Goal: Task Accomplishment & Management: Use online tool/utility

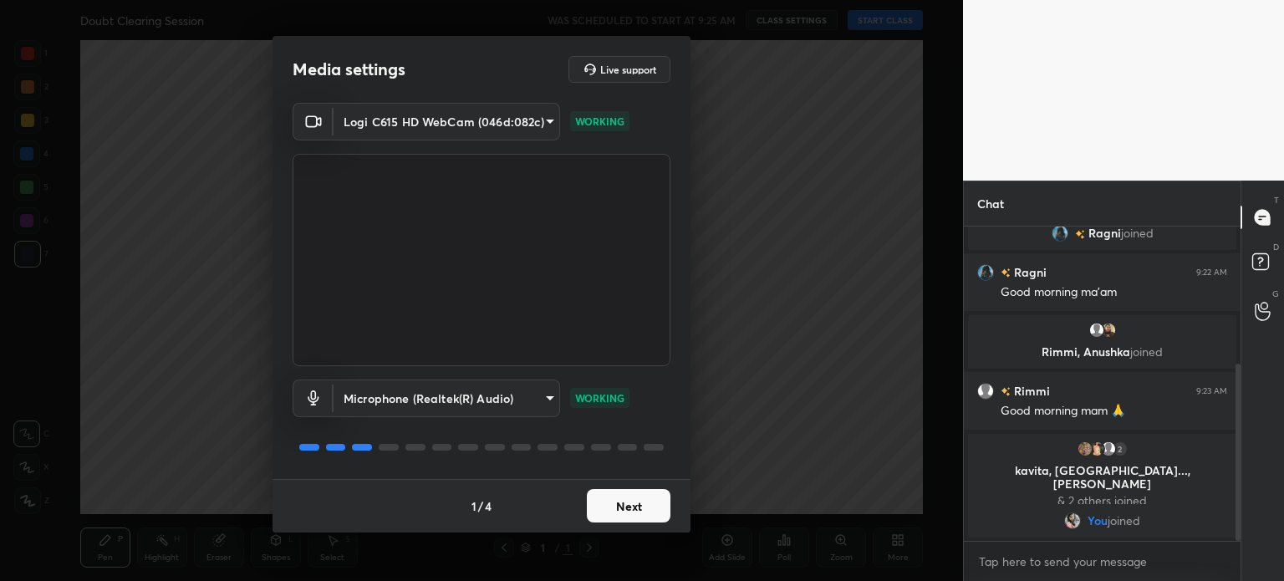
scroll to position [254, 0]
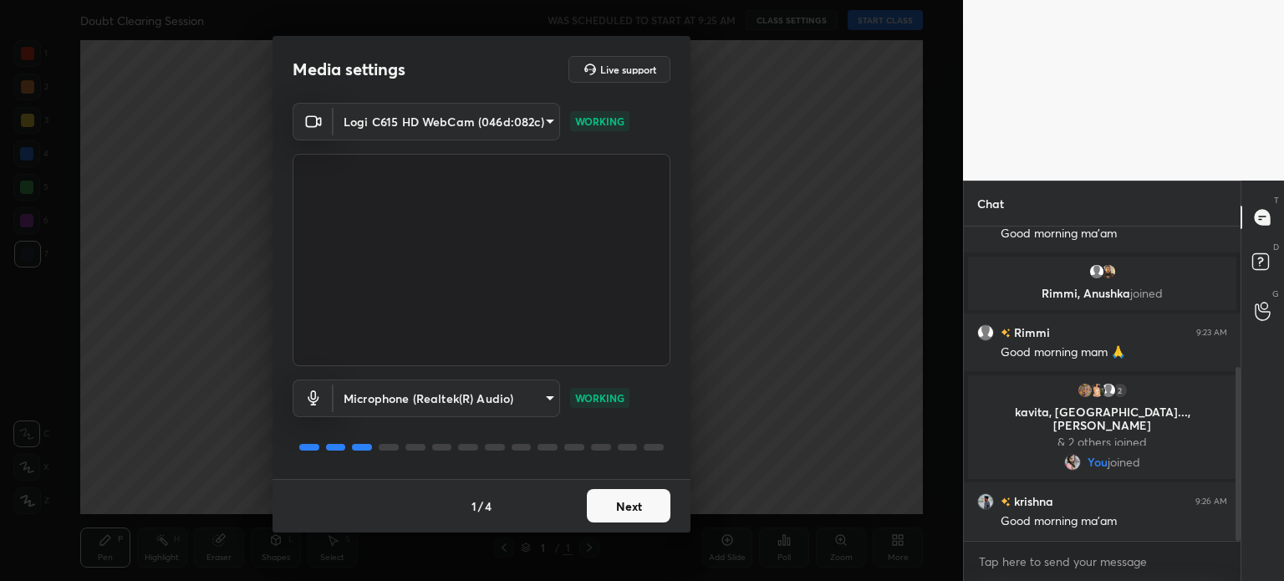
click at [631, 503] on button "Next" at bounding box center [629, 505] width 84 height 33
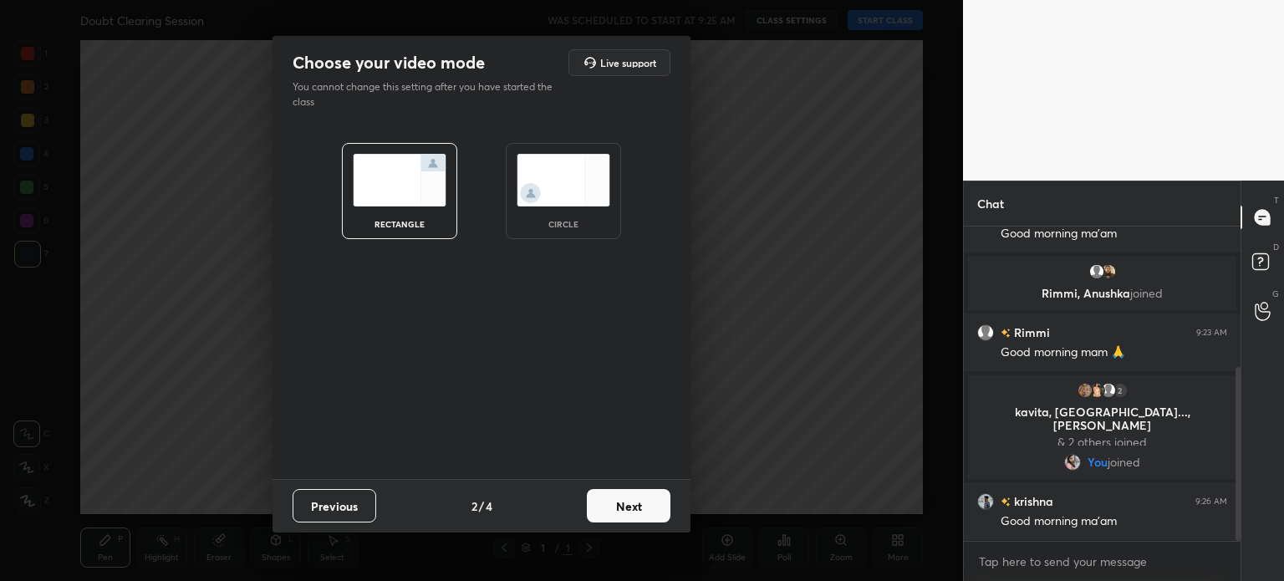
click at [565, 174] on img at bounding box center [564, 180] width 94 height 53
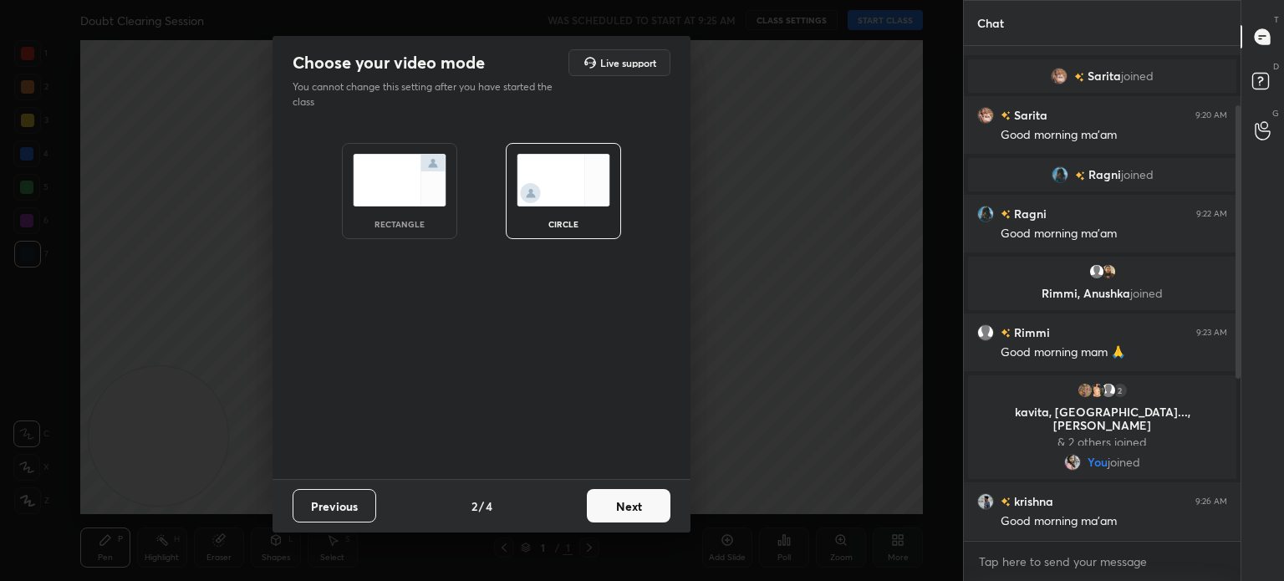
scroll to position [74, 0]
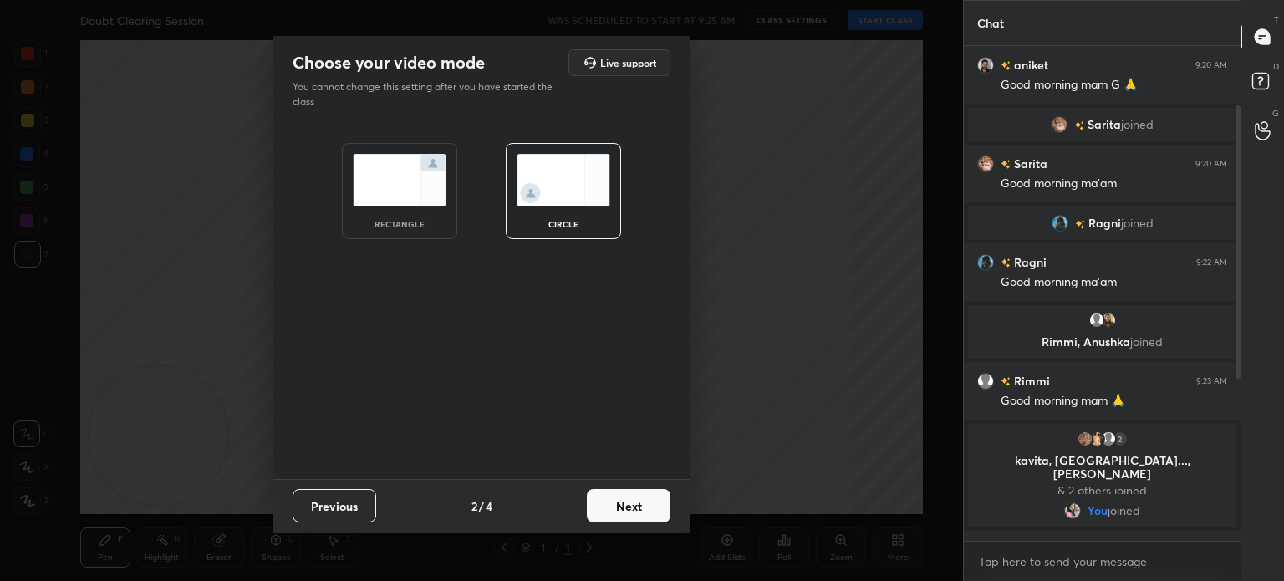
click at [632, 507] on button "Next" at bounding box center [629, 505] width 84 height 33
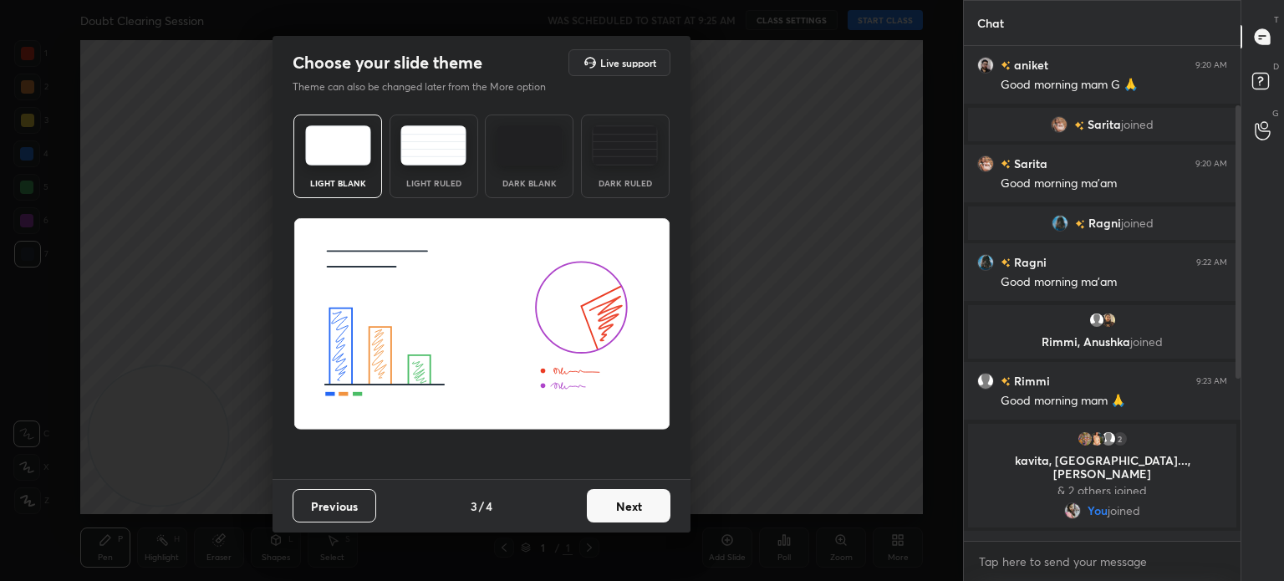
click at [626, 506] on button "Next" at bounding box center [629, 505] width 84 height 33
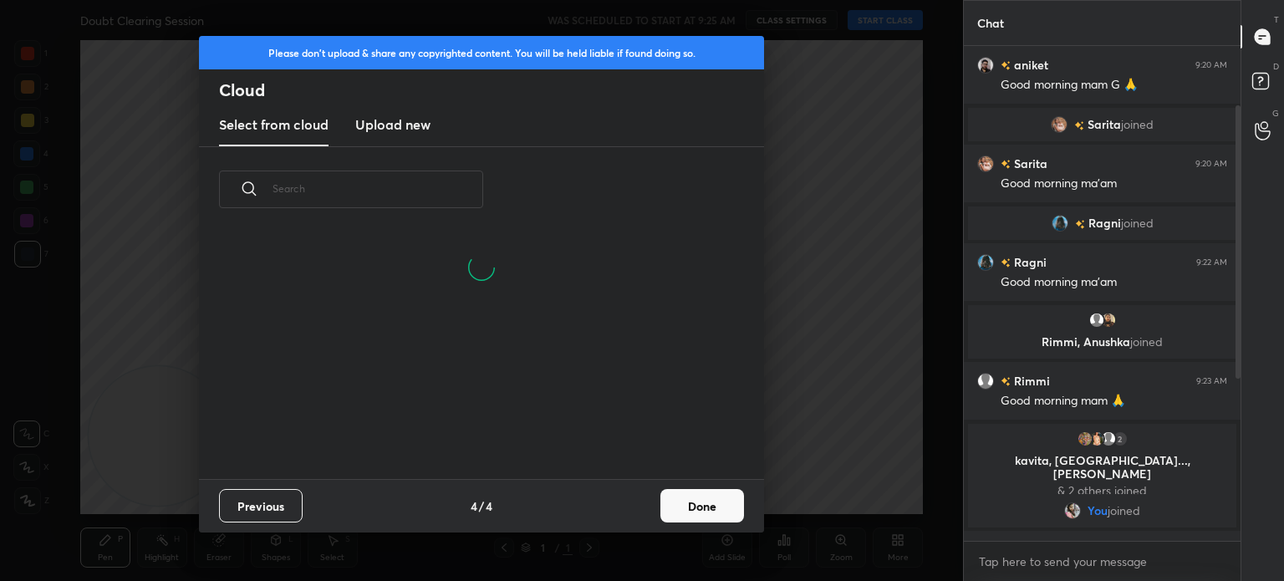
click at [717, 504] on button "Done" at bounding box center [703, 505] width 84 height 33
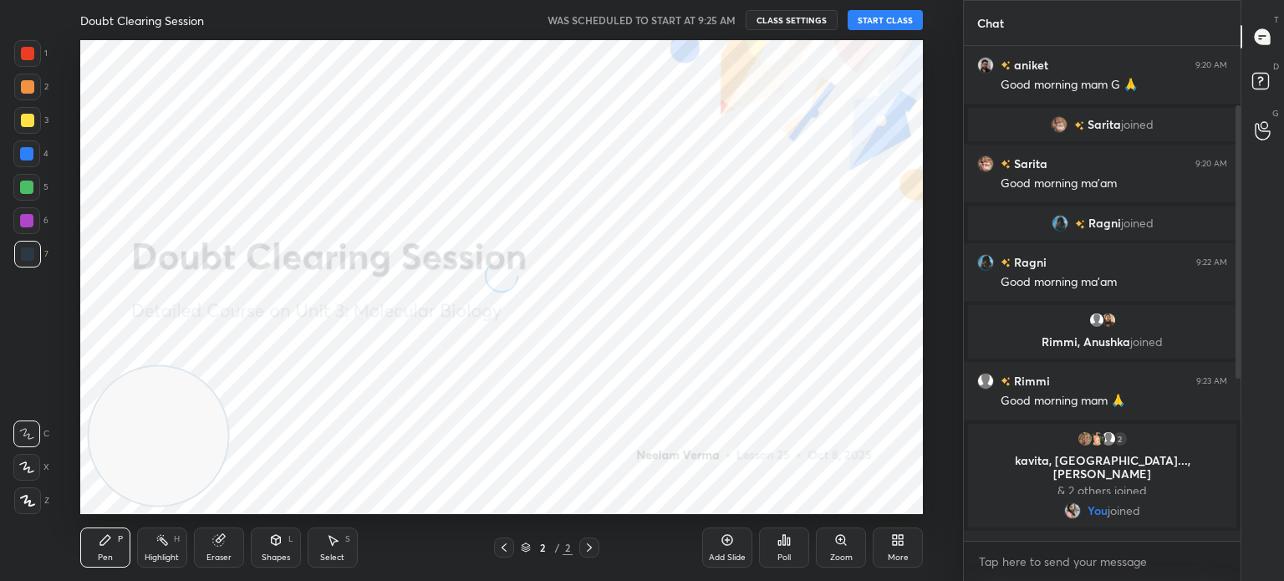
scroll to position [0, 0]
click at [796, 13] on button "CLASS SETTINGS" at bounding box center [792, 20] width 92 height 20
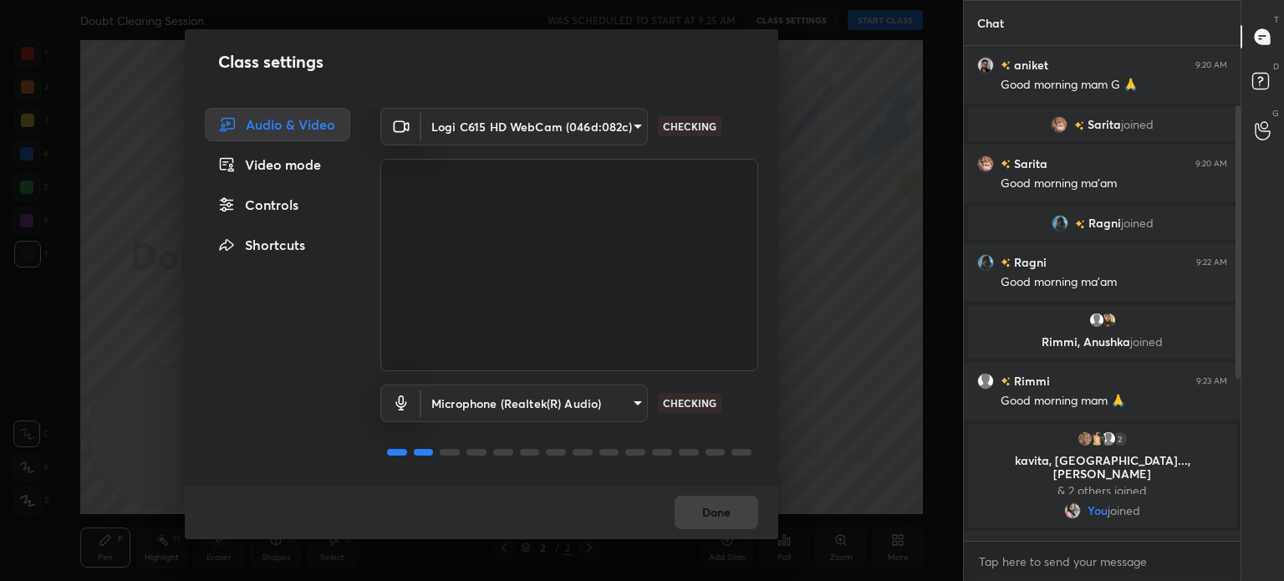
click at [525, 121] on body "1 2 3 4 5 6 7 C X Z C X Z E E Erase all H H Doubt Clearing Session WAS SCHEDULE…" at bounding box center [642, 290] width 1284 height 581
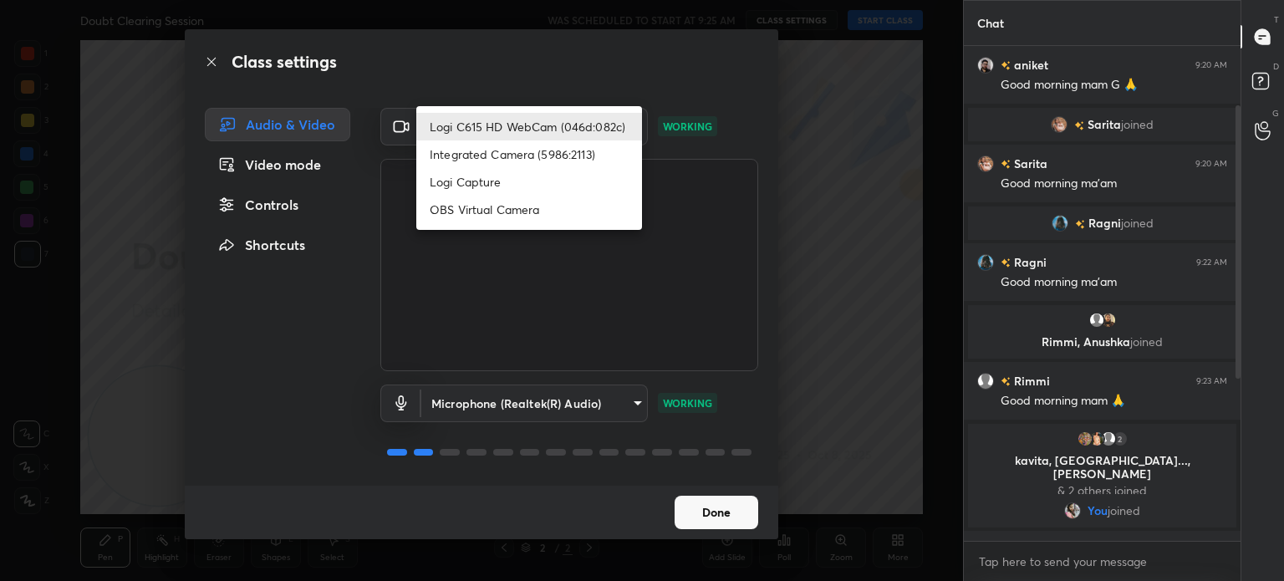
click at [532, 157] on li "Integrated Camera (5986:2113)" at bounding box center [529, 154] width 226 height 28
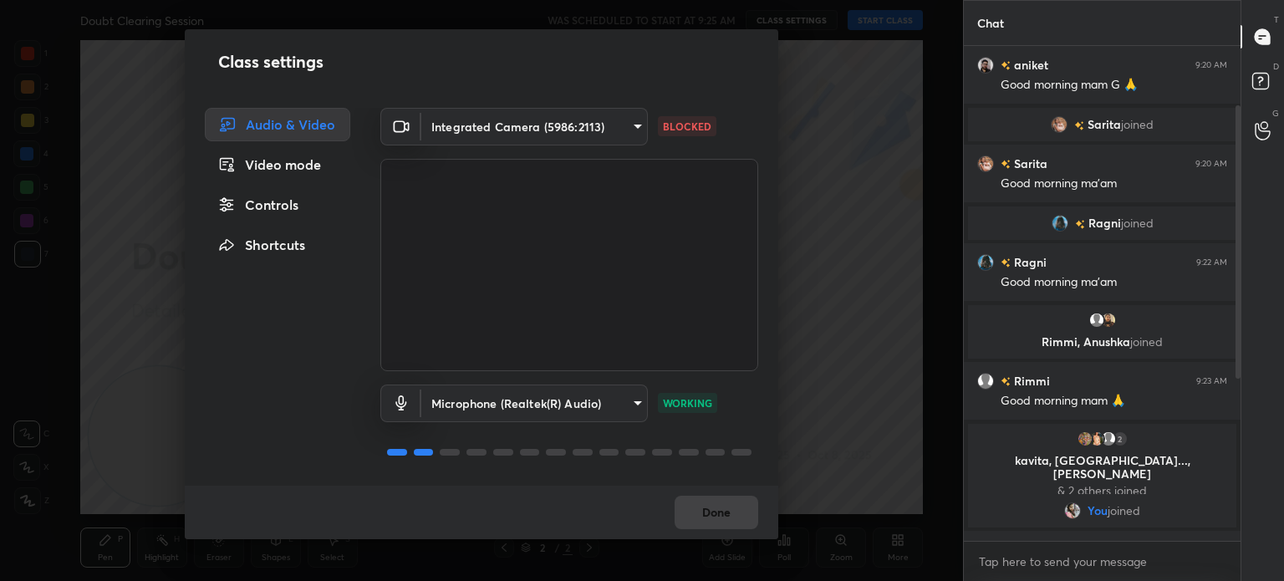
click at [559, 120] on body "1 2 3 4 5 6 7 C X Z C X Z E E Erase all H H Doubt Clearing Session WAS SCHEDULE…" at bounding box center [642, 290] width 1284 height 581
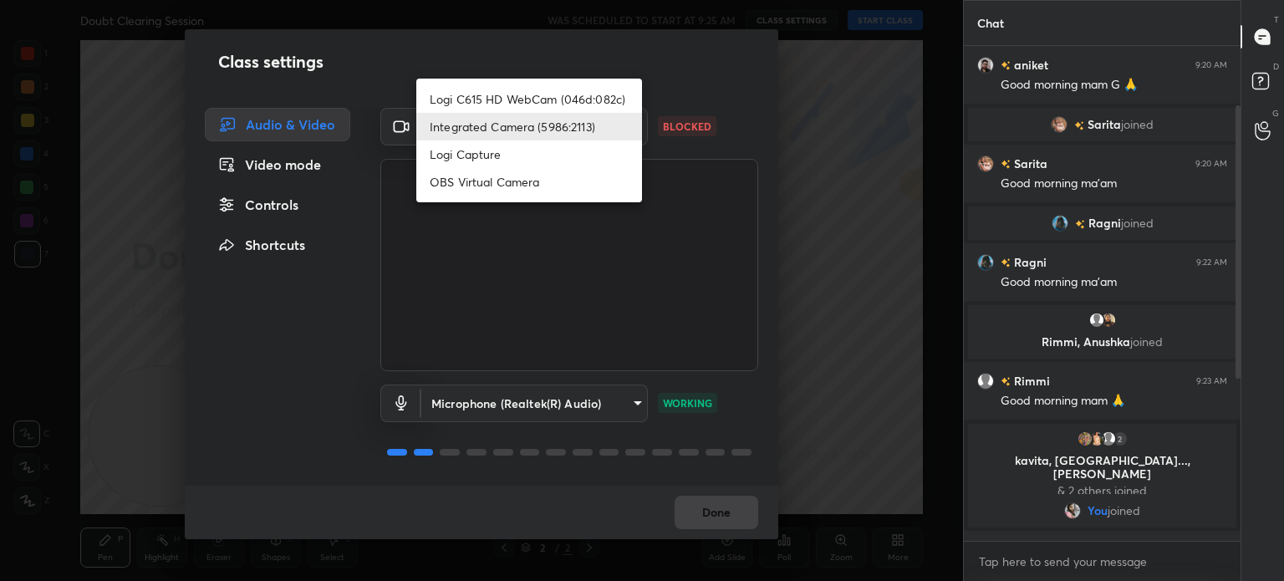
click at [554, 106] on li "Logi C615 HD WebCam (046d:082c)" at bounding box center [529, 99] width 226 height 28
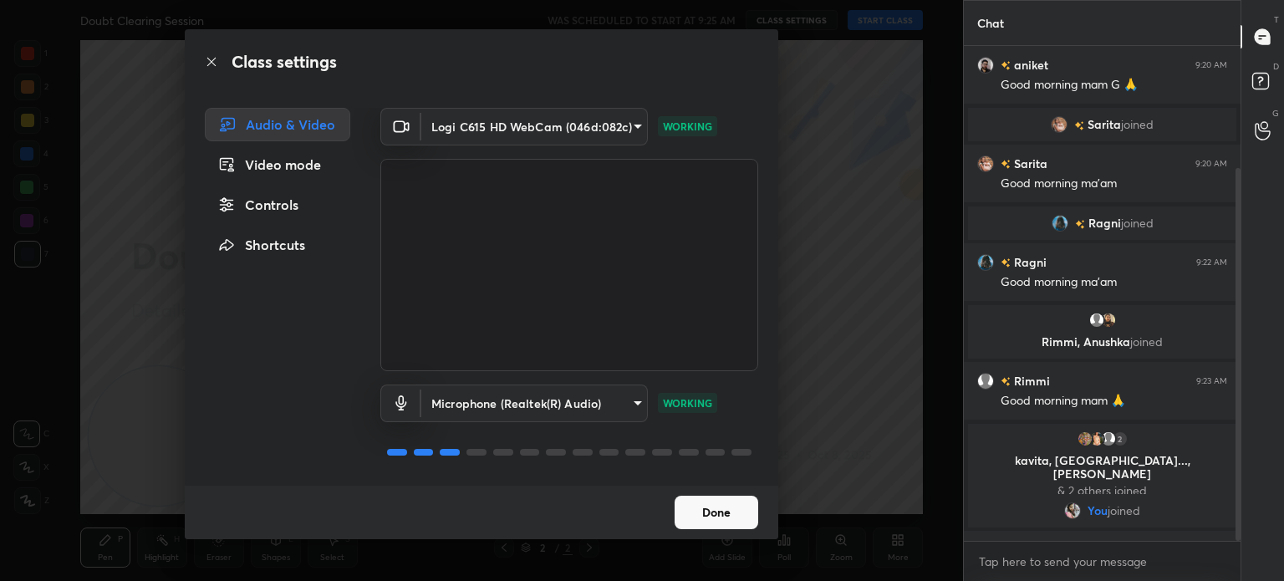
scroll to position [162, 0]
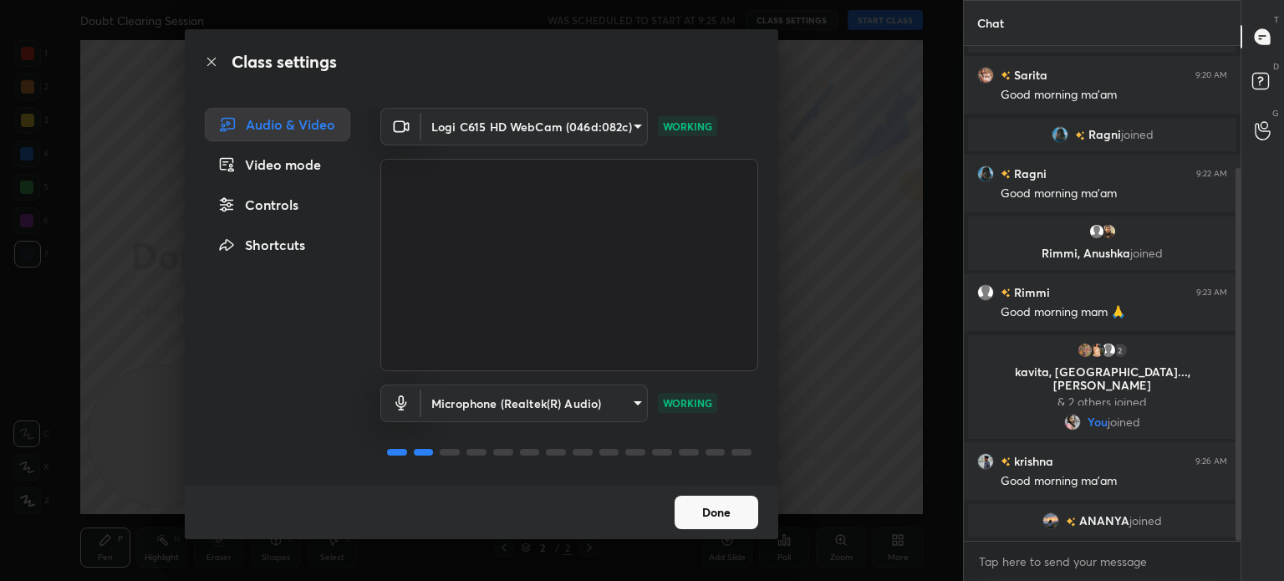
click at [507, 125] on body "1 2 3 4 5 6 7 C X Z C X Z E E Erase all H H Doubt Clearing Session WAS SCHEDULE…" at bounding box center [642, 290] width 1284 height 581
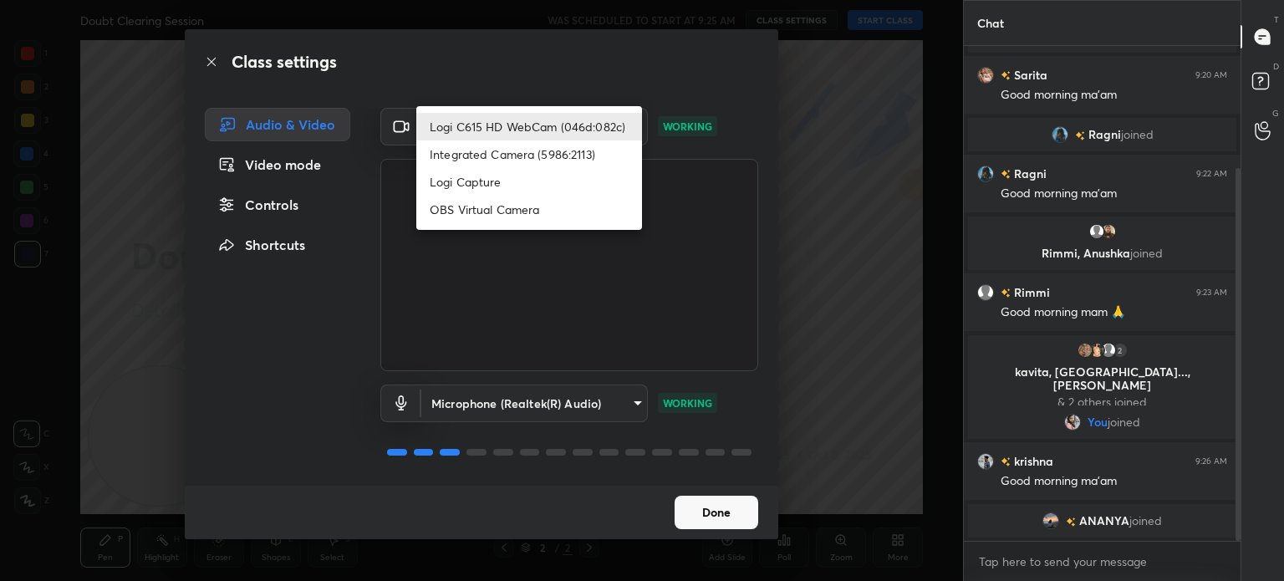
click at [532, 156] on li "Integrated Camera (5986:2113)" at bounding box center [529, 154] width 226 height 28
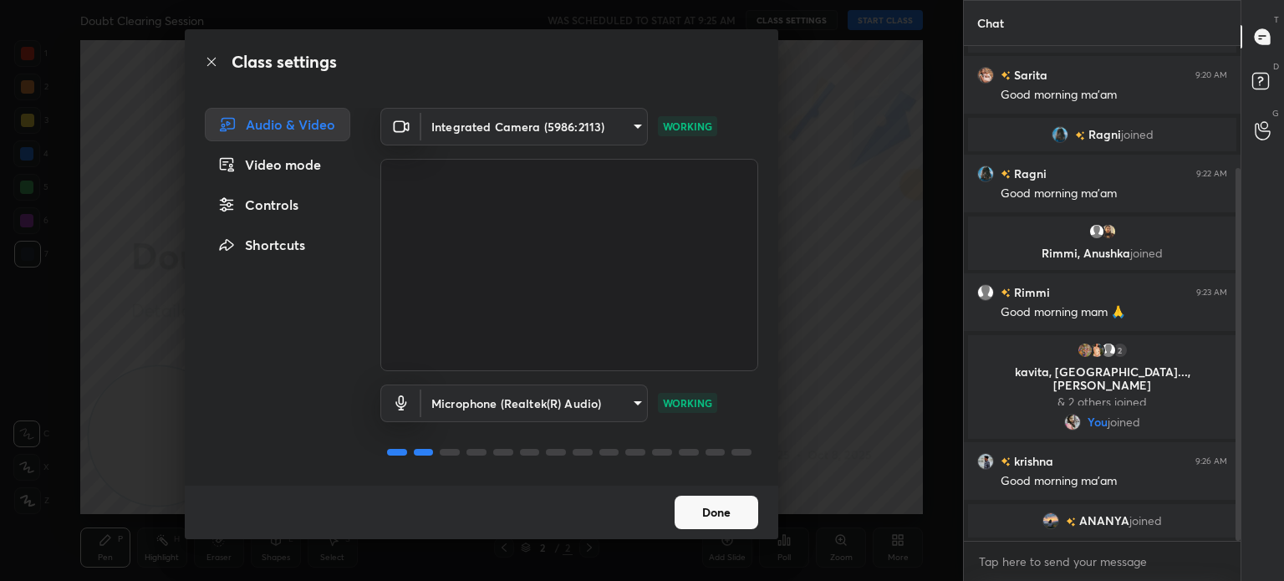
click at [605, 135] on body "1 2 3 4 5 6 7 C X Z C X Z E E Erase all H H Doubt Clearing Session WAS SCHEDULE…" at bounding box center [642, 290] width 1284 height 581
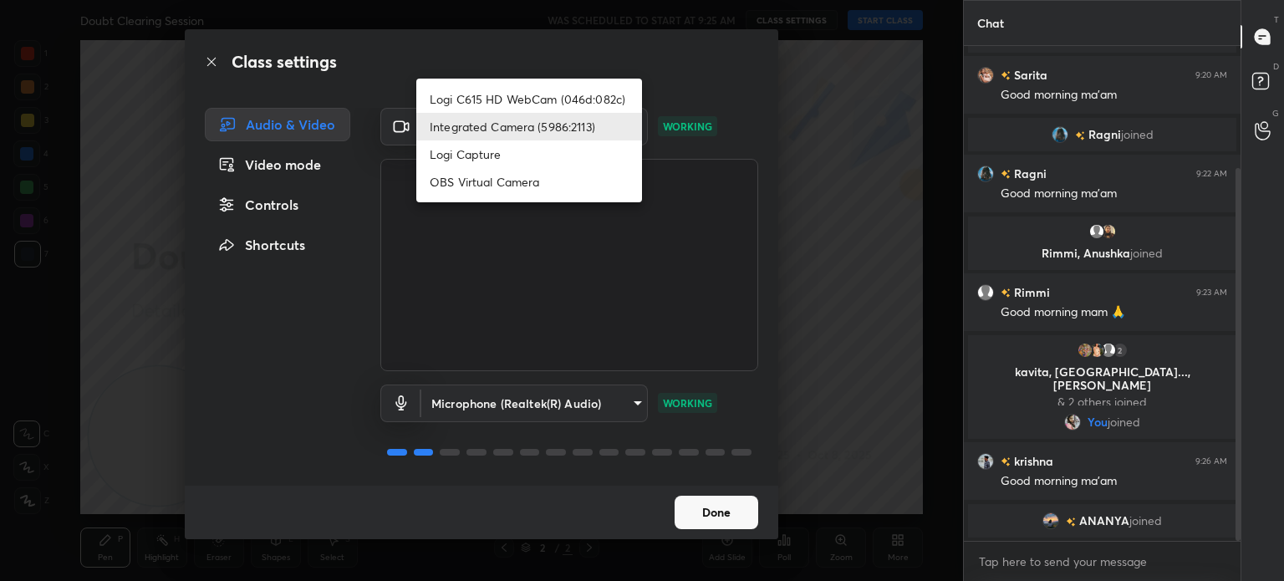
click at [584, 103] on li "Logi C615 HD WebCam (046d:082c)" at bounding box center [529, 99] width 226 height 28
type input "5310de810148678bdafdb66d4418c989fb87a473d5835ac9039ac26e0ff23d51"
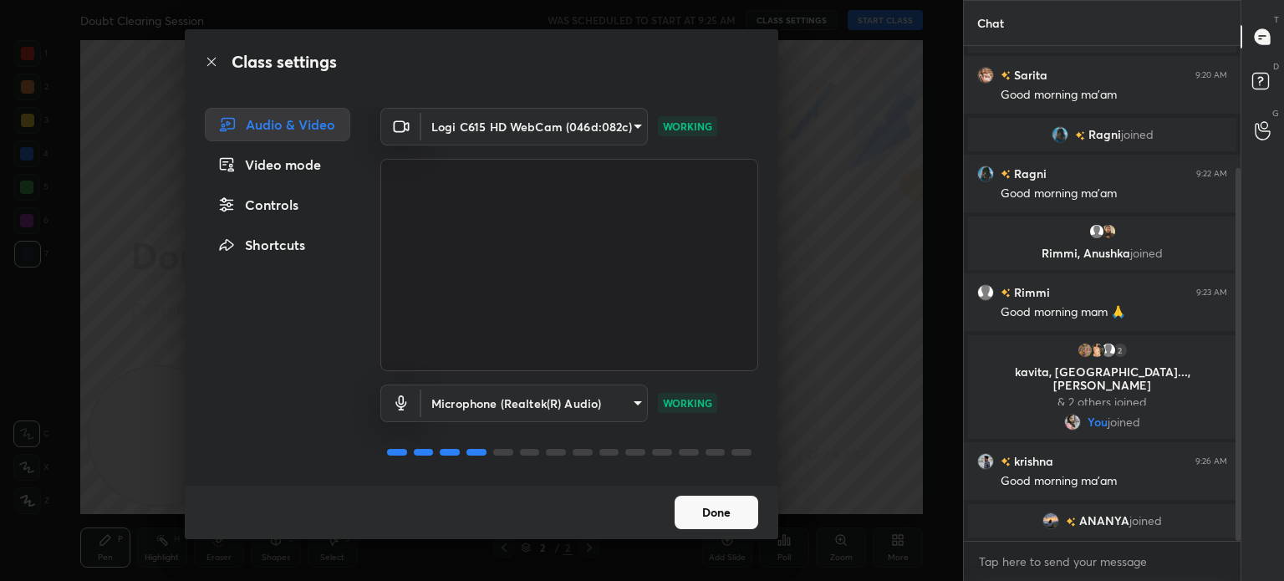
click at [720, 511] on button "Done" at bounding box center [717, 512] width 84 height 33
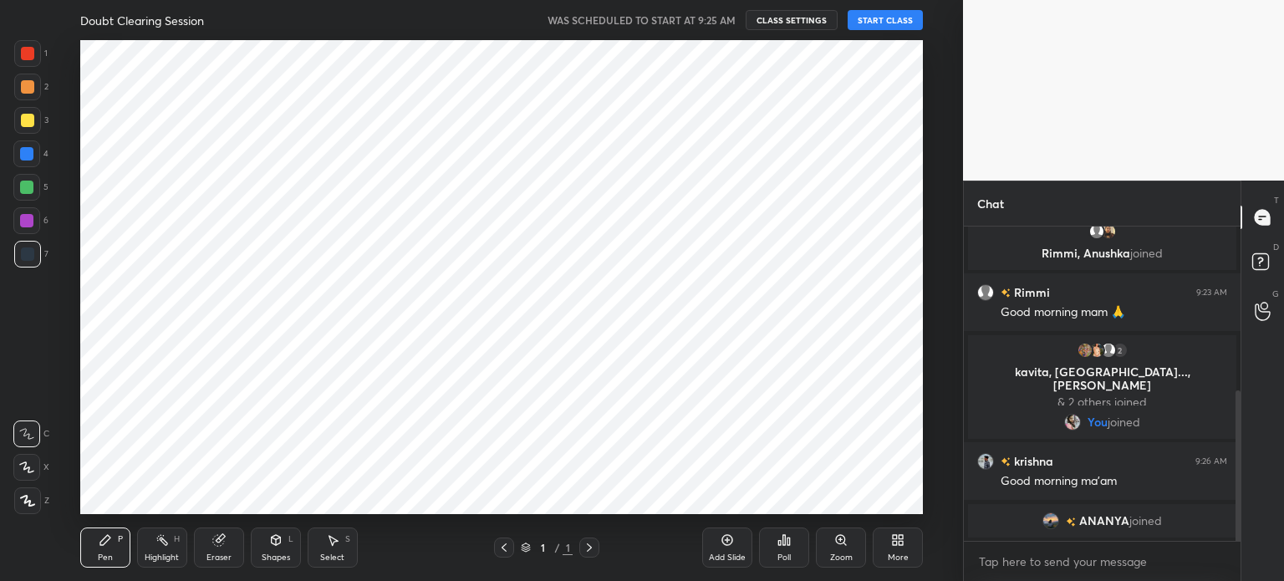
scroll to position [83147, 82726]
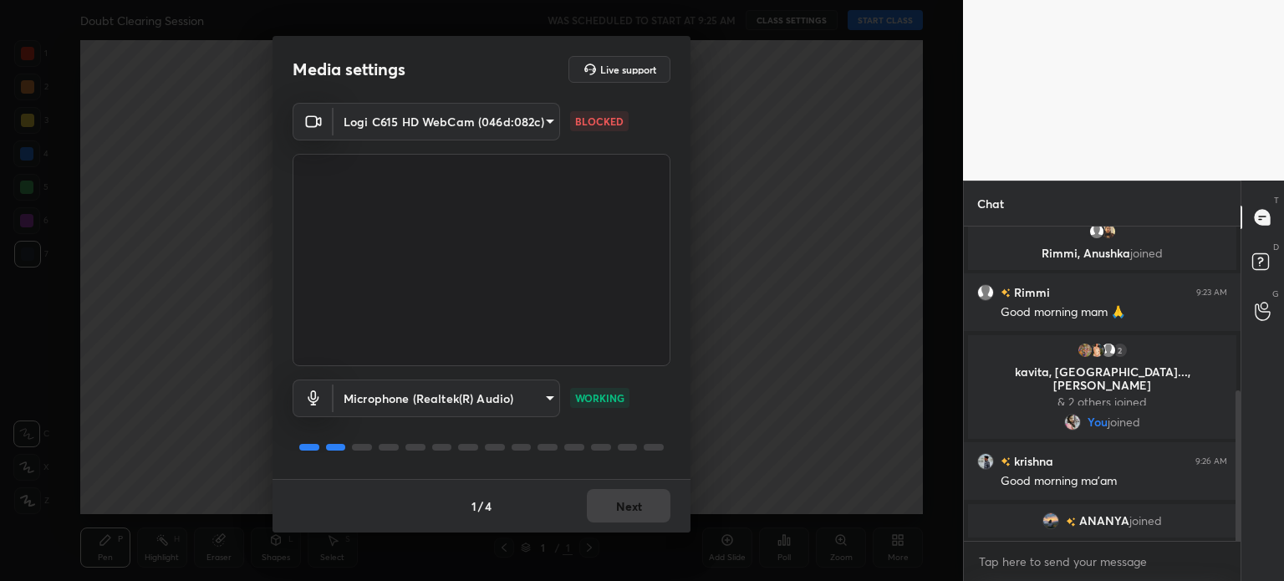
click at [519, 109] on body "1 2 3 4 5 6 7 C X Z C X Z E E Erase all H H Doubt Clearing Session WAS SCHEDULE…" at bounding box center [642, 290] width 1284 height 581
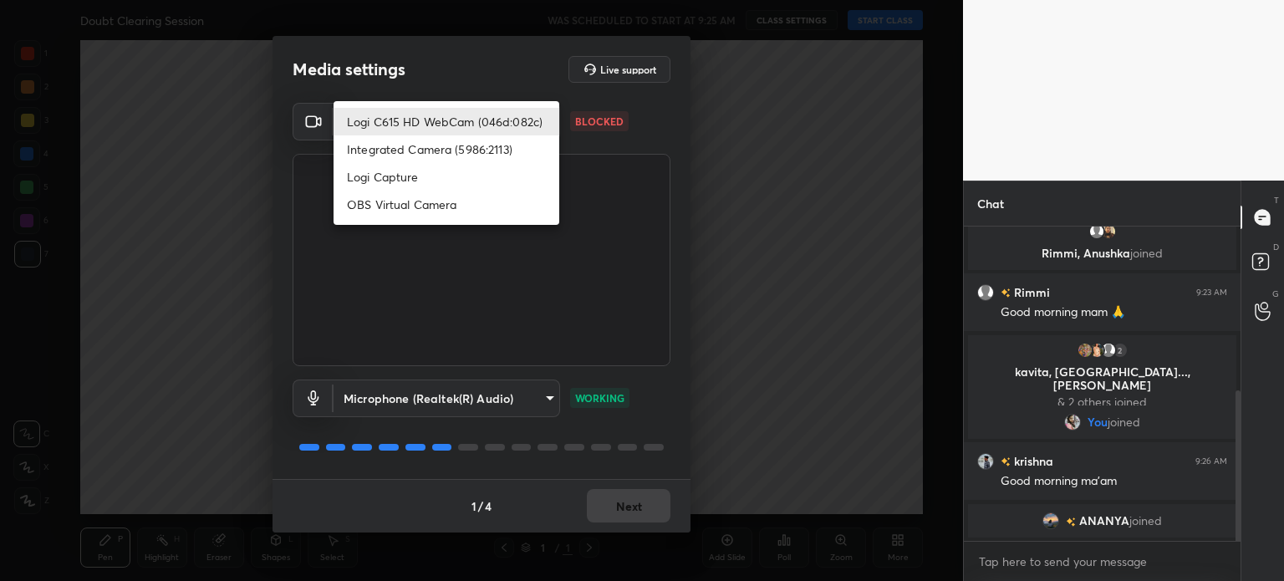
click at [479, 118] on li "Logi C615 HD WebCam (046d:082c)" at bounding box center [447, 122] width 226 height 28
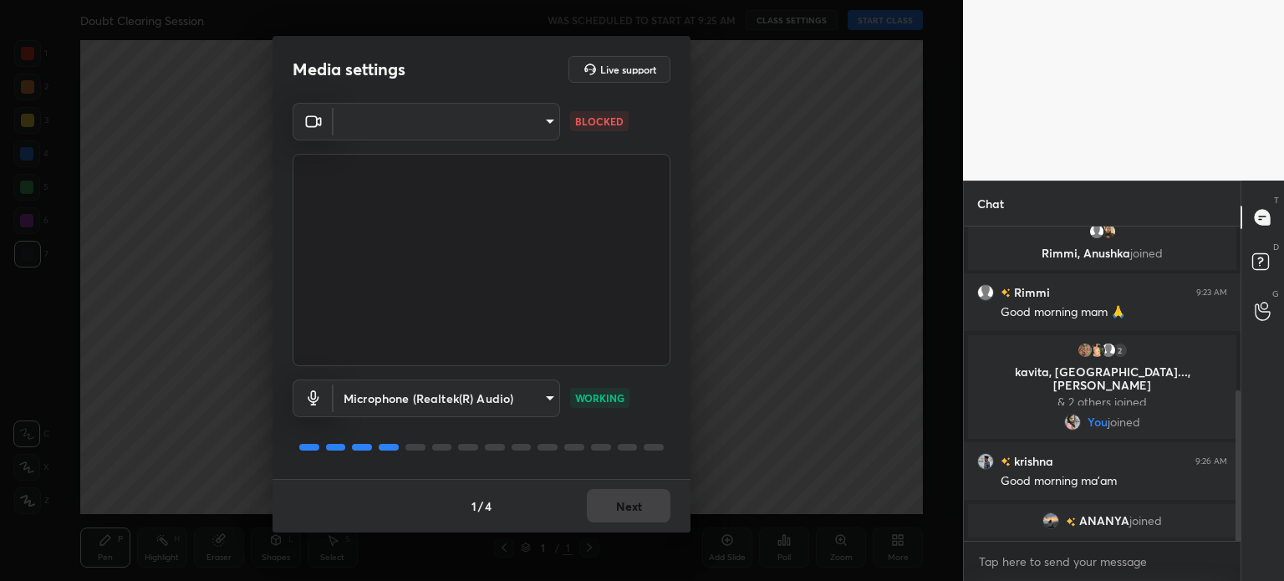
click at [534, 121] on body "1 2 3 4 5 6 7 C X Z C X Z E E Erase all H H Doubt Clearing Session WAS SCHEDULE…" at bounding box center [642, 290] width 1284 height 581
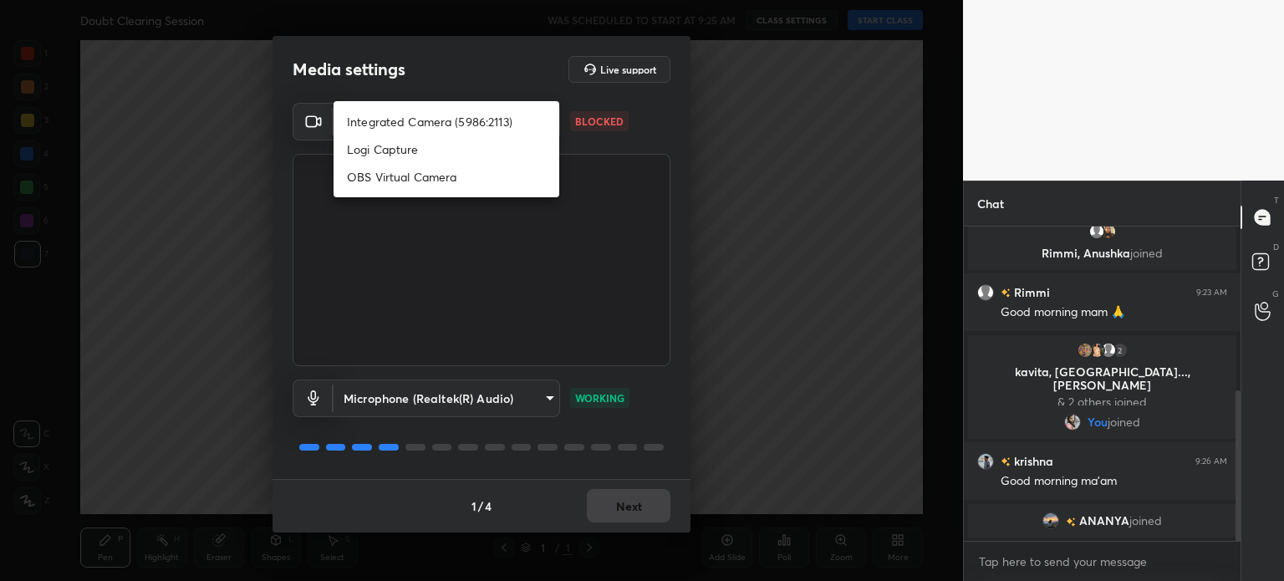
click at [475, 113] on li "Integrated Camera (5986:2113)" at bounding box center [447, 122] width 226 height 28
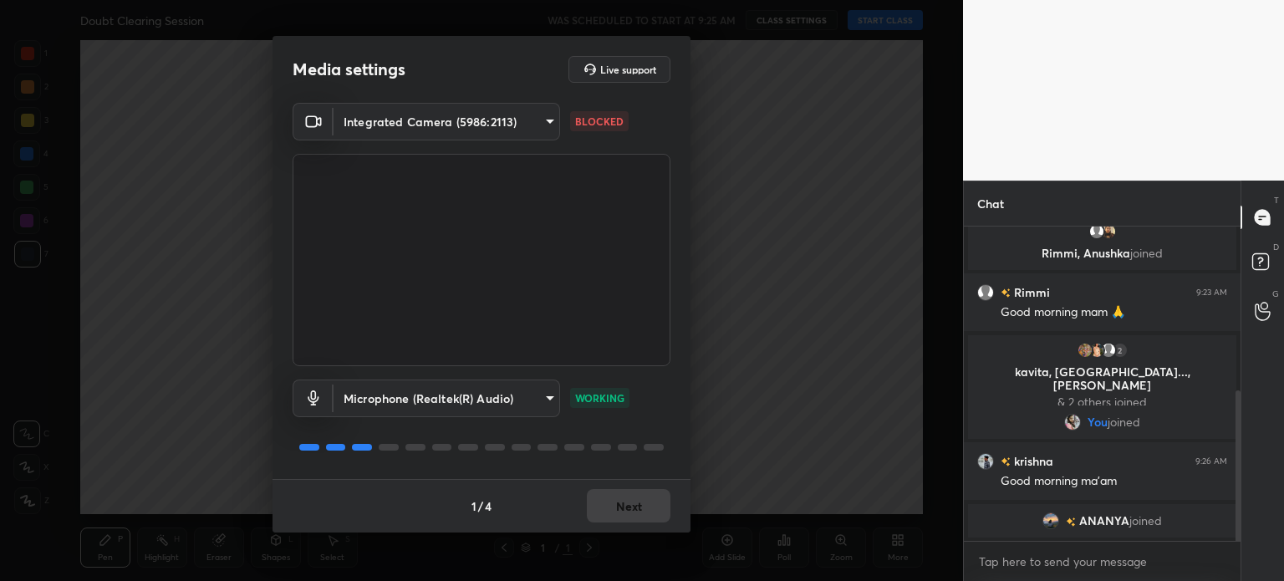
click at [532, 115] on body "1 2 3 4 5 6 7 C X Z C X Z E E Erase all H H Doubt Clearing Session WAS SCHEDULE…" at bounding box center [642, 290] width 1284 height 581
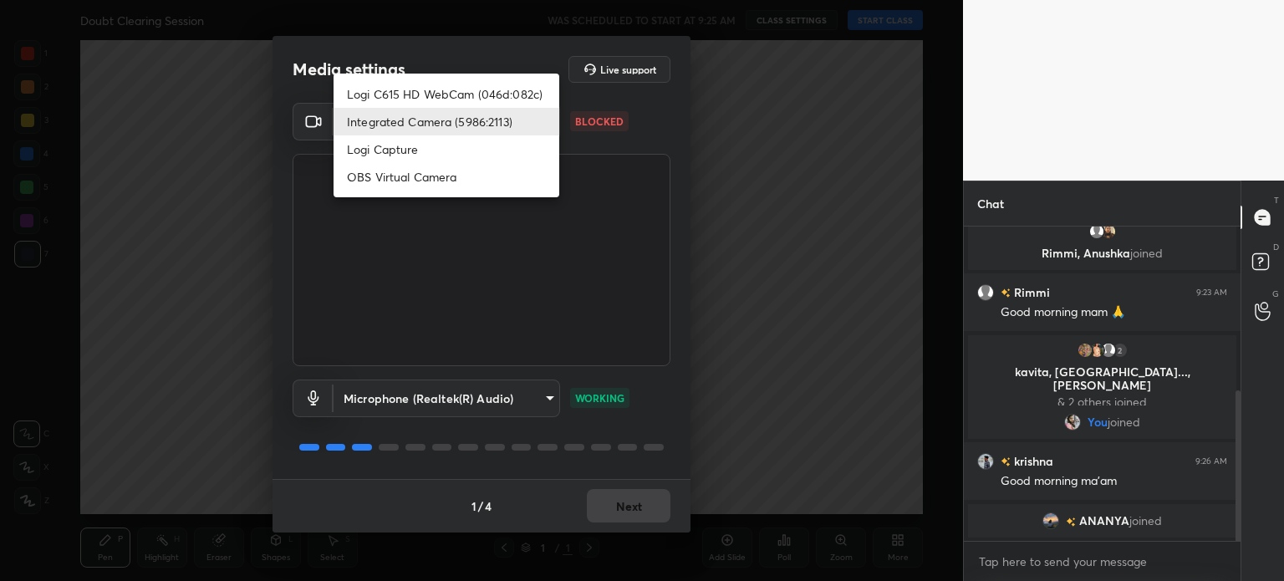
scroll to position [363, 0]
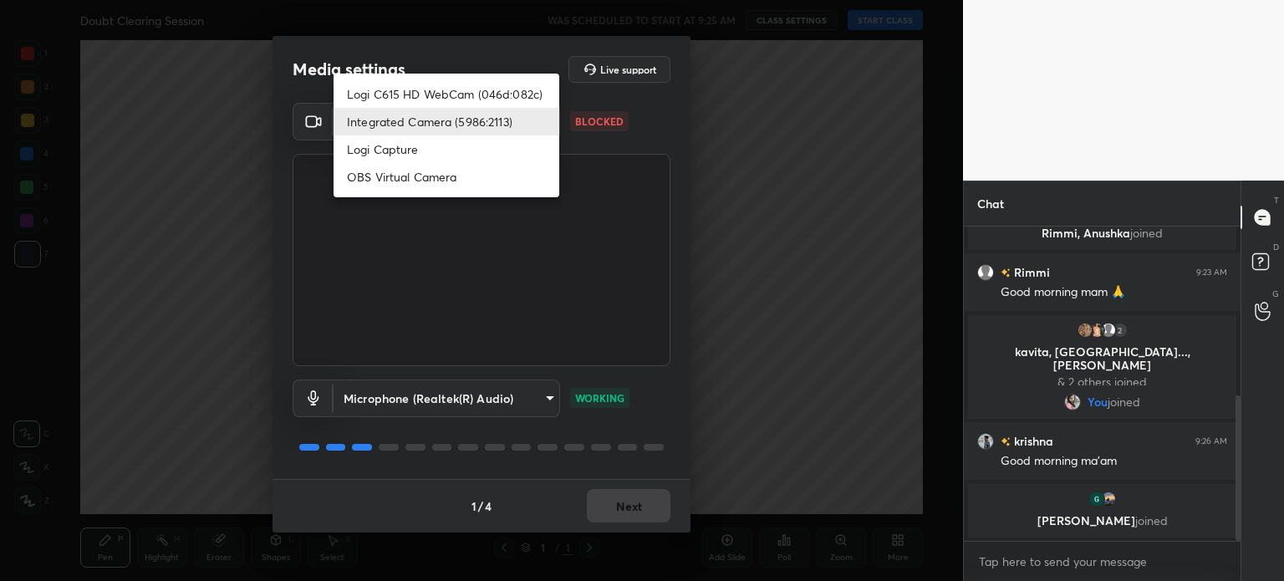
click at [508, 92] on li "Logi C615 HD WebCam (046d:082c)" at bounding box center [447, 94] width 226 height 28
type input "5310de810148678bdafdb66d4418c989fb87a473d5835ac9039ac26e0ff23d51"
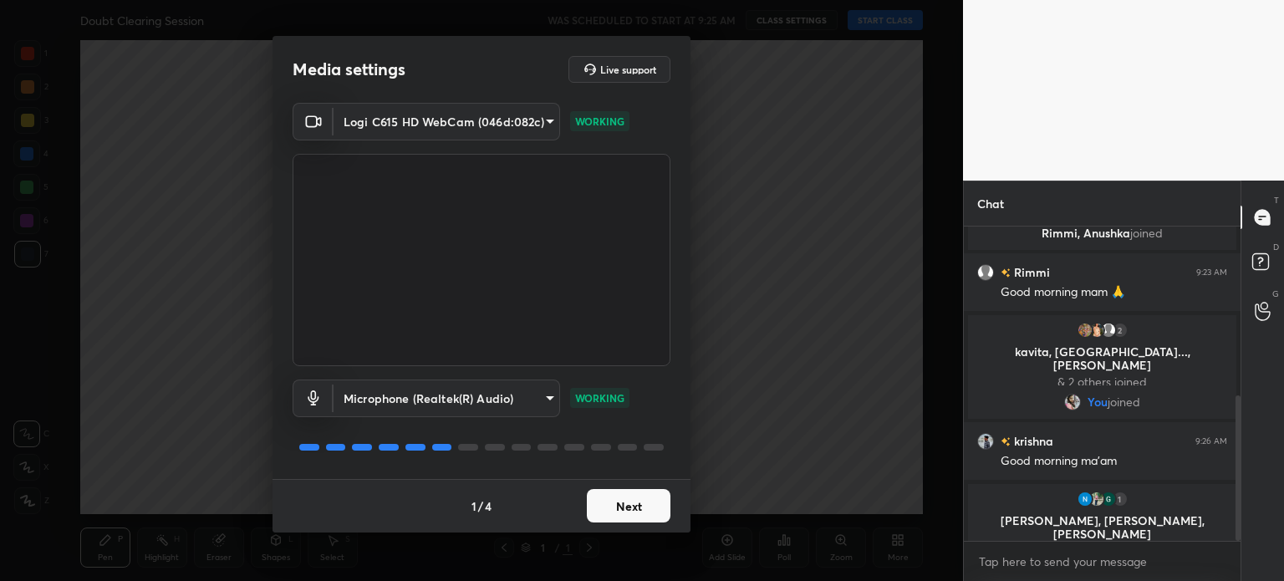
scroll to position [376, 0]
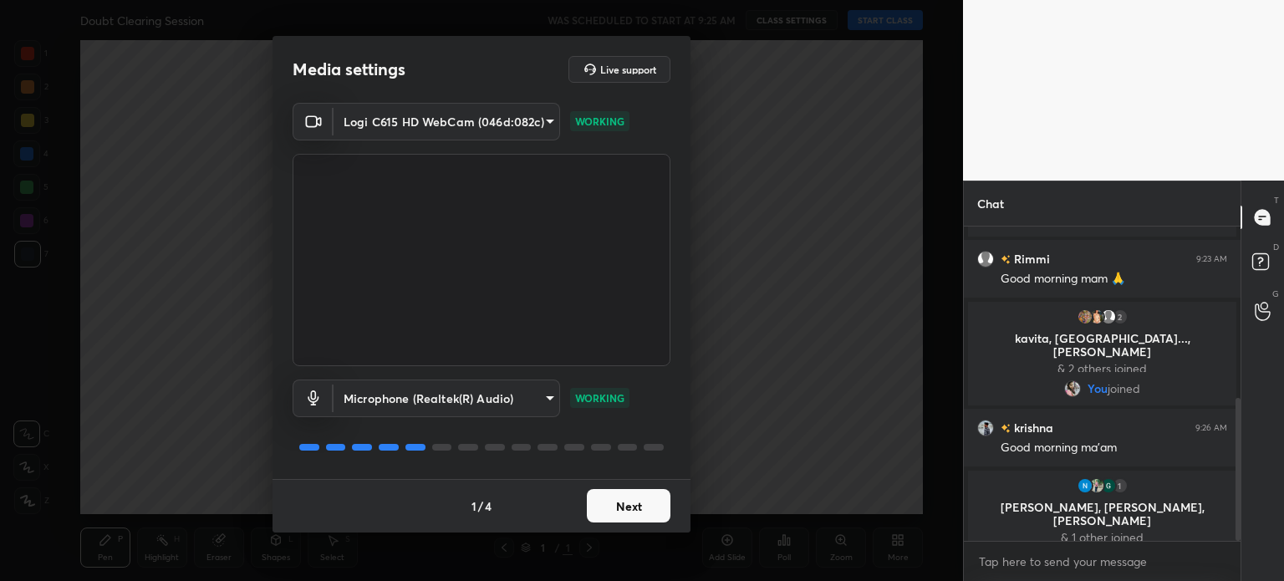
click at [630, 500] on button "Next" at bounding box center [629, 505] width 84 height 33
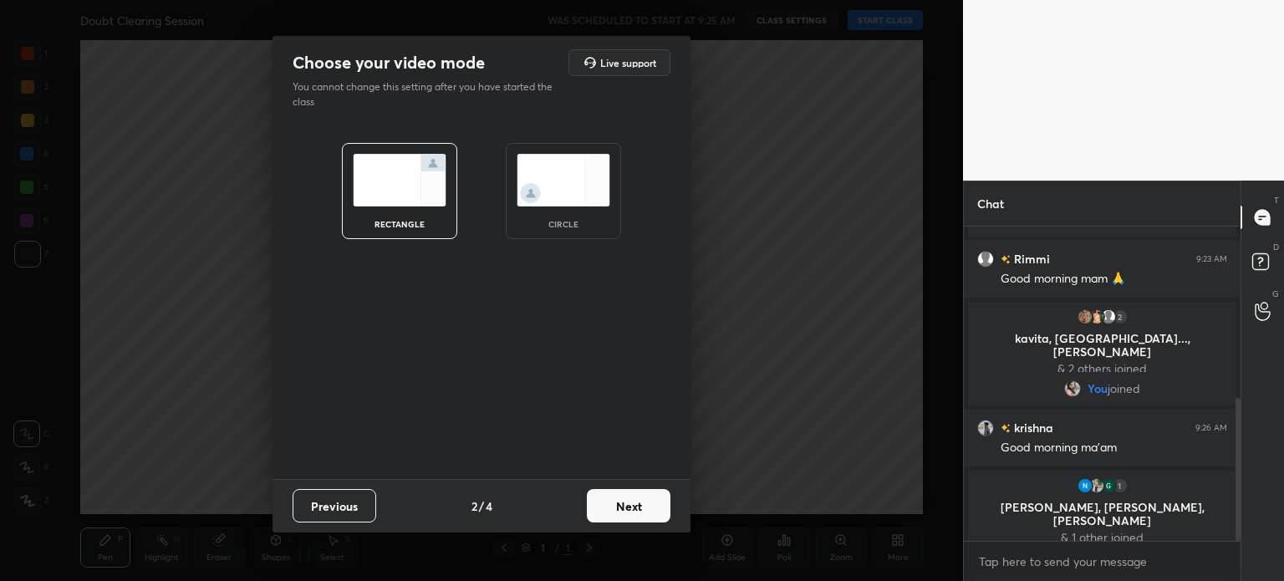
click at [569, 173] on img at bounding box center [564, 180] width 94 height 53
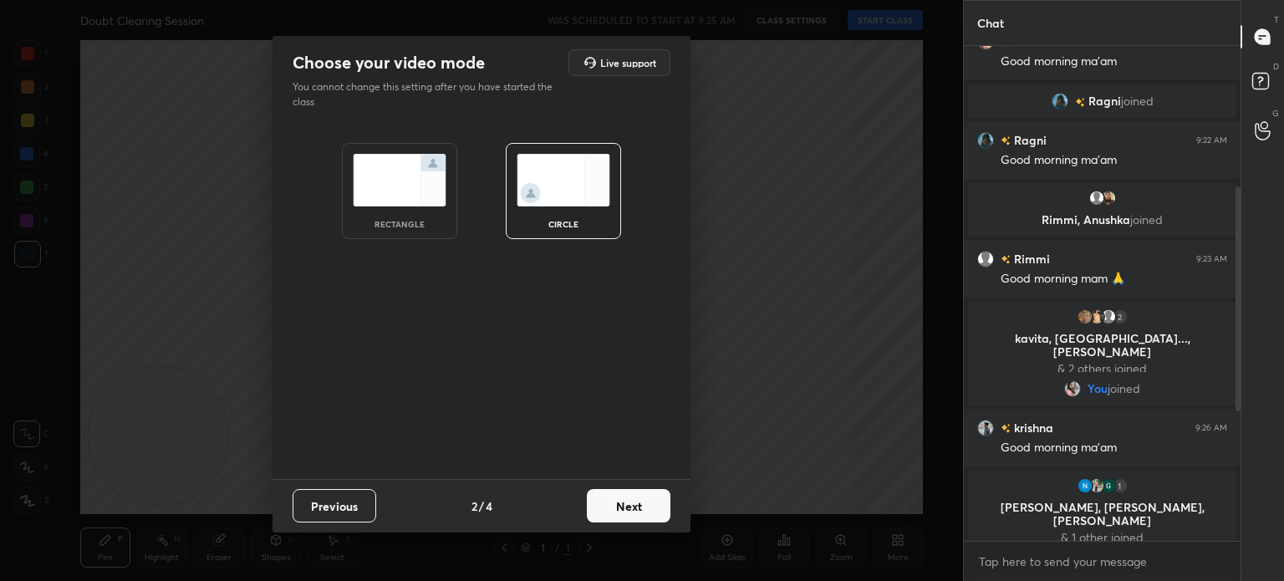
click at [619, 506] on button "Next" at bounding box center [629, 505] width 84 height 33
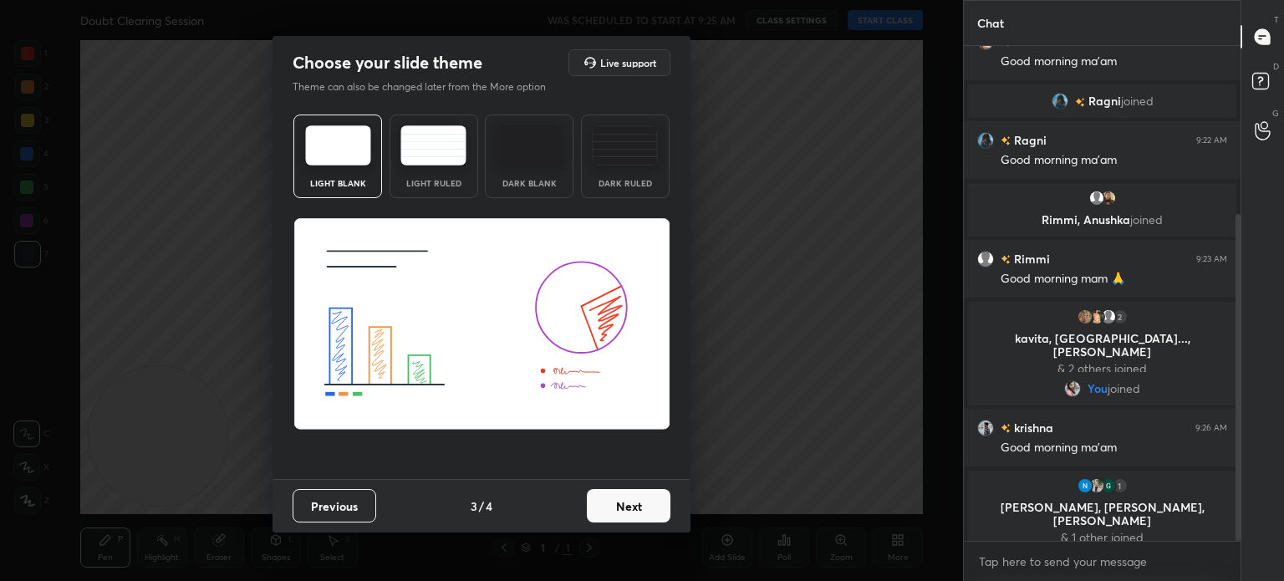
scroll to position [254, 0]
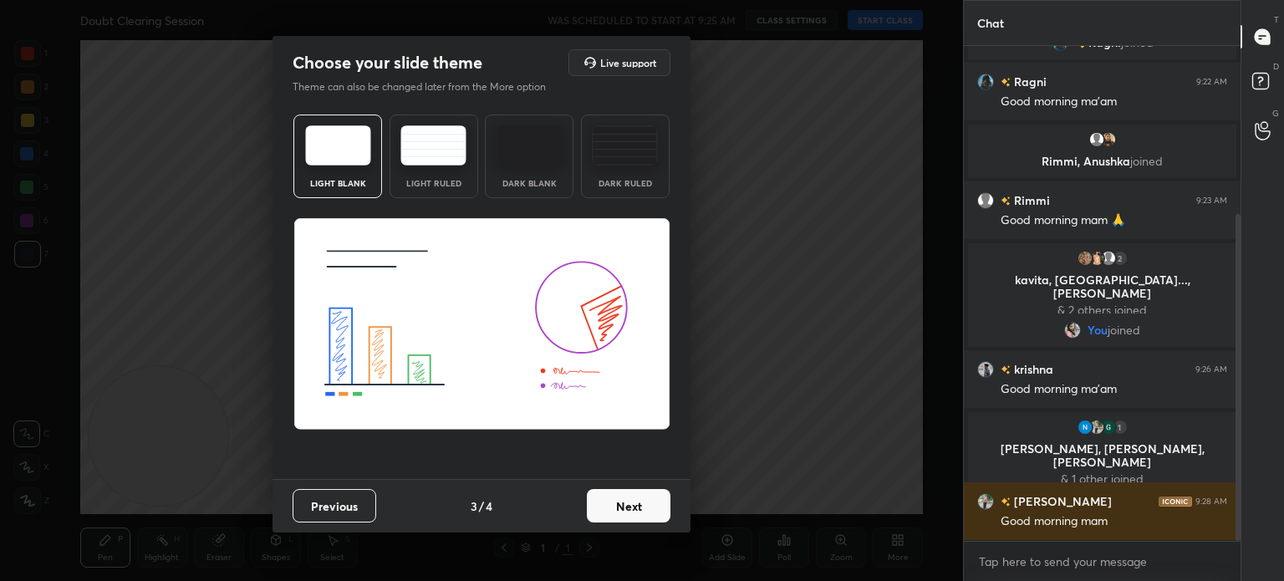
click at [642, 514] on button "Next" at bounding box center [629, 505] width 84 height 33
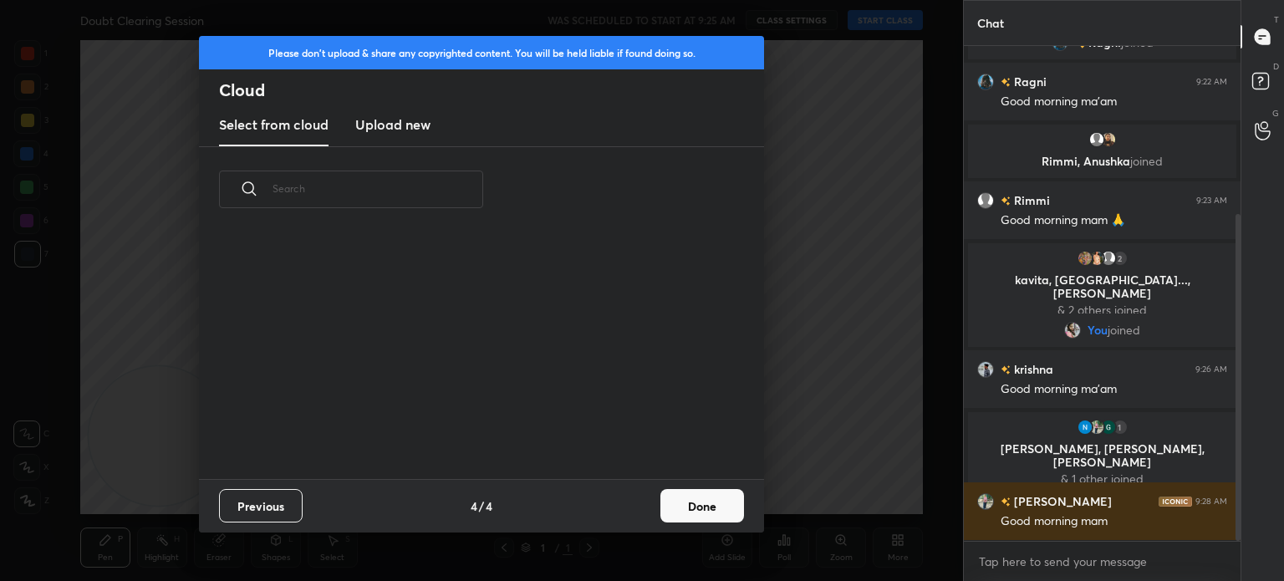
scroll to position [248, 537]
click at [676, 501] on button "Done" at bounding box center [703, 505] width 84 height 33
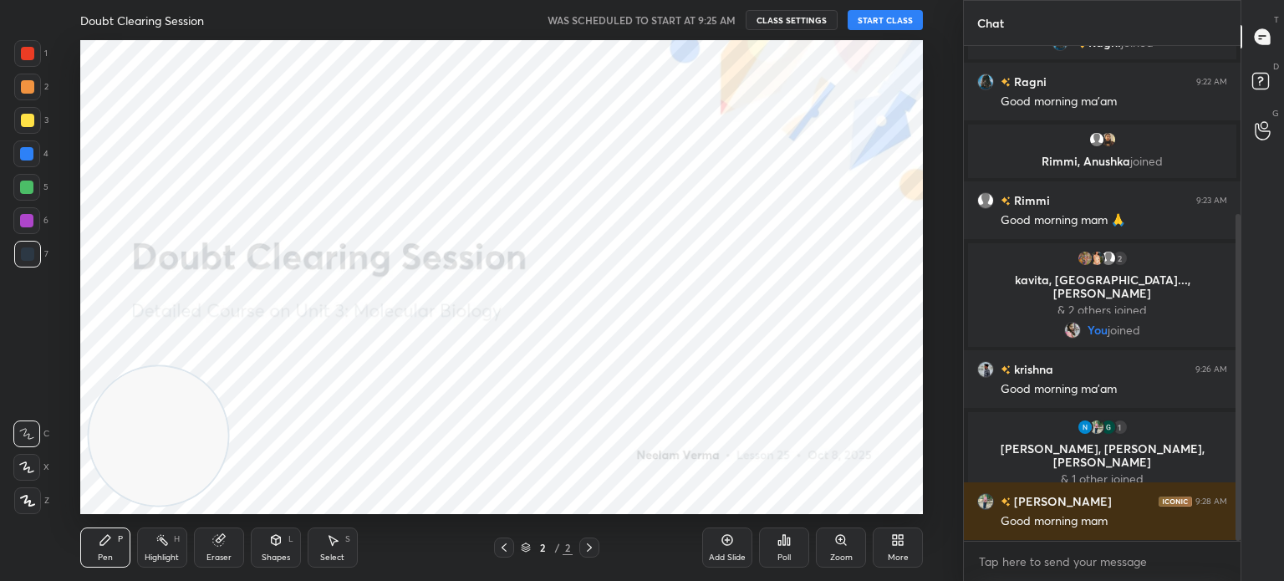
click at [880, 20] on button "START CLASS" at bounding box center [885, 20] width 75 height 20
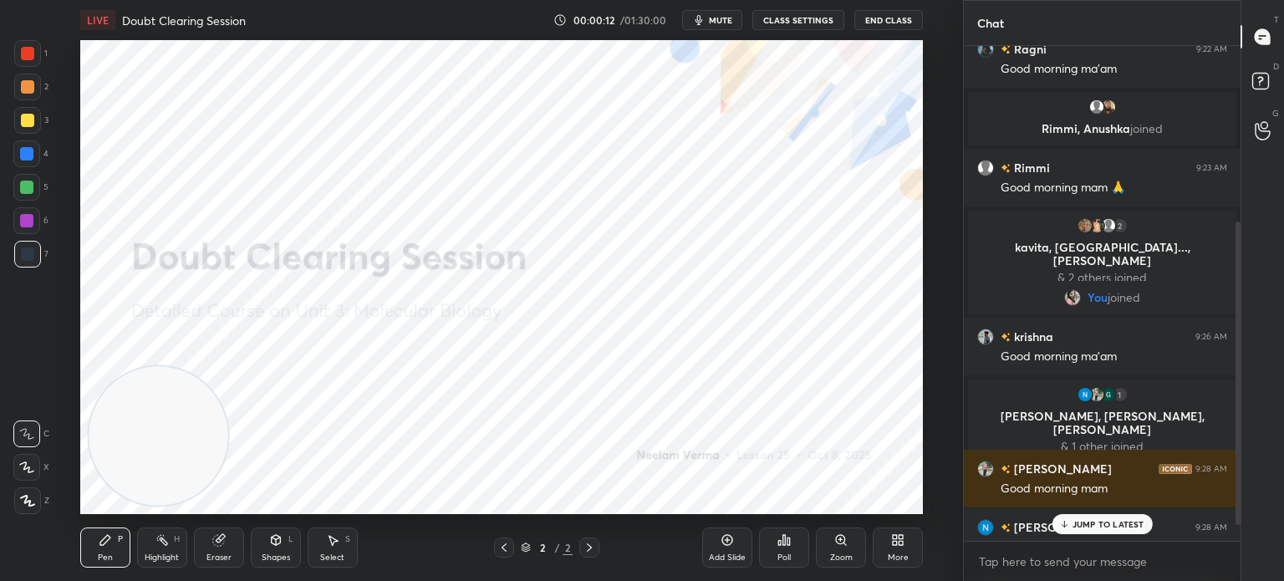
scroll to position [313, 0]
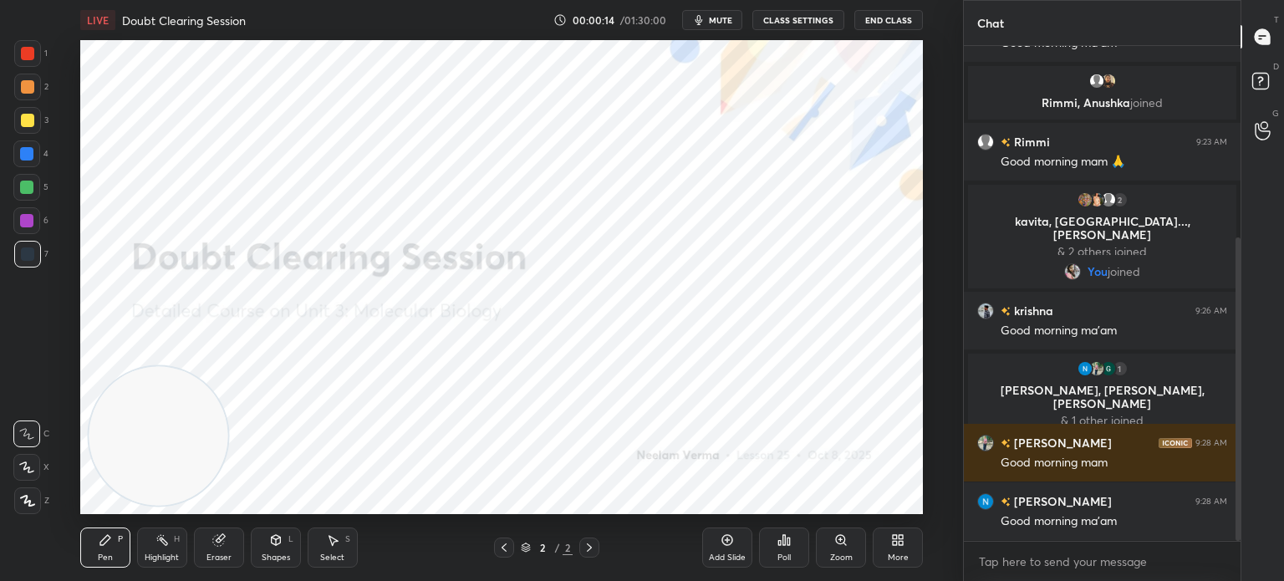
click at [269, 544] on icon at bounding box center [275, 540] width 13 height 13
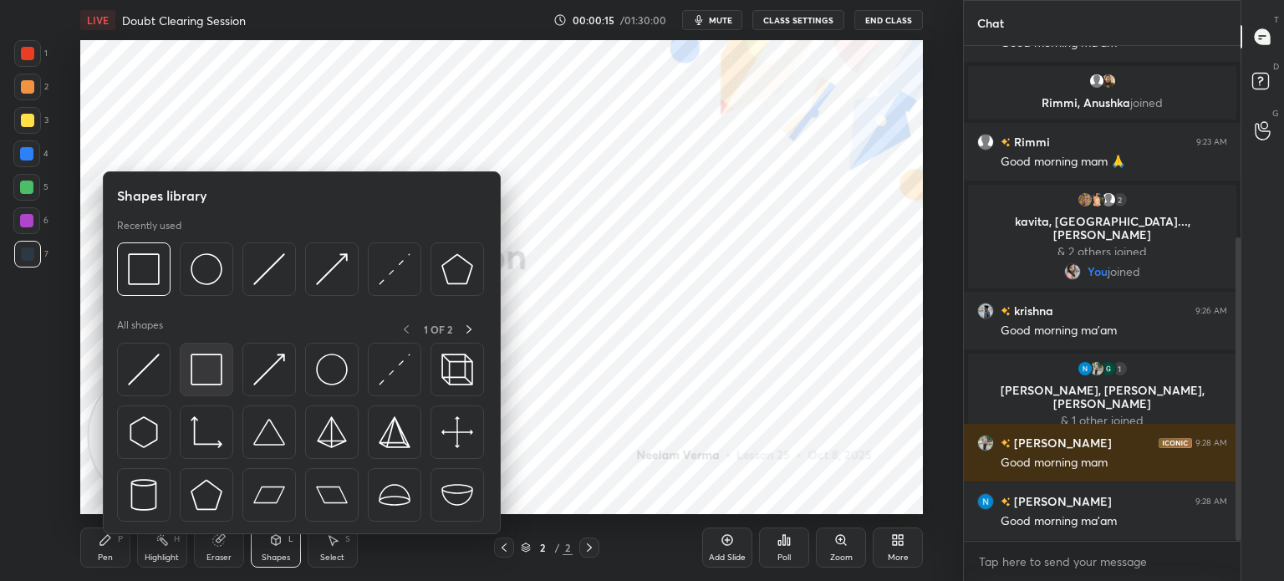
click at [222, 365] on div at bounding box center [207, 370] width 54 height 54
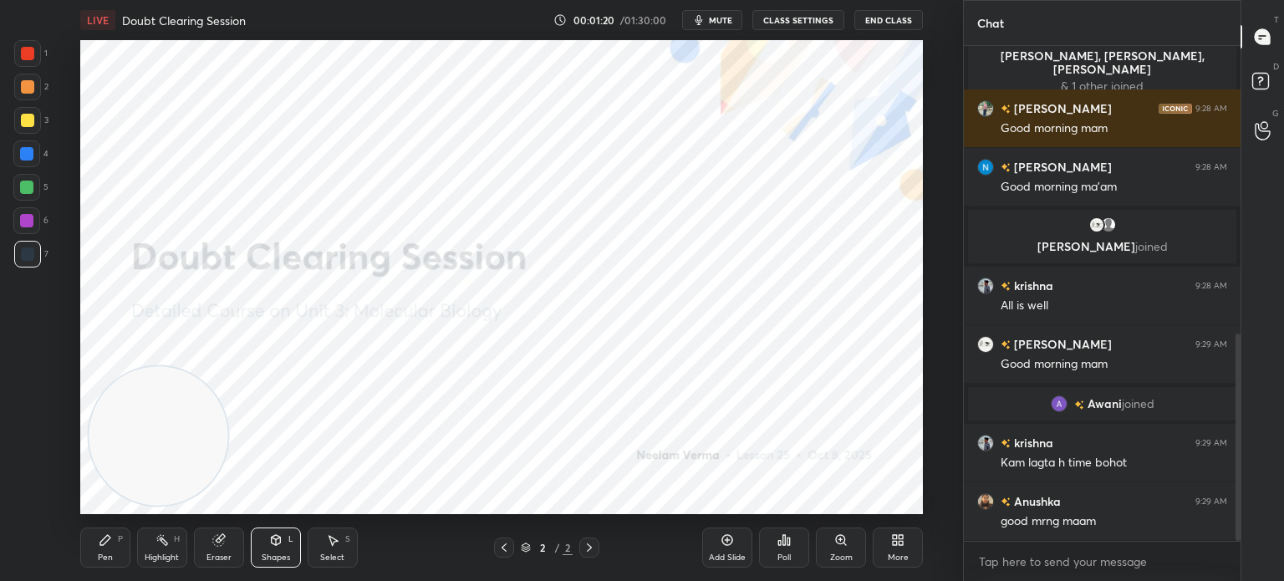
scroll to position [687, 0]
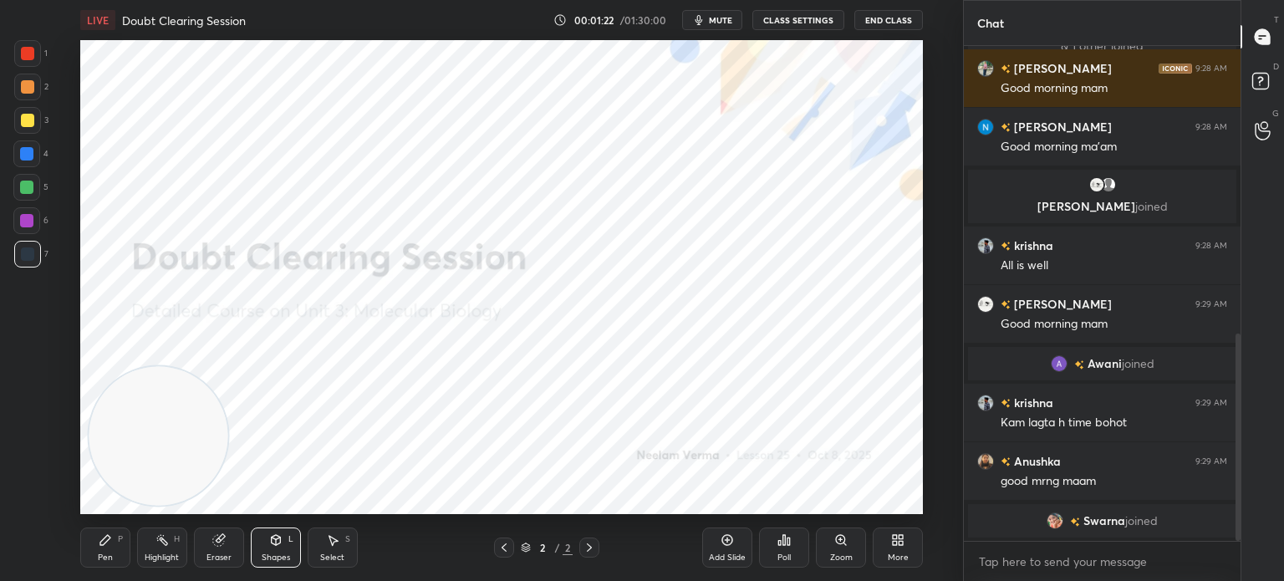
click at [115, 554] on div "Pen P" at bounding box center [105, 548] width 50 height 40
click at [30, 495] on icon at bounding box center [27, 501] width 15 height 12
click at [217, 534] on icon at bounding box center [218, 540] width 13 height 13
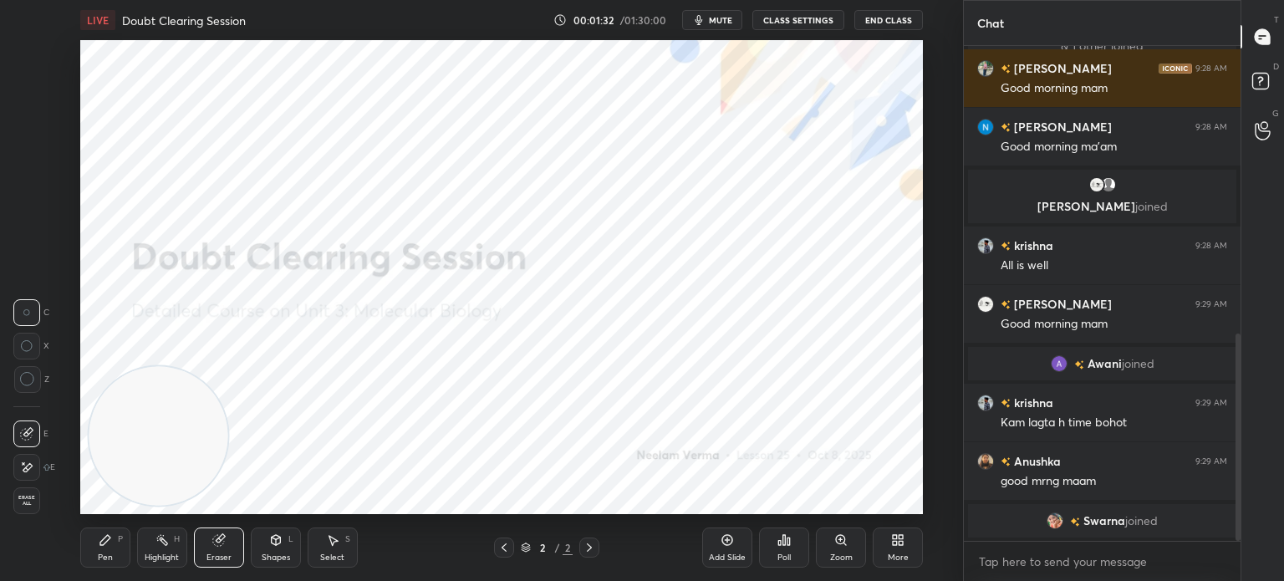
click at [116, 531] on div "Pen P" at bounding box center [105, 548] width 50 height 40
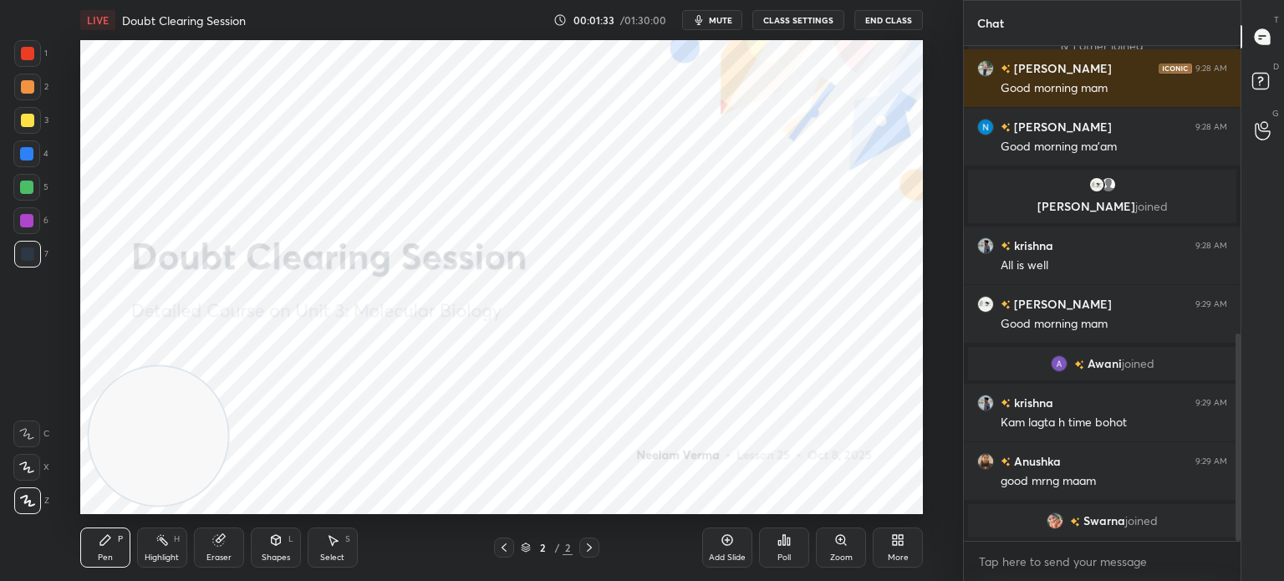
click at [212, 547] on icon at bounding box center [218, 540] width 13 height 13
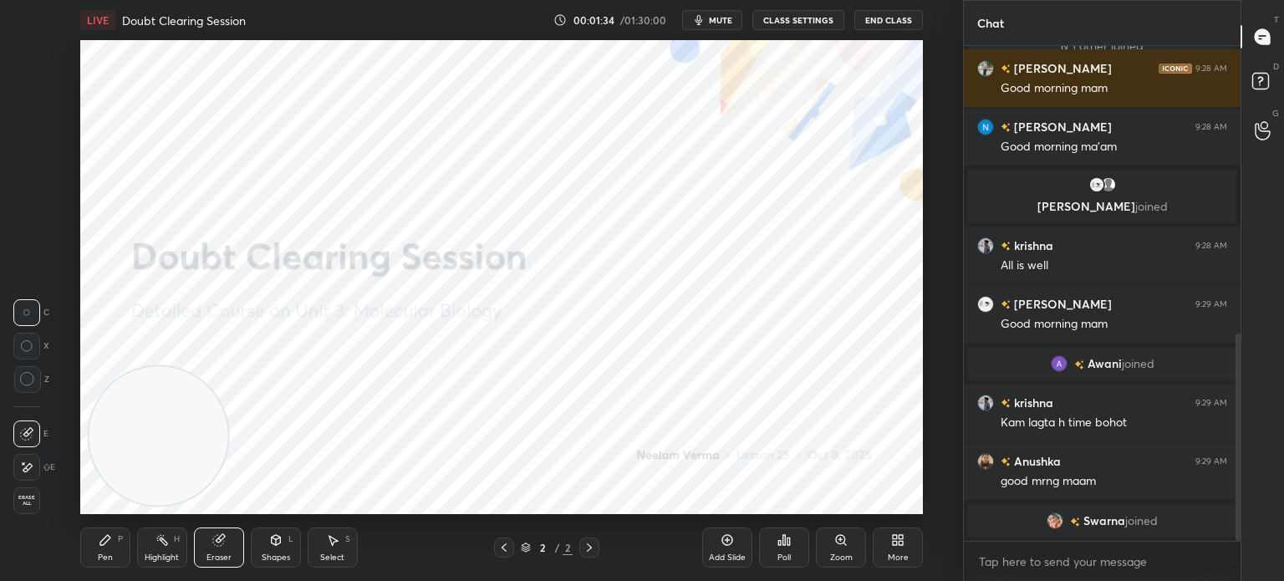
scroll to position [707, 0]
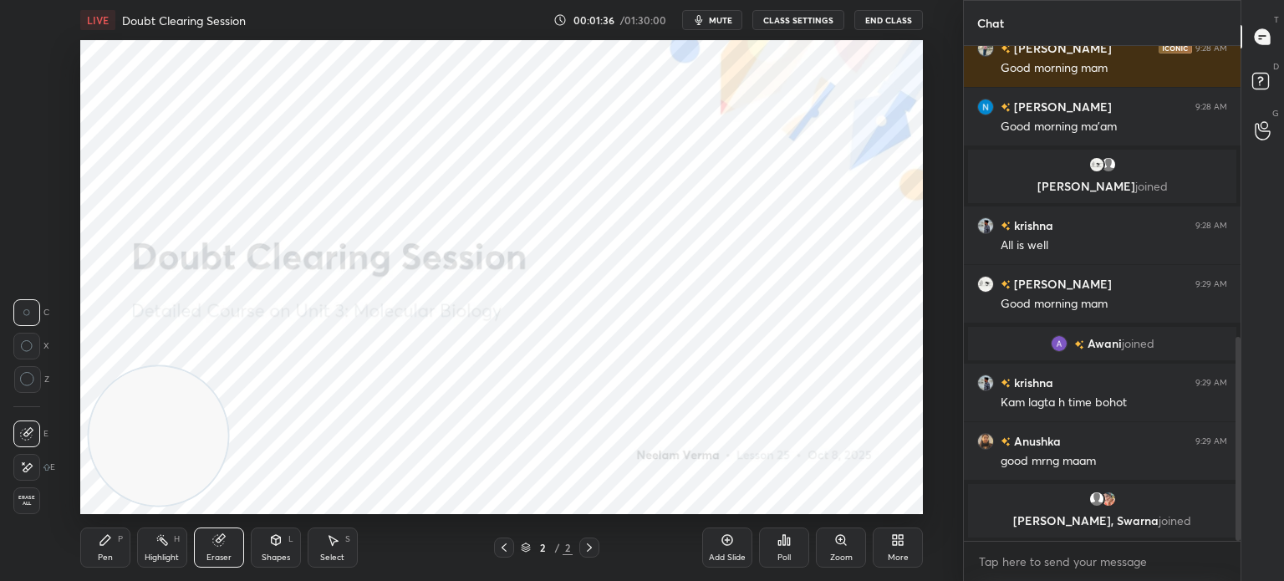
click at [114, 530] on div "Pen P" at bounding box center [105, 548] width 50 height 40
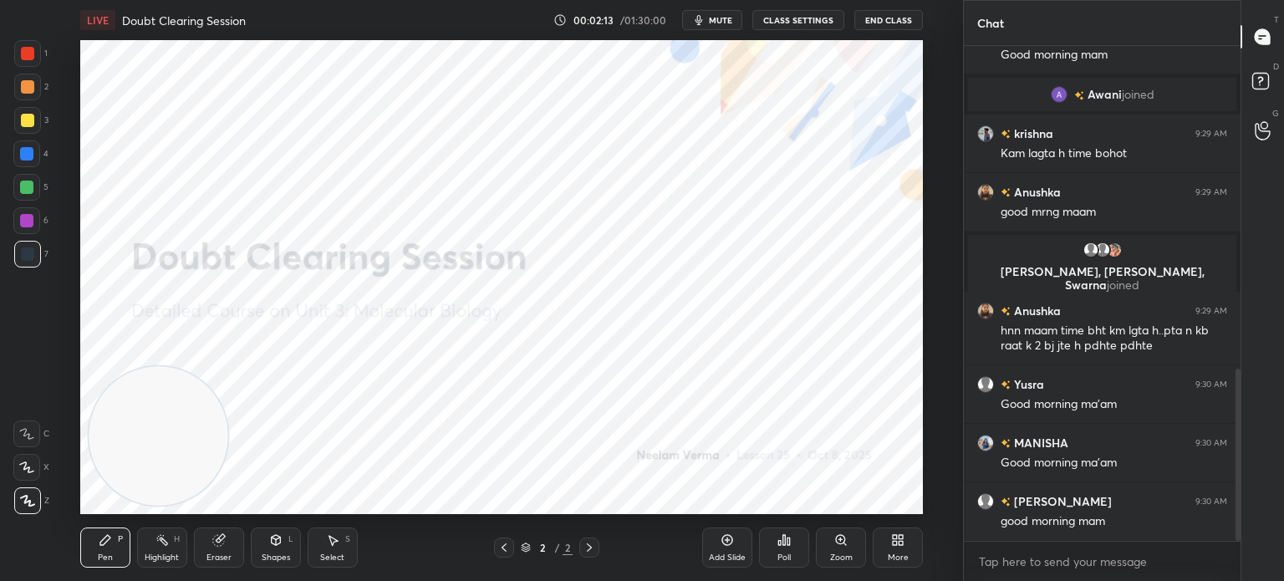
scroll to position [998, 0]
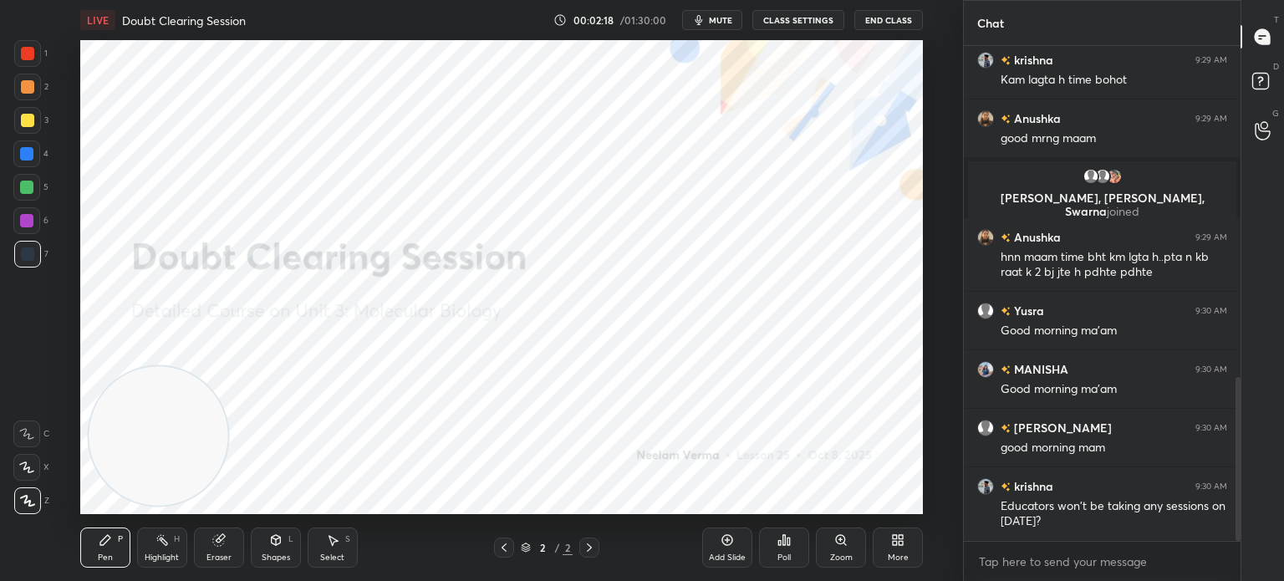
click at [216, 548] on div "Eraser" at bounding box center [219, 548] width 50 height 40
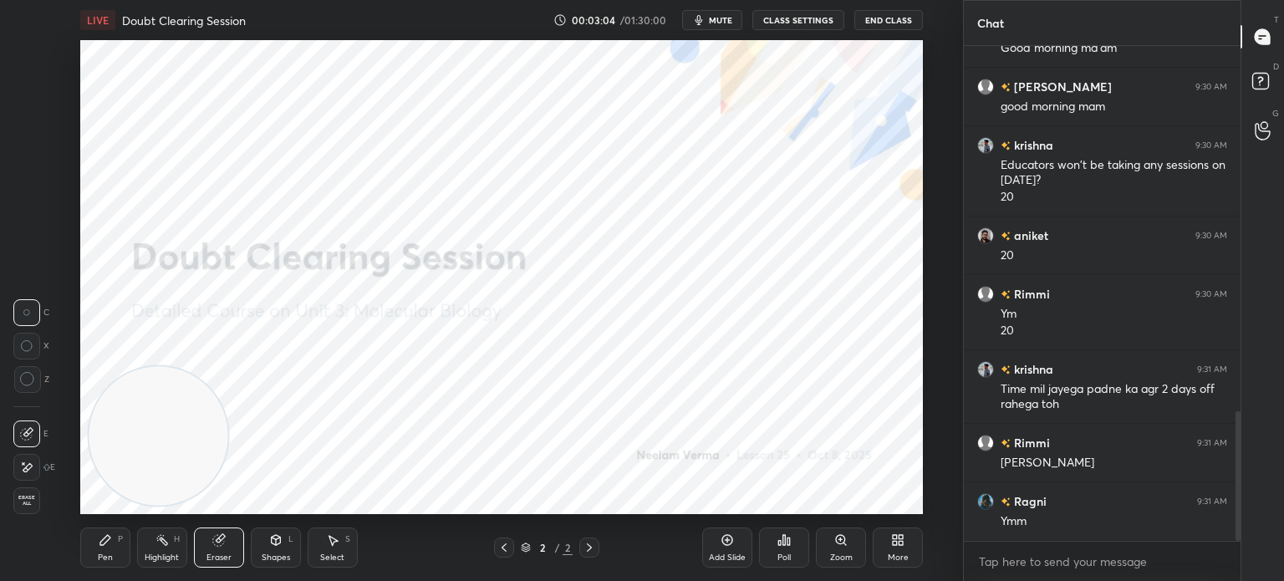
scroll to position [1398, 0]
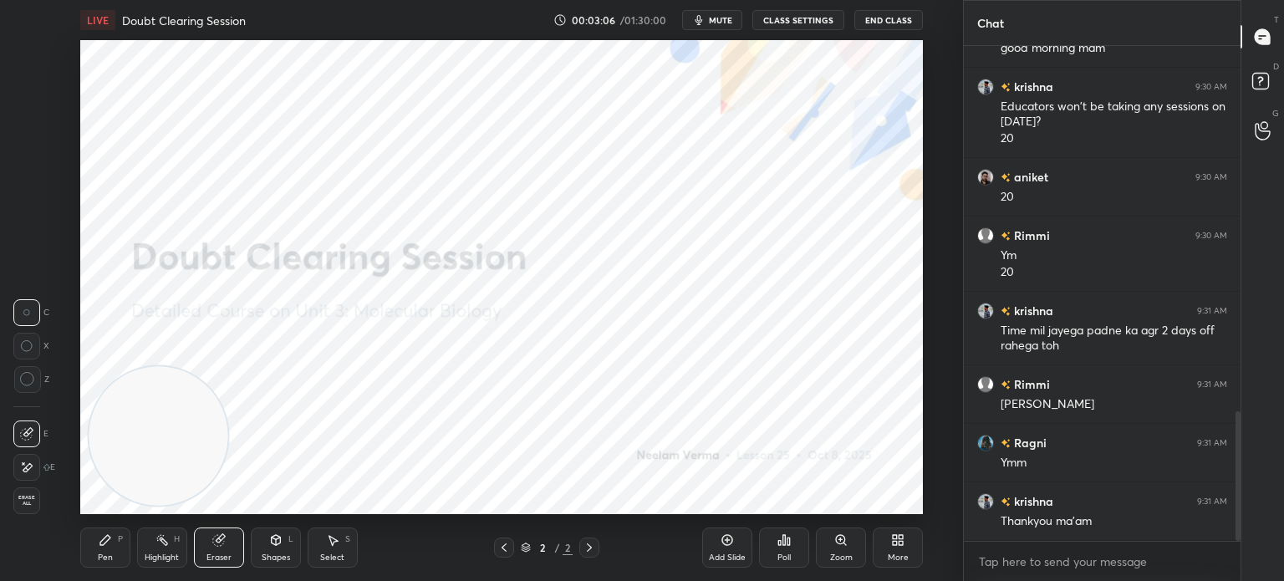
click at [331, 559] on div "Select" at bounding box center [332, 558] width 24 height 8
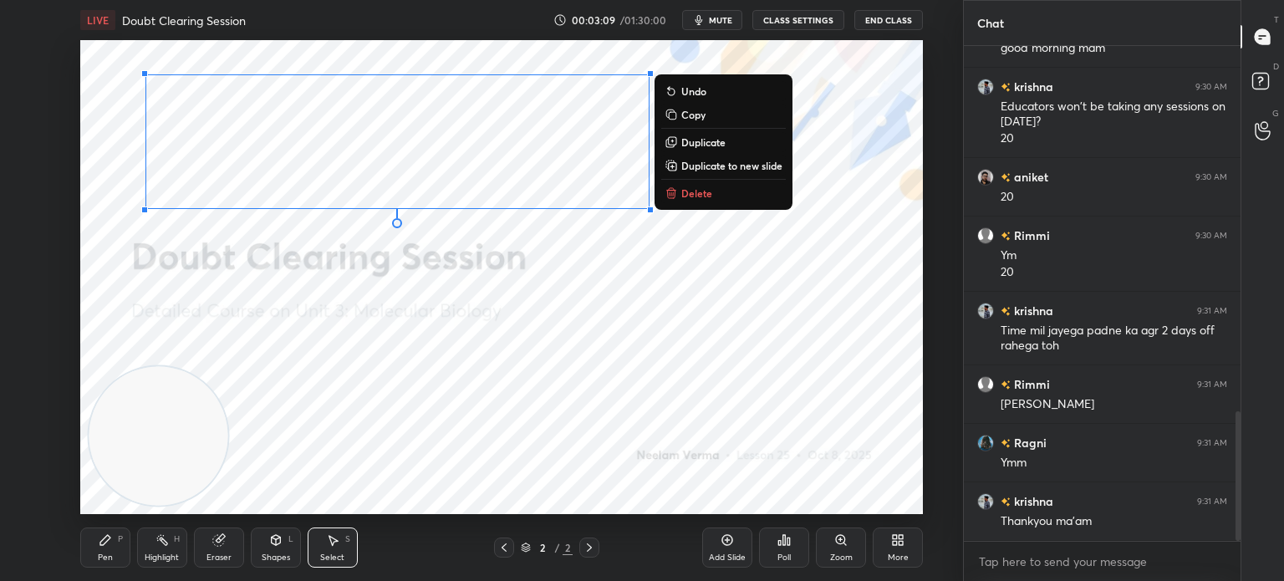
click at [696, 200] on p "Delete" at bounding box center [697, 192] width 31 height 13
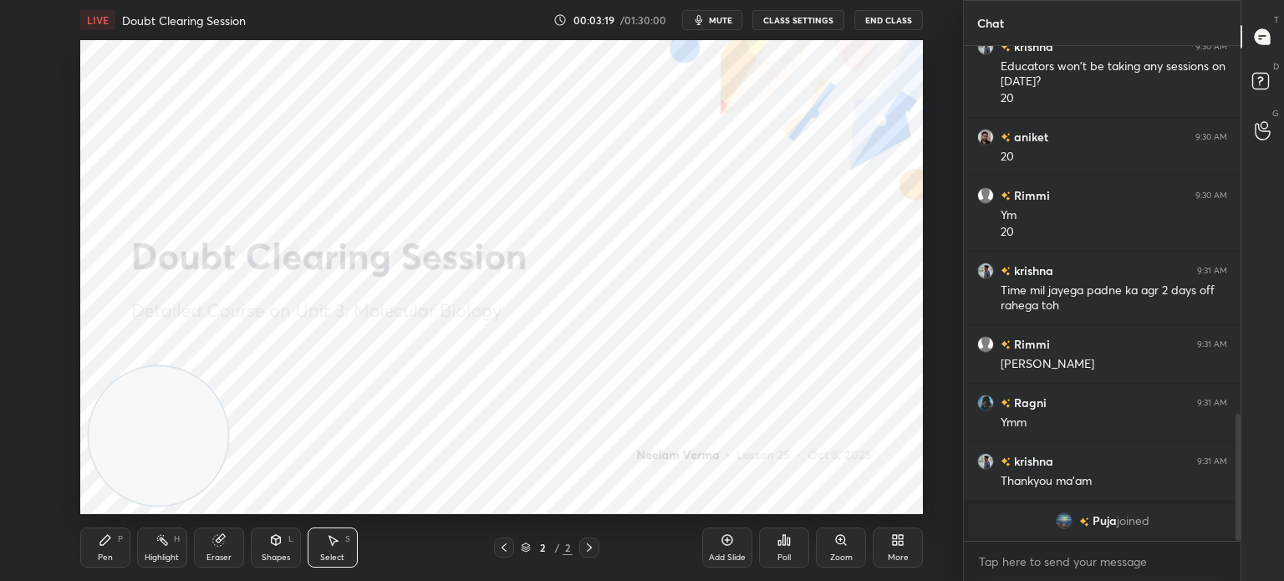
scroll to position [1458, 0]
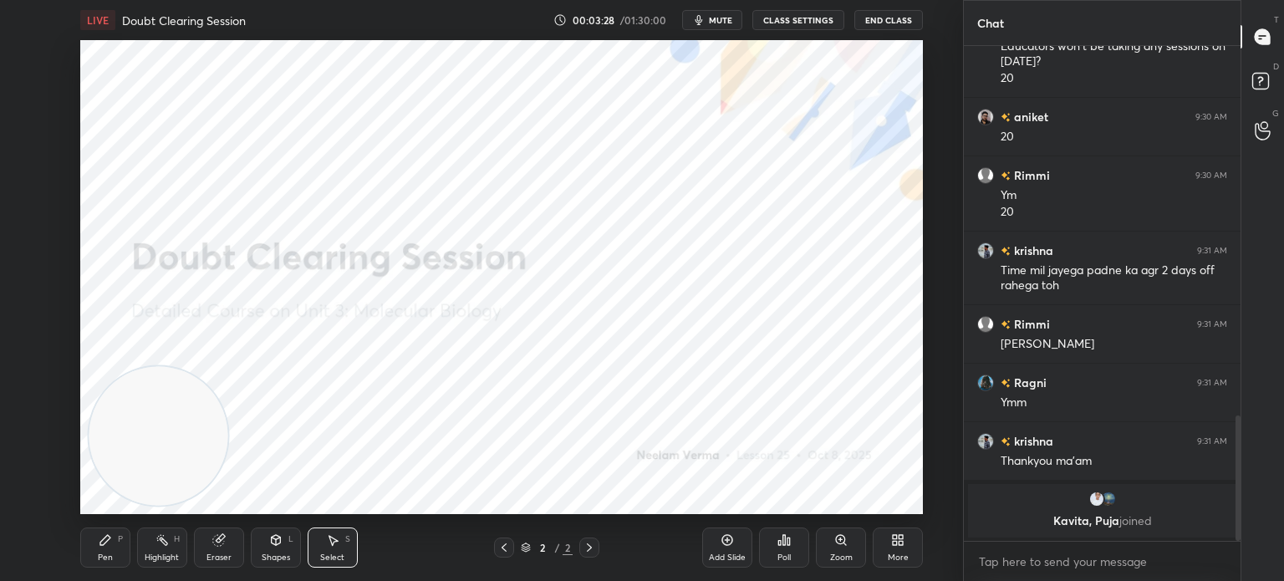
click at [113, 542] on div "Pen P" at bounding box center [105, 548] width 50 height 40
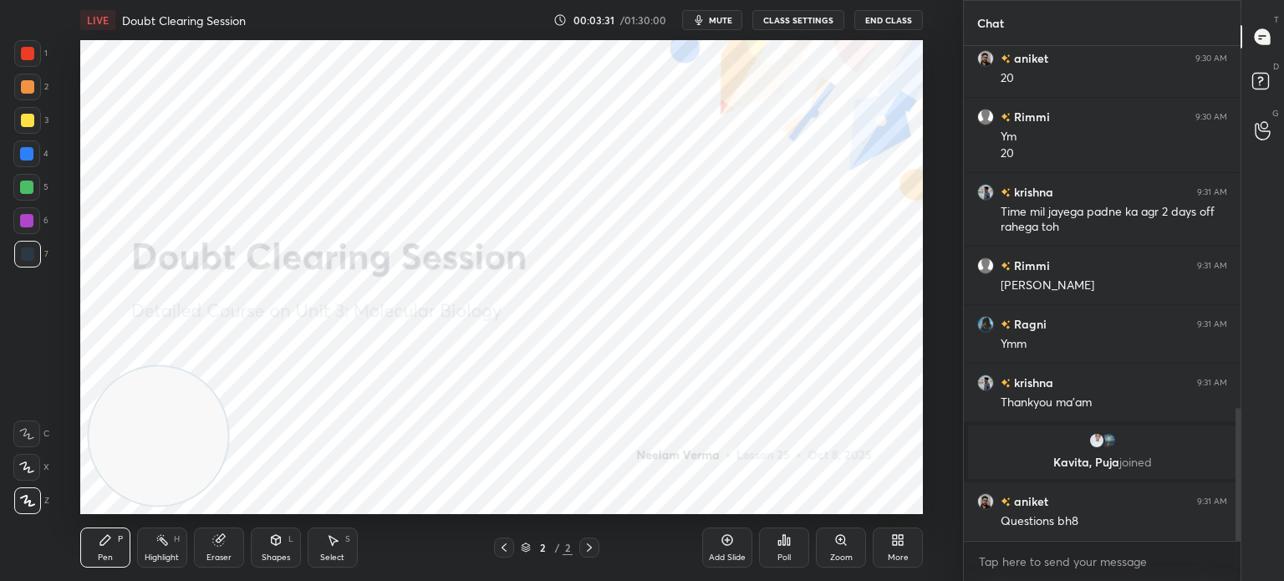
click at [26, 63] on div at bounding box center [27, 53] width 27 height 27
click at [38, 494] on div at bounding box center [27, 501] width 27 height 27
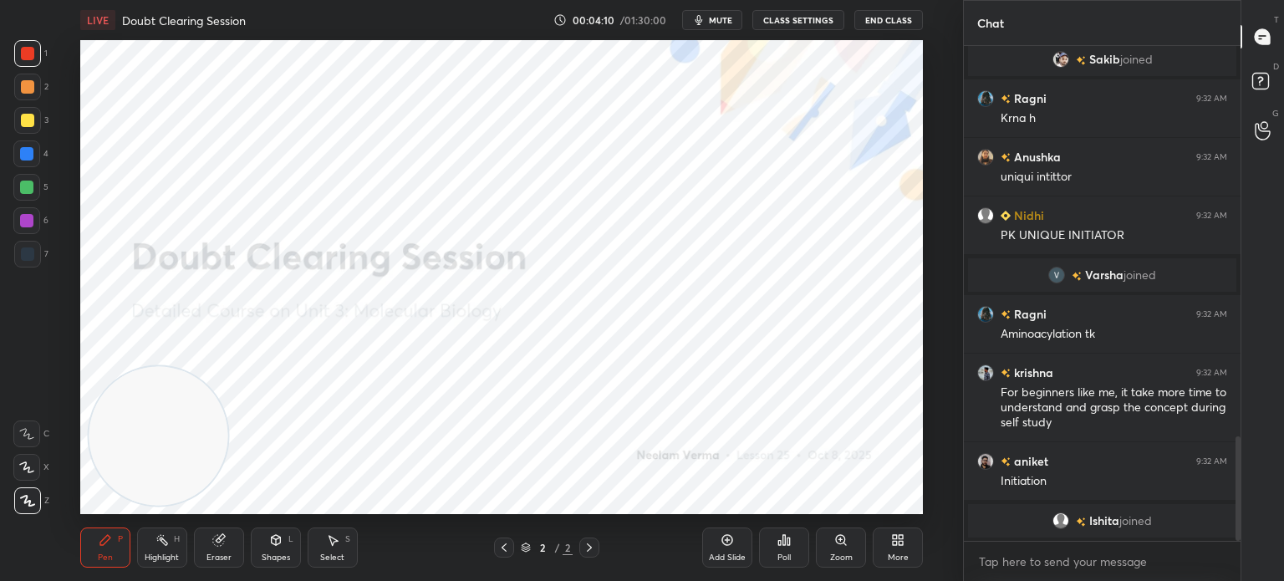
scroll to position [1871, 0]
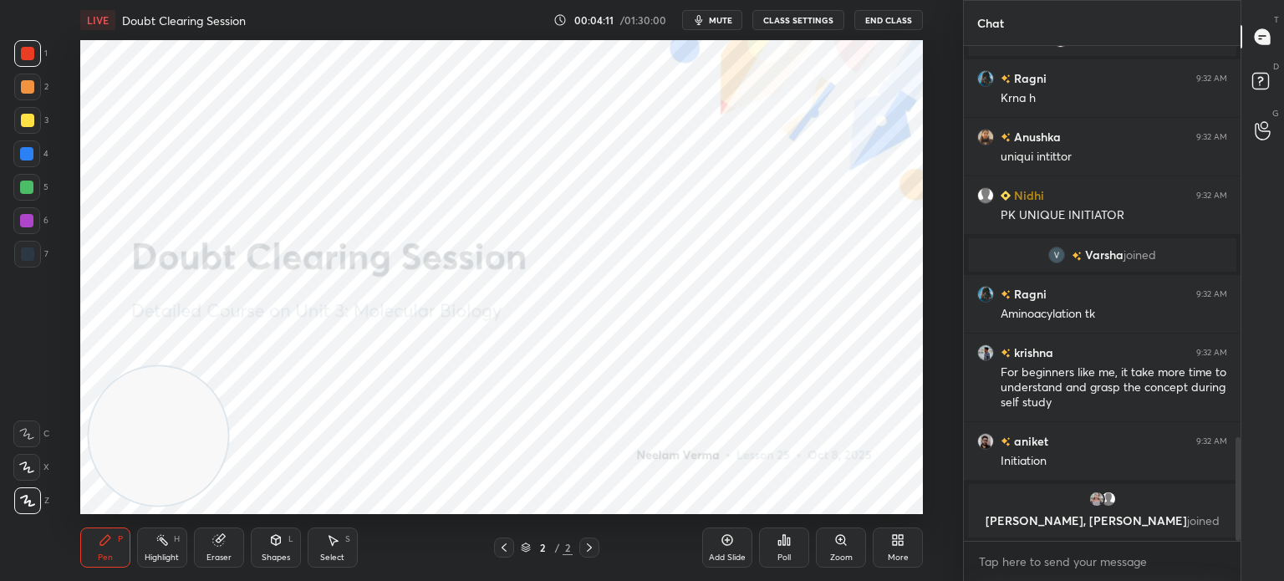
click at [901, 554] on div "More" at bounding box center [898, 558] width 21 height 8
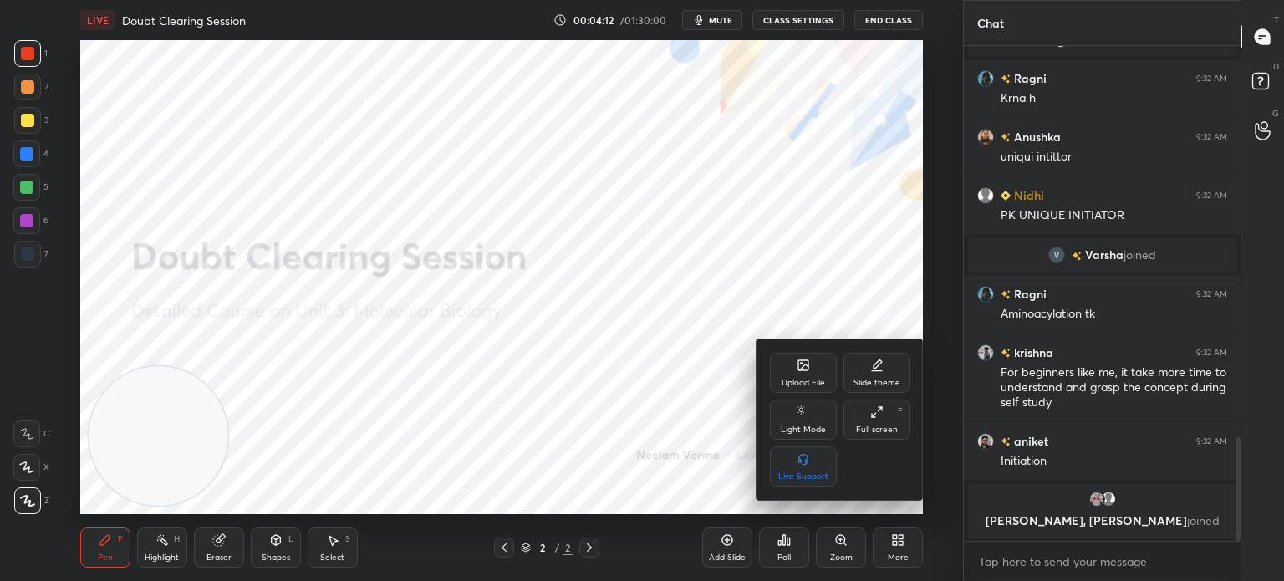
click at [799, 370] on icon at bounding box center [804, 365] width 10 height 10
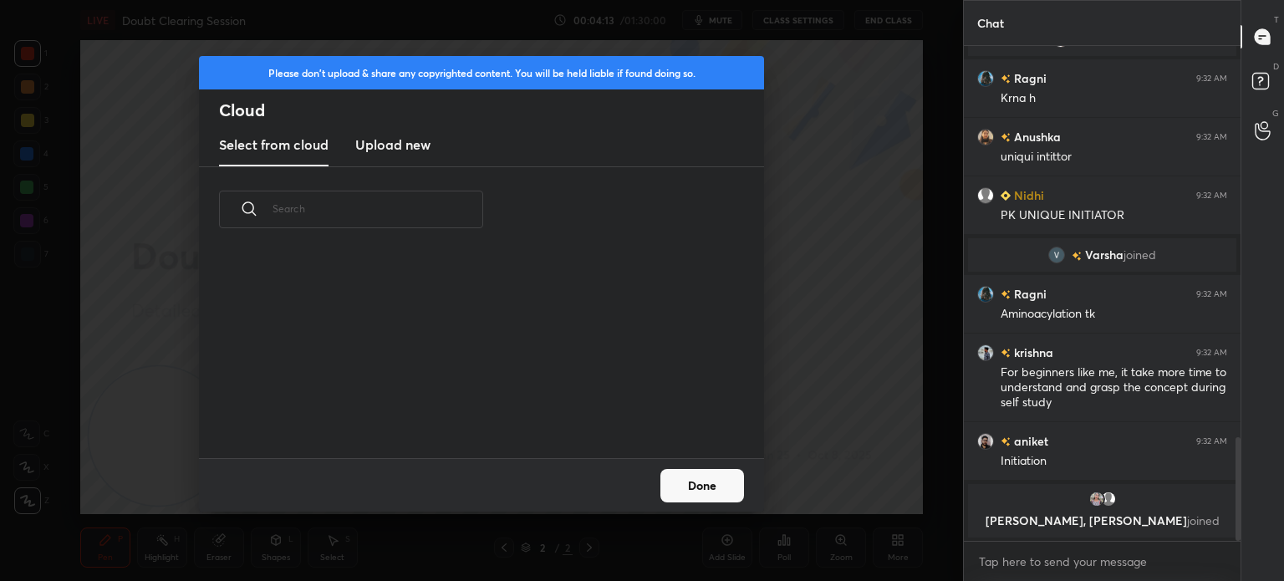
scroll to position [206, 537]
click at [378, 146] on h3 "Upload new" at bounding box center [392, 145] width 75 height 20
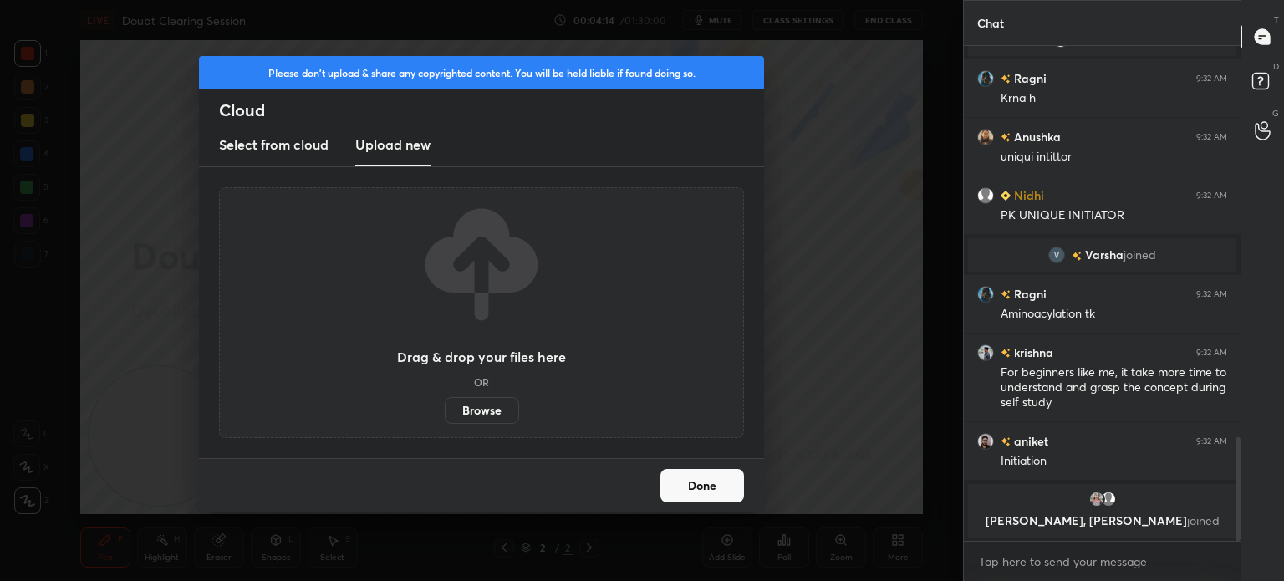
click at [492, 415] on label "Browse" at bounding box center [482, 410] width 74 height 27
click at [445, 415] on input "Browse" at bounding box center [445, 410] width 0 height 27
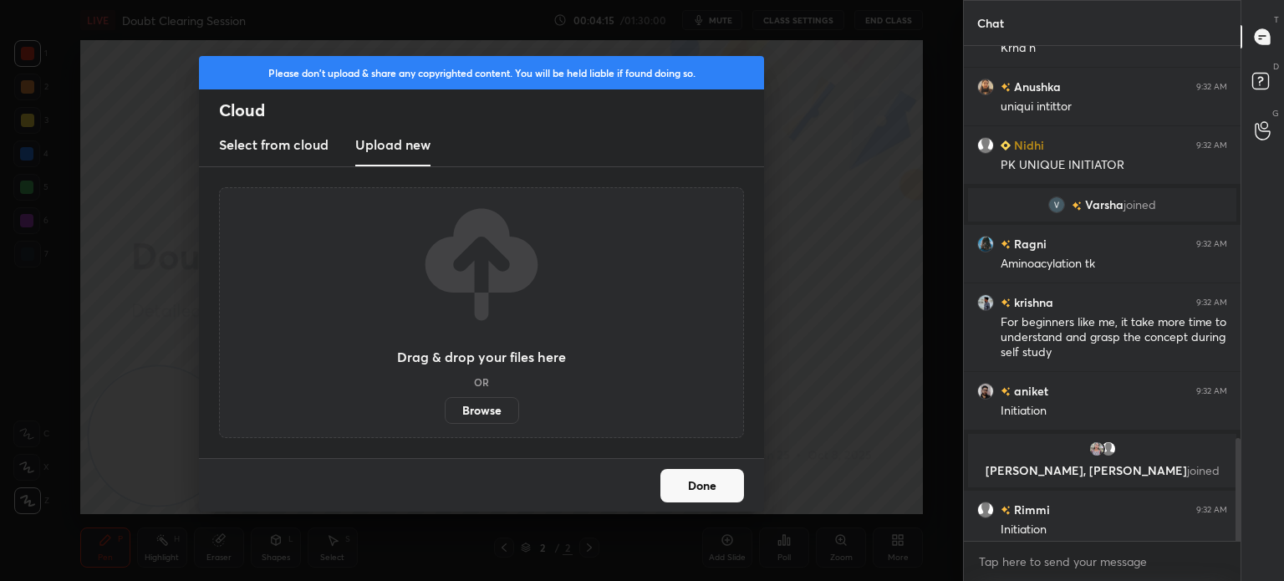
scroll to position [1880, 0]
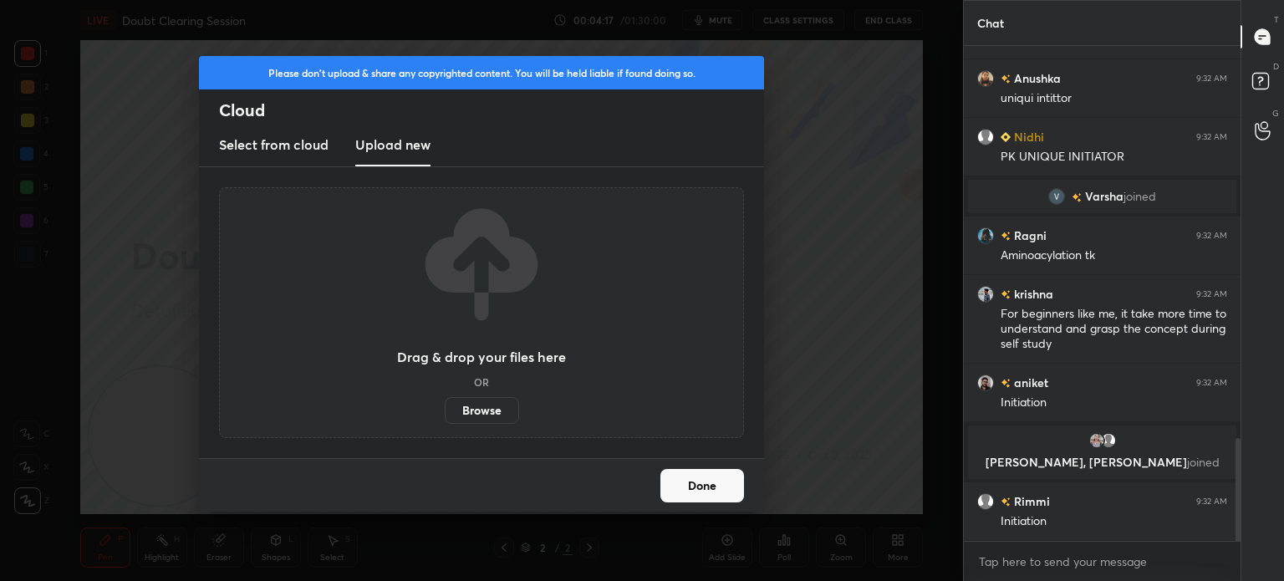
click at [842, 190] on div "Please don't upload & share any copyrighted content. You will be held liable if…" at bounding box center [481, 290] width 963 height 581
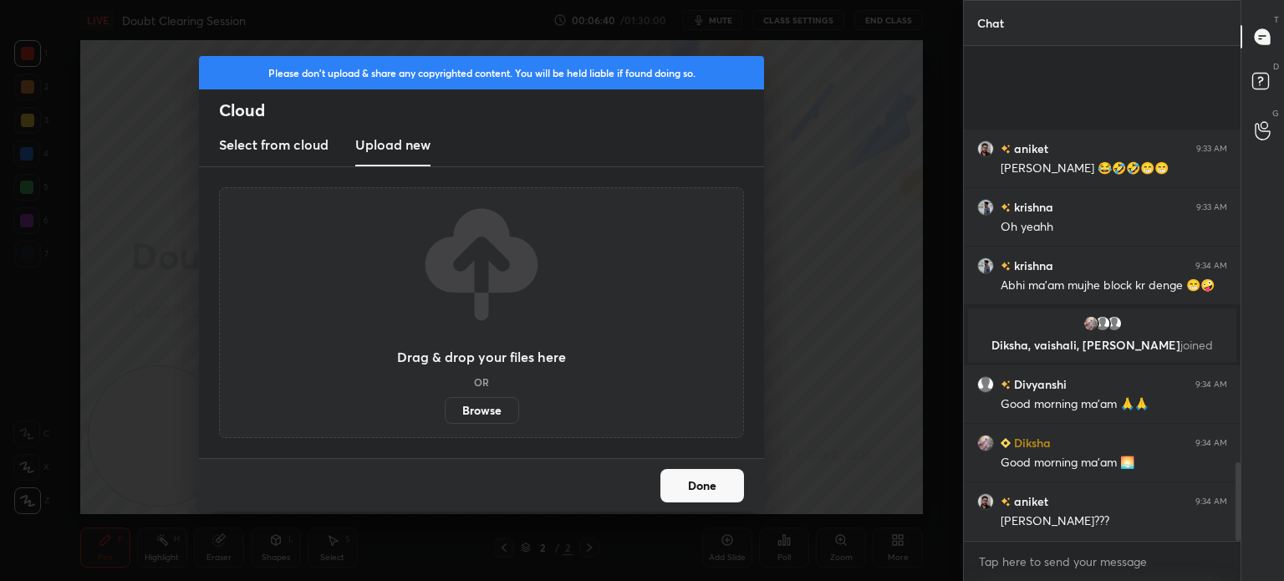
scroll to position [2607, 0]
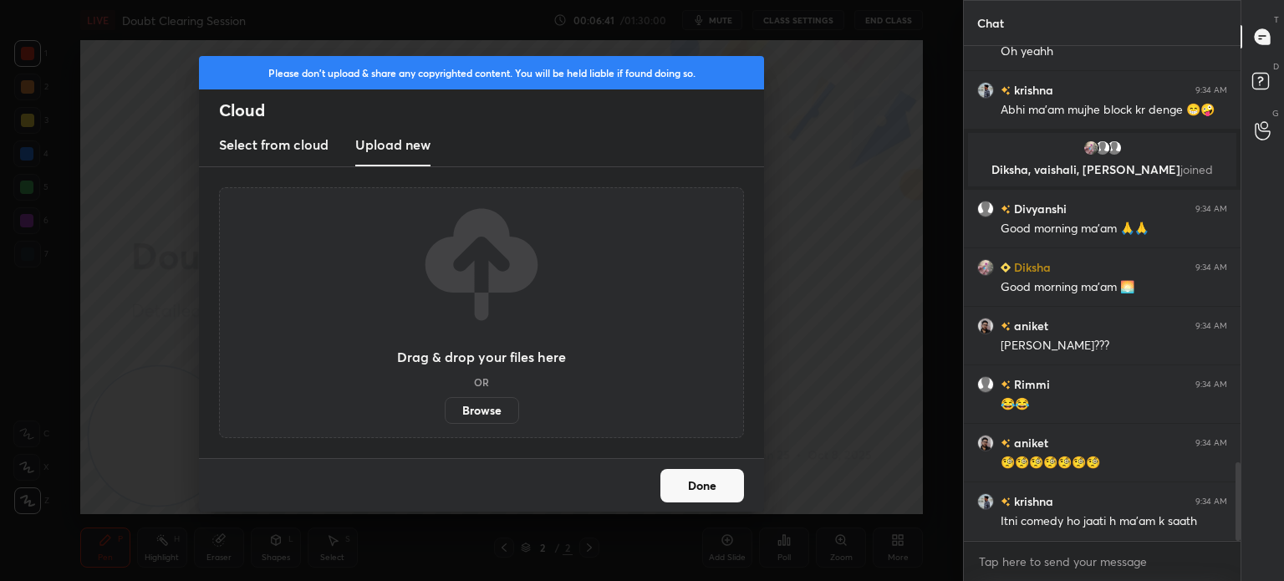
click at [483, 406] on label "Browse" at bounding box center [482, 410] width 74 height 27
click at [445, 406] on input "Browse" at bounding box center [445, 410] width 0 height 27
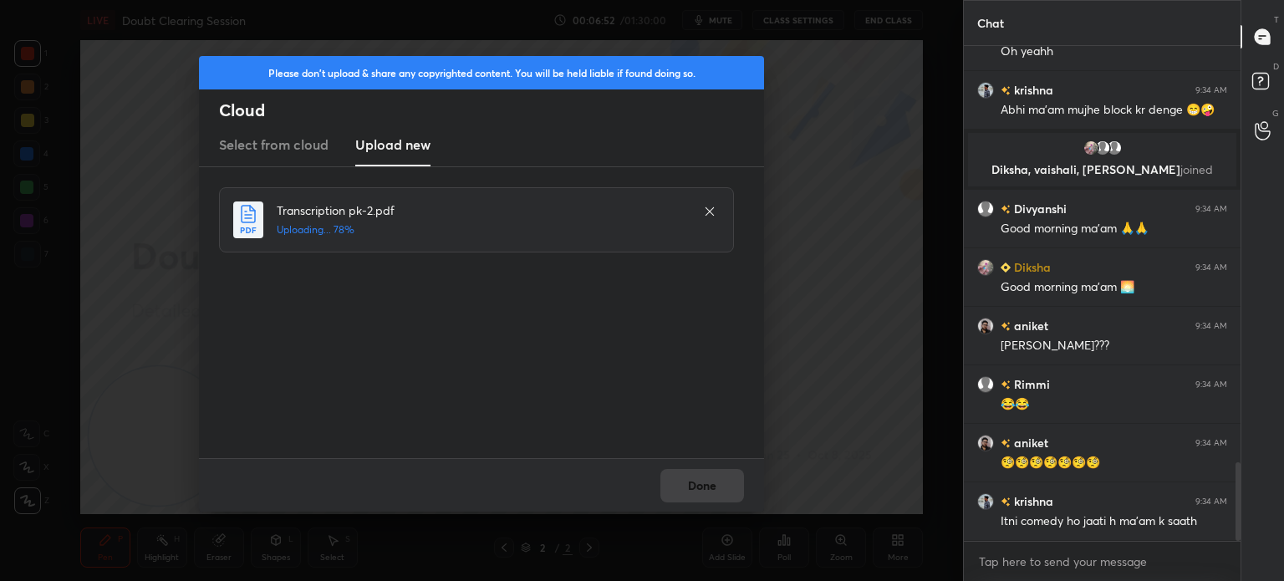
click at [715, 212] on icon at bounding box center [709, 211] width 13 height 13
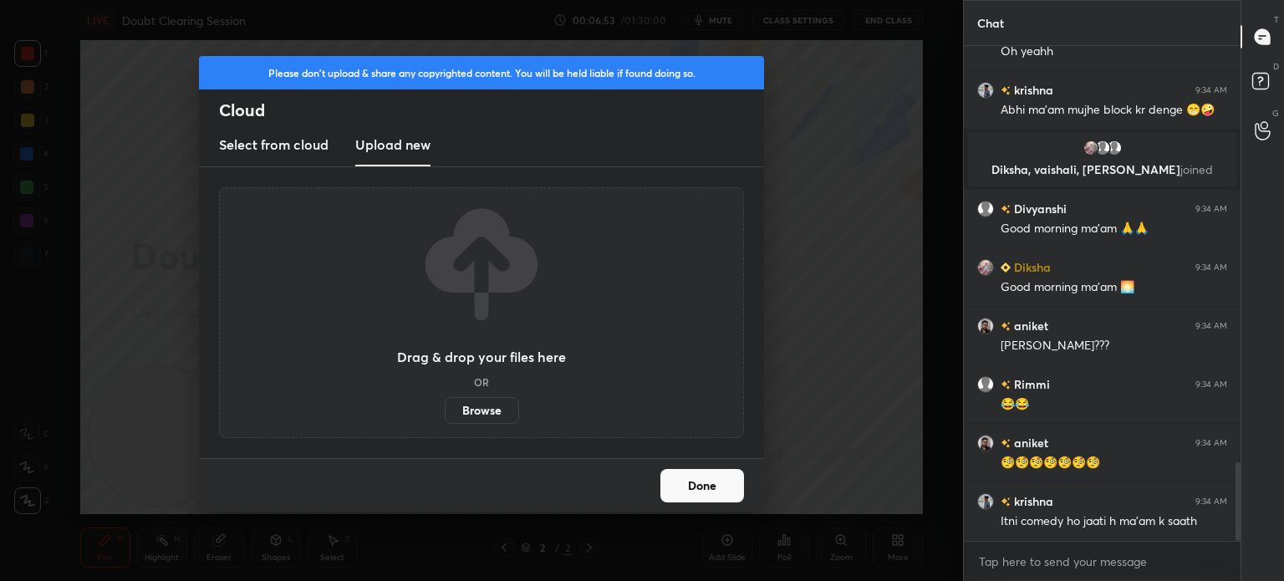
click at [488, 411] on label "Browse" at bounding box center [482, 410] width 74 height 27
click at [445, 411] on input "Browse" at bounding box center [445, 410] width 0 height 27
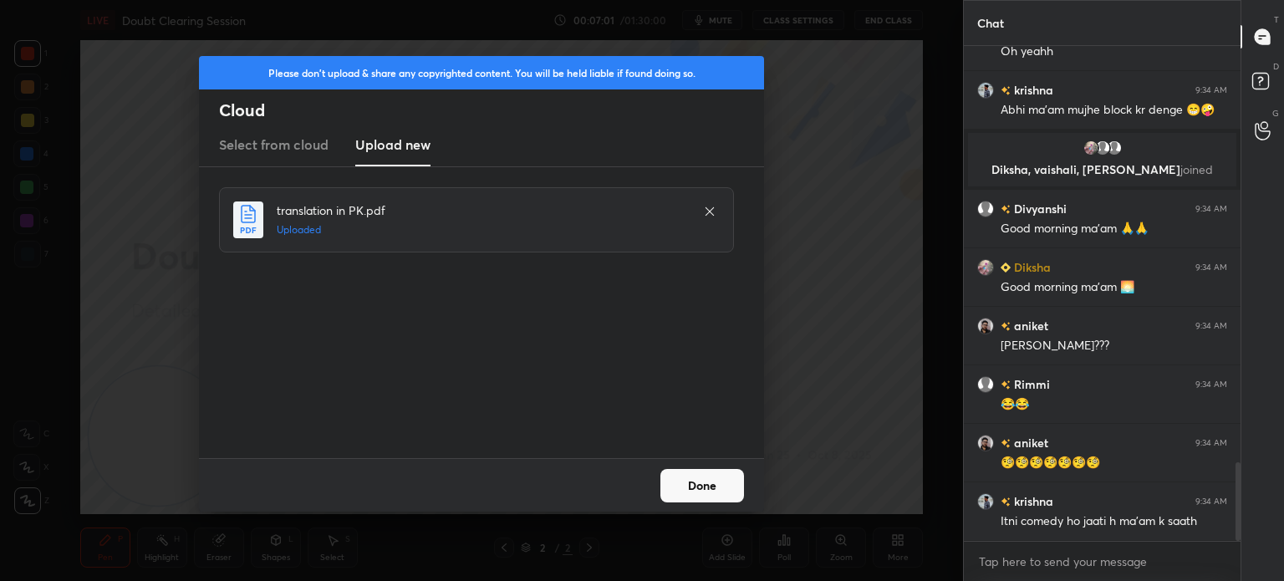
click at [696, 488] on button "Done" at bounding box center [703, 485] width 84 height 33
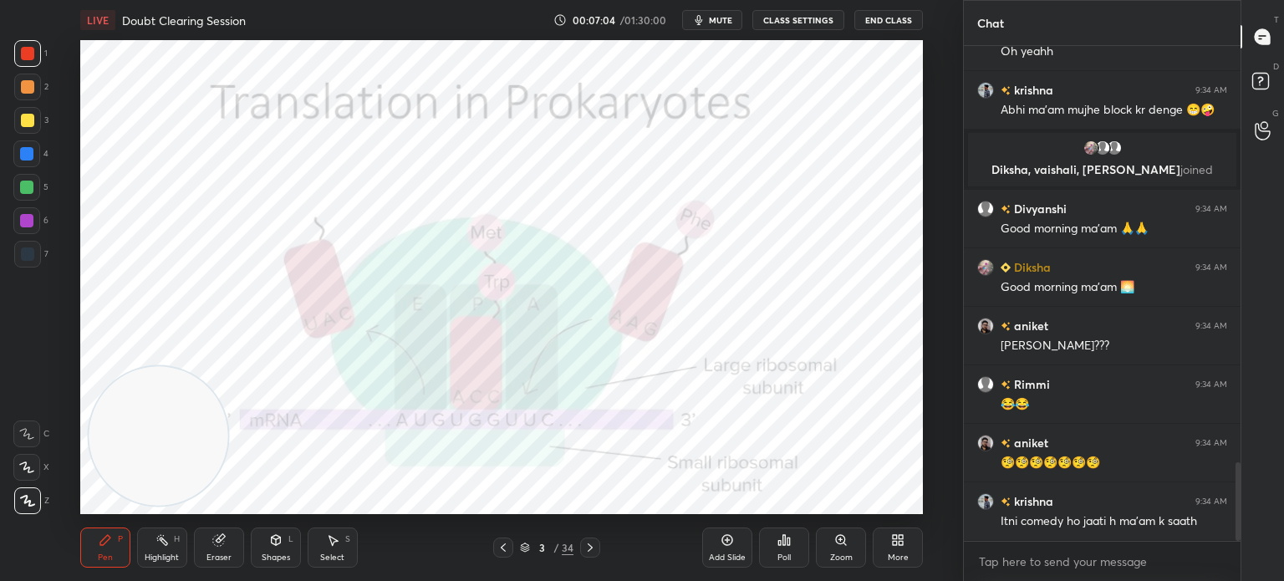
click at [267, 554] on div "Shapes" at bounding box center [276, 558] width 28 height 8
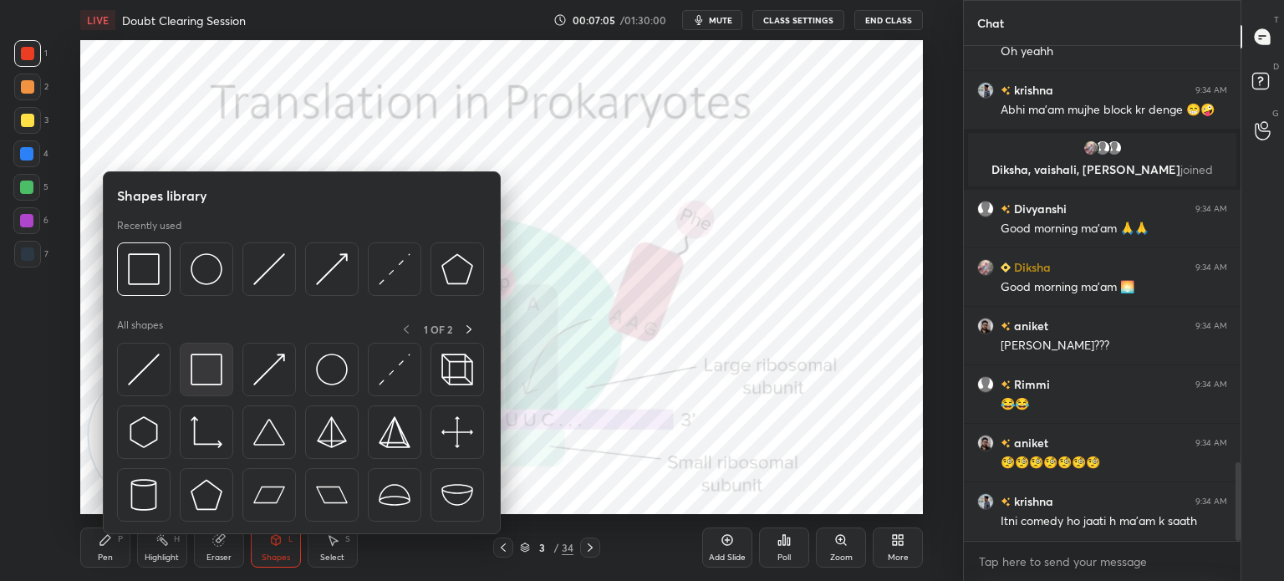
click at [217, 370] on img at bounding box center [207, 370] width 32 height 32
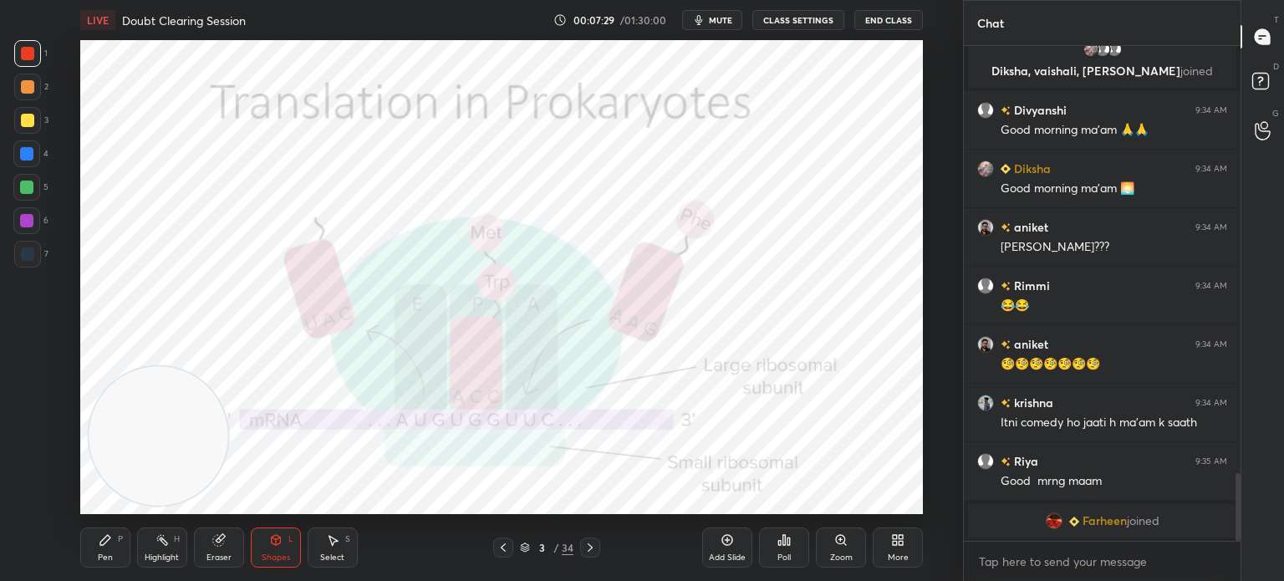
scroll to position [3163, 0]
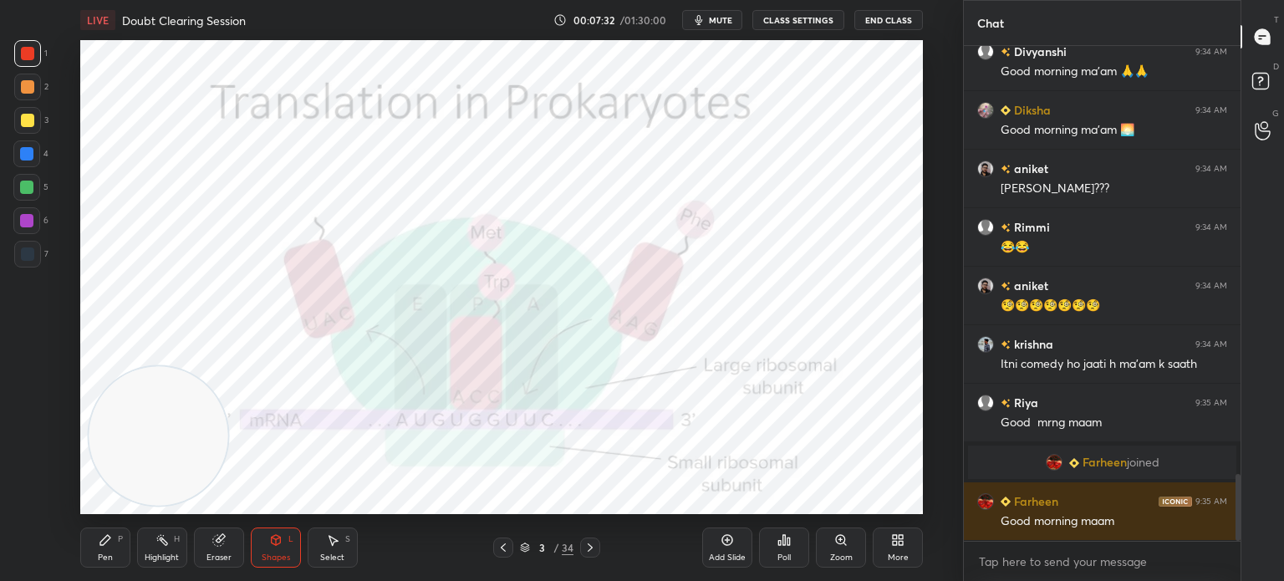
click at [525, 549] on icon at bounding box center [525, 548] width 10 height 10
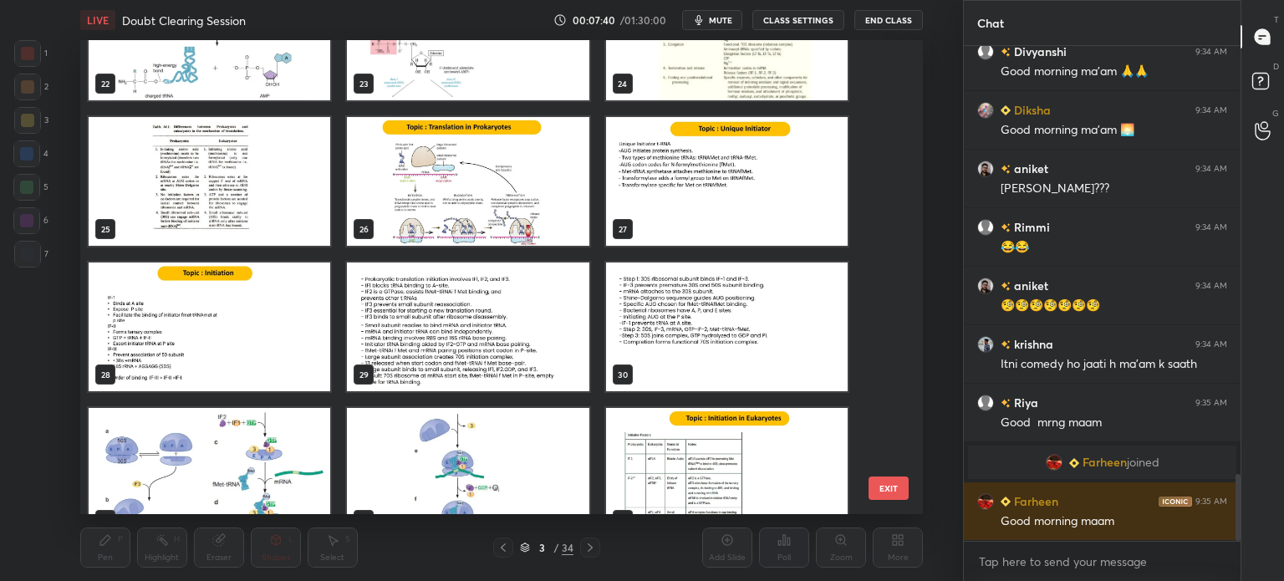
scroll to position [1096, 0]
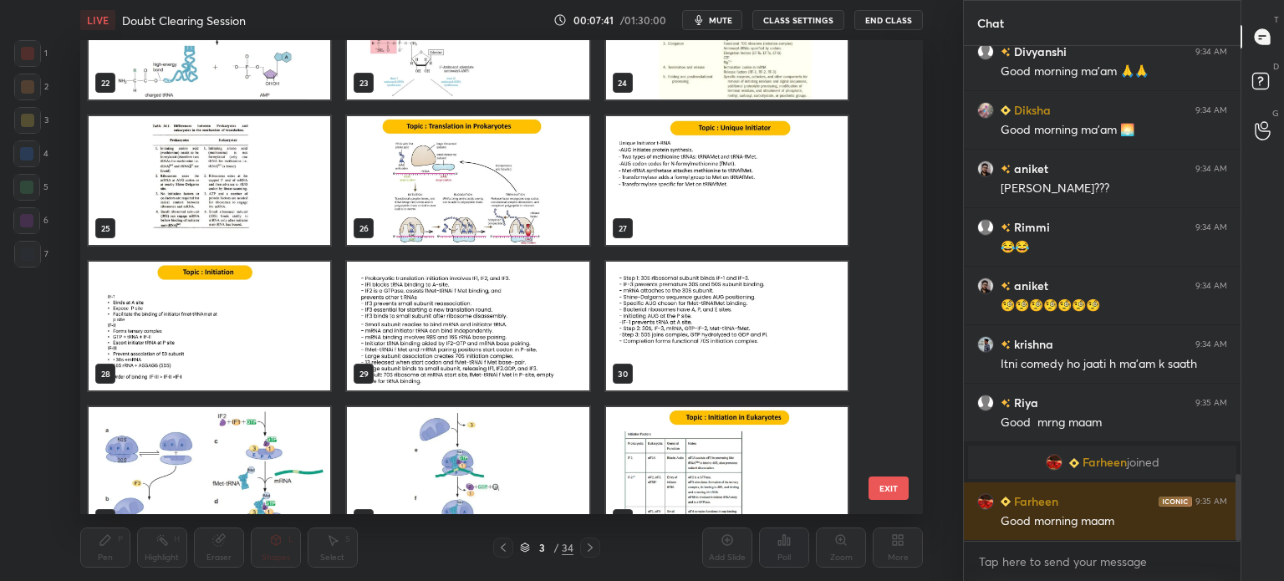
click at [270, 315] on img "grid" at bounding box center [210, 326] width 242 height 129
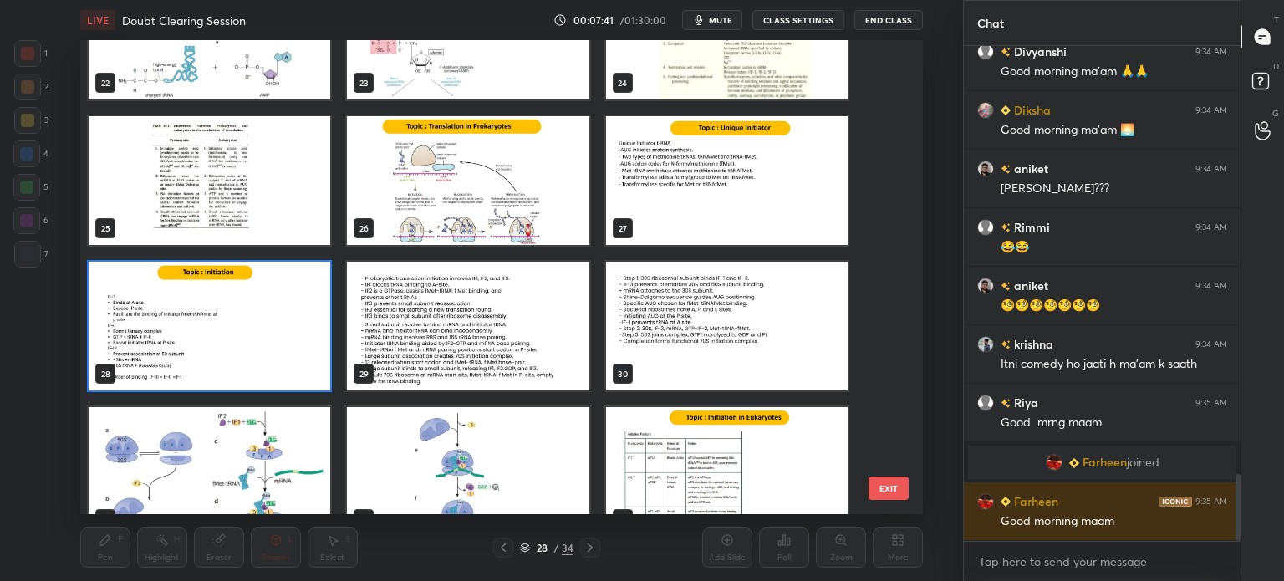
click at [271, 315] on img "grid" at bounding box center [210, 326] width 242 height 129
click at [267, 319] on img "grid" at bounding box center [210, 326] width 242 height 129
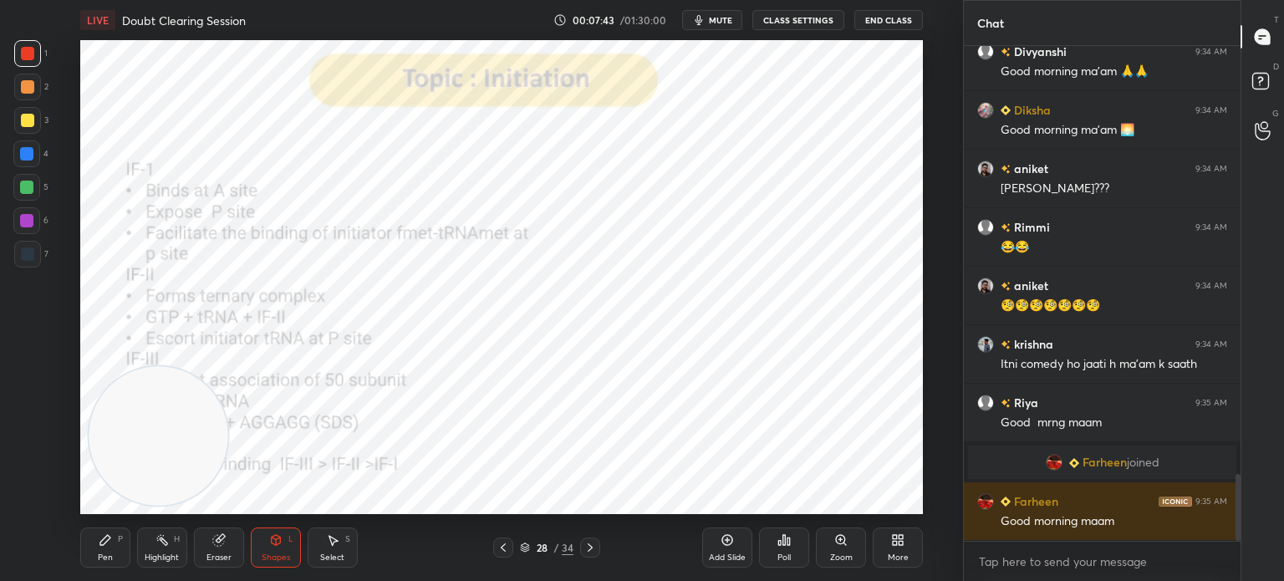
click at [506, 546] on icon at bounding box center [503, 547] width 13 height 13
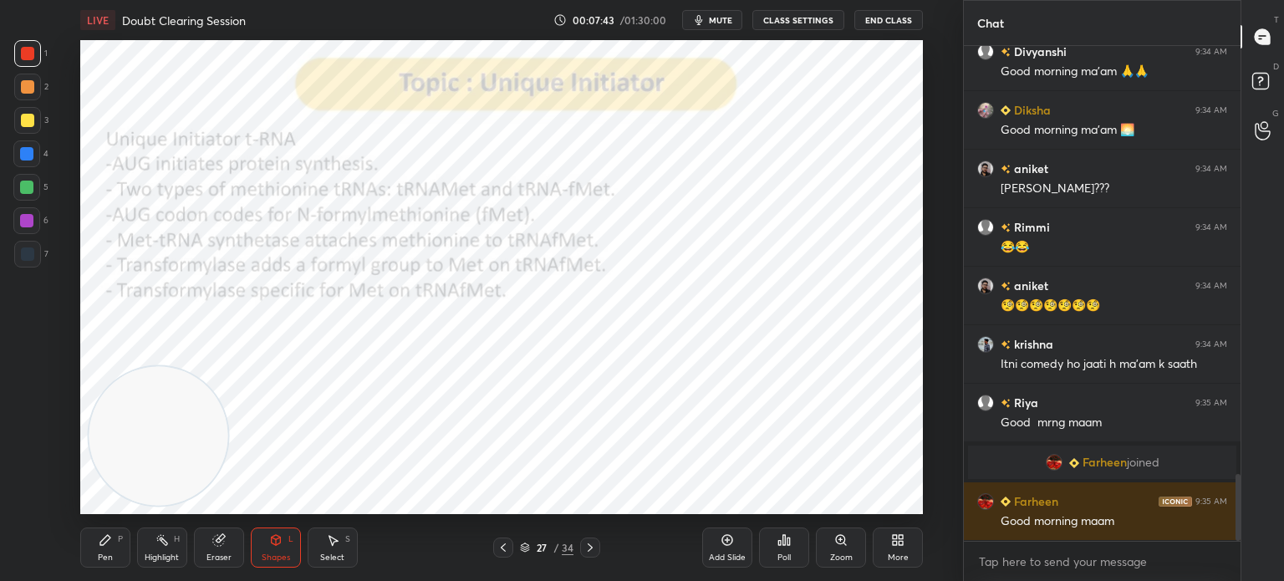
click at [709, 551] on div "Add Slide" at bounding box center [727, 548] width 50 height 40
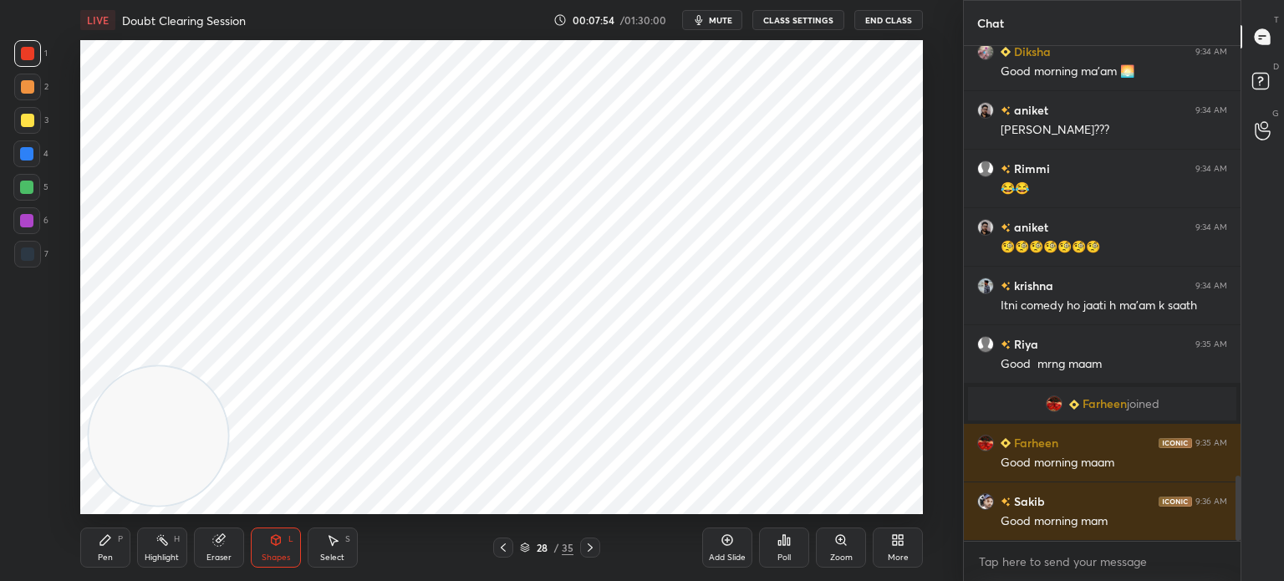
scroll to position [3280, 0]
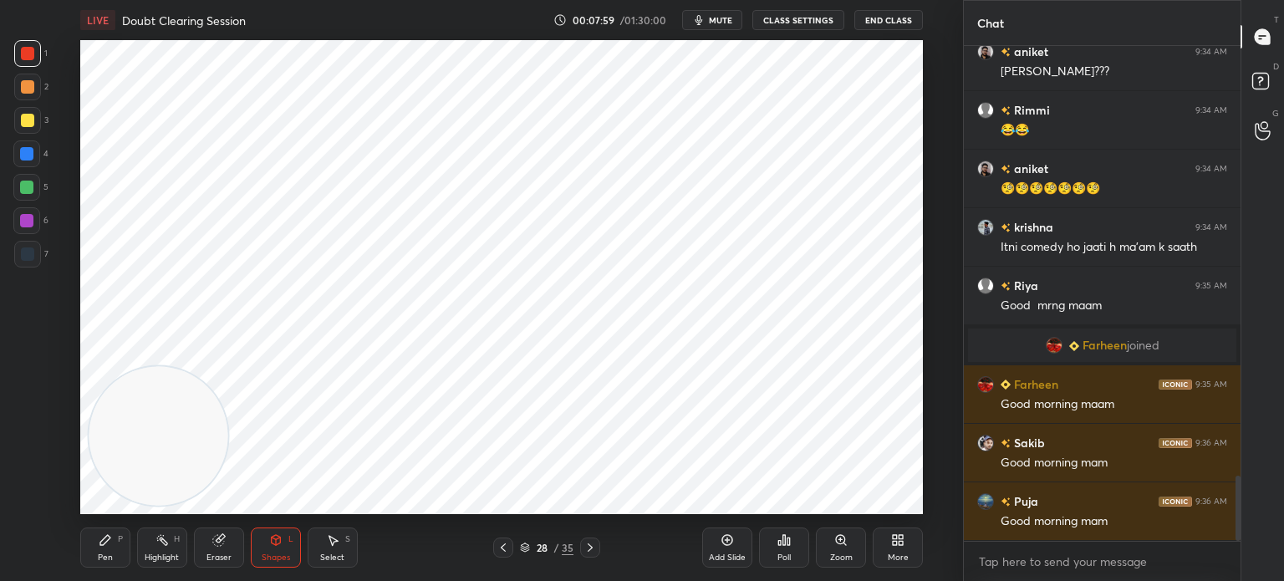
click at [35, 259] on div at bounding box center [27, 254] width 27 height 27
click at [38, 56] on div at bounding box center [27, 53] width 27 height 27
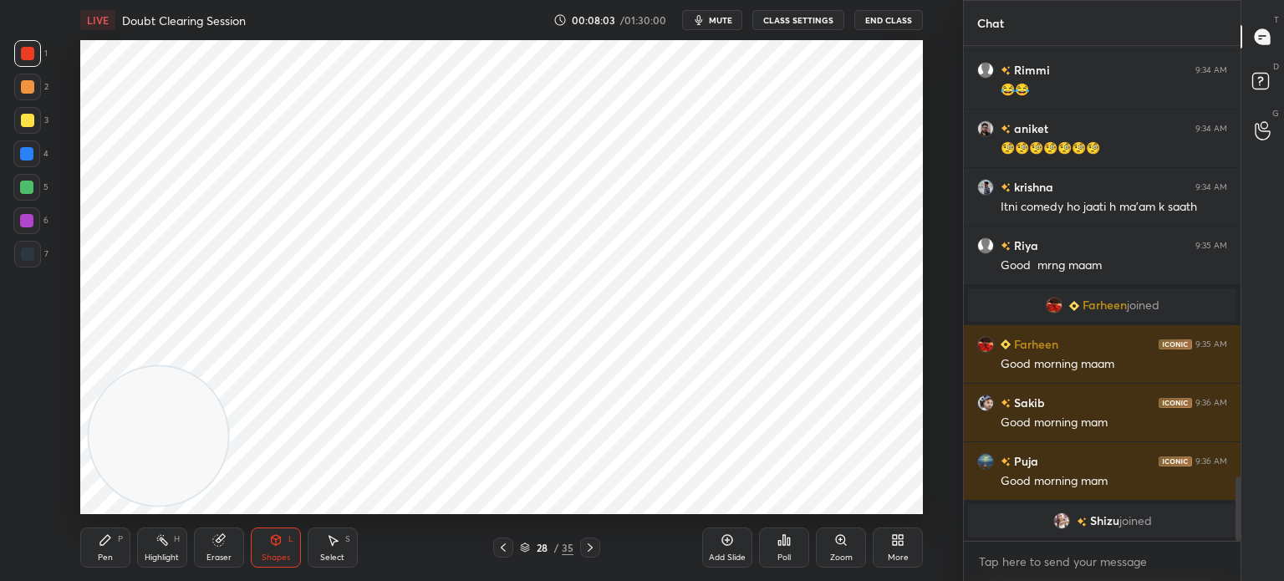
click at [100, 552] on div "Pen P" at bounding box center [105, 548] width 50 height 40
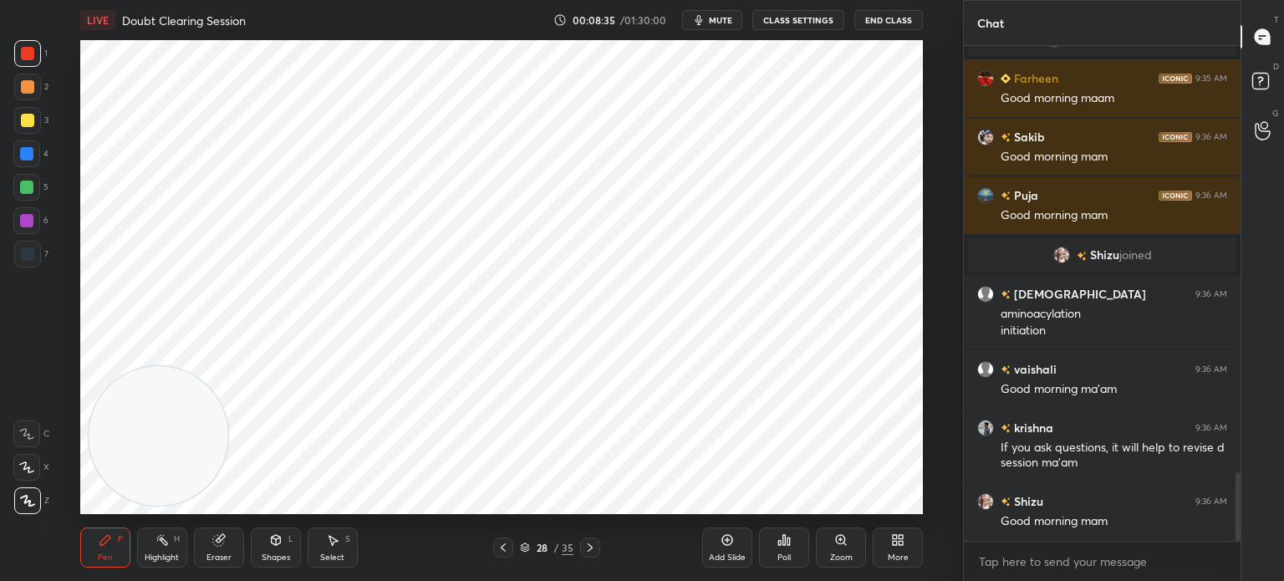
scroll to position [3067, 0]
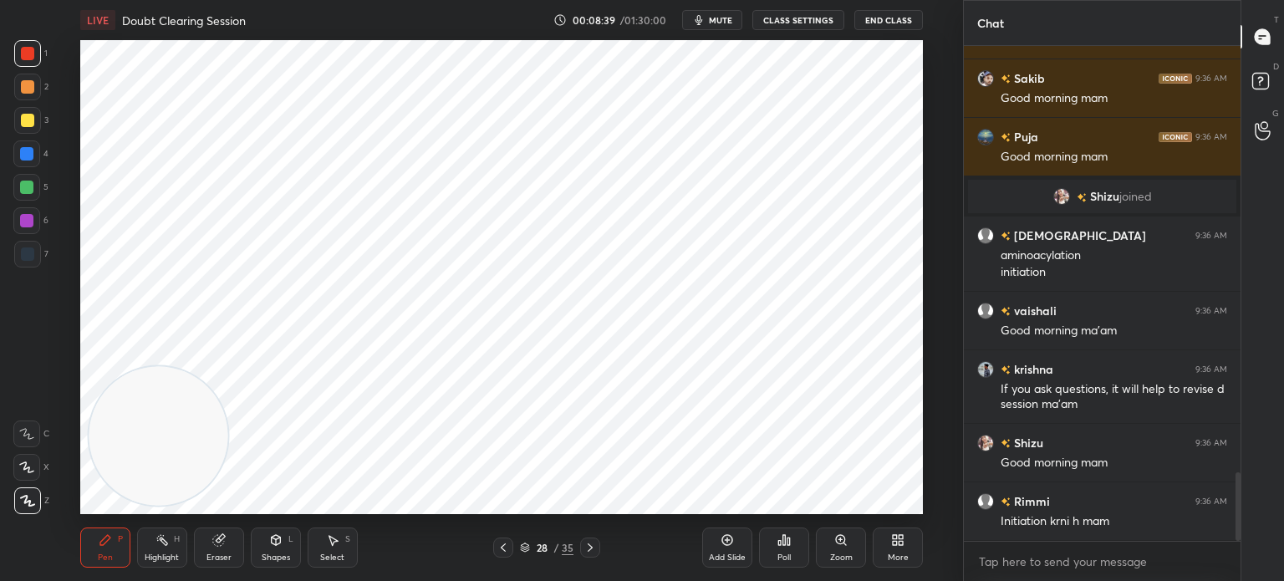
click at [31, 253] on div at bounding box center [27, 254] width 13 height 13
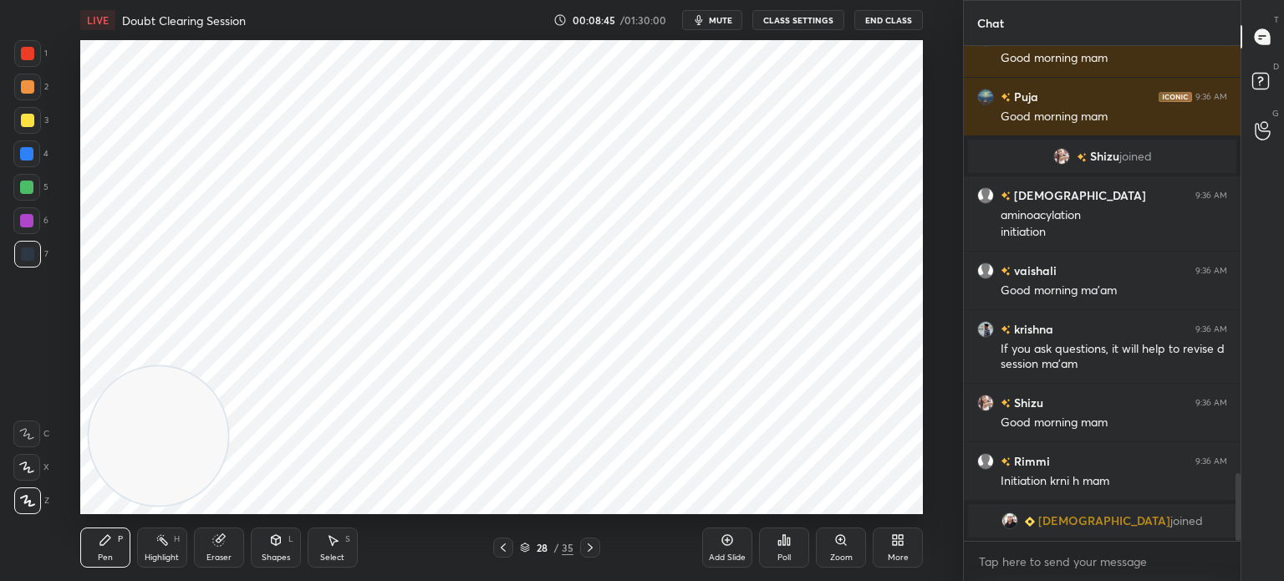
click at [25, 273] on div "7" at bounding box center [31, 257] width 34 height 33
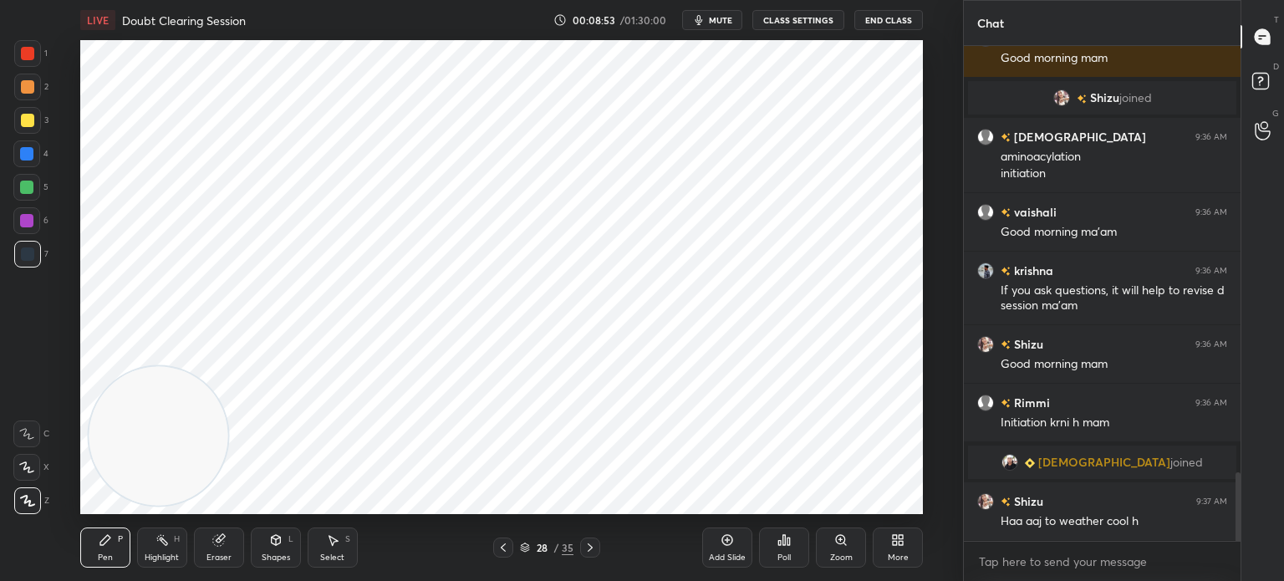
scroll to position [3129, 0]
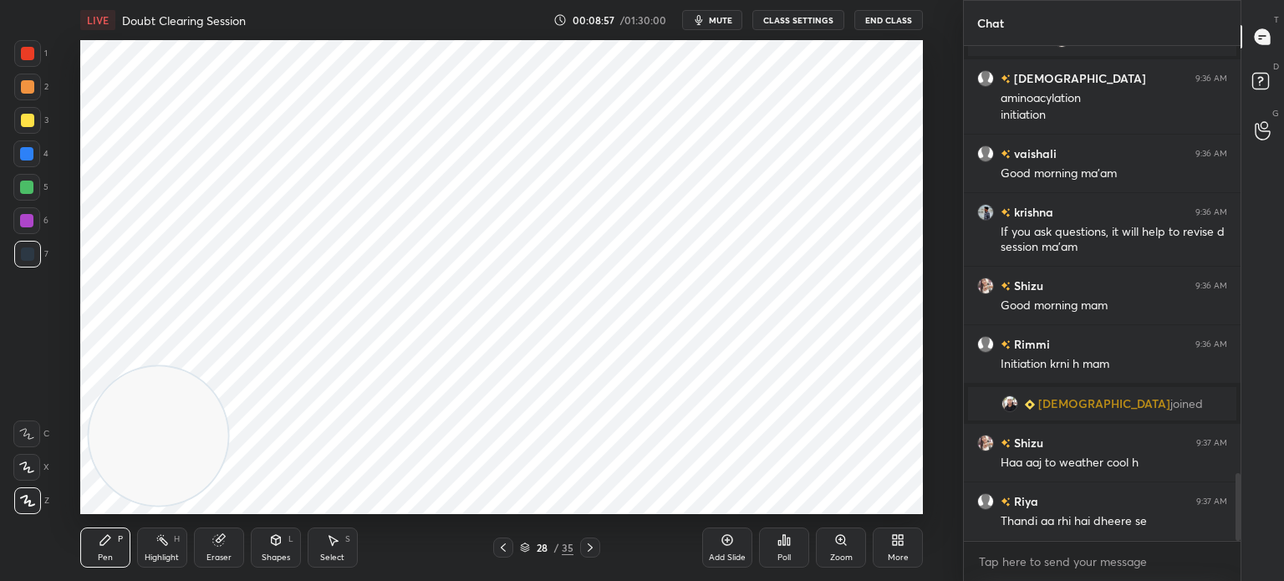
click at [219, 536] on icon at bounding box center [218, 540] width 13 height 13
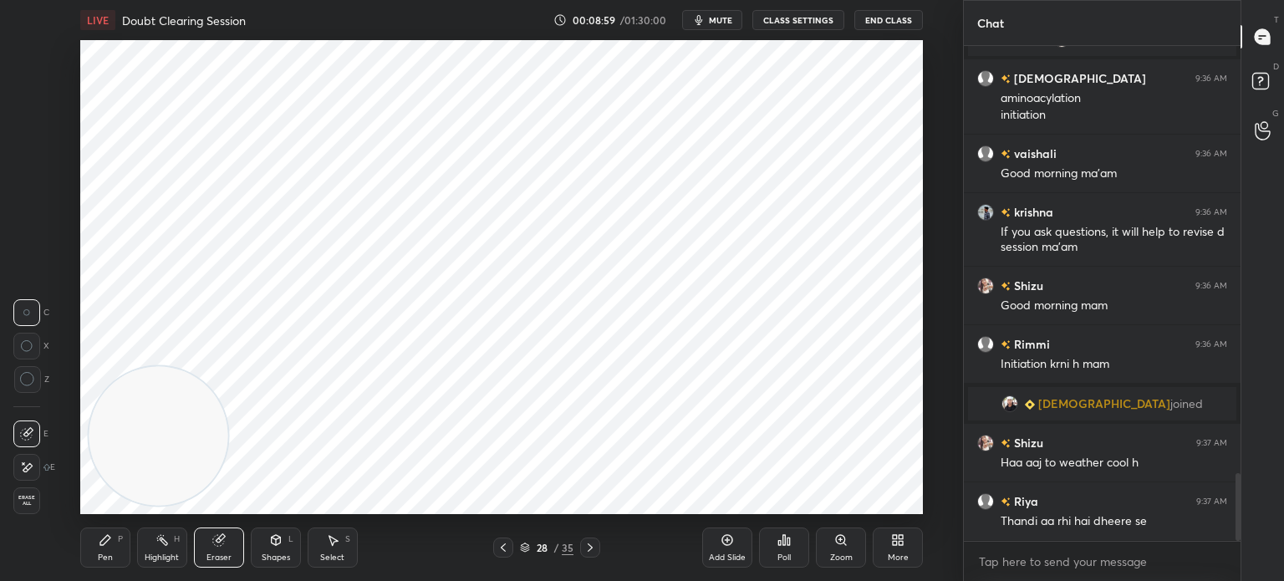
click at [114, 544] on div "Pen P" at bounding box center [105, 548] width 50 height 40
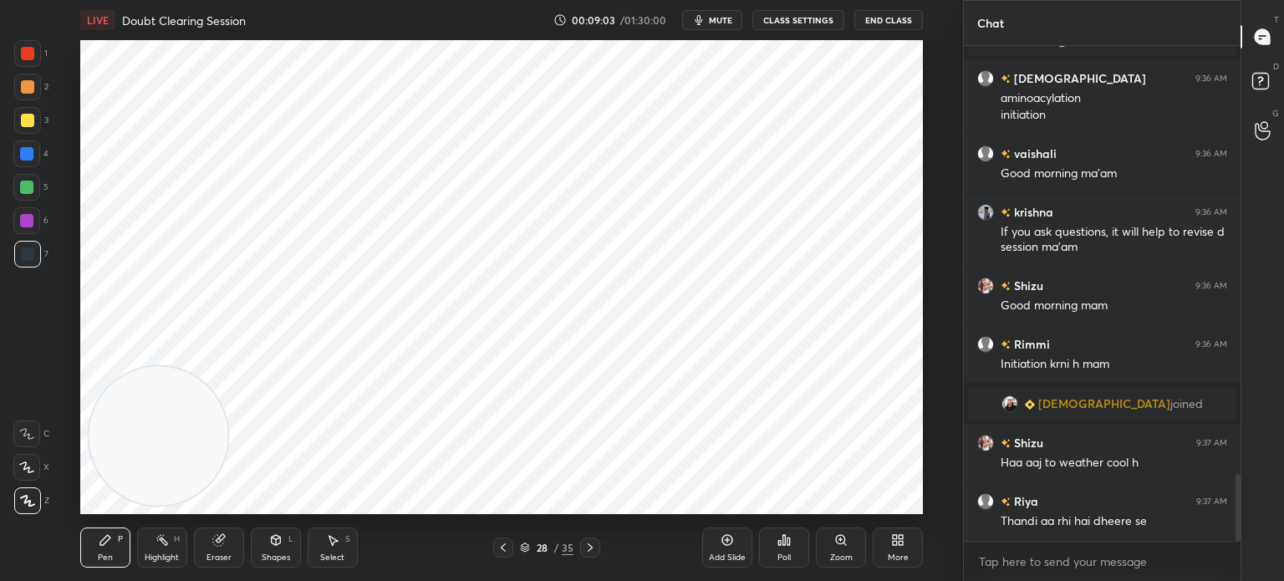
scroll to position [3188, 0]
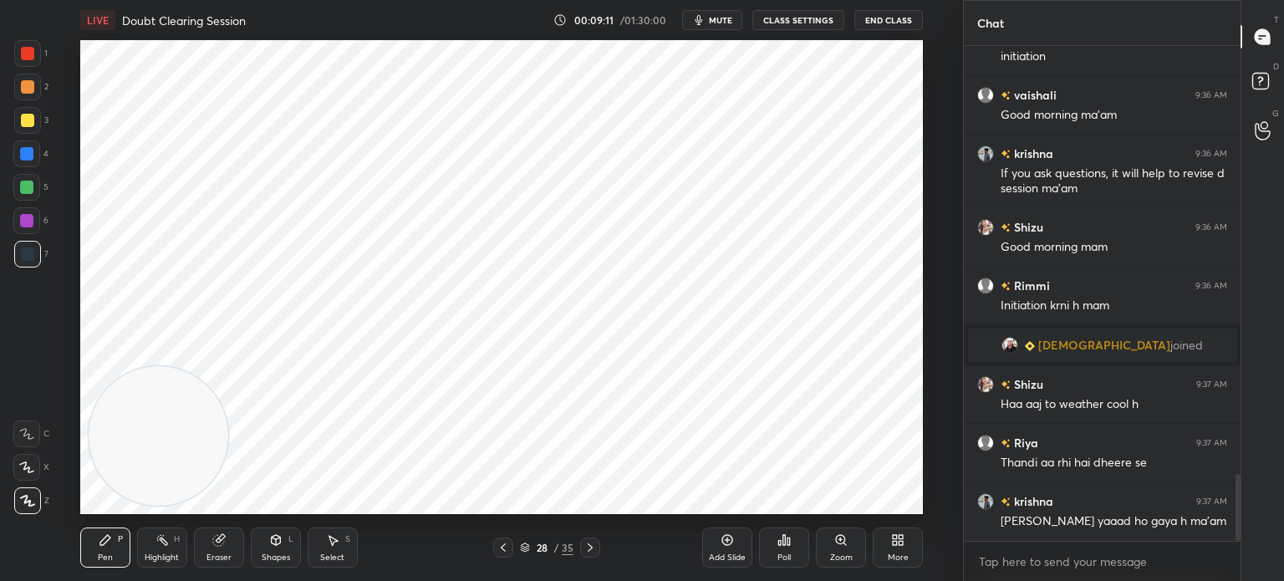
click at [32, 60] on div at bounding box center [27, 53] width 27 height 27
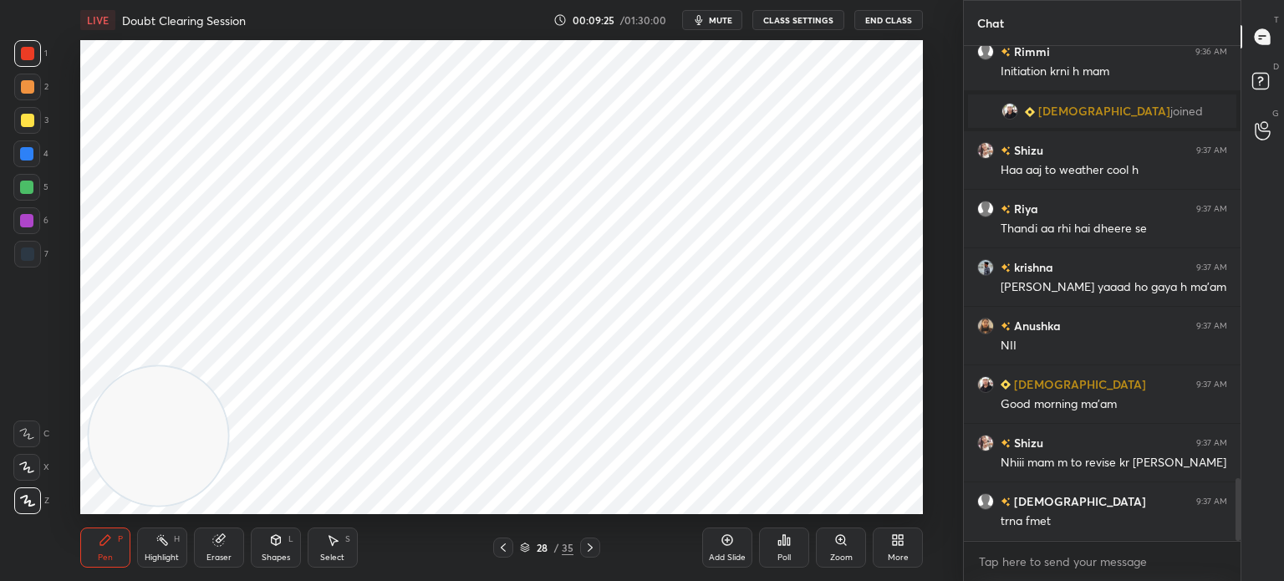
scroll to position [3480, 0]
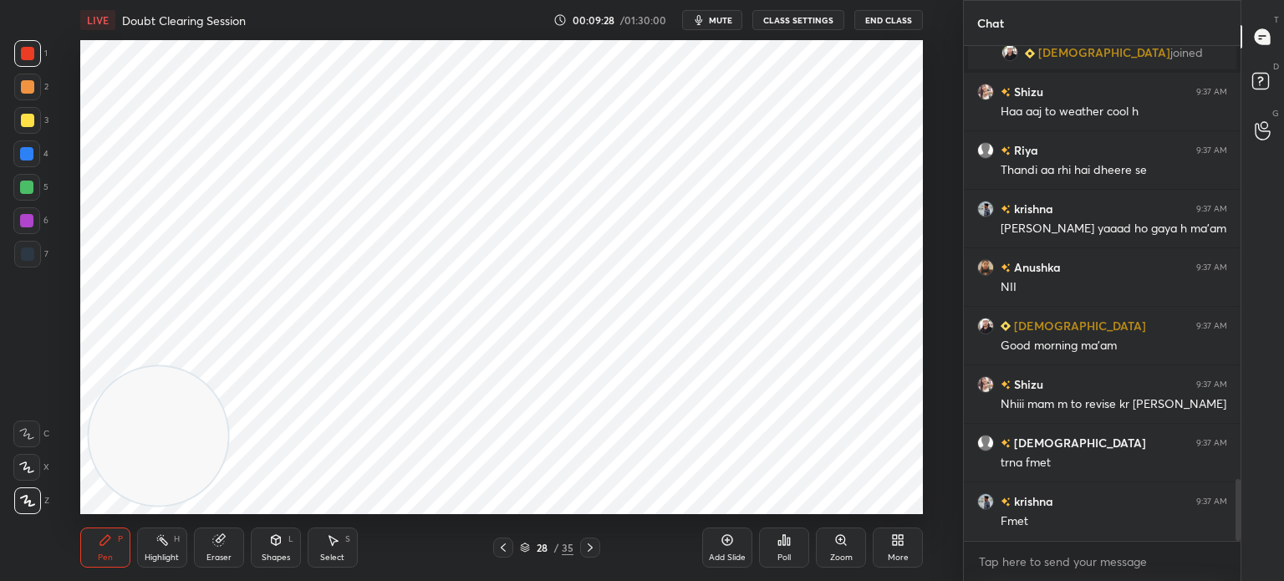
click at [28, 160] on div at bounding box center [26, 153] width 13 height 13
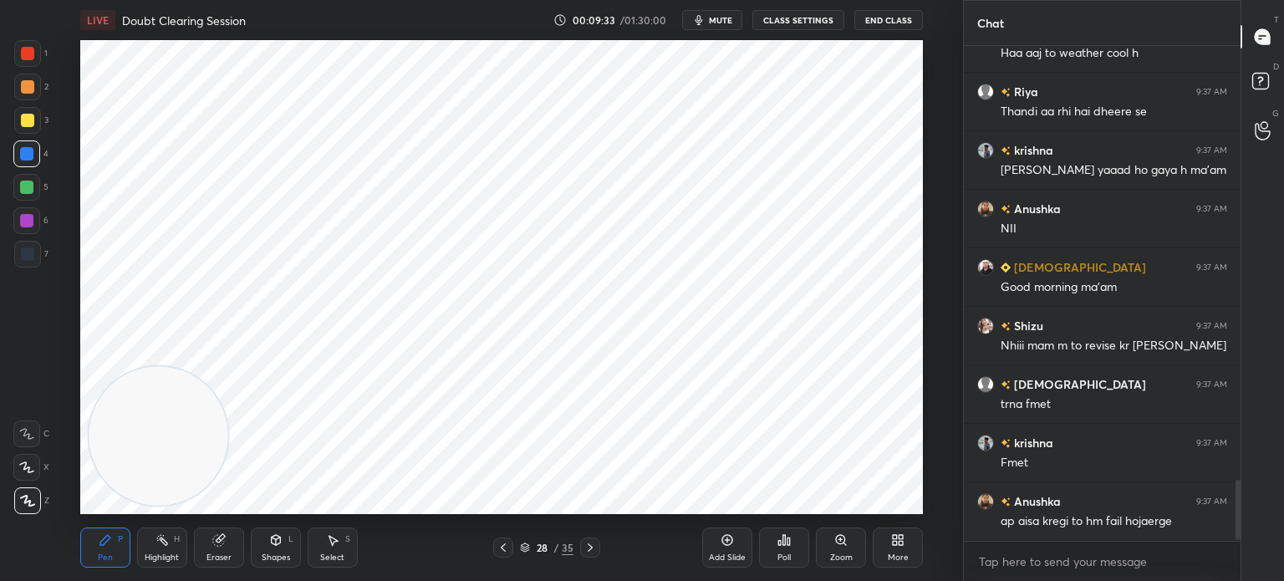
scroll to position [3597, 0]
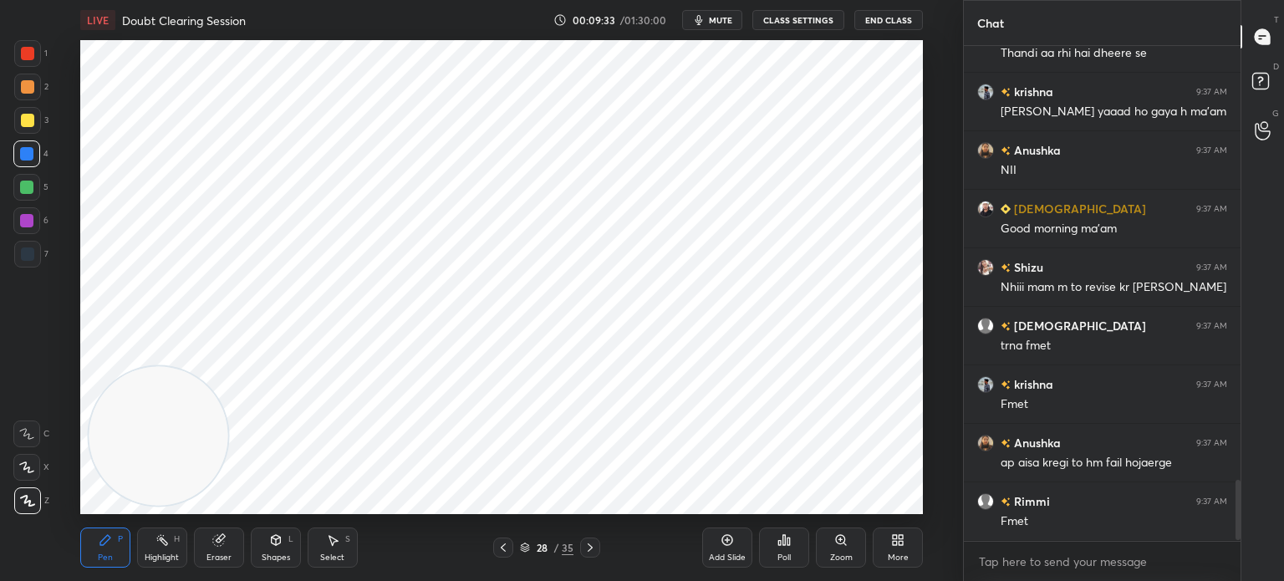
click at [21, 252] on div at bounding box center [27, 254] width 13 height 13
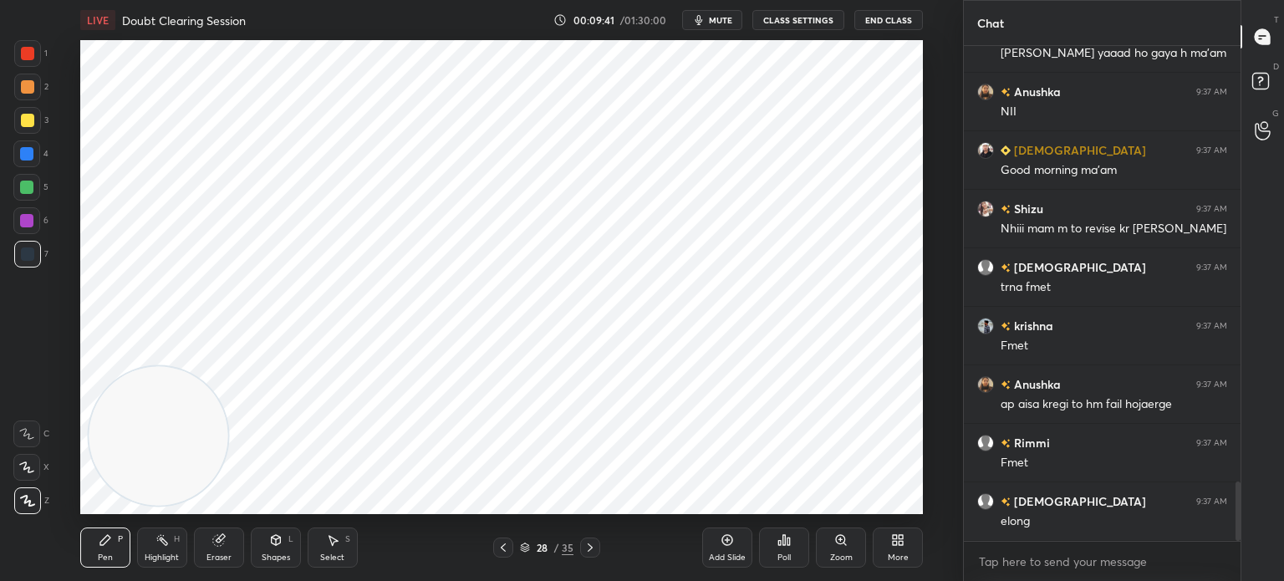
scroll to position [3715, 0]
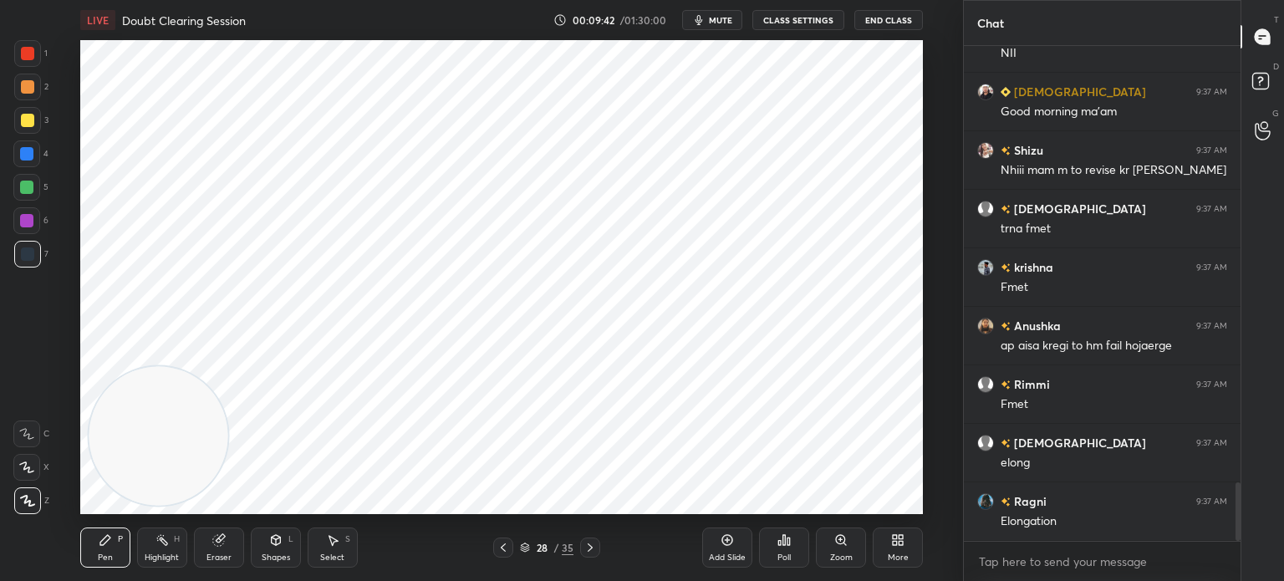
click at [30, 157] on div at bounding box center [26, 153] width 13 height 13
click at [32, 257] on div at bounding box center [27, 254] width 13 height 13
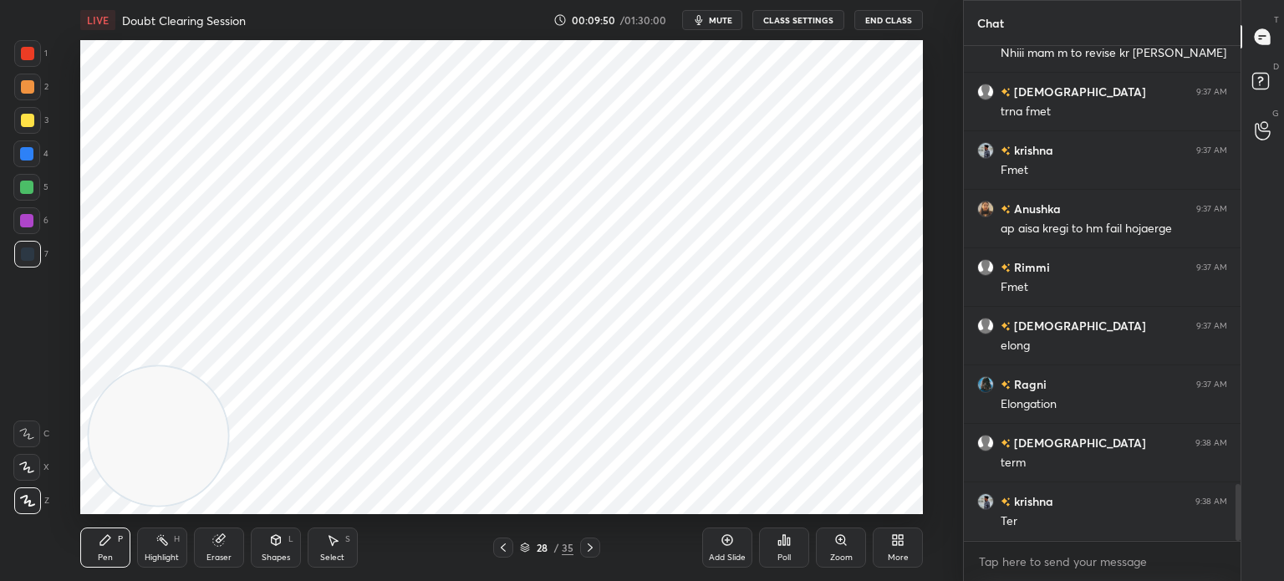
scroll to position [3890, 0]
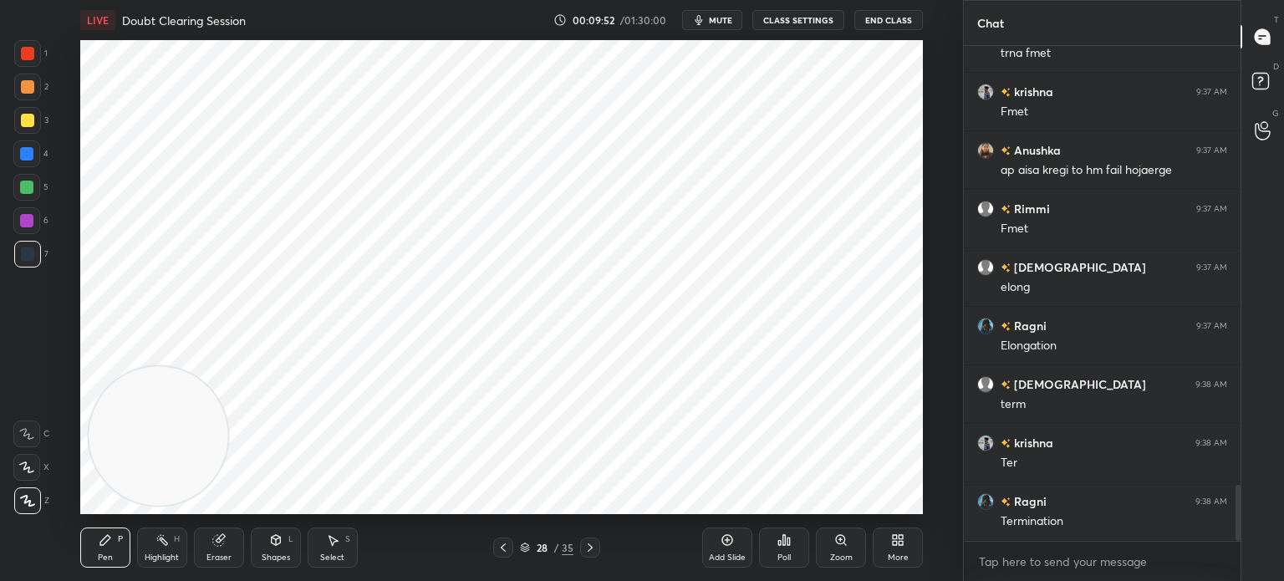
click at [30, 63] on div at bounding box center [27, 53] width 27 height 27
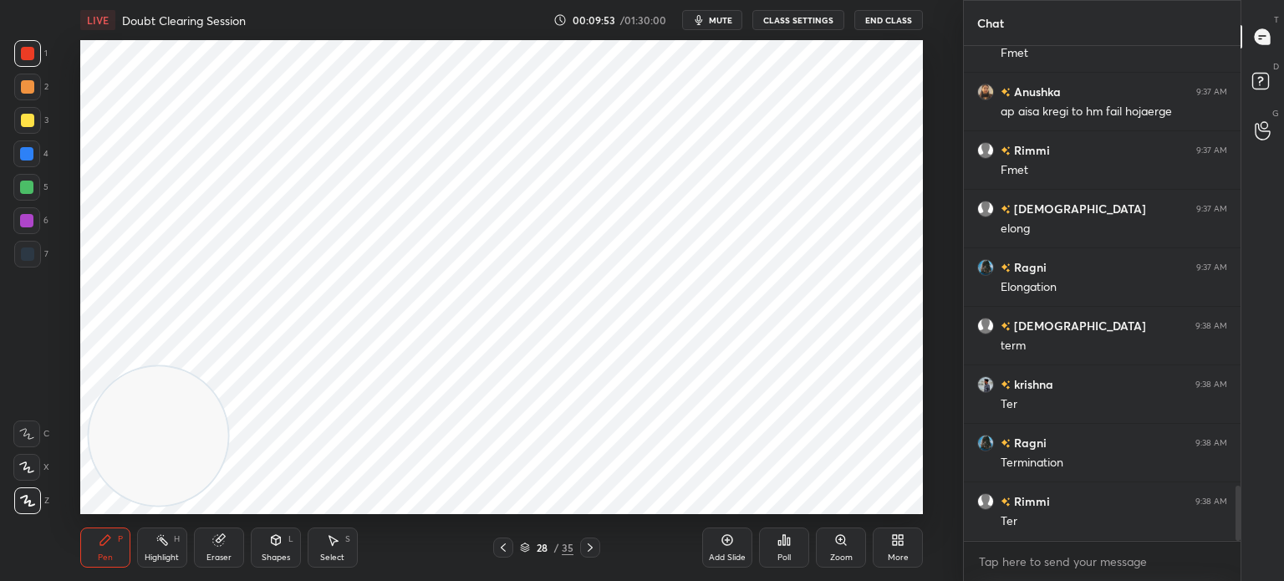
click at [27, 474] on div at bounding box center [26, 467] width 27 height 27
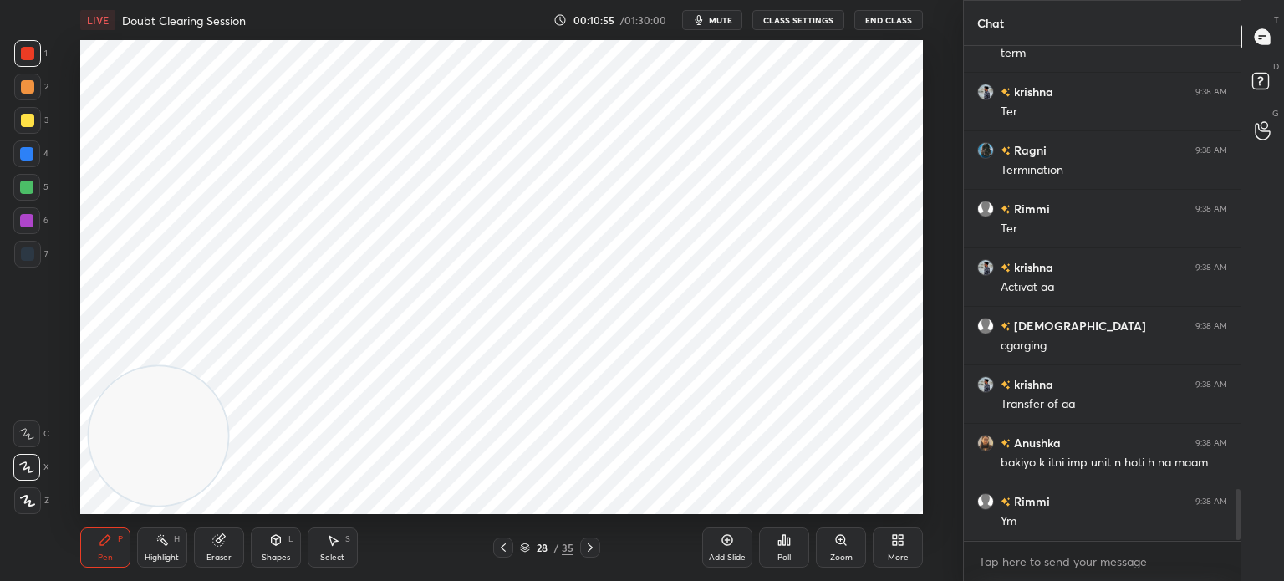
scroll to position [4300, 0]
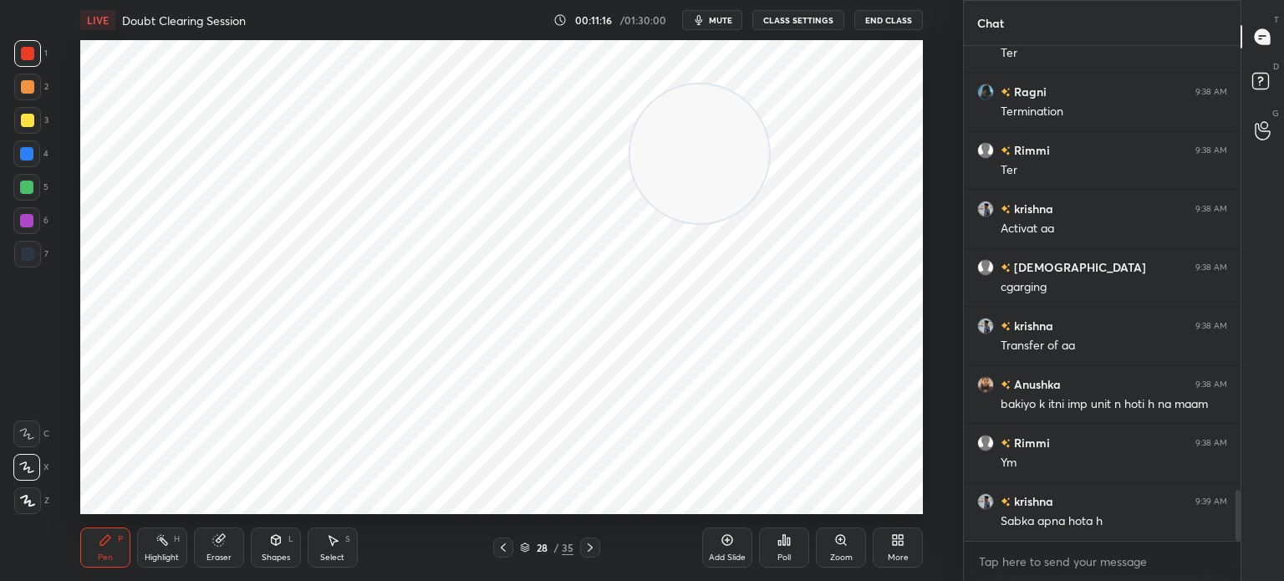
click at [221, 541] on icon at bounding box center [217, 540] width 11 height 11
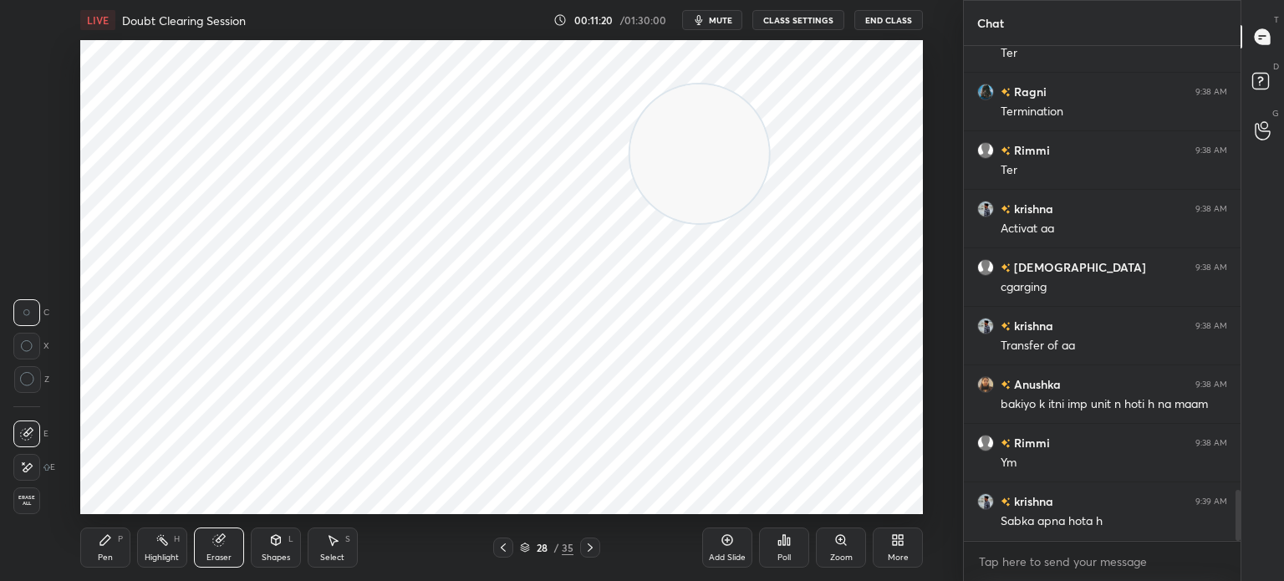
click at [124, 541] on div "Pen P" at bounding box center [105, 548] width 50 height 40
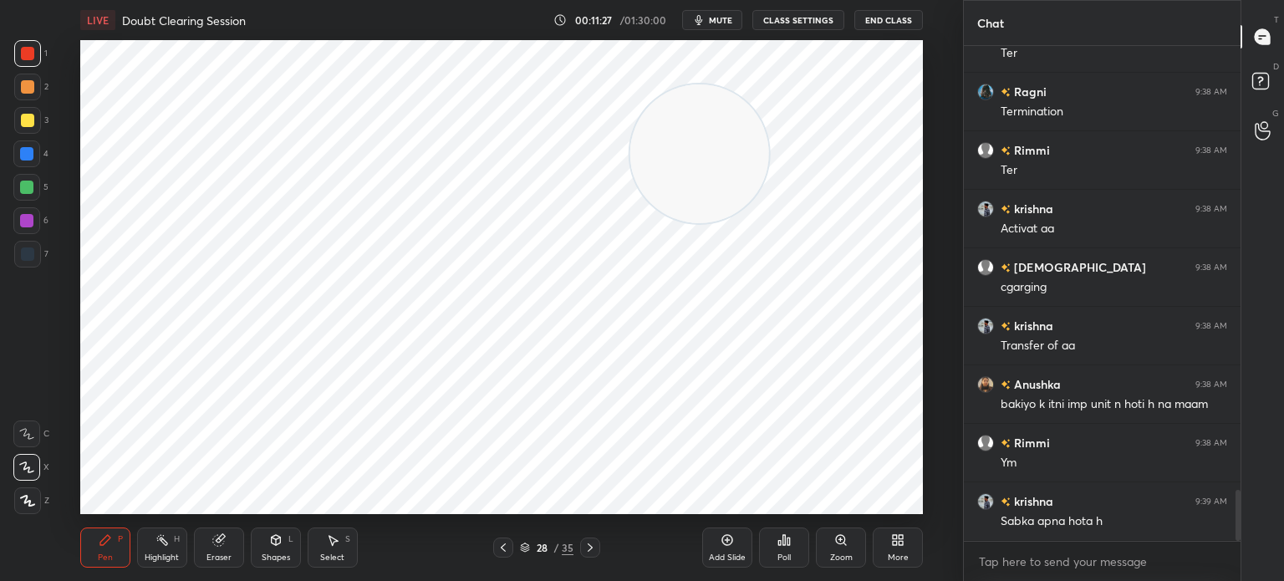
click at [33, 231] on div at bounding box center [26, 220] width 27 height 27
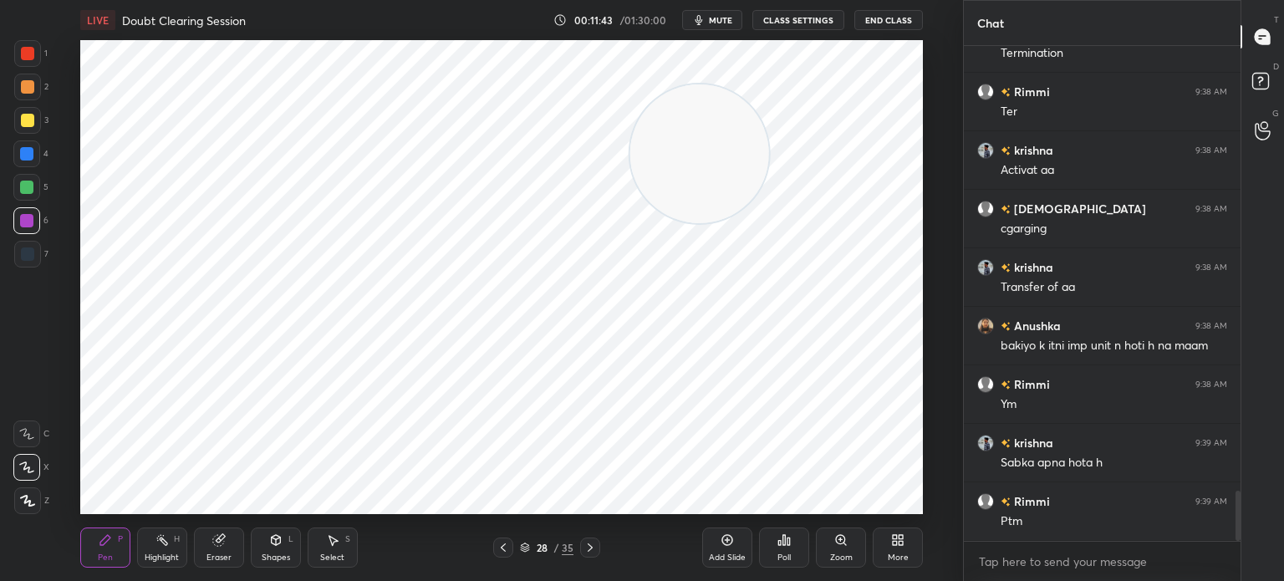
scroll to position [4399, 0]
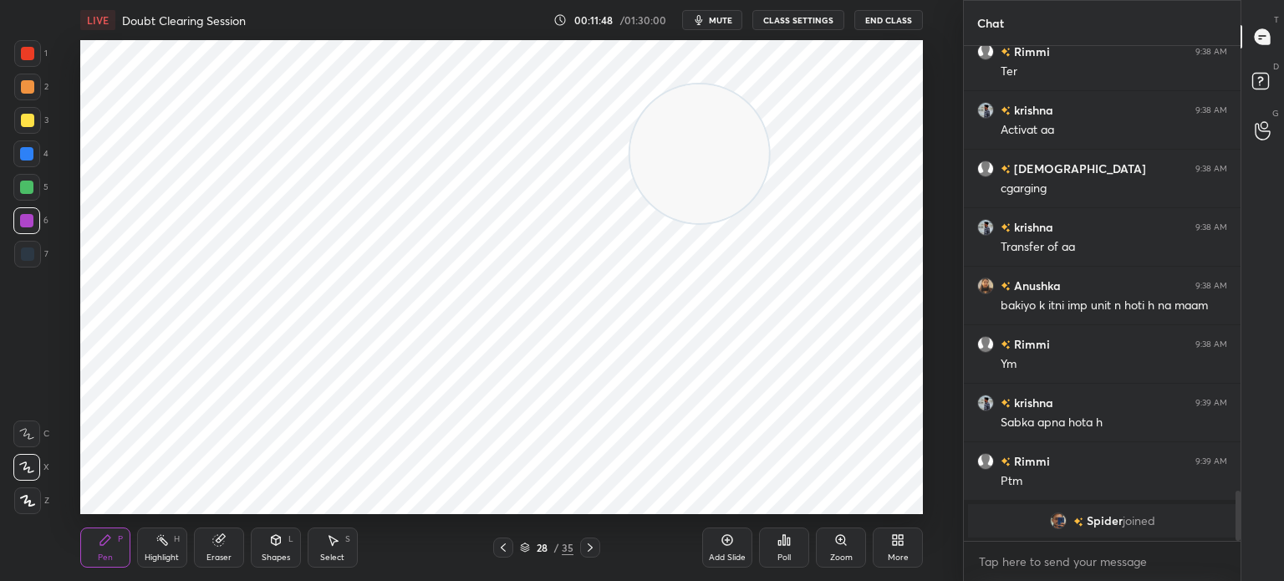
click at [589, 548] on icon at bounding box center [590, 547] width 13 height 13
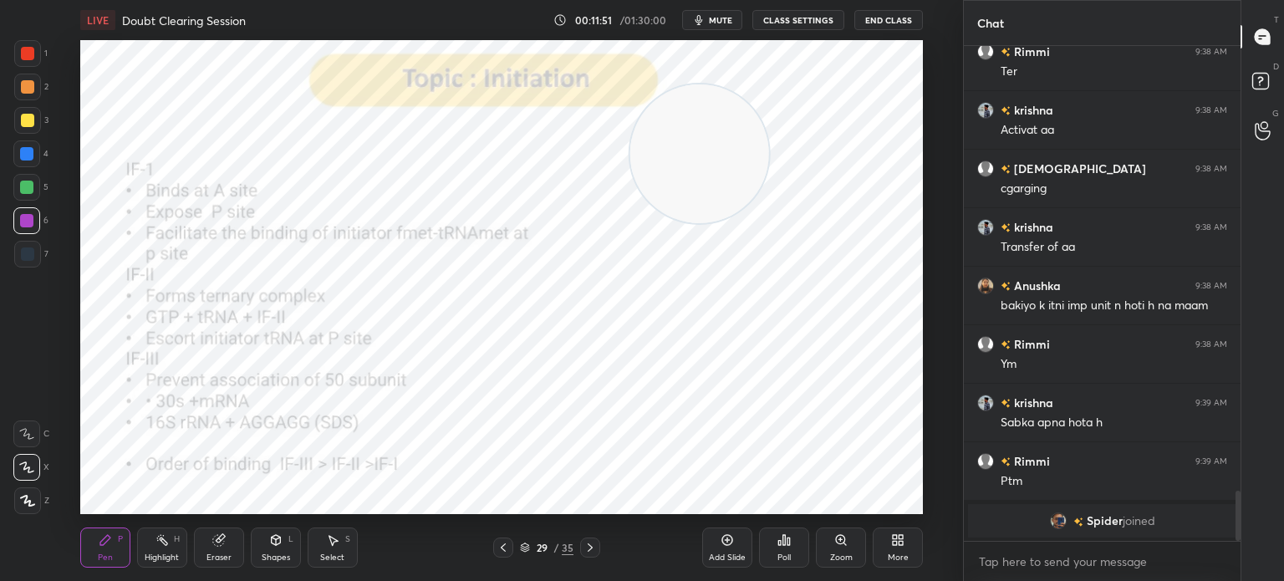
click at [271, 560] on div "Shapes" at bounding box center [276, 558] width 28 height 8
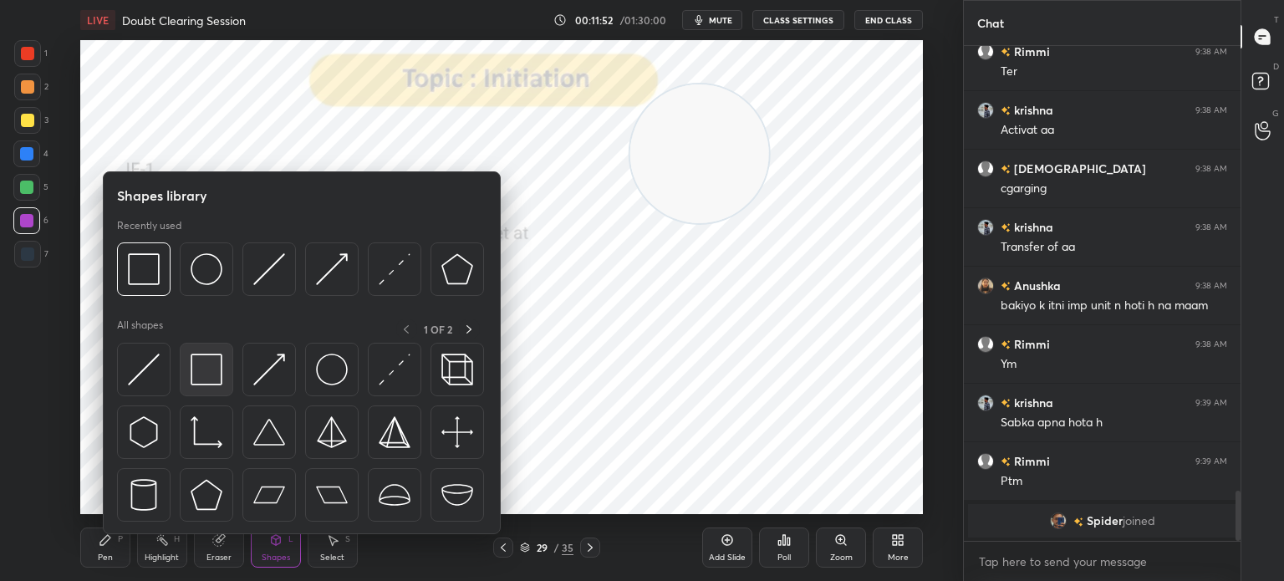
click at [205, 374] on img at bounding box center [207, 370] width 32 height 32
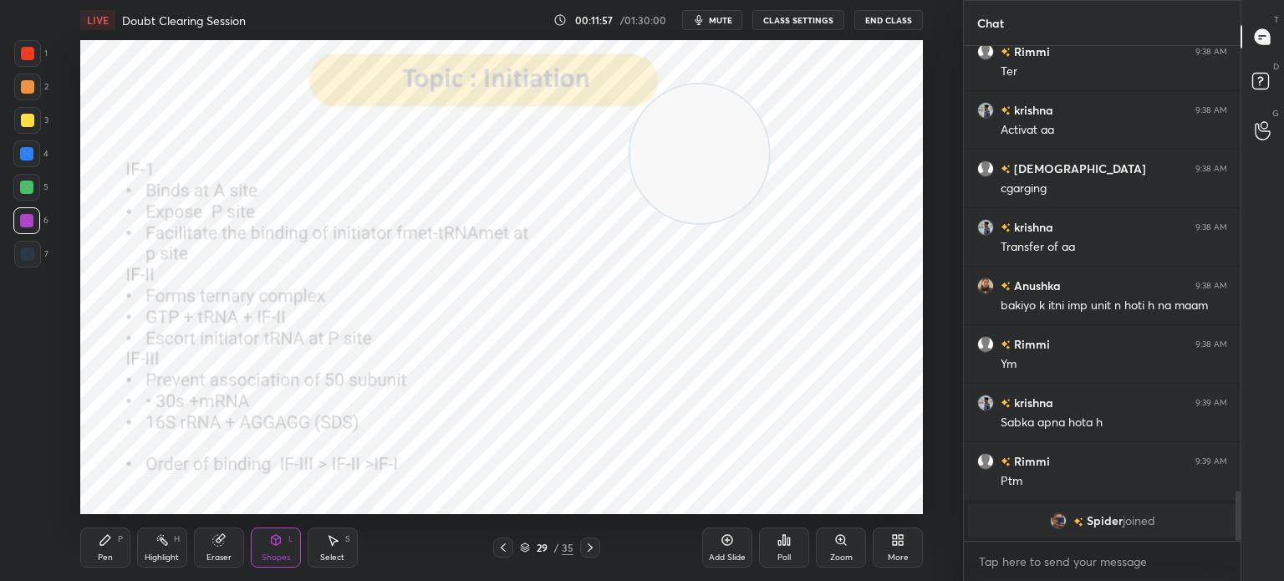
click at [121, 553] on div "Pen P" at bounding box center [105, 548] width 50 height 40
click at [36, 46] on div at bounding box center [27, 53] width 27 height 27
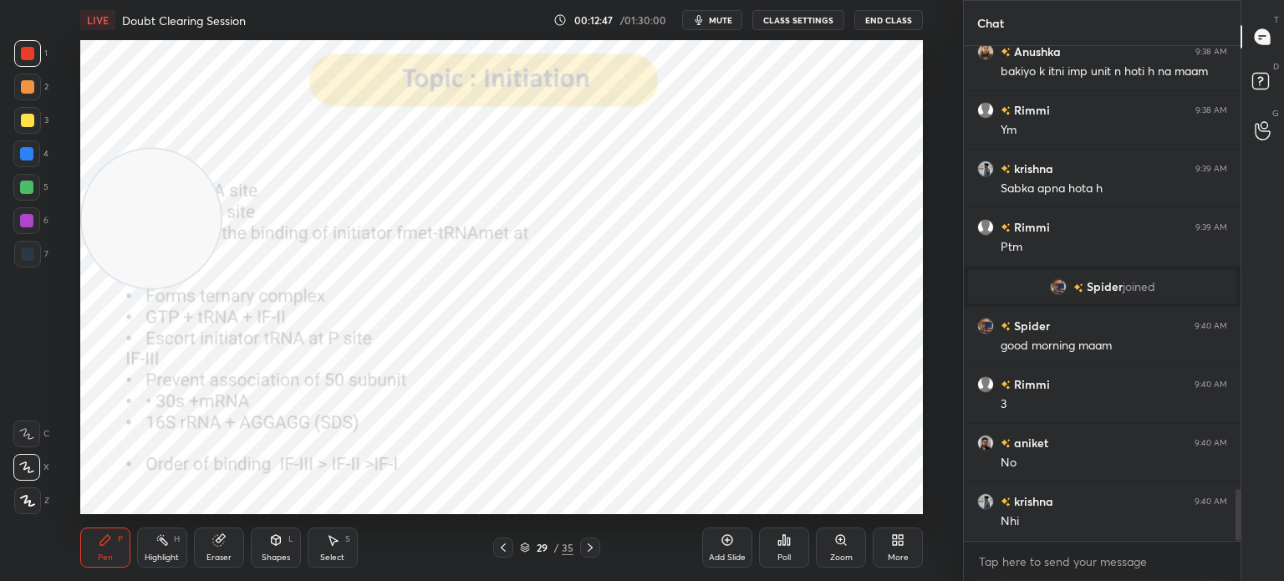
scroll to position [4312, 0]
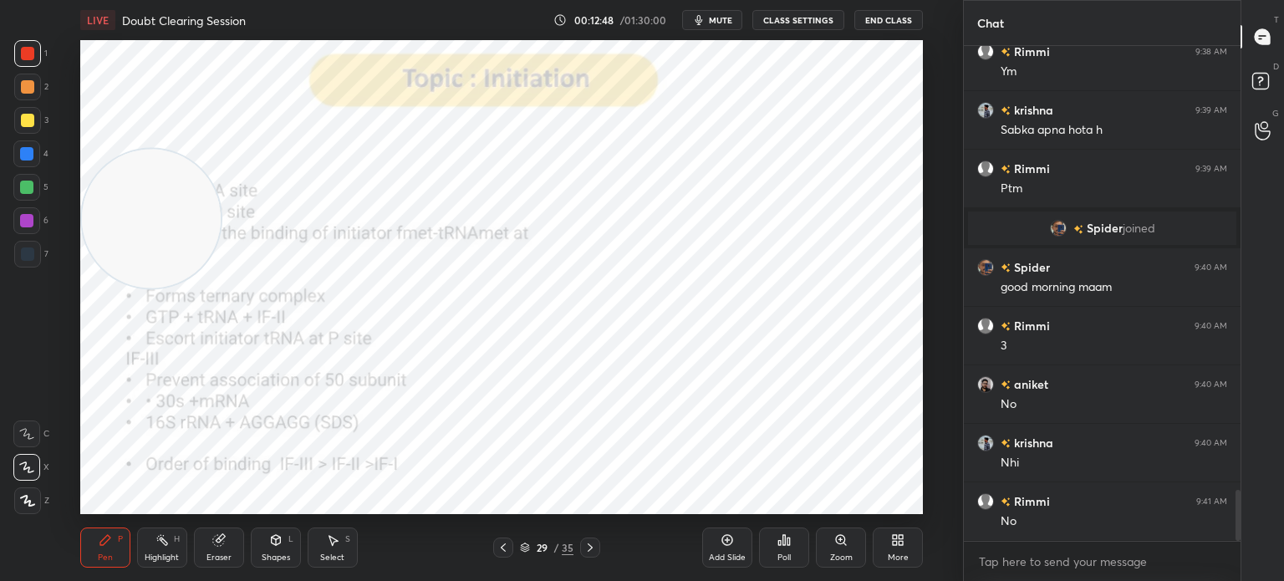
click at [735, 540] on div "Add Slide" at bounding box center [727, 548] width 50 height 40
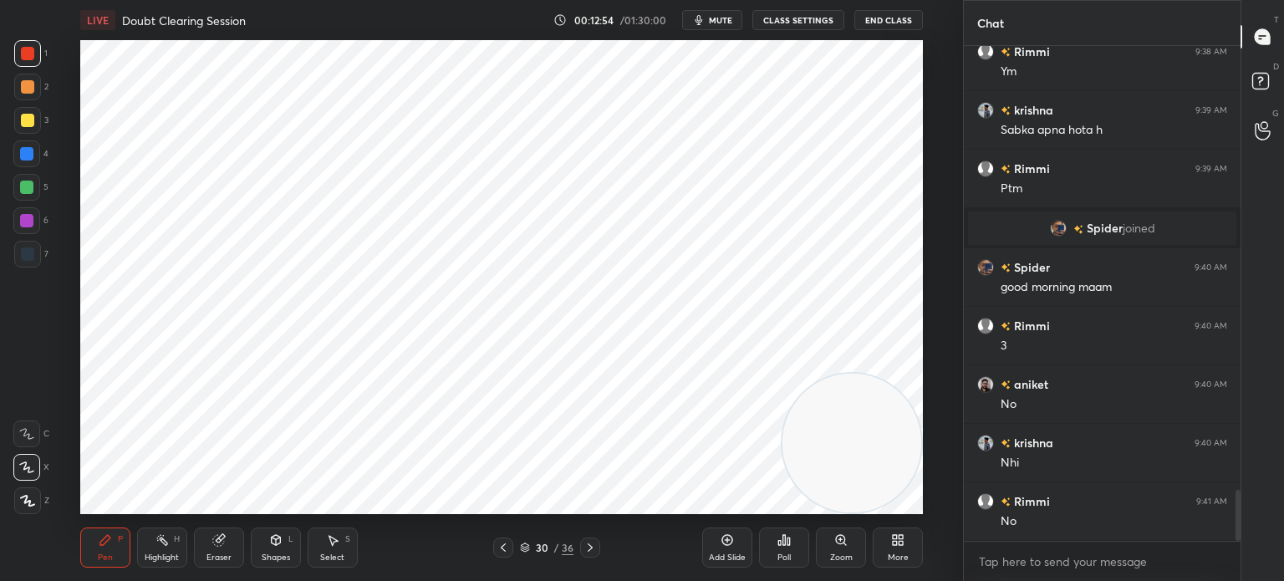
click at [24, 231] on div at bounding box center [26, 220] width 27 height 27
click at [33, 248] on div at bounding box center [27, 254] width 27 height 27
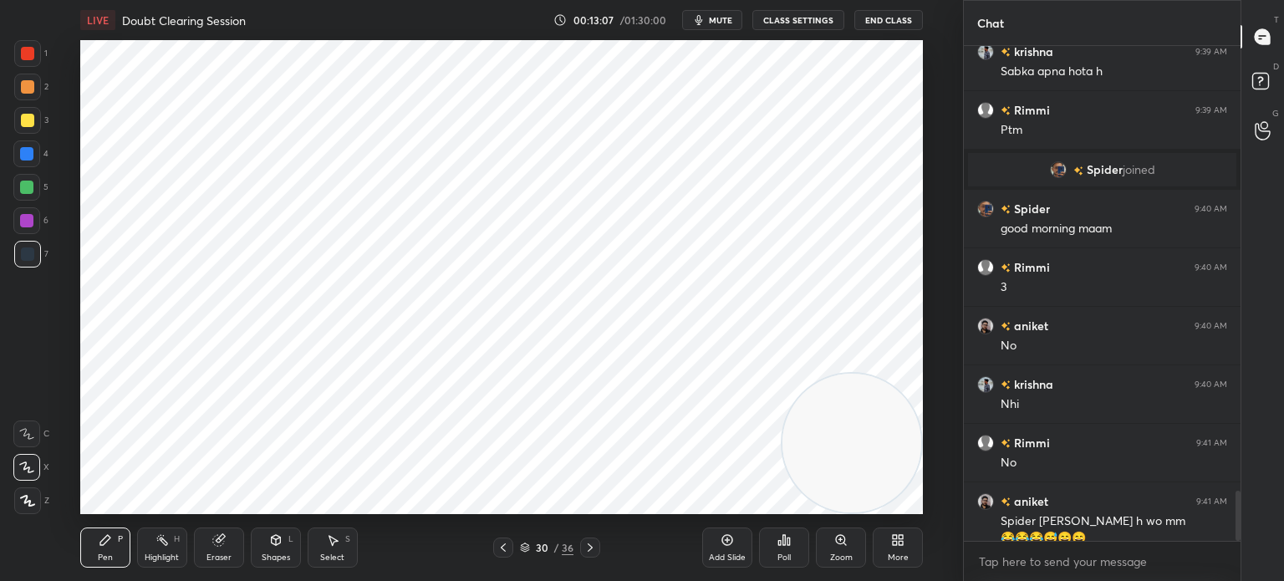
scroll to position [4387, 0]
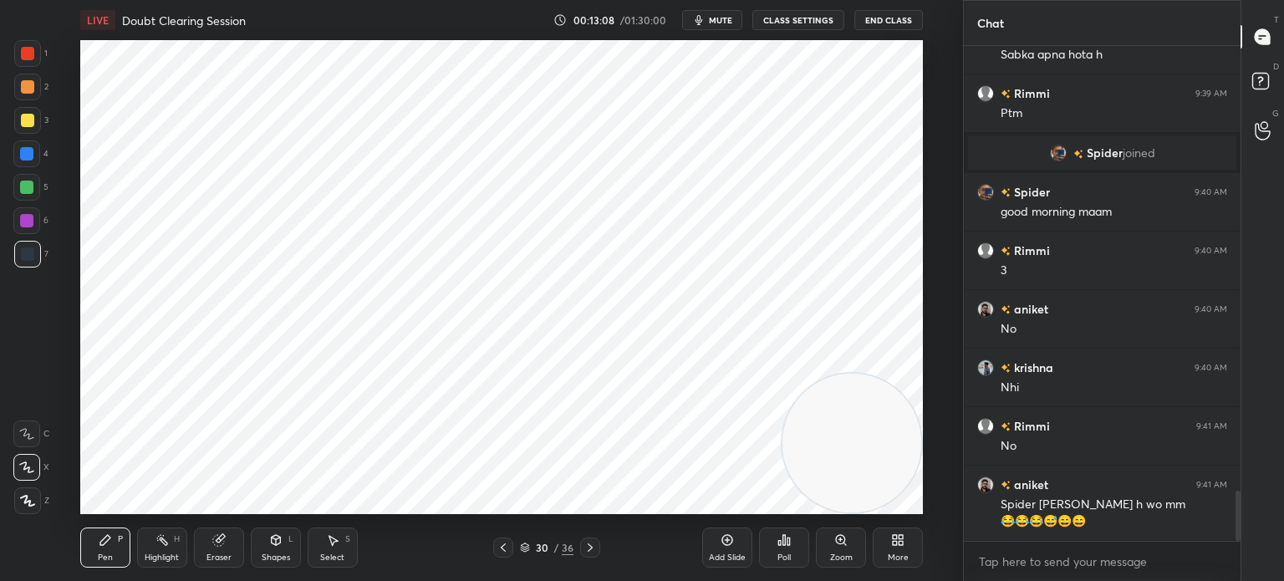
click at [278, 551] on div "Shapes L" at bounding box center [276, 548] width 50 height 40
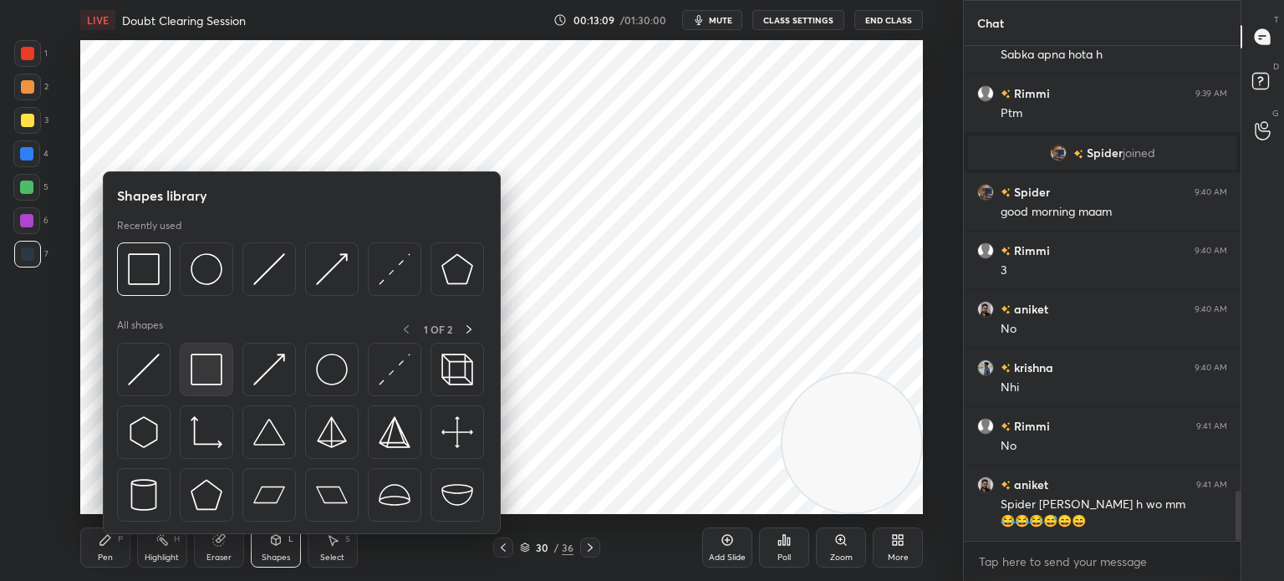
click at [211, 376] on img at bounding box center [207, 370] width 32 height 32
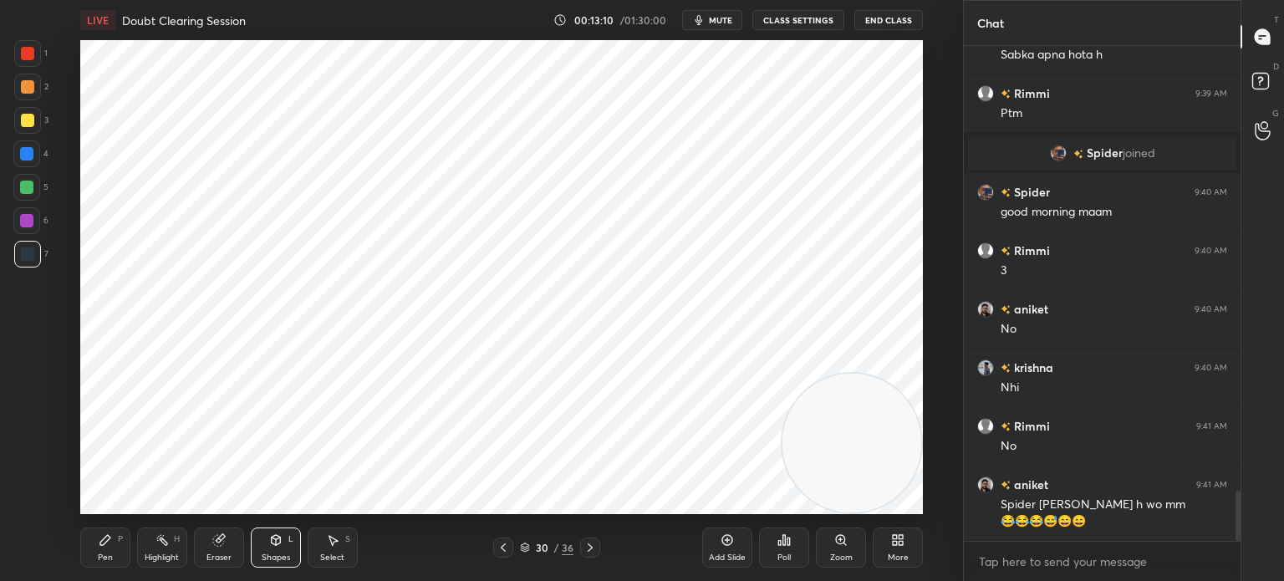
scroll to position [4445, 0]
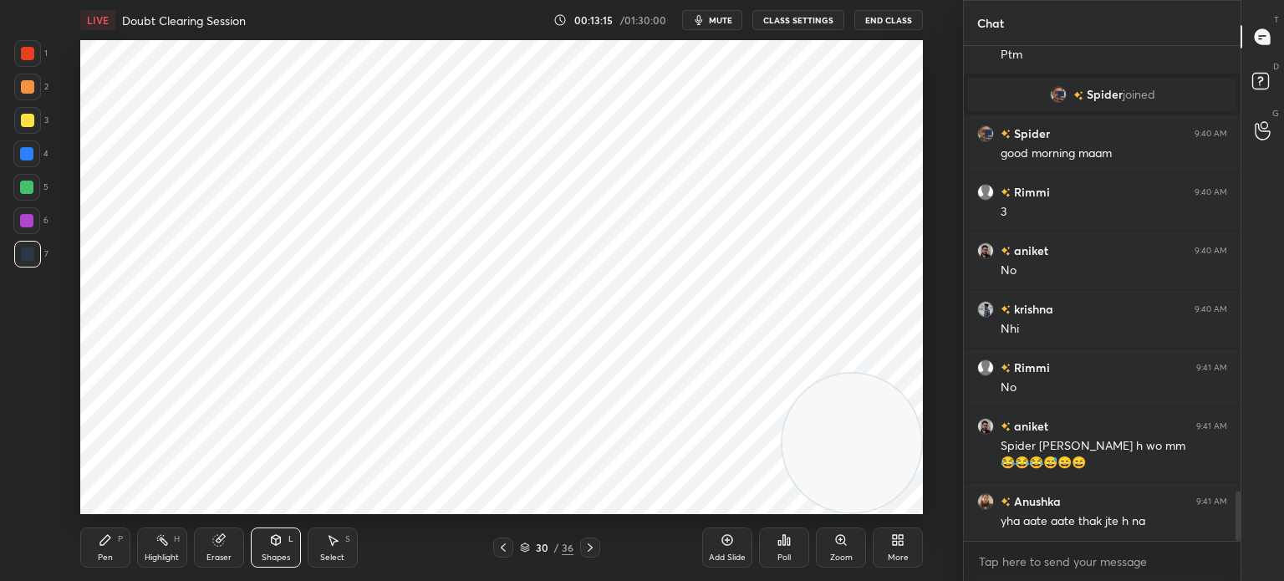
click at [96, 554] on div "Pen P" at bounding box center [105, 548] width 50 height 40
click at [28, 62] on div at bounding box center [27, 53] width 27 height 27
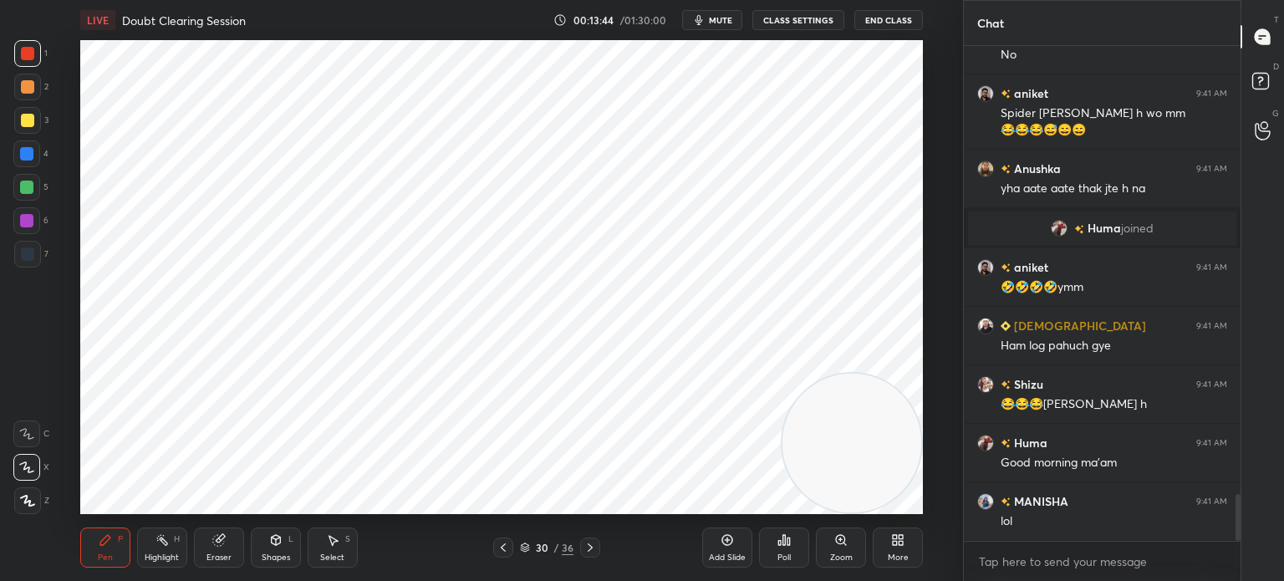
scroll to position [4703, 0]
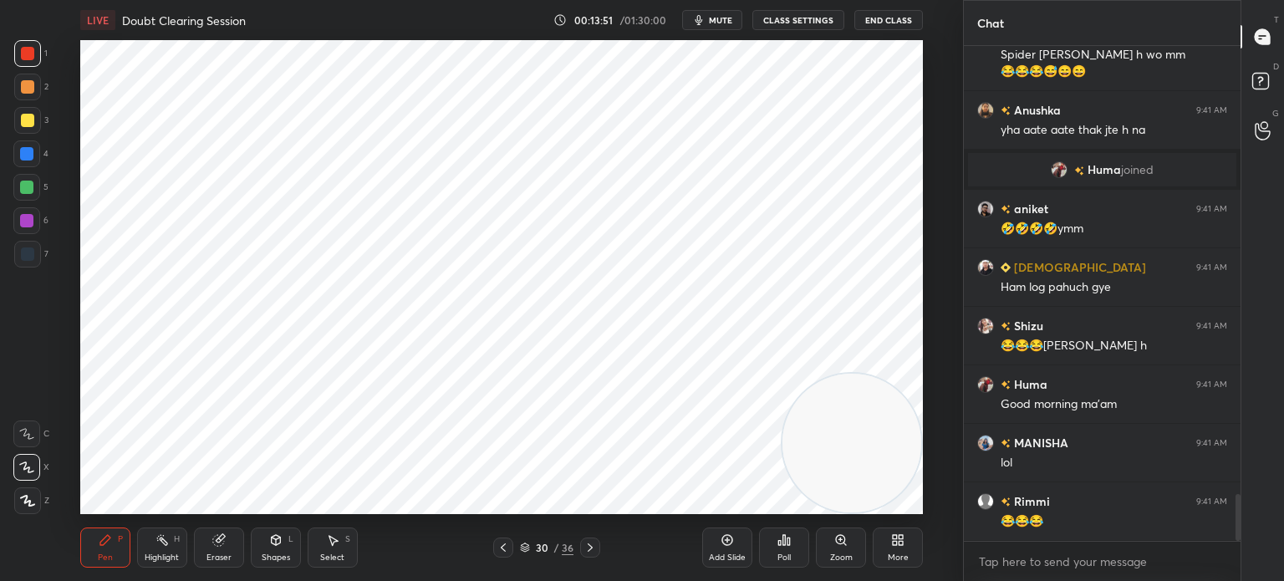
click at [33, 222] on div at bounding box center [26, 220] width 27 height 27
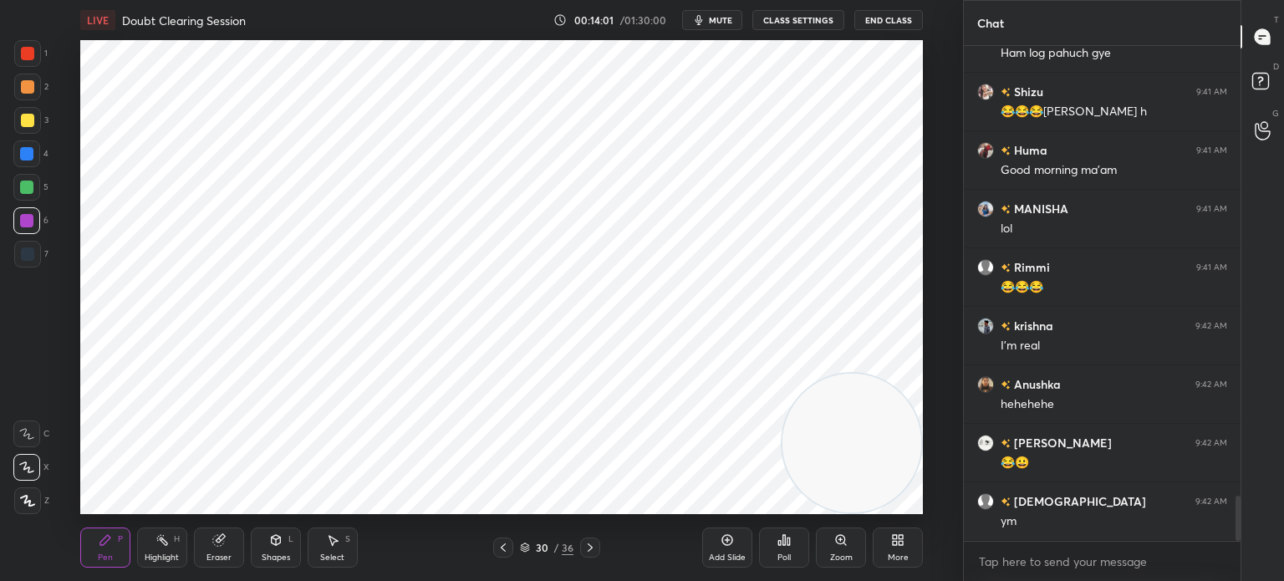
scroll to position [4996, 0]
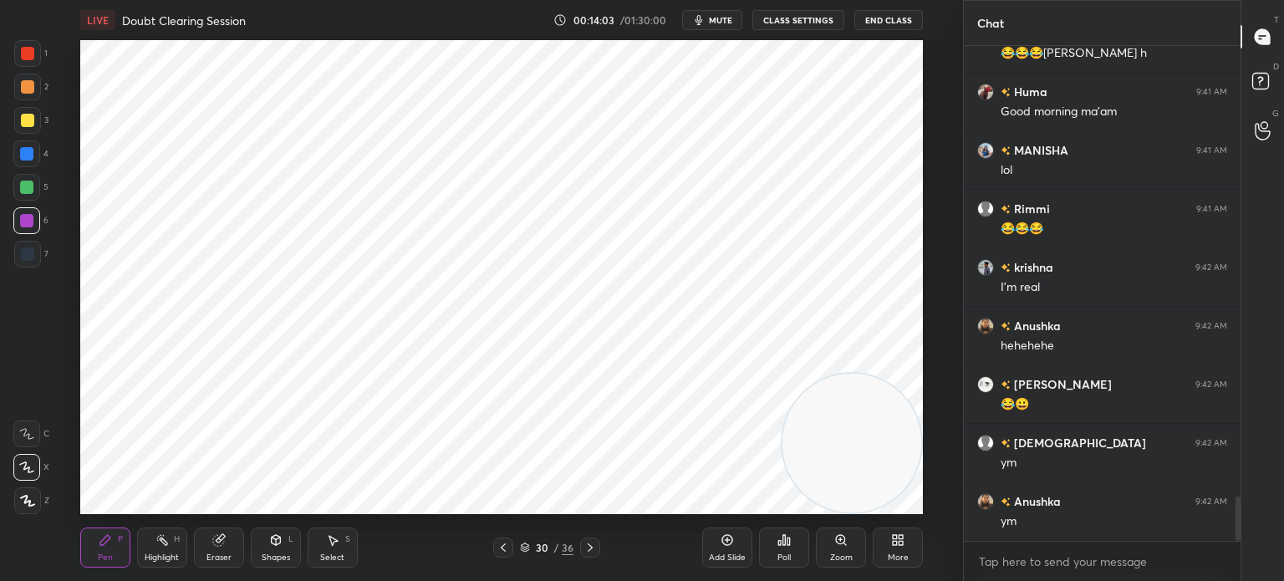
click at [31, 152] on div at bounding box center [26, 153] width 13 height 13
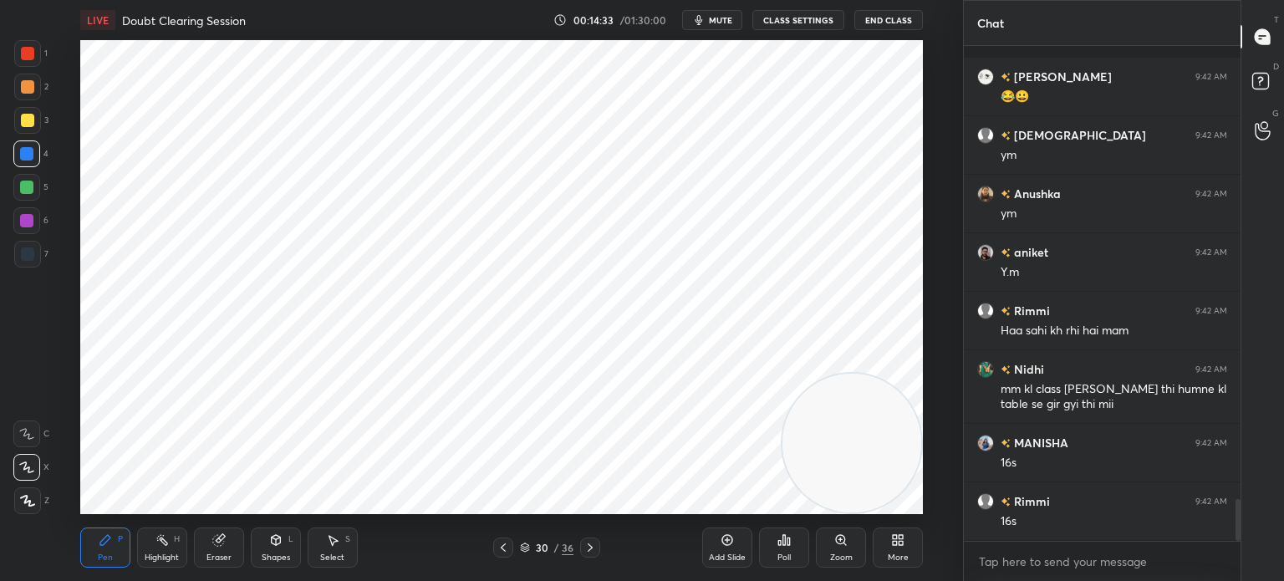
scroll to position [5377, 0]
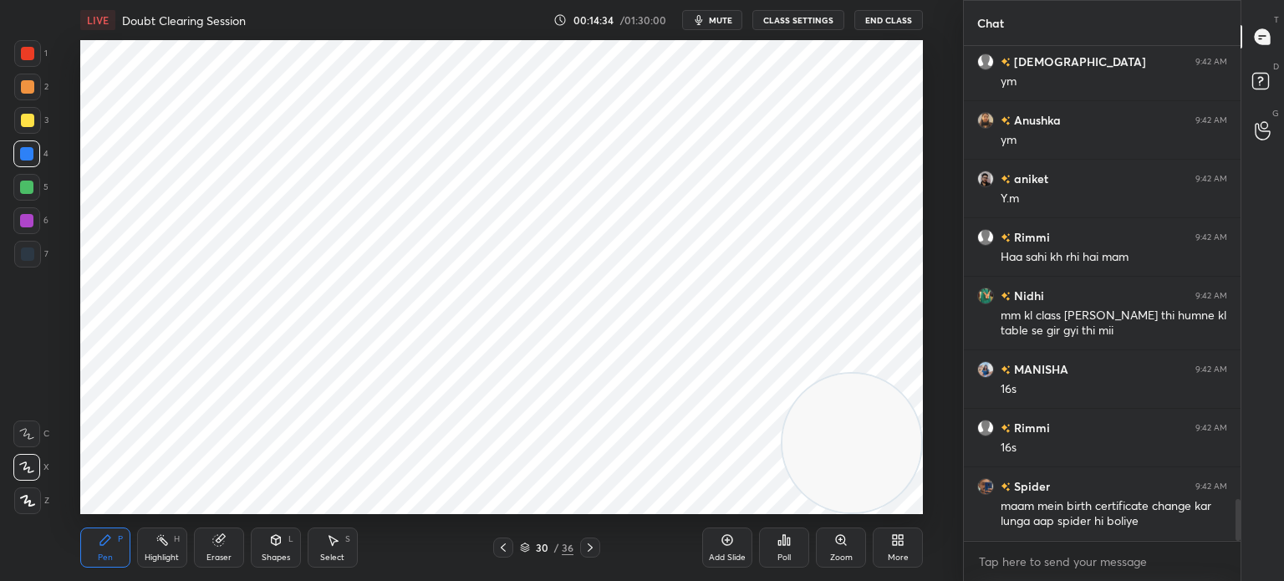
click at [343, 528] on div "Select S" at bounding box center [333, 548] width 50 height 40
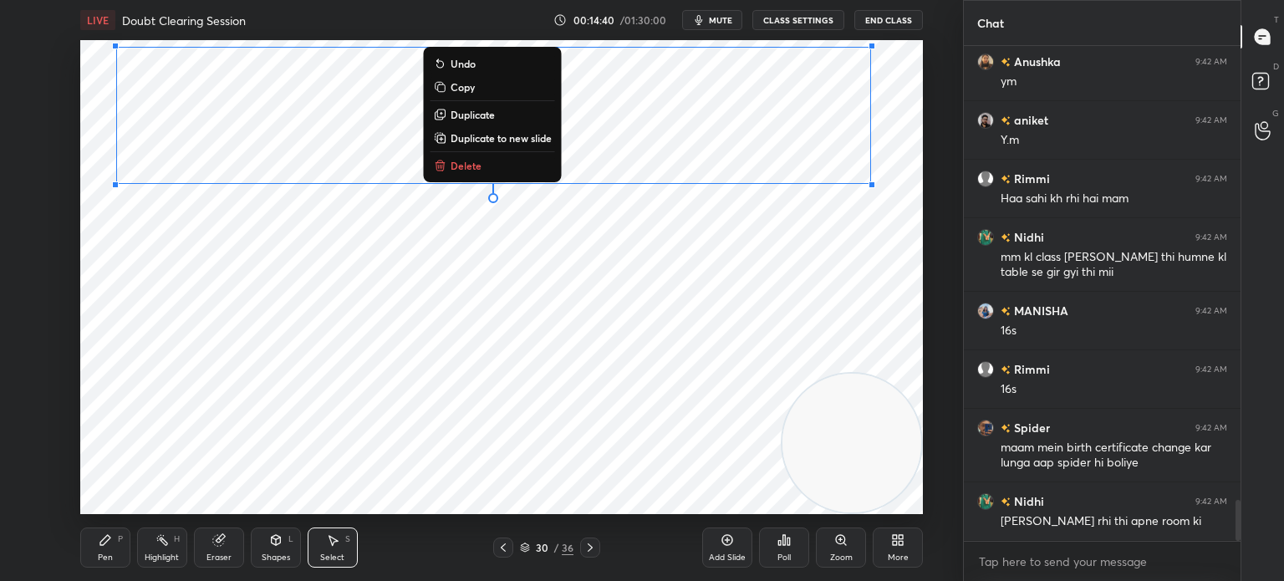
click at [132, 274] on div "0 ° Undo Copy Duplicate Duplicate to new slide Delete" at bounding box center [501, 277] width 843 height 474
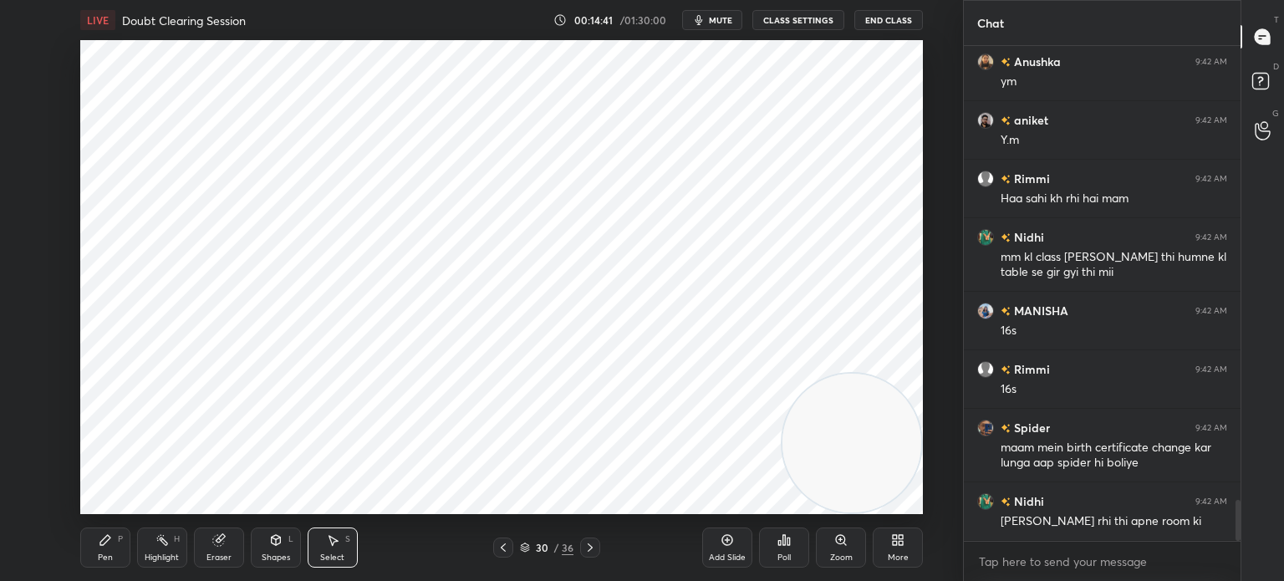
scroll to position [5494, 0]
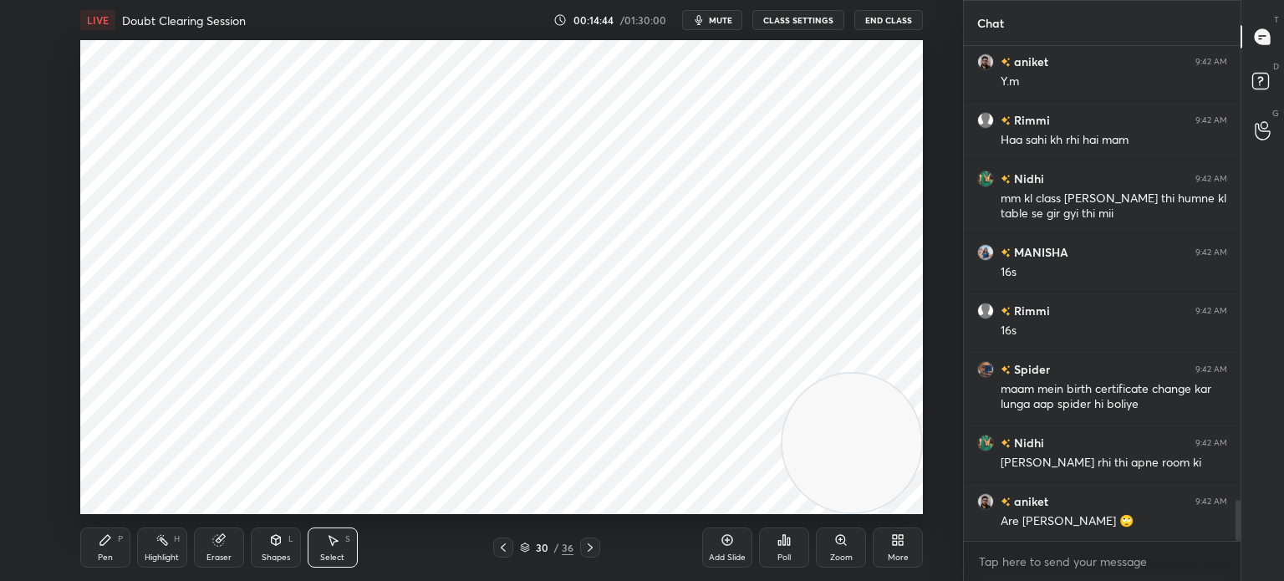
click at [121, 527] on div "Pen P Highlight H Eraser Shapes L Select S 30 / 36 Add Slide Poll Zoom More" at bounding box center [501, 547] width 843 height 67
click at [113, 547] on div "Pen P" at bounding box center [105, 548] width 50 height 40
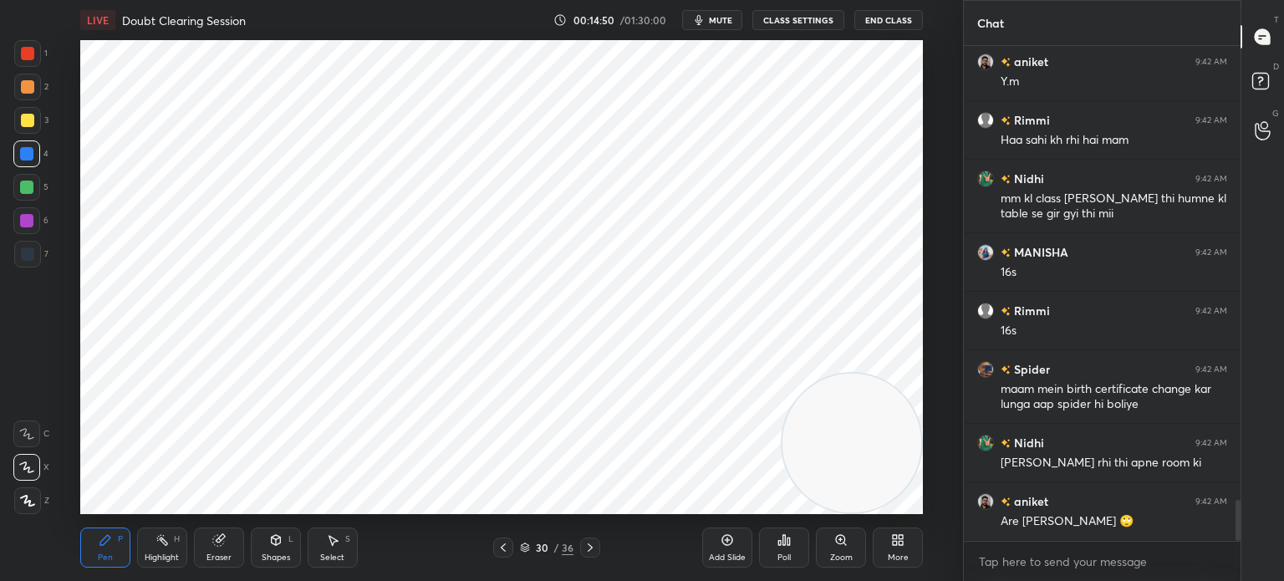
click at [273, 552] on div "Shapes L" at bounding box center [276, 548] width 50 height 40
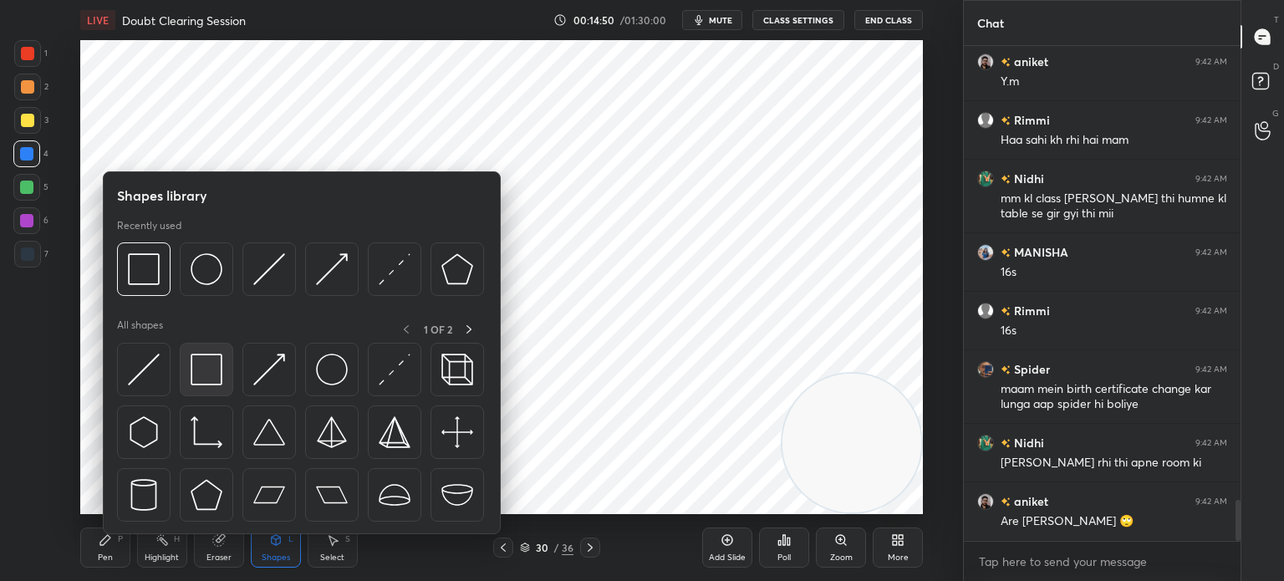
click at [207, 377] on img at bounding box center [207, 370] width 32 height 32
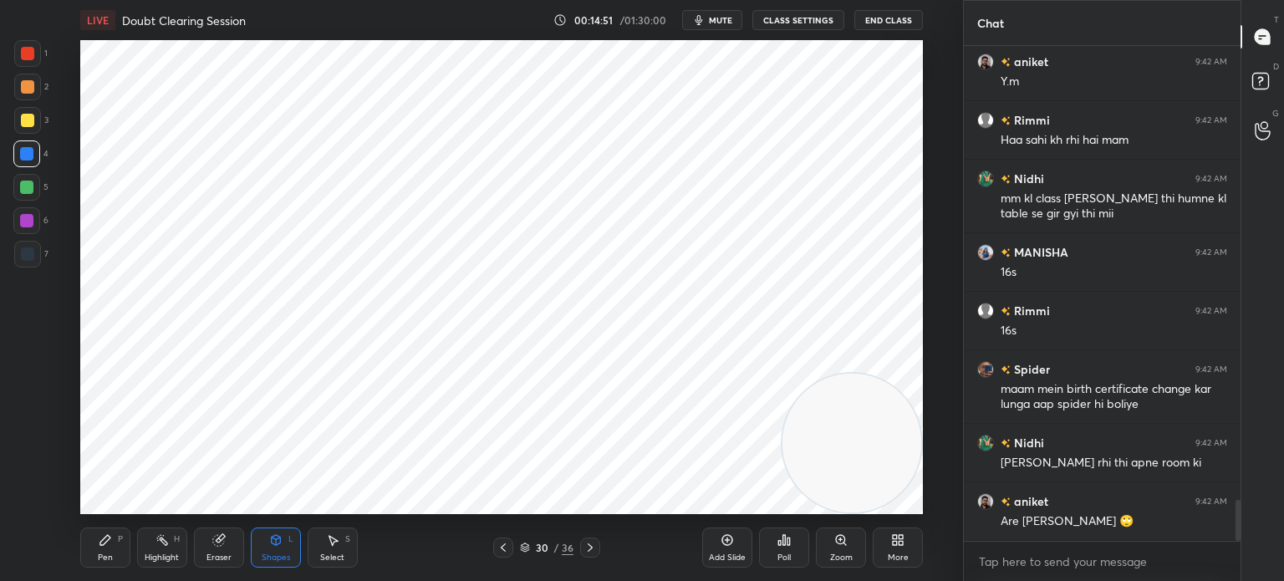
click at [35, 253] on div at bounding box center [27, 254] width 27 height 27
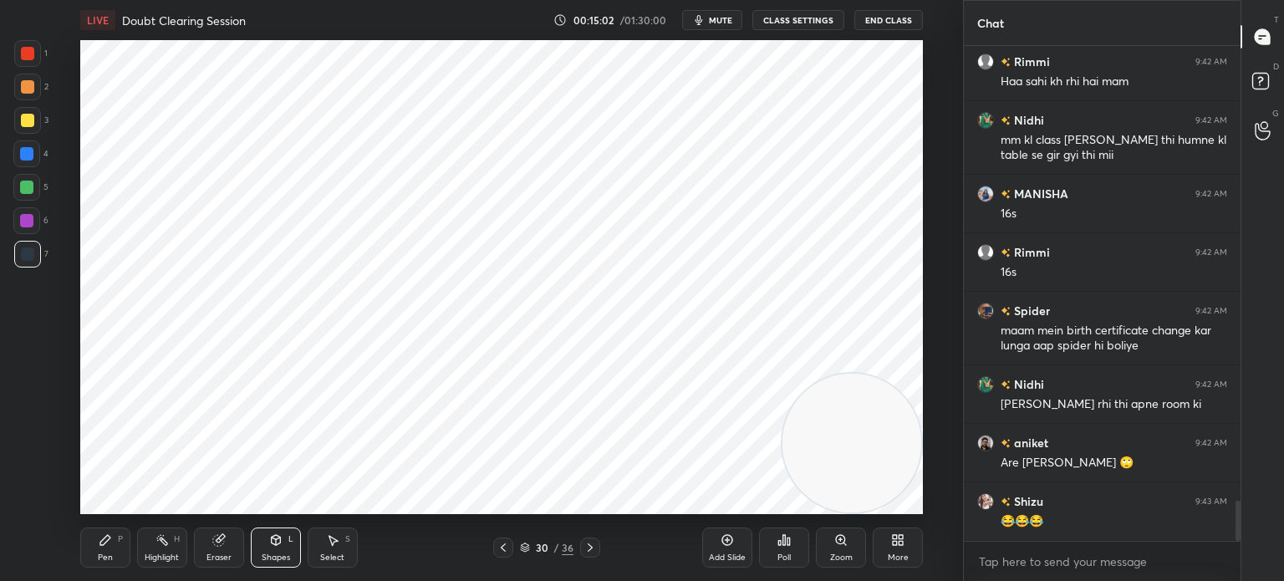
click at [102, 551] on div "Pen P" at bounding box center [105, 548] width 50 height 40
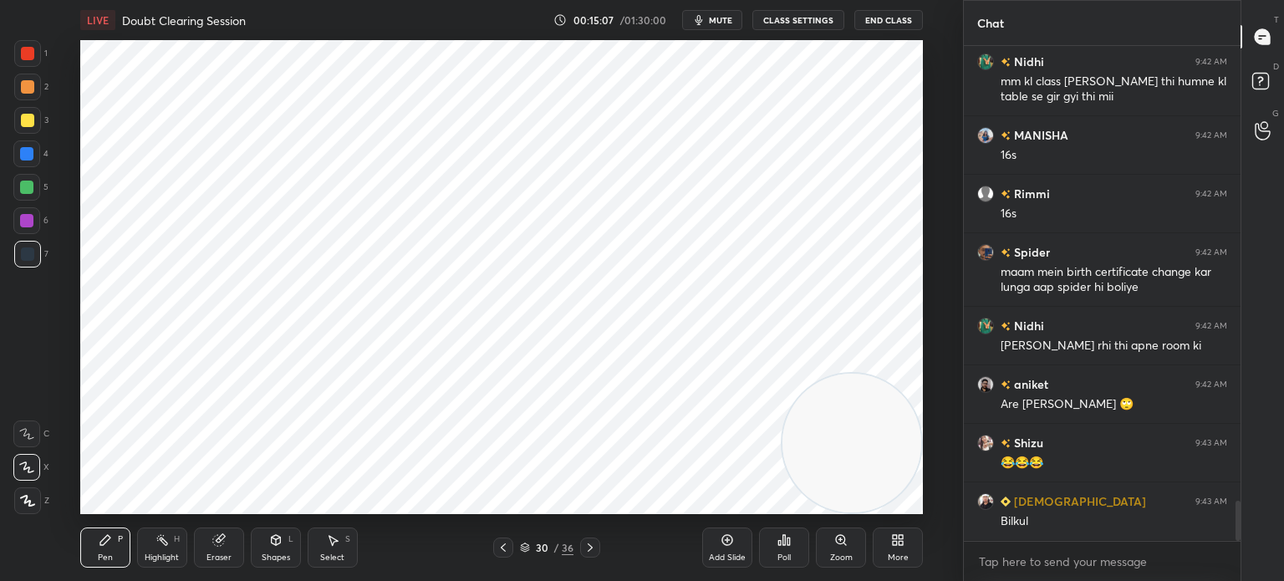
click at [339, 547] on icon at bounding box center [332, 540] width 13 height 13
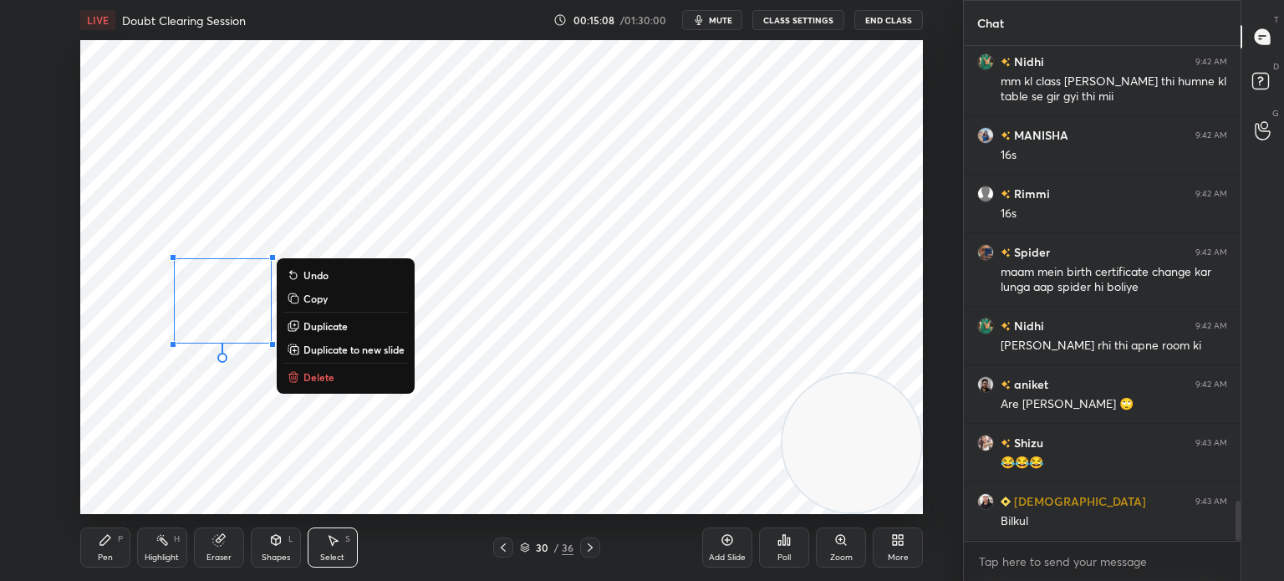
scroll to position [5651, 0]
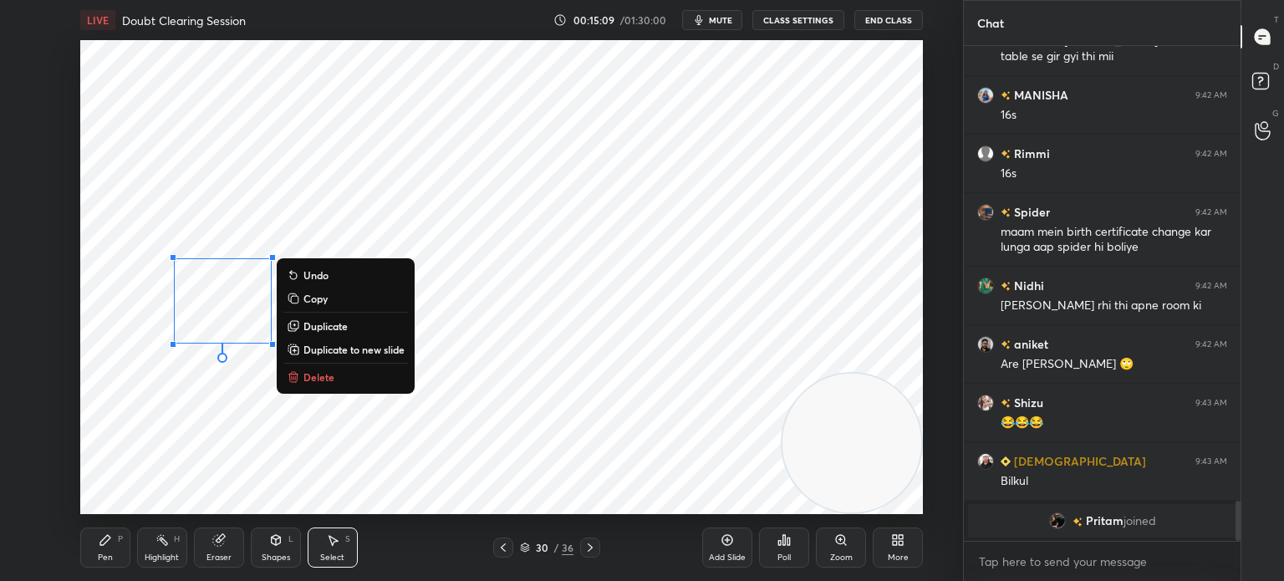
click at [364, 330] on button "Duplicate" at bounding box center [345, 326] width 125 height 20
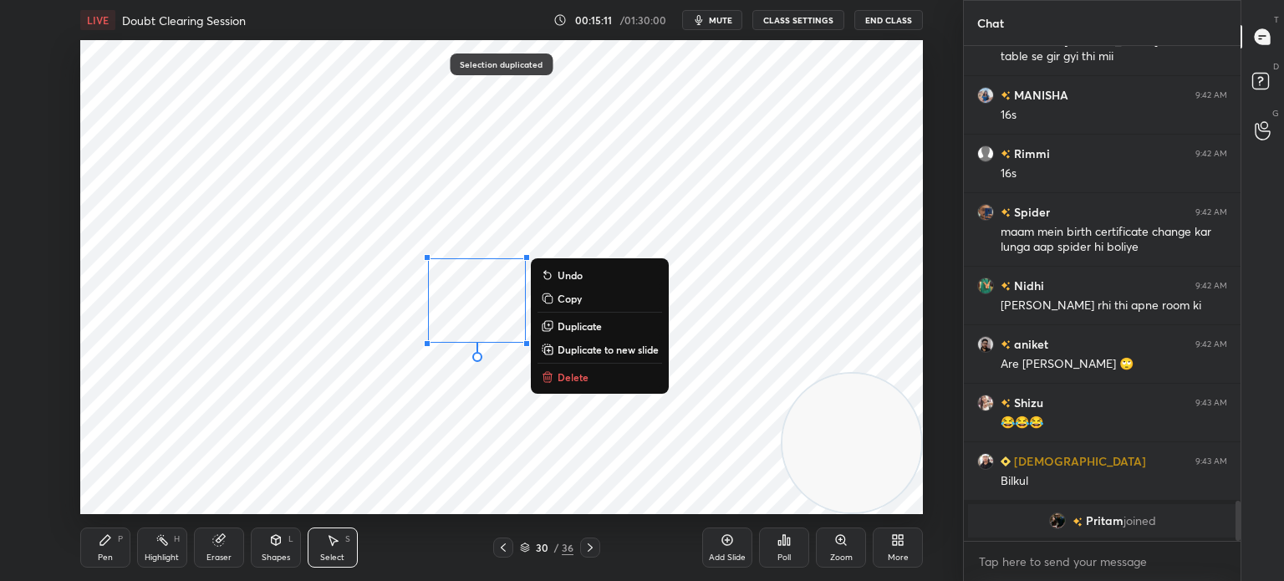
click at [592, 321] on p "Duplicate" at bounding box center [580, 325] width 44 height 13
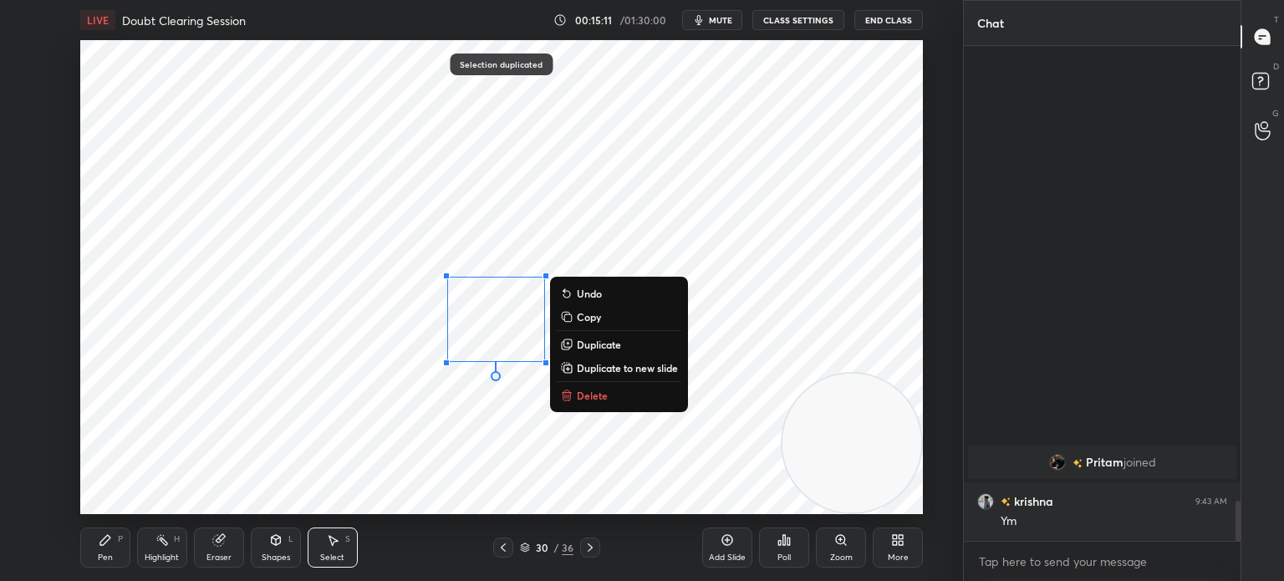
scroll to position [5362, 0]
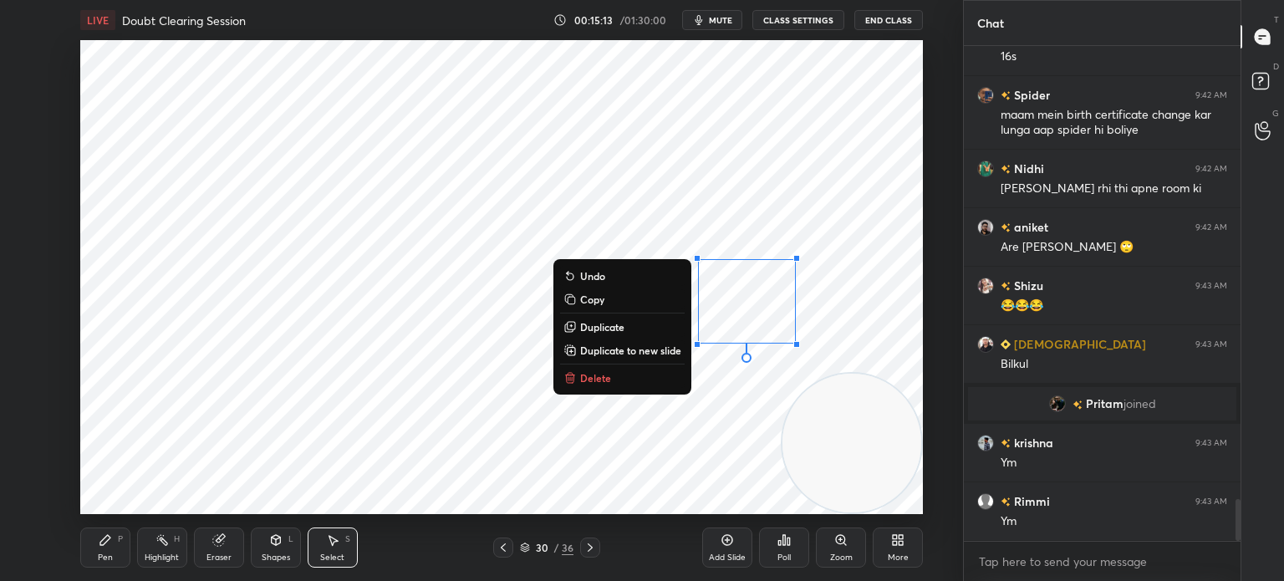
click at [421, 458] on div "0 ° Undo Copy Duplicate Duplicate to new slide Delete" at bounding box center [501, 277] width 843 height 474
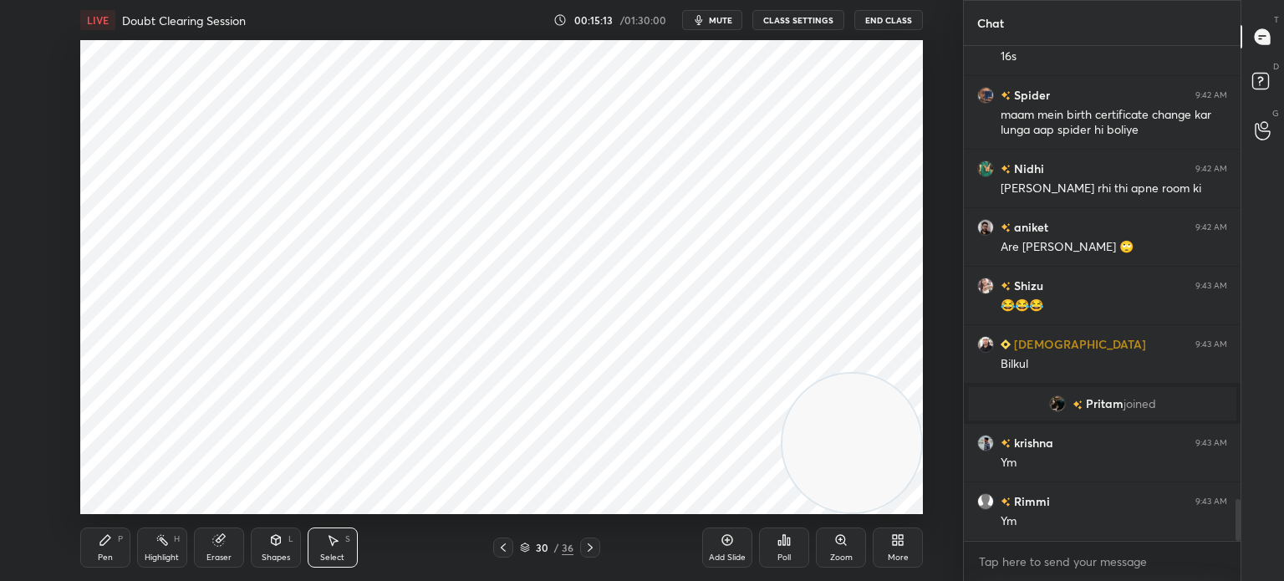
scroll to position [5479, 0]
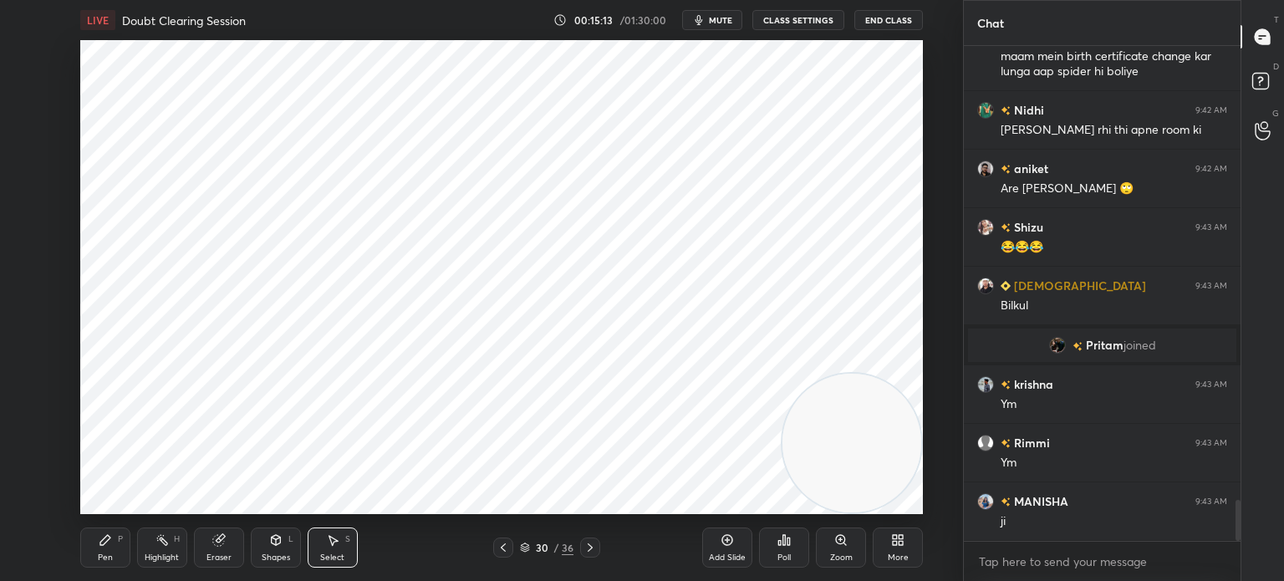
click at [106, 539] on icon at bounding box center [105, 540] width 10 height 10
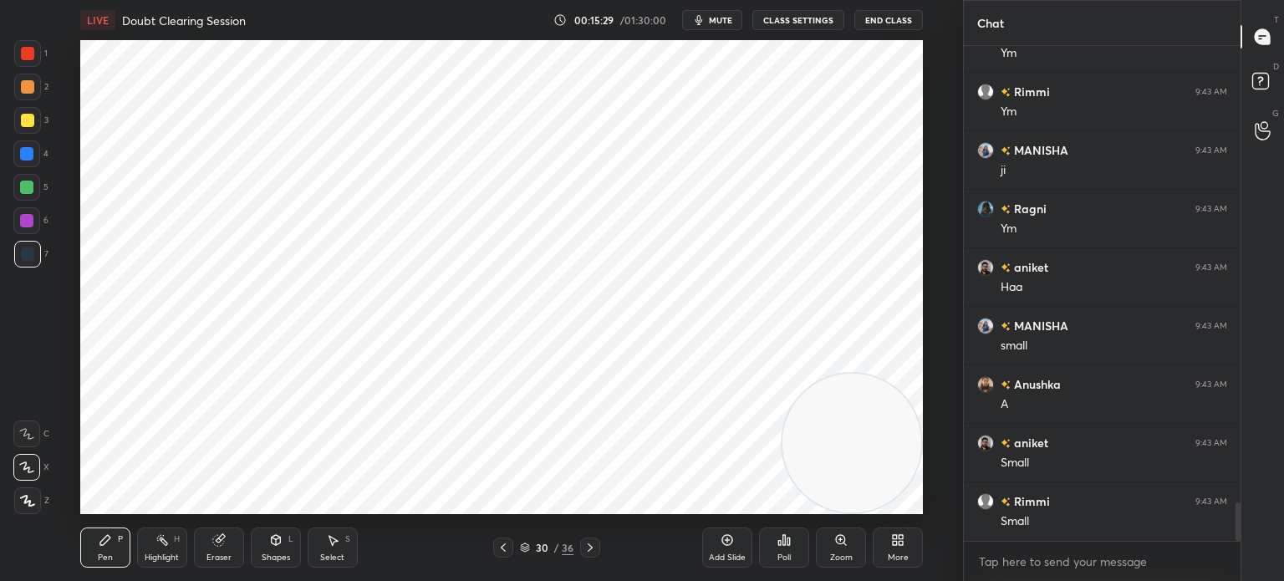
scroll to position [5889, 0]
click at [528, 549] on icon at bounding box center [525, 549] width 8 height 3
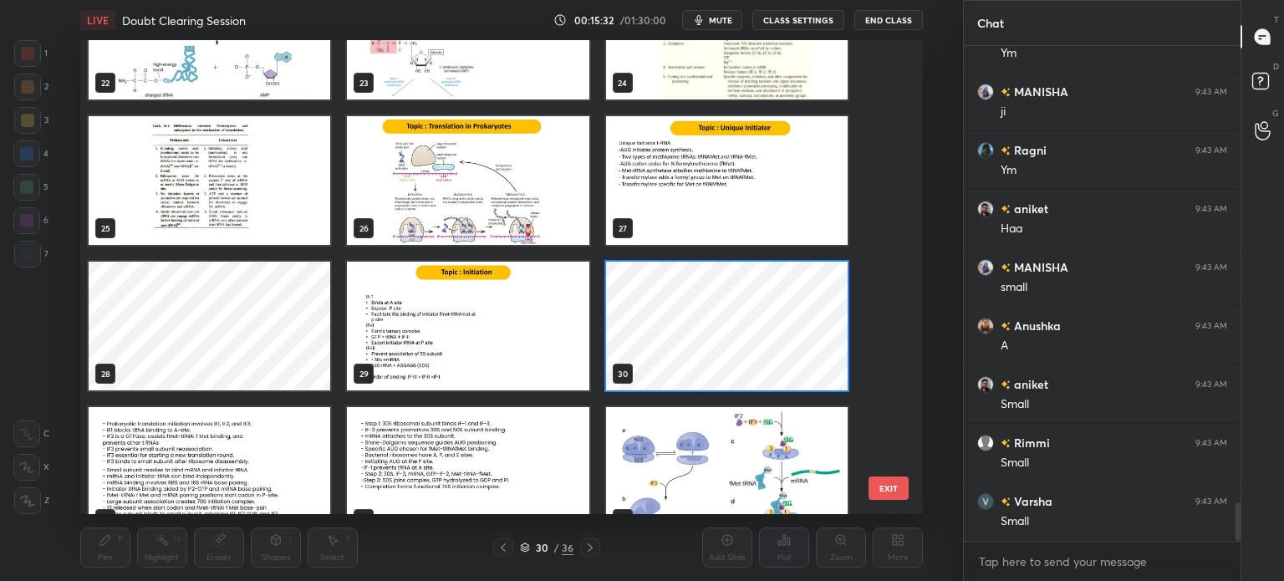
scroll to position [1234, 0]
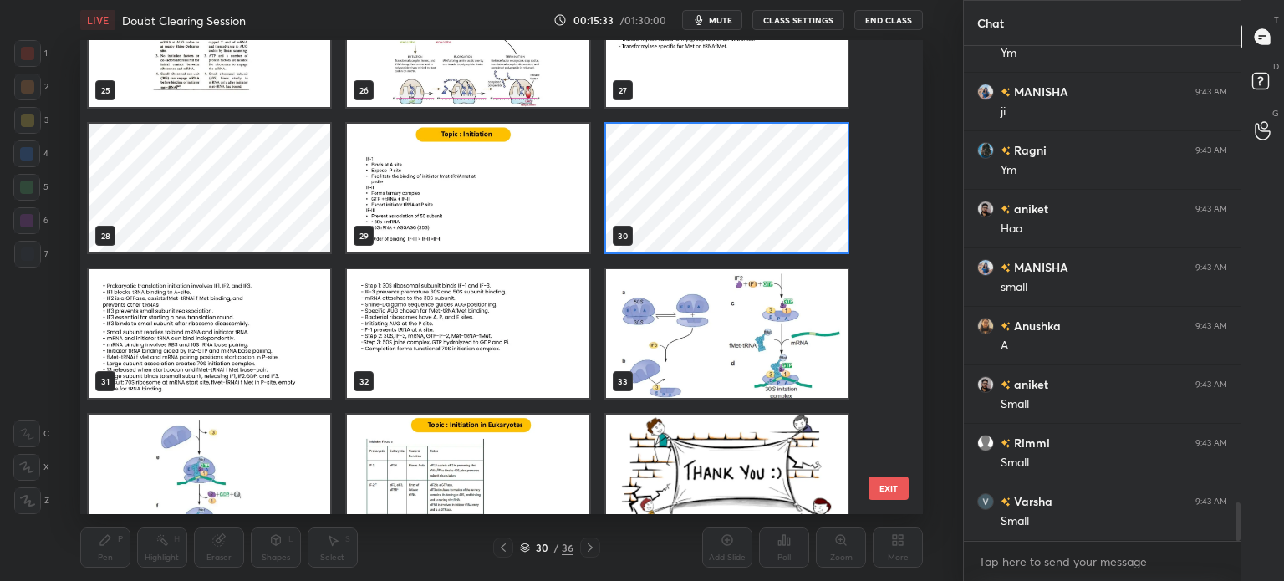
click at [700, 353] on img "grid" at bounding box center [726, 333] width 242 height 129
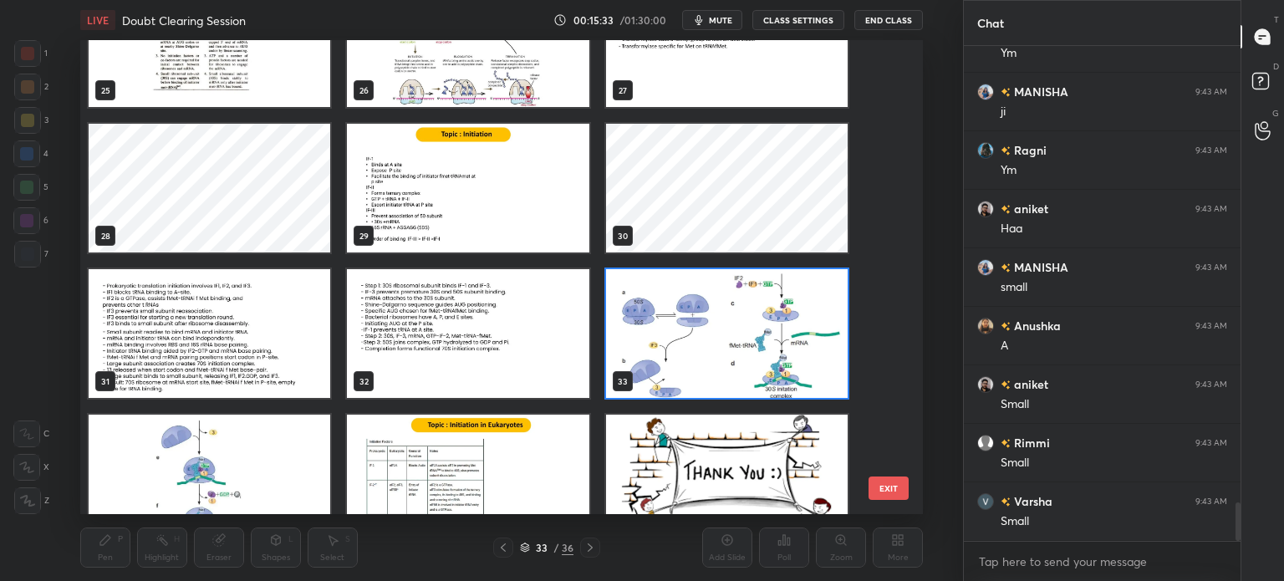
click at [700, 353] on img "grid" at bounding box center [726, 333] width 242 height 129
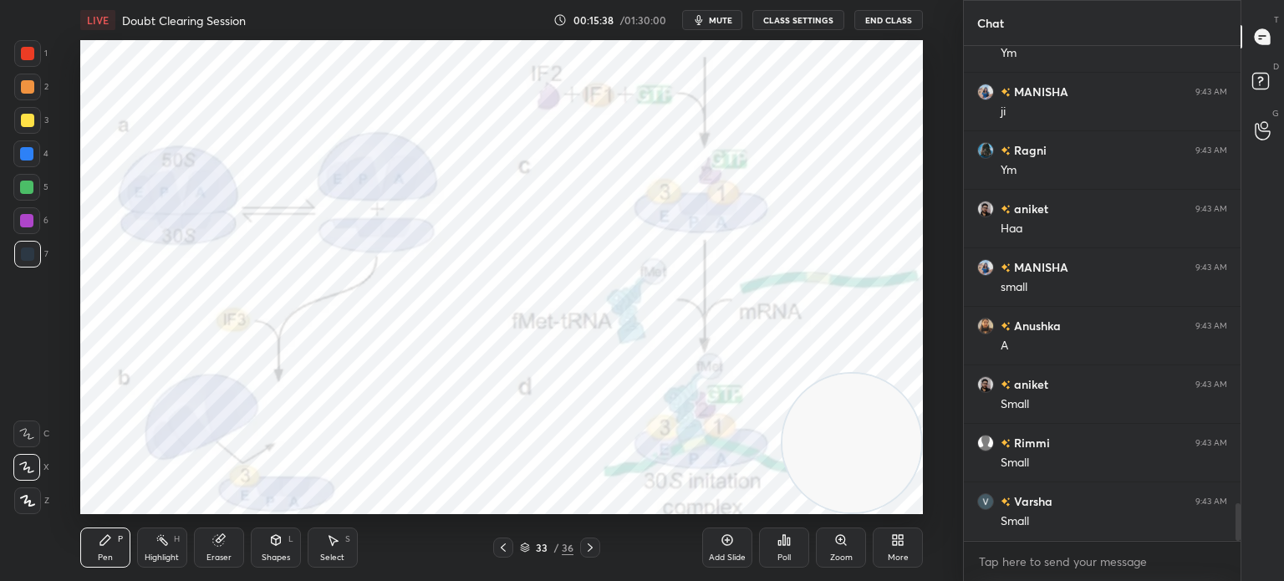
scroll to position [5947, 0]
click at [591, 548] on icon at bounding box center [590, 547] width 13 height 13
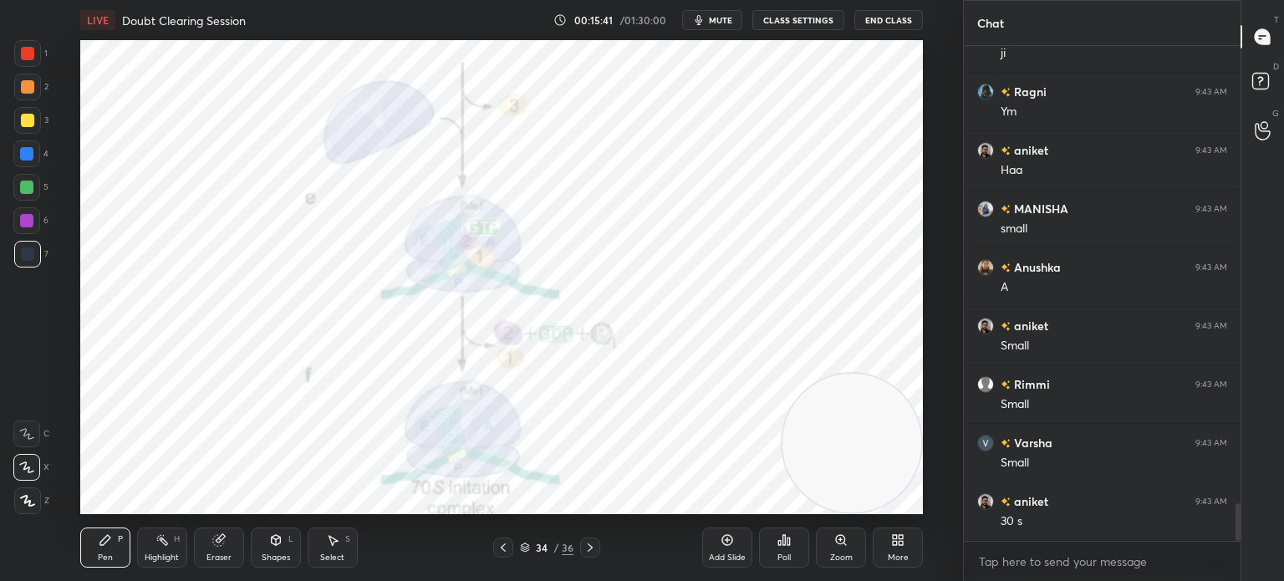
scroll to position [6006, 0]
click at [527, 549] on icon at bounding box center [525, 549] width 8 height 3
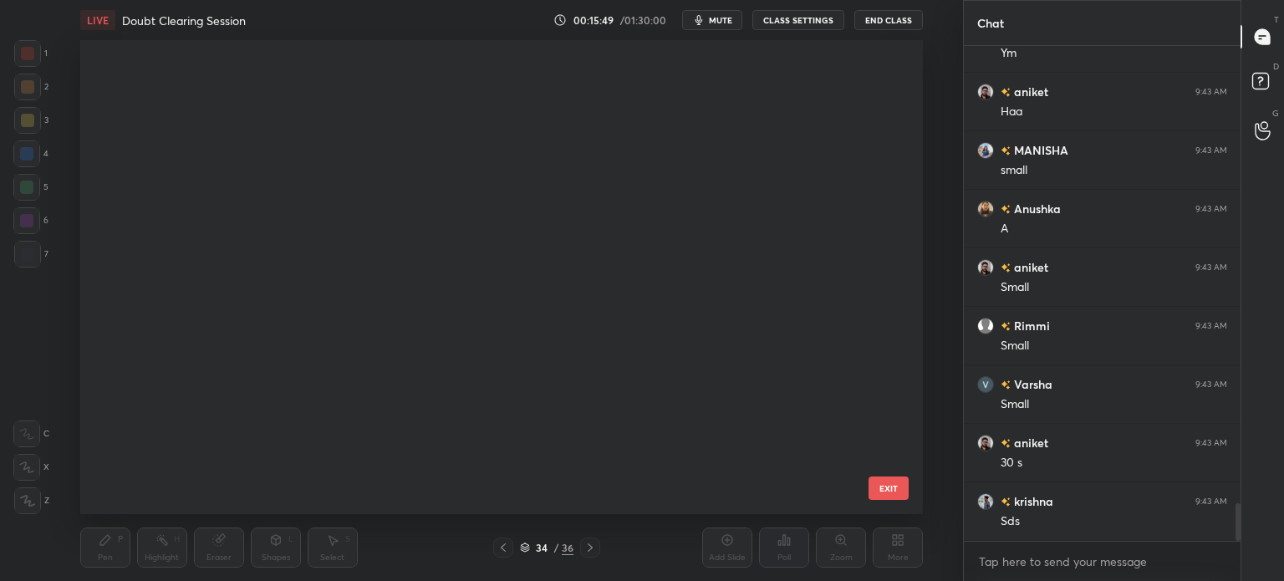
scroll to position [469, 835]
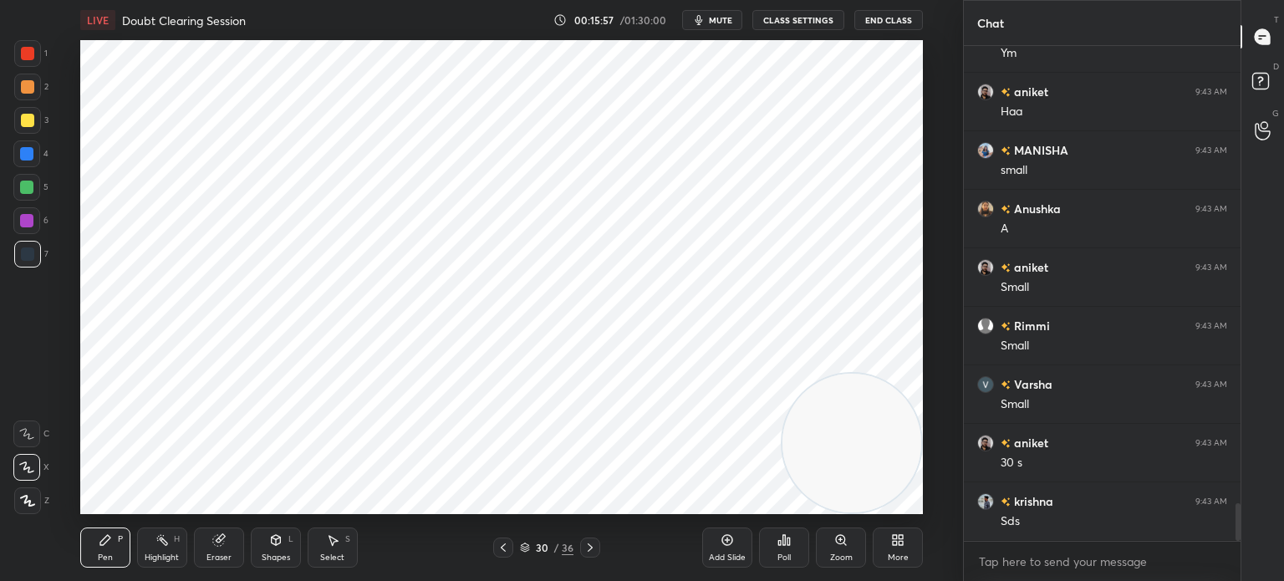
click at [211, 549] on div "Eraser" at bounding box center [219, 548] width 50 height 40
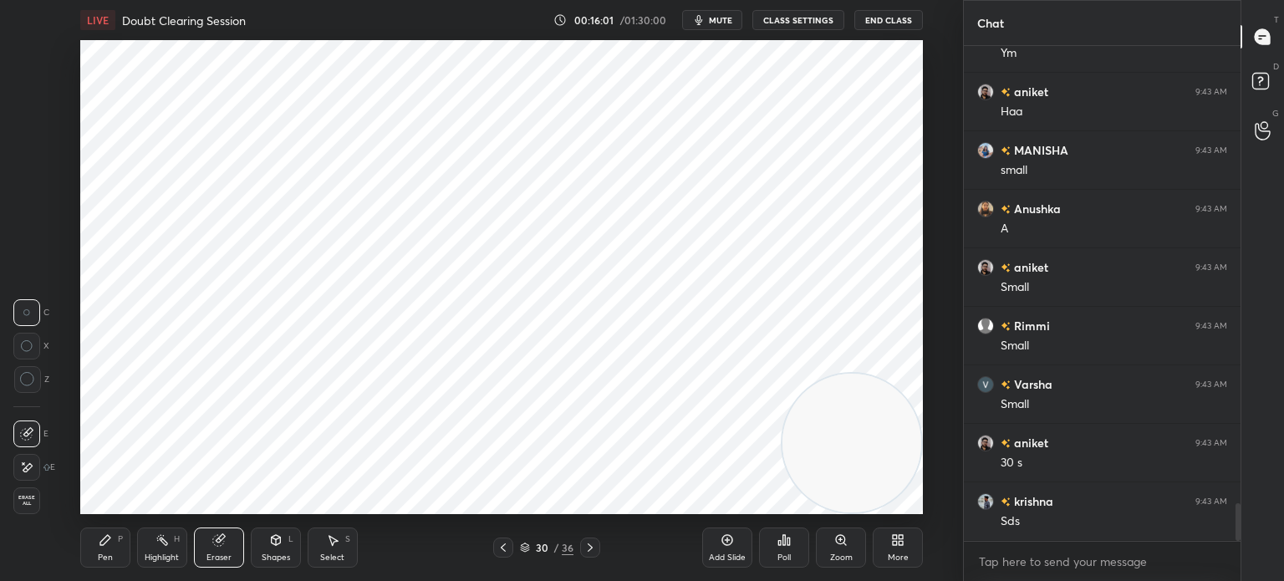
click at [100, 545] on icon at bounding box center [105, 540] width 10 height 10
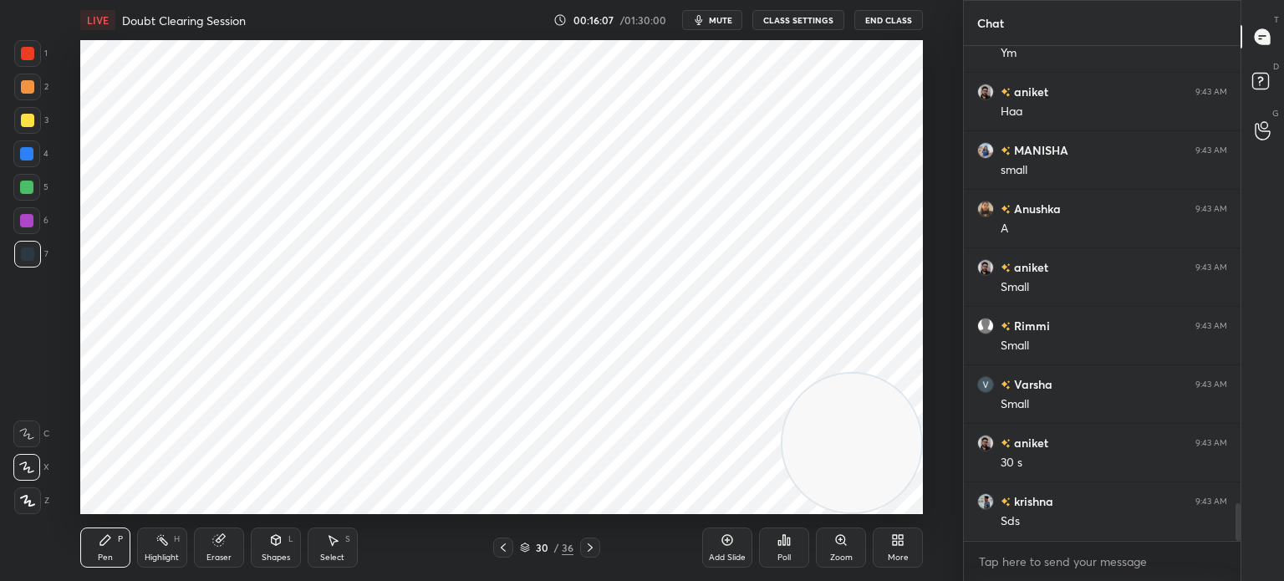
click at [231, 549] on div "Eraser" at bounding box center [219, 548] width 50 height 40
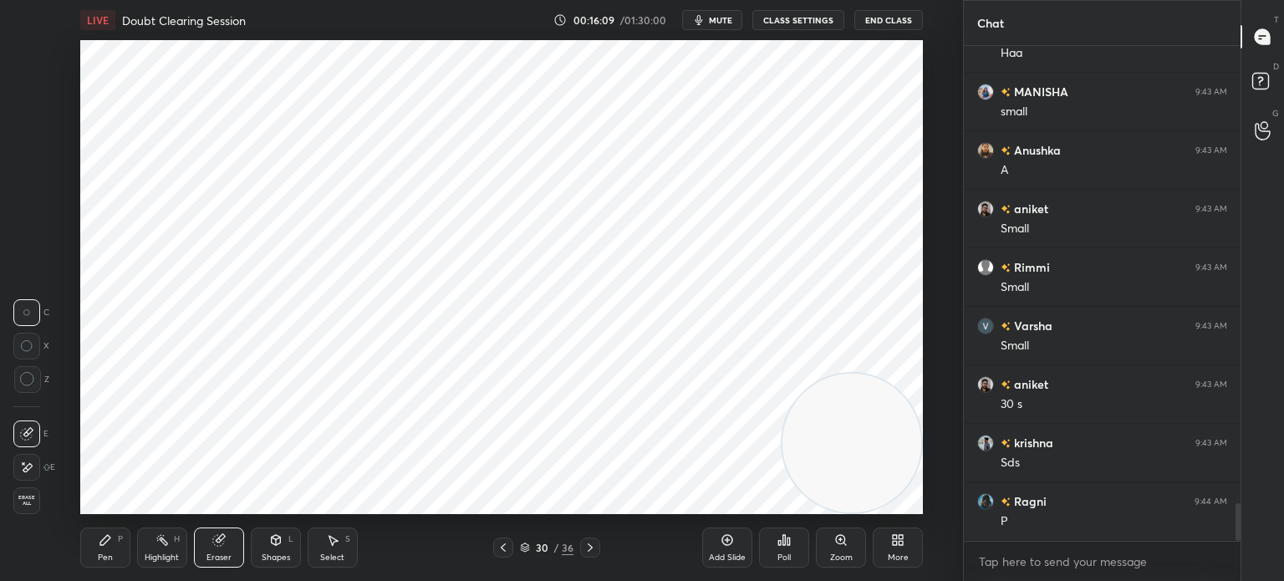
scroll to position [6123, 0]
click at [120, 523] on div "Pen P Highlight H Eraser Shapes L Select S 30 / 36 Add Slide Poll Zoom More" at bounding box center [501, 547] width 843 height 67
click at [101, 554] on div "Pen" at bounding box center [105, 558] width 15 height 8
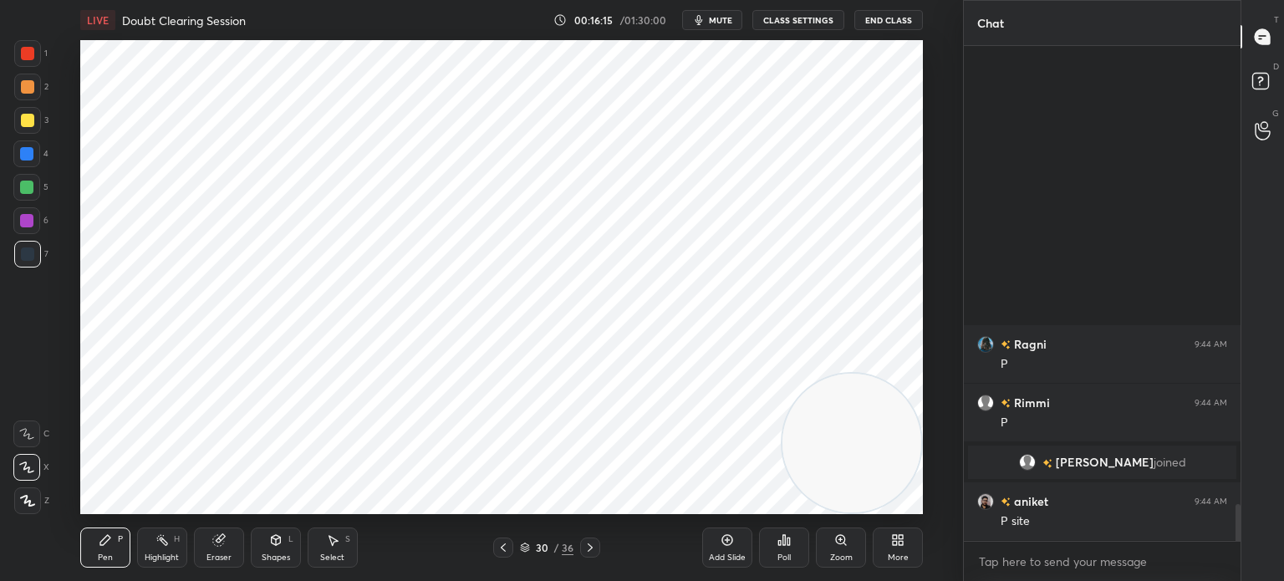
scroll to position [5956, 0]
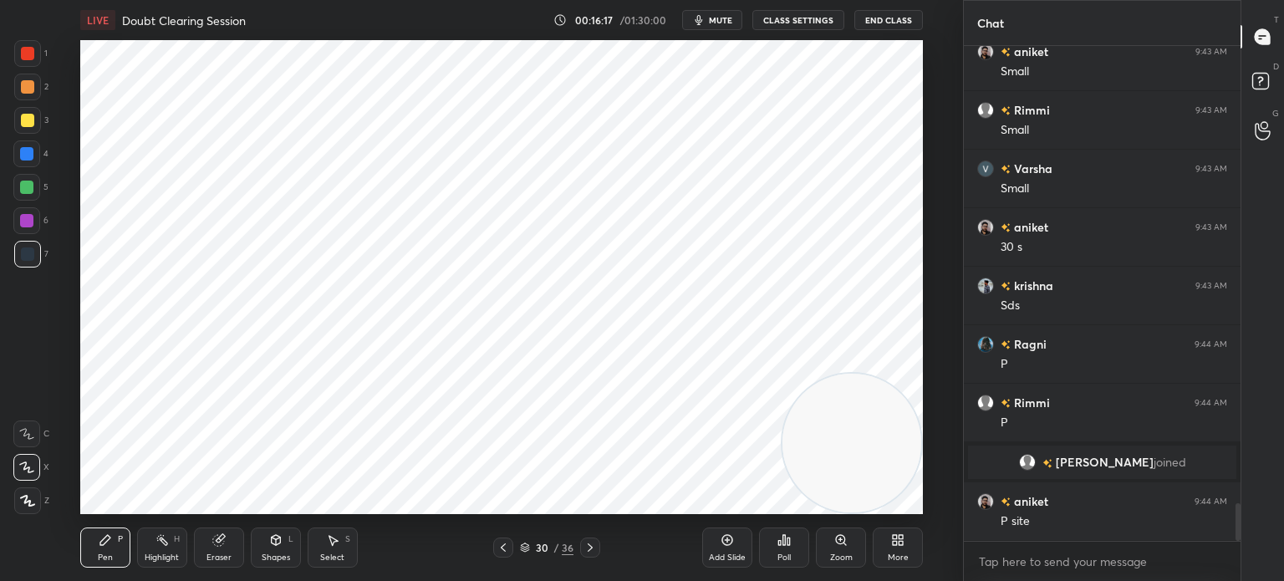
click at [219, 559] on div "Eraser" at bounding box center [219, 558] width 25 height 8
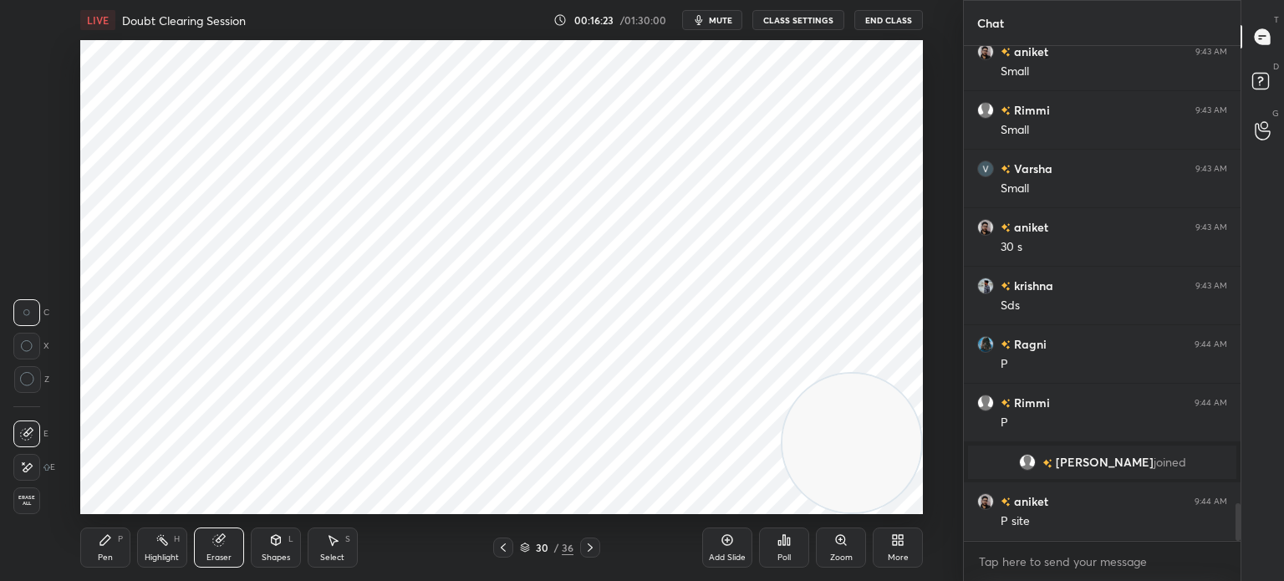
click at [88, 553] on div "Pen P" at bounding box center [105, 548] width 50 height 40
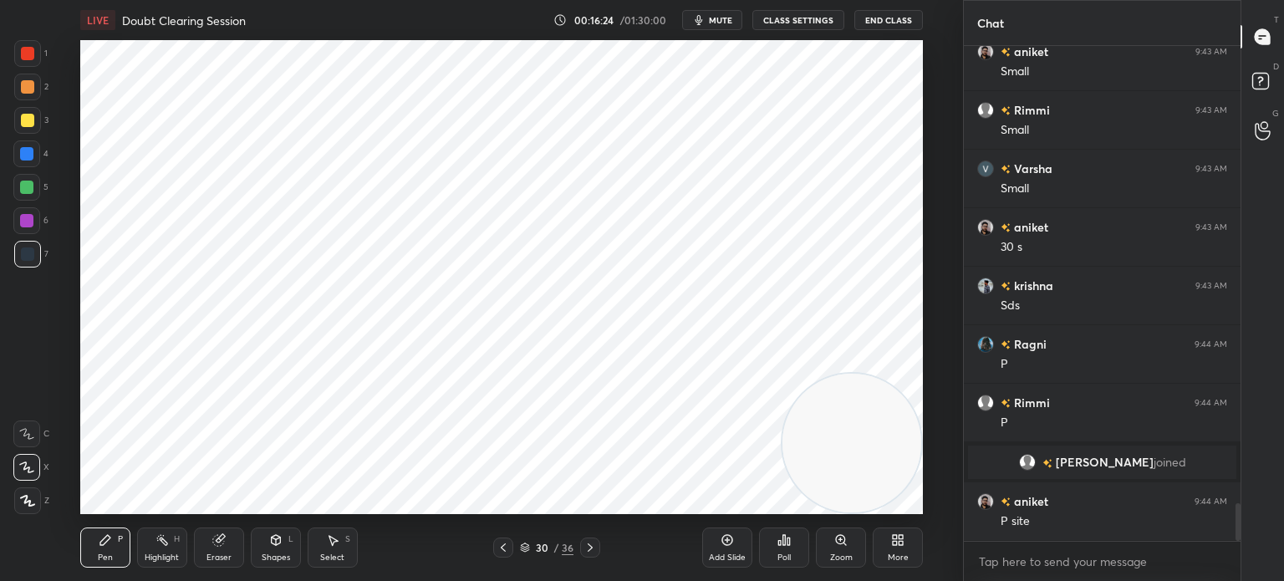
click at [261, 549] on div "Shapes L" at bounding box center [276, 548] width 50 height 40
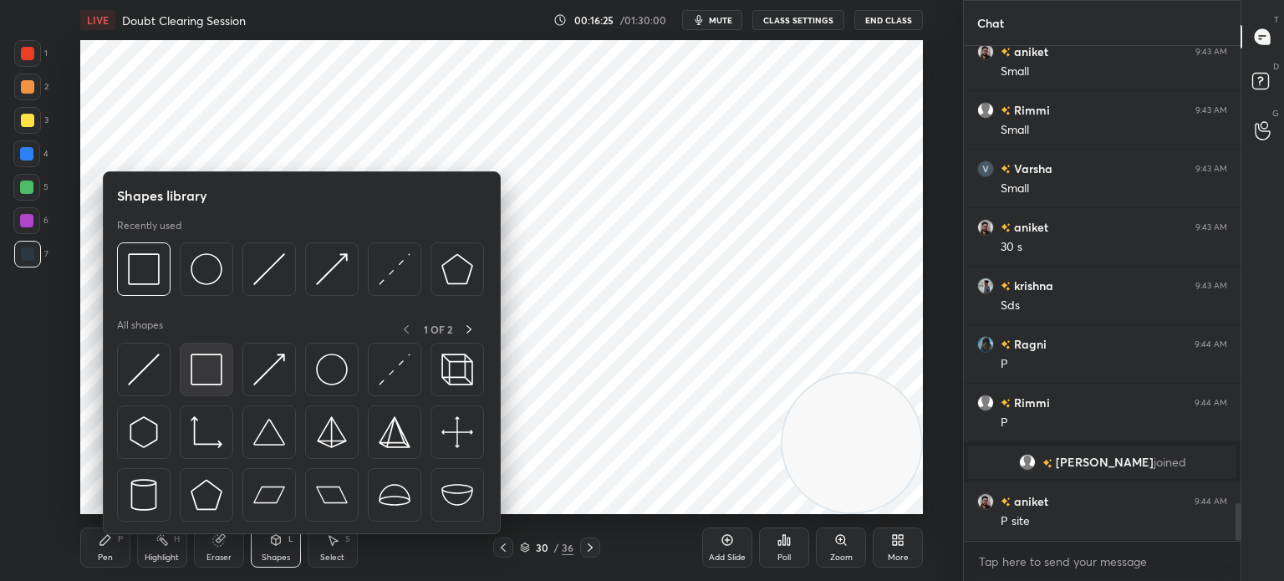
click at [202, 374] on img at bounding box center [207, 370] width 32 height 32
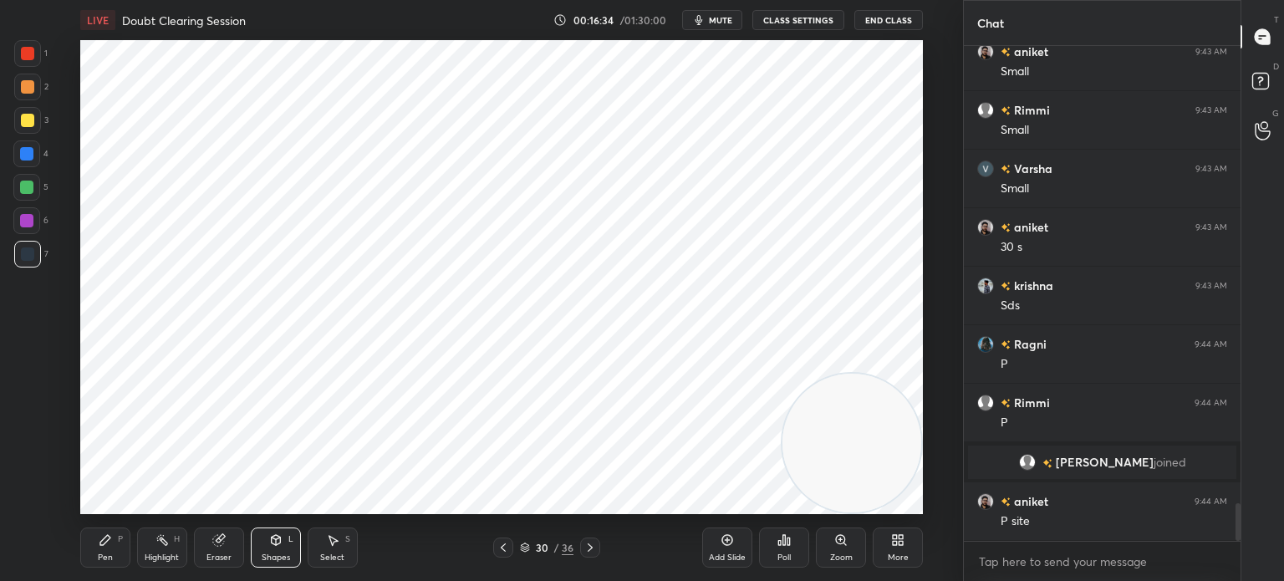
click at [94, 552] on div "Pen P" at bounding box center [105, 548] width 50 height 40
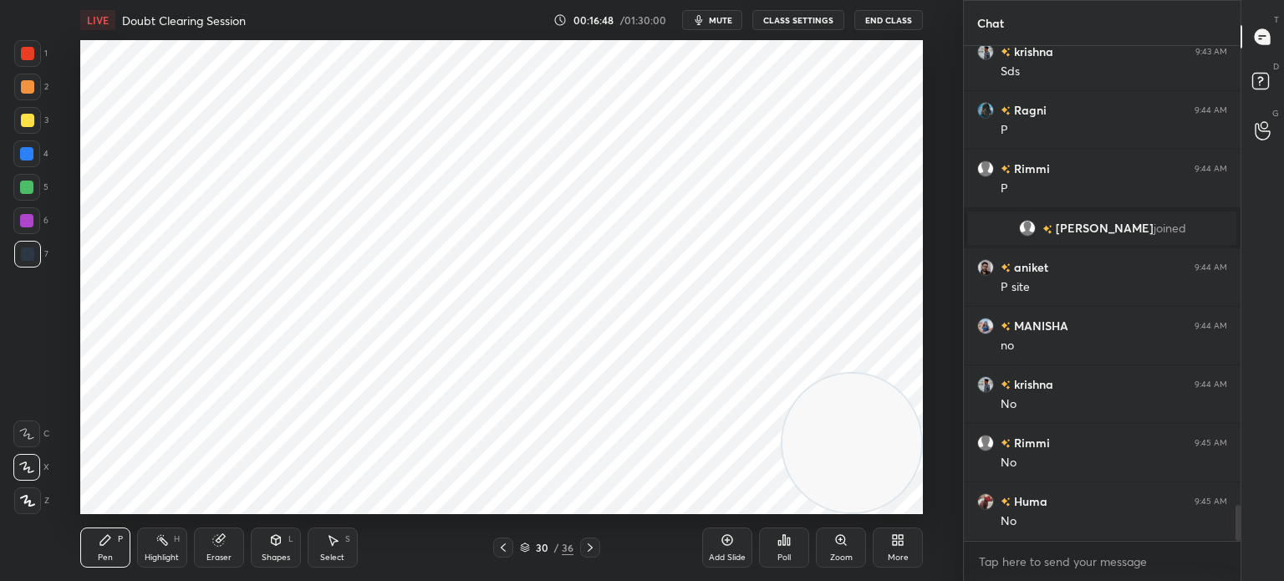
scroll to position [6248, 0]
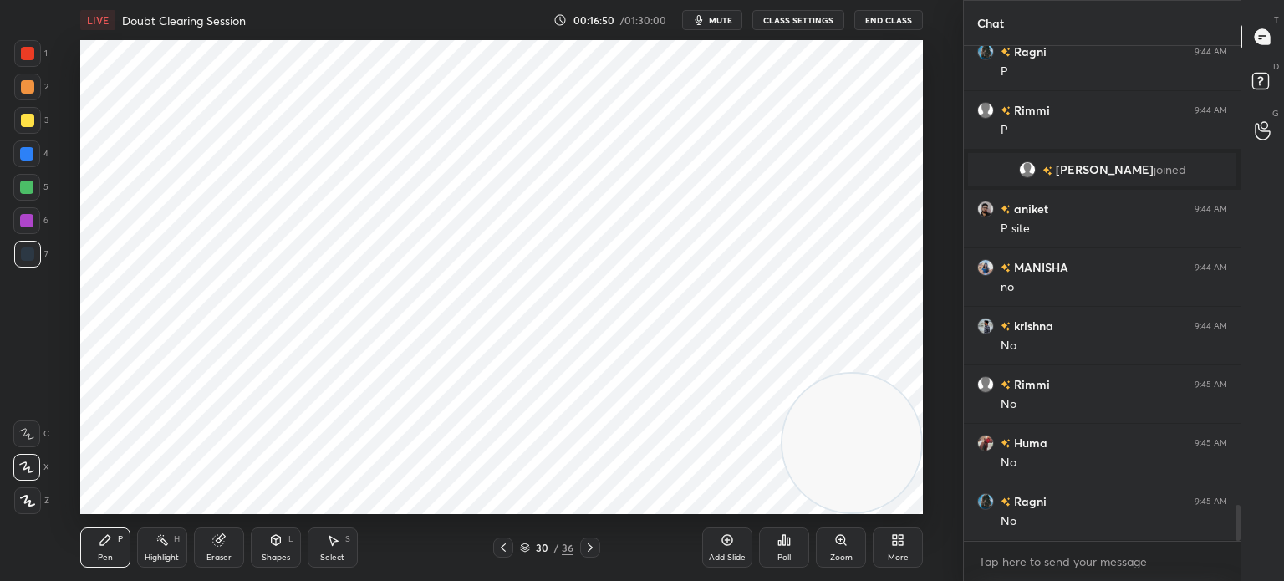
click at [26, 217] on div at bounding box center [26, 220] width 13 height 13
click at [37, 48] on div at bounding box center [27, 53] width 27 height 27
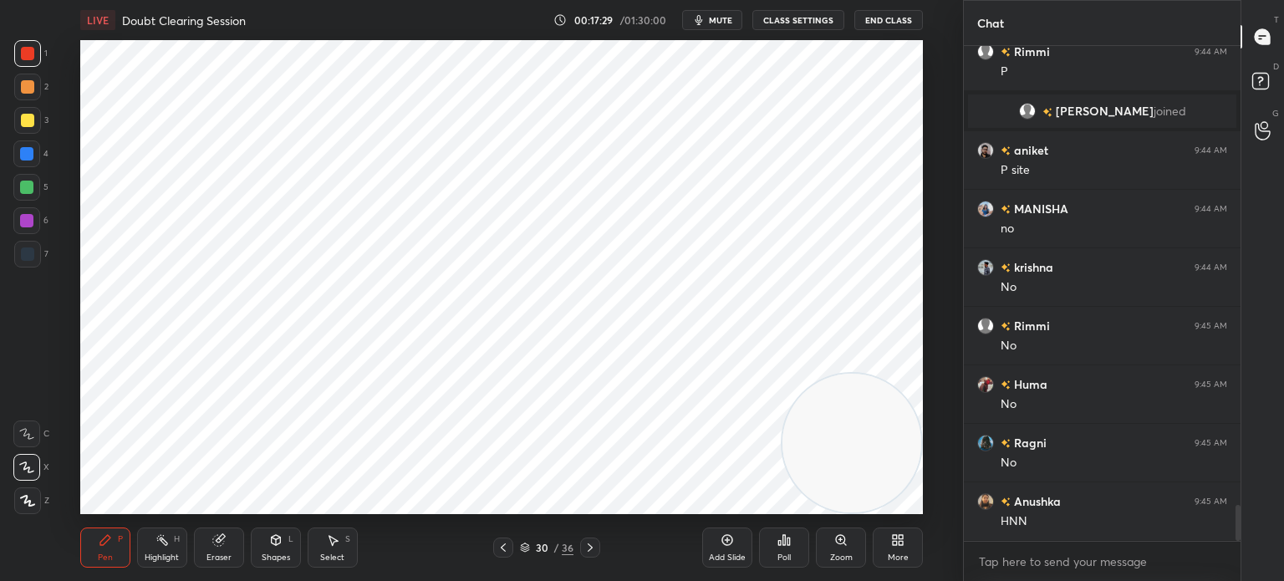
scroll to position [6365, 0]
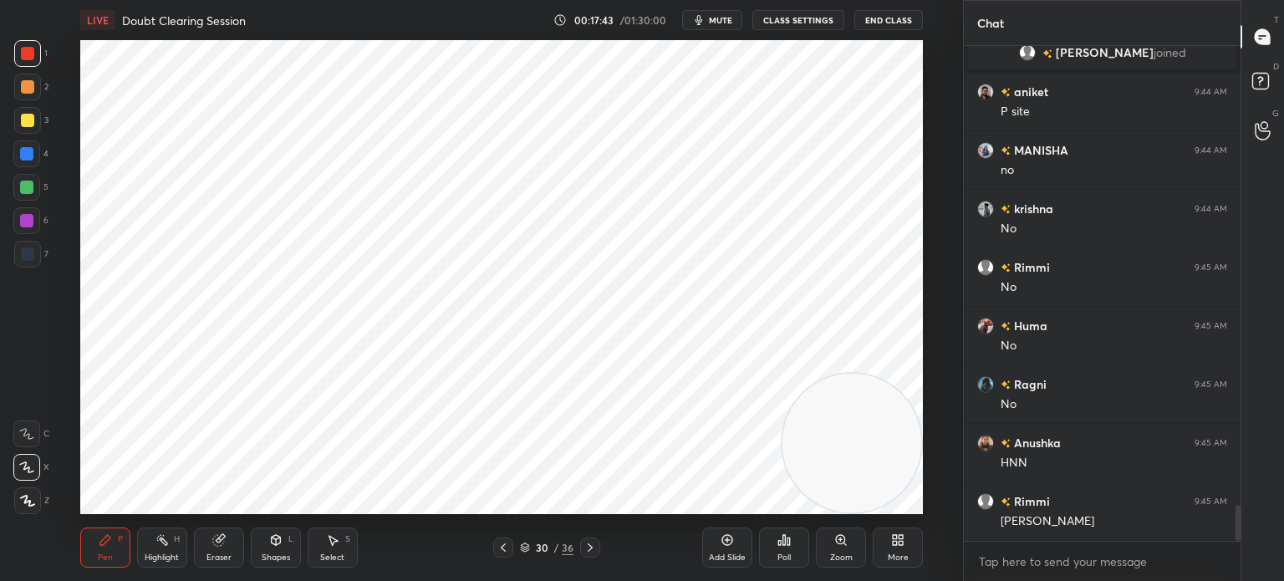
click at [32, 186] on div at bounding box center [26, 187] width 13 height 13
click at [33, 222] on div at bounding box center [26, 220] width 27 height 27
click at [344, 552] on div "Select S" at bounding box center [333, 548] width 50 height 40
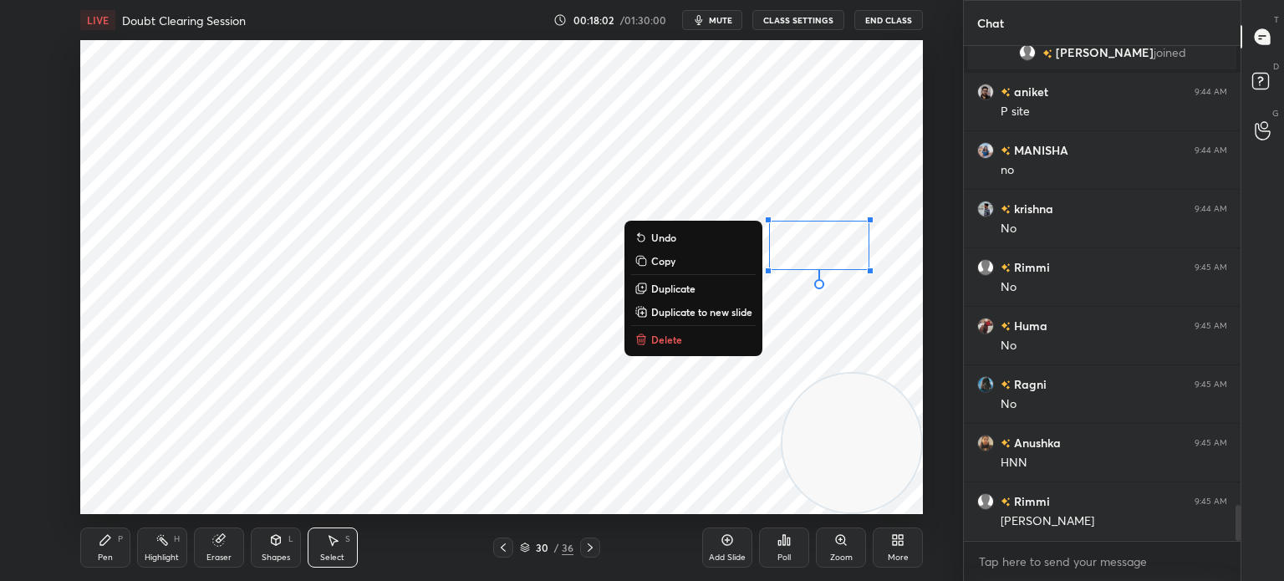
click at [258, 476] on div "0 ° Undo Copy Duplicate Duplicate to new slide Delete" at bounding box center [501, 277] width 843 height 474
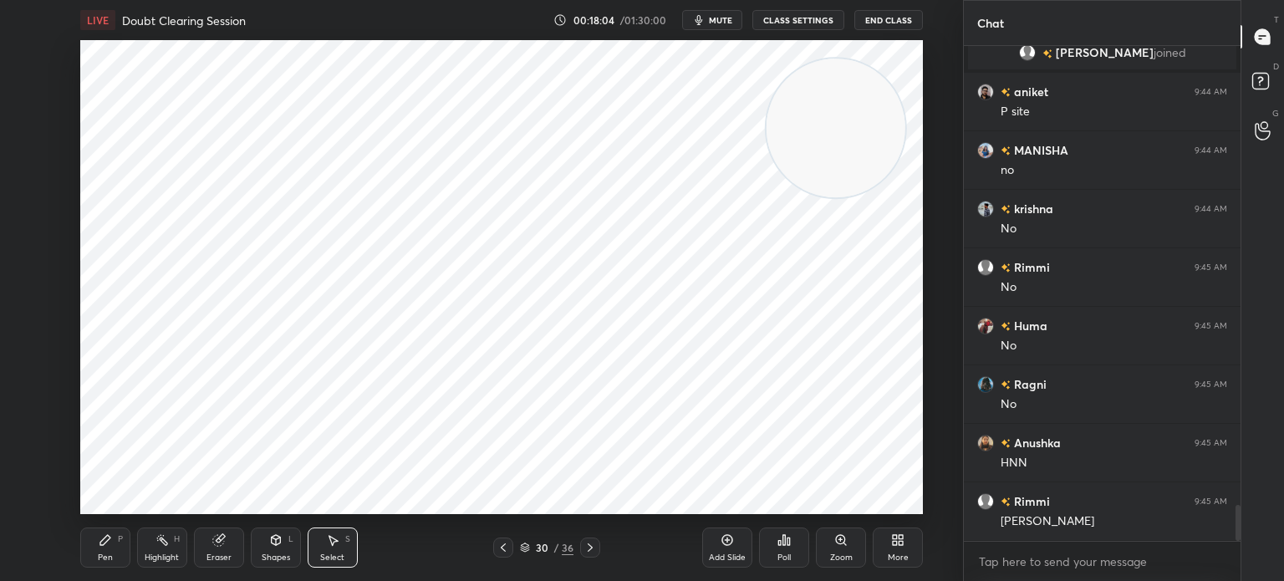
click at [100, 558] on div "Pen" at bounding box center [105, 558] width 15 height 8
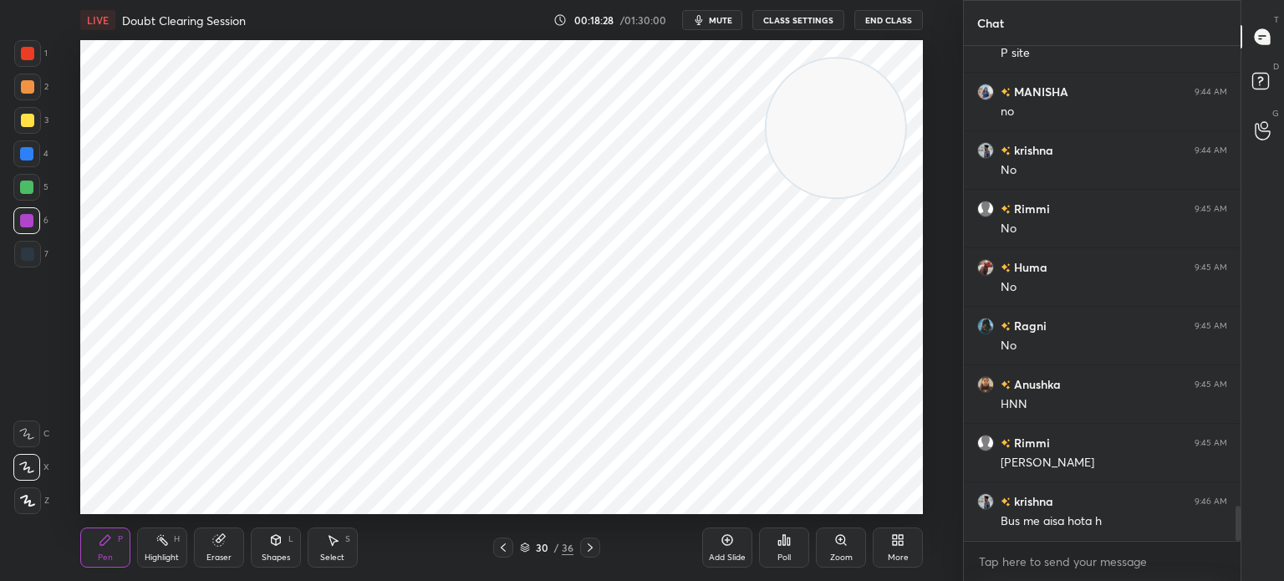
click at [16, 260] on div at bounding box center [27, 254] width 27 height 27
click at [30, 185] on div at bounding box center [26, 187] width 13 height 13
click at [33, 164] on div at bounding box center [26, 153] width 27 height 27
click at [836, 503] on div "Add Slide Poll Zoom More" at bounding box center [812, 548] width 221 height 94
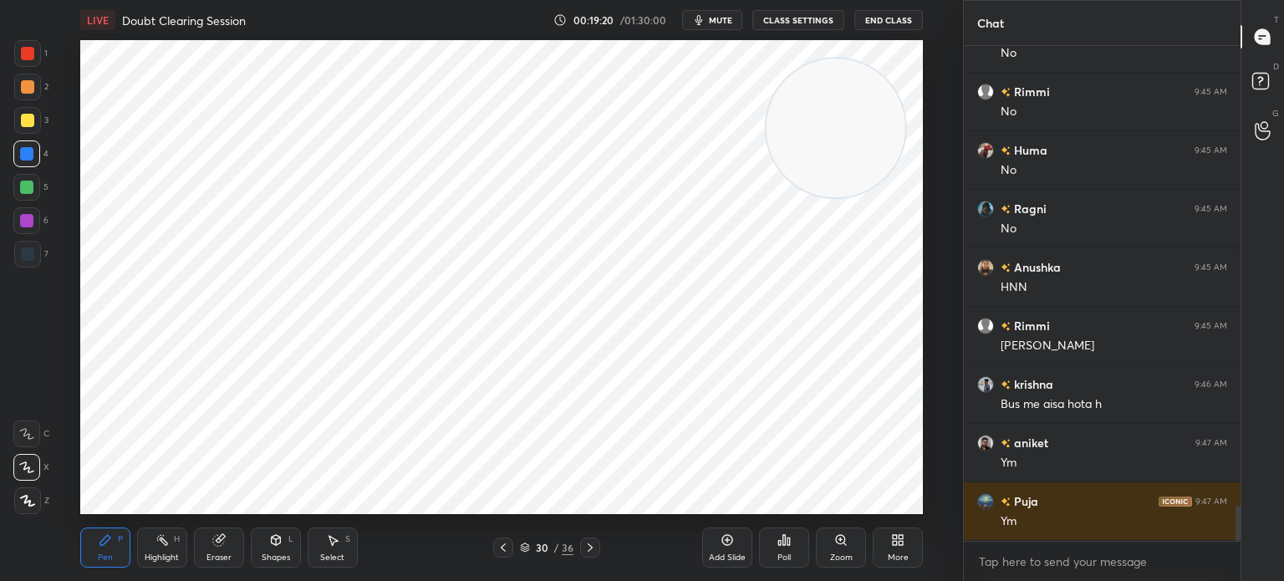
scroll to position [6599, 0]
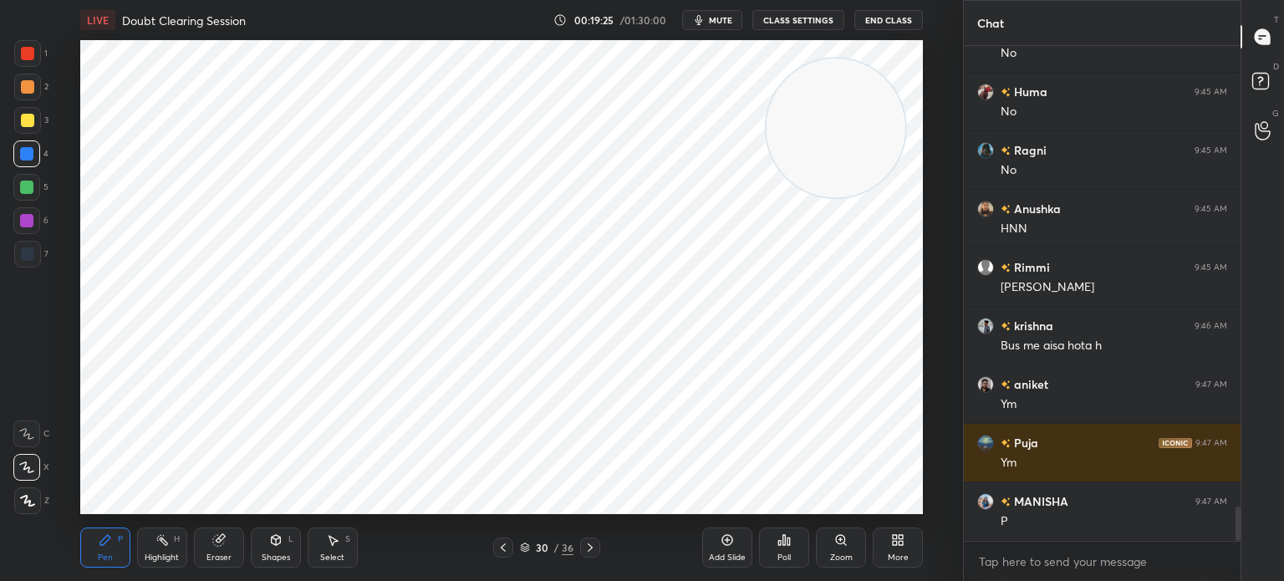
click at [585, 548] on icon at bounding box center [590, 547] width 13 height 13
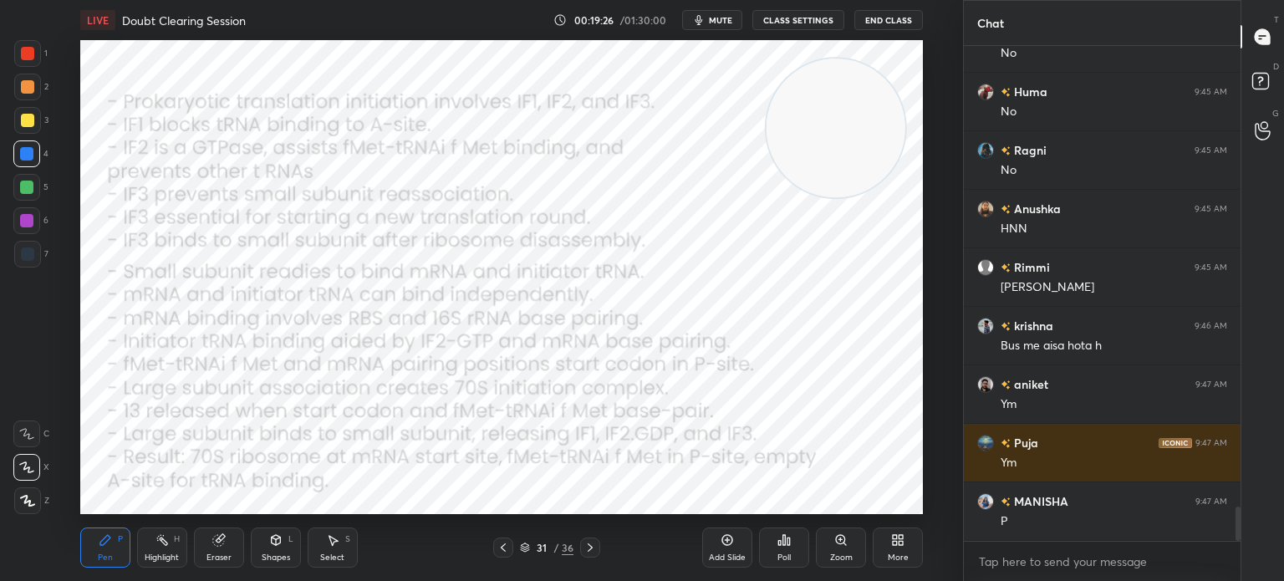
click at [509, 548] on icon at bounding box center [503, 547] width 13 height 13
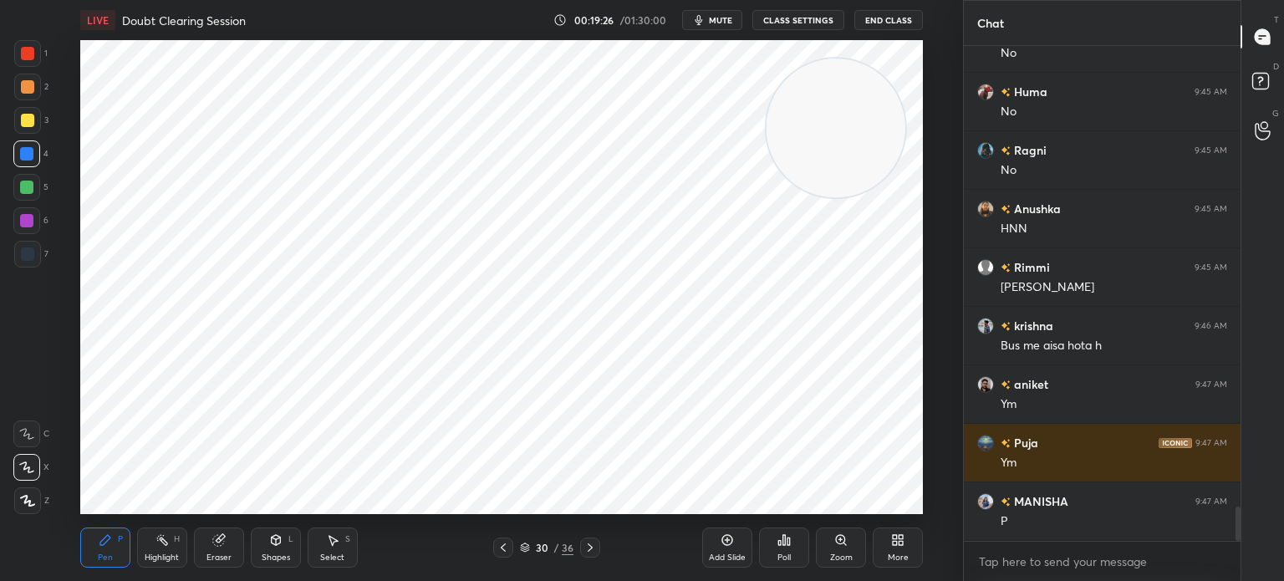
scroll to position [6658, 0]
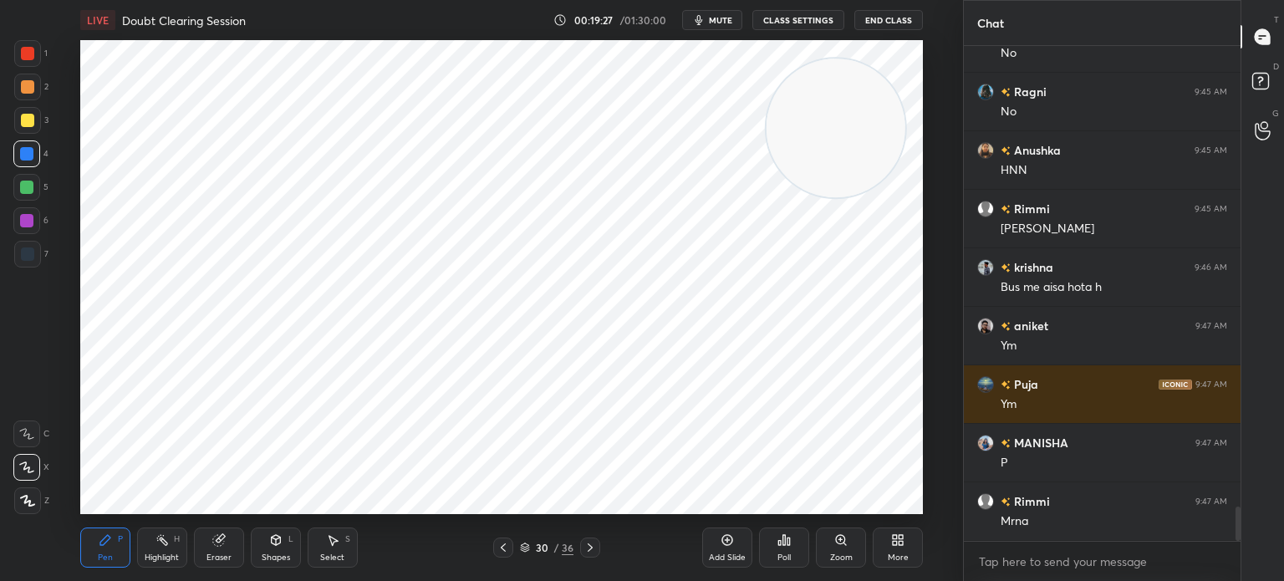
click at [717, 541] on div "Add Slide" at bounding box center [727, 548] width 50 height 40
click at [30, 253] on div at bounding box center [27, 254] width 13 height 13
click at [273, 554] on div "Shapes" at bounding box center [276, 558] width 28 height 8
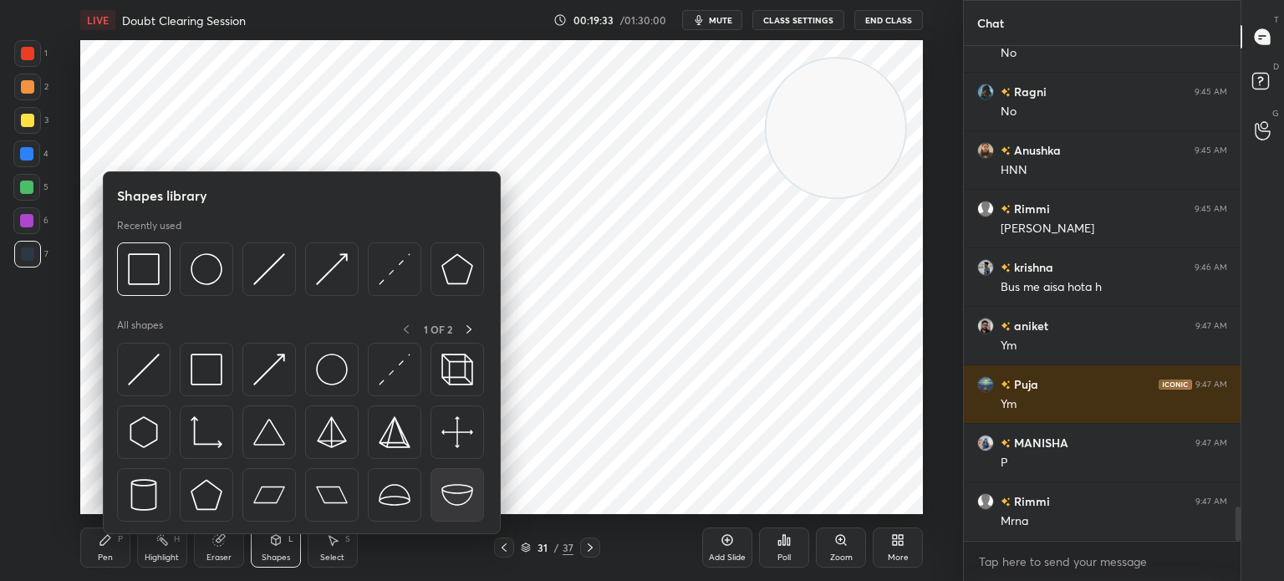
click at [458, 494] on img at bounding box center [458, 495] width 32 height 32
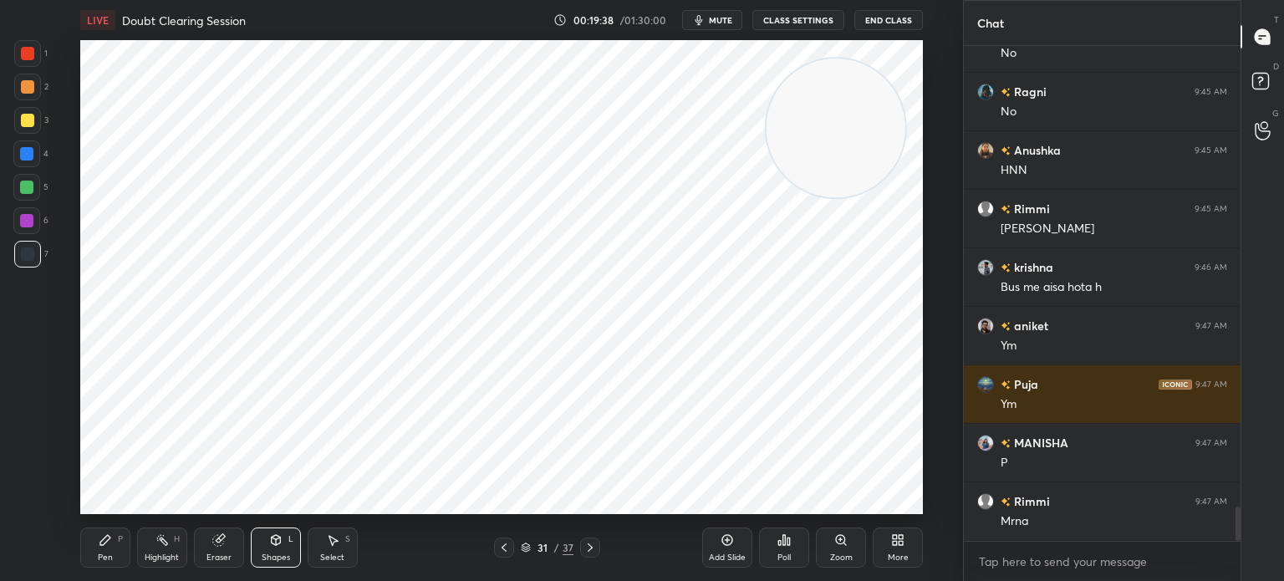
click at [279, 547] on icon at bounding box center [275, 540] width 13 height 13
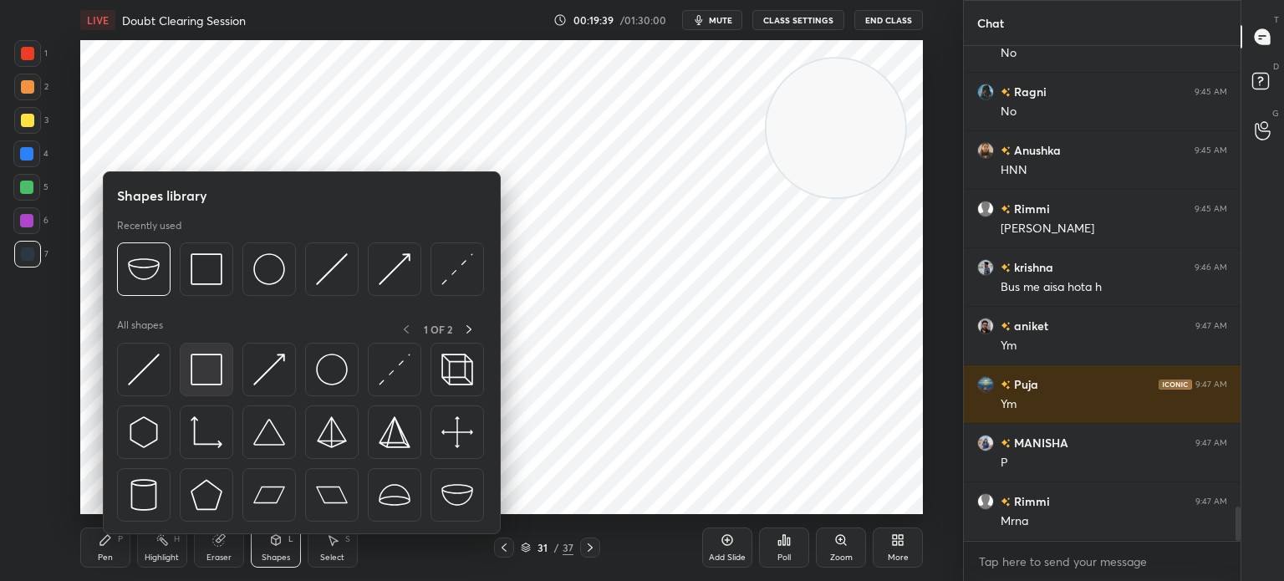
click at [204, 372] on img at bounding box center [207, 370] width 32 height 32
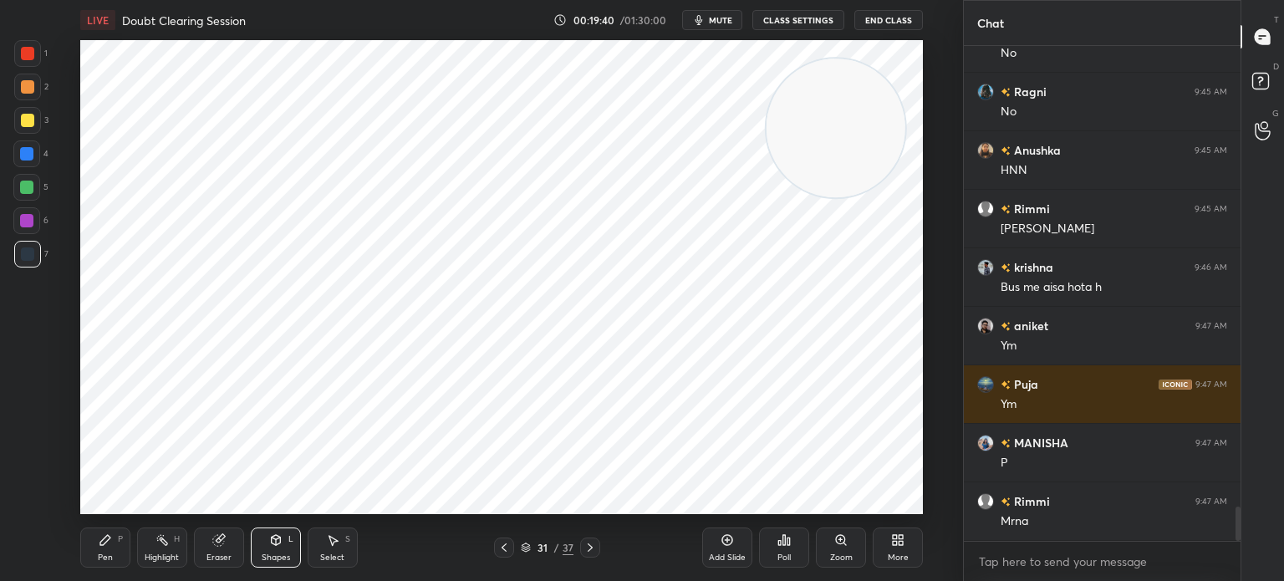
click at [28, 197] on div at bounding box center [26, 187] width 27 height 27
click at [33, 54] on div at bounding box center [27, 53] width 13 height 13
click at [99, 544] on icon at bounding box center [105, 540] width 13 height 13
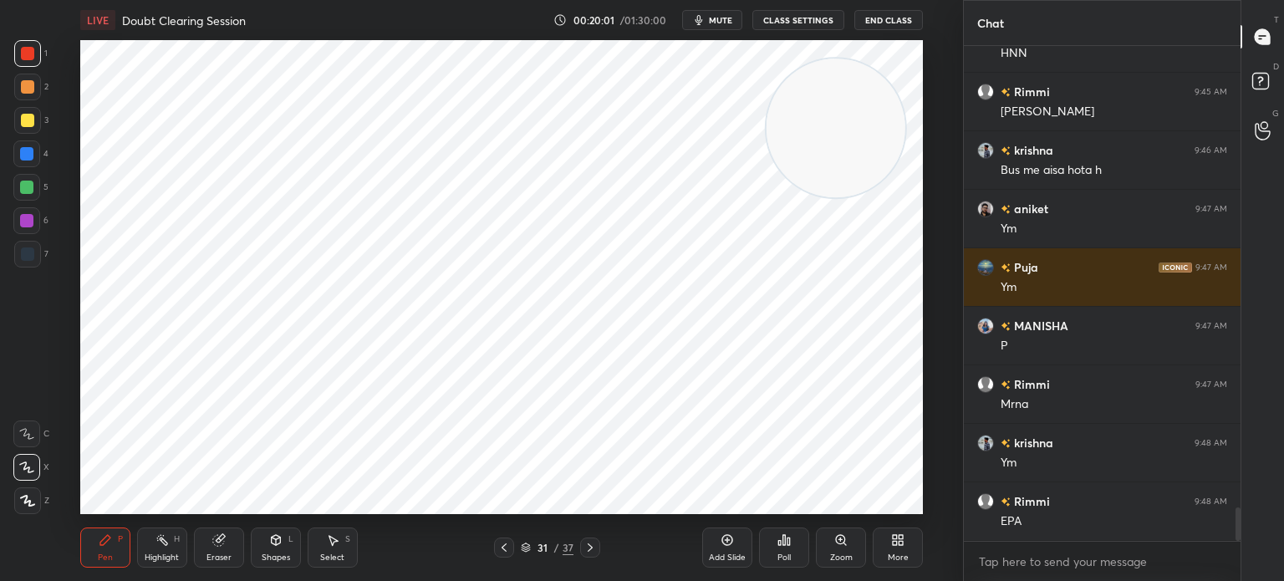
scroll to position [6834, 0]
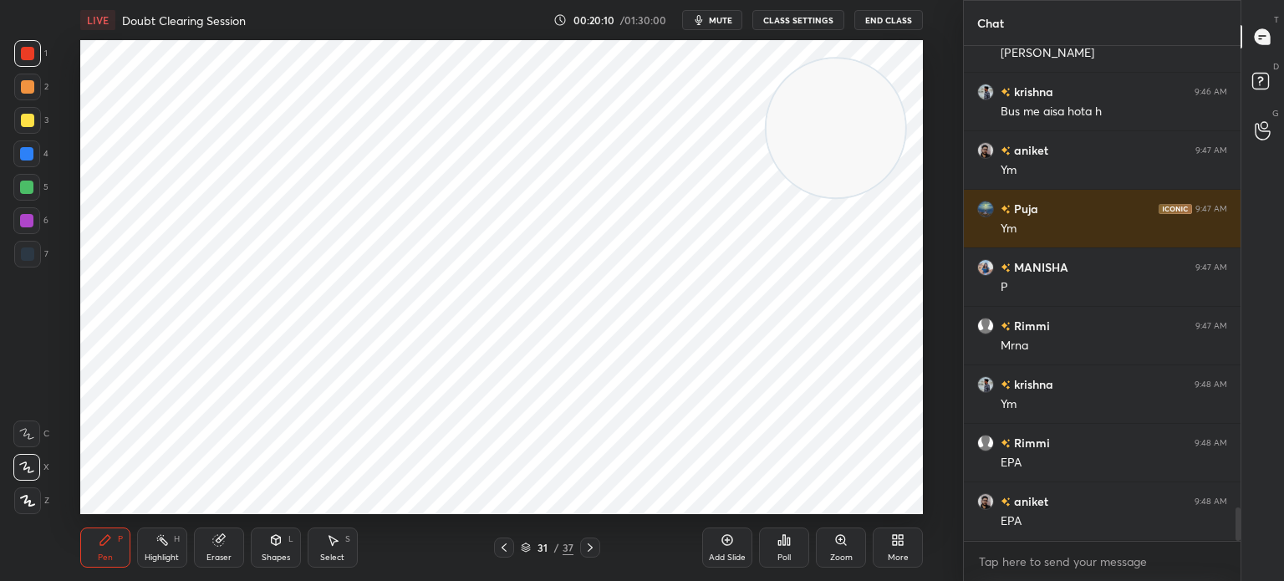
click at [37, 503] on div at bounding box center [27, 501] width 27 height 27
click at [18, 258] on div at bounding box center [27, 254] width 27 height 27
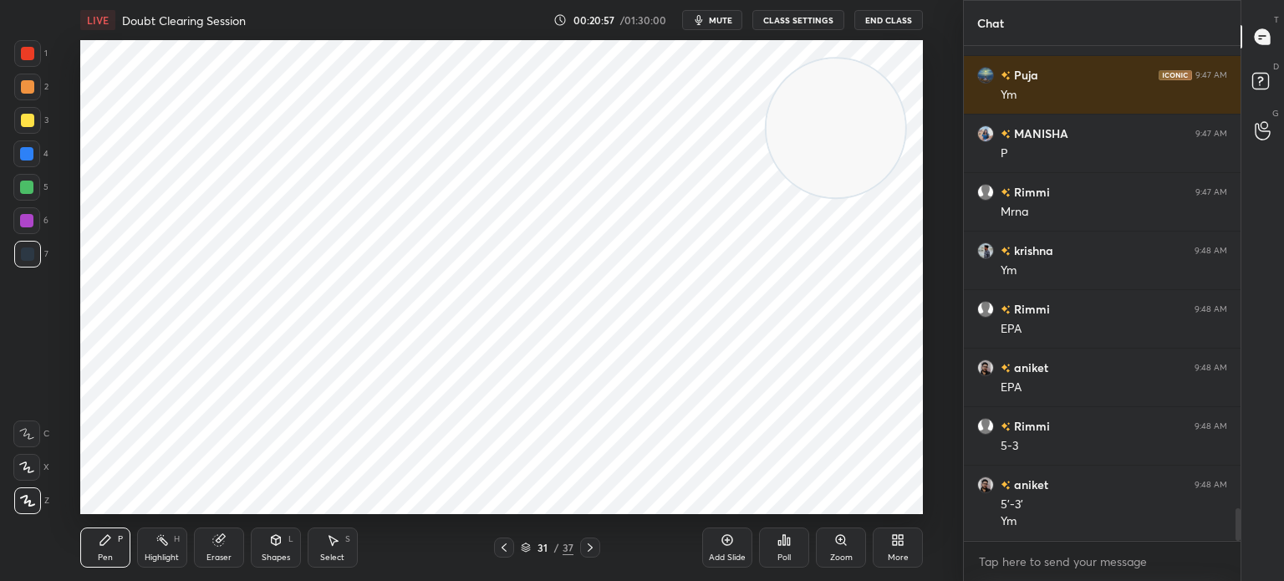
scroll to position [7026, 0]
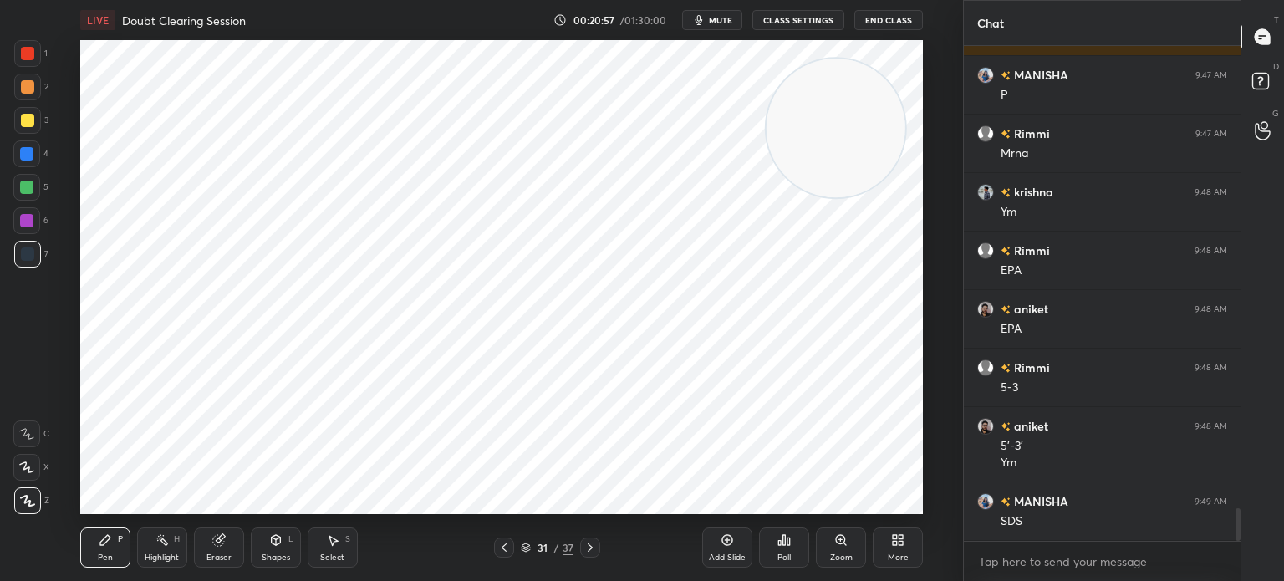
click at [23, 233] on div at bounding box center [26, 220] width 27 height 27
click at [30, 225] on div at bounding box center [26, 220] width 13 height 13
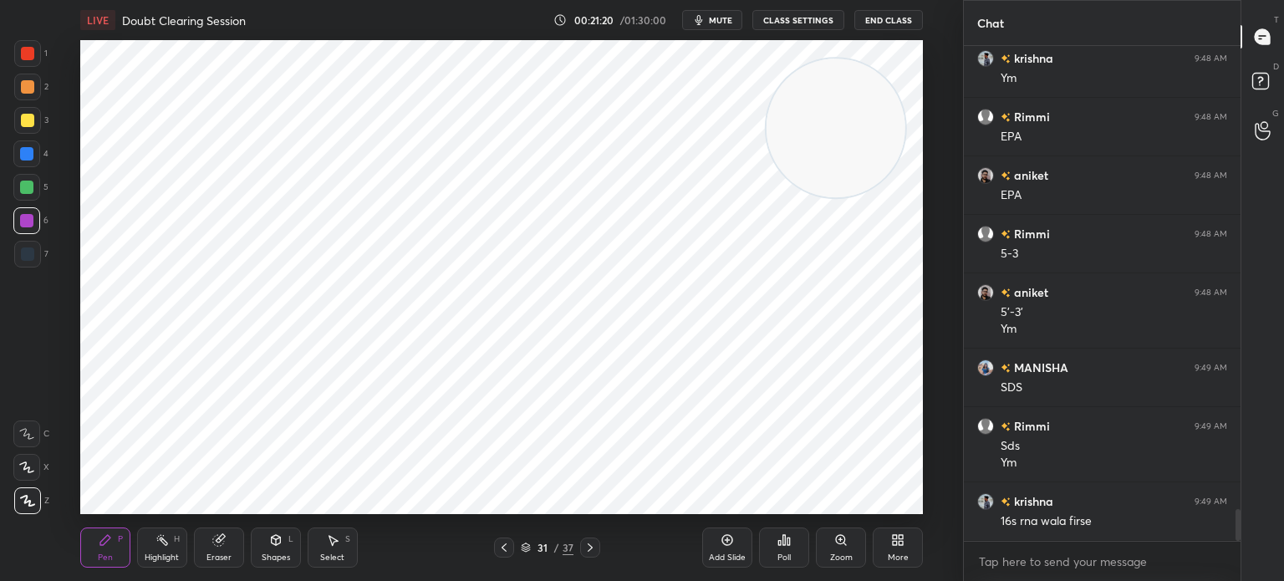
scroll to position [7200, 0]
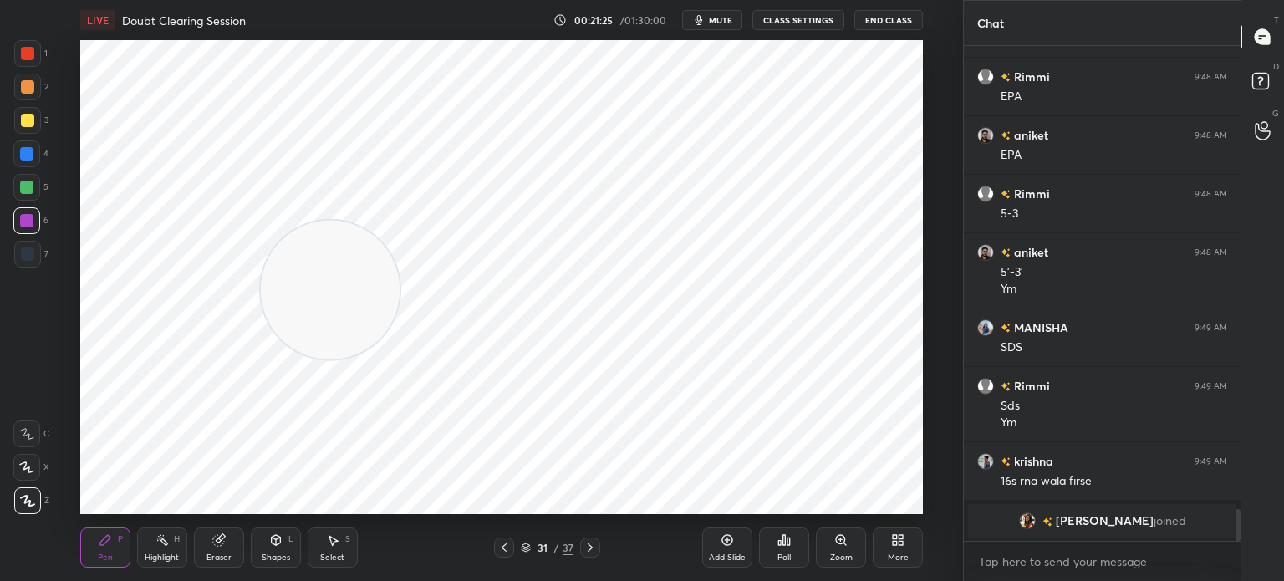
click at [211, 545] on div "Eraser" at bounding box center [219, 548] width 50 height 40
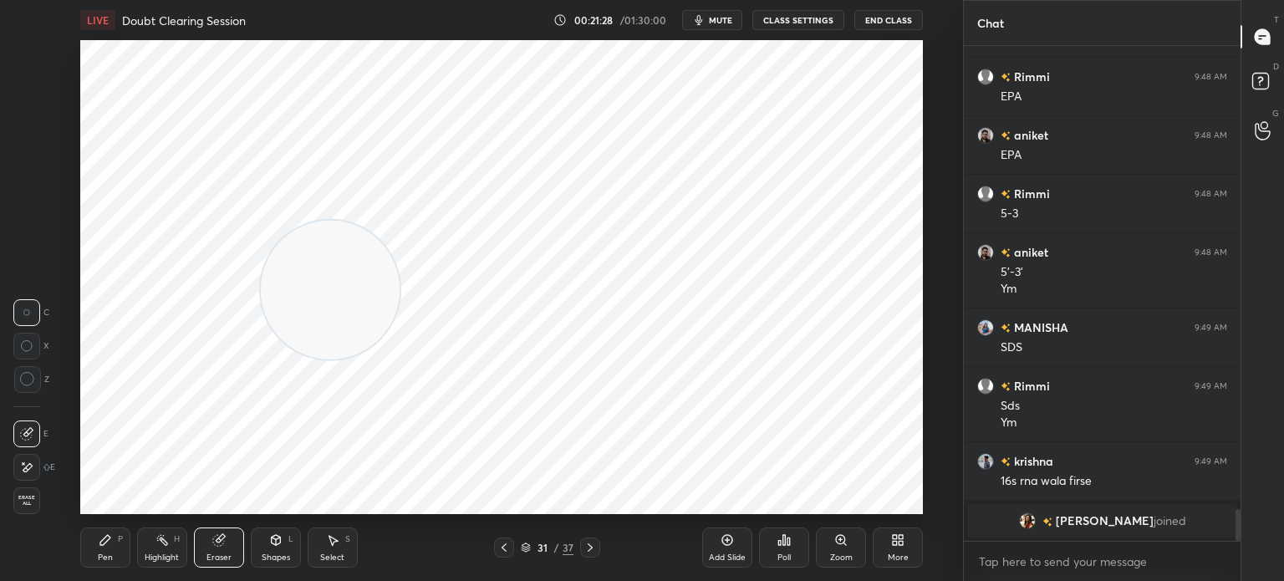
click at [109, 549] on div "Pen P" at bounding box center [105, 548] width 50 height 40
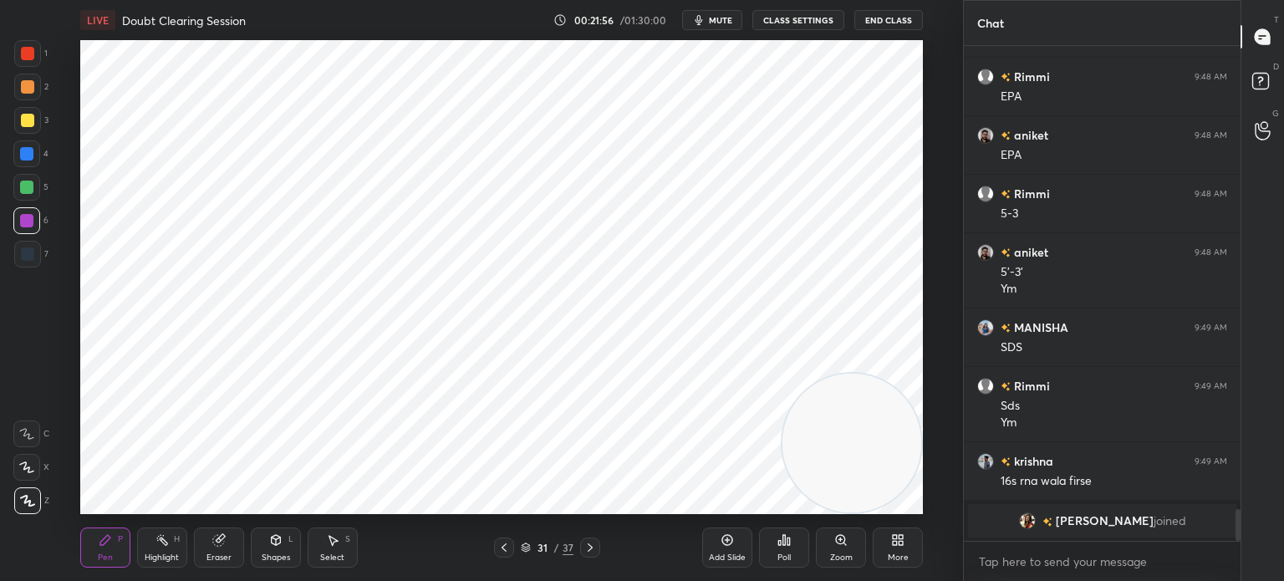
click at [37, 248] on div at bounding box center [27, 254] width 27 height 27
click at [23, 58] on div at bounding box center [27, 53] width 13 height 13
click at [330, 543] on icon at bounding box center [332, 540] width 13 height 13
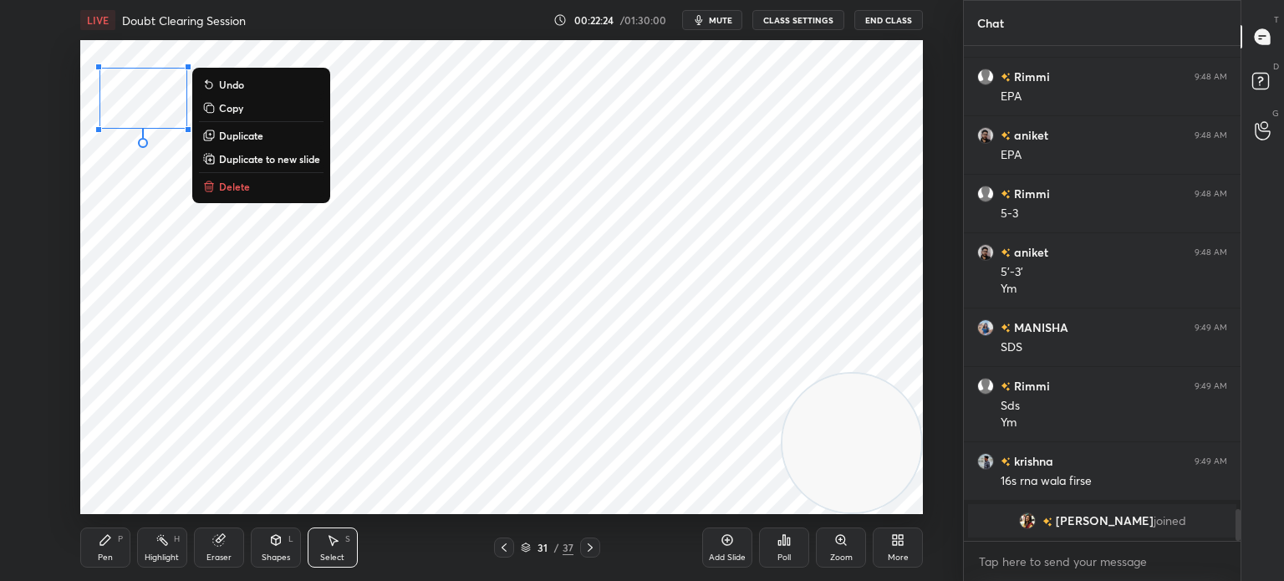
click at [87, 531] on div "Pen P" at bounding box center [105, 548] width 50 height 40
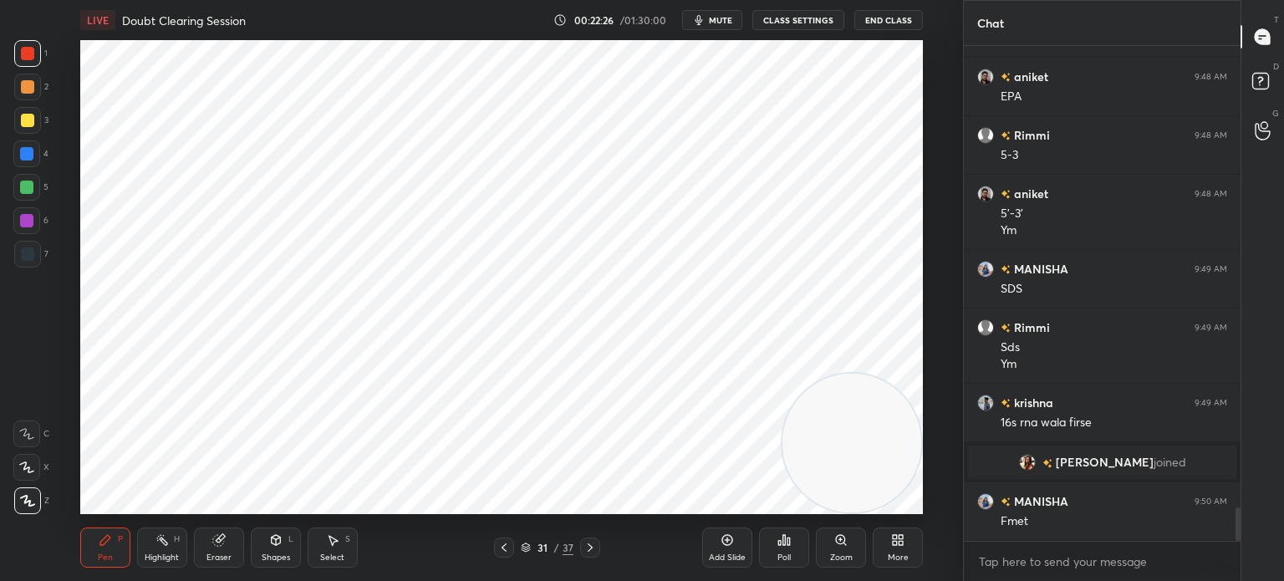
scroll to position [6912, 0]
click at [269, 539] on icon at bounding box center [275, 540] width 13 height 13
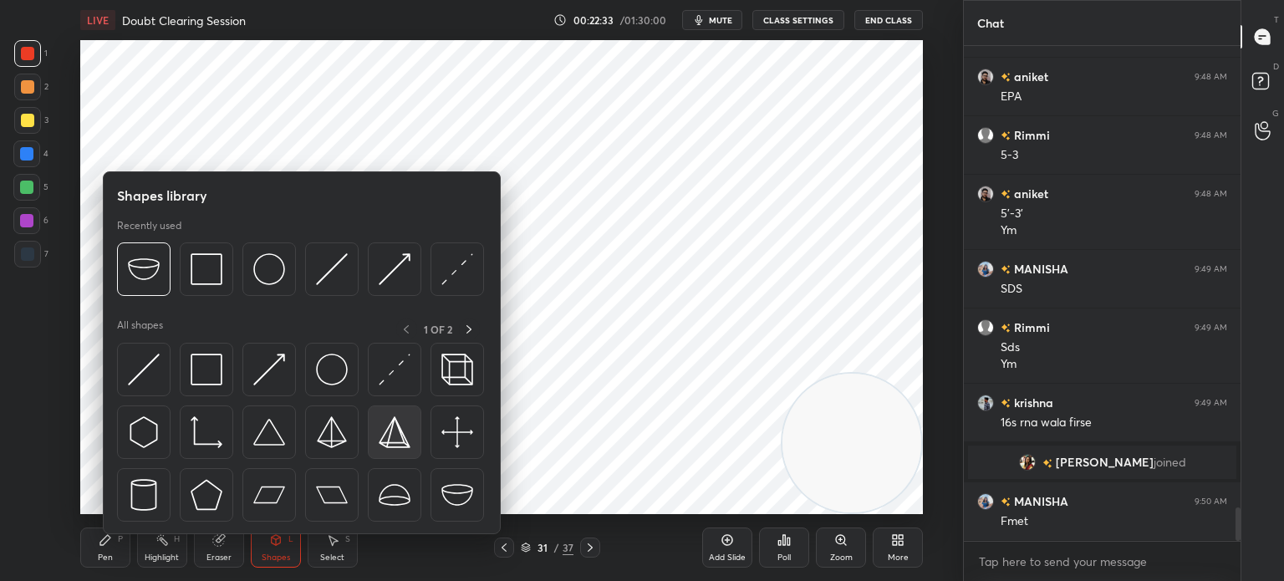
scroll to position [6971, 0]
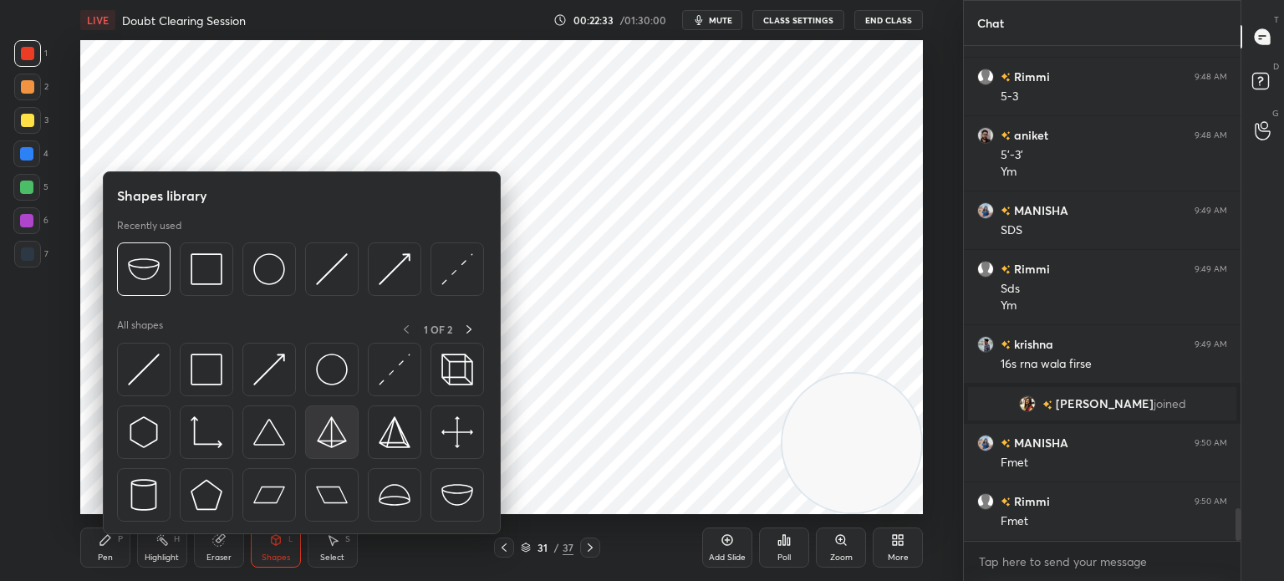
click at [338, 427] on img at bounding box center [332, 432] width 32 height 32
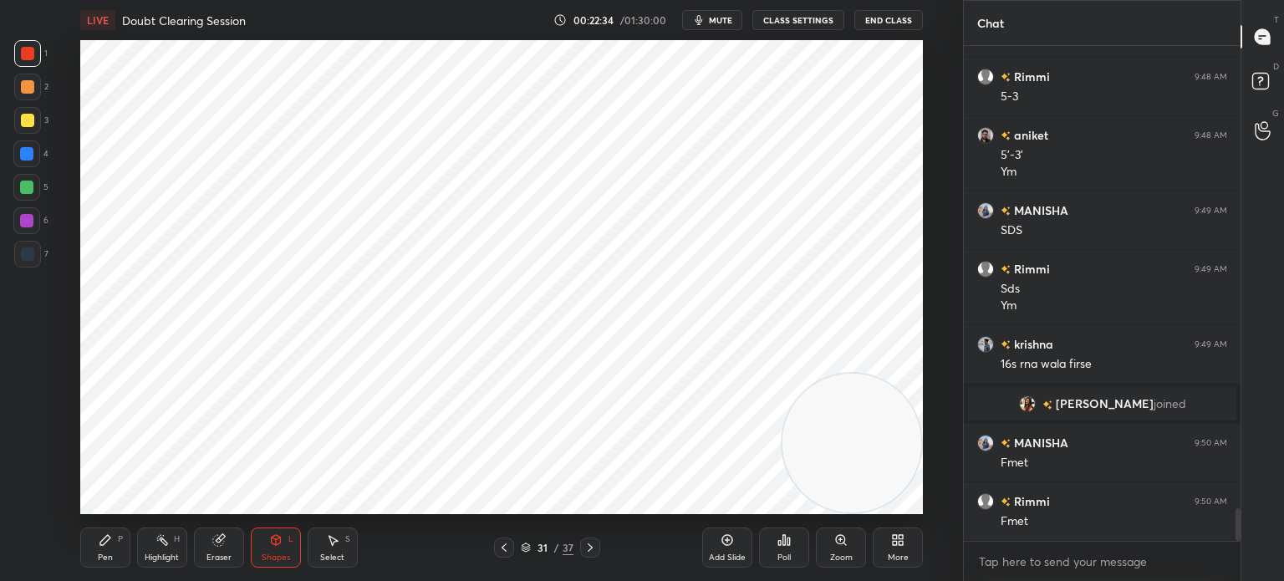
click at [29, 155] on div at bounding box center [26, 153] width 13 height 13
click at [103, 531] on div "Pen P" at bounding box center [105, 548] width 50 height 40
click at [292, 553] on div "Shapes L" at bounding box center [276, 548] width 50 height 40
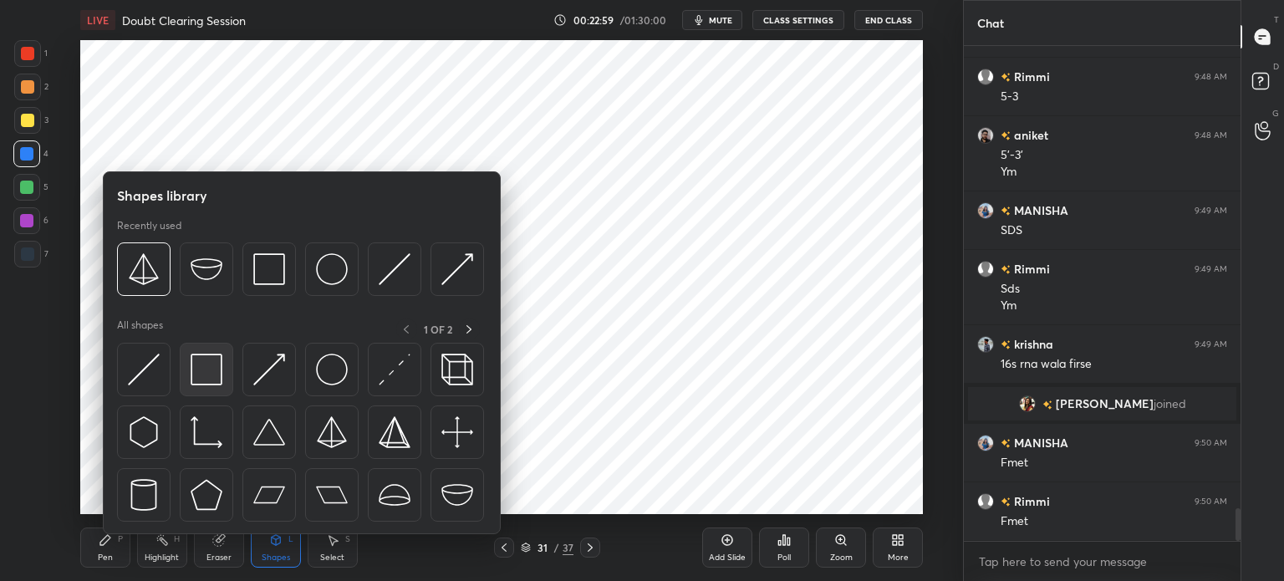
click at [204, 372] on img at bounding box center [207, 370] width 32 height 32
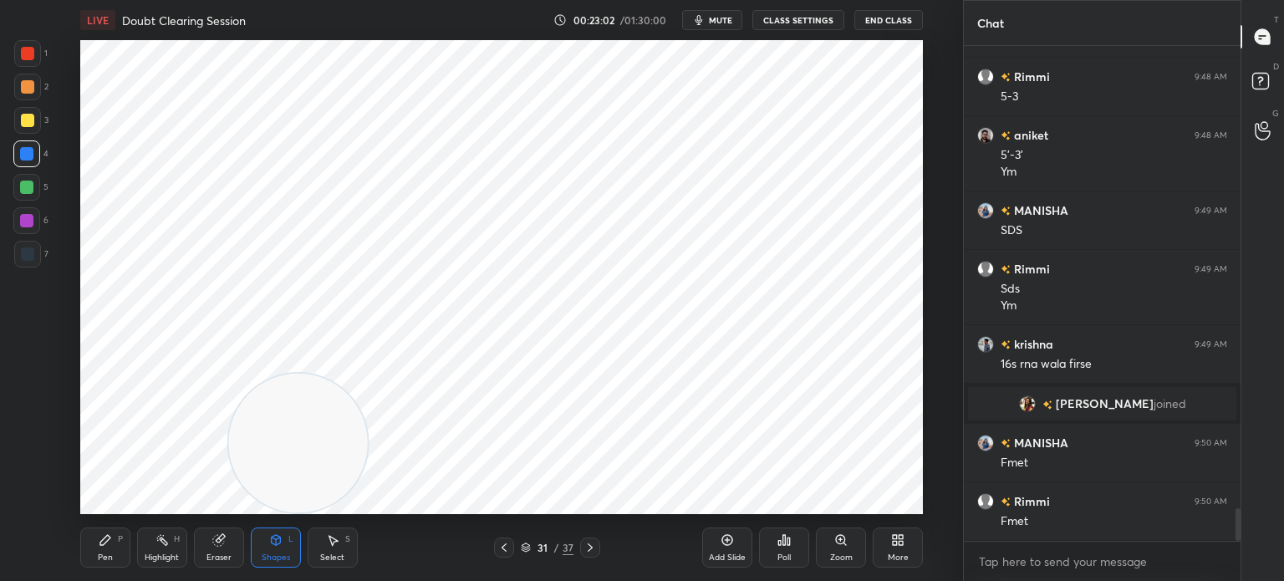
click at [88, 553] on div "Pen P" at bounding box center [105, 548] width 50 height 40
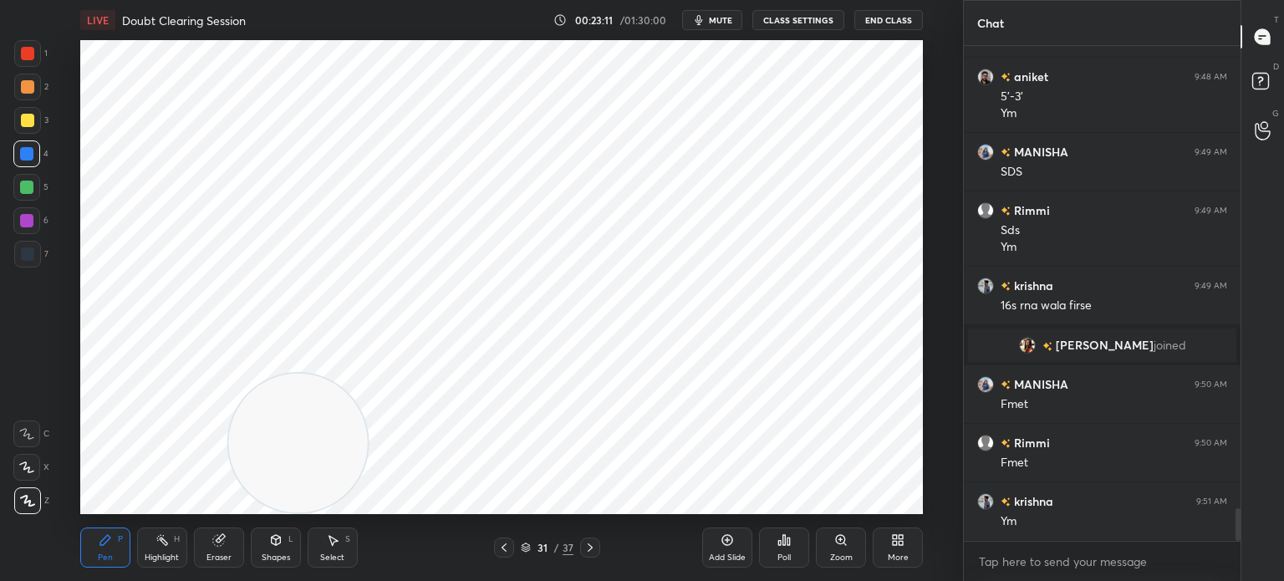
click at [735, 540] on div "Add Slide" at bounding box center [727, 548] width 50 height 40
click at [33, 252] on div at bounding box center [27, 254] width 27 height 27
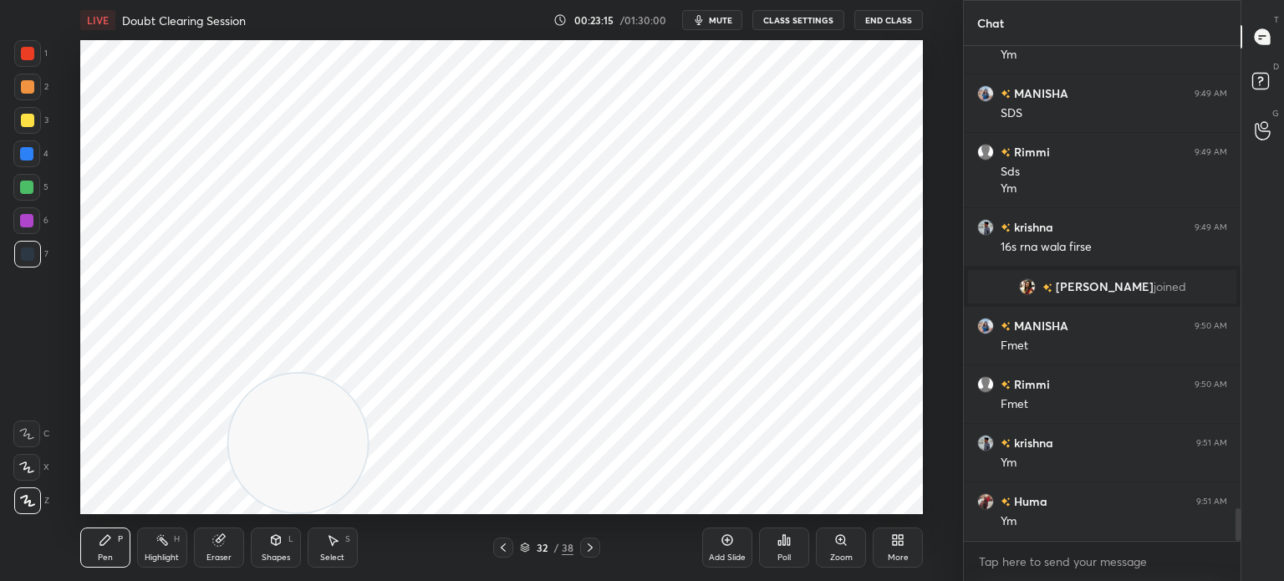
click at [33, 455] on div at bounding box center [26, 467] width 27 height 27
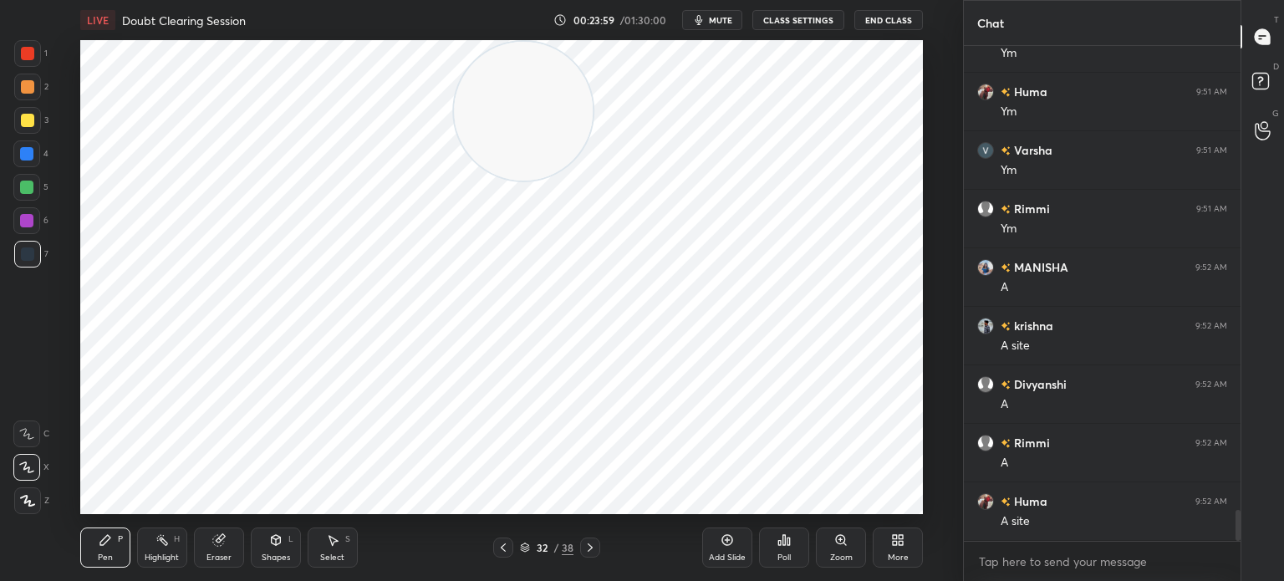
scroll to position [7556, 0]
click at [30, 228] on div at bounding box center [26, 220] width 27 height 27
click at [32, 160] on div at bounding box center [26, 153] width 13 height 13
click at [274, 558] on div "Shapes" at bounding box center [276, 558] width 28 height 8
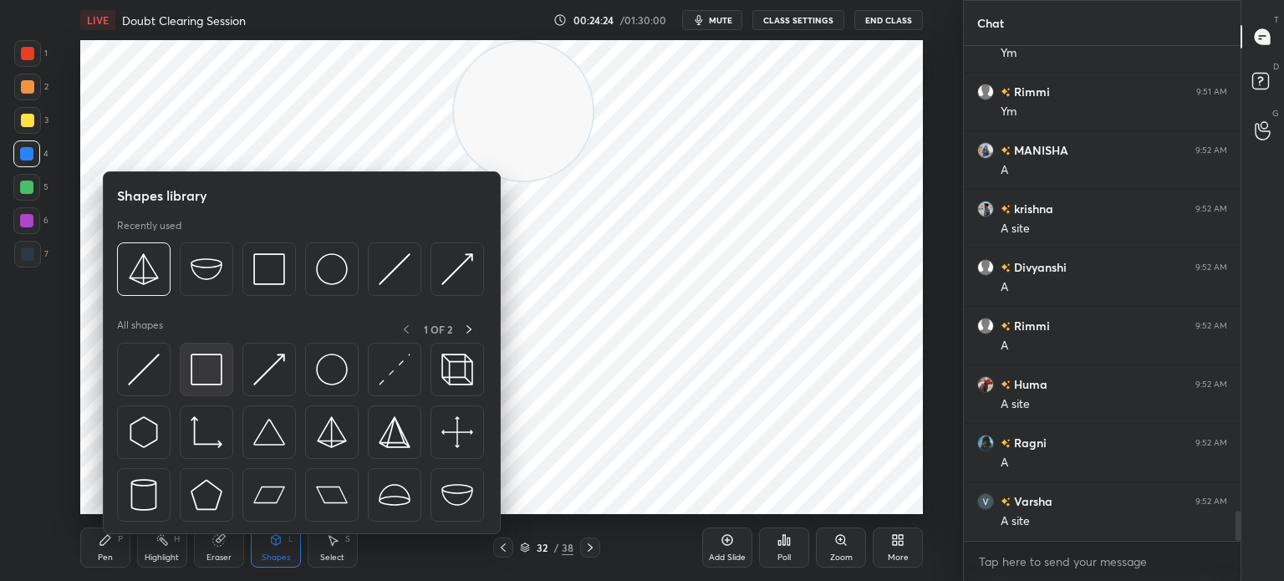
click at [210, 377] on img at bounding box center [207, 370] width 32 height 32
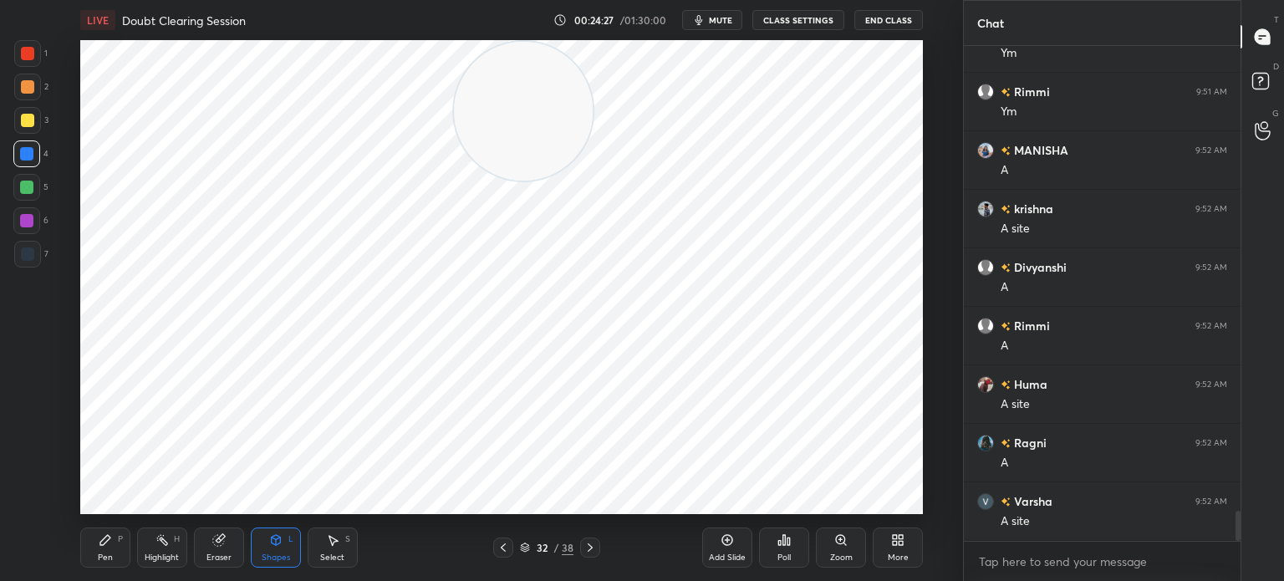
click at [272, 551] on div "Shapes L" at bounding box center [276, 548] width 50 height 40
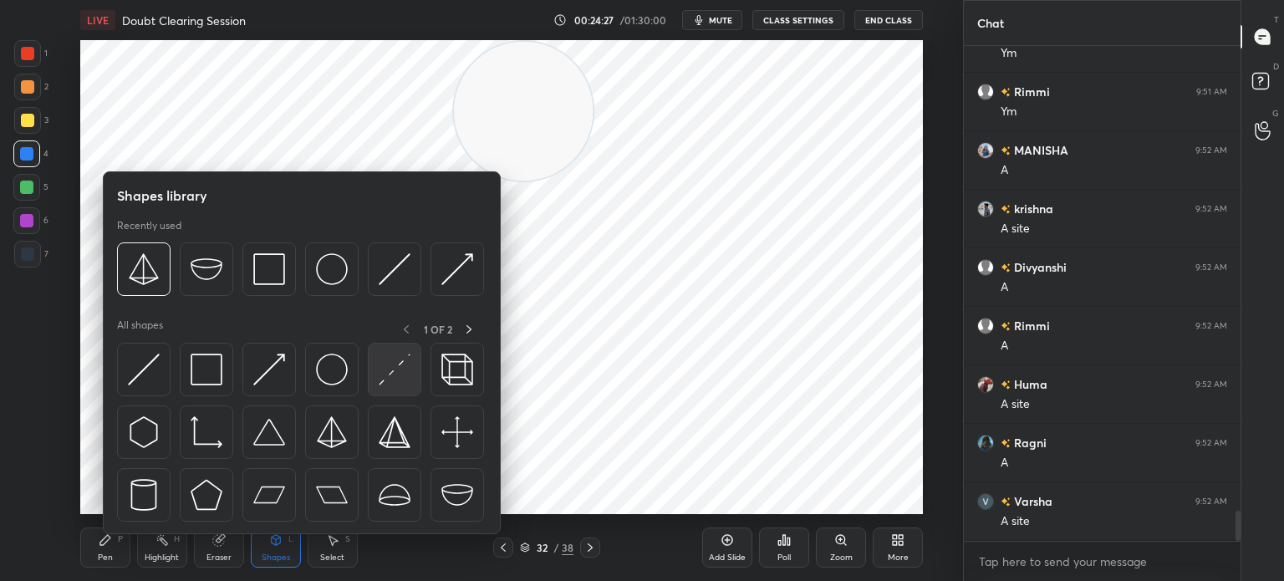
click at [391, 377] on img at bounding box center [395, 370] width 32 height 32
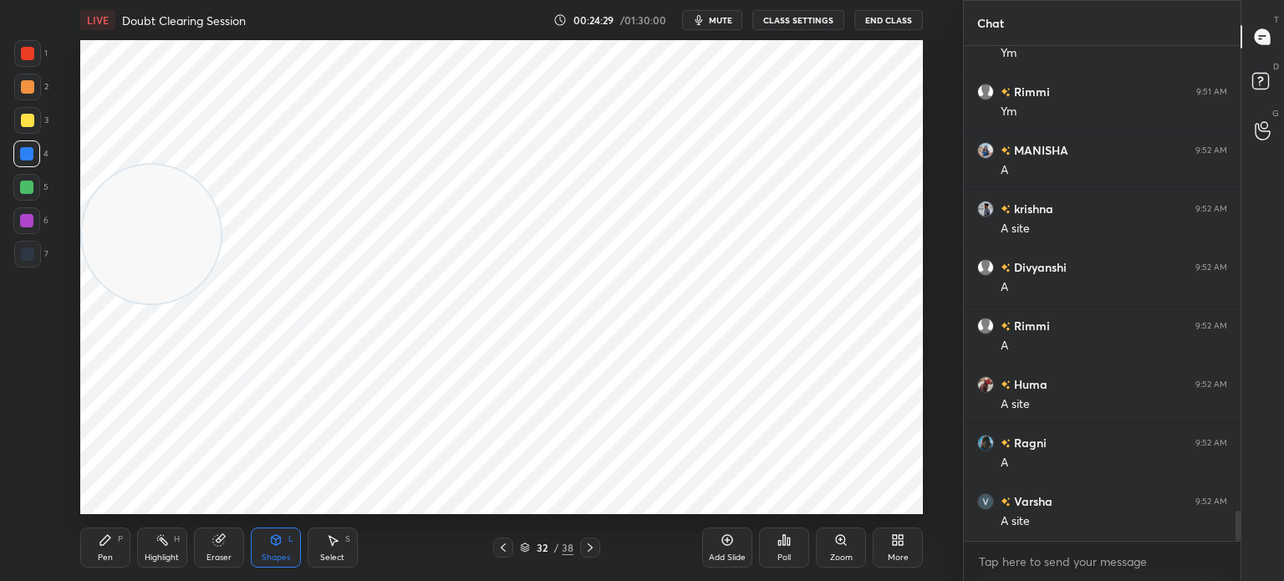
click at [38, 58] on div at bounding box center [27, 53] width 27 height 27
click at [30, 266] on div at bounding box center [27, 254] width 27 height 27
click at [100, 545] on icon at bounding box center [105, 540] width 10 height 10
click at [36, 225] on div at bounding box center [26, 220] width 27 height 27
click at [28, 256] on div at bounding box center [27, 254] width 13 height 13
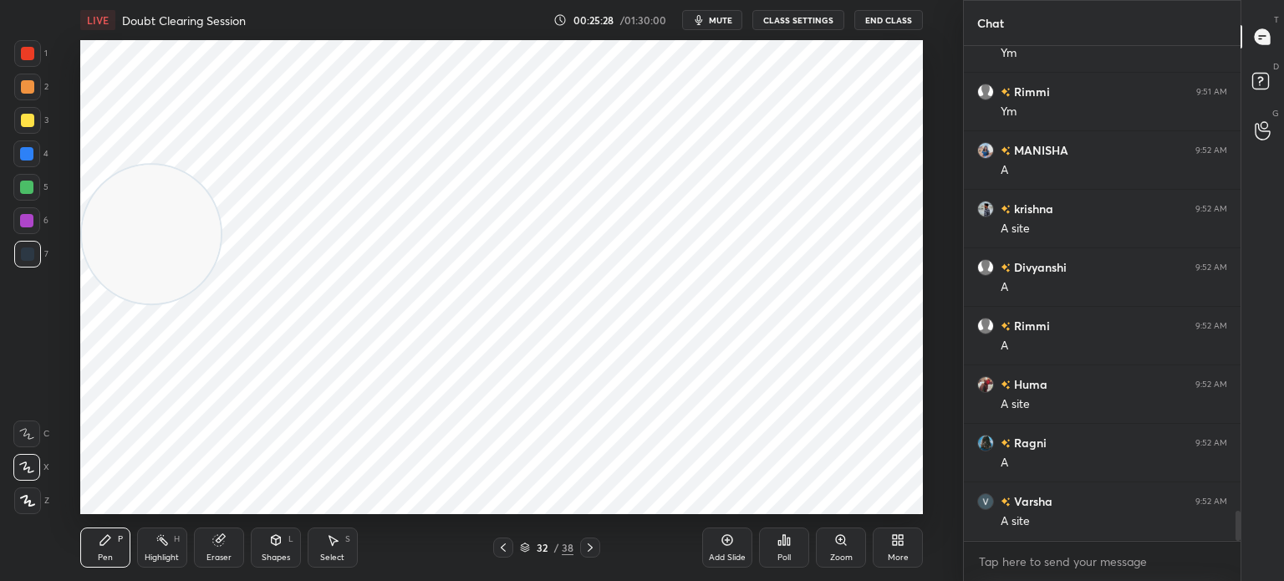
scroll to position [7673, 0]
click at [17, 61] on div at bounding box center [27, 53] width 27 height 27
click at [26, 265] on div at bounding box center [27, 254] width 27 height 27
click at [30, 225] on div at bounding box center [26, 220] width 13 height 13
click at [276, 544] on icon at bounding box center [276, 542] width 0 height 6
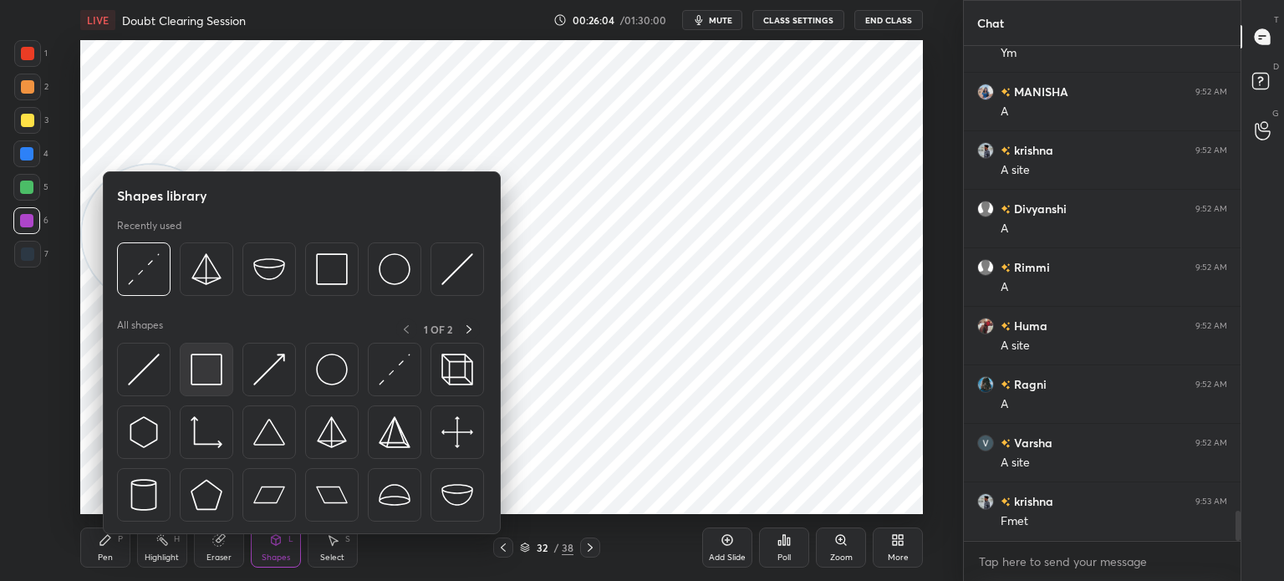
click at [209, 362] on img at bounding box center [207, 370] width 32 height 32
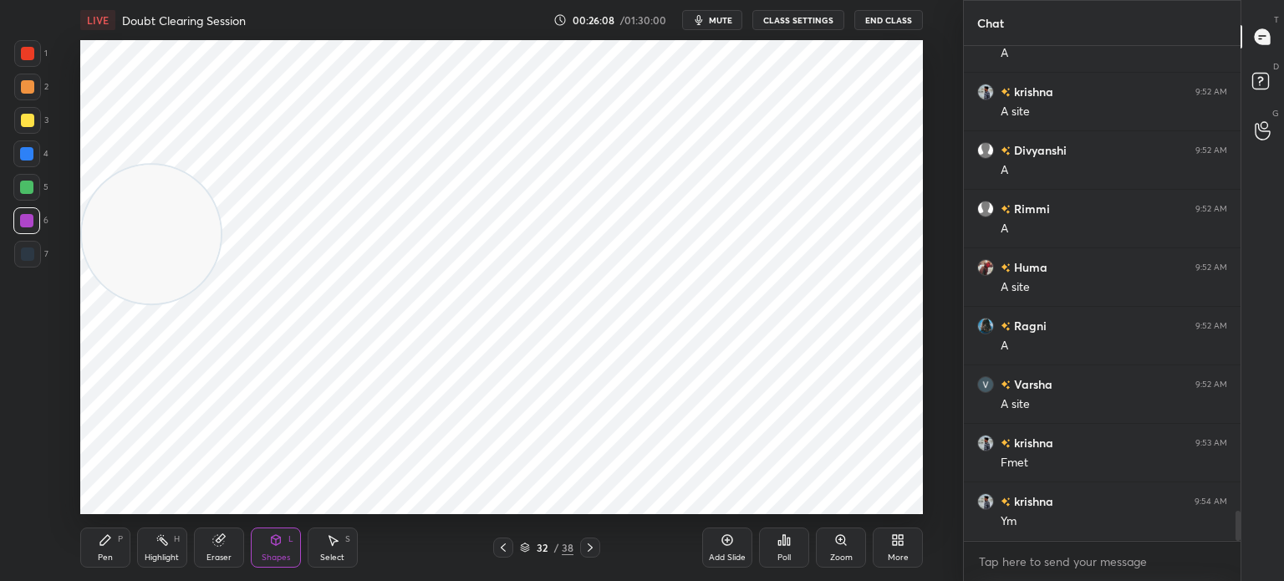
scroll to position [5, 5]
click at [508, 549] on icon at bounding box center [503, 547] width 13 height 13
click at [507, 544] on icon at bounding box center [503, 547] width 13 height 13
click at [722, 546] on icon at bounding box center [727, 540] width 13 height 13
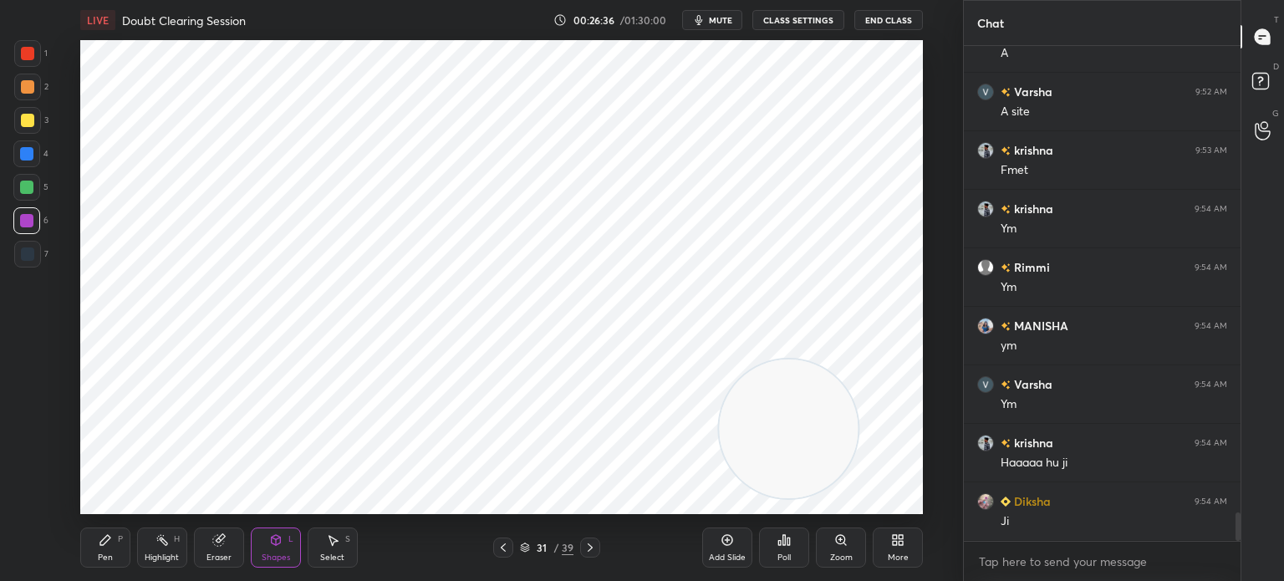
scroll to position [8083, 0]
click at [11, 253] on div "1 2 3 4 5 6 7 C X Z C X Z E E Erase all H H" at bounding box center [27, 277] width 54 height 474
click at [107, 551] on div "Pen P" at bounding box center [105, 548] width 50 height 40
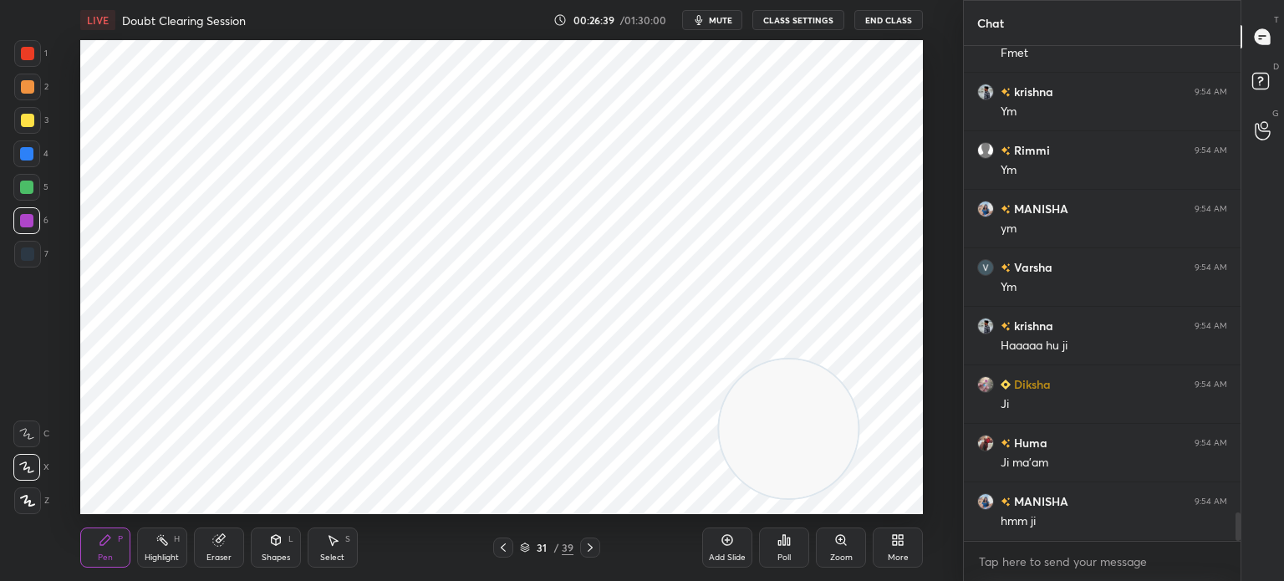
scroll to position [8200, 0]
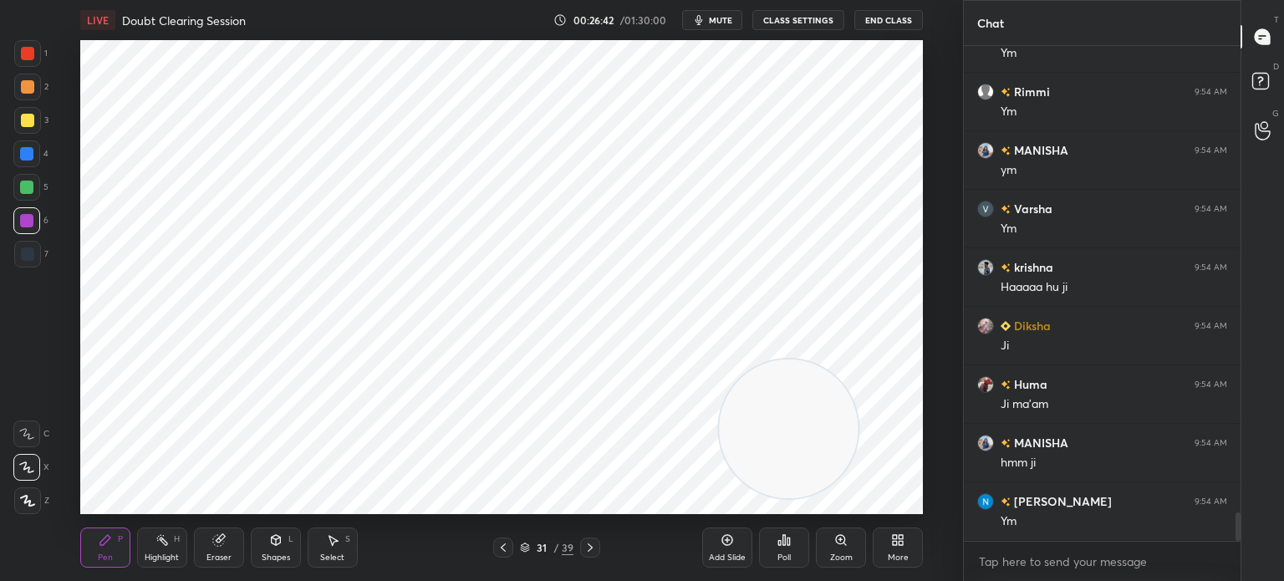
click at [217, 562] on div "Eraser" at bounding box center [219, 558] width 25 height 8
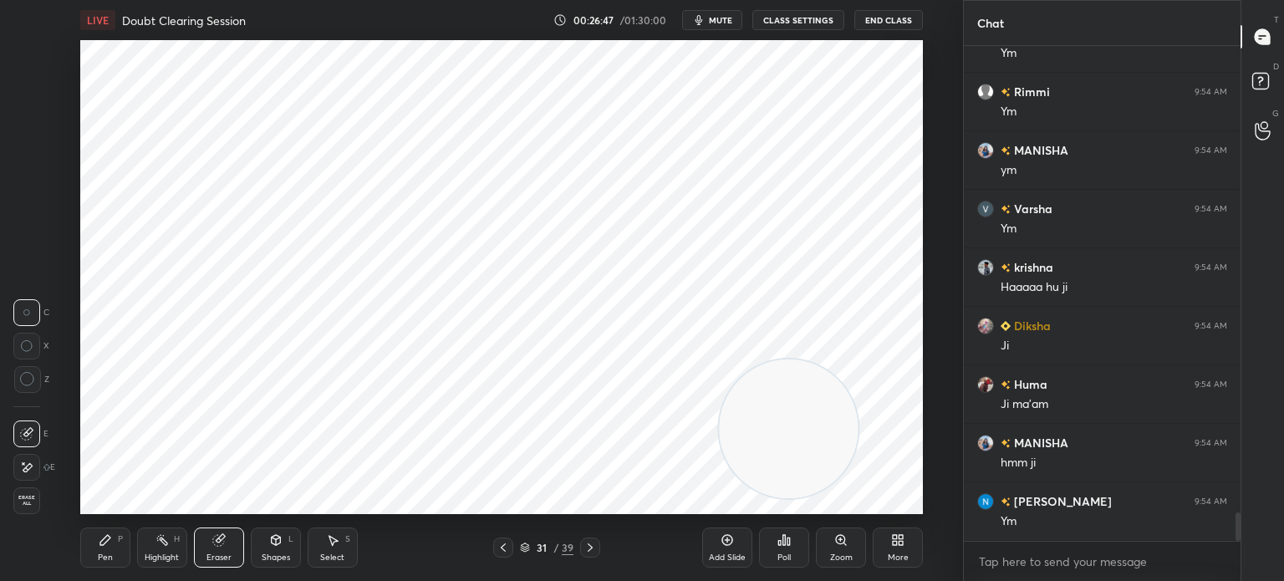
click at [106, 550] on div "Pen P" at bounding box center [105, 548] width 50 height 40
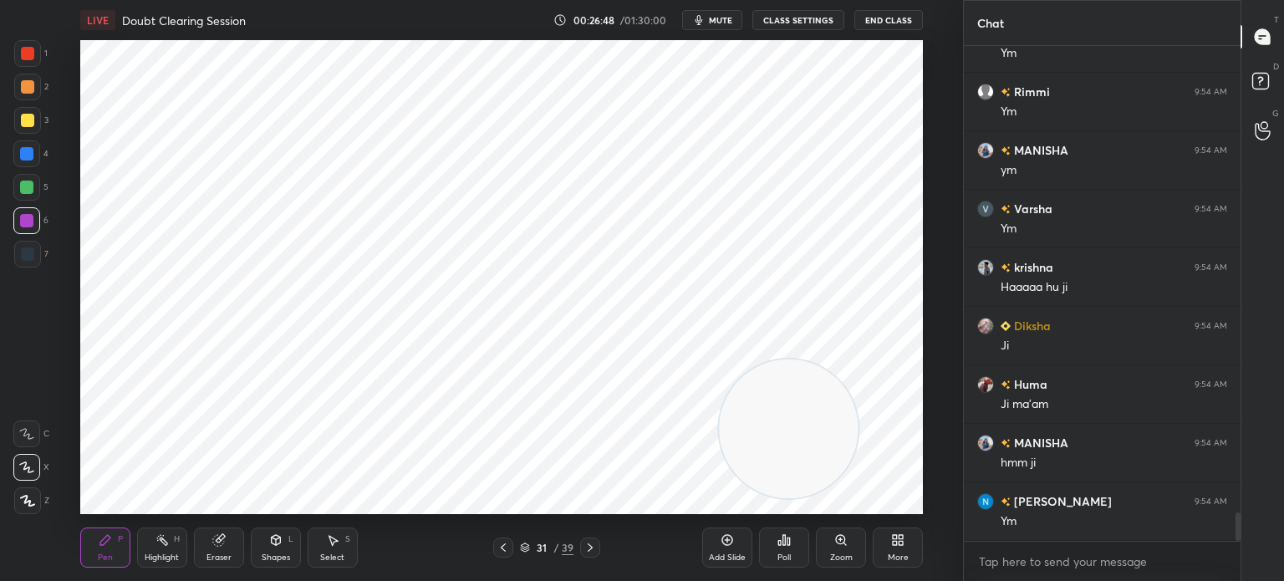
click at [33, 64] on div at bounding box center [27, 53] width 27 height 27
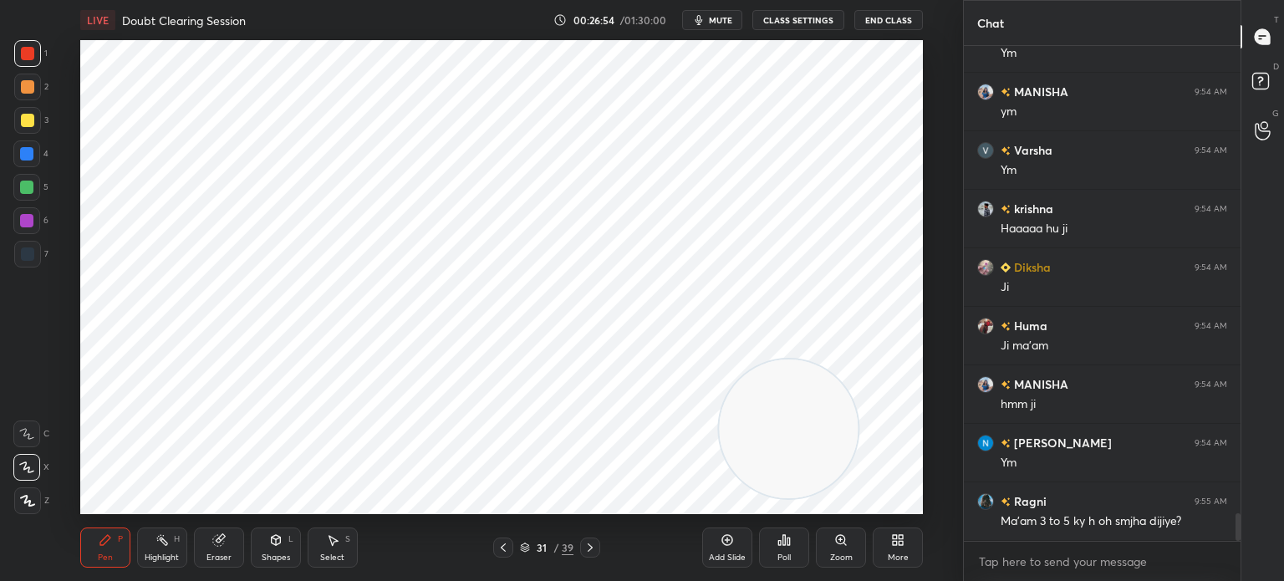
click at [32, 155] on div at bounding box center [26, 153] width 13 height 13
click at [26, 64] on div at bounding box center [27, 53] width 27 height 27
click at [43, 239] on div "6" at bounding box center [30, 223] width 35 height 33
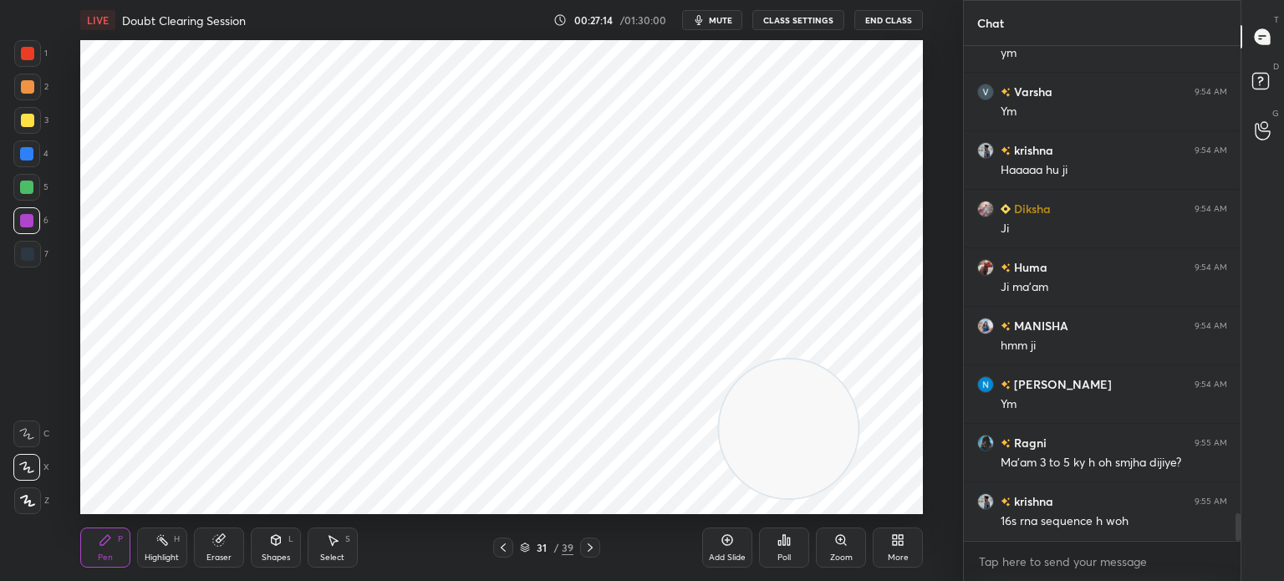
click at [38, 254] on div at bounding box center [27, 254] width 27 height 27
click at [503, 549] on icon at bounding box center [503, 548] width 5 height 8
click at [503, 547] on icon at bounding box center [503, 548] width 5 height 8
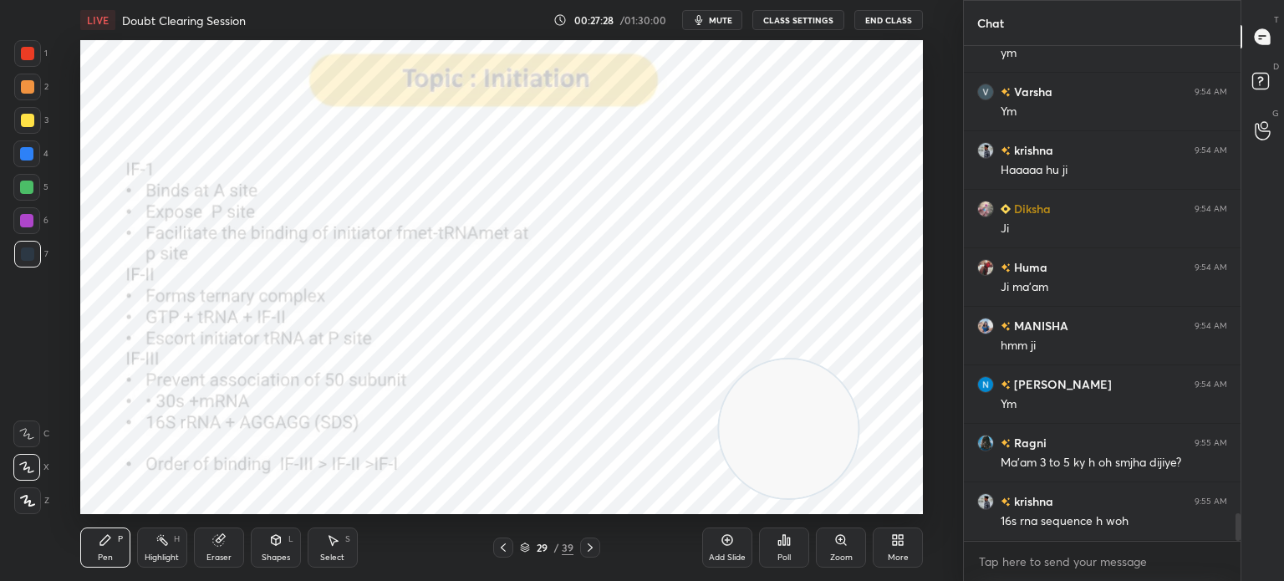
click at [584, 542] on icon at bounding box center [590, 547] width 13 height 13
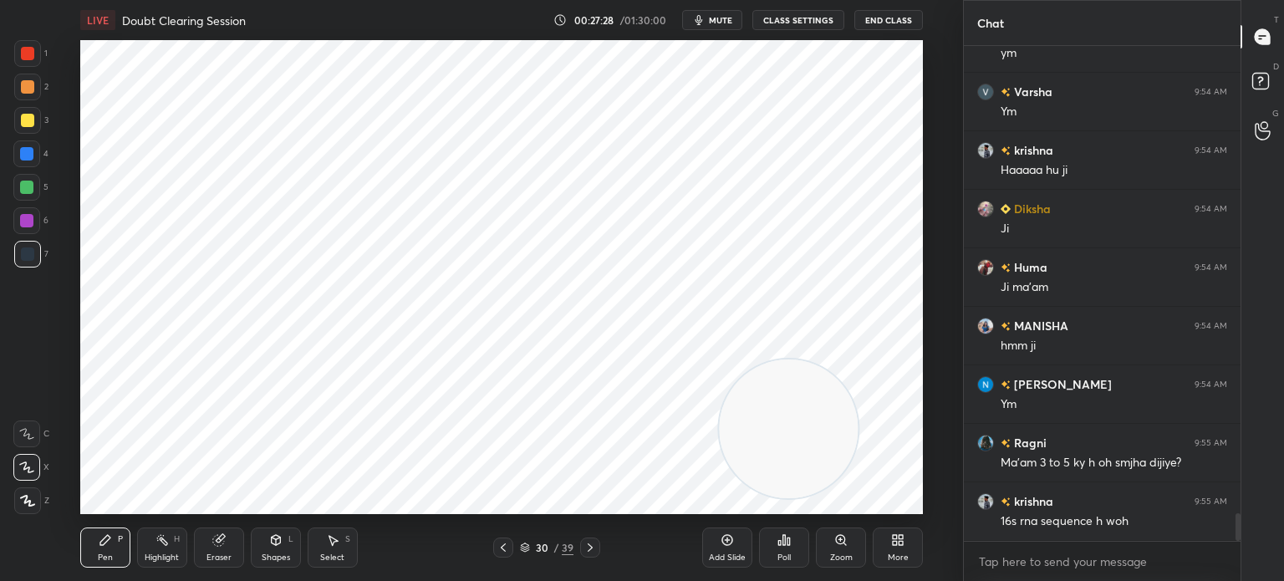
click at [585, 544] on icon at bounding box center [590, 547] width 13 height 13
click at [588, 544] on icon at bounding box center [590, 548] width 5 height 8
click at [942, 407] on div "Setting up your live class Poll for secs No correct answer Start poll" at bounding box center [502, 277] width 896 height 474
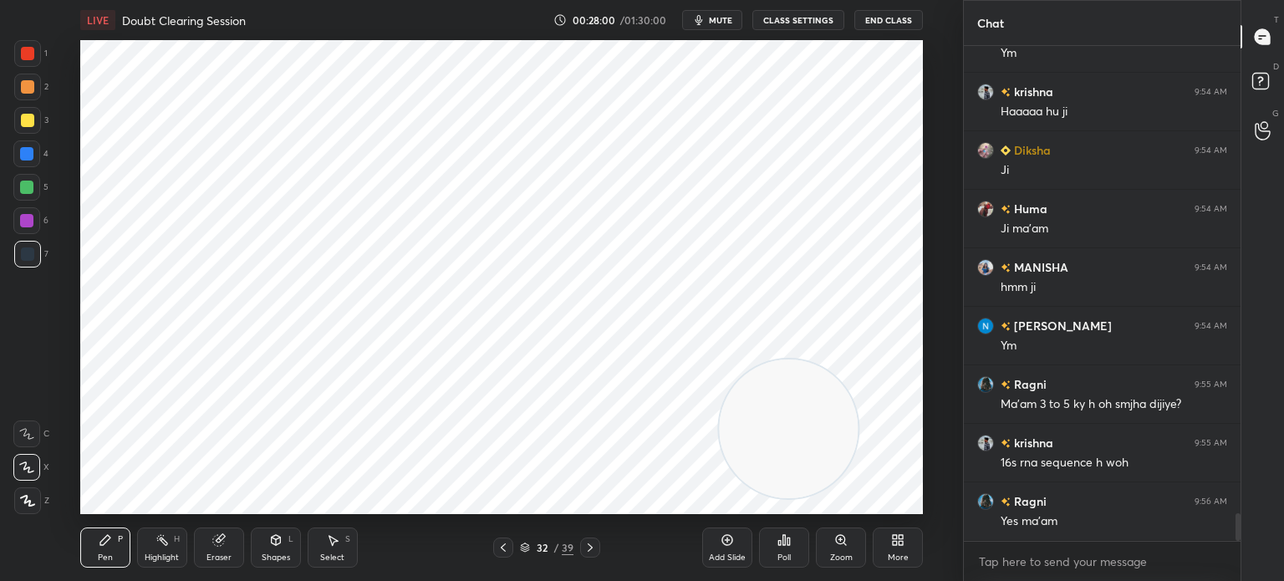
click at [339, 536] on icon at bounding box center [332, 540] width 13 height 13
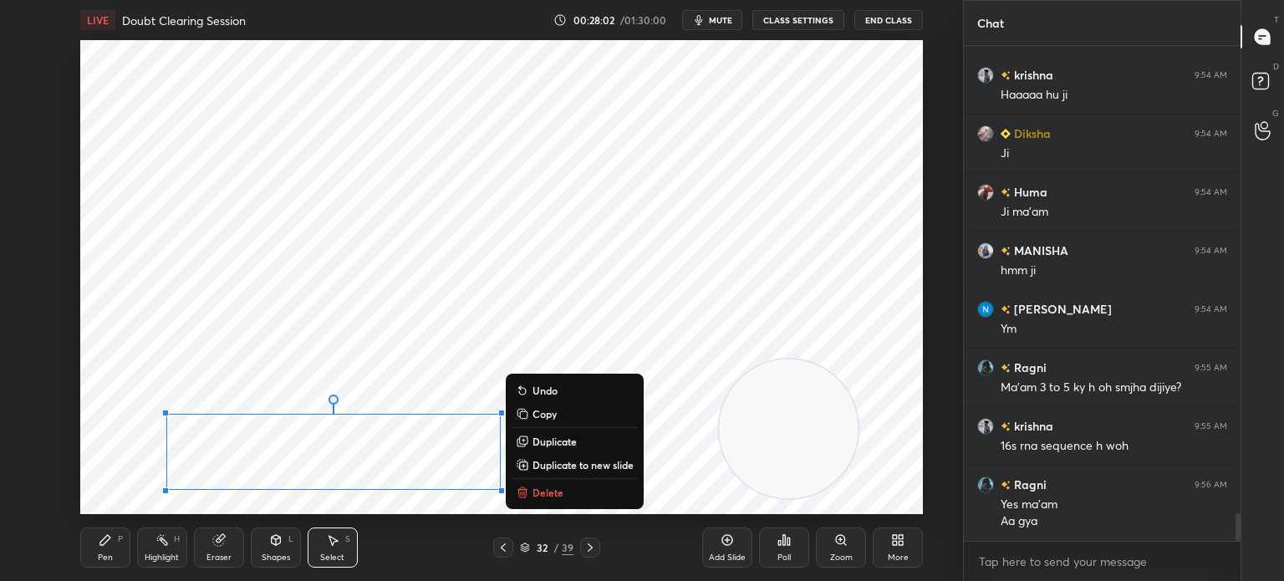
click at [564, 492] on button "Delete" at bounding box center [575, 493] width 125 height 20
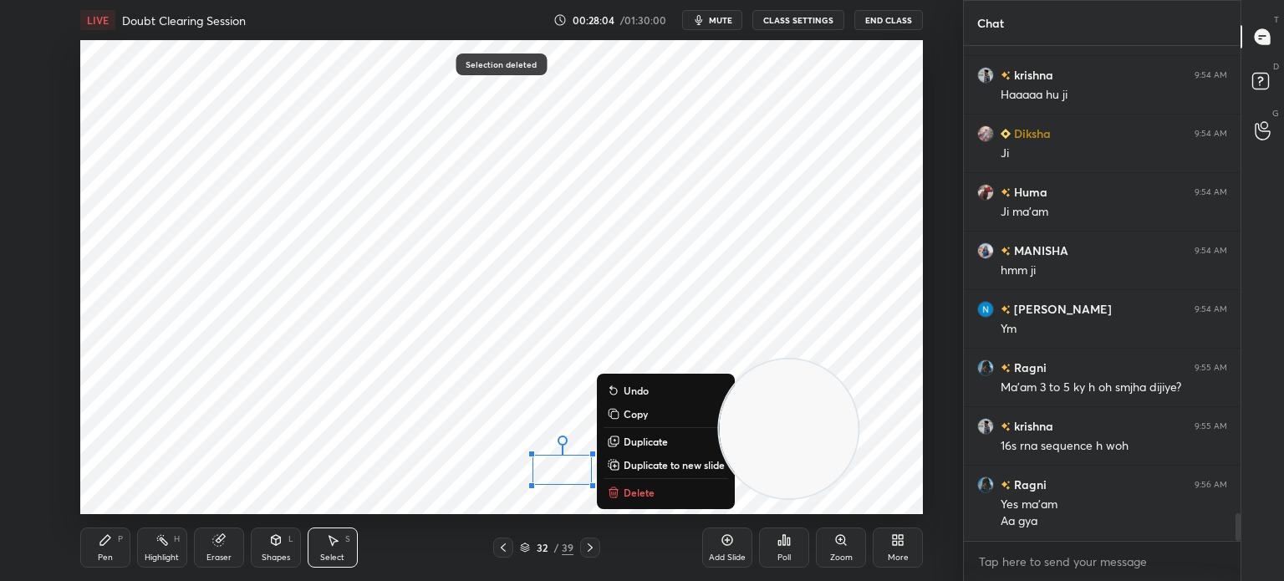
click at [636, 498] on p "Delete" at bounding box center [639, 492] width 31 height 13
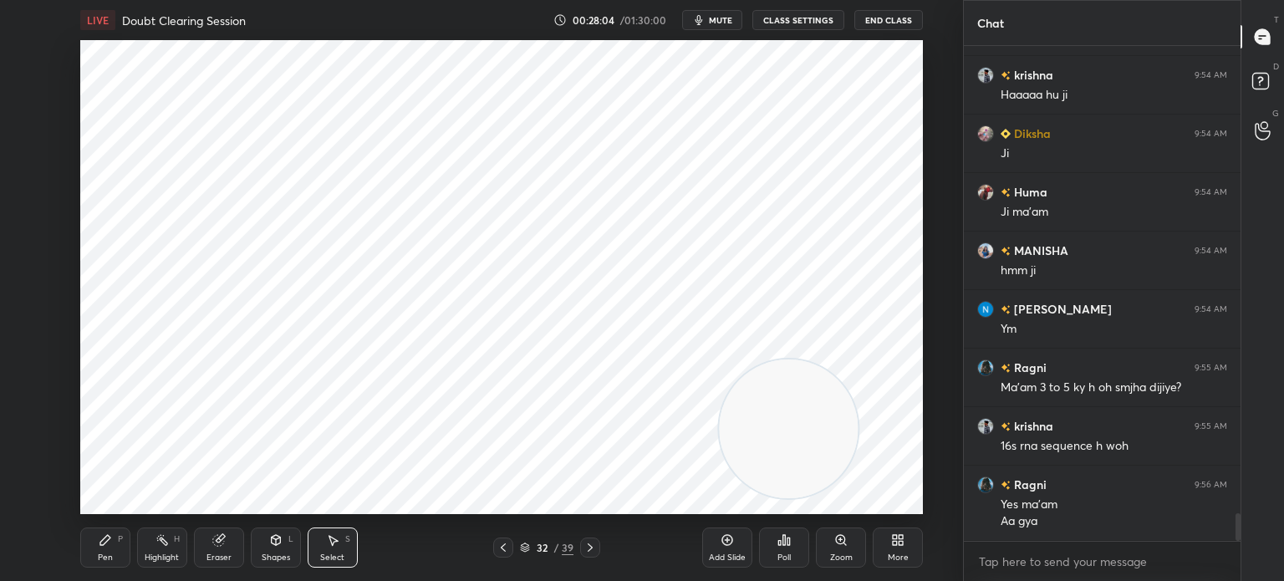
click at [590, 546] on icon at bounding box center [590, 548] width 5 height 8
click at [518, 547] on div "33 / 39" at bounding box center [546, 548] width 107 height 20
click at [517, 546] on div "33 / 39" at bounding box center [546, 548] width 107 height 20
click at [516, 548] on div "33 / 39" at bounding box center [546, 548] width 107 height 20
click at [505, 546] on icon at bounding box center [503, 547] width 13 height 13
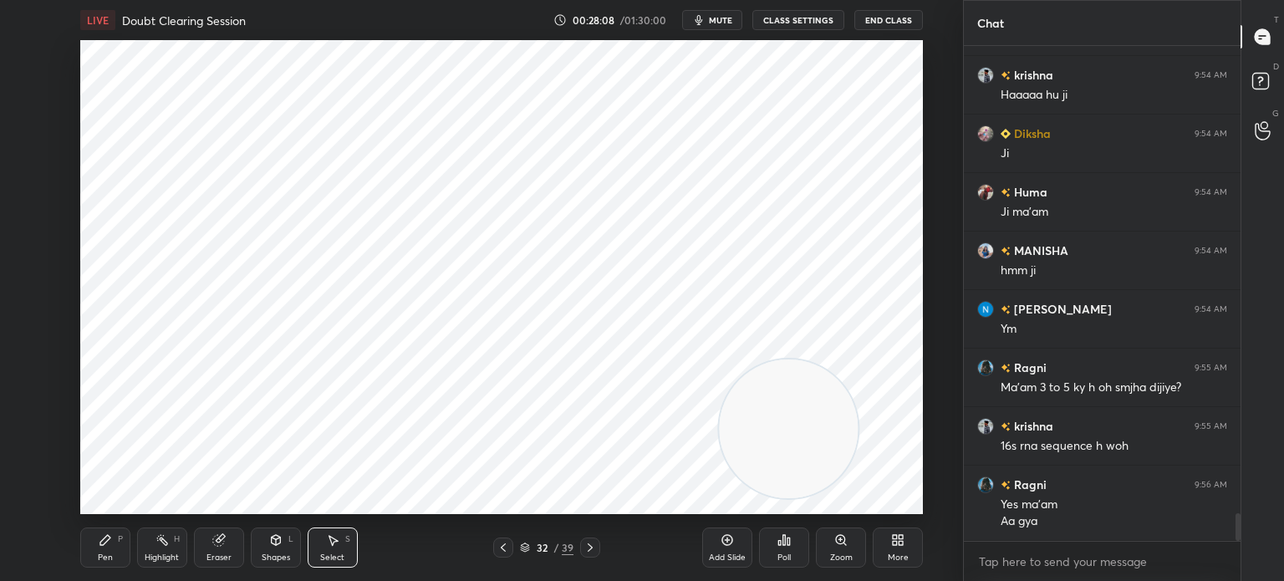
click at [503, 548] on icon at bounding box center [503, 547] width 13 height 13
click at [92, 543] on div "Pen P" at bounding box center [105, 548] width 50 height 40
click at [27, 161] on div at bounding box center [26, 153] width 27 height 27
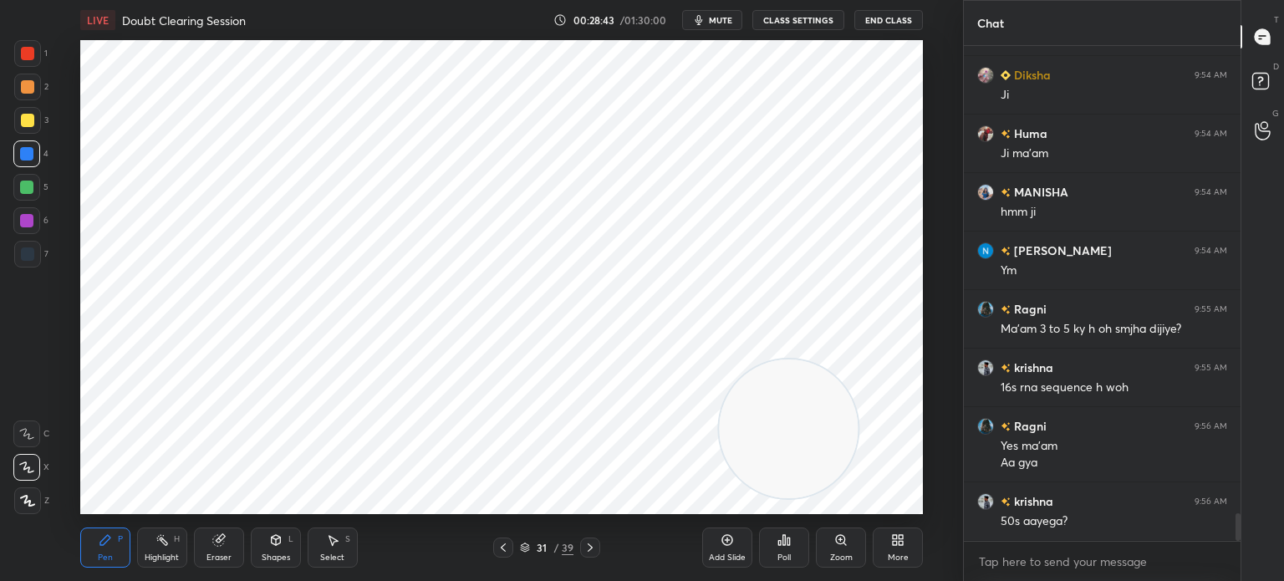
click at [343, 551] on div "Select S" at bounding box center [333, 548] width 50 height 40
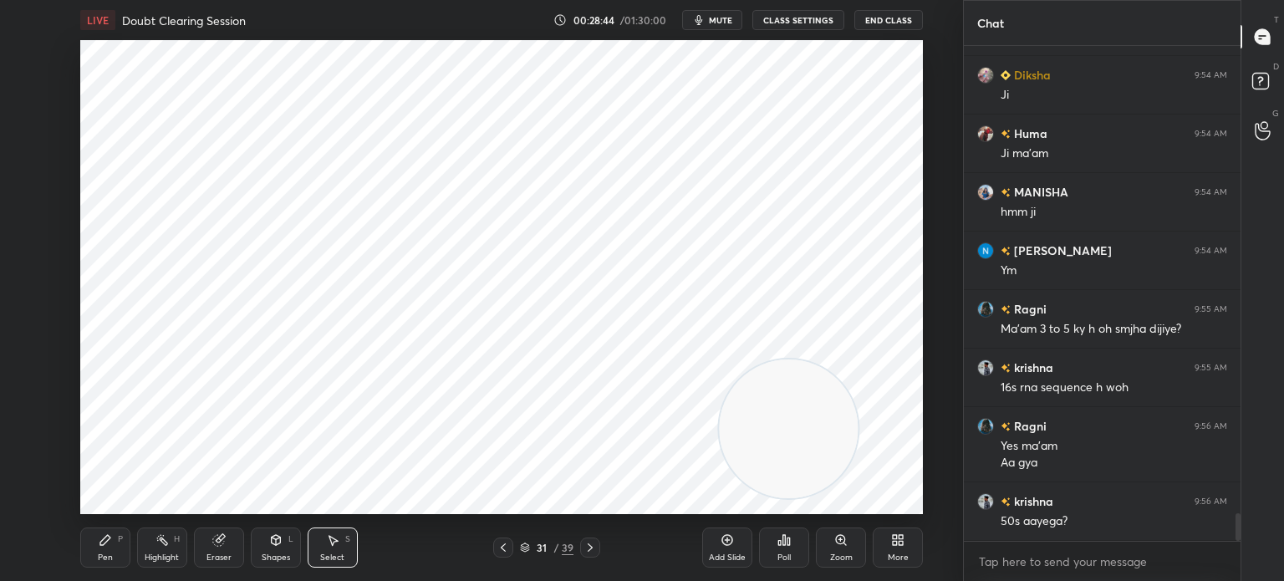
scroll to position [8509, 0]
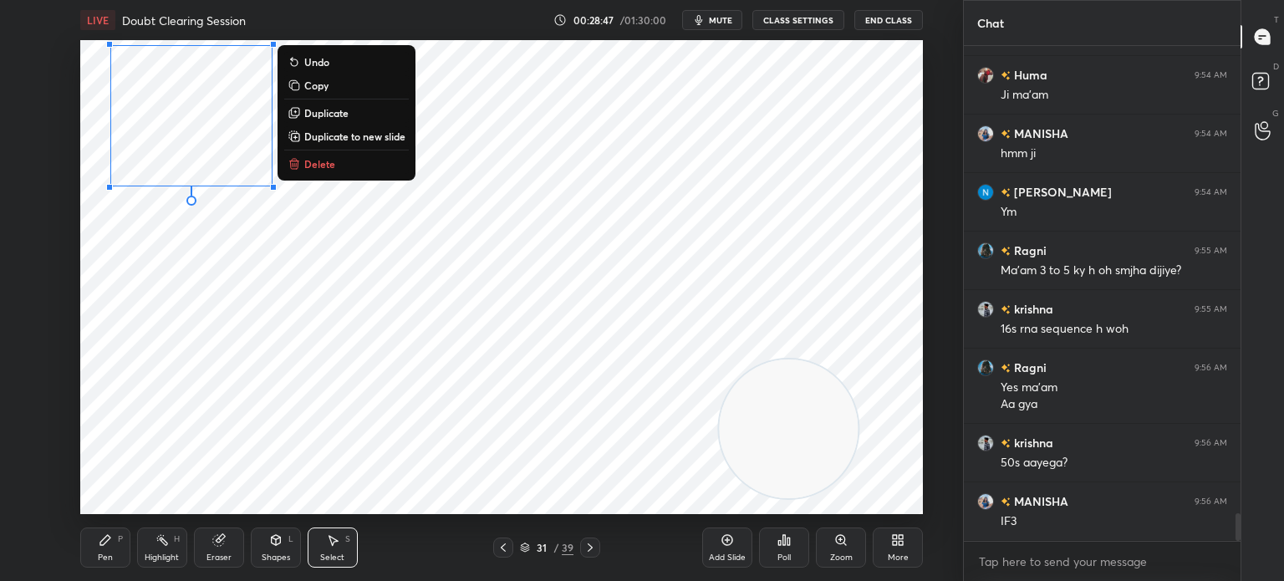
click at [340, 113] on p "Duplicate" at bounding box center [326, 112] width 44 height 13
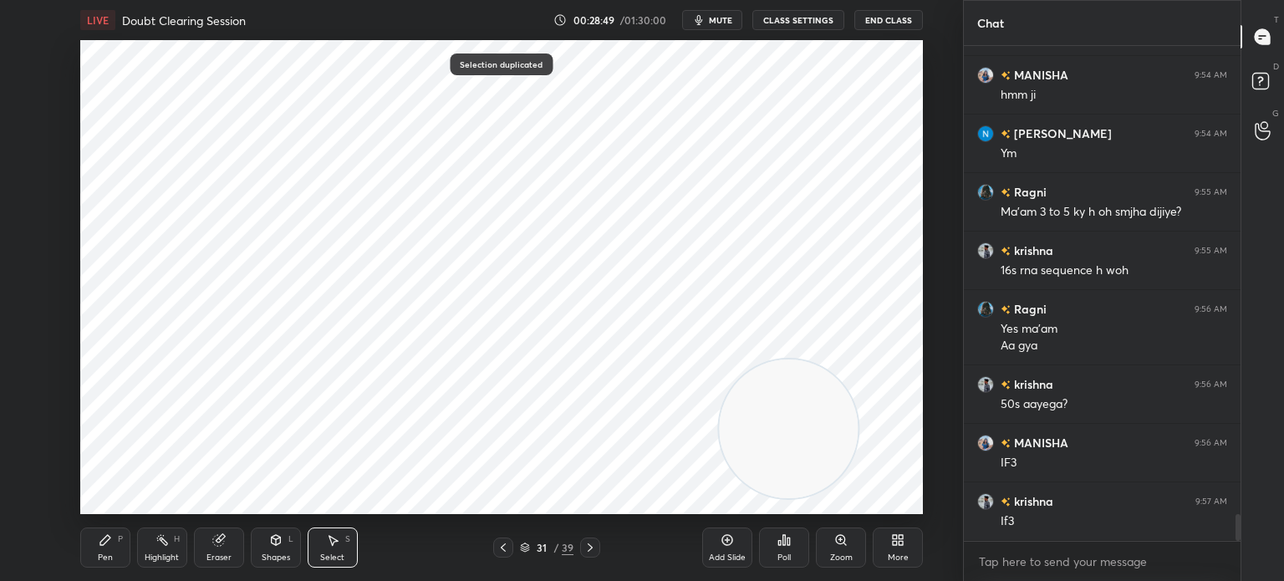
click at [305, 293] on div "0 ° Undo Copy Duplicate Duplicate to new slide Delete" at bounding box center [501, 277] width 843 height 474
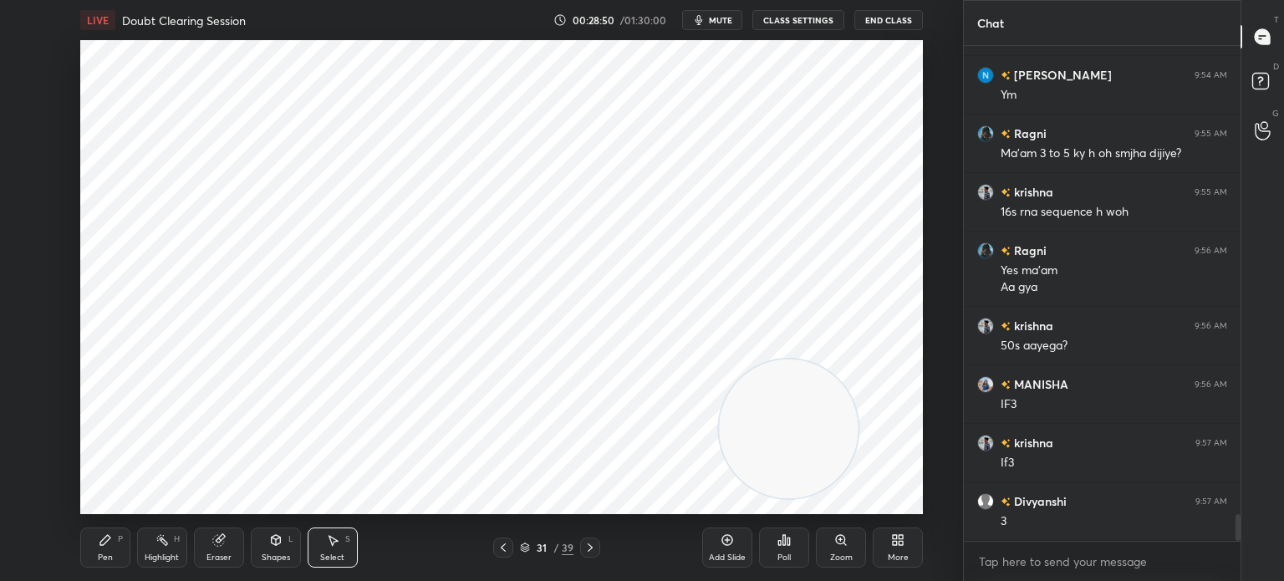
click at [215, 544] on icon at bounding box center [217, 540] width 11 height 11
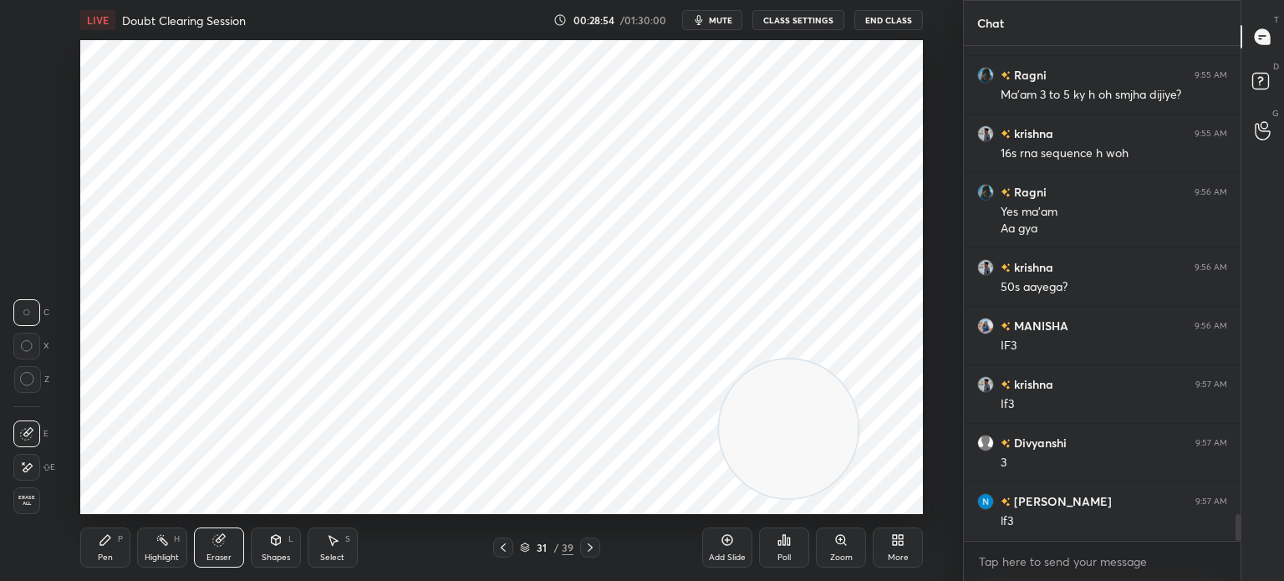
scroll to position [8744, 0]
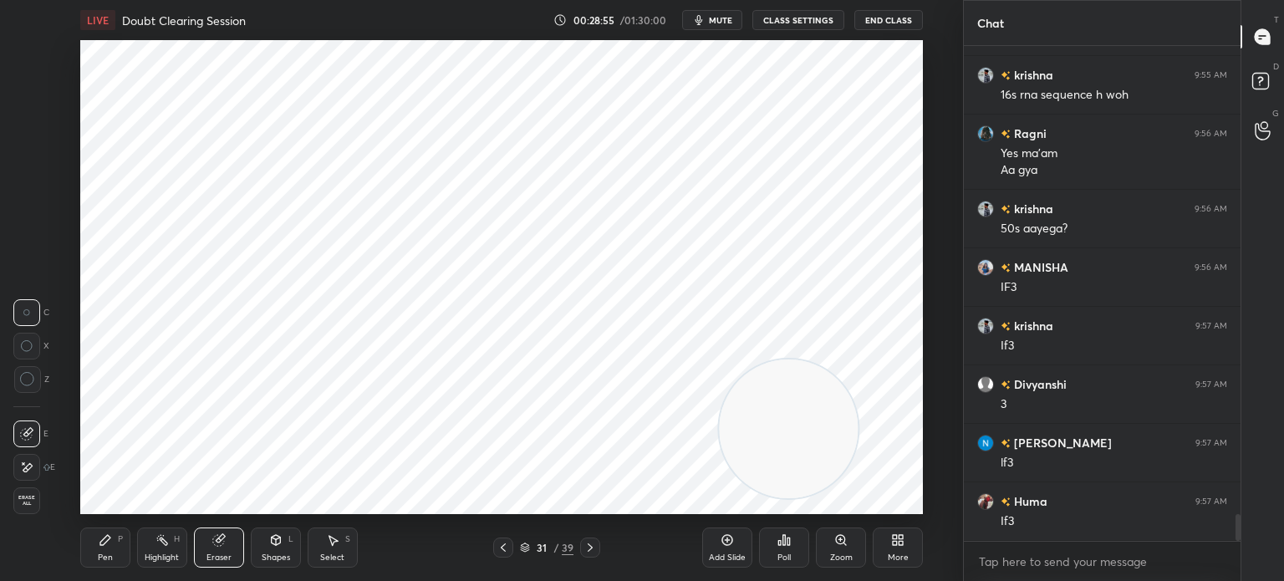
click at [104, 545] on icon at bounding box center [105, 540] width 10 height 10
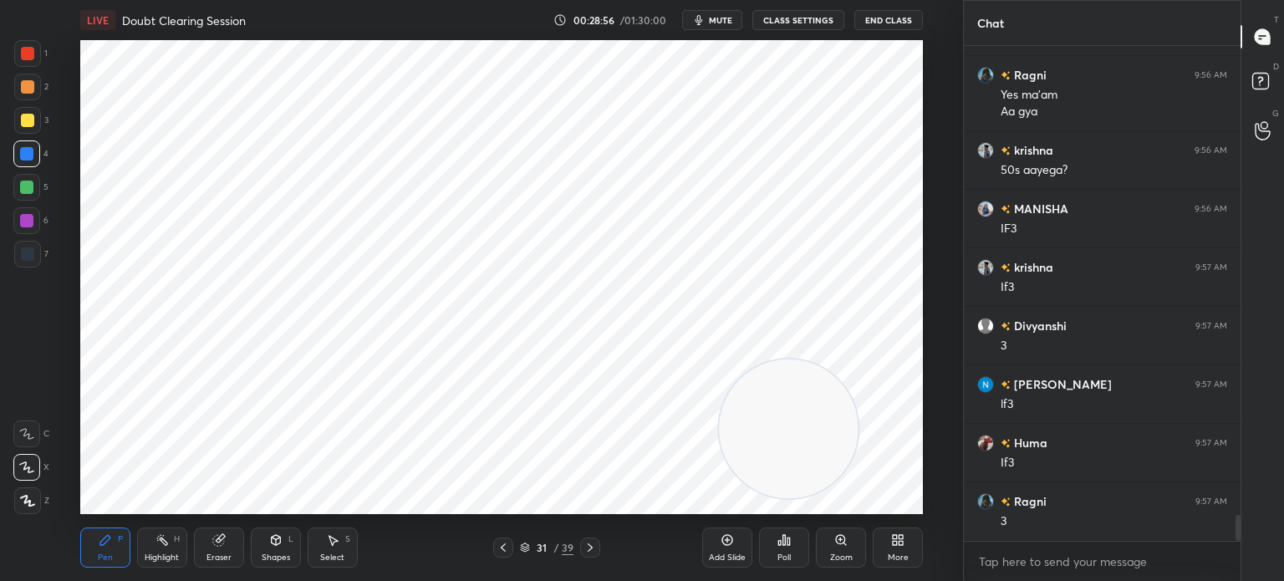
scroll to position [8861, 0]
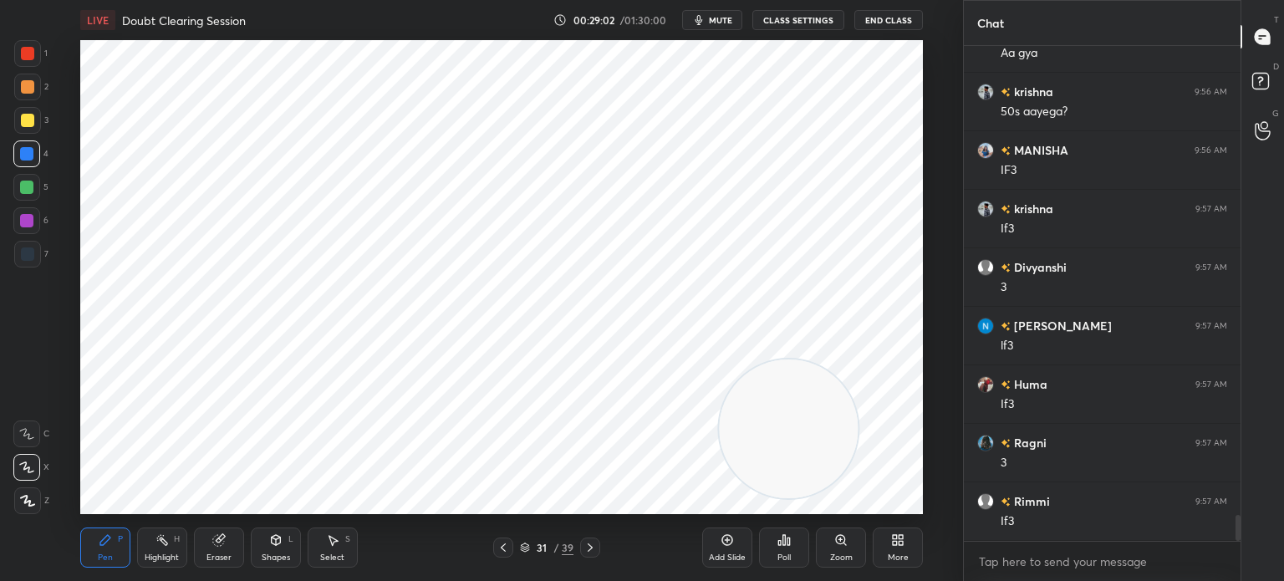
click at [22, 213] on div at bounding box center [26, 220] width 27 height 27
click at [36, 152] on div at bounding box center [26, 153] width 27 height 27
click at [25, 243] on div at bounding box center [27, 254] width 27 height 27
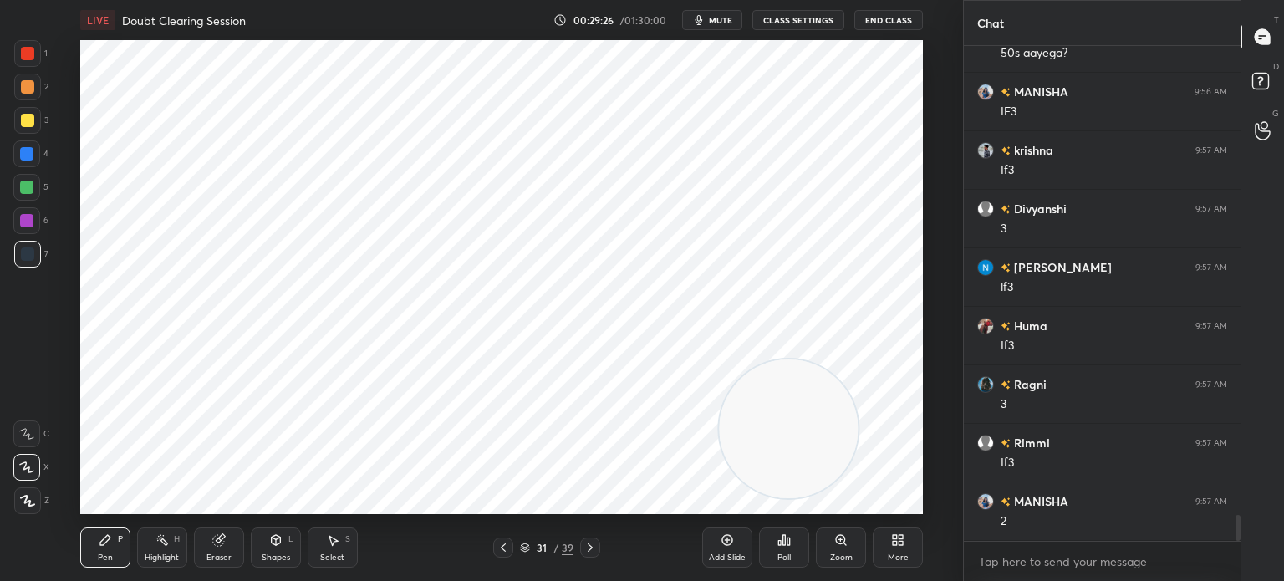
scroll to position [8978, 0]
click at [341, 549] on div "Select S" at bounding box center [333, 548] width 50 height 40
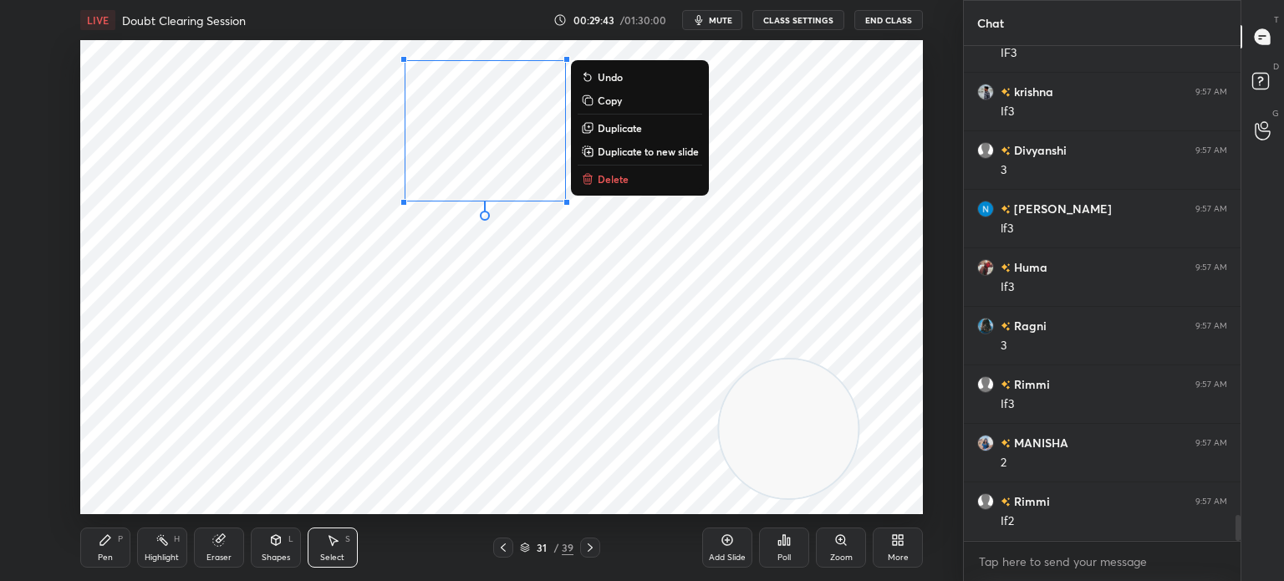
click at [617, 128] on p "Duplicate" at bounding box center [620, 127] width 44 height 13
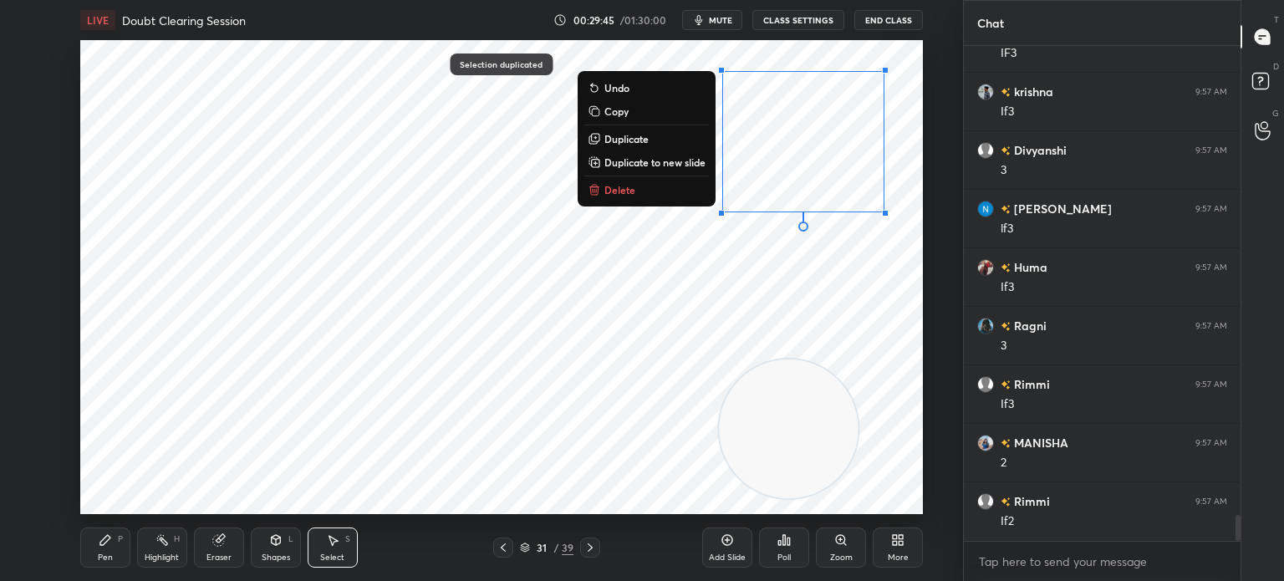
click at [231, 534] on div "Eraser" at bounding box center [219, 548] width 50 height 40
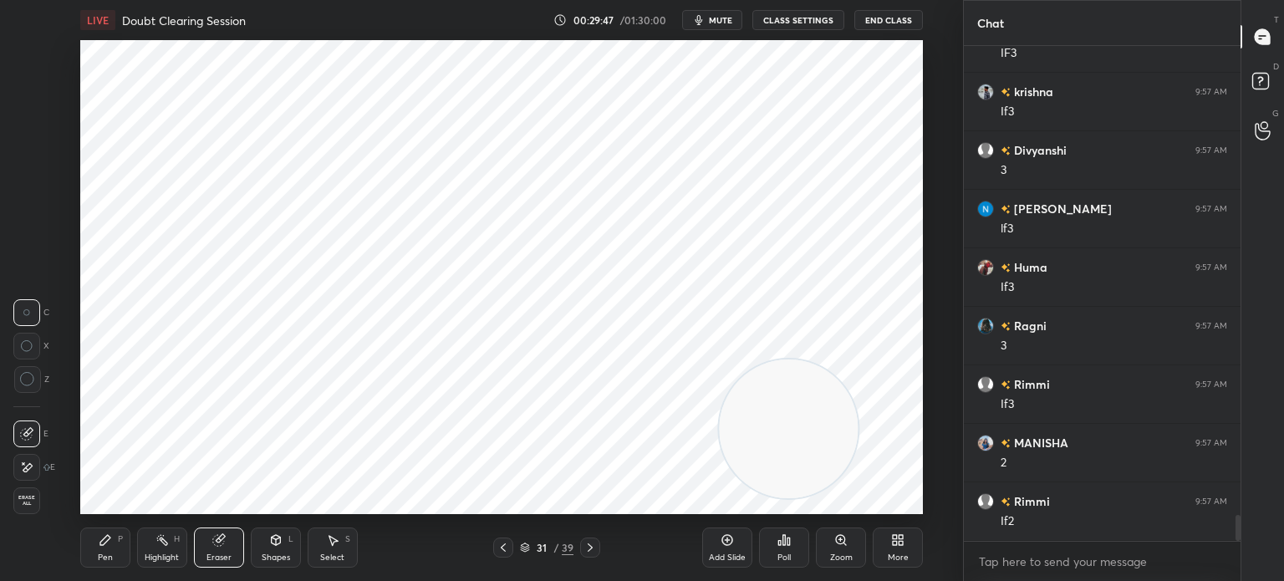
click at [28, 459] on div at bounding box center [26, 467] width 27 height 27
click at [120, 549] on div "Pen P" at bounding box center [105, 548] width 50 height 40
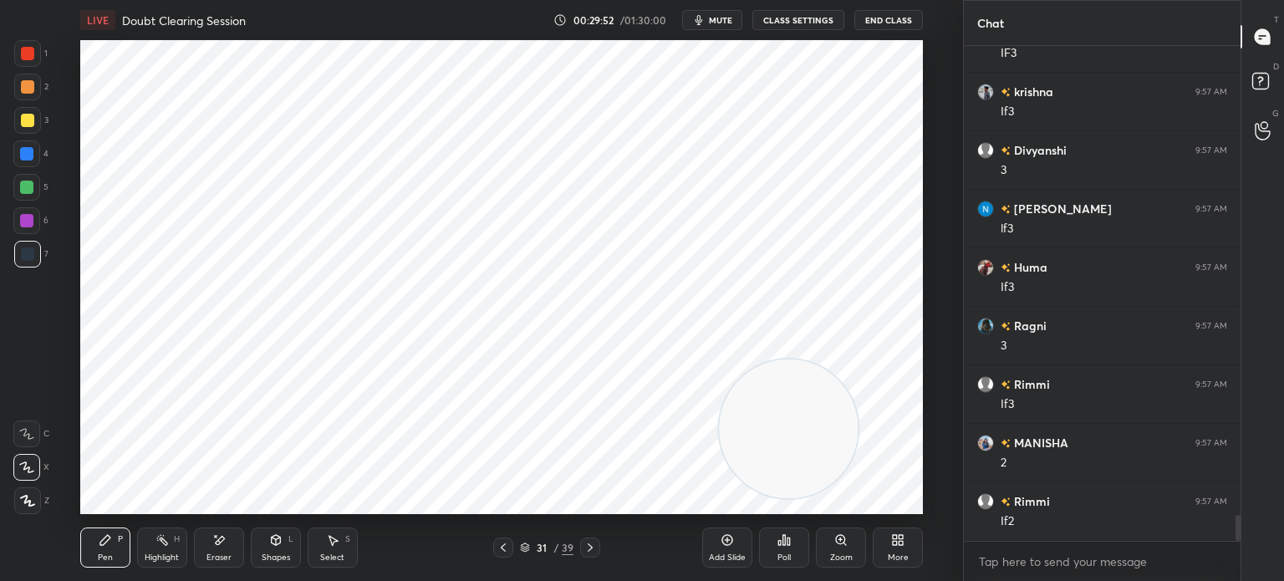
click at [34, 253] on div at bounding box center [27, 254] width 27 height 27
click at [264, 554] on div "Shapes" at bounding box center [276, 558] width 28 height 8
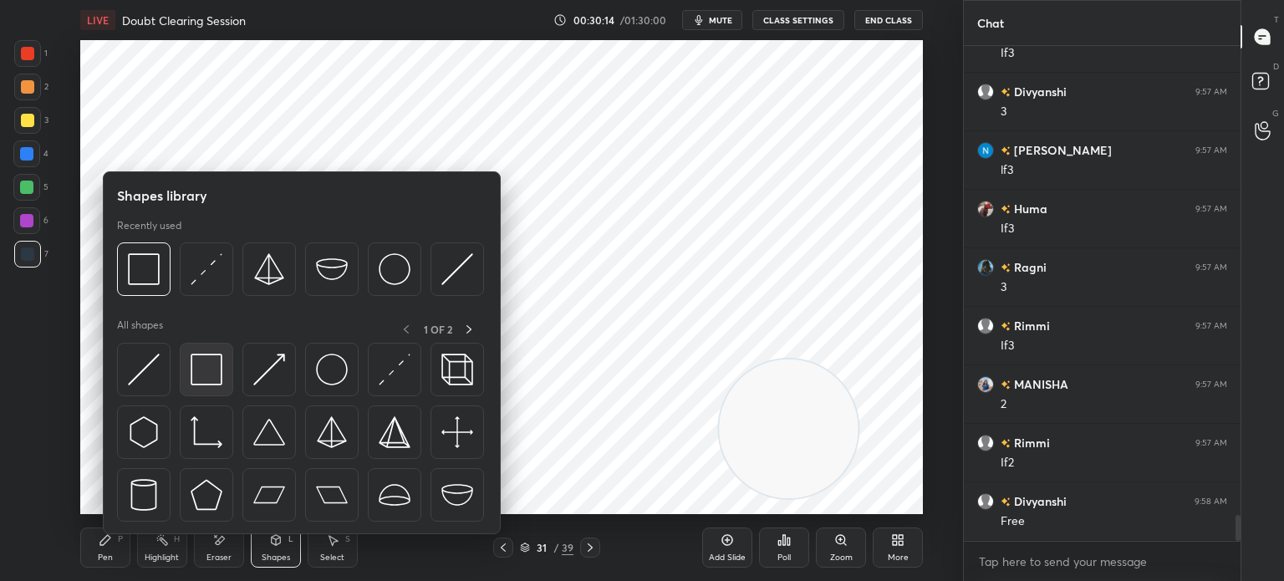
click at [208, 377] on img at bounding box center [207, 370] width 32 height 32
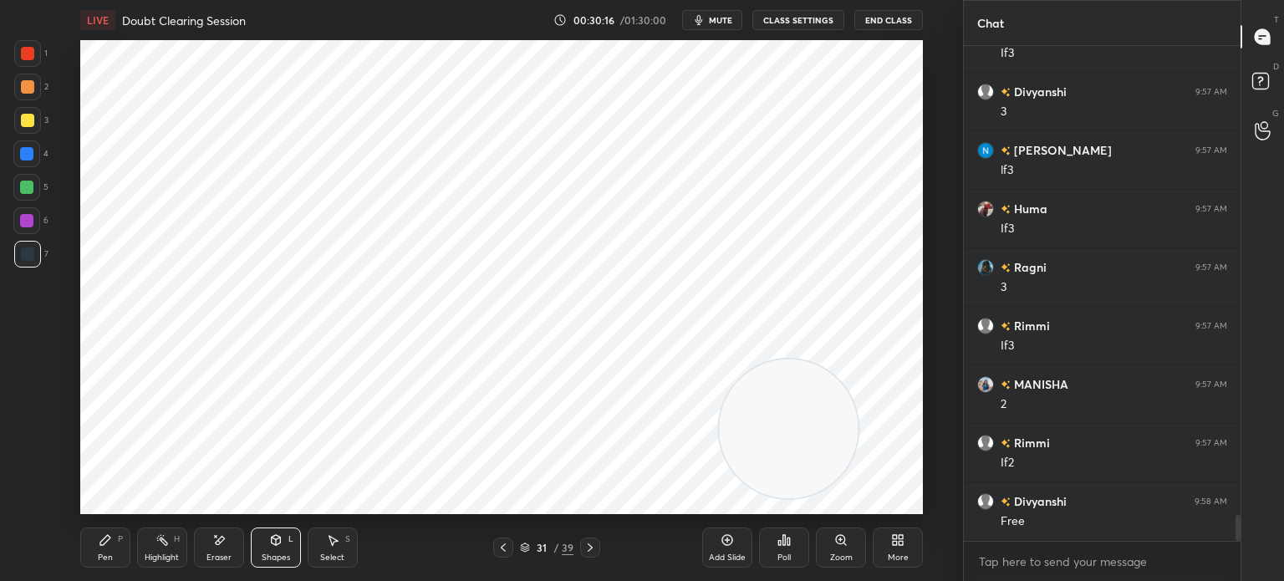
click at [109, 551] on div "Pen P" at bounding box center [105, 548] width 50 height 40
click at [30, 241] on div at bounding box center [27, 254] width 27 height 27
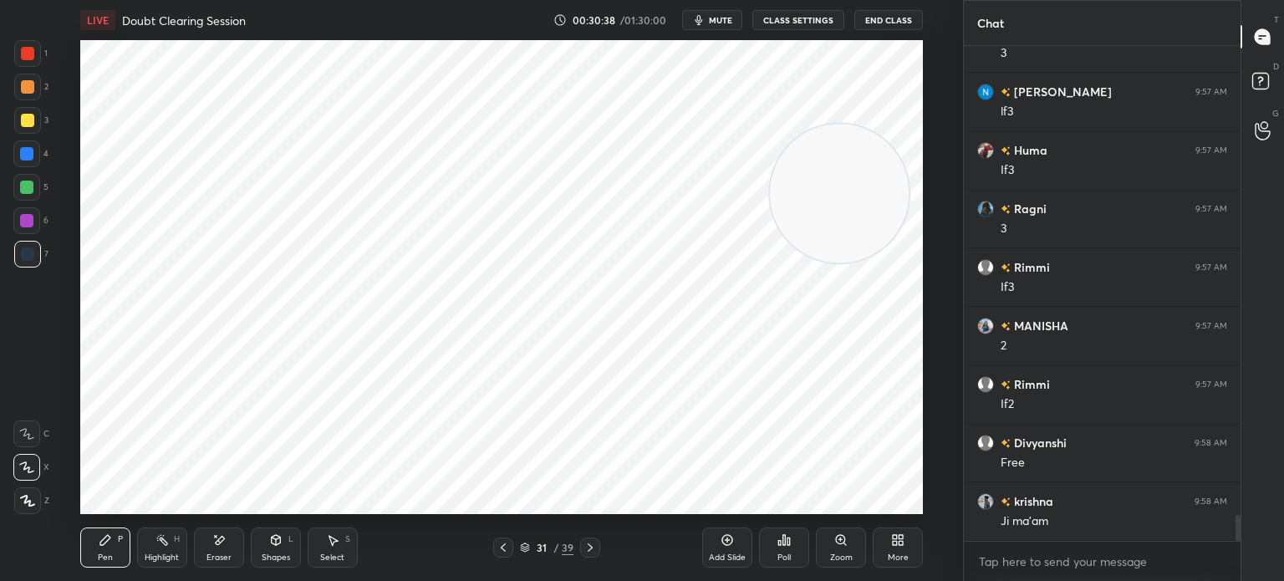
click at [340, 544] on div "Select S" at bounding box center [333, 548] width 50 height 40
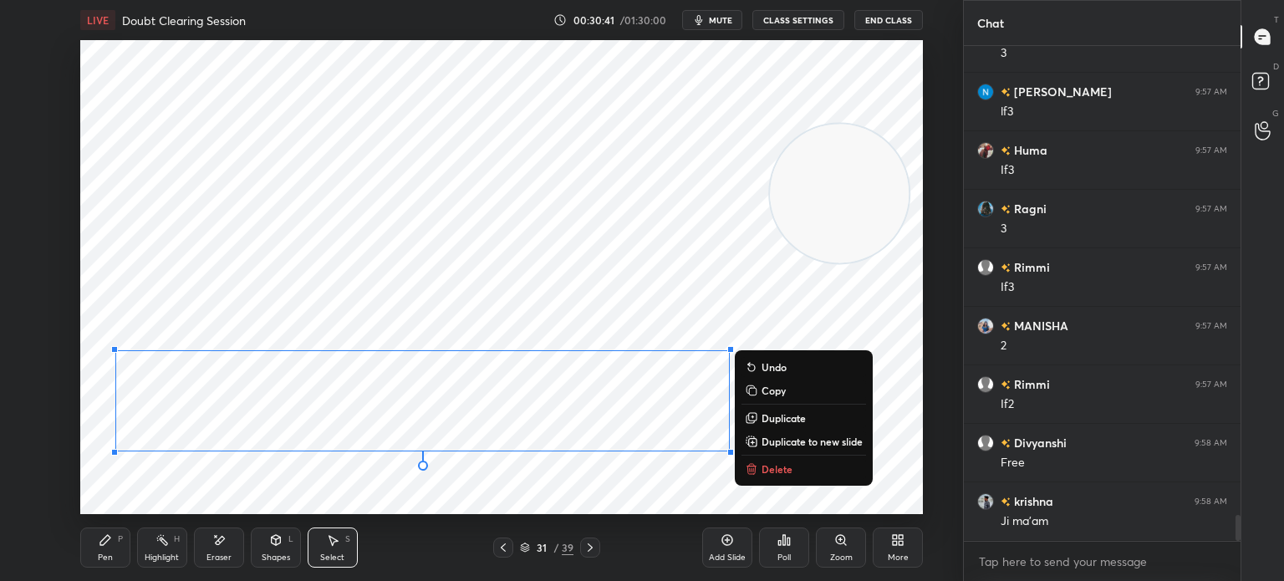
click at [149, 525] on div "Pen P Highlight H Eraser Shapes L Select S 31 / 39 Add Slide Poll Zoom More" at bounding box center [501, 547] width 843 height 67
click at [107, 559] on div "Pen" at bounding box center [105, 558] width 15 height 8
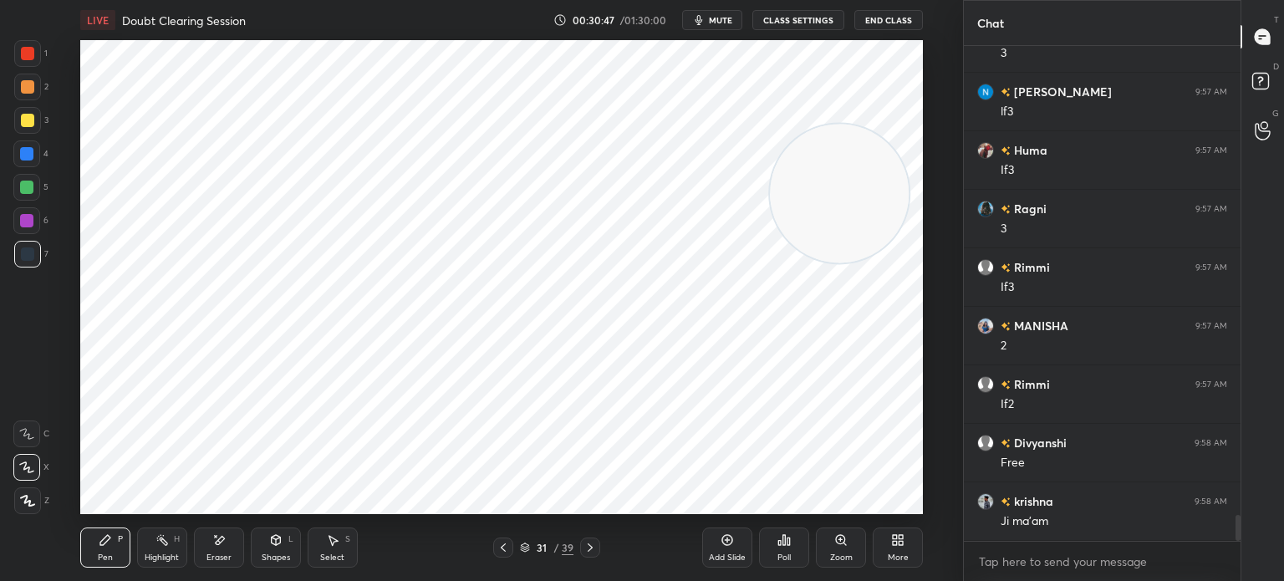
click at [591, 549] on icon at bounding box center [590, 548] width 5 height 8
click at [593, 548] on icon at bounding box center [590, 547] width 13 height 13
click at [587, 544] on icon at bounding box center [590, 547] width 13 height 13
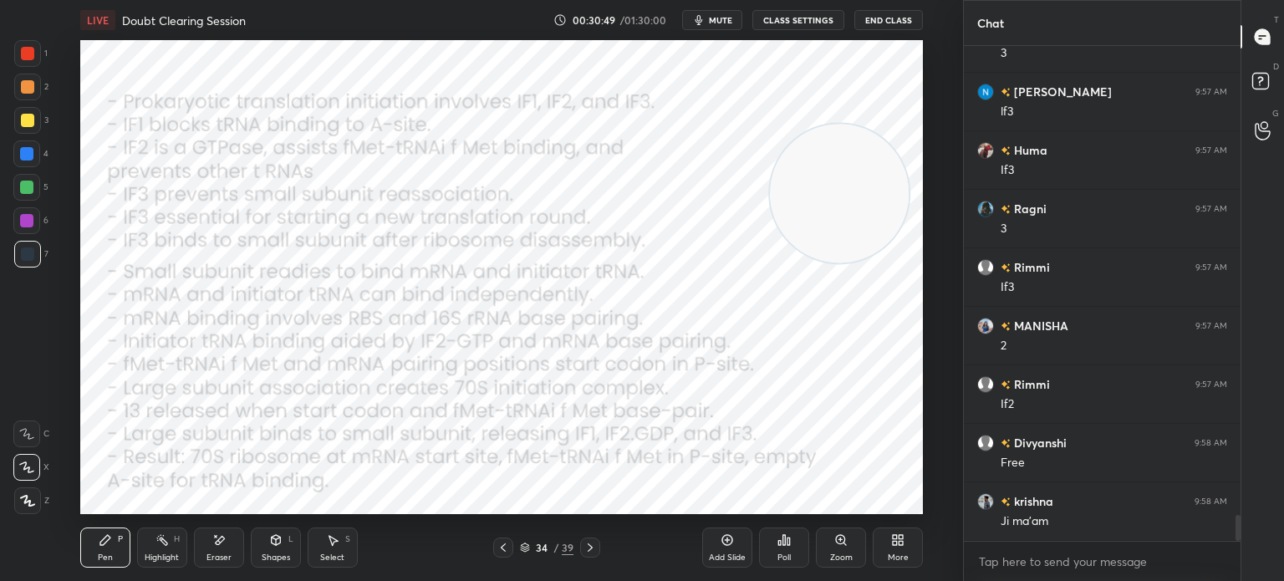
click at [499, 545] on icon at bounding box center [503, 547] width 13 height 13
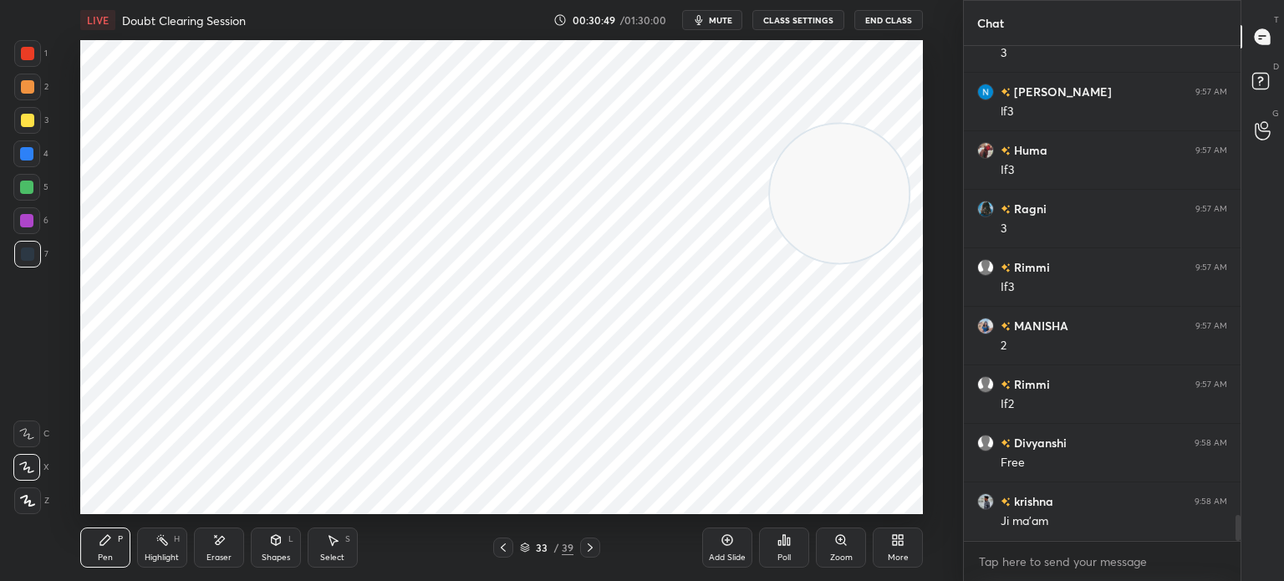
click at [696, 546] on div "33 / 39" at bounding box center [546, 548] width 311 height 20
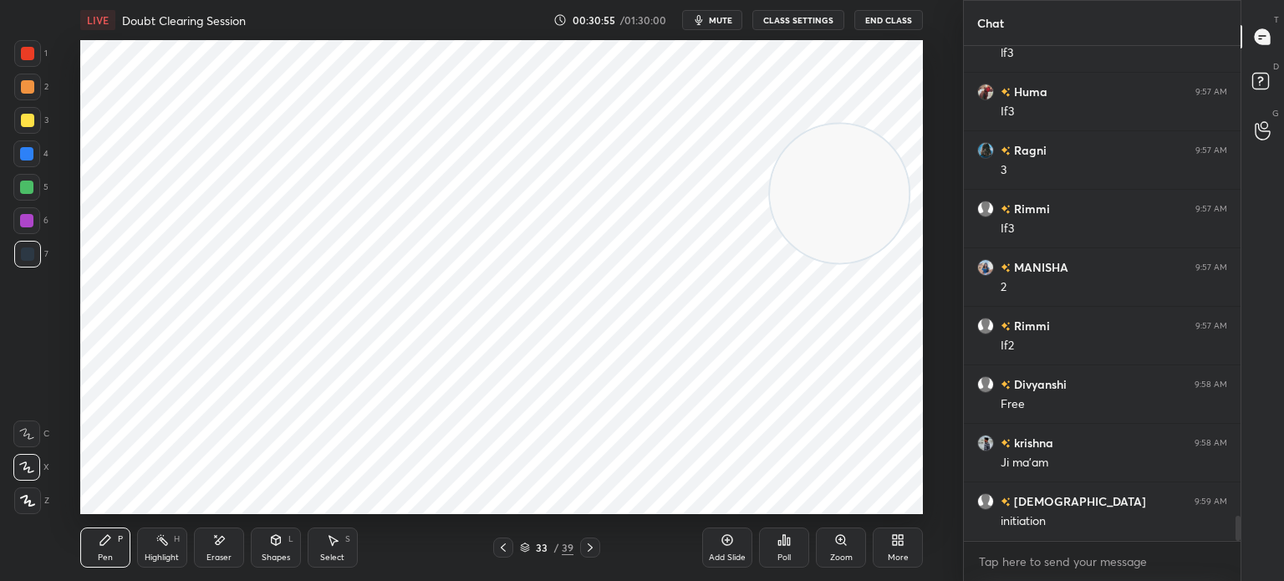
click at [585, 544] on icon at bounding box center [590, 547] width 13 height 13
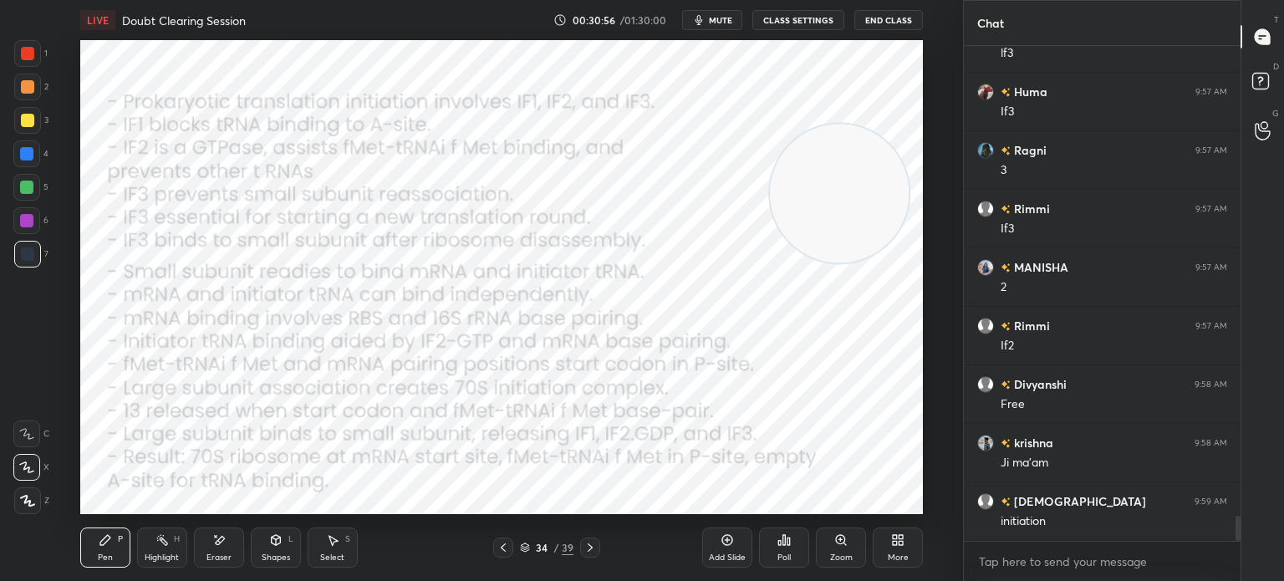
click at [512, 544] on div at bounding box center [503, 548] width 20 height 20
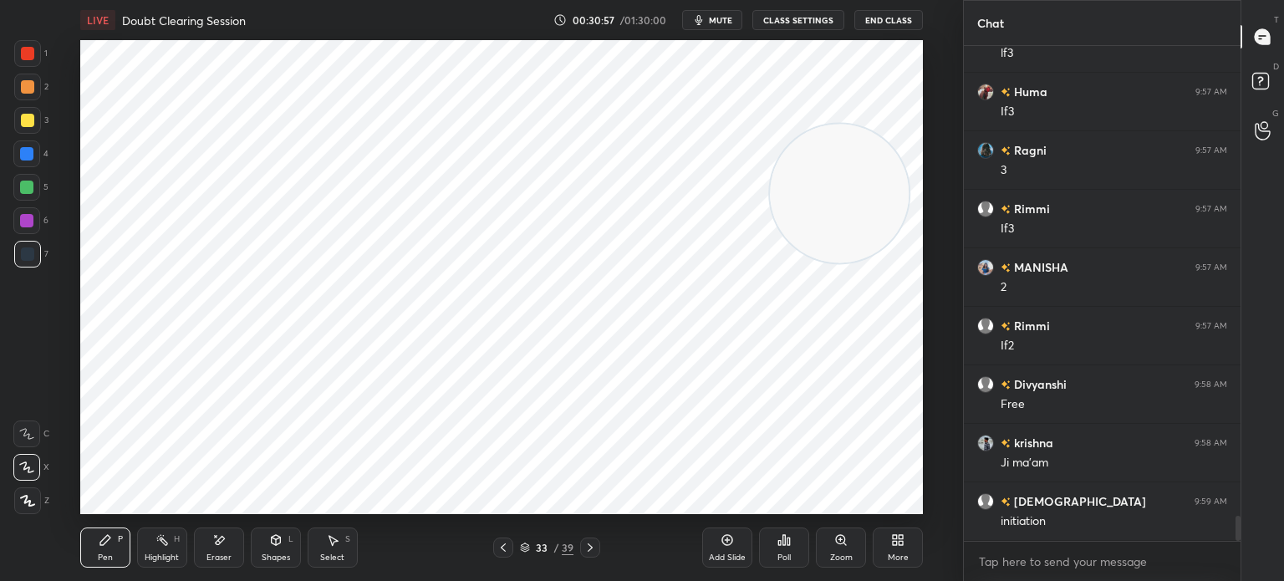
click at [712, 544] on div "Add Slide" at bounding box center [727, 548] width 50 height 40
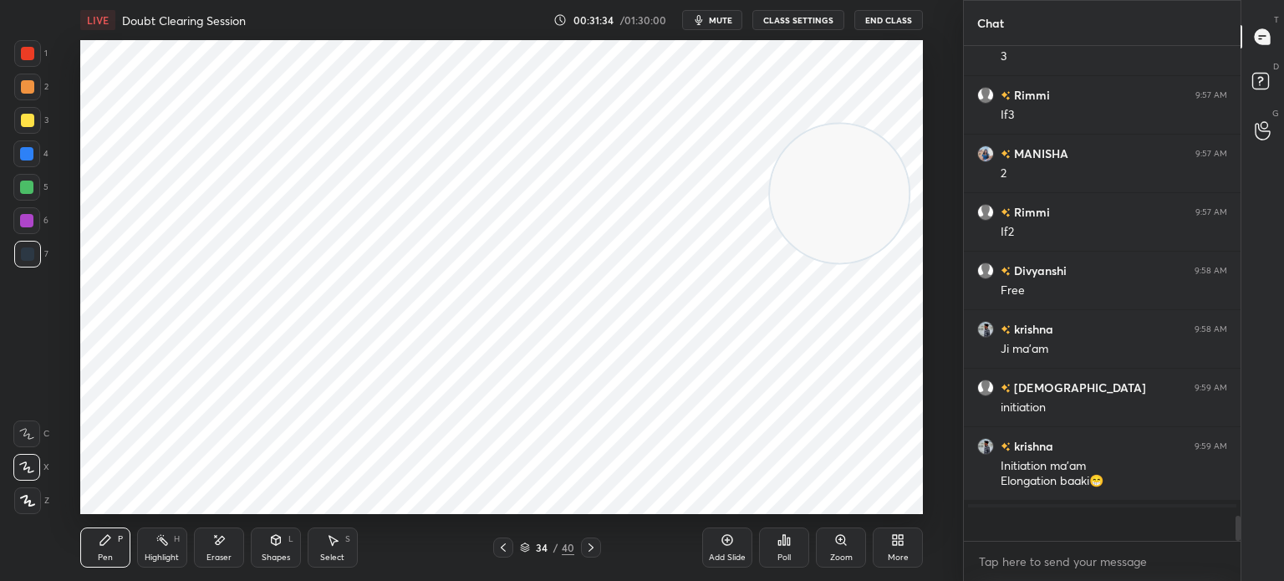
scroll to position [9267, 0]
click at [237, 550] on div "Eraser" at bounding box center [219, 548] width 50 height 40
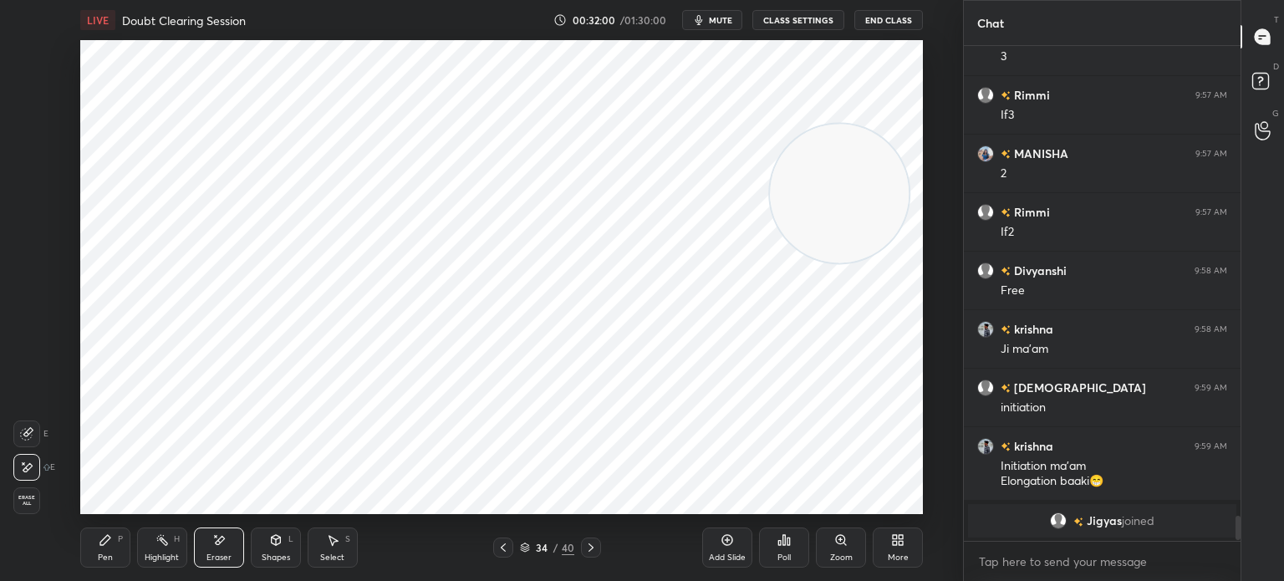
click at [118, 557] on div "Pen P" at bounding box center [105, 548] width 50 height 40
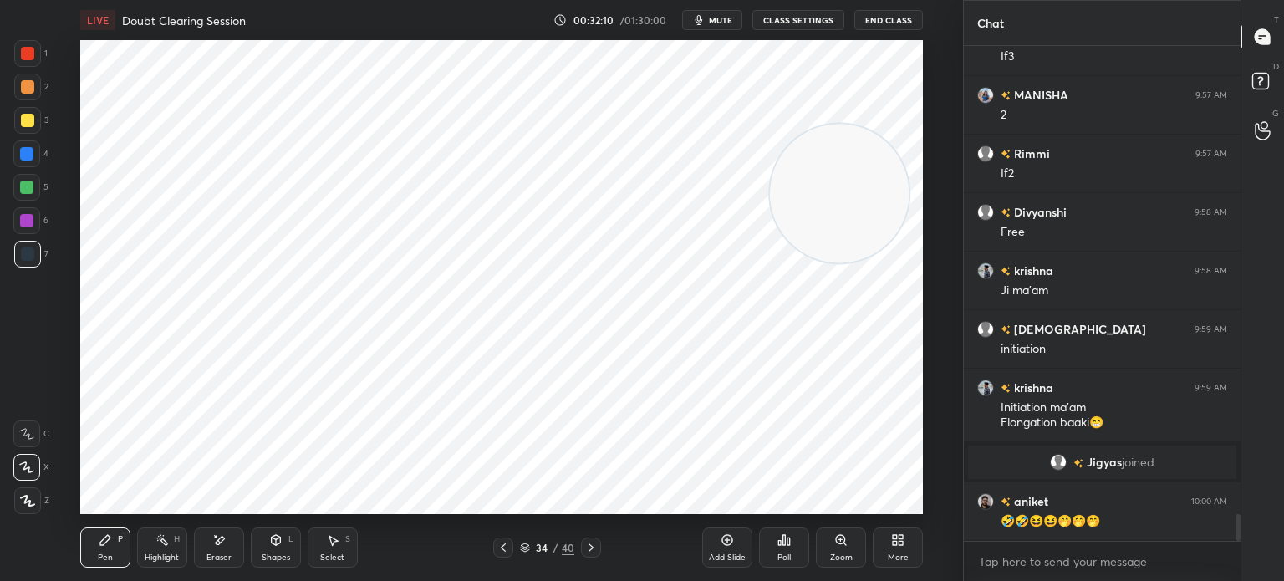
scroll to position [8591, 0]
click at [26, 59] on div at bounding box center [27, 53] width 13 height 13
click at [288, 557] on div "Shapes" at bounding box center [276, 558] width 28 height 8
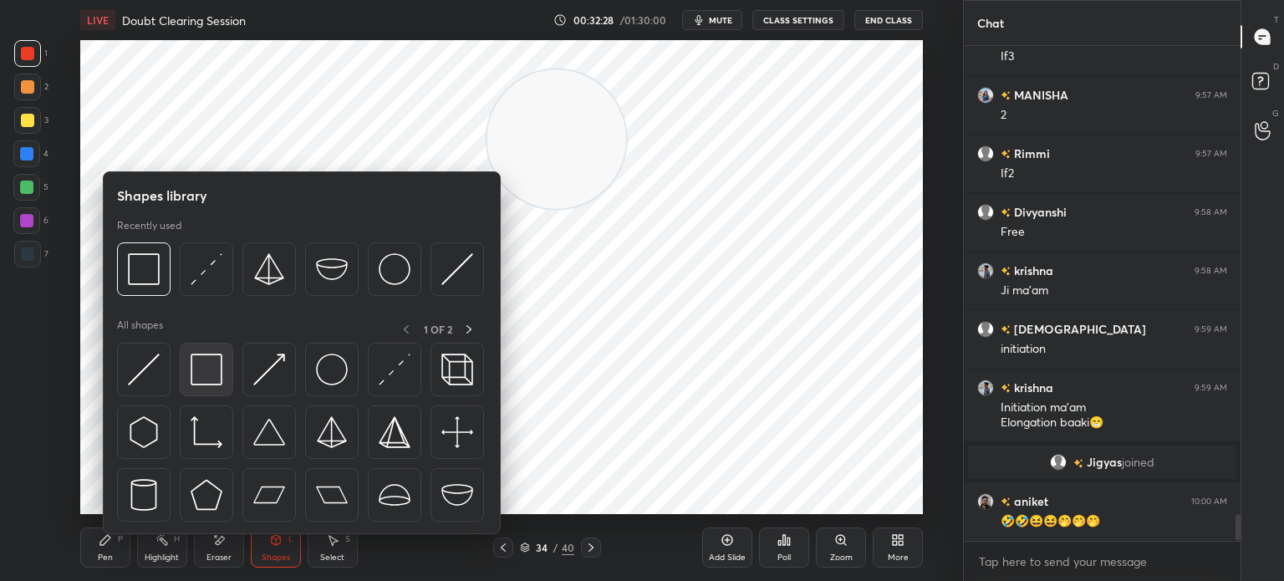
click at [197, 357] on img at bounding box center [207, 370] width 32 height 32
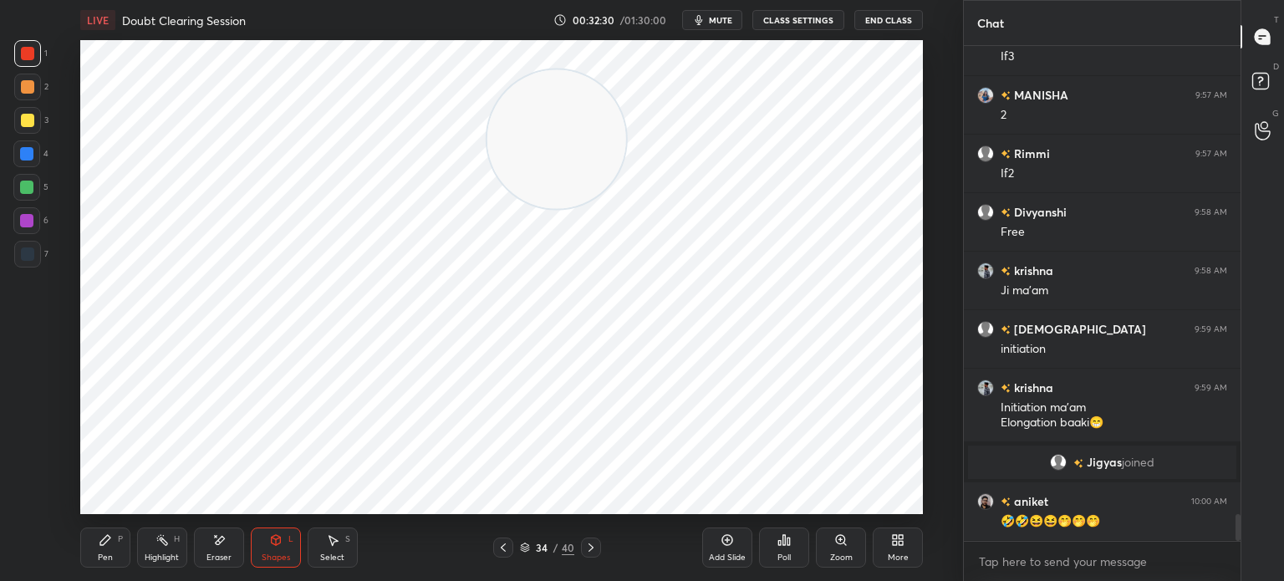
click at [293, 548] on div "Shapes L" at bounding box center [276, 548] width 50 height 40
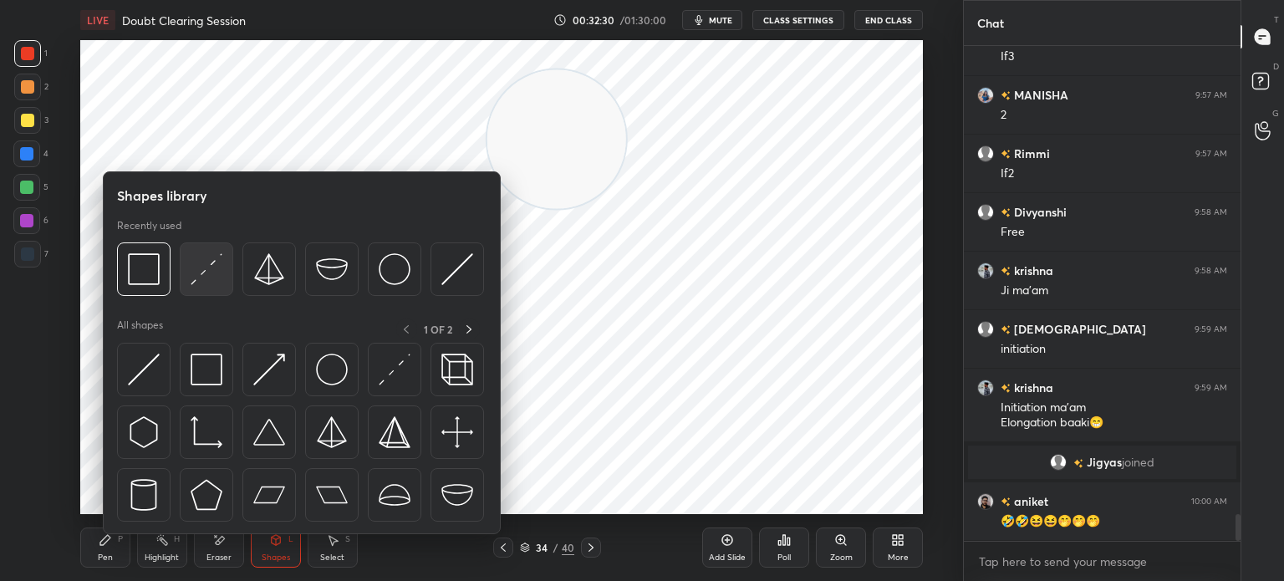
click at [210, 280] on img at bounding box center [207, 269] width 32 height 32
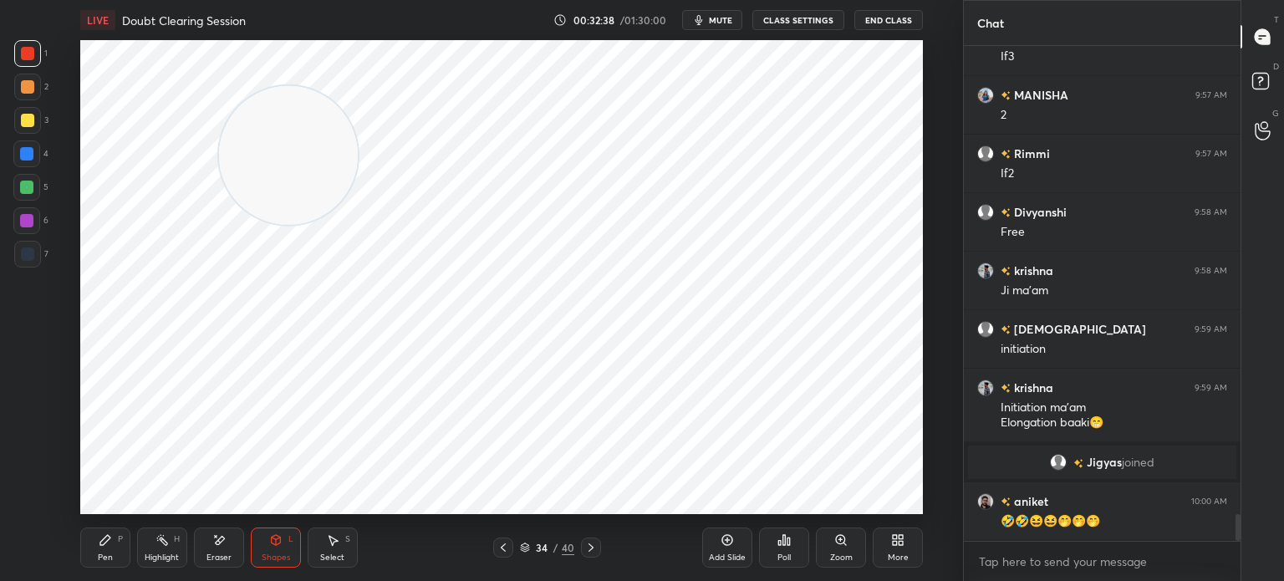
click at [589, 556] on div at bounding box center [591, 548] width 20 height 20
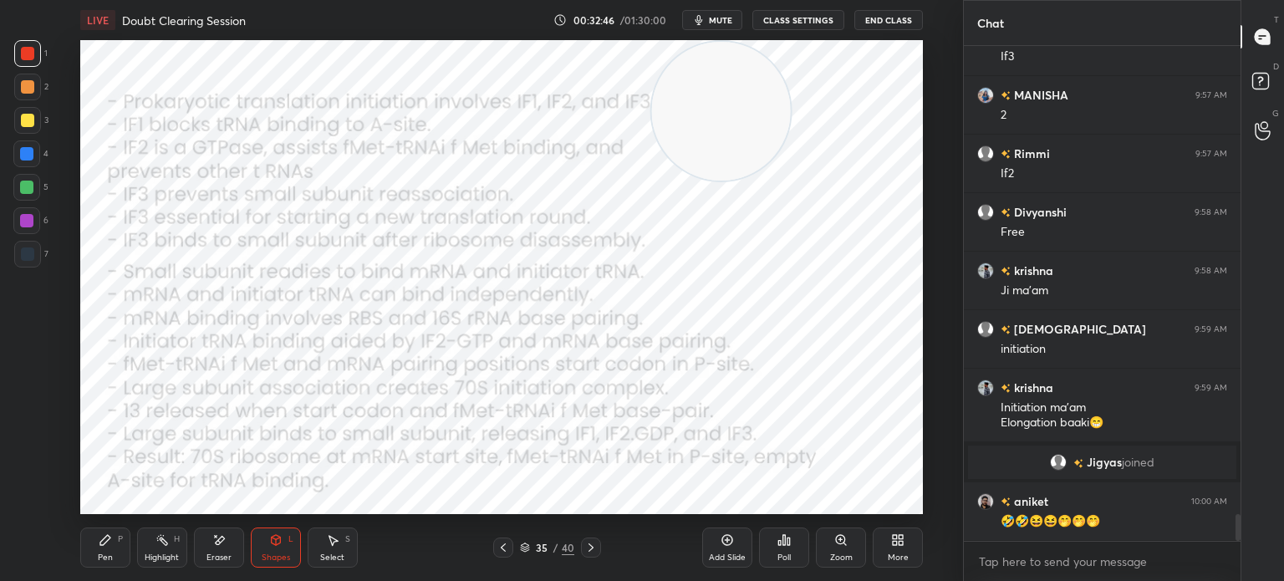
scroll to position [8650, 0]
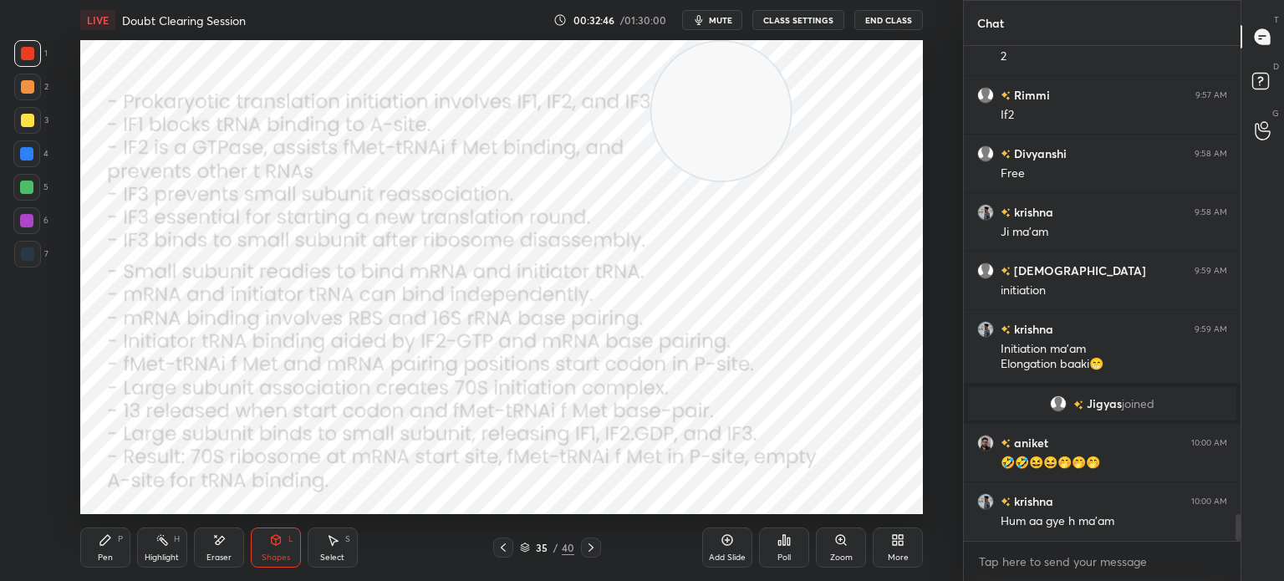
click at [114, 548] on div "Pen P" at bounding box center [105, 548] width 50 height 40
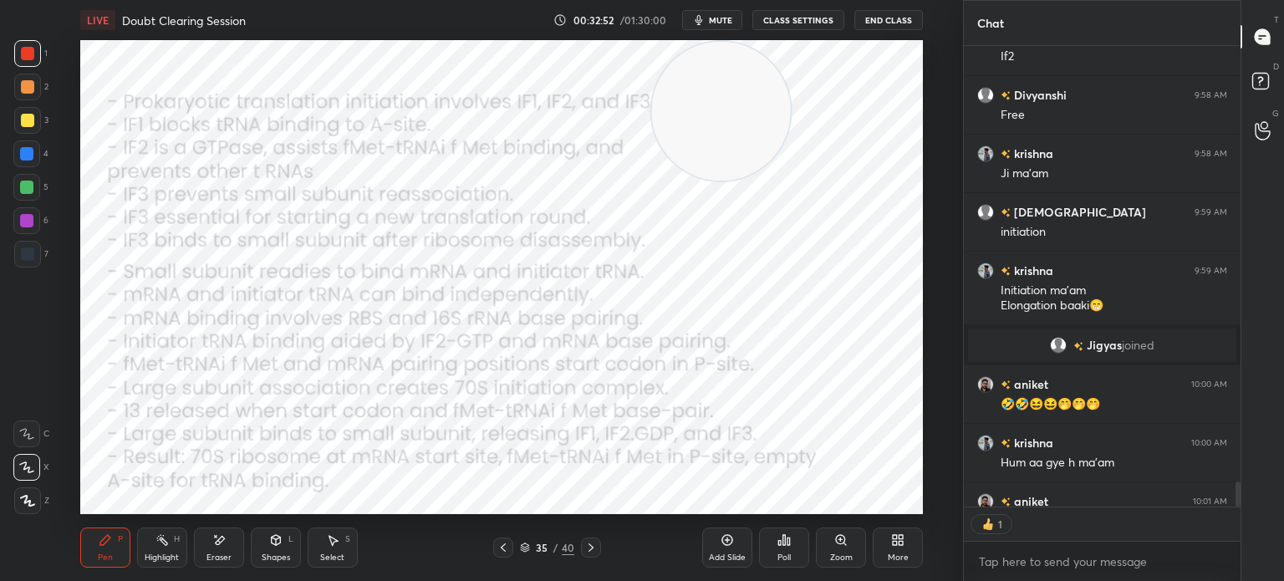
scroll to position [8800, 0]
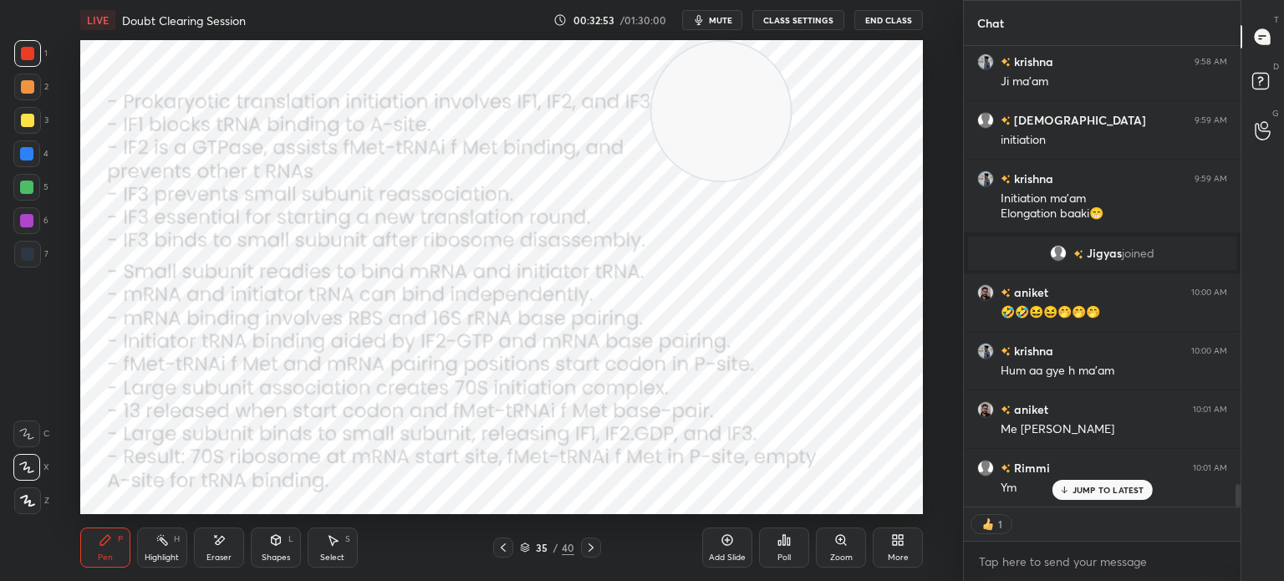
click at [270, 544] on icon at bounding box center [275, 540] width 13 height 13
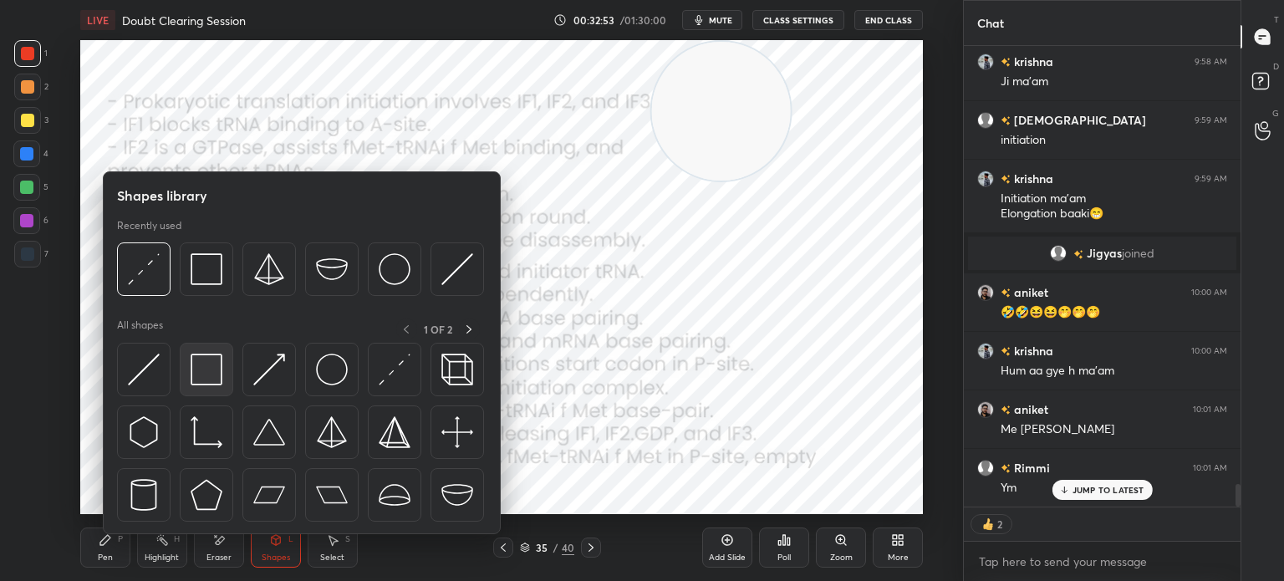
click at [204, 374] on img at bounding box center [207, 370] width 32 height 32
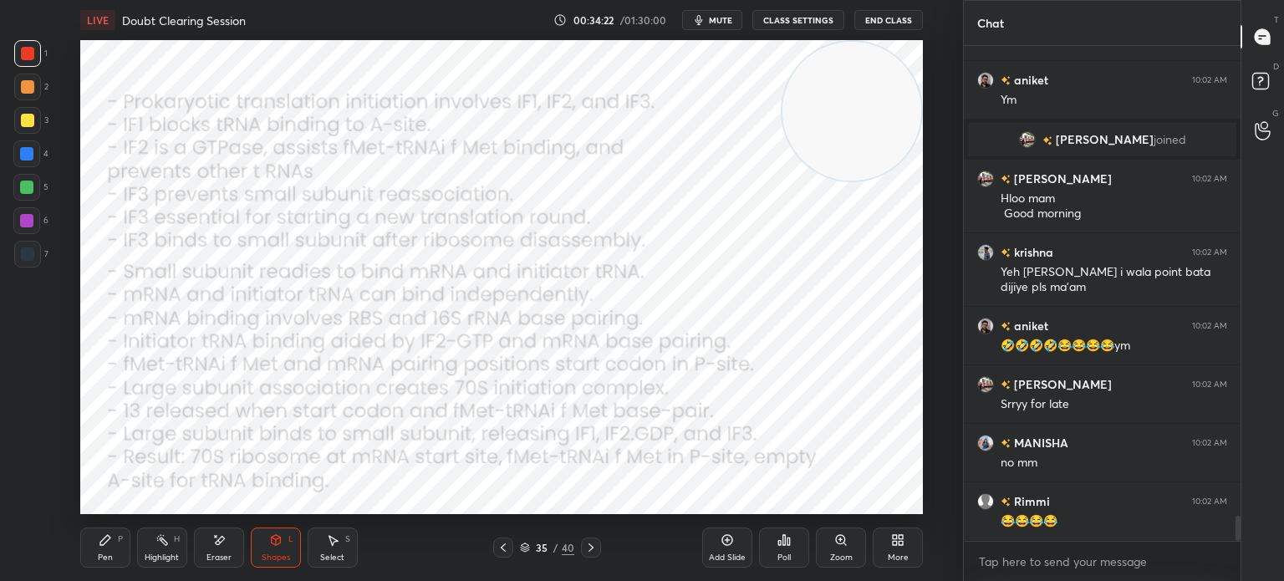
scroll to position [9247, 0]
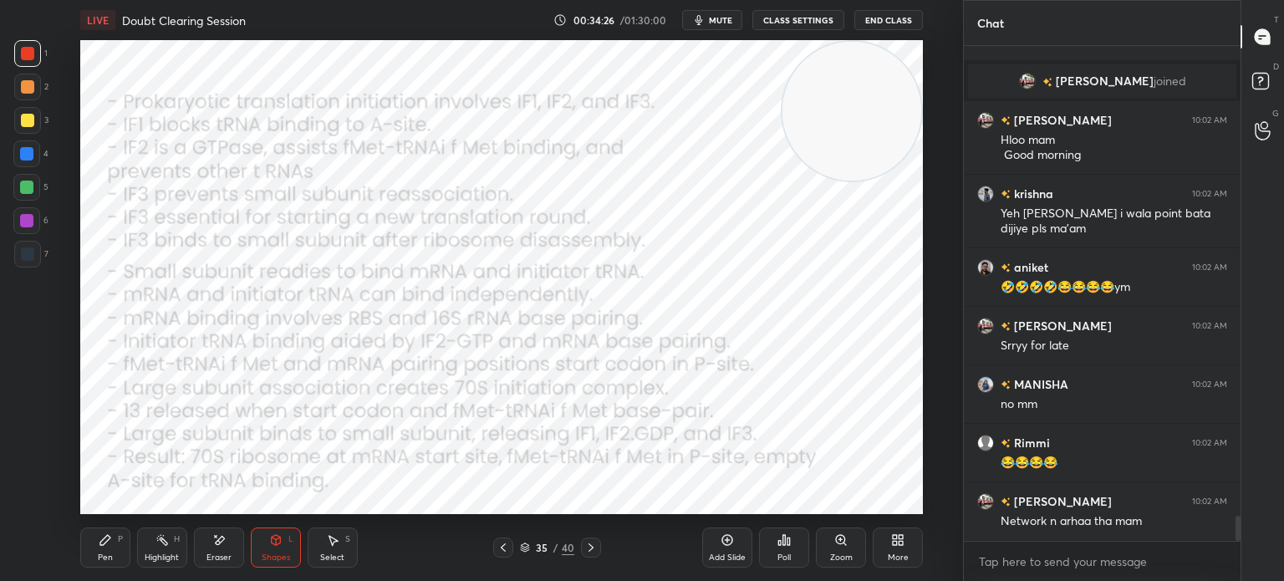
click at [28, 262] on div at bounding box center [27, 254] width 27 height 27
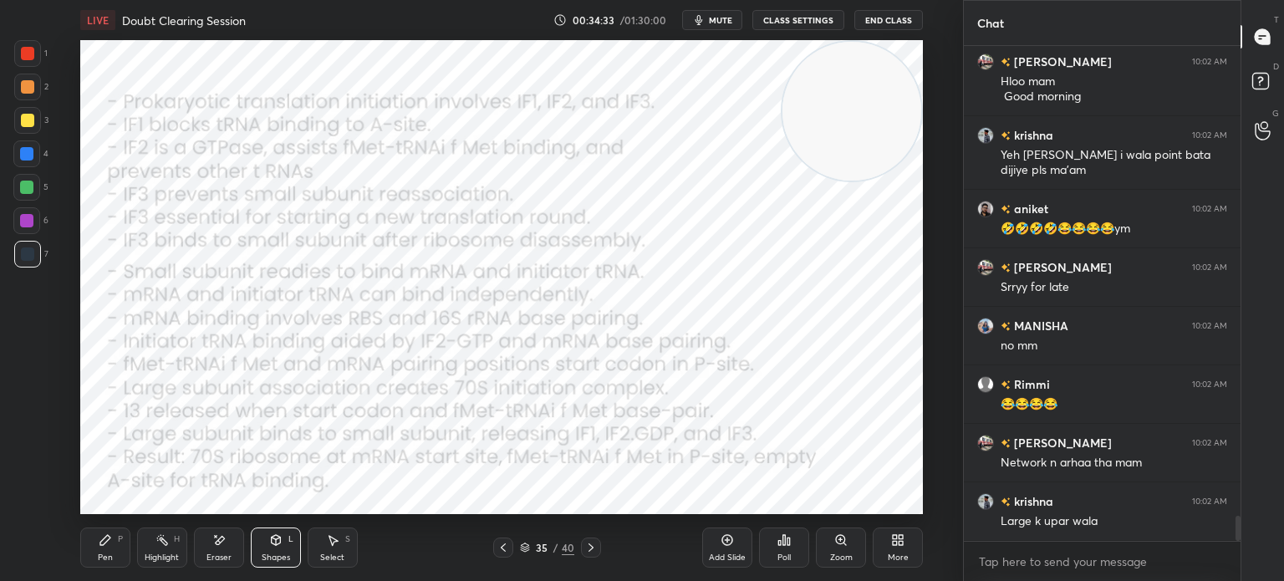
click at [104, 548] on div "Pen P" at bounding box center [105, 548] width 50 height 40
click at [33, 56] on div at bounding box center [27, 53] width 13 height 13
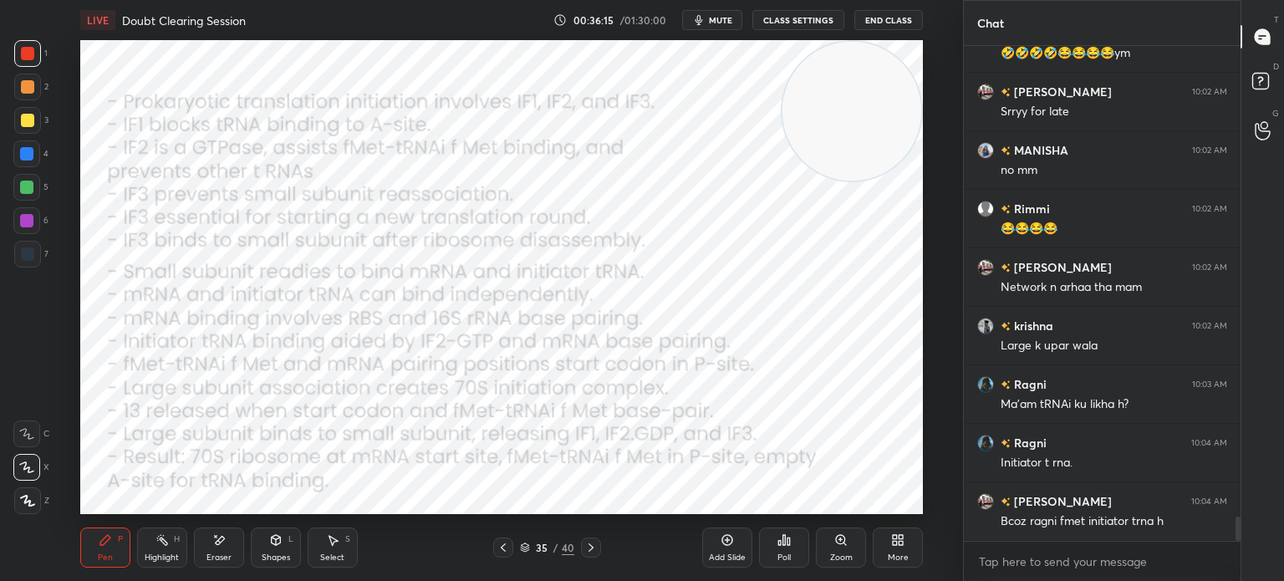
scroll to position [9540, 0]
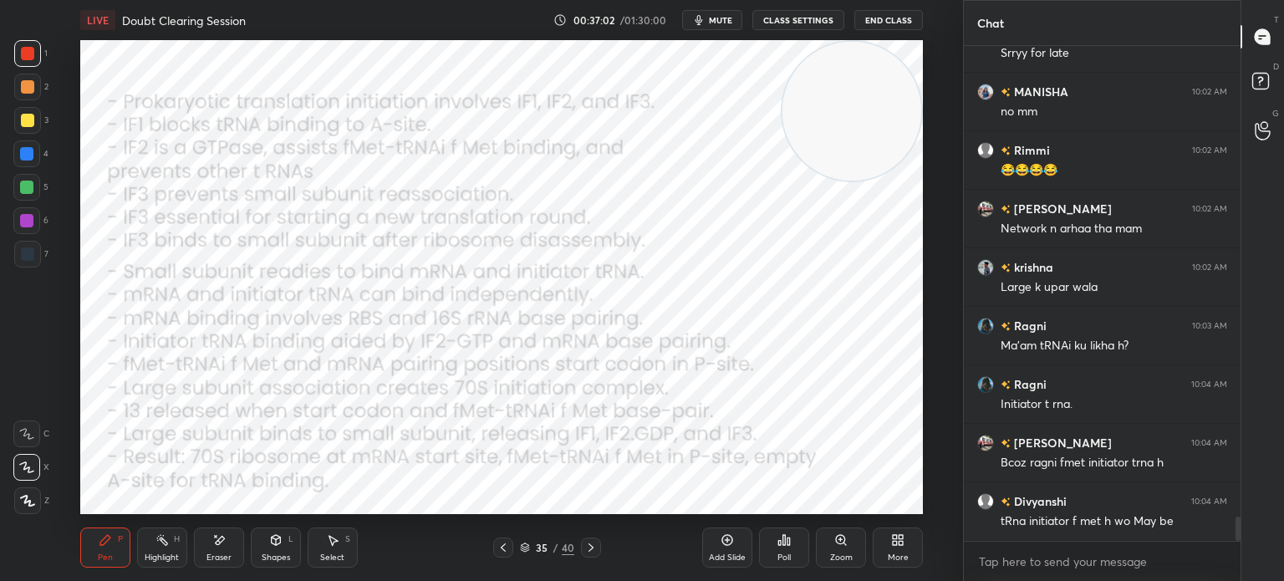
click at [531, 544] on div "35 / 40" at bounding box center [547, 547] width 54 height 15
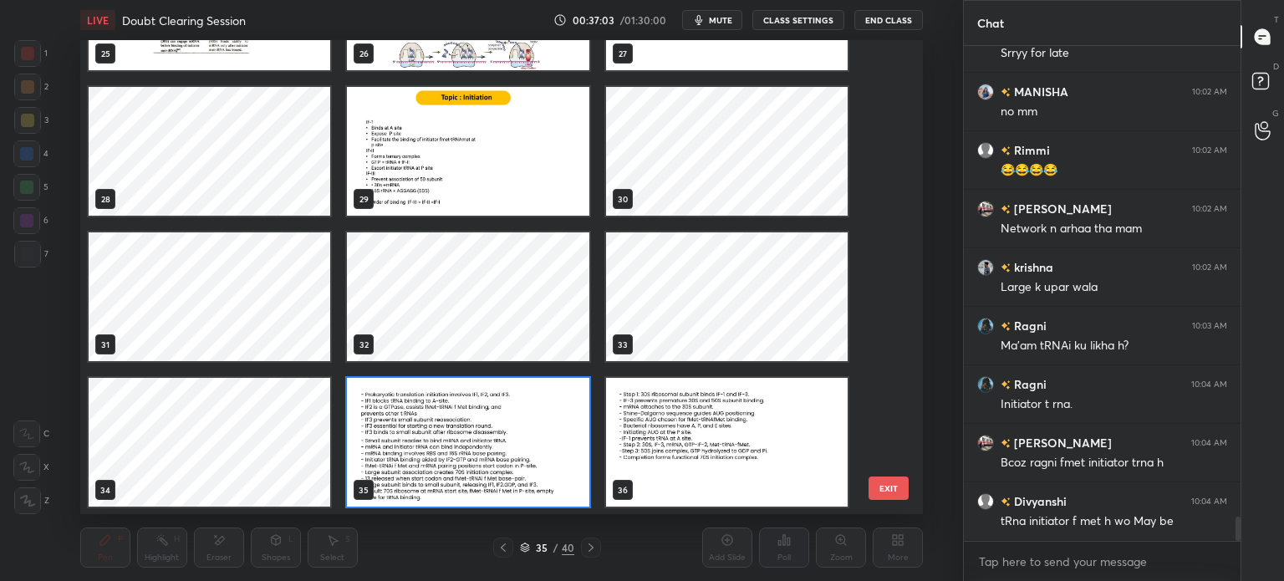
scroll to position [9598, 0]
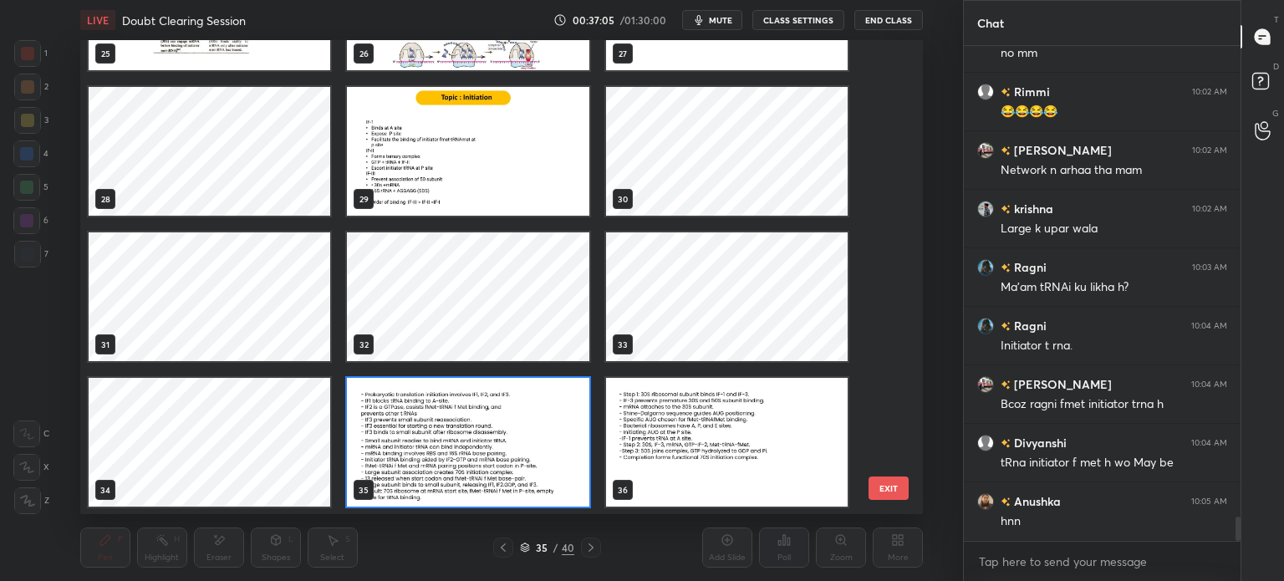
click at [485, 161] on img "grid" at bounding box center [468, 151] width 242 height 129
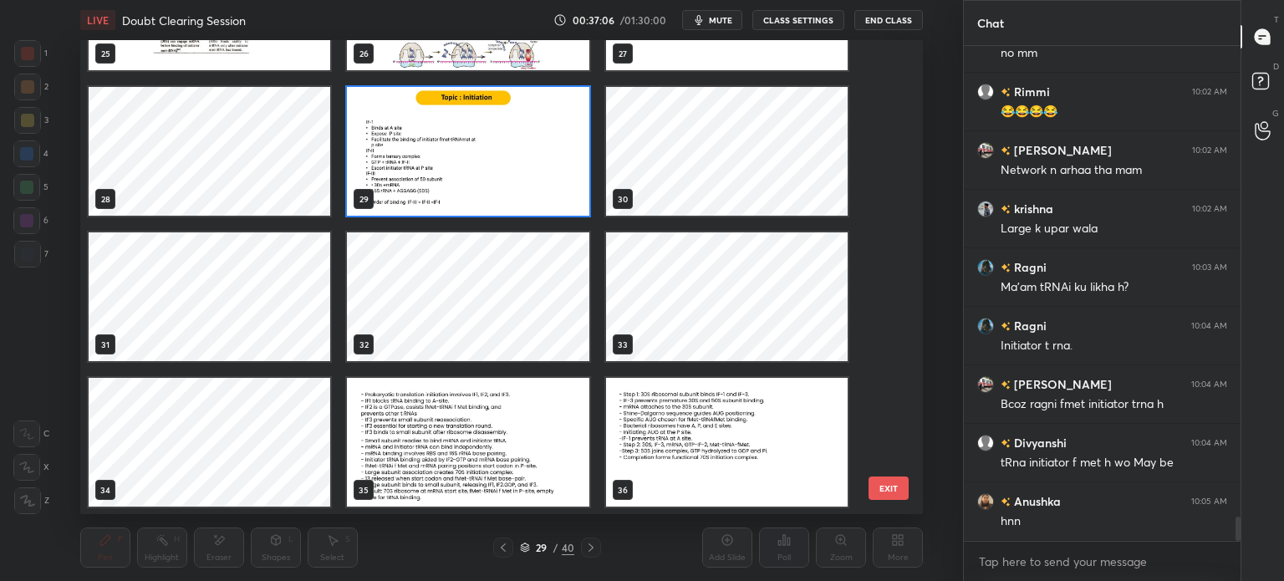
click at [501, 161] on img "grid" at bounding box center [468, 151] width 242 height 129
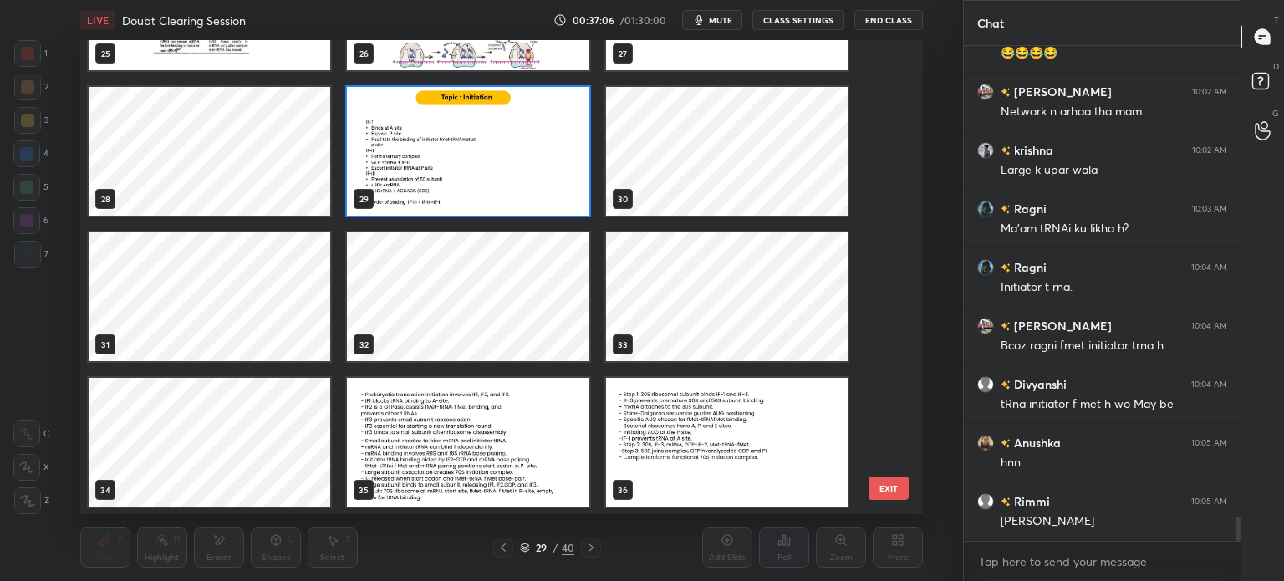
click at [509, 173] on img "grid" at bounding box center [468, 151] width 242 height 129
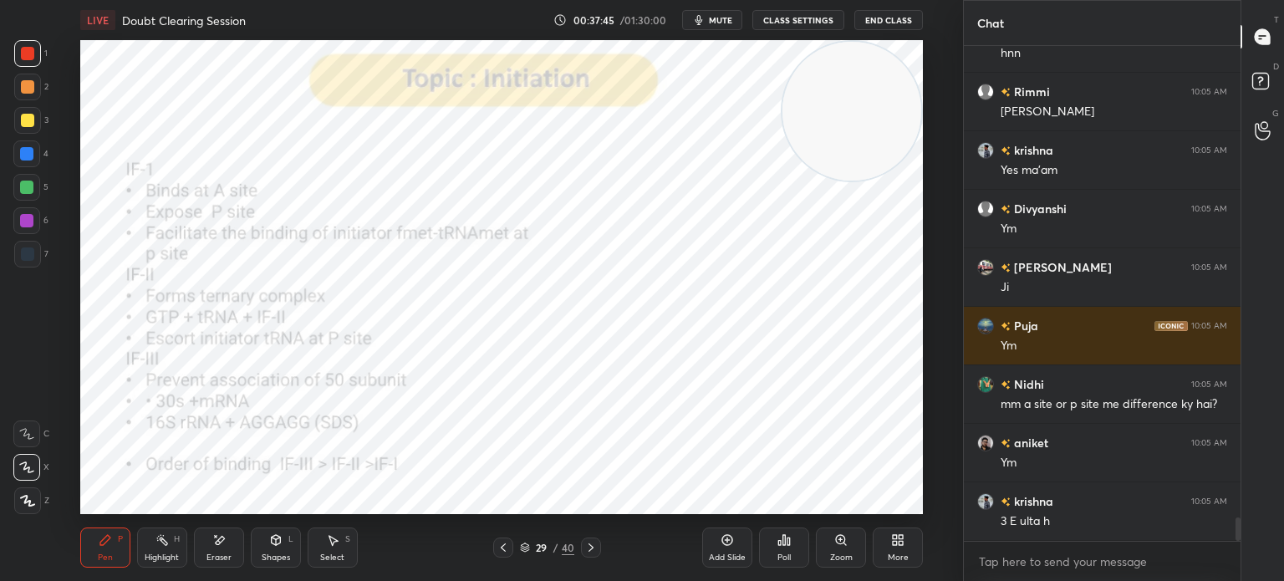
scroll to position [10125, 0]
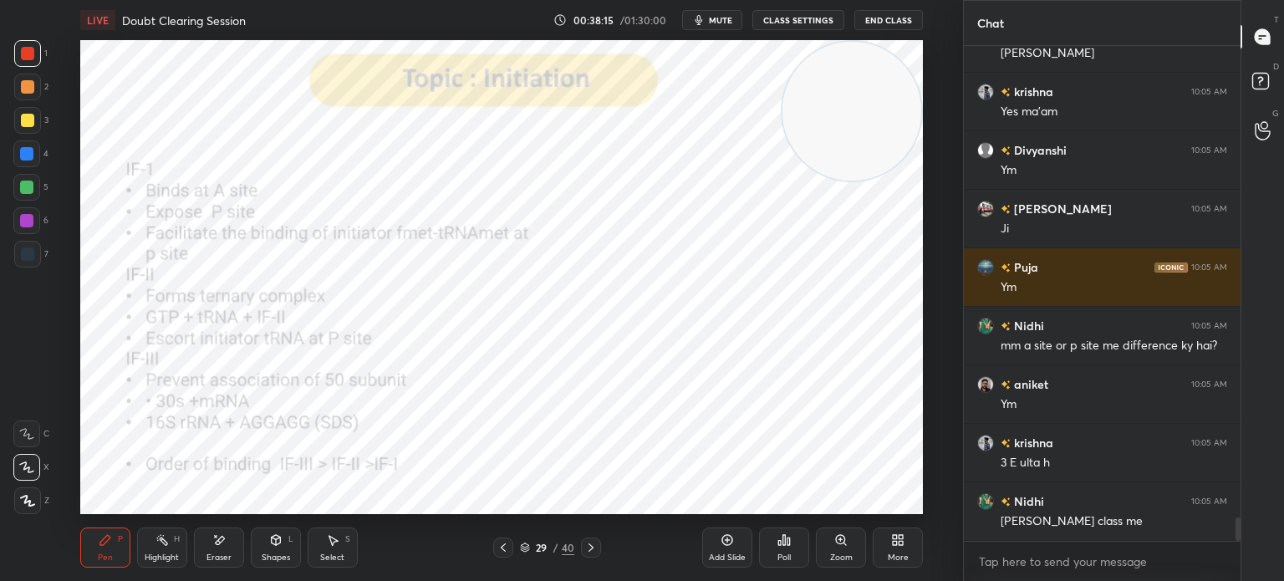
click at [524, 549] on icon at bounding box center [525, 548] width 10 height 10
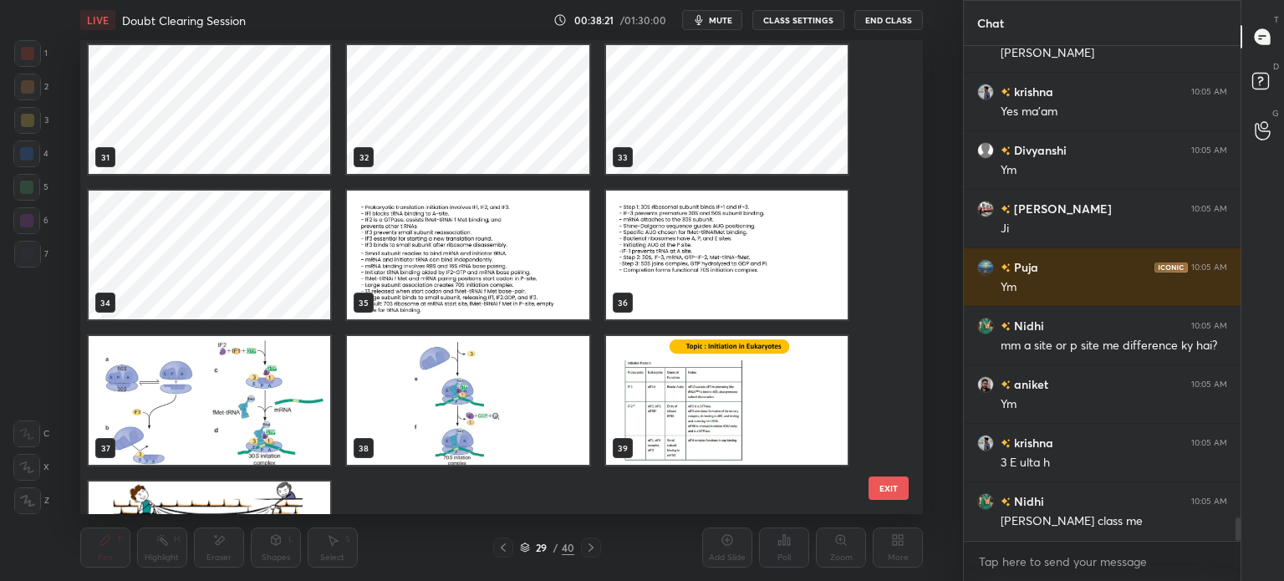
scroll to position [1458, 0]
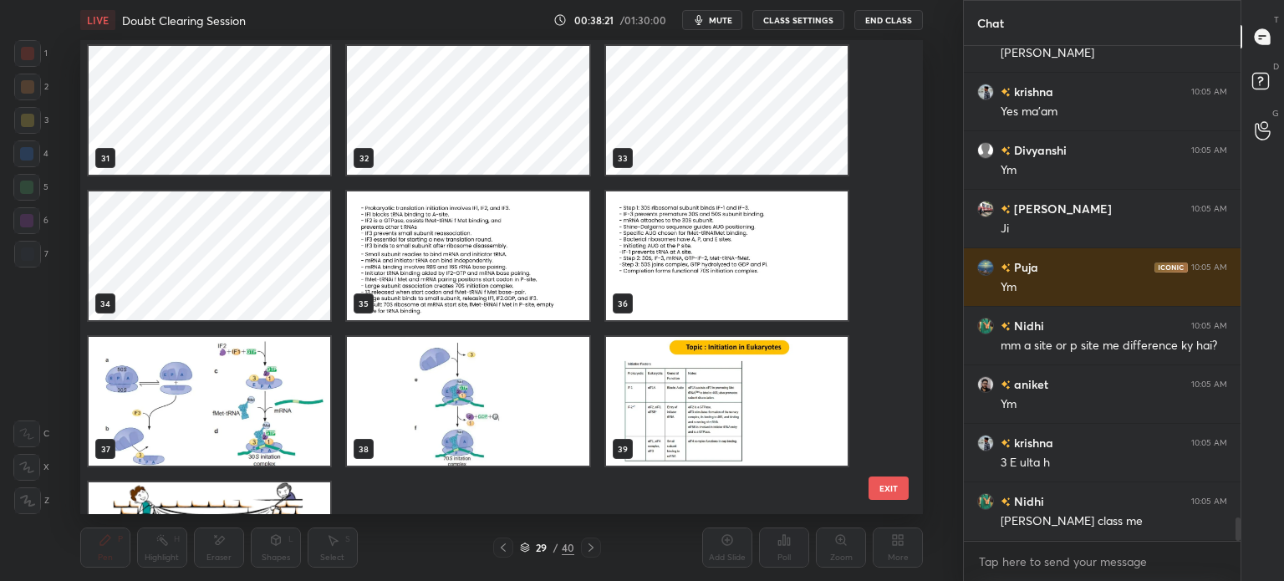
click at [480, 259] on img "grid" at bounding box center [468, 255] width 242 height 129
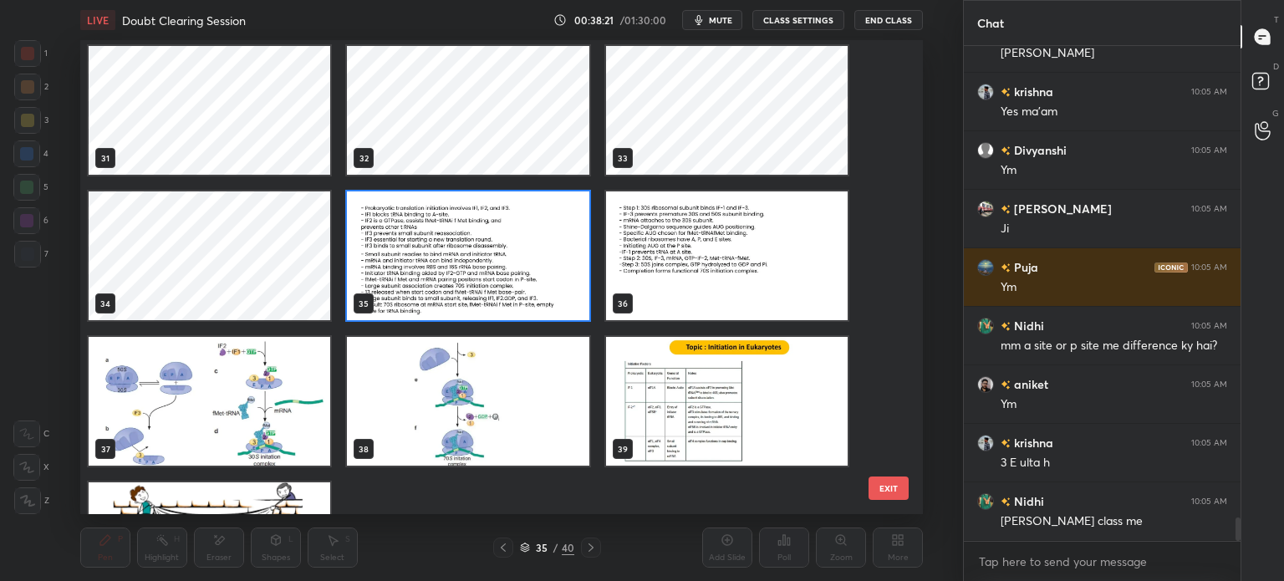
click at [472, 263] on img "grid" at bounding box center [468, 255] width 242 height 129
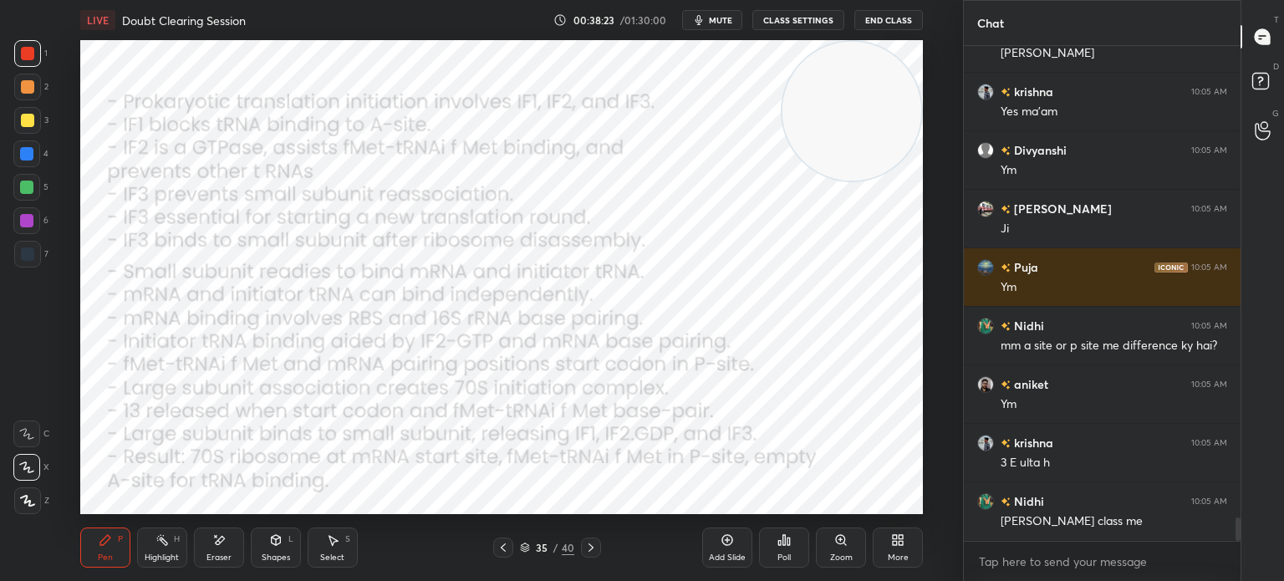
click at [589, 550] on icon at bounding box center [591, 547] width 13 height 13
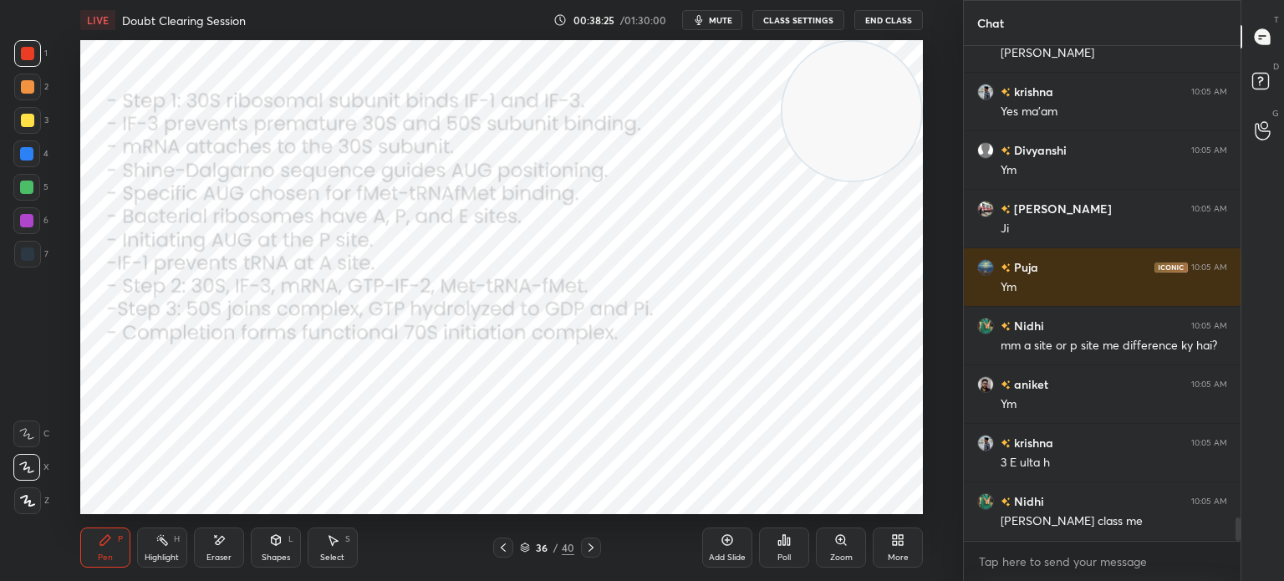
click at [278, 557] on div "Shapes" at bounding box center [276, 558] width 28 height 8
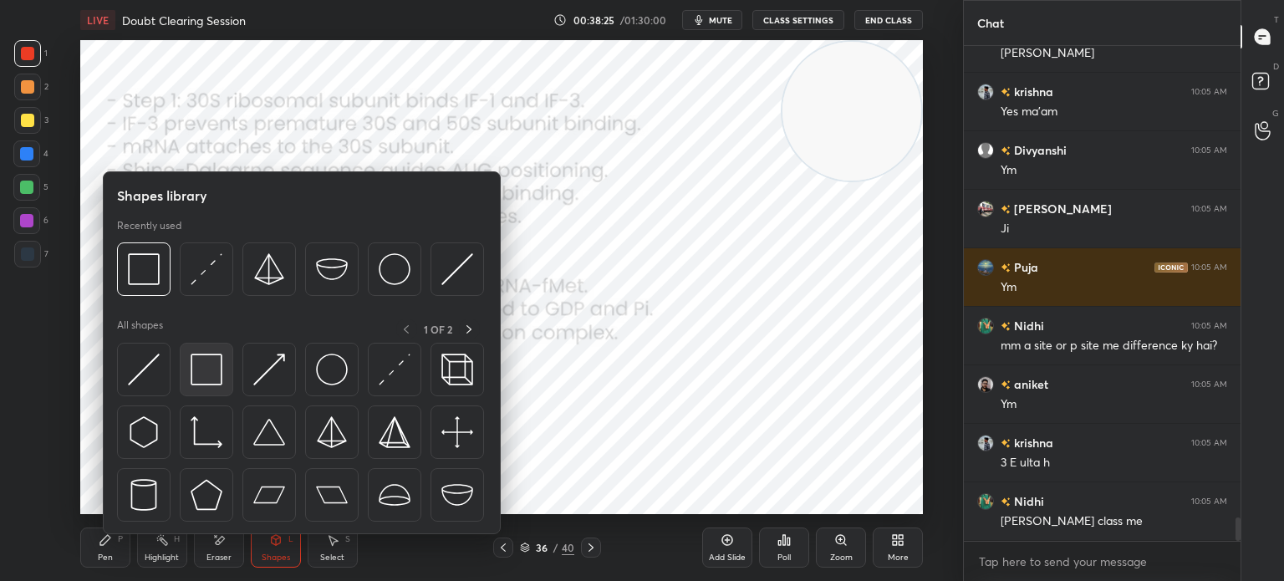
click at [206, 373] on img at bounding box center [207, 370] width 32 height 32
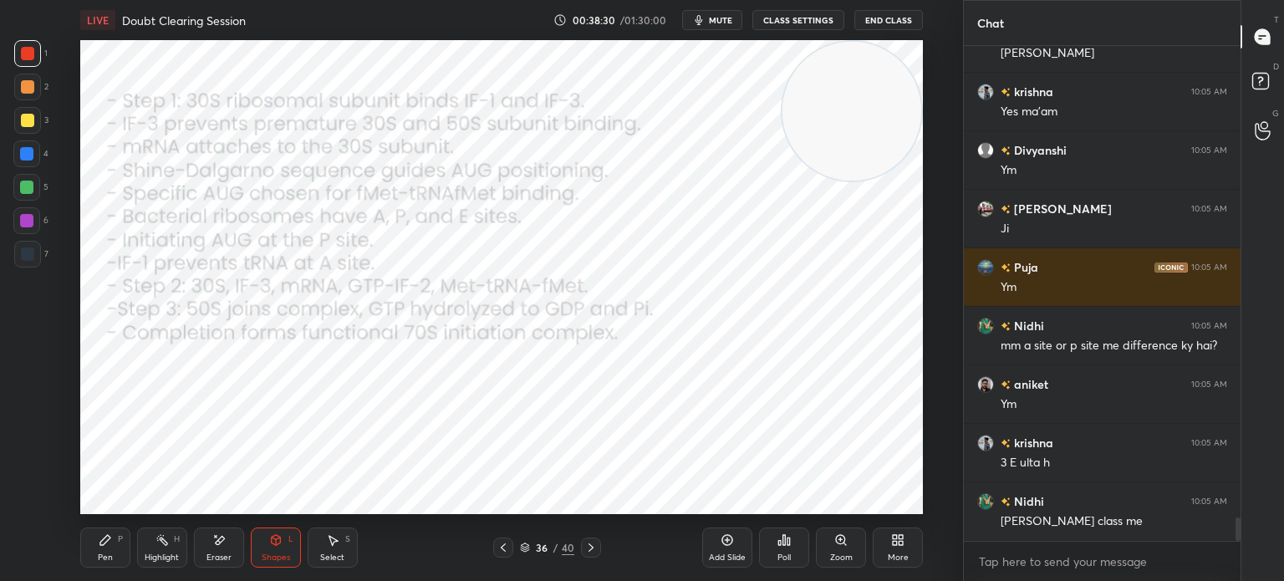
scroll to position [10184, 0]
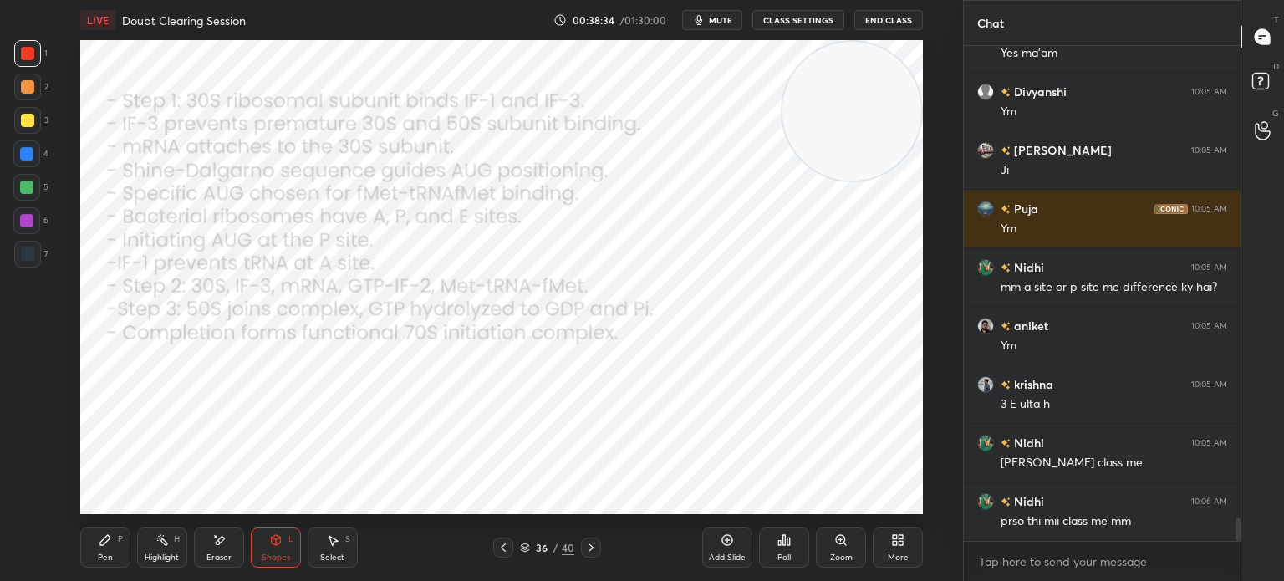
click at [94, 544] on div "Pen P" at bounding box center [105, 548] width 50 height 40
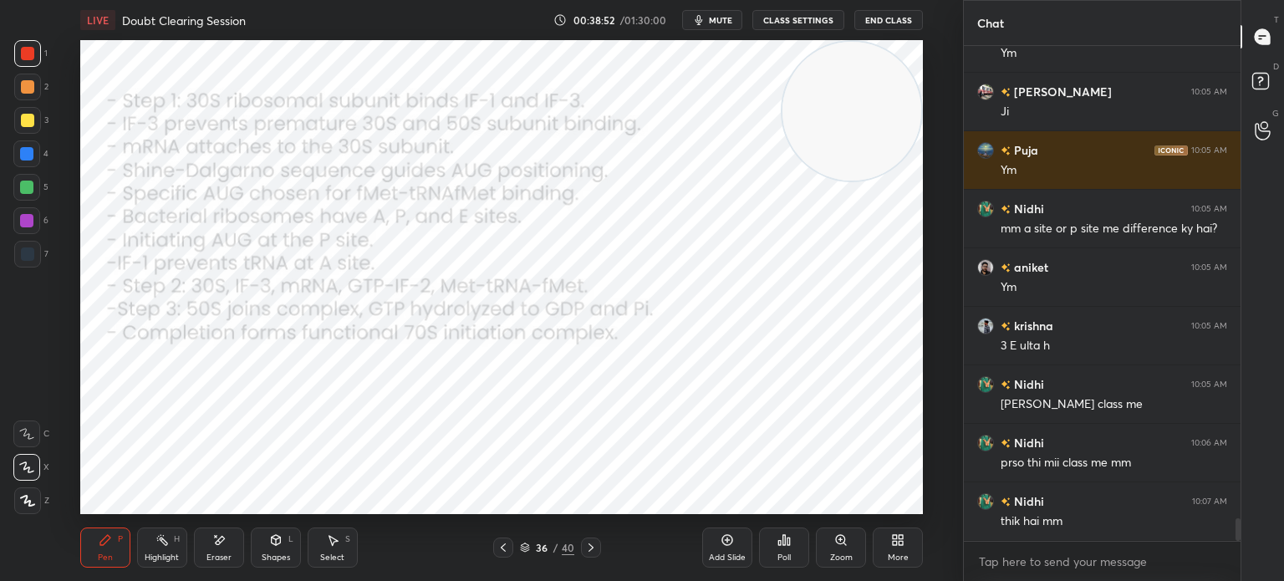
click at [24, 250] on div at bounding box center [27, 254] width 13 height 13
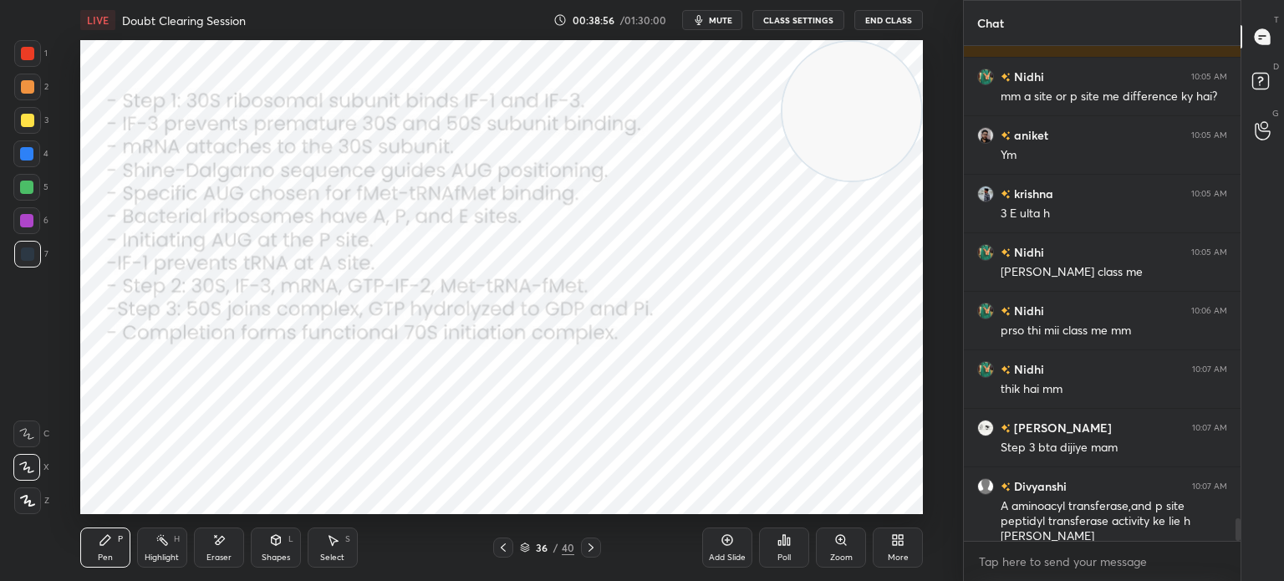
scroll to position [10433, 0]
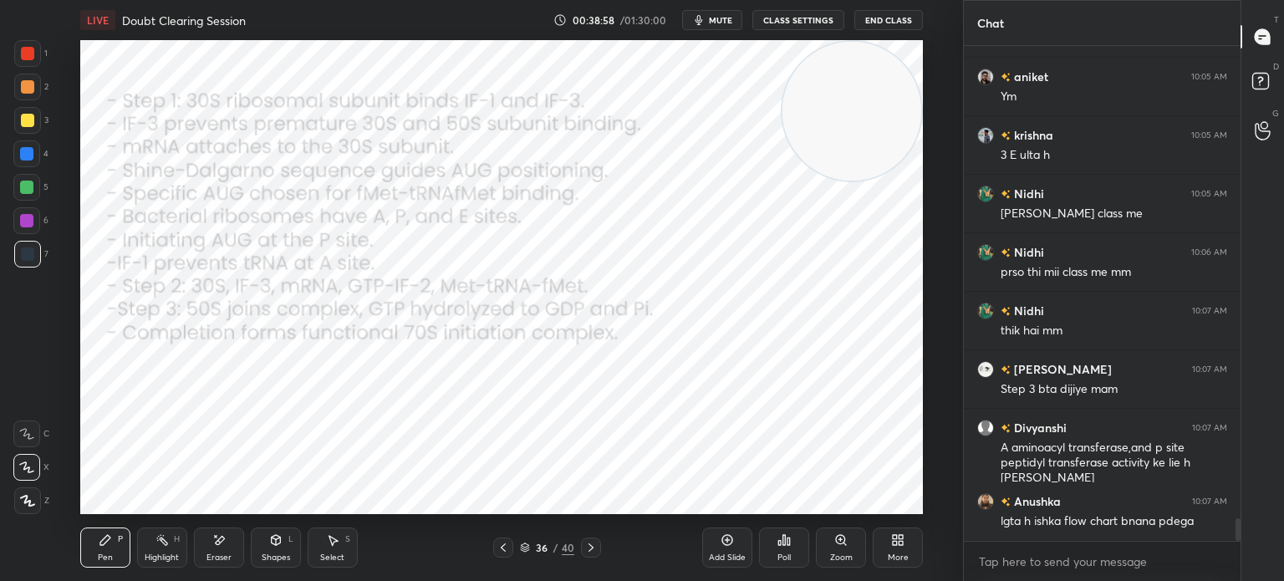
click at [505, 549] on icon at bounding box center [503, 547] width 13 height 13
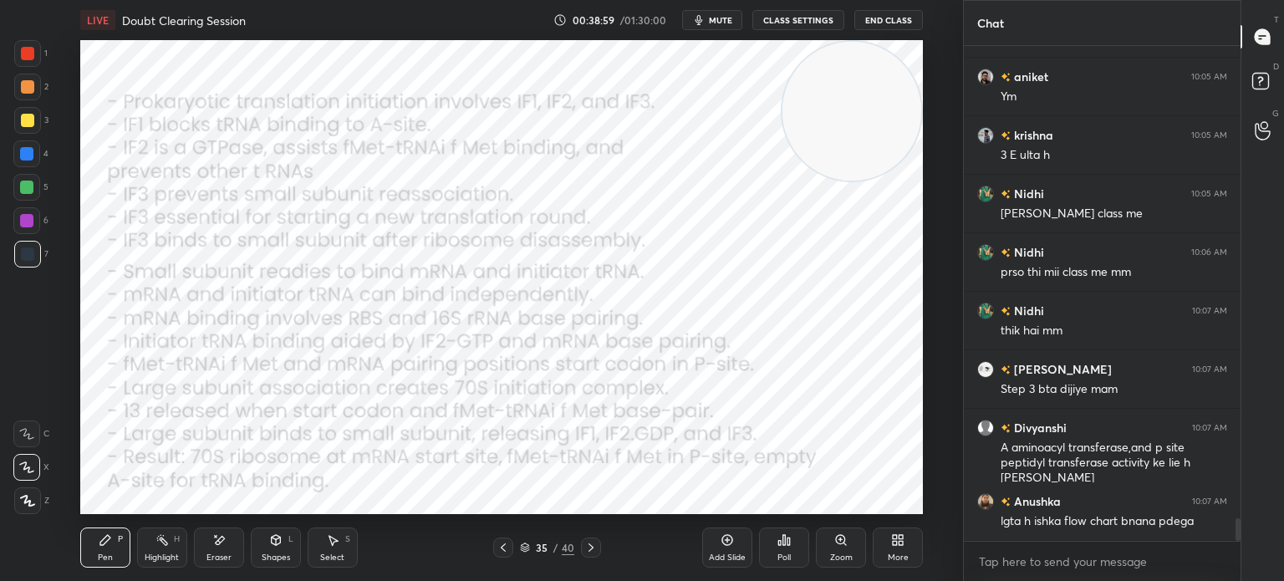
click at [586, 546] on icon at bounding box center [591, 547] width 13 height 13
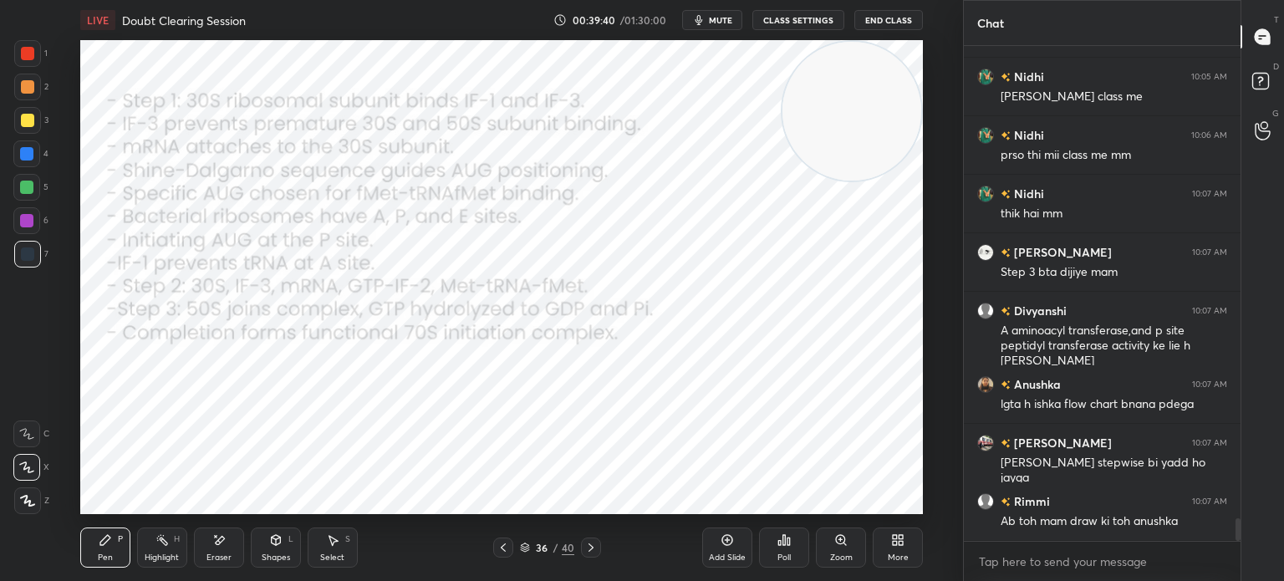
scroll to position [10608, 0]
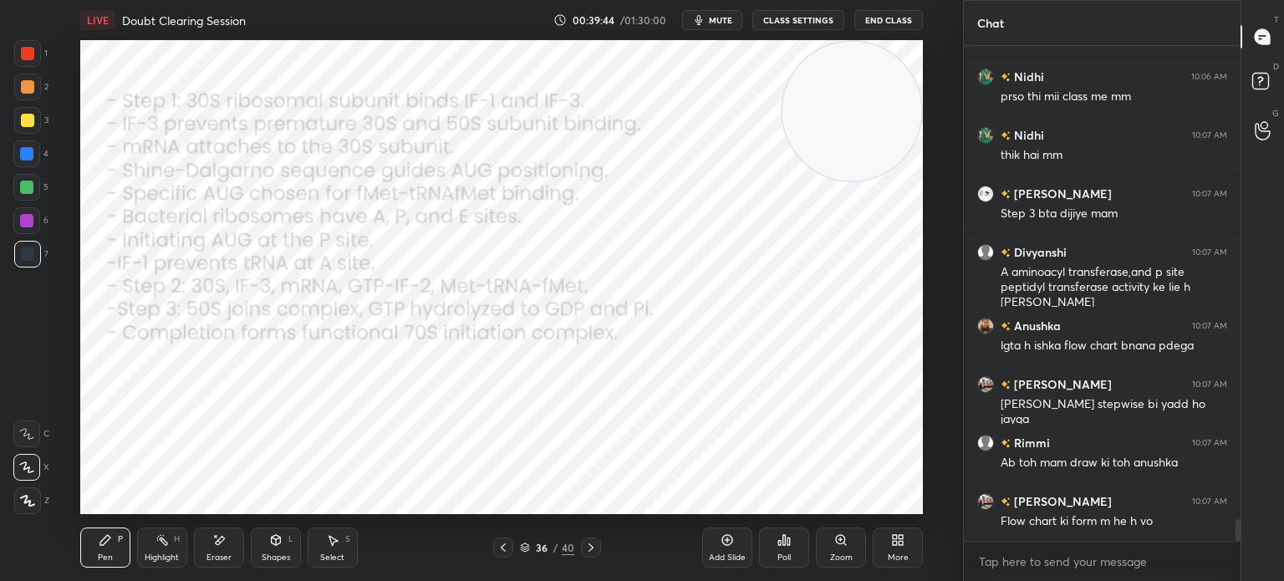
click at [527, 549] on icon at bounding box center [525, 549] width 8 height 3
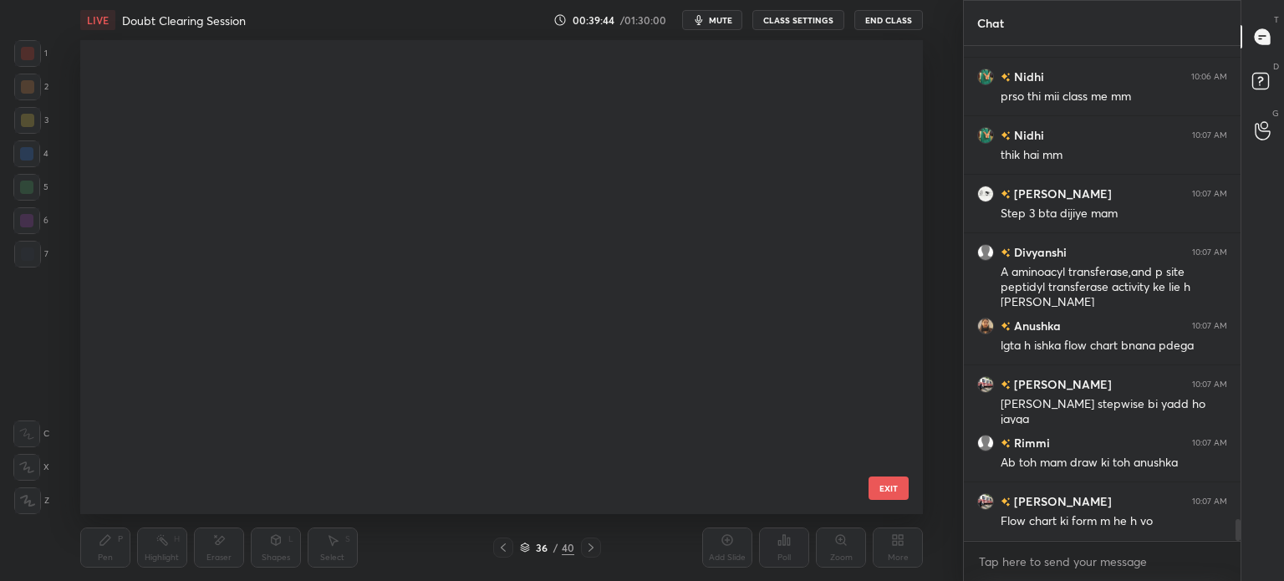
scroll to position [469, 835]
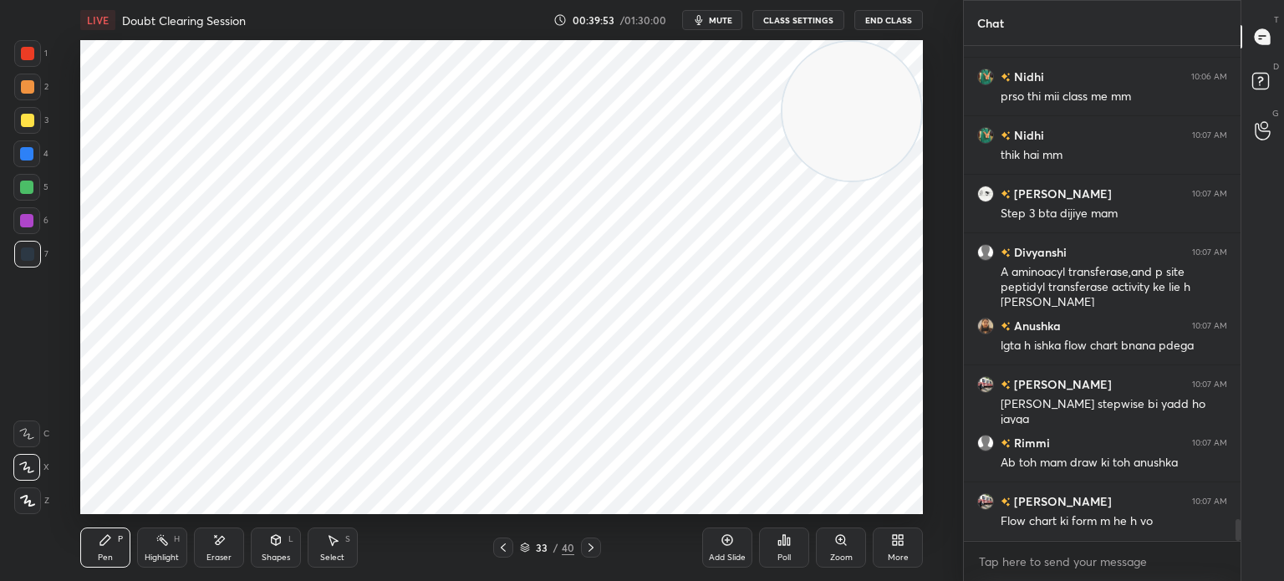
click at [590, 550] on icon at bounding box center [591, 548] width 5 height 8
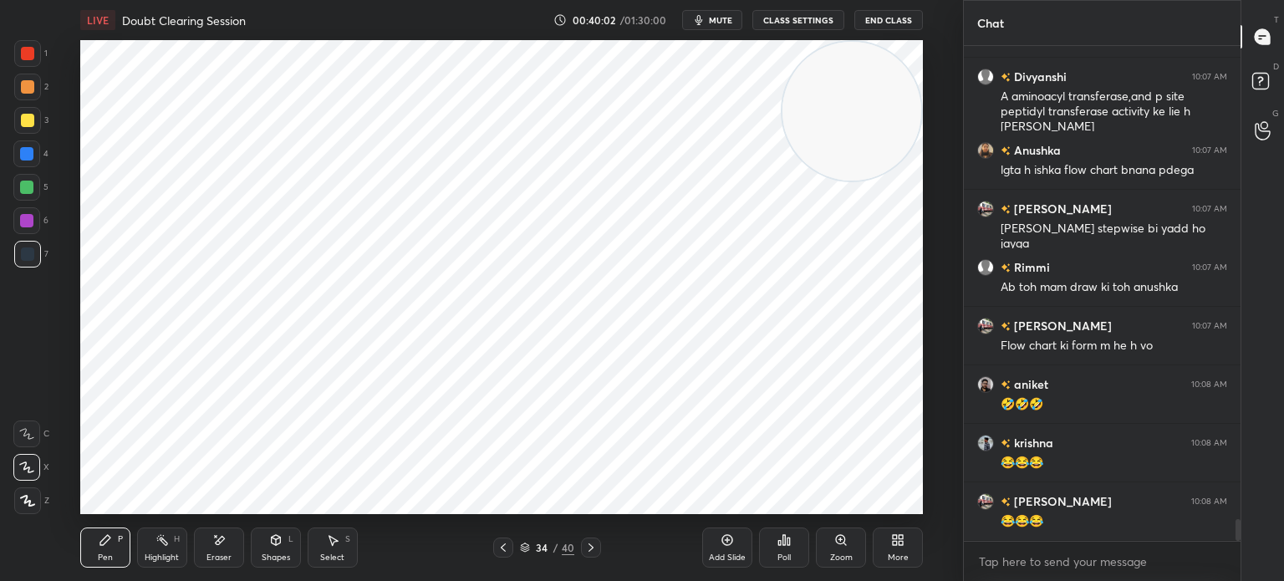
scroll to position [10842, 0]
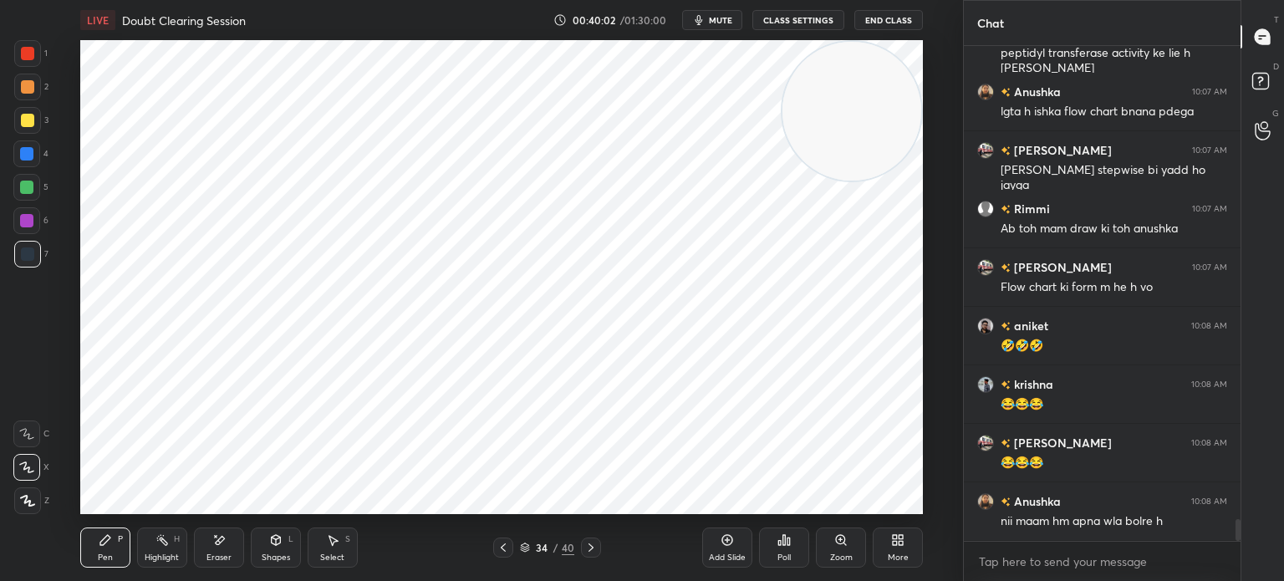
click at [502, 544] on icon at bounding box center [503, 547] width 13 height 13
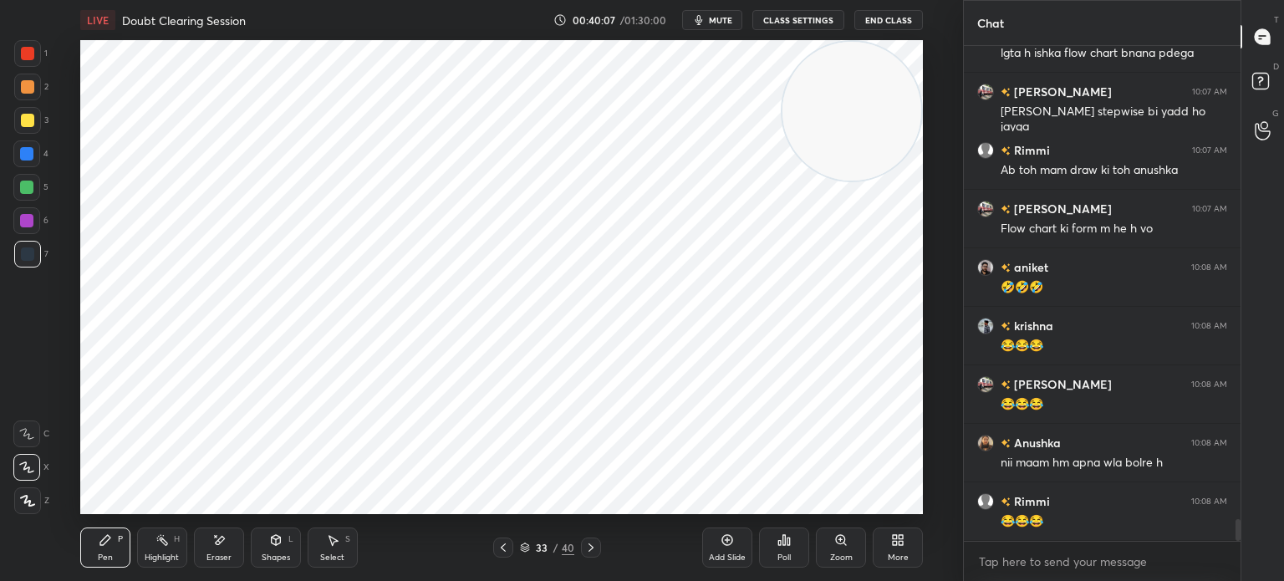
click at [589, 549] on icon at bounding box center [591, 547] width 13 height 13
click at [590, 550] on icon at bounding box center [591, 548] width 5 height 8
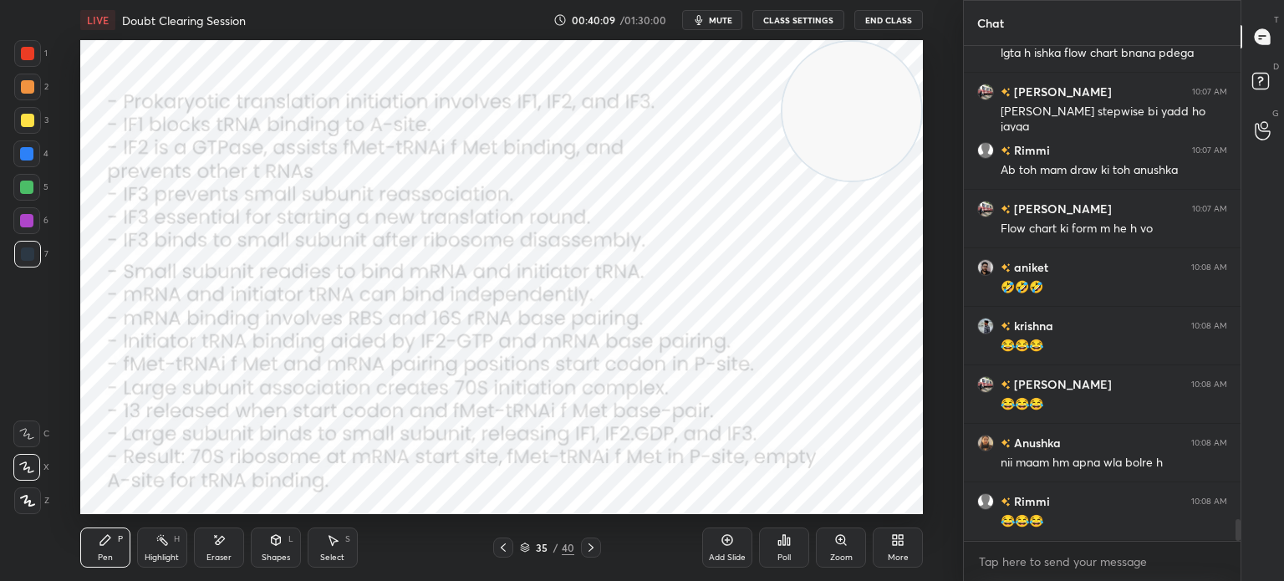
click at [591, 550] on icon at bounding box center [591, 547] width 13 height 13
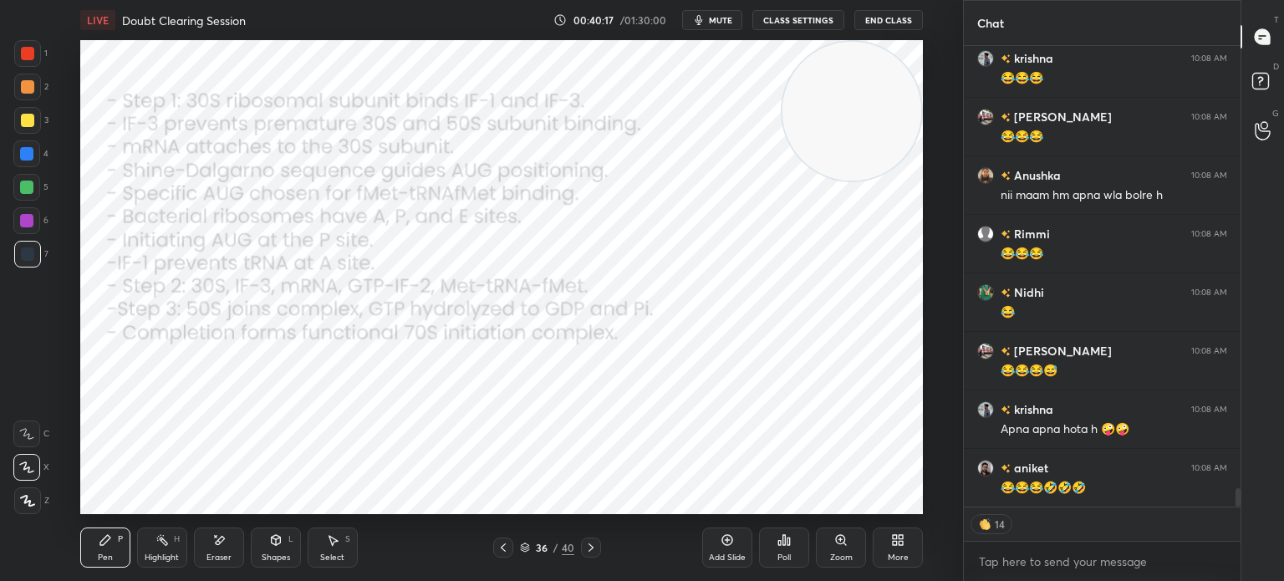
scroll to position [11228, 0]
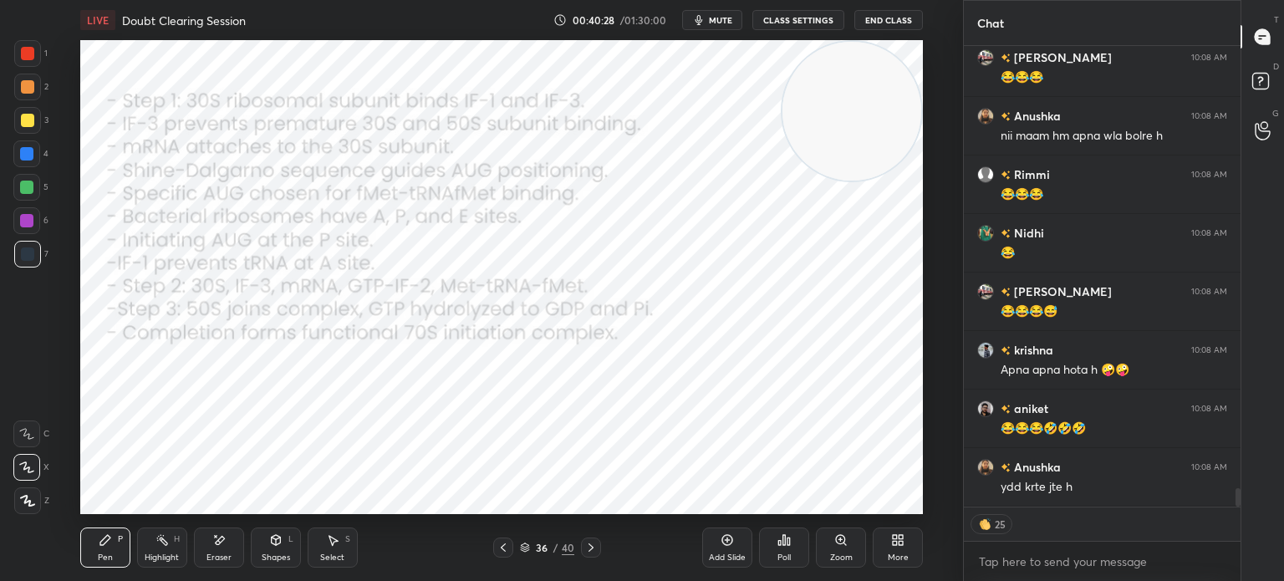
click at [177, 539] on div "H" at bounding box center [177, 539] width 6 height 8
click at [31, 503] on icon at bounding box center [26, 500] width 13 height 13
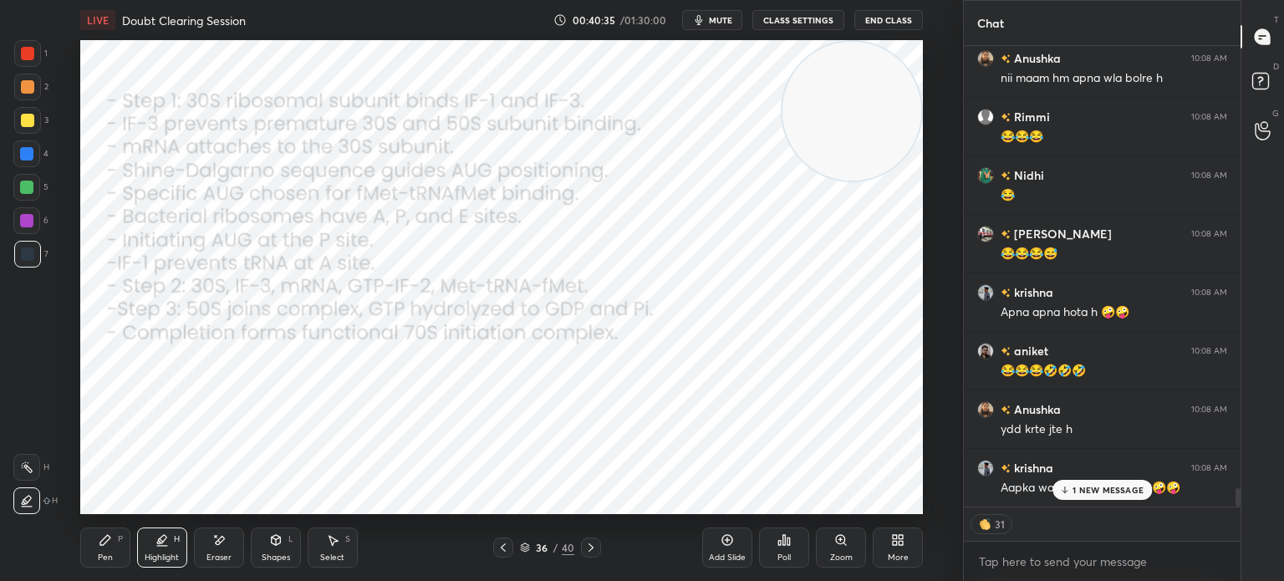
scroll to position [11345, 0]
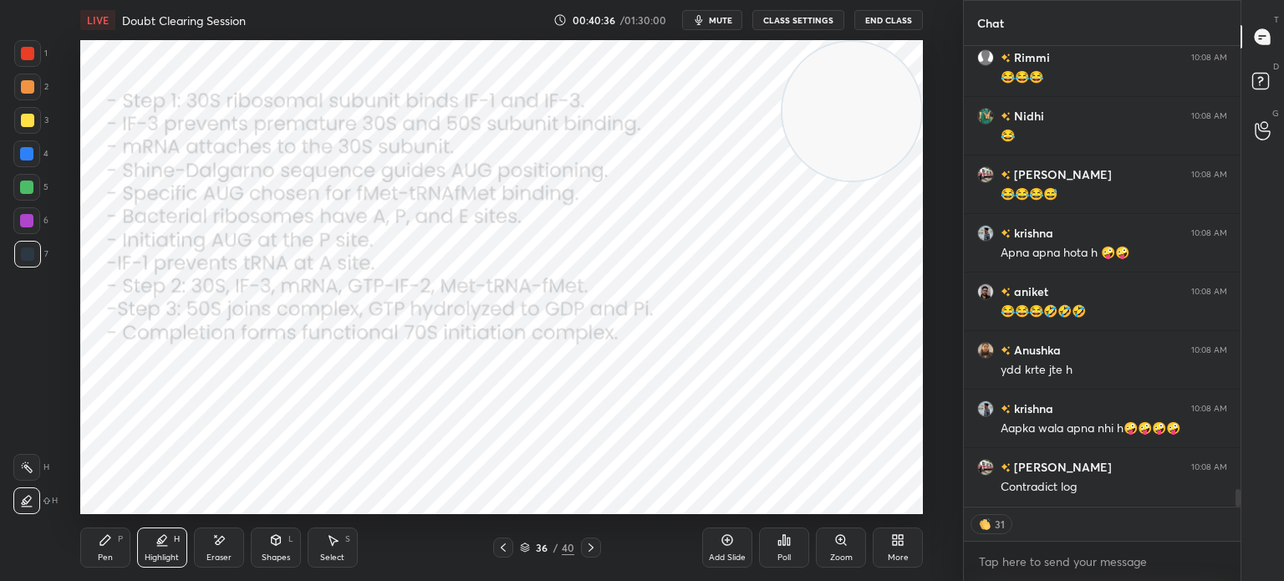
click at [96, 543] on div "Pen P" at bounding box center [105, 548] width 50 height 40
click at [33, 213] on div at bounding box center [26, 220] width 27 height 27
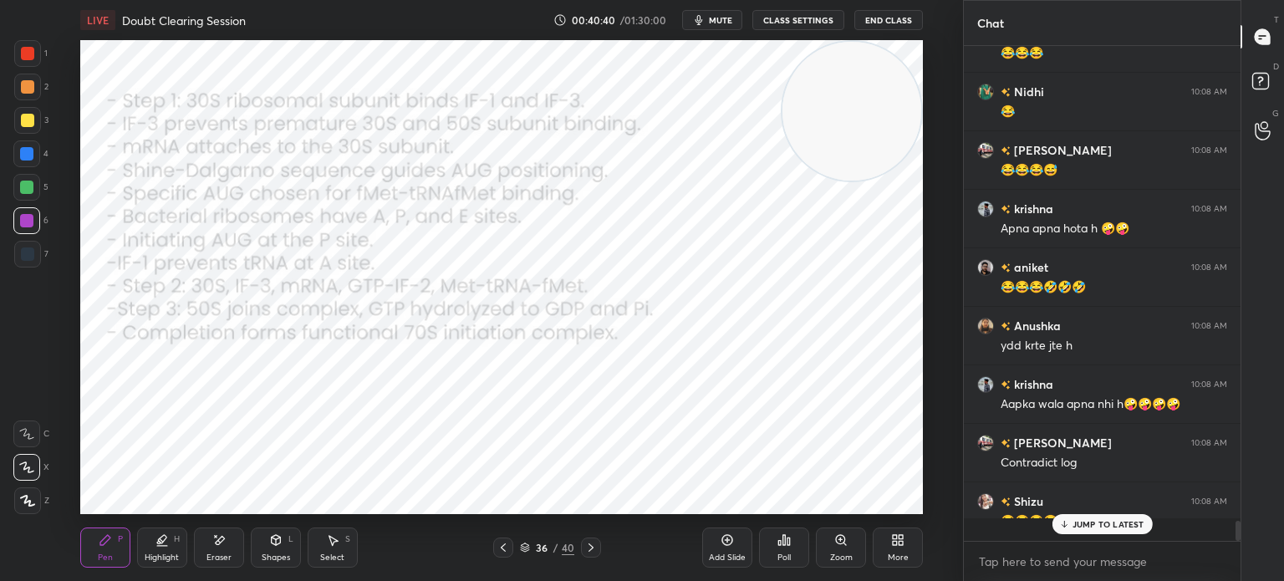
scroll to position [4, 5]
click at [20, 504] on icon at bounding box center [27, 501] width 15 height 12
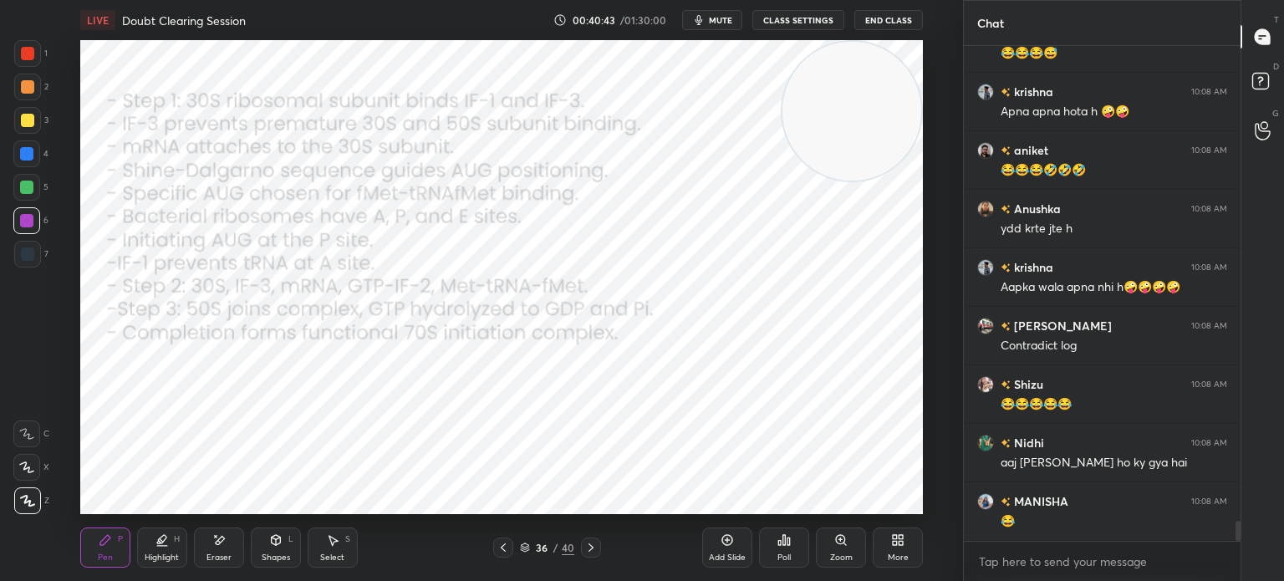
scroll to position [11545, 0]
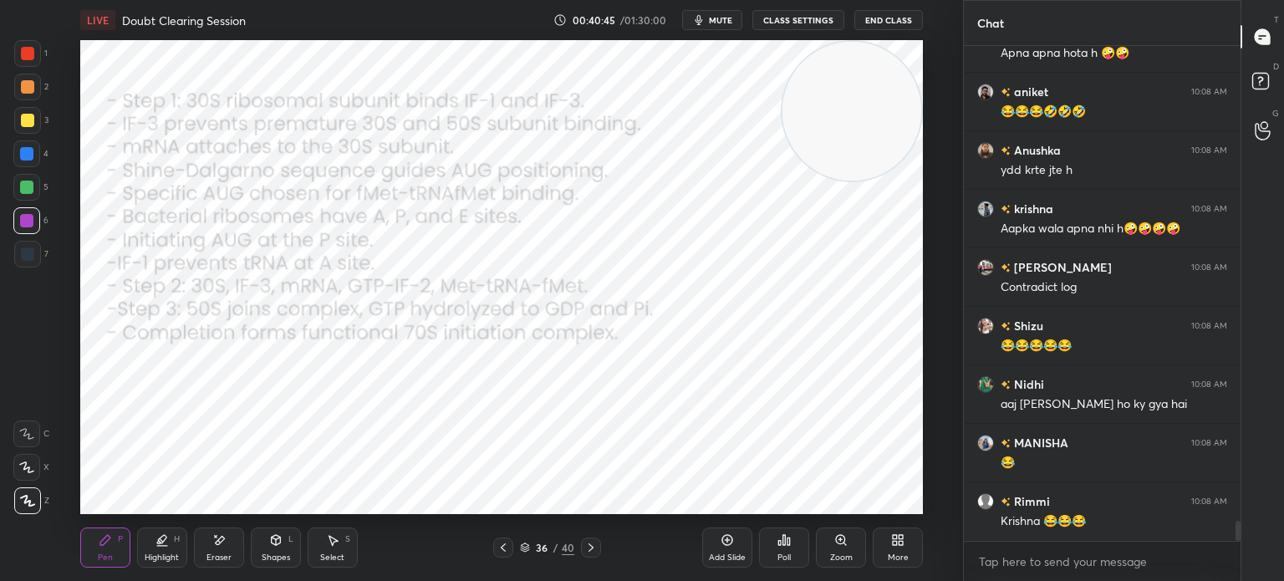
click at [221, 551] on div "Eraser" at bounding box center [219, 548] width 50 height 40
click at [27, 437] on icon at bounding box center [26, 433] width 13 height 13
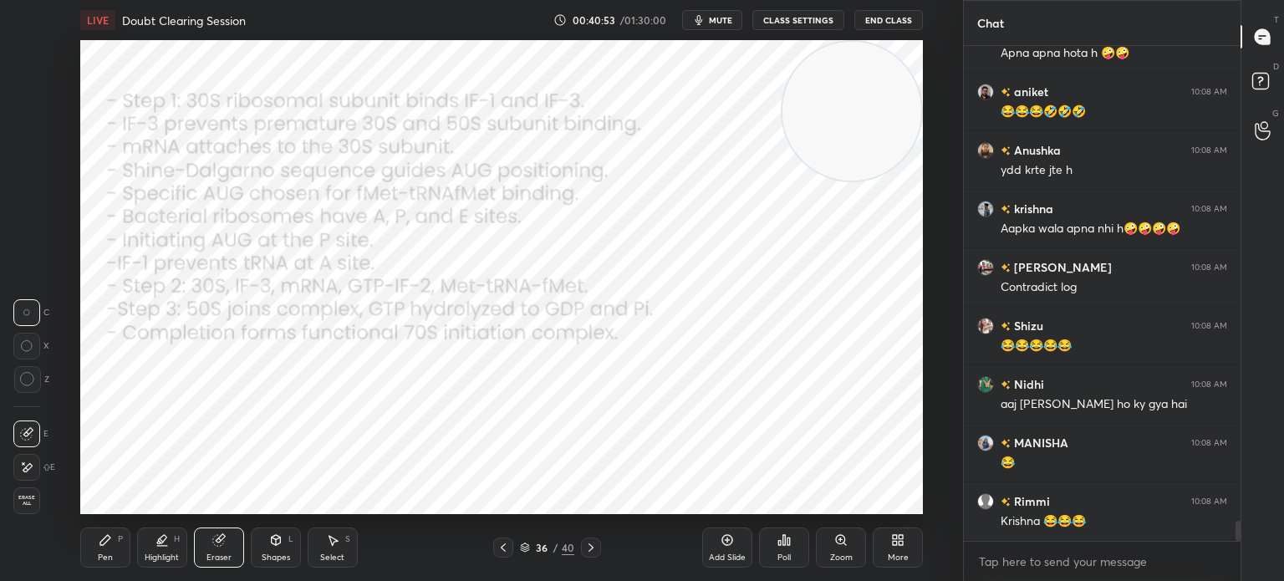
click at [117, 539] on div "Pen P" at bounding box center [105, 548] width 50 height 40
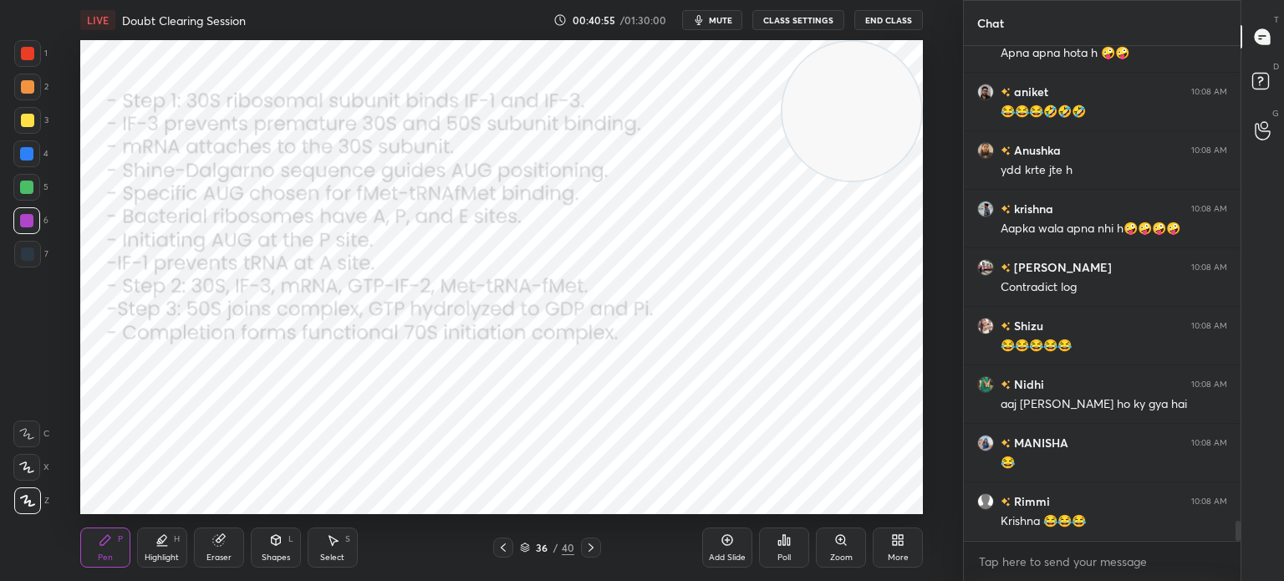
click at [29, 257] on div at bounding box center [27, 254] width 13 height 13
click at [166, 551] on div "Highlight H" at bounding box center [162, 548] width 50 height 40
click at [210, 542] on div "Eraser" at bounding box center [219, 548] width 50 height 40
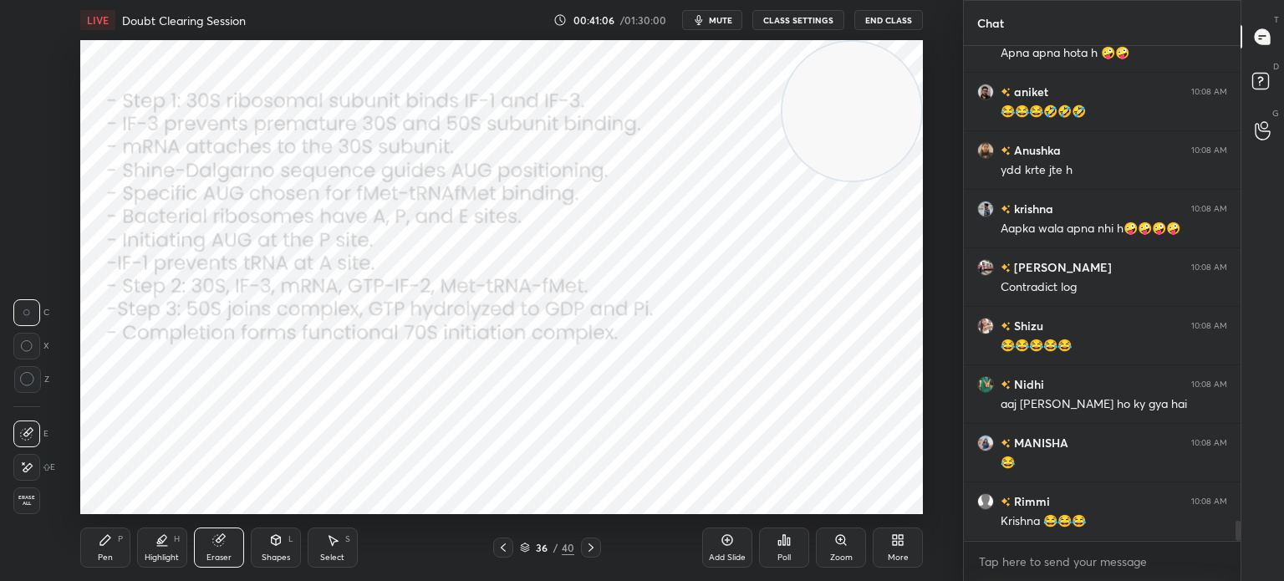
click at [328, 566] on div "Select S" at bounding box center [333, 548] width 50 height 40
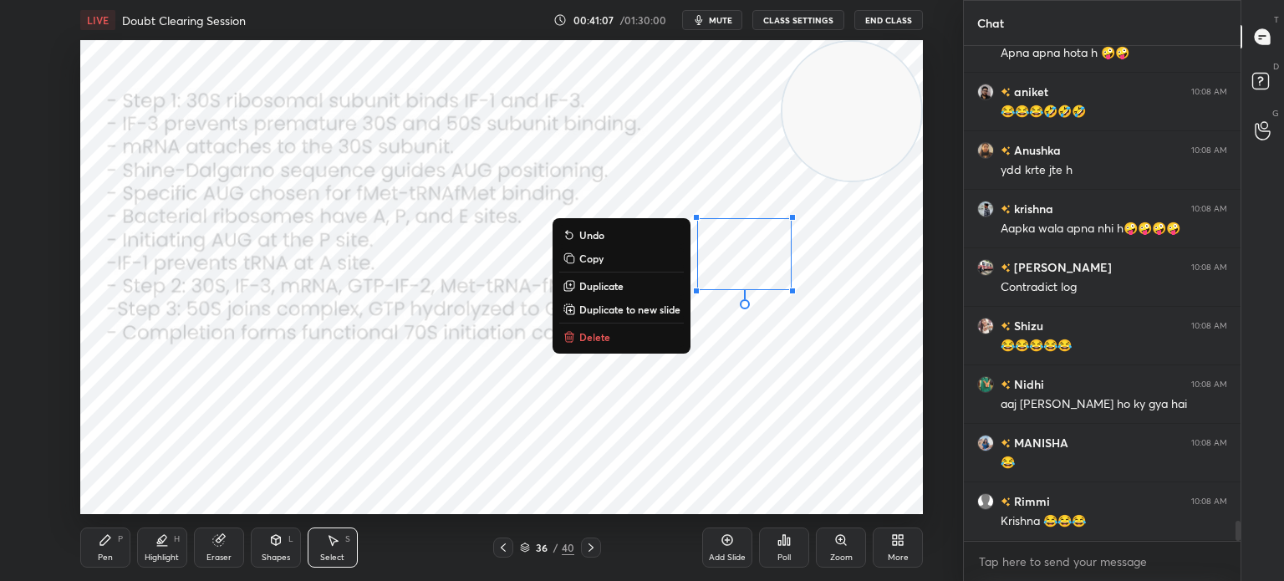
click at [659, 329] on button "Delete" at bounding box center [621, 337] width 125 height 20
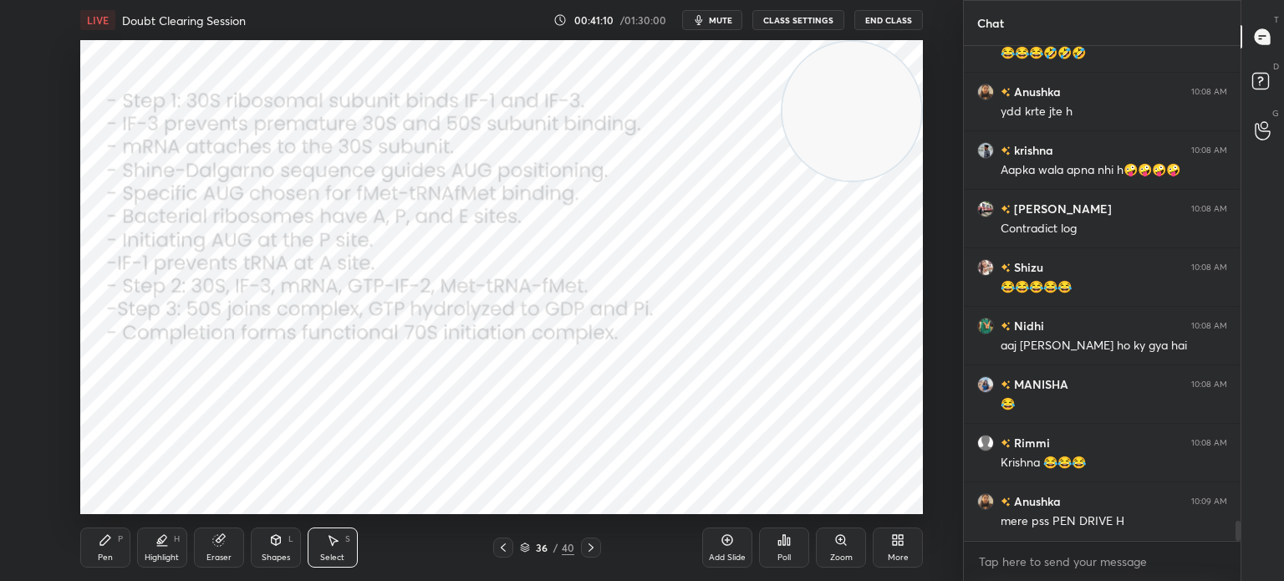
scroll to position [11662, 0]
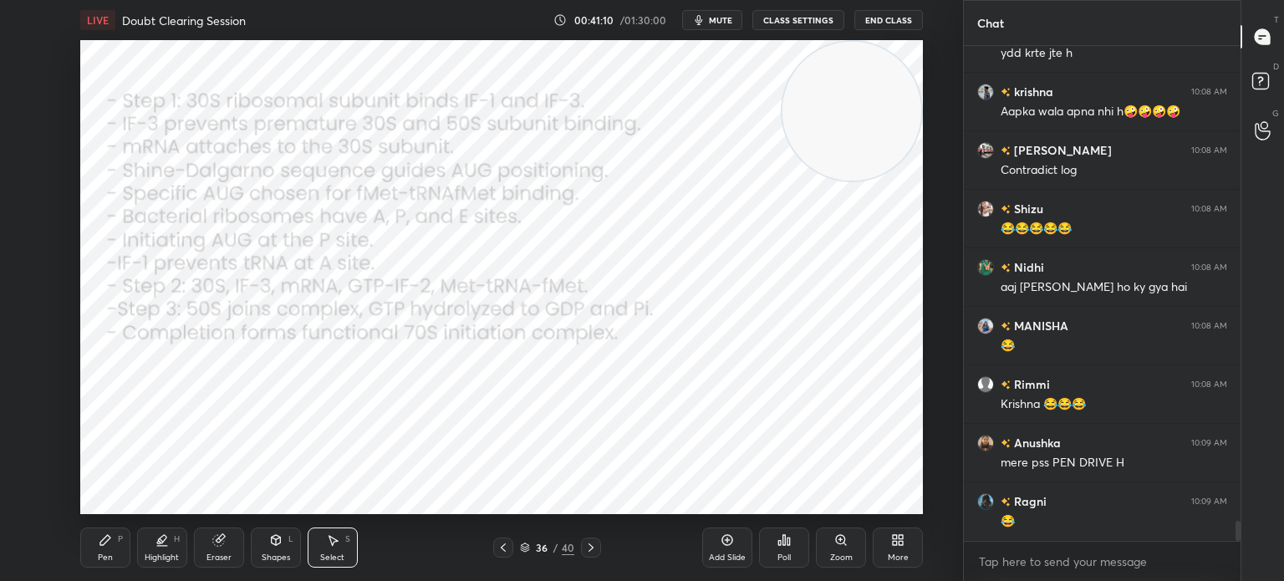
click at [101, 544] on icon at bounding box center [105, 540] width 10 height 10
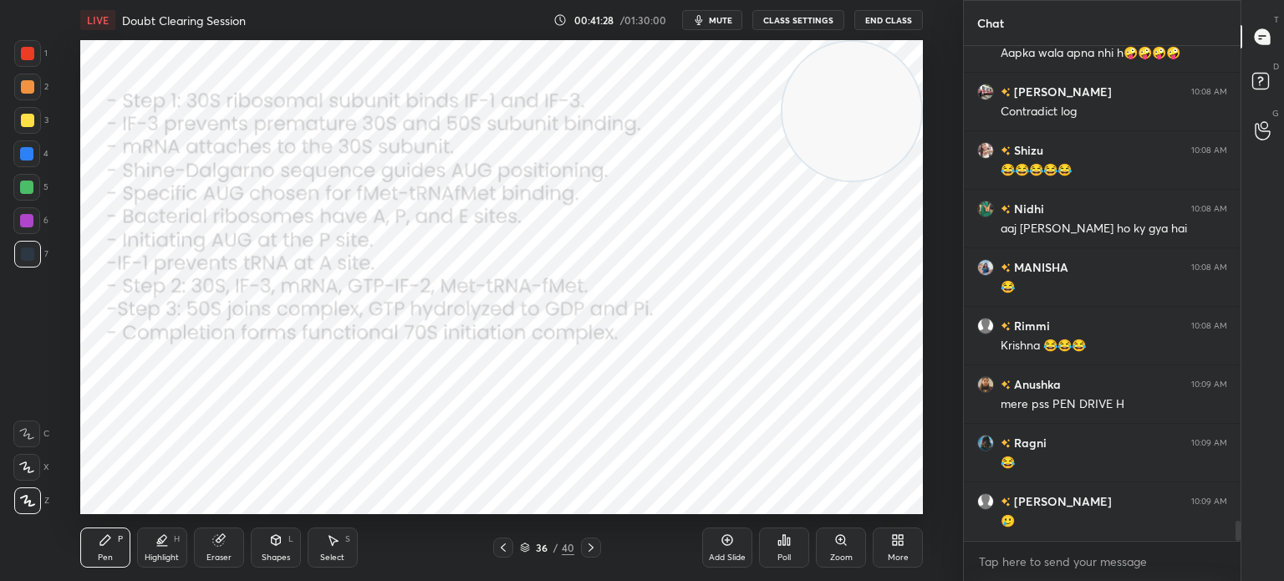
scroll to position [11779, 0]
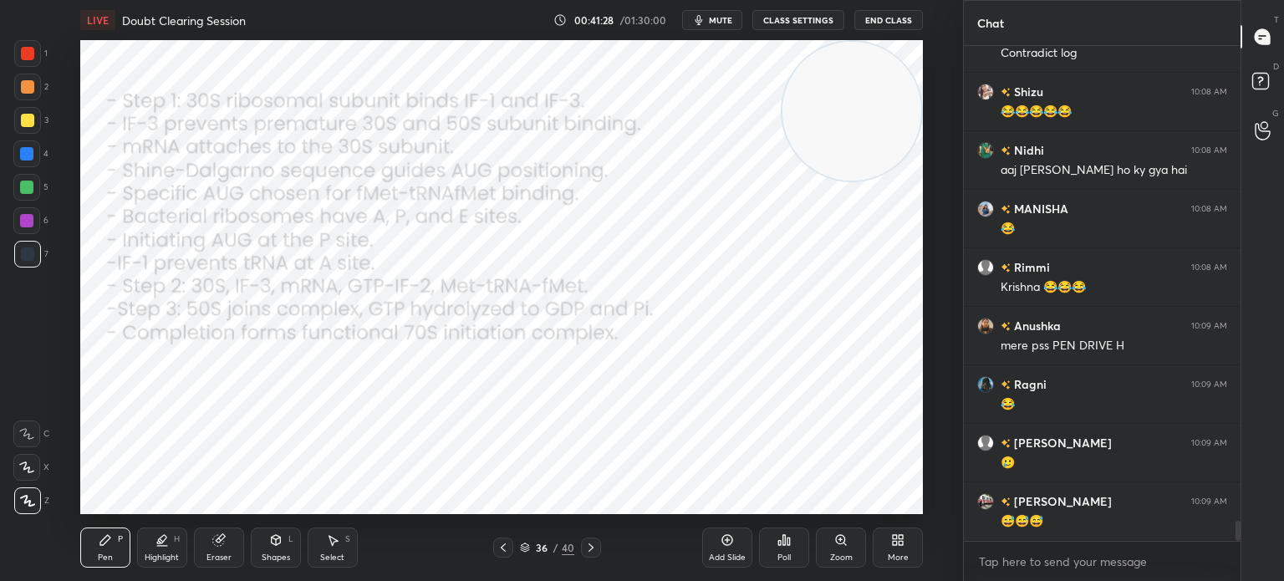
click at [33, 58] on div at bounding box center [27, 53] width 13 height 13
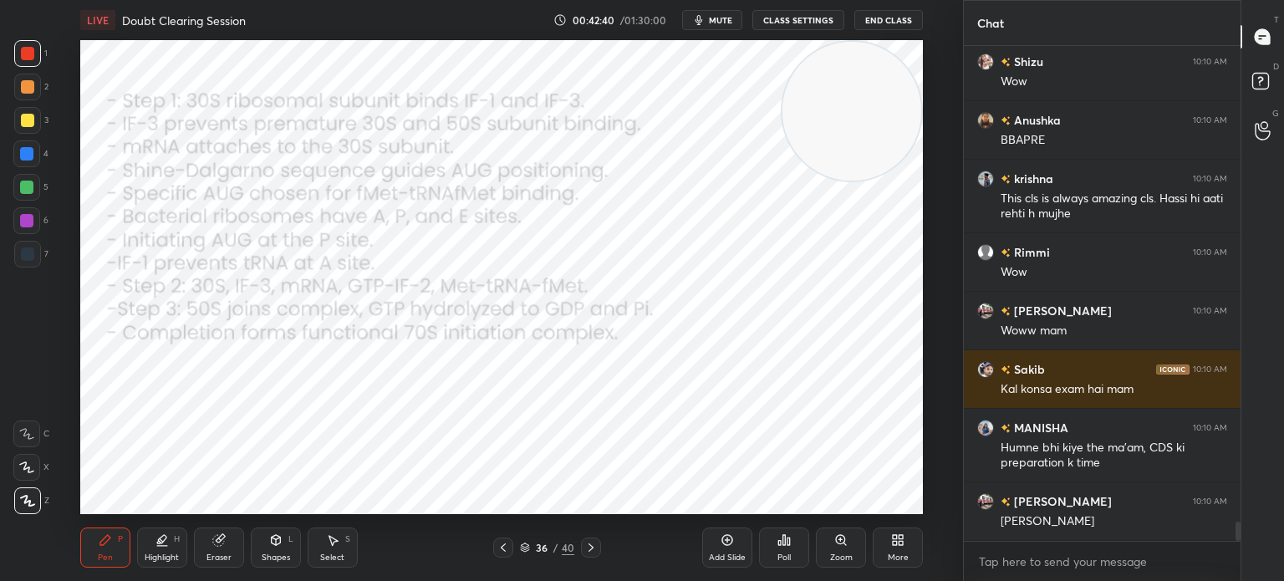
scroll to position [12453, 0]
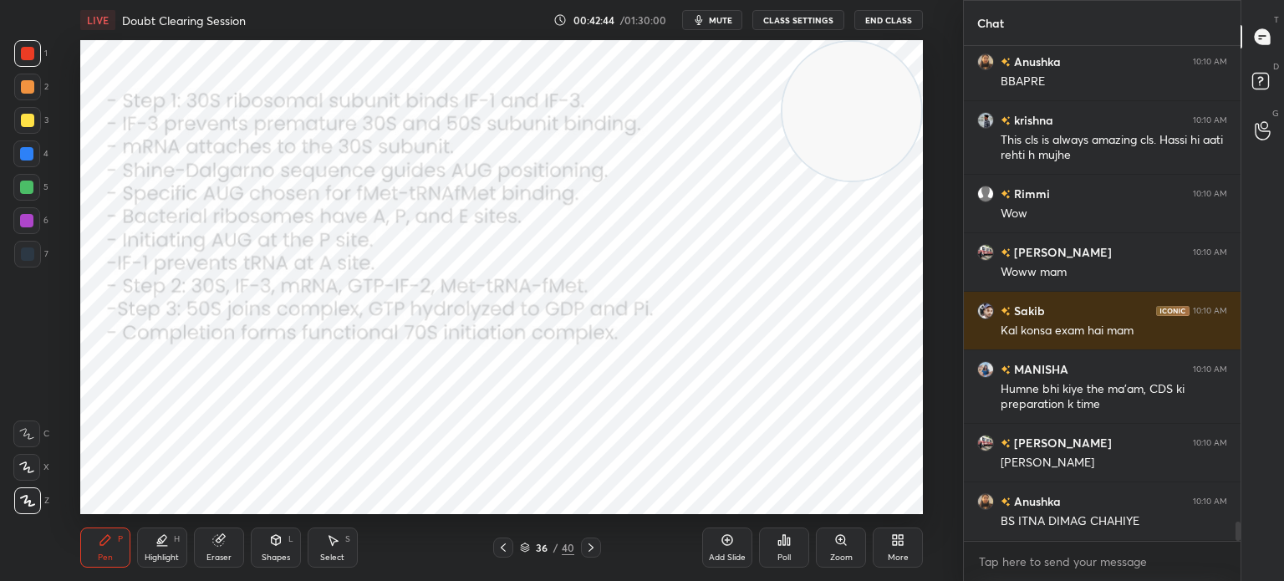
click at [207, 554] on div "Eraser" at bounding box center [219, 558] width 25 height 8
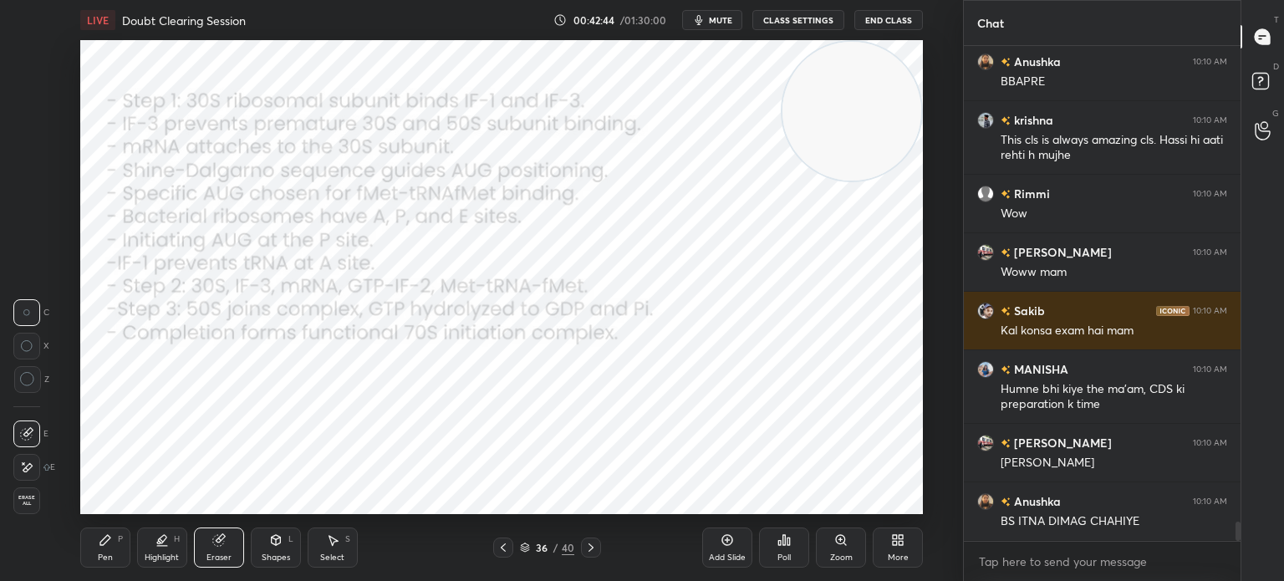
click at [49, 457] on div "E" at bounding box center [34, 467] width 42 height 27
click at [106, 557] on div "Pen" at bounding box center [105, 558] width 15 height 8
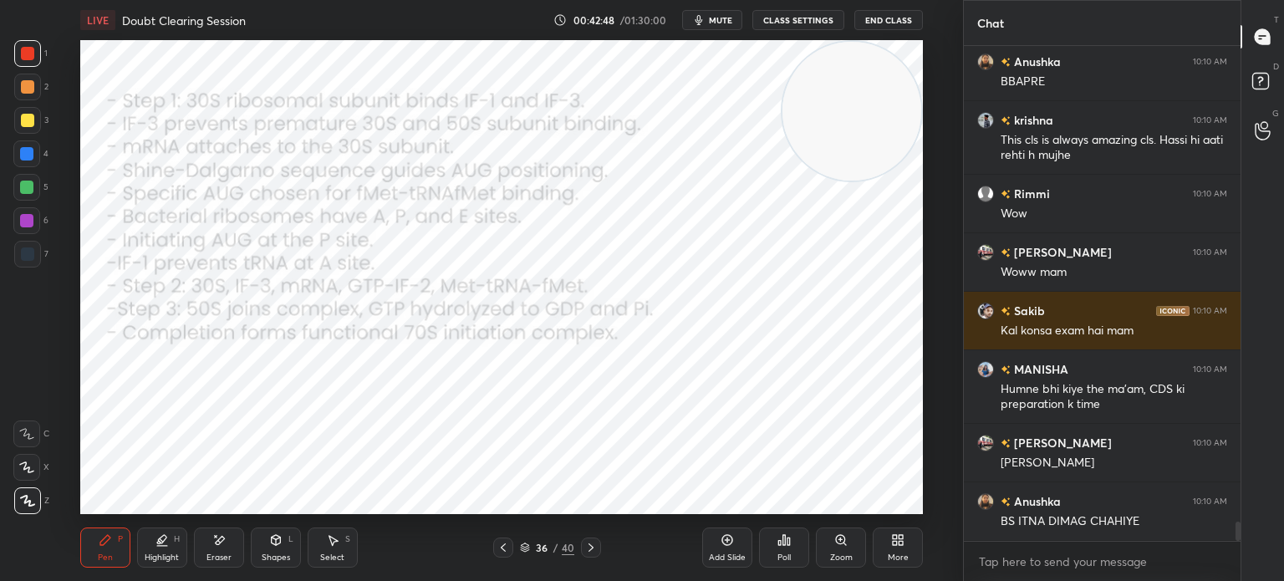
click at [43, 247] on div "7" at bounding box center [31, 254] width 34 height 27
click at [32, 51] on div at bounding box center [27, 53] width 13 height 13
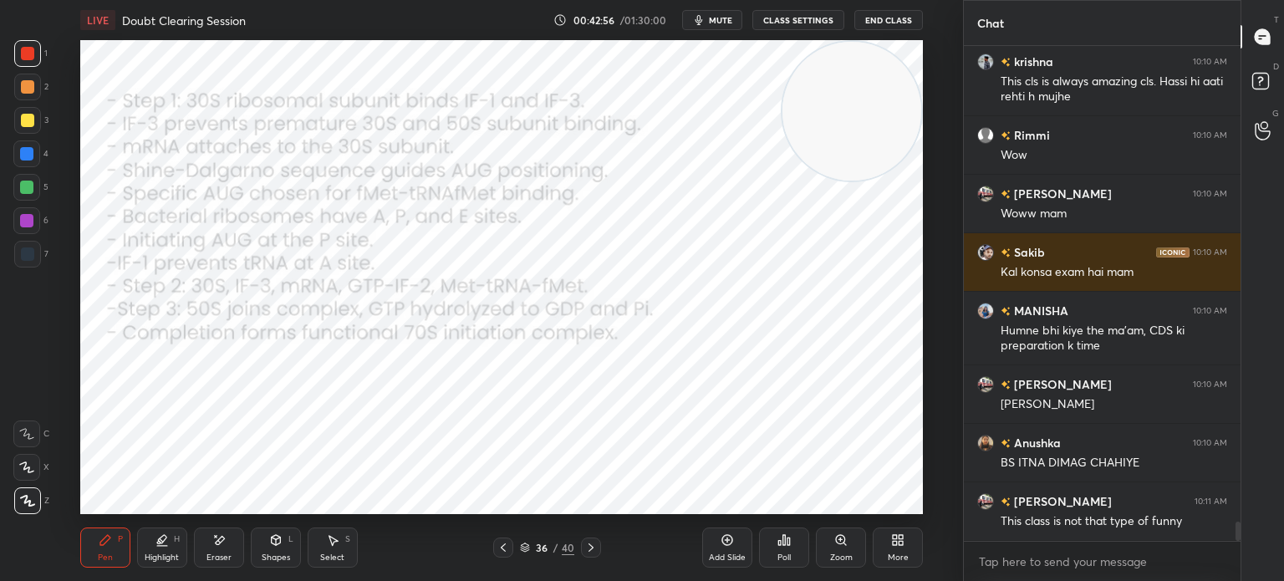
click at [202, 539] on div "Eraser" at bounding box center [219, 548] width 50 height 40
click at [99, 544] on icon at bounding box center [105, 540] width 13 height 13
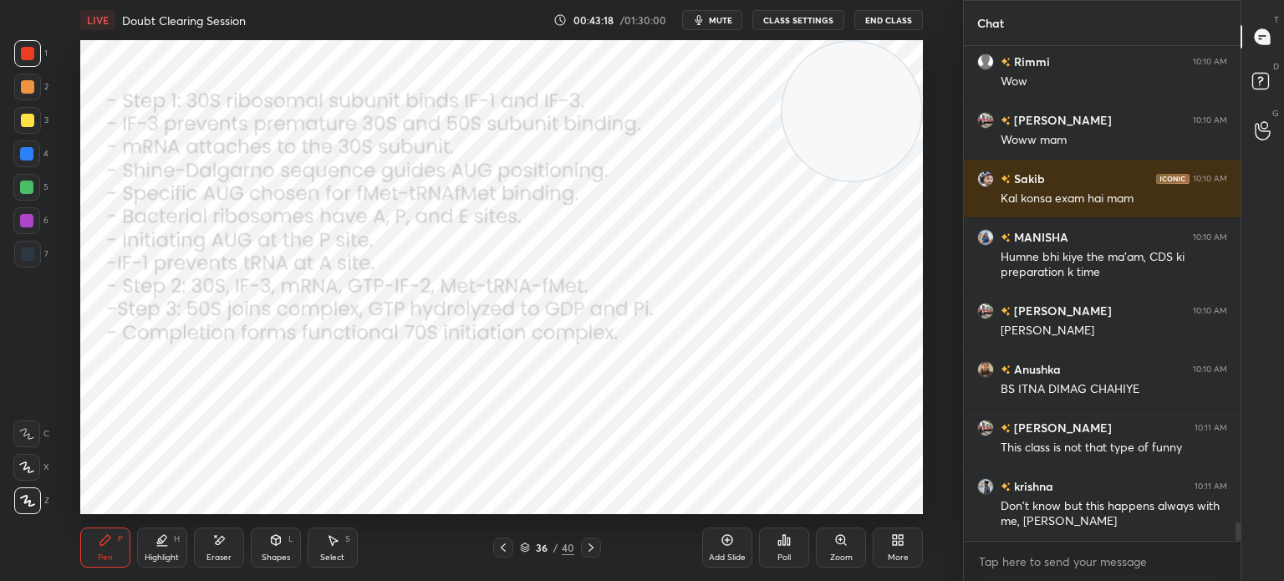
click at [589, 554] on icon at bounding box center [591, 547] width 13 height 13
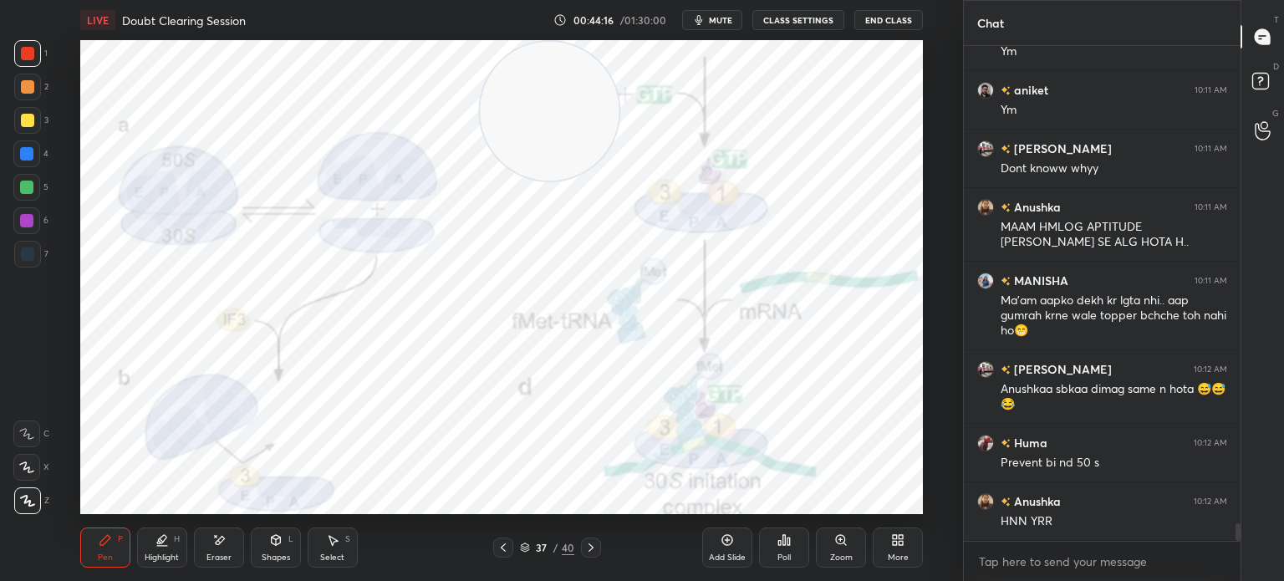
scroll to position [13172, 0]
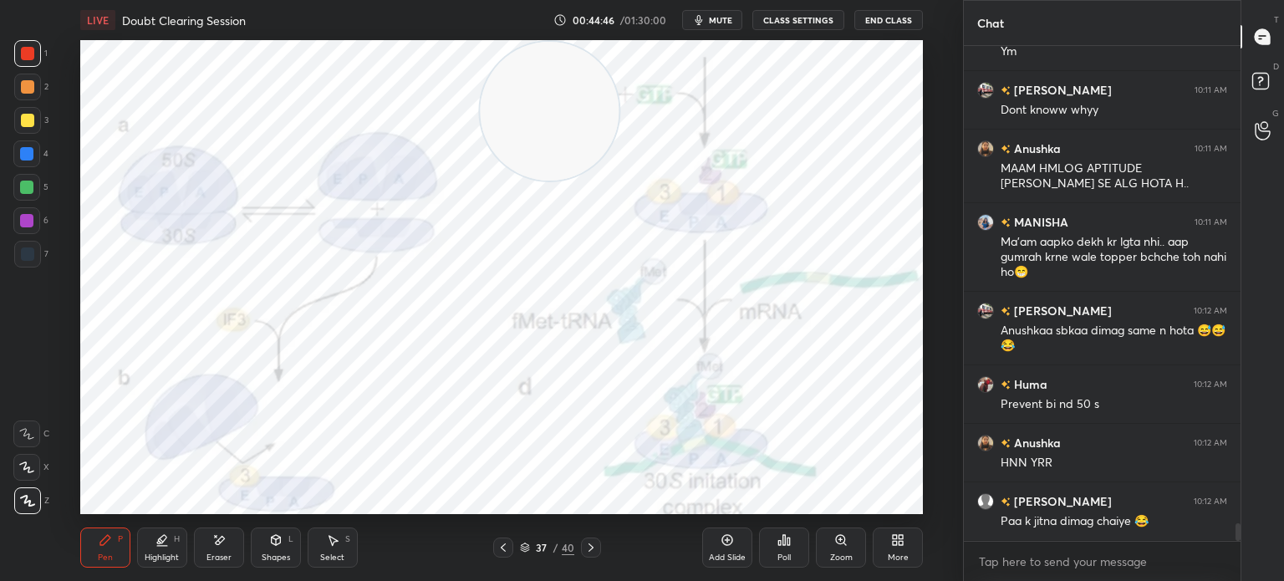
click at [595, 548] on icon at bounding box center [591, 547] width 13 height 13
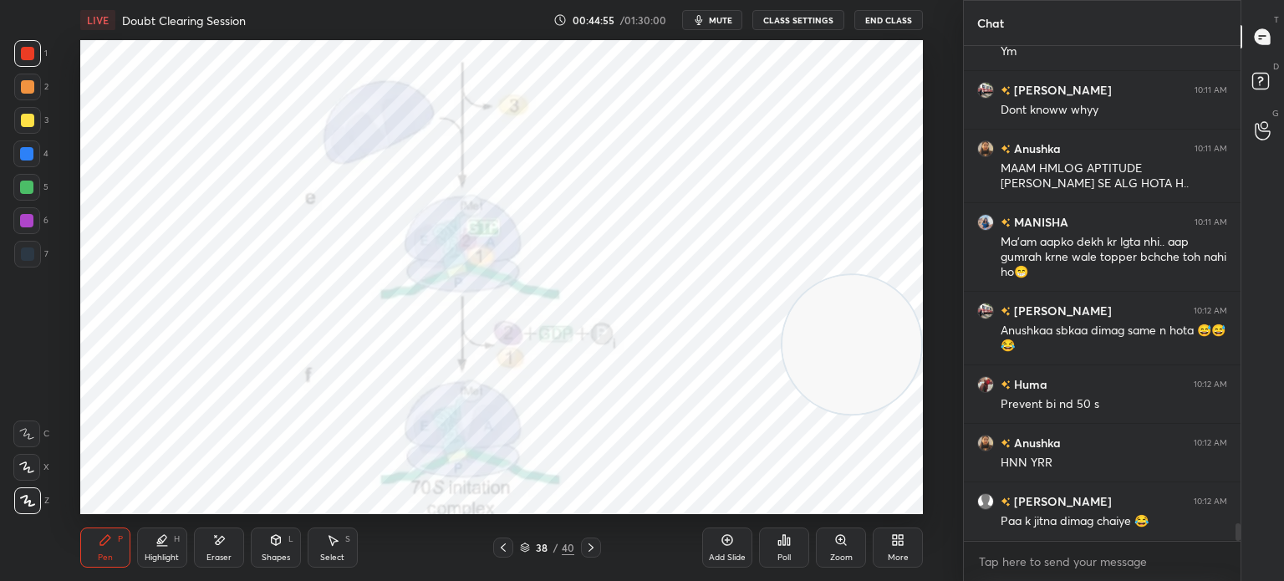
click at [230, 546] on div "Eraser" at bounding box center [219, 548] width 50 height 40
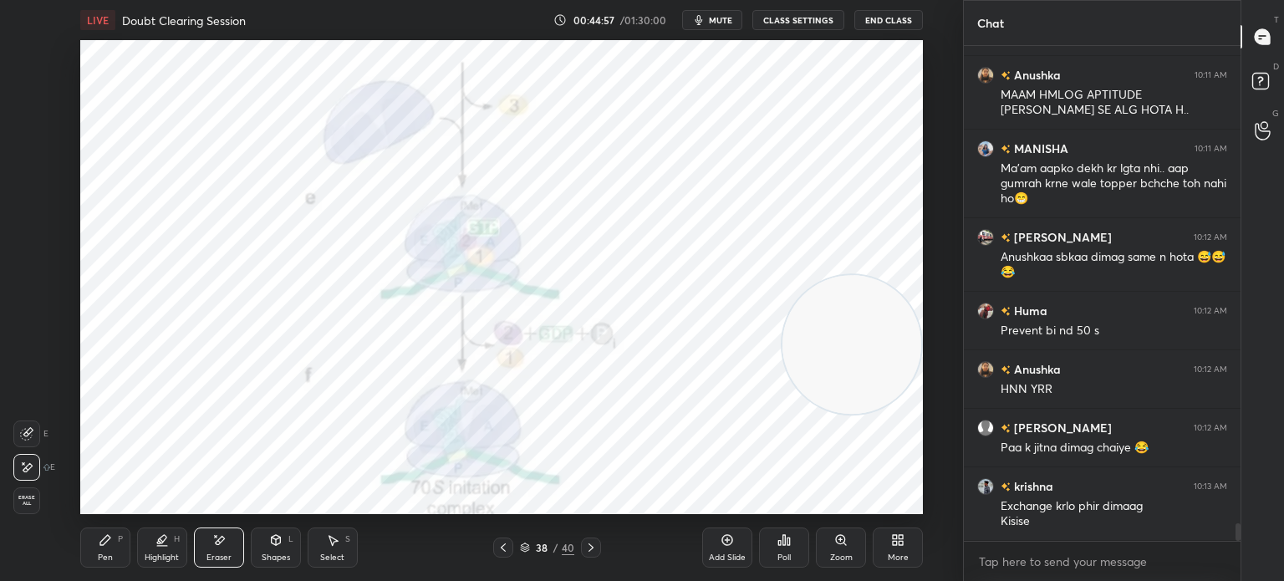
click at [106, 554] on div "Pen" at bounding box center [105, 558] width 15 height 8
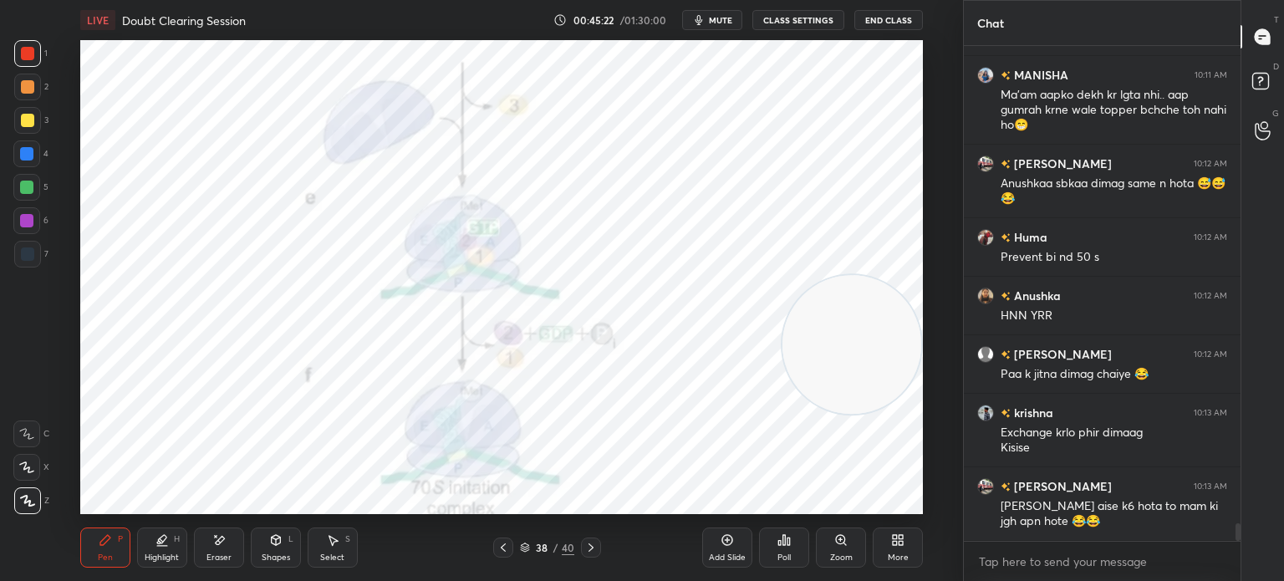
click at [795, 414] on video at bounding box center [852, 344] width 139 height 139
click at [582, 548] on div at bounding box center [591, 548] width 20 height 20
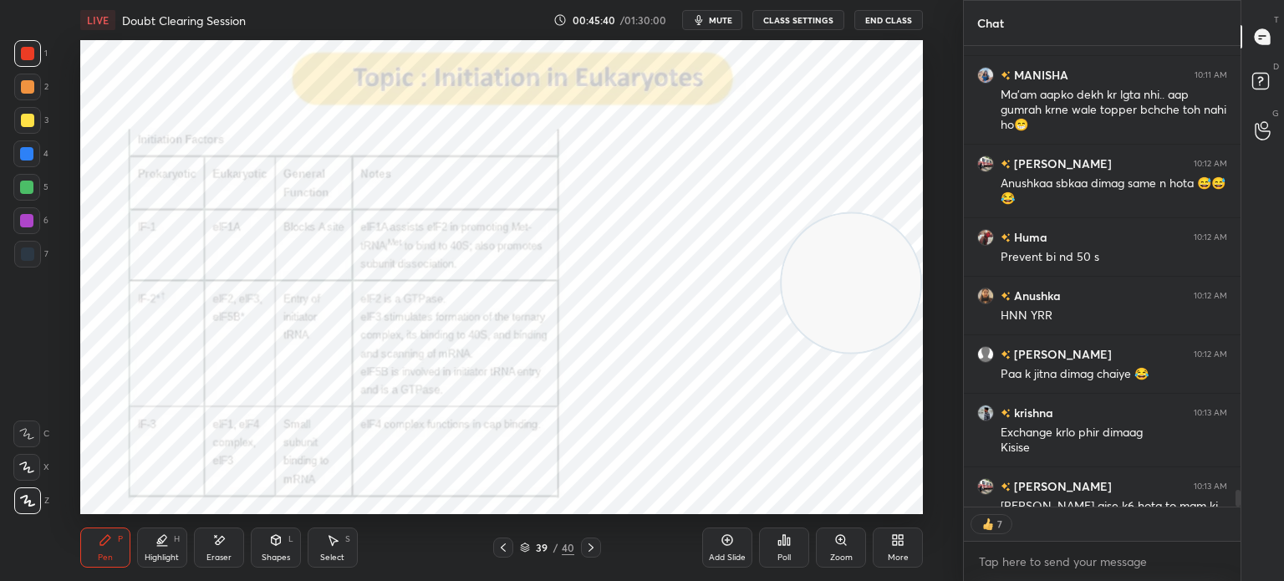
scroll to position [13353, 0]
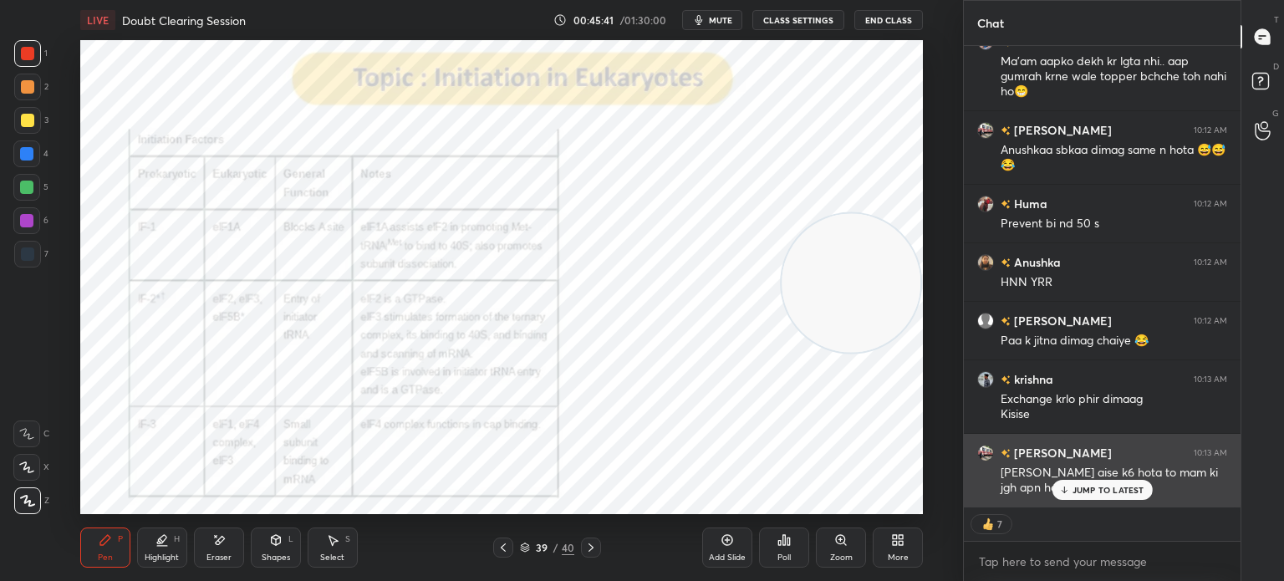
click at [1114, 488] on p "JUMP TO LATEST" at bounding box center [1109, 490] width 72 height 10
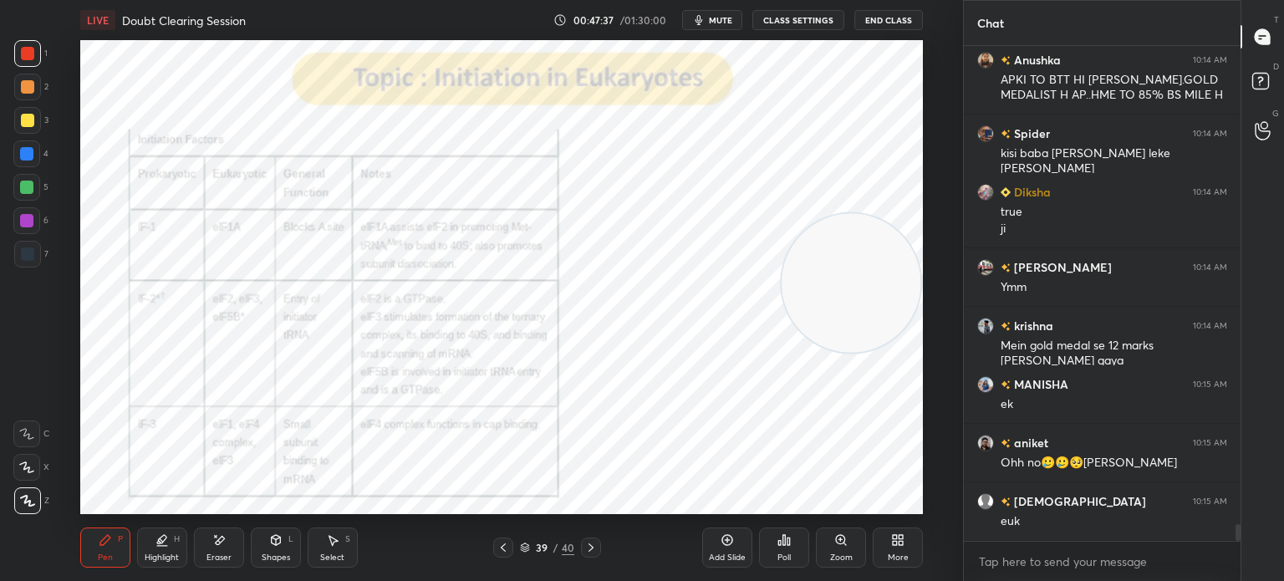
scroll to position [13937, 0]
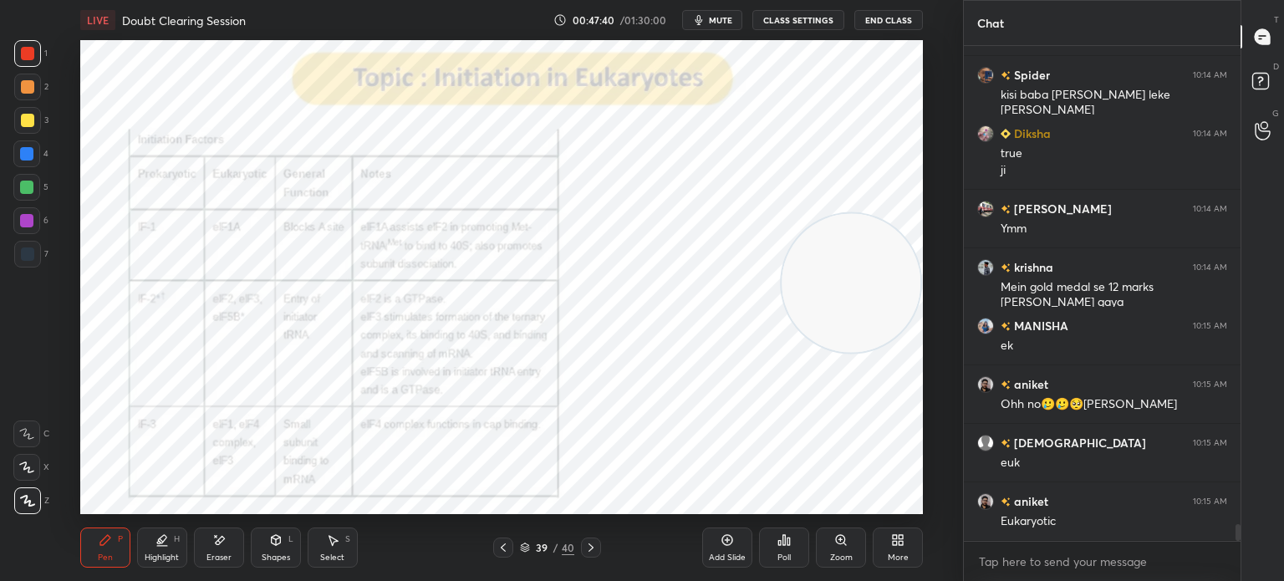
click at [590, 544] on icon at bounding box center [591, 547] width 13 height 13
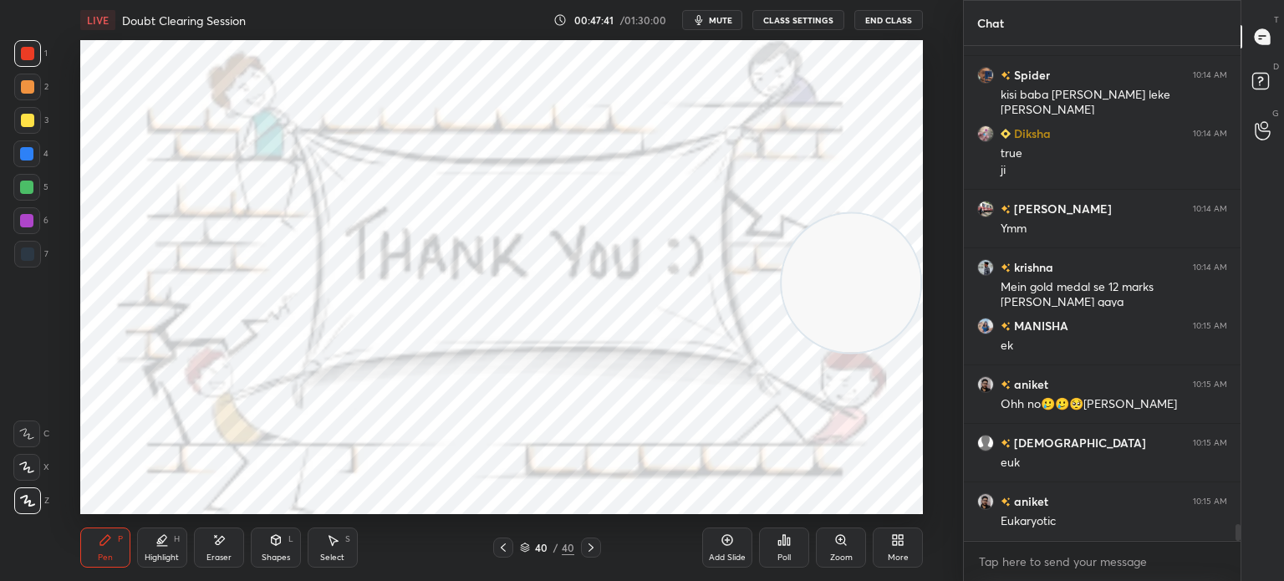
click at [508, 541] on icon at bounding box center [503, 547] width 13 height 13
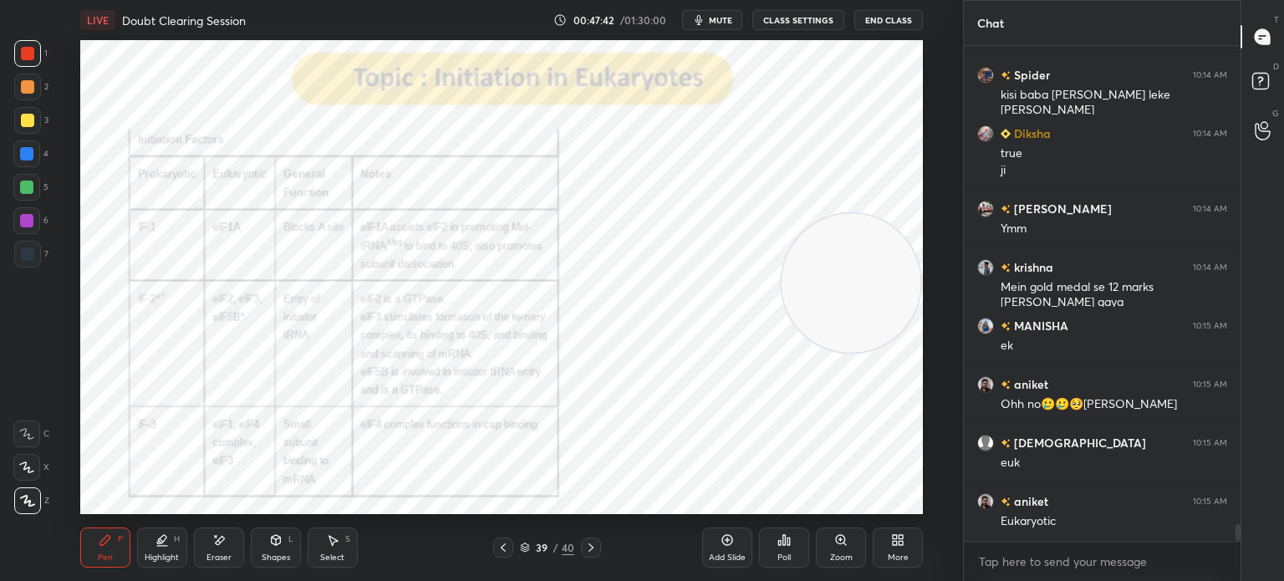
click at [905, 542] on div "More" at bounding box center [898, 548] width 50 height 40
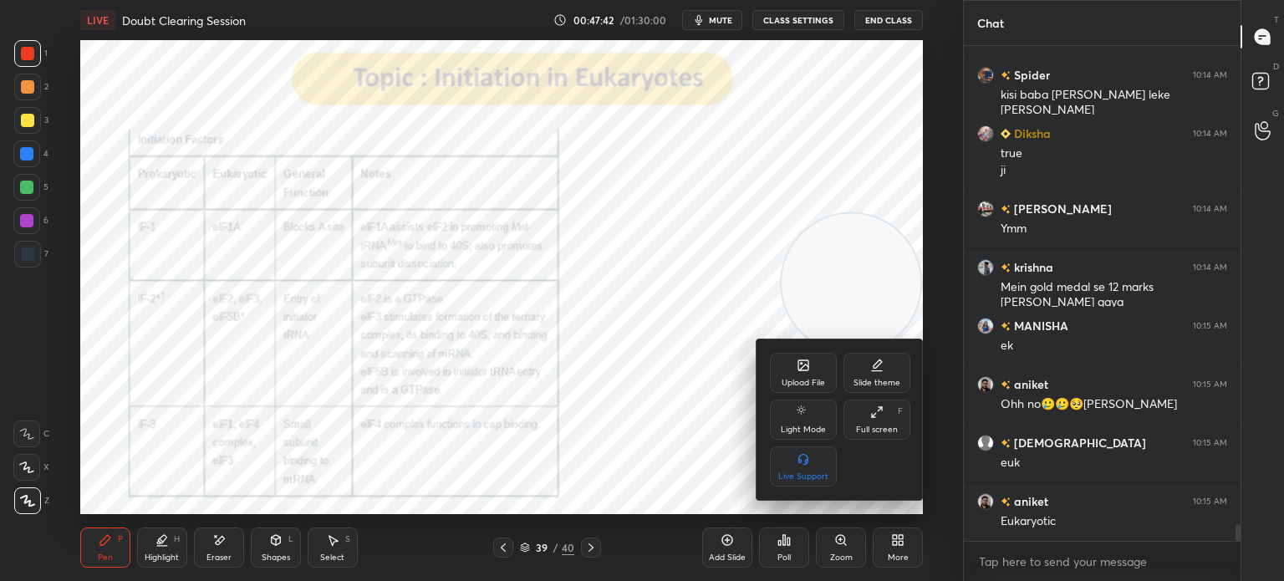
click at [807, 389] on div "Upload File" at bounding box center [803, 373] width 67 height 40
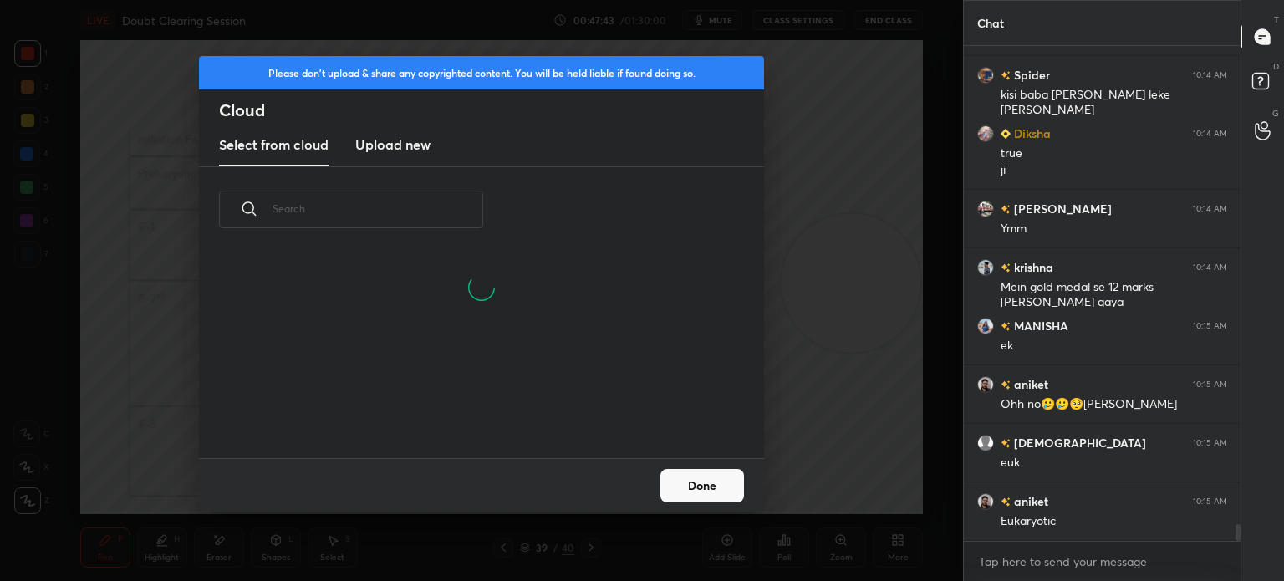
click at [398, 144] on h3 "Upload new" at bounding box center [392, 145] width 75 height 20
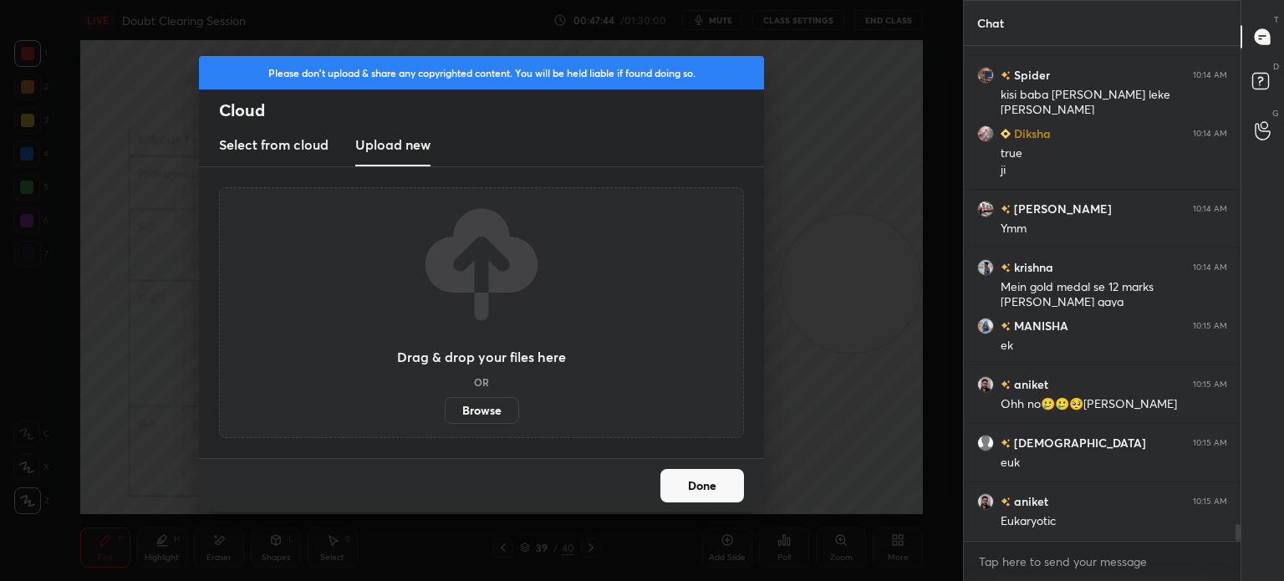
click at [480, 406] on label "Browse" at bounding box center [482, 410] width 74 height 27
click at [445, 406] on input "Browse" at bounding box center [445, 410] width 0 height 27
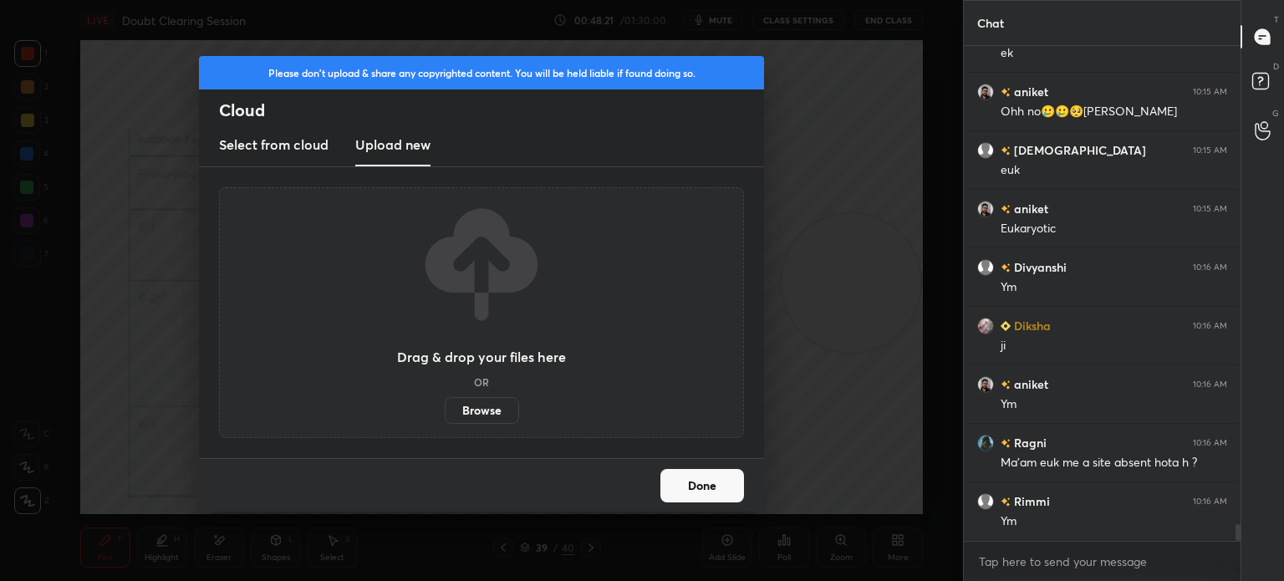
scroll to position [14288, 0]
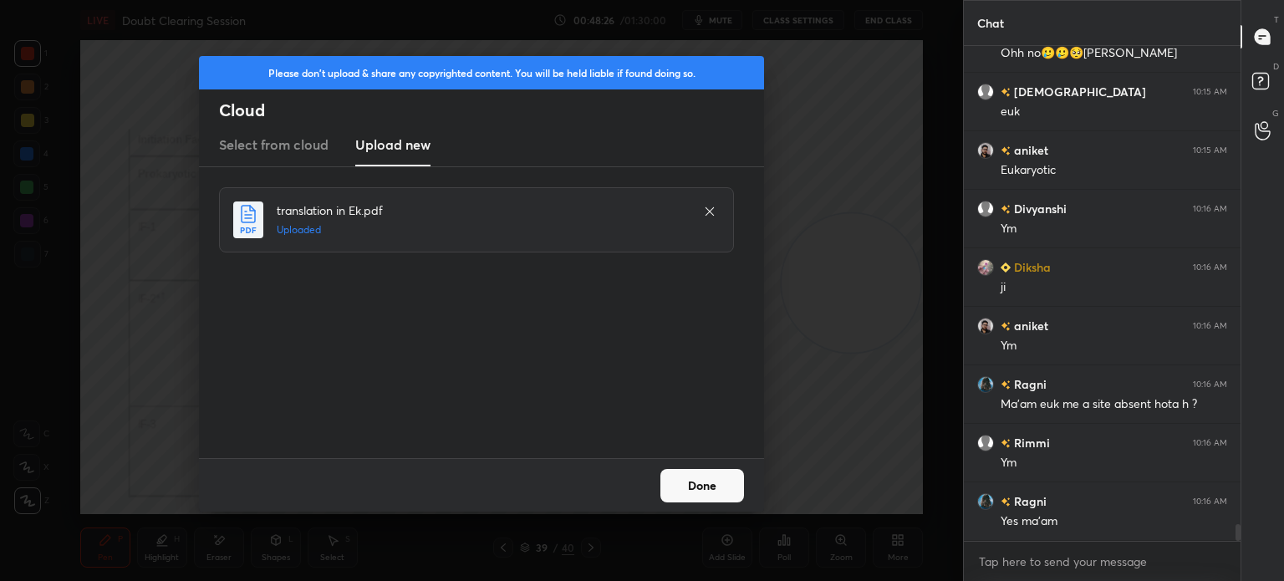
click at [696, 477] on button "Done" at bounding box center [703, 485] width 84 height 33
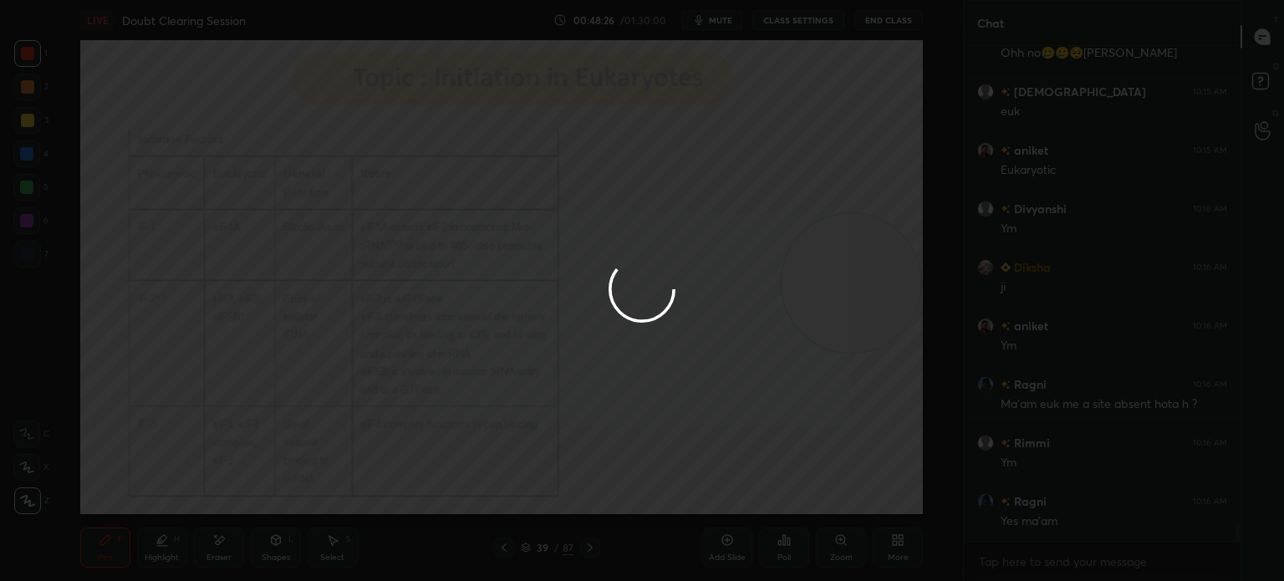
scroll to position [14346, 0]
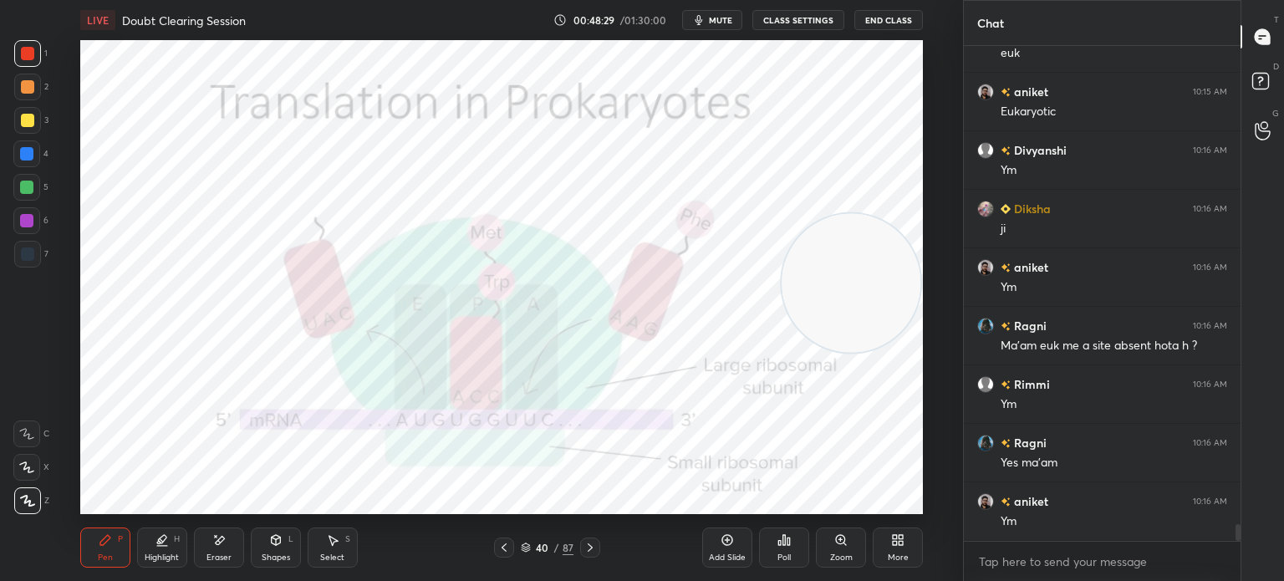
click at [582, 544] on div at bounding box center [590, 548] width 20 height 20
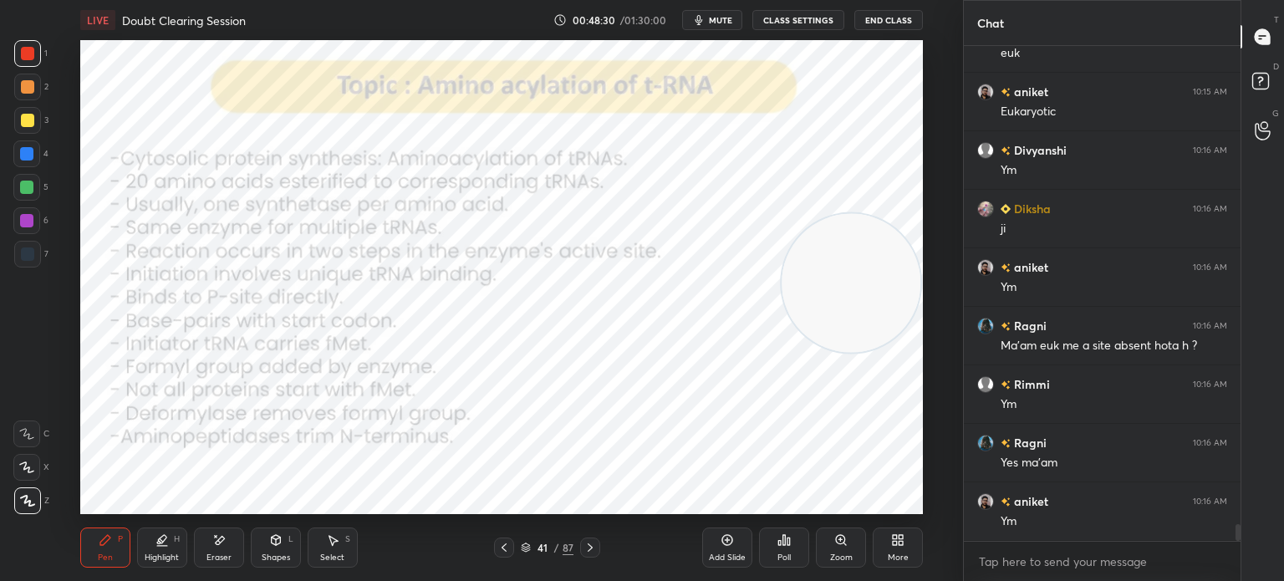
click at [585, 543] on icon at bounding box center [590, 547] width 13 height 13
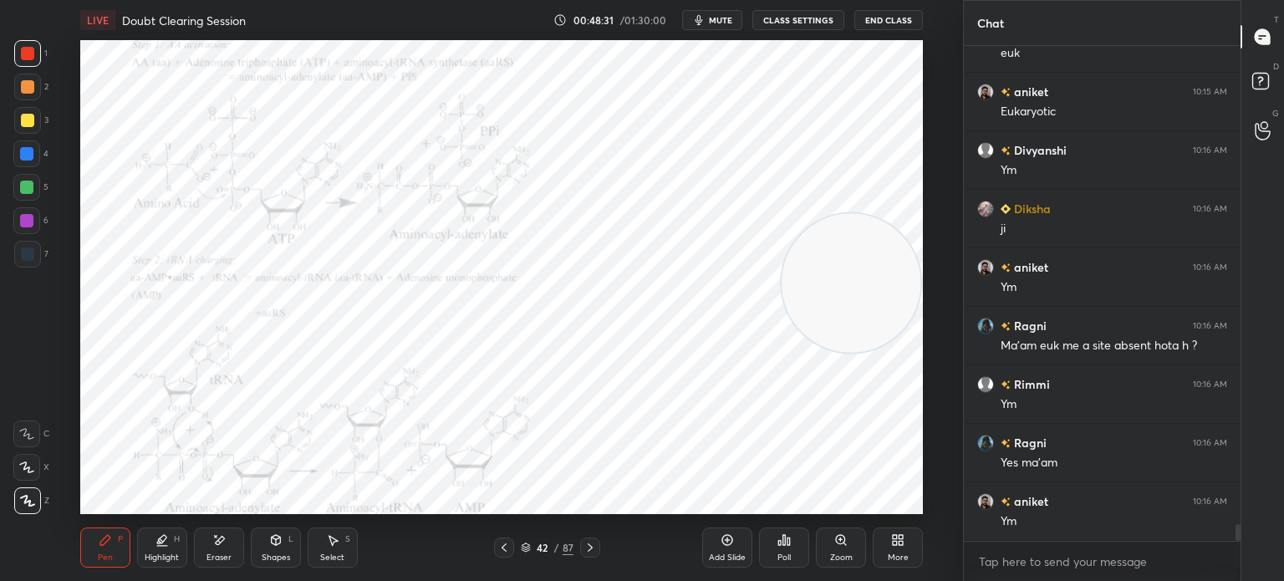
click at [525, 548] on icon at bounding box center [526, 548] width 10 height 10
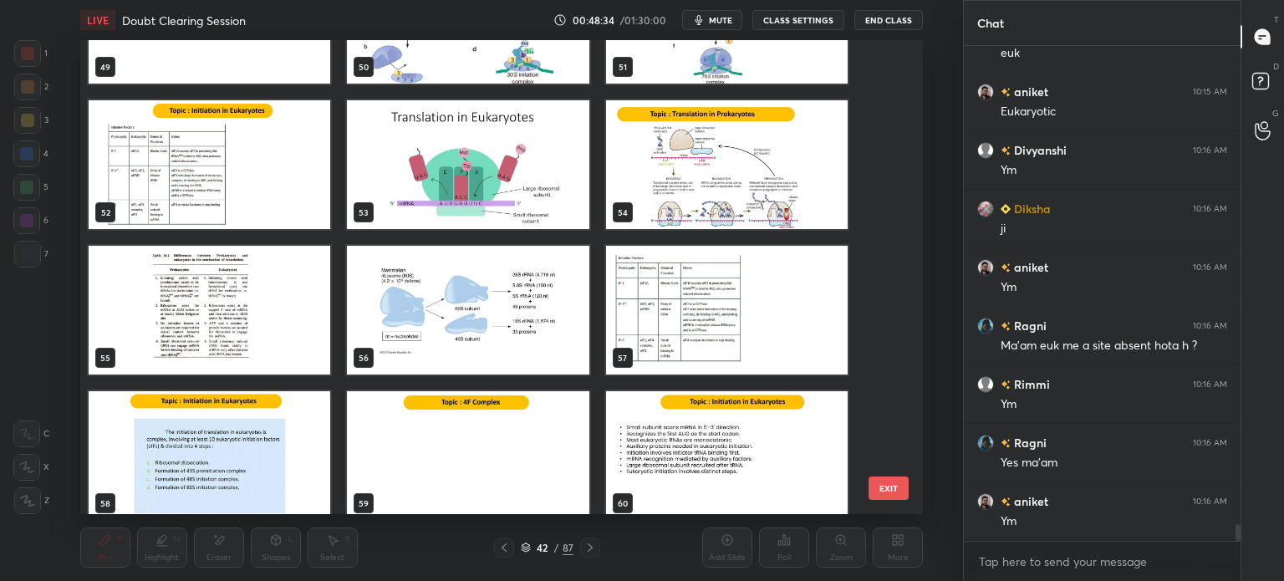
scroll to position [2425, 0]
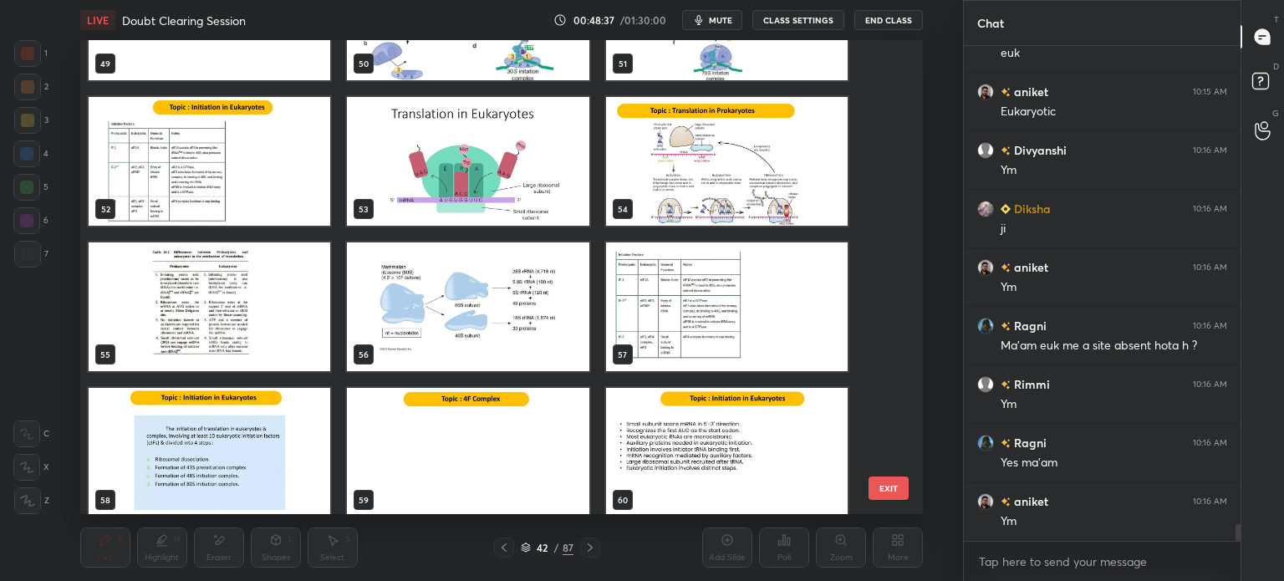
click at [532, 176] on img "grid" at bounding box center [468, 161] width 242 height 129
click at [528, 176] on img "grid" at bounding box center [468, 161] width 242 height 129
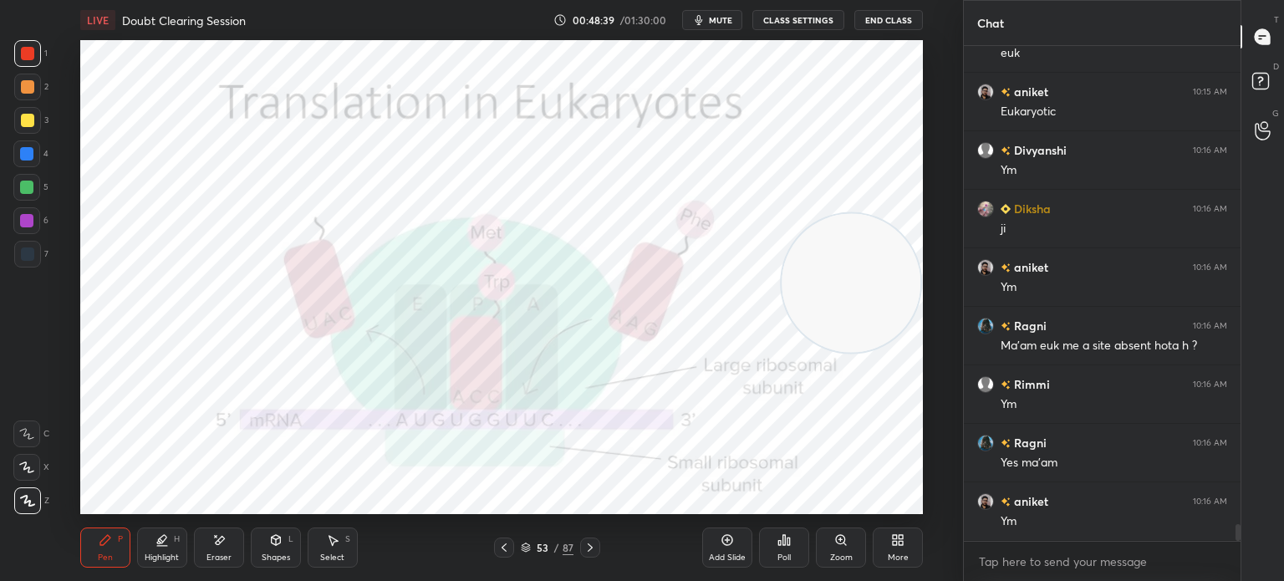
click at [508, 544] on icon at bounding box center [504, 547] width 13 height 13
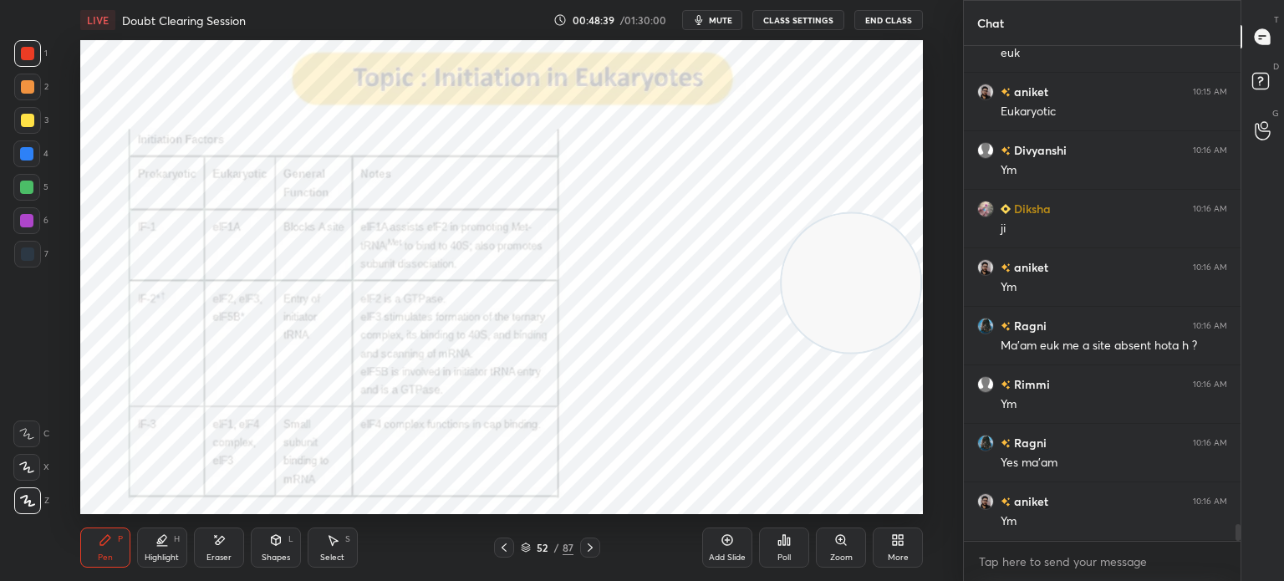
click at [521, 551] on icon at bounding box center [526, 548] width 10 height 10
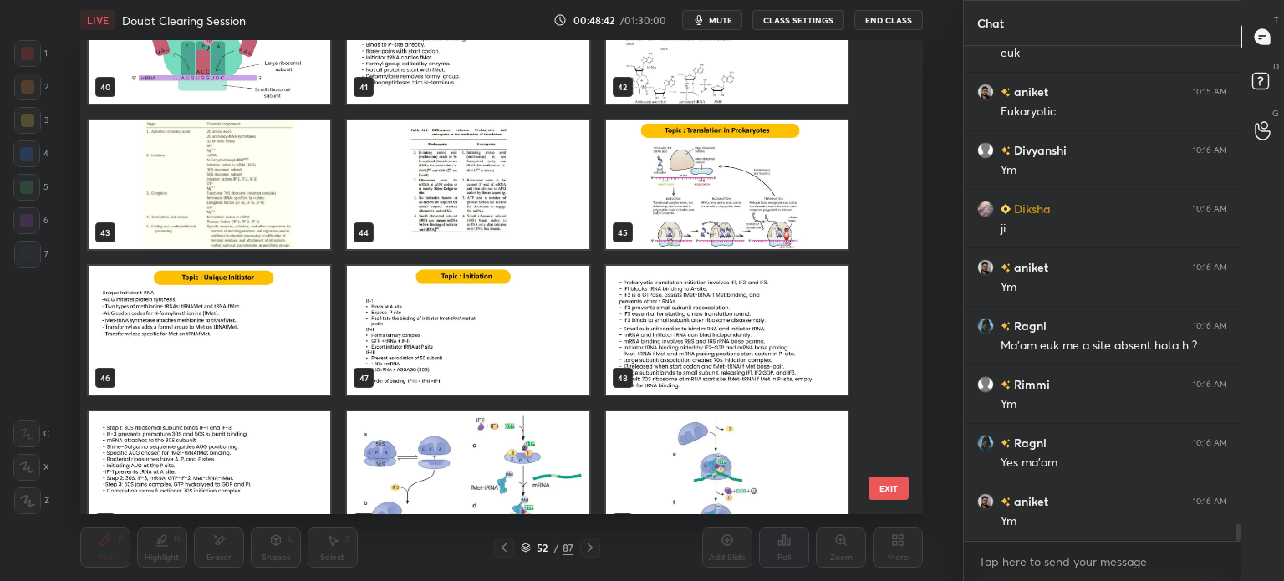
scroll to position [1981, 0]
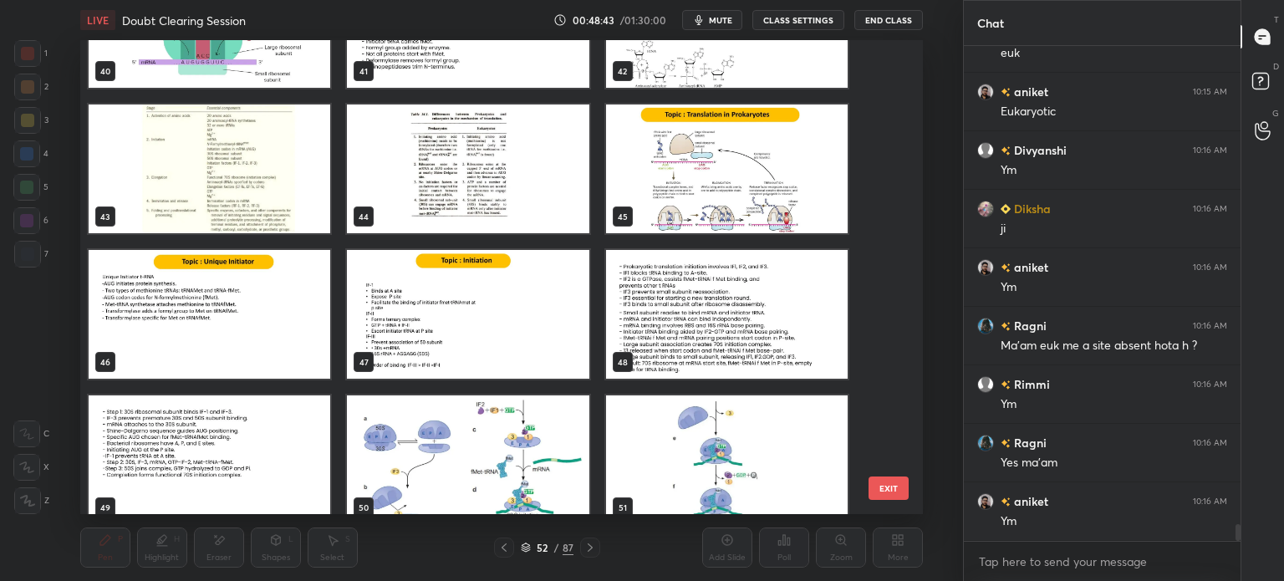
click at [231, 140] on img "grid" at bounding box center [210, 169] width 242 height 129
click at [241, 143] on img "grid" at bounding box center [210, 169] width 242 height 129
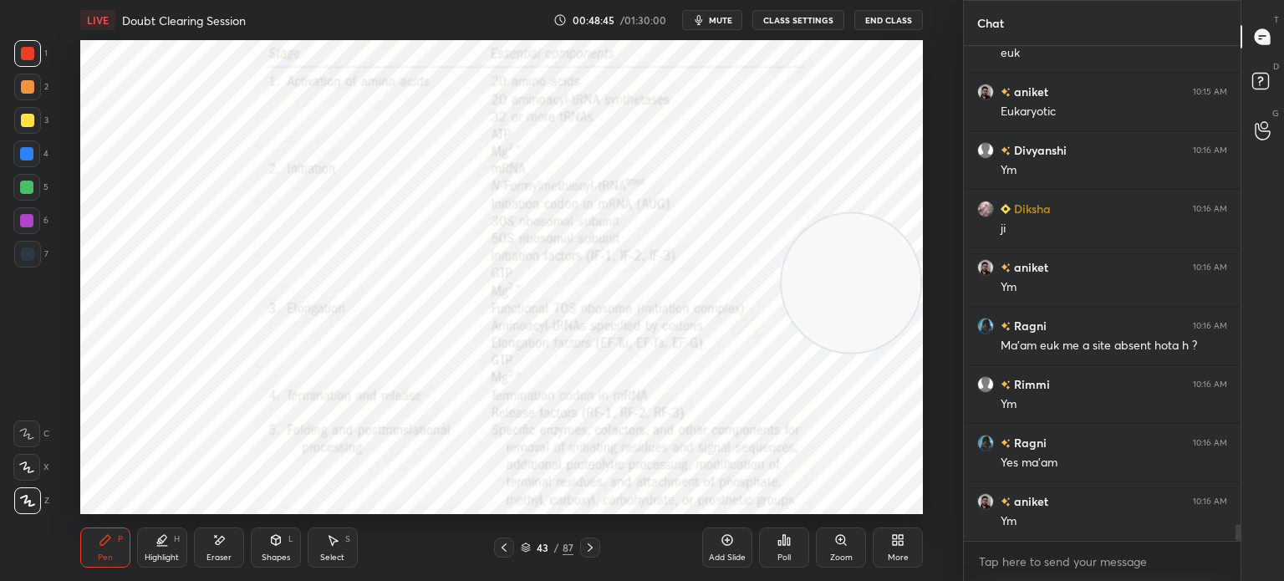
click at [262, 555] on div "Shapes" at bounding box center [276, 558] width 28 height 8
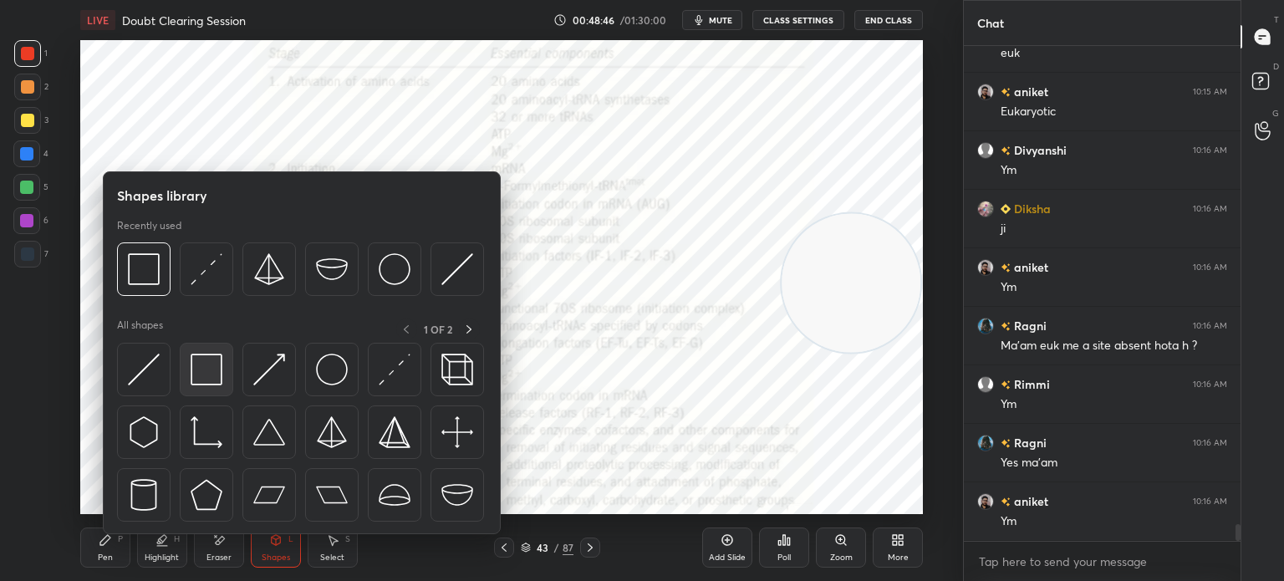
click at [202, 360] on img at bounding box center [207, 370] width 32 height 32
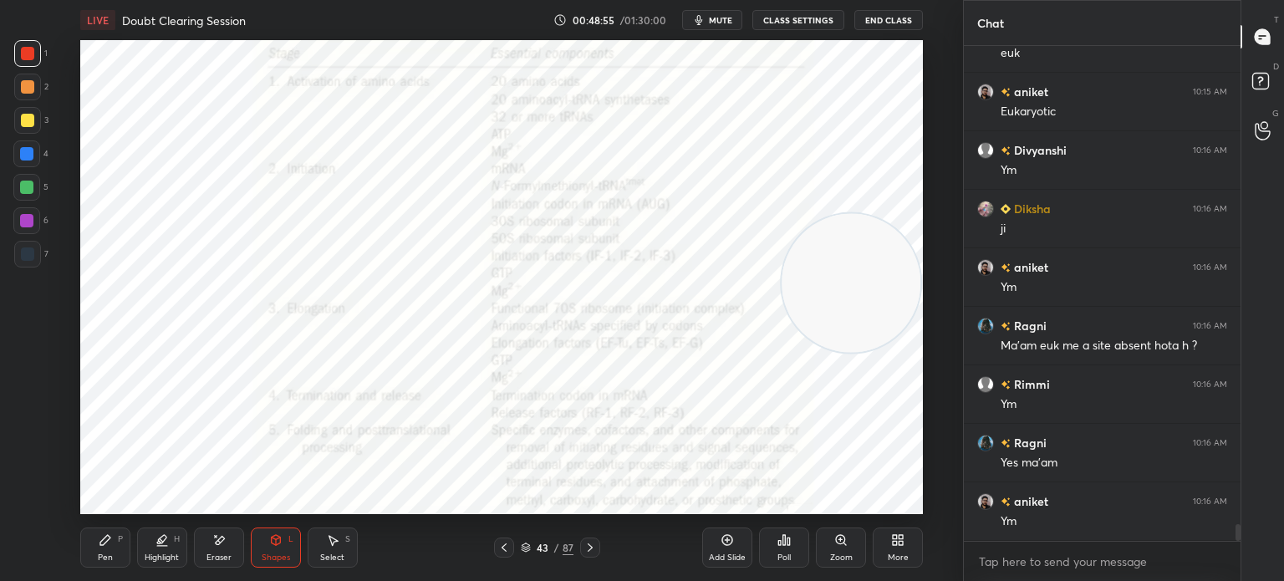
click at [76, 565] on div "LIVE Doubt Clearing Session 00:48:55 / 01:30:00 mute CLASS SETTINGS End Class S…" at bounding box center [502, 290] width 896 height 581
click at [77, 539] on div "LIVE Doubt Clearing Session 00:48:56 / 01:30:00 mute CLASS SETTINGS End Class S…" at bounding box center [502, 290] width 896 height 581
click at [90, 560] on div "Pen P" at bounding box center [105, 548] width 50 height 40
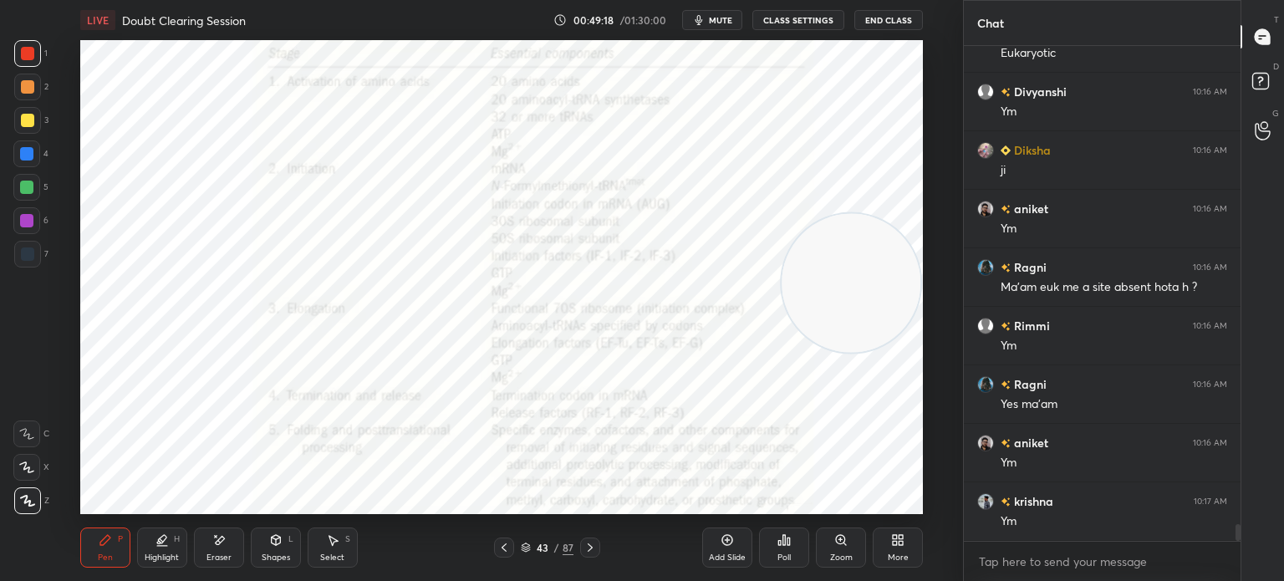
click at [525, 544] on icon at bounding box center [526, 548] width 10 height 10
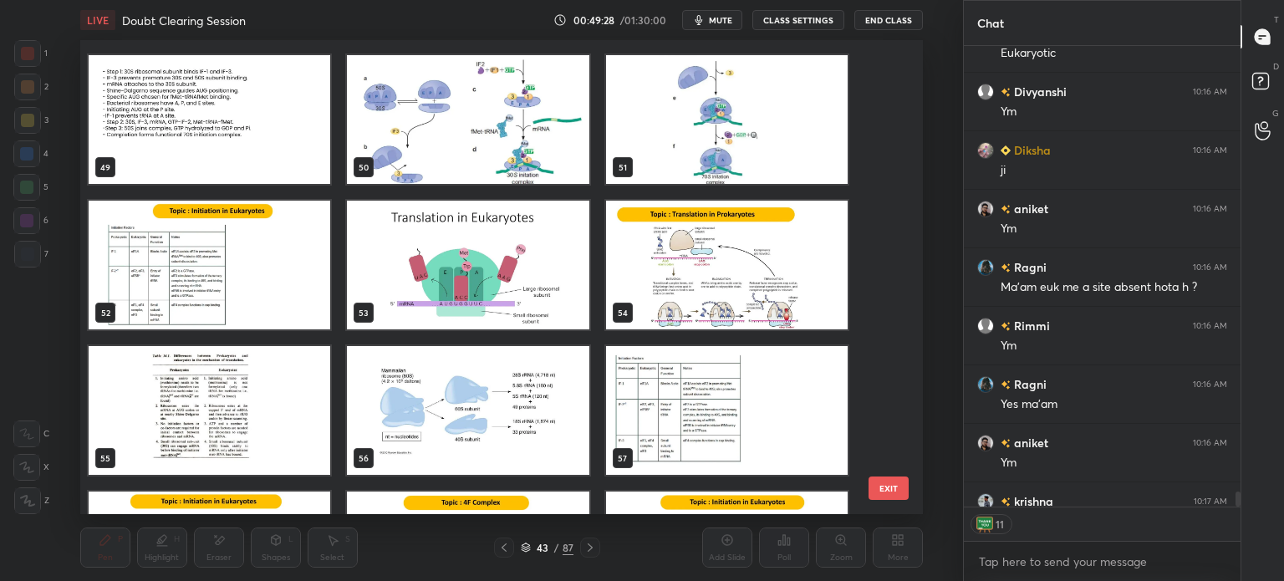
scroll to position [2351, 0]
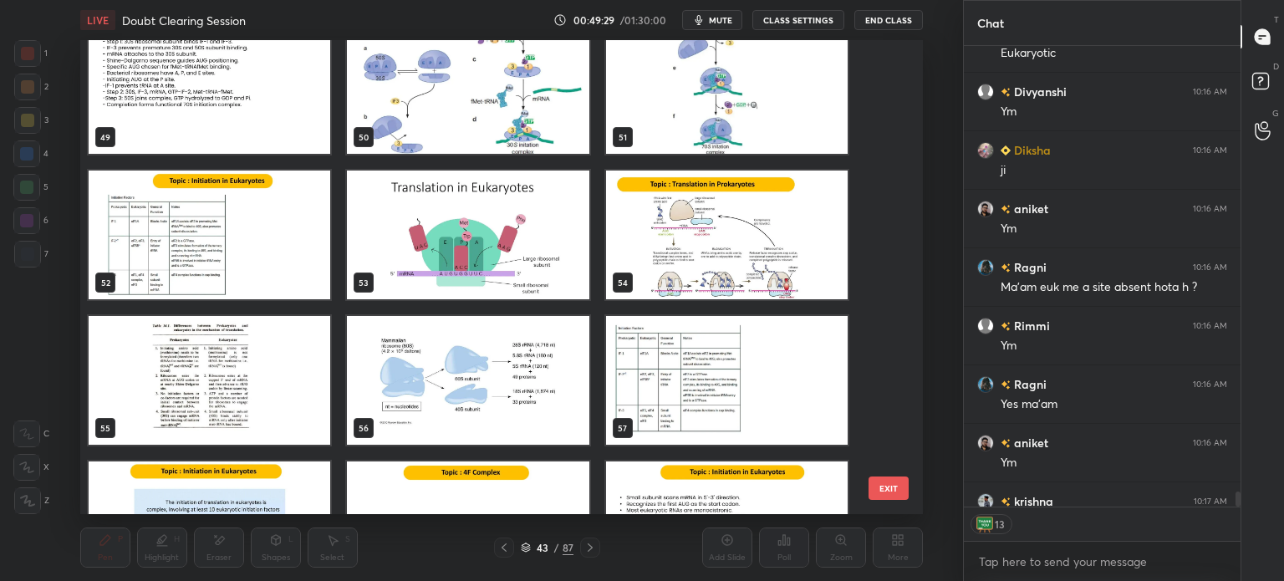
click at [452, 371] on img "grid" at bounding box center [468, 380] width 242 height 129
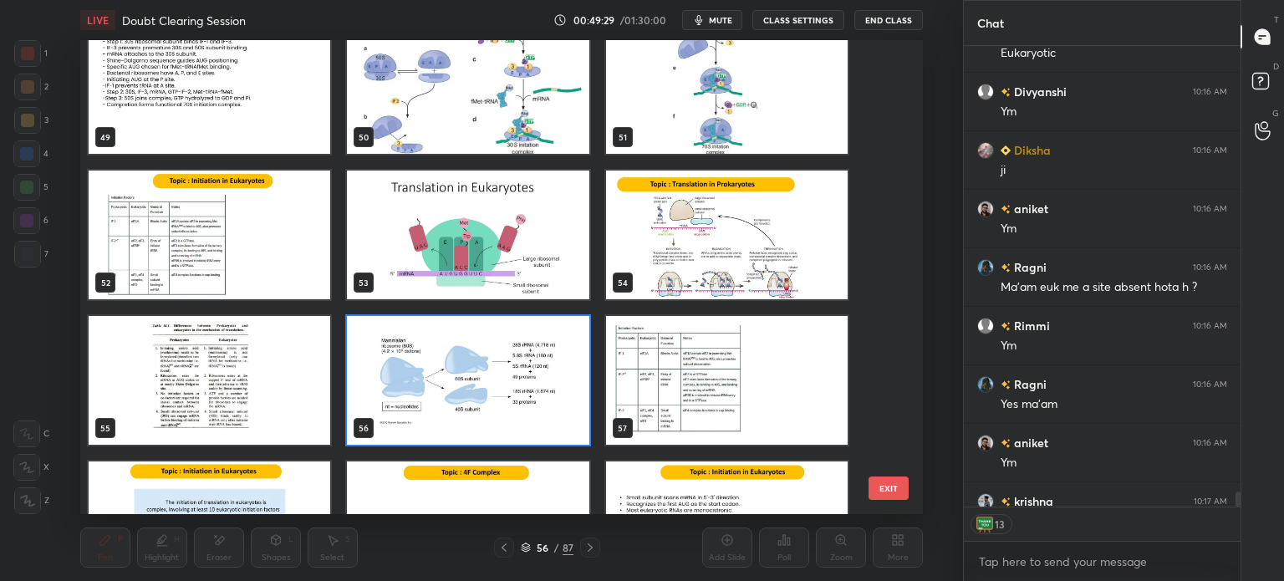
click at [461, 372] on img "grid" at bounding box center [468, 380] width 242 height 129
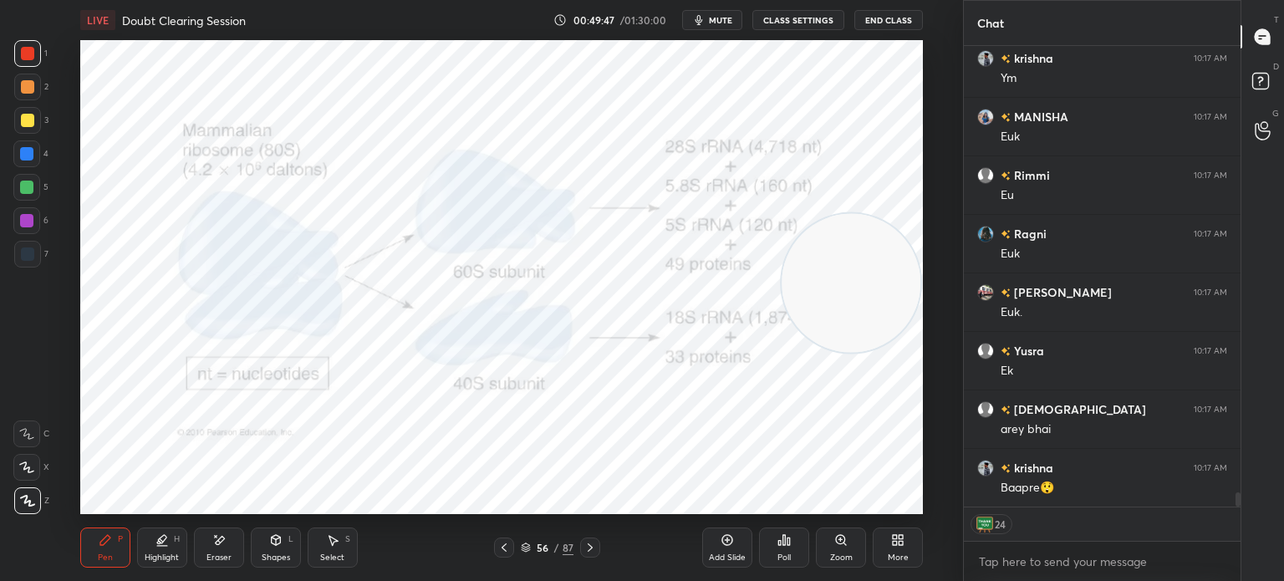
scroll to position [14907, 0]
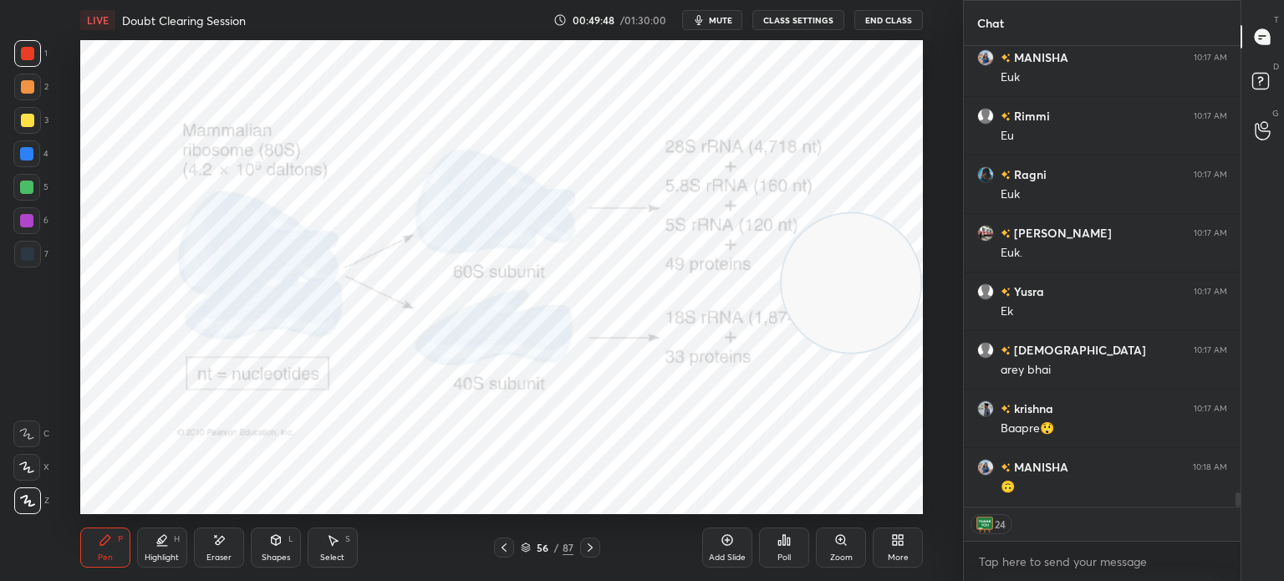
click at [874, 23] on button "End Class" at bounding box center [889, 20] width 69 height 20
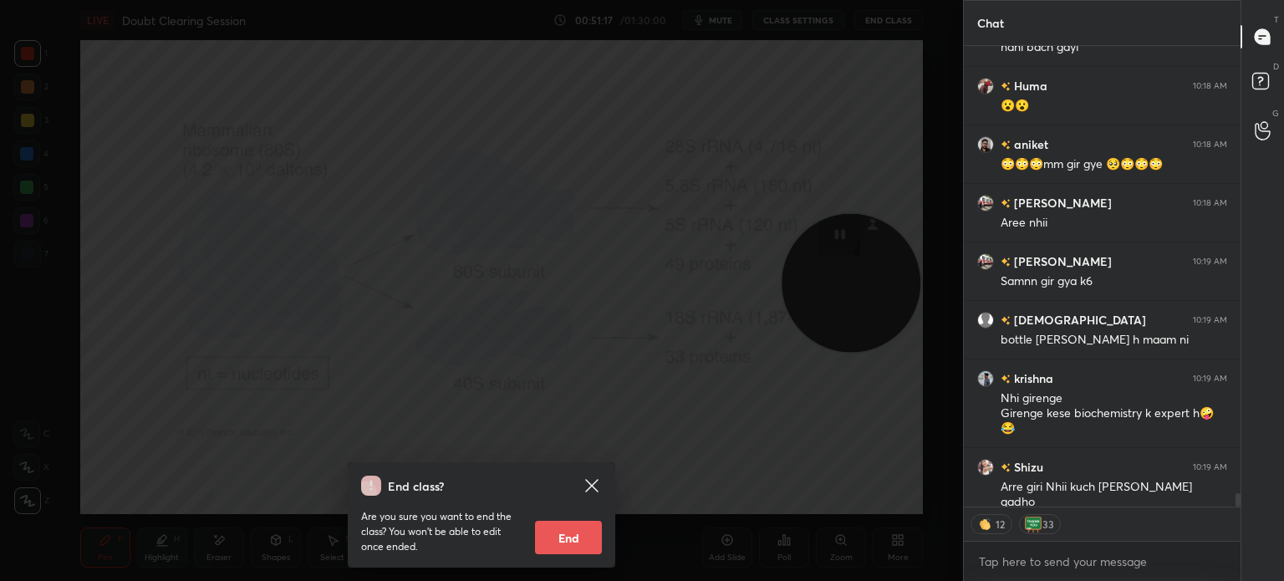
scroll to position [15914, 0]
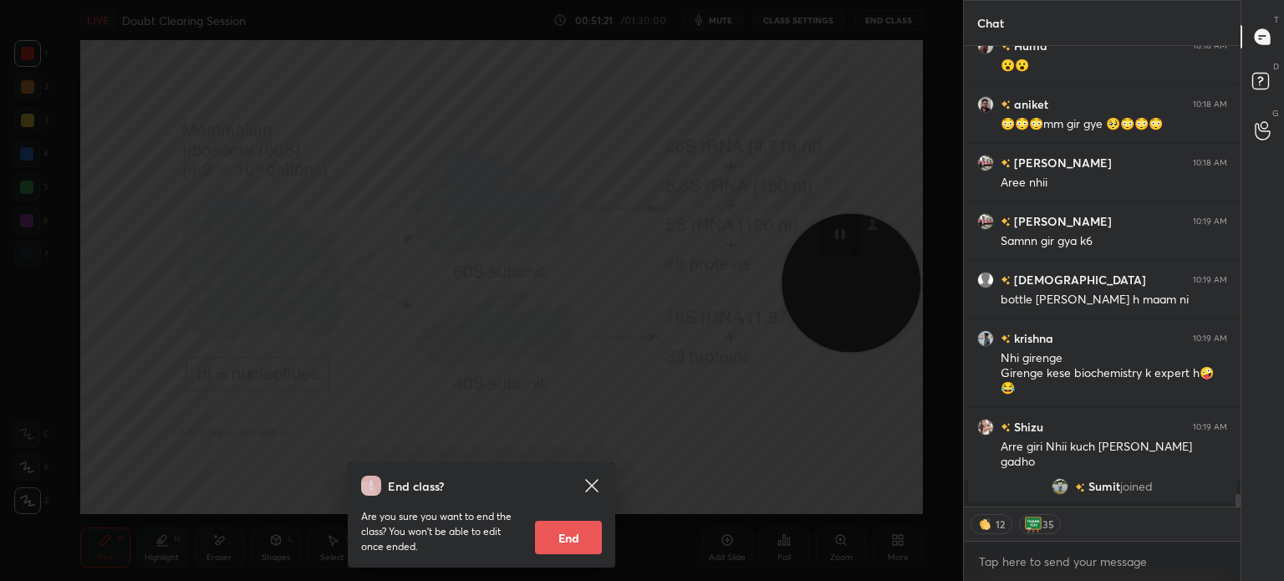
click at [591, 483] on icon at bounding box center [592, 486] width 20 height 20
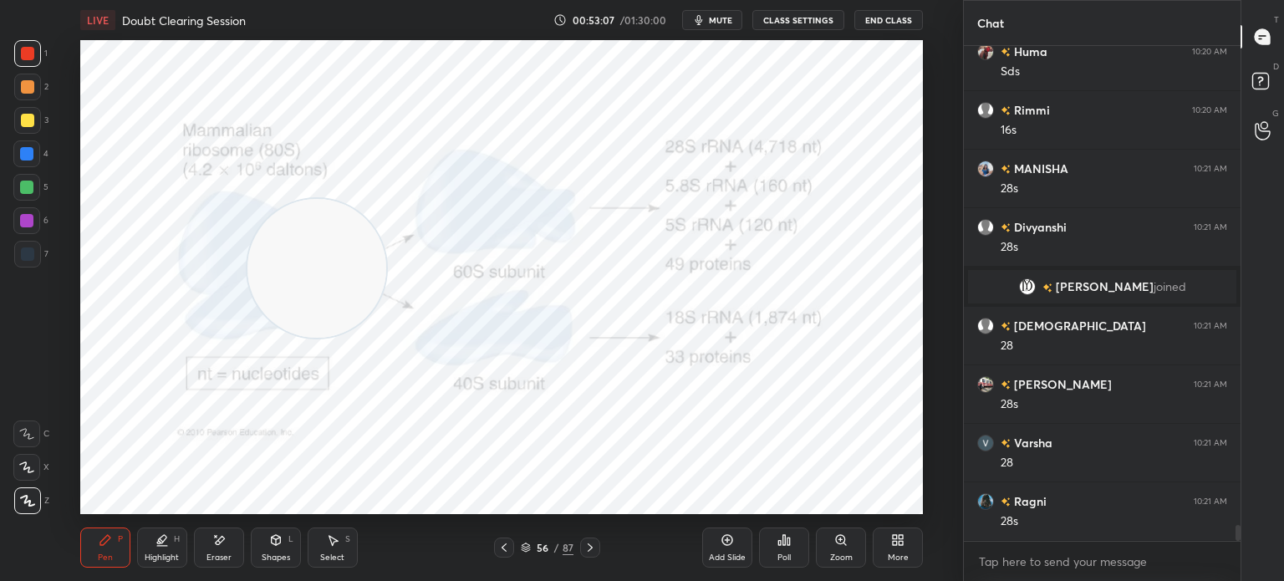
scroll to position [14980, 0]
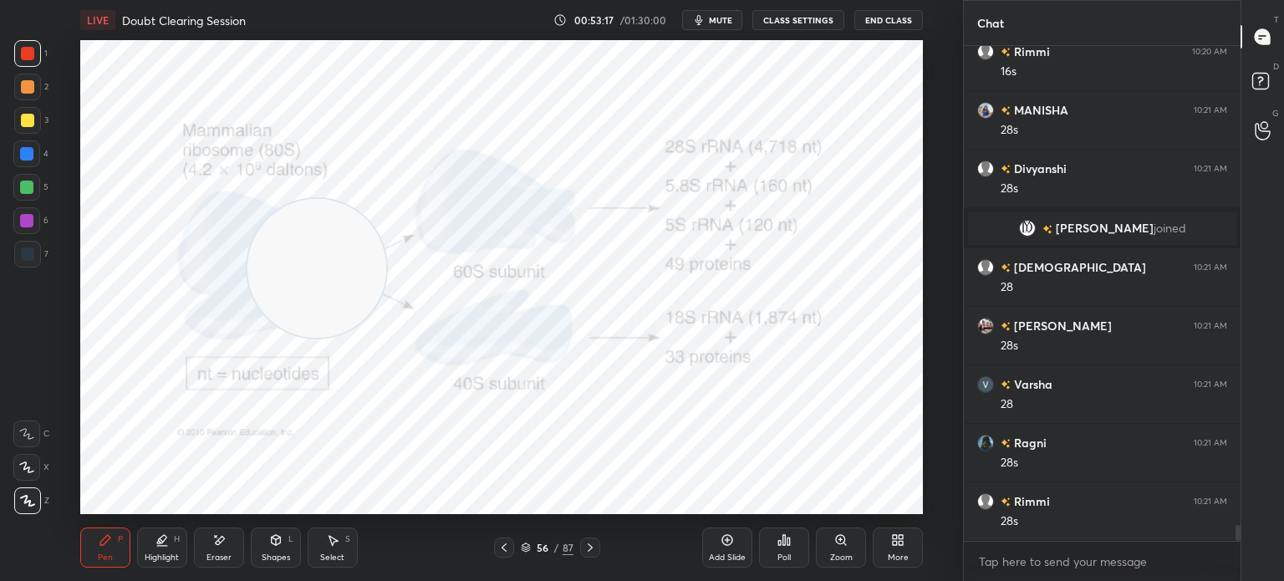
click at [592, 545] on icon at bounding box center [590, 547] width 13 height 13
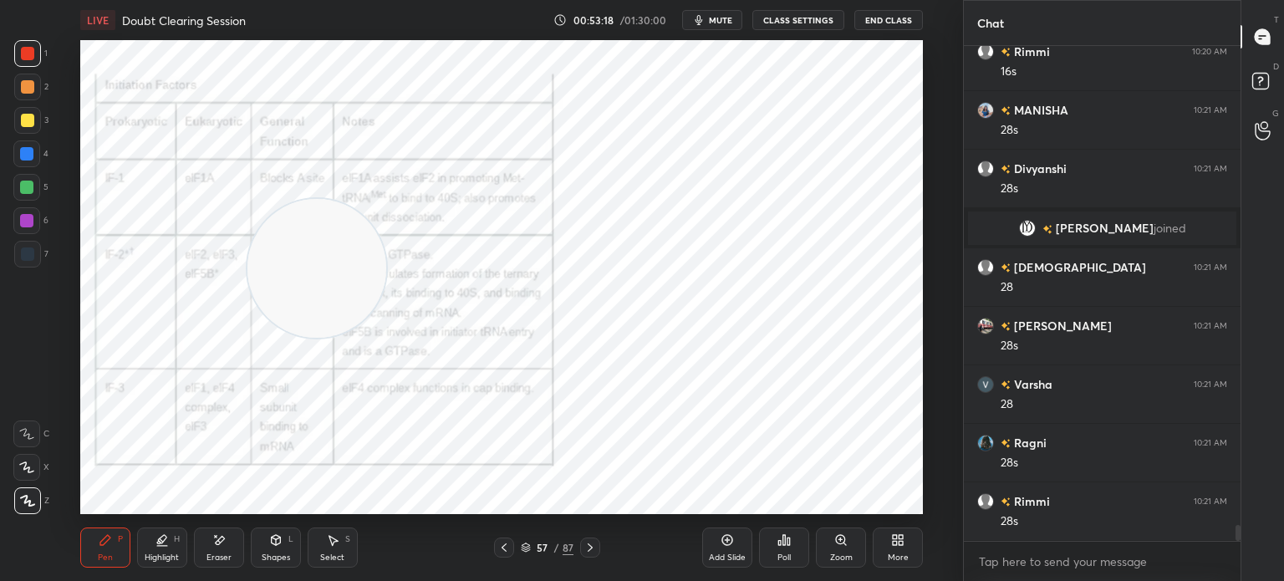
scroll to position [15039, 0]
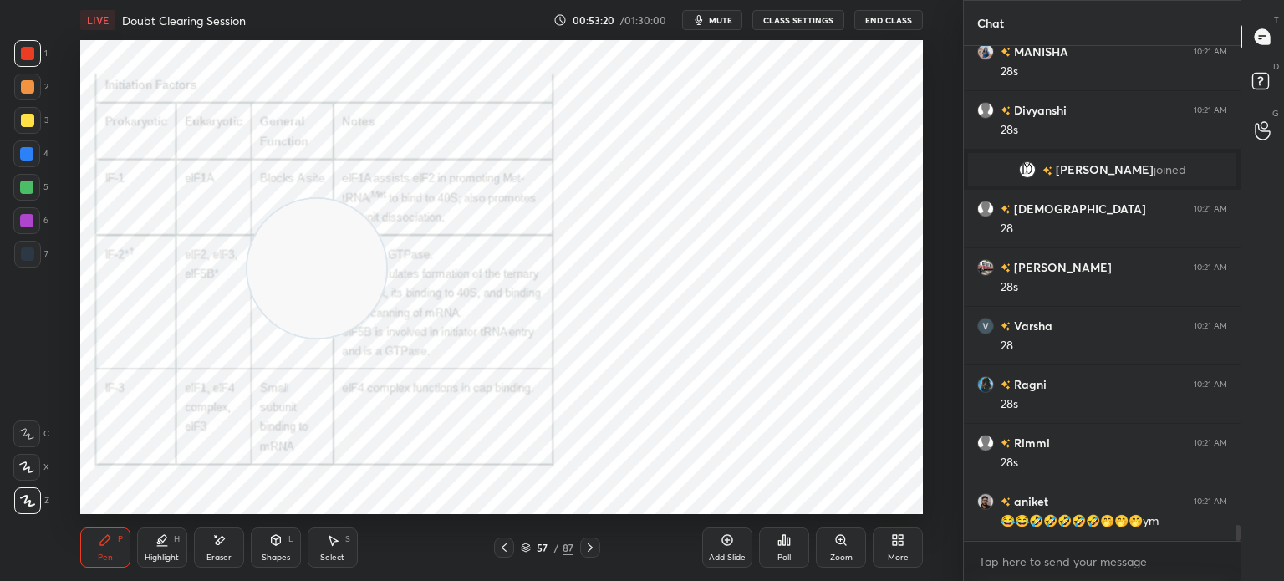
click at [586, 548] on icon at bounding box center [590, 547] width 13 height 13
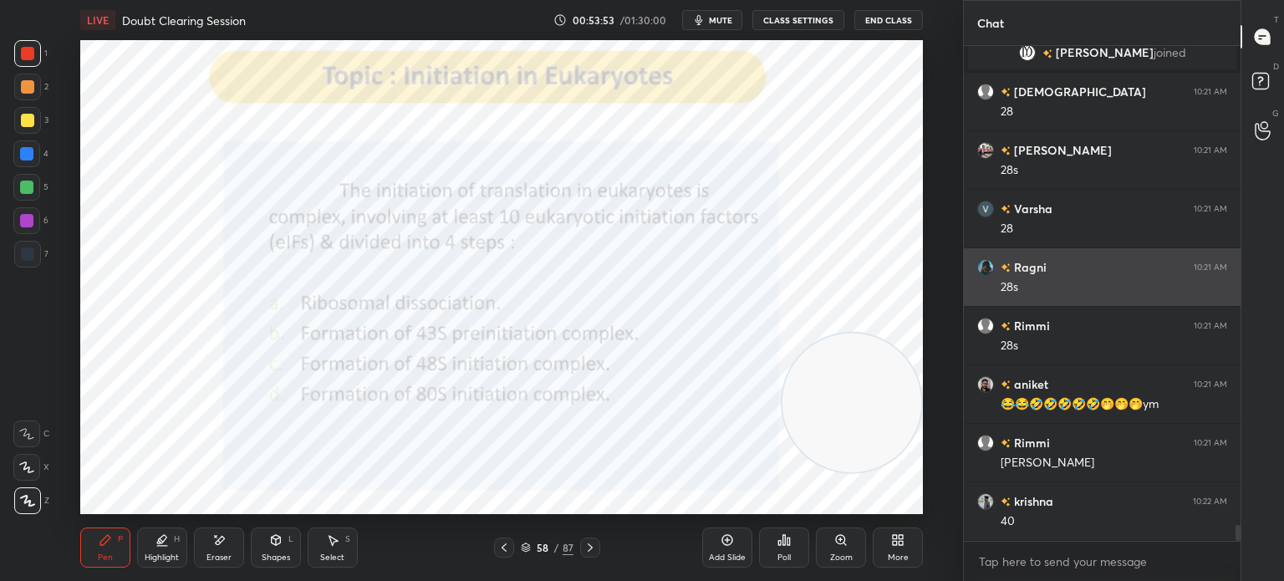
scroll to position [15214, 0]
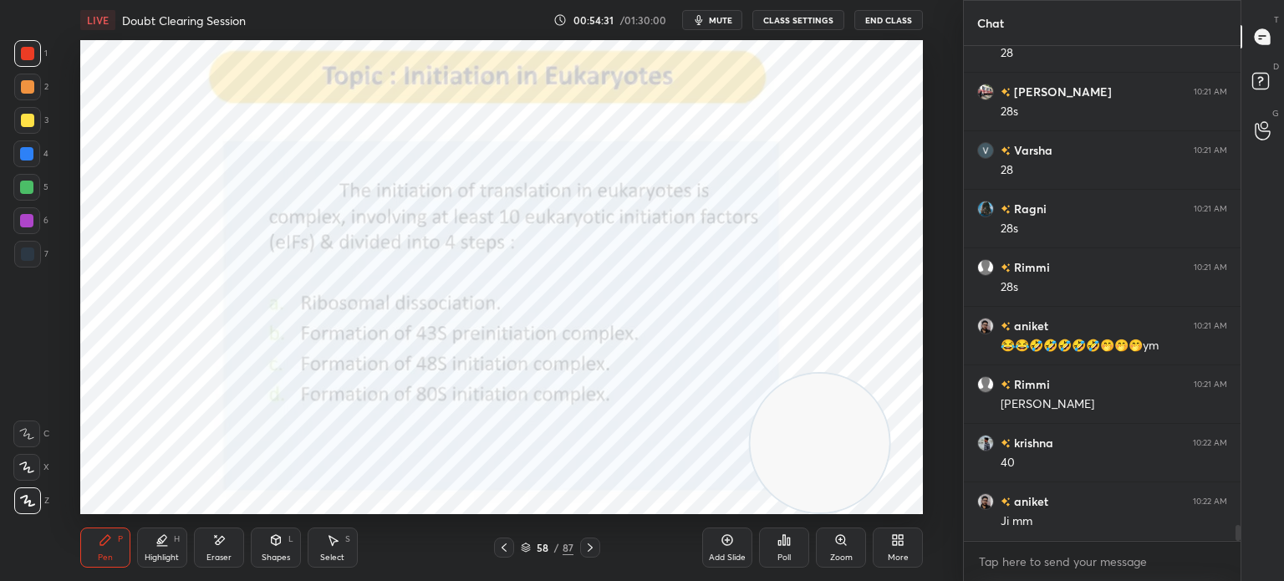
click at [586, 546] on icon at bounding box center [590, 547] width 13 height 13
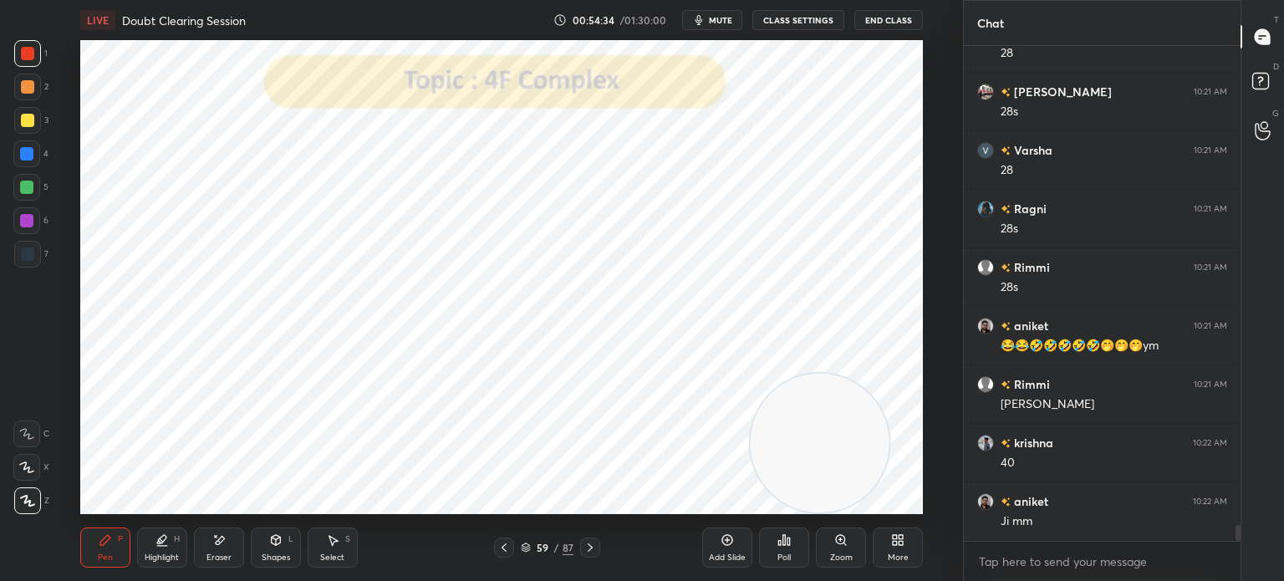
scroll to position [15273, 0]
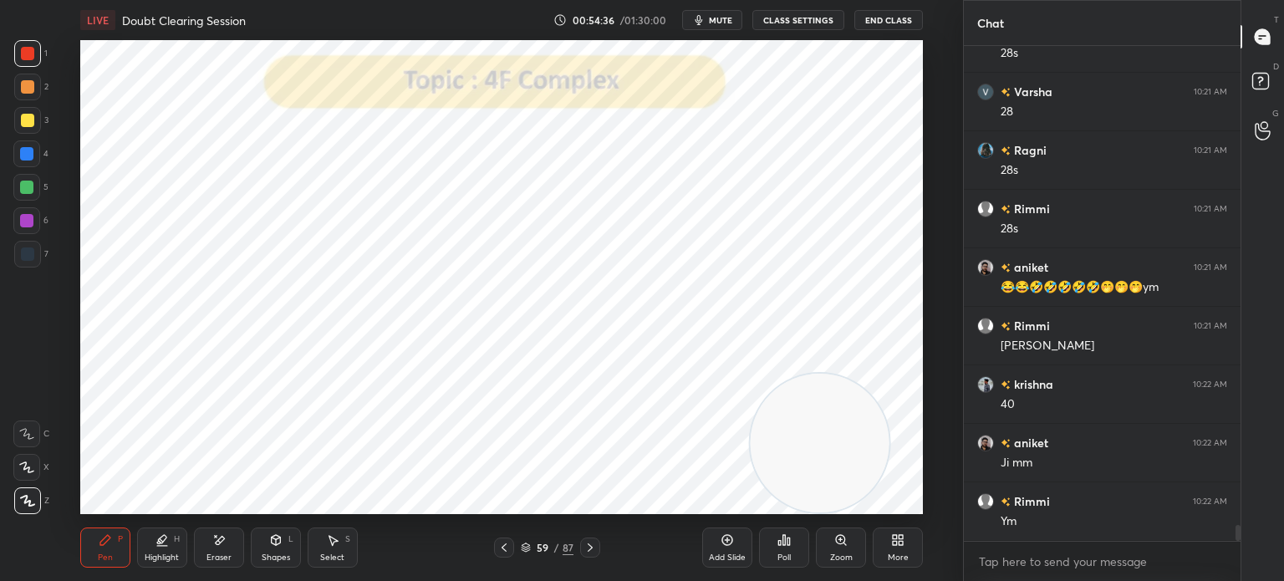
click at [21, 90] on div at bounding box center [27, 86] width 13 height 13
click at [165, 564] on div "Highlight H" at bounding box center [162, 548] width 50 height 40
click at [31, 48] on div at bounding box center [27, 53] width 13 height 13
click at [33, 253] on div at bounding box center [27, 254] width 27 height 27
click at [114, 549] on div "Pen P" at bounding box center [105, 548] width 50 height 40
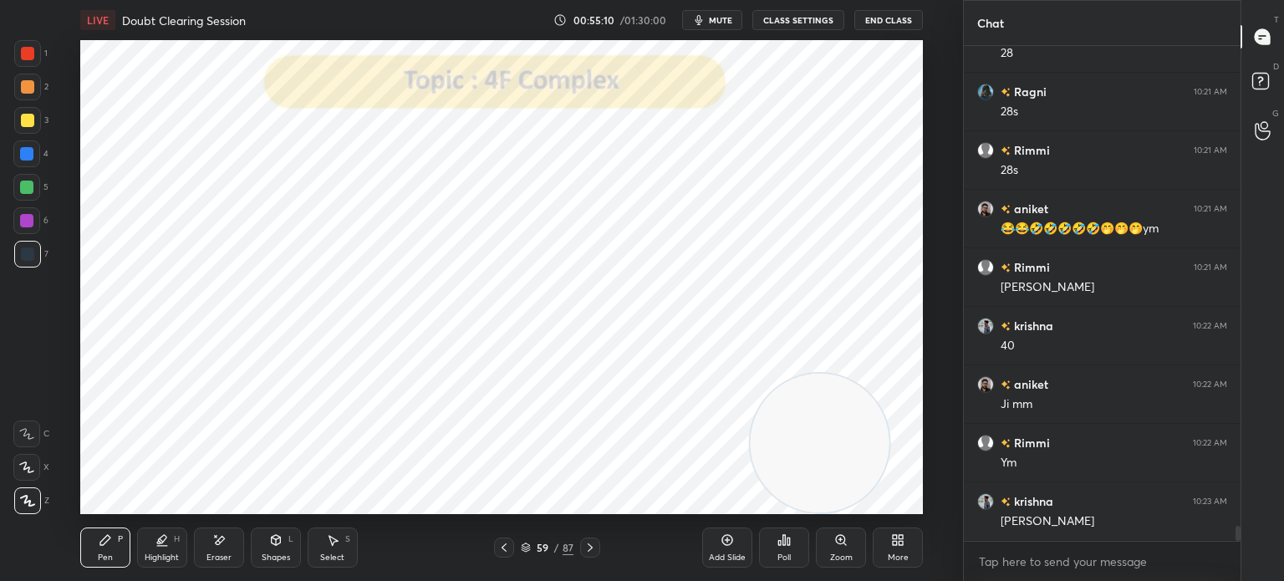
scroll to position [15390, 0]
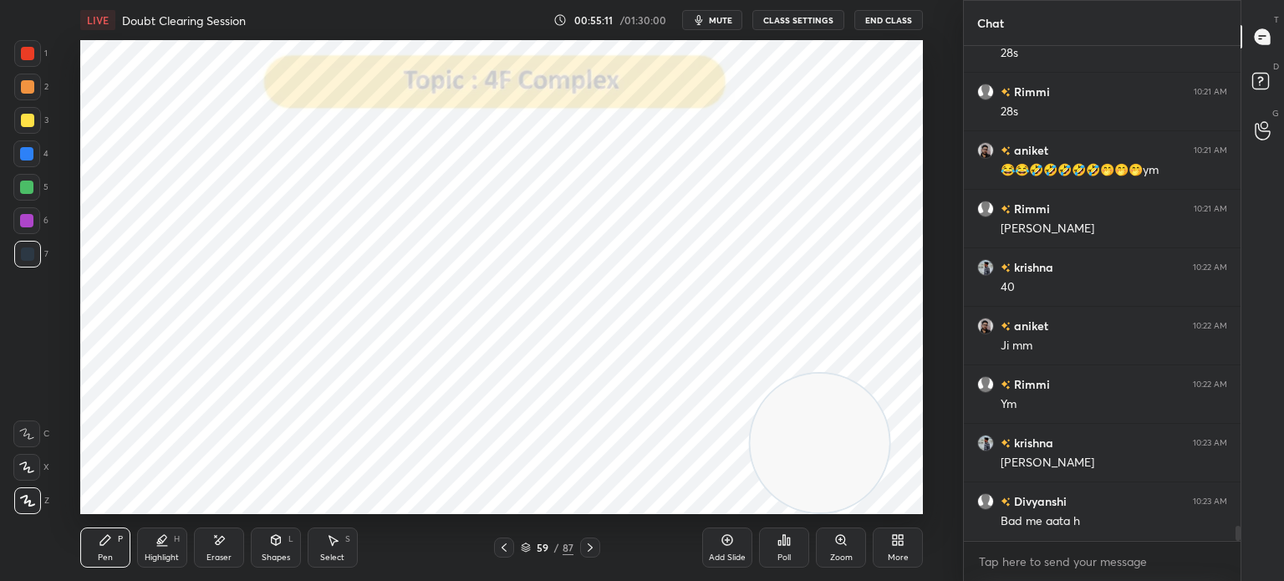
click at [34, 63] on div at bounding box center [27, 53] width 27 height 27
click at [37, 257] on div at bounding box center [27, 254] width 27 height 27
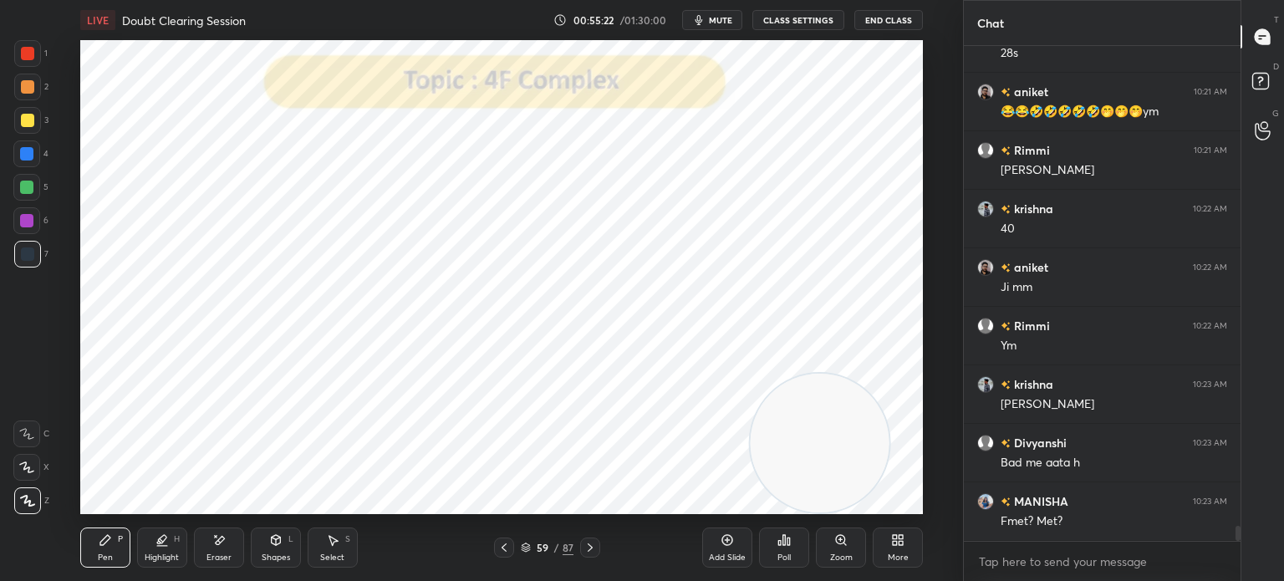
scroll to position [15507, 0]
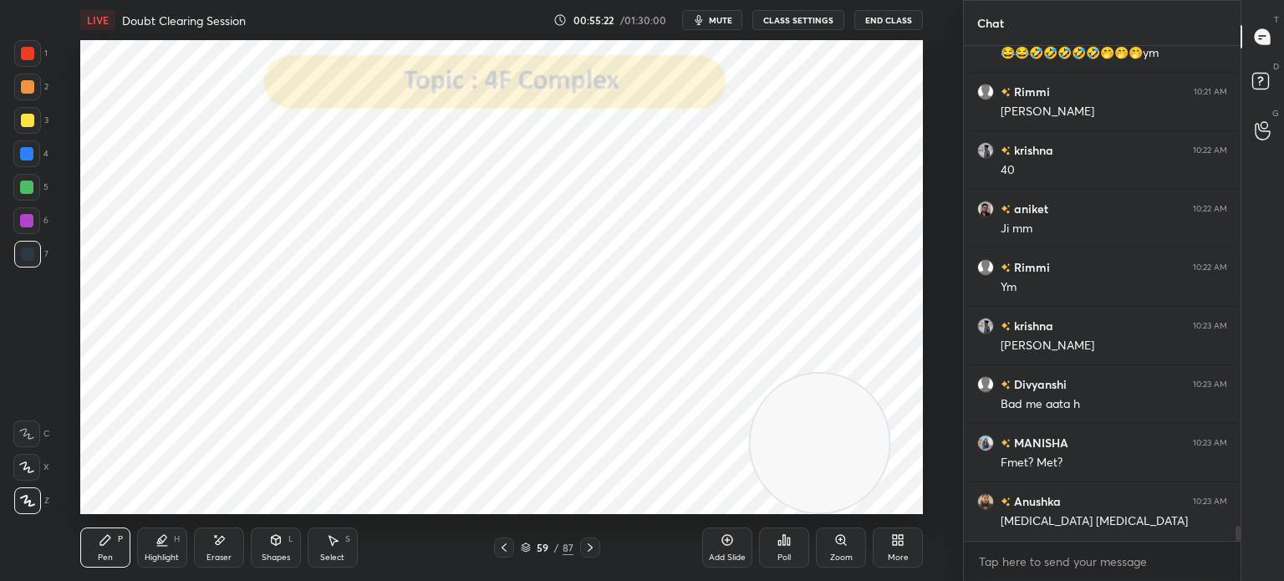
click at [323, 547] on div "Select S" at bounding box center [333, 548] width 50 height 40
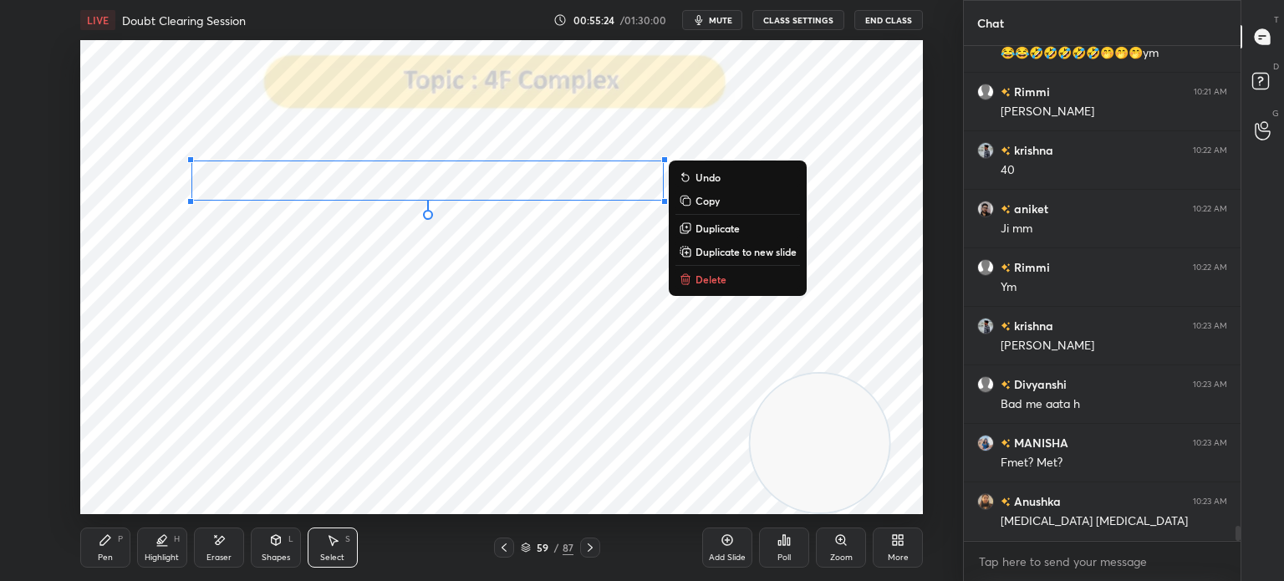
click at [313, 353] on div "0 ° Undo Copy Duplicate Duplicate to new slide Delete" at bounding box center [501, 277] width 843 height 474
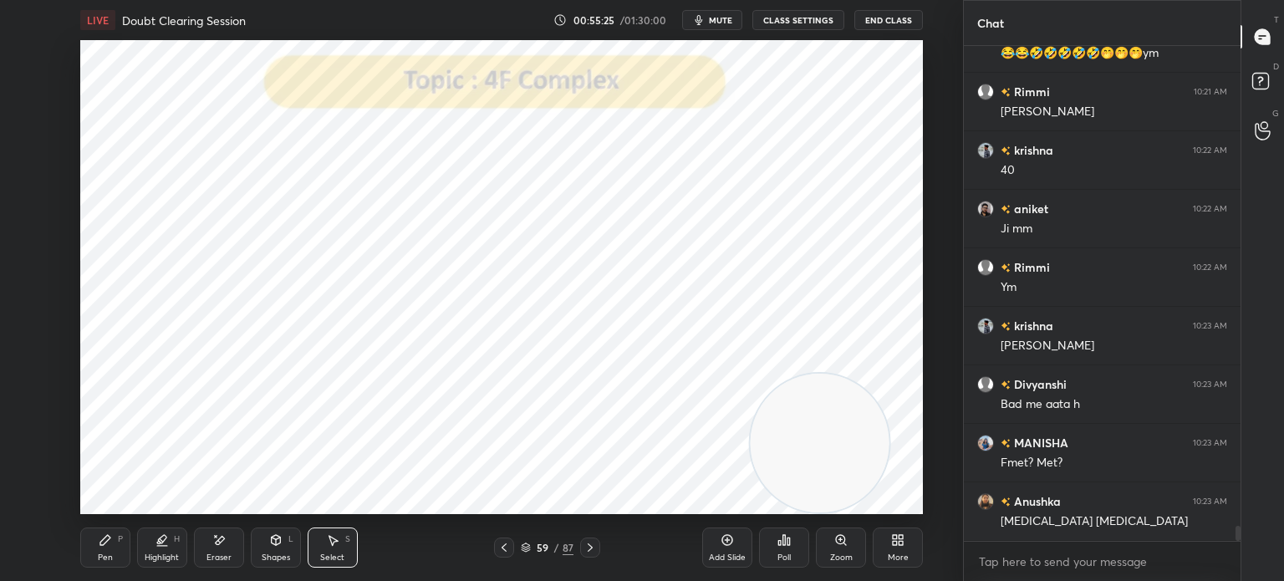
scroll to position [15565, 0]
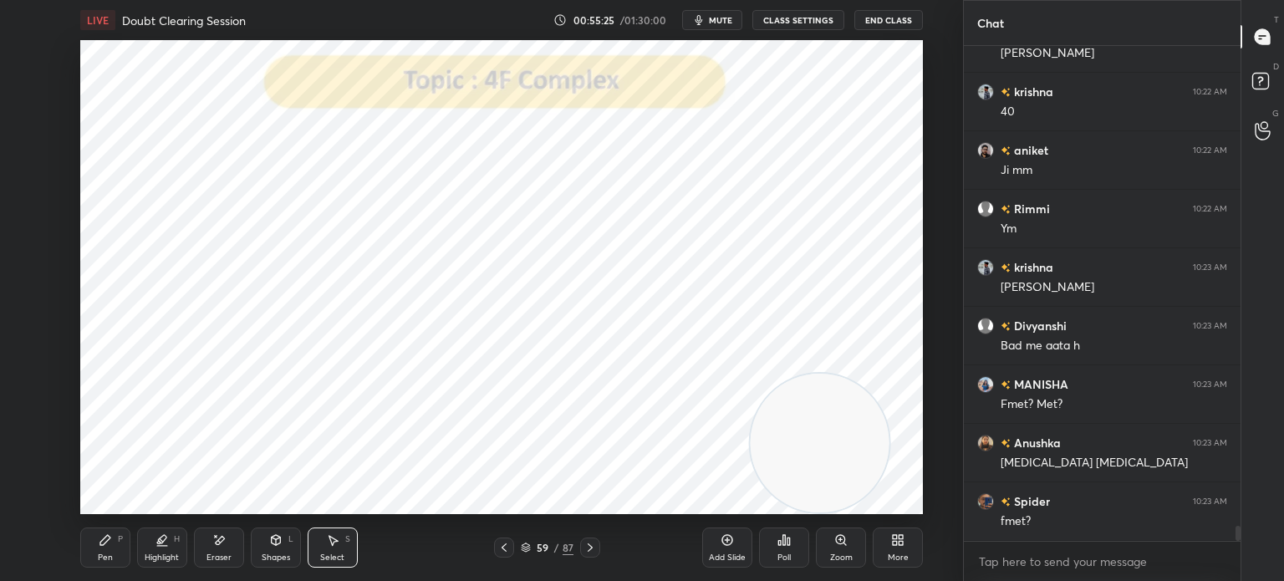
click at [110, 548] on div "Pen P" at bounding box center [105, 548] width 50 height 40
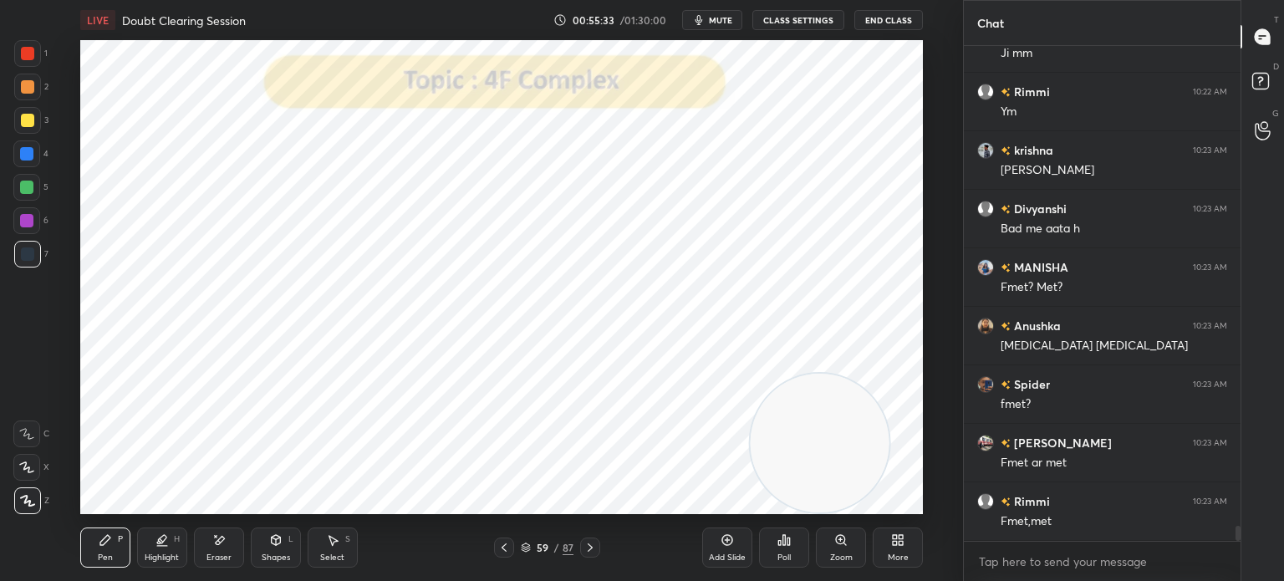
scroll to position [15741, 0]
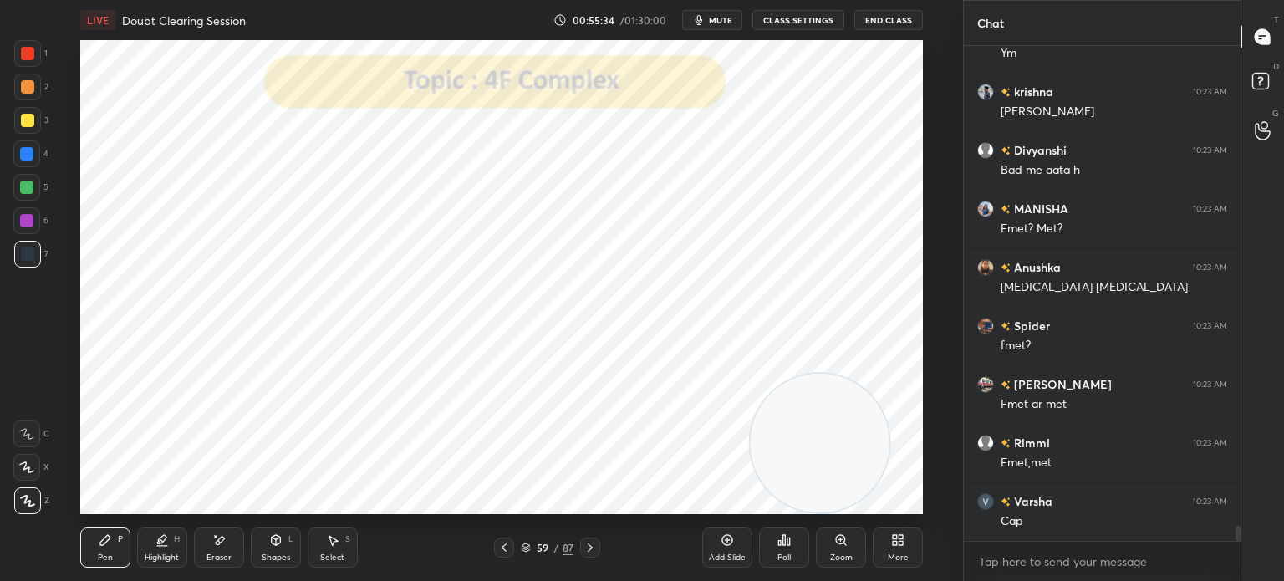
click at [33, 222] on div at bounding box center [26, 220] width 13 height 13
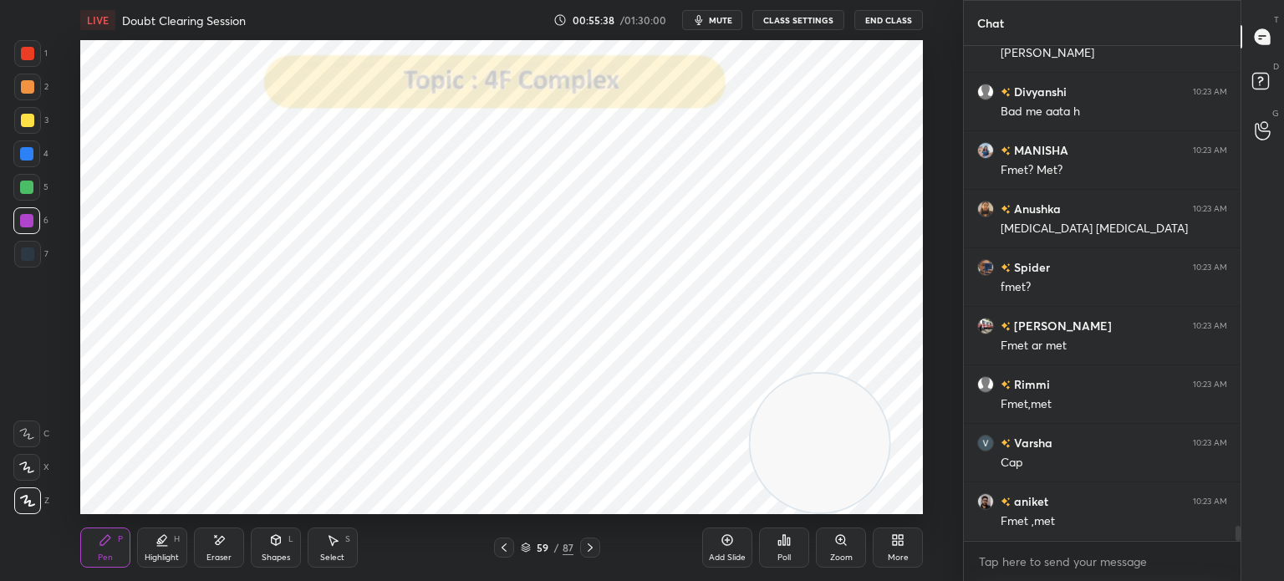
click at [33, 152] on div at bounding box center [26, 153] width 13 height 13
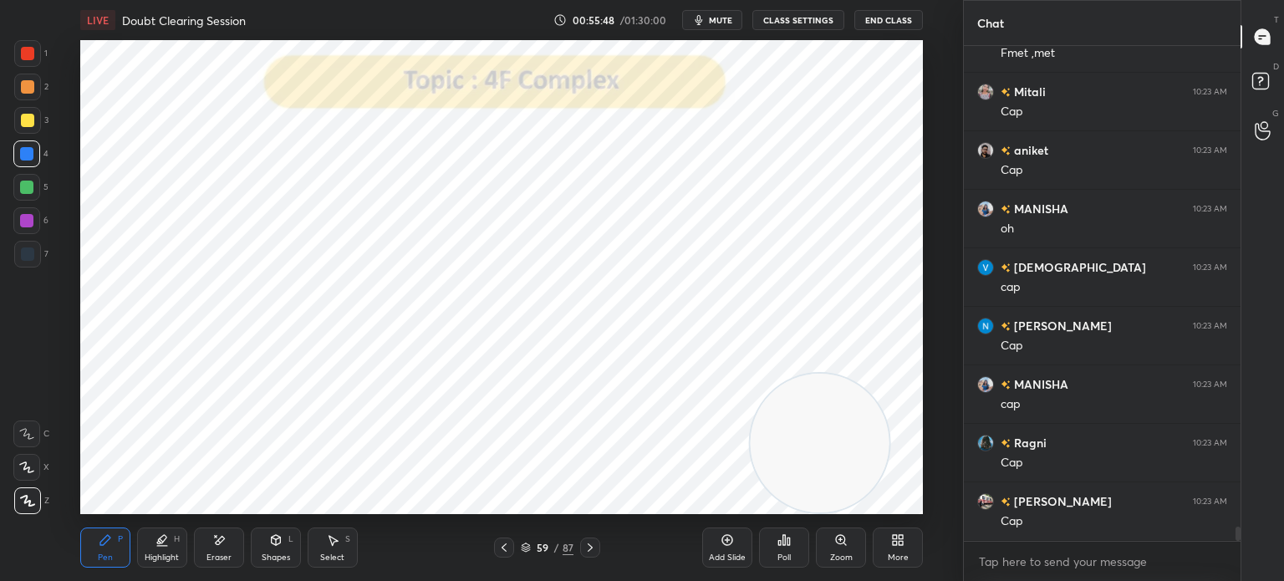
scroll to position [16326, 0]
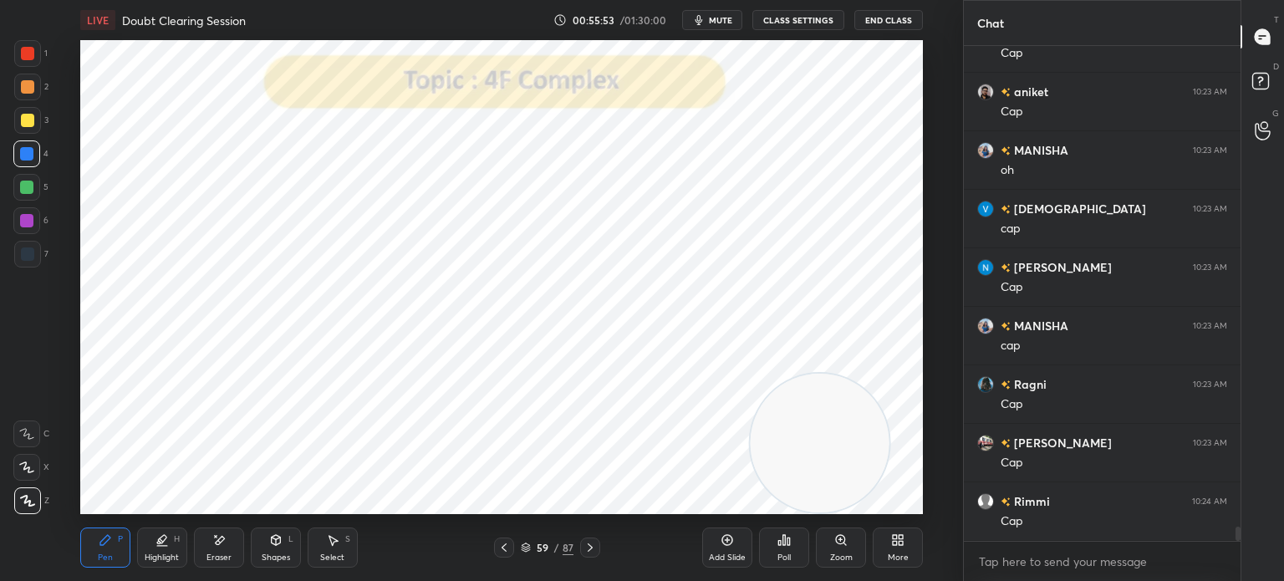
click at [33, 196] on div at bounding box center [26, 187] width 27 height 27
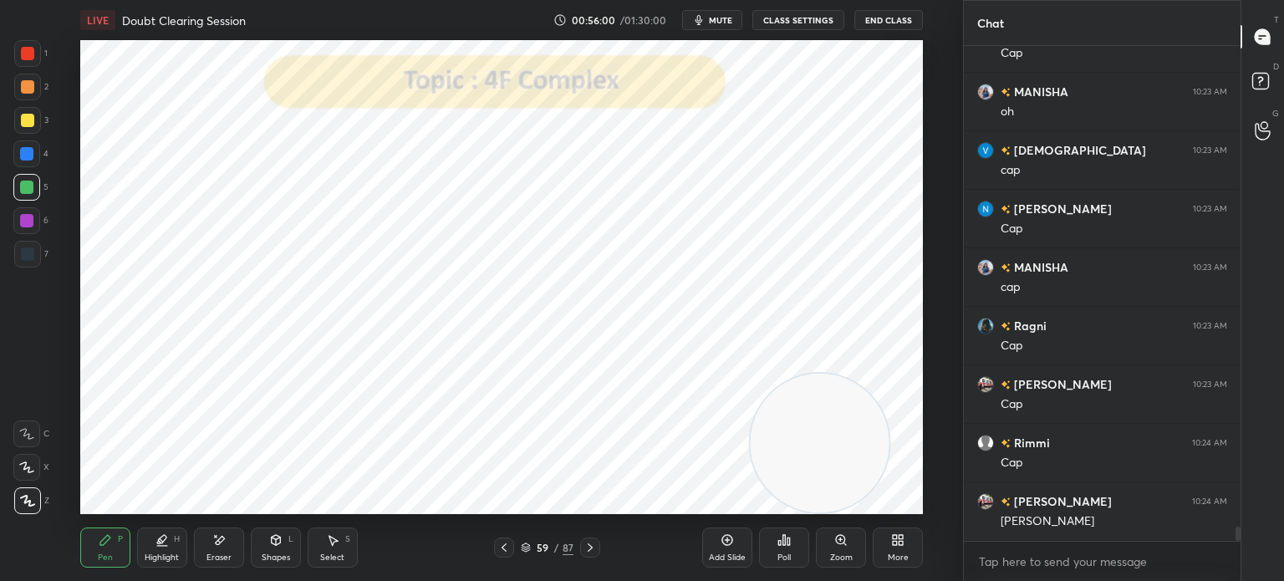
scroll to position [16444, 0]
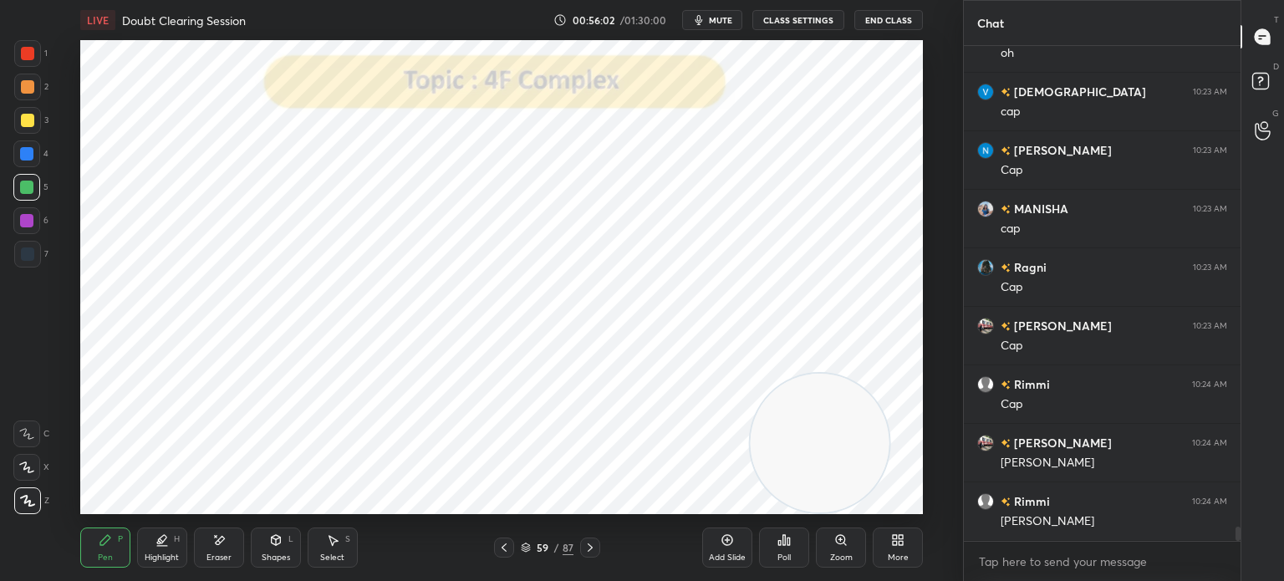
click at [29, 252] on div at bounding box center [27, 254] width 13 height 13
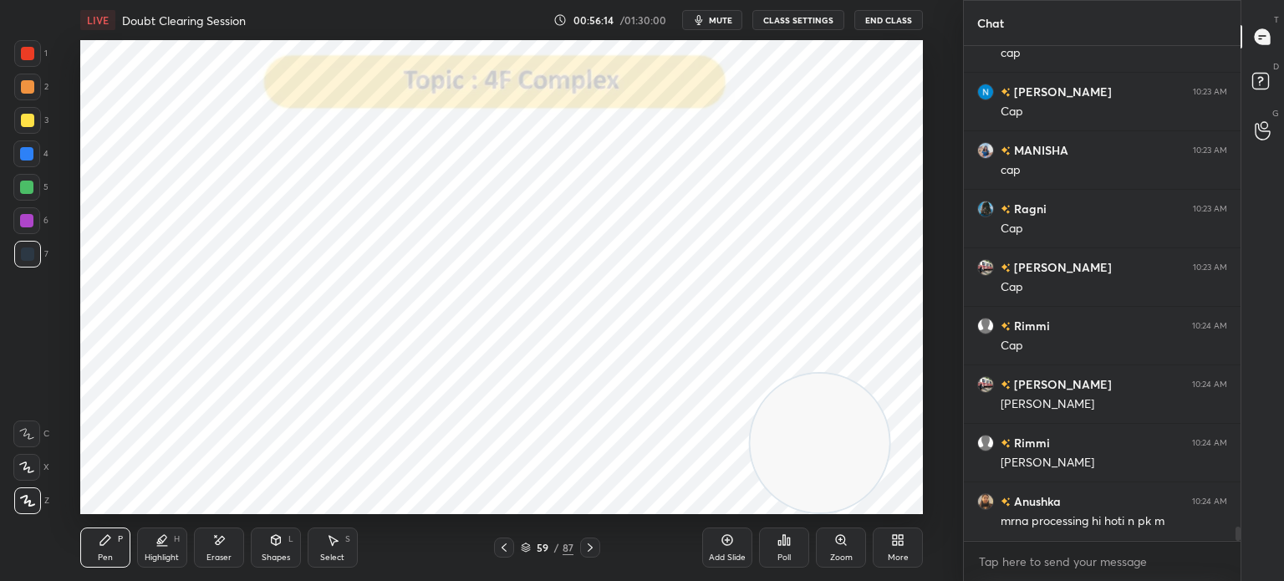
click at [336, 548] on div "Select S" at bounding box center [333, 548] width 50 height 40
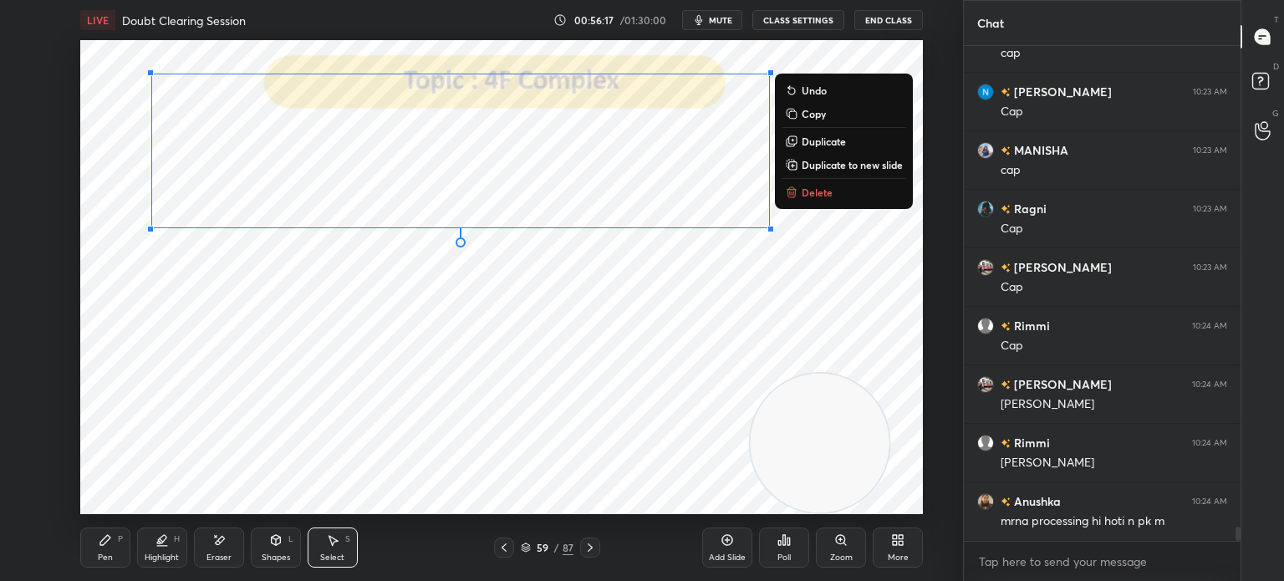
click at [438, 386] on div "0 ° Undo Copy Duplicate Duplicate to new slide Delete" at bounding box center [501, 277] width 843 height 474
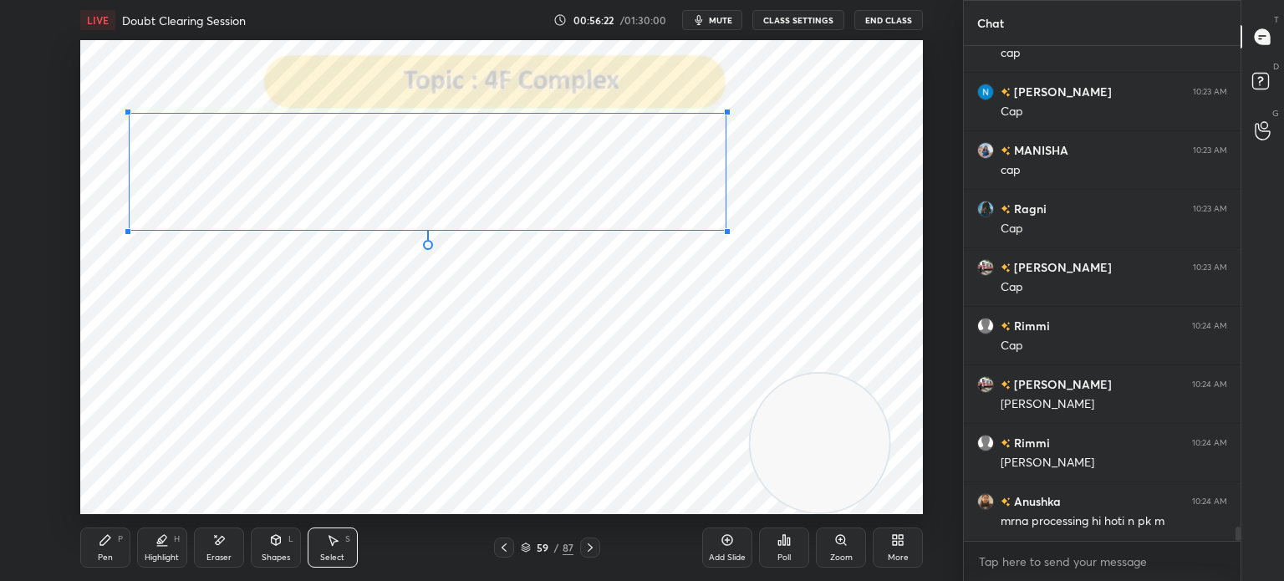
click at [130, 230] on div at bounding box center [128, 231] width 7 height 7
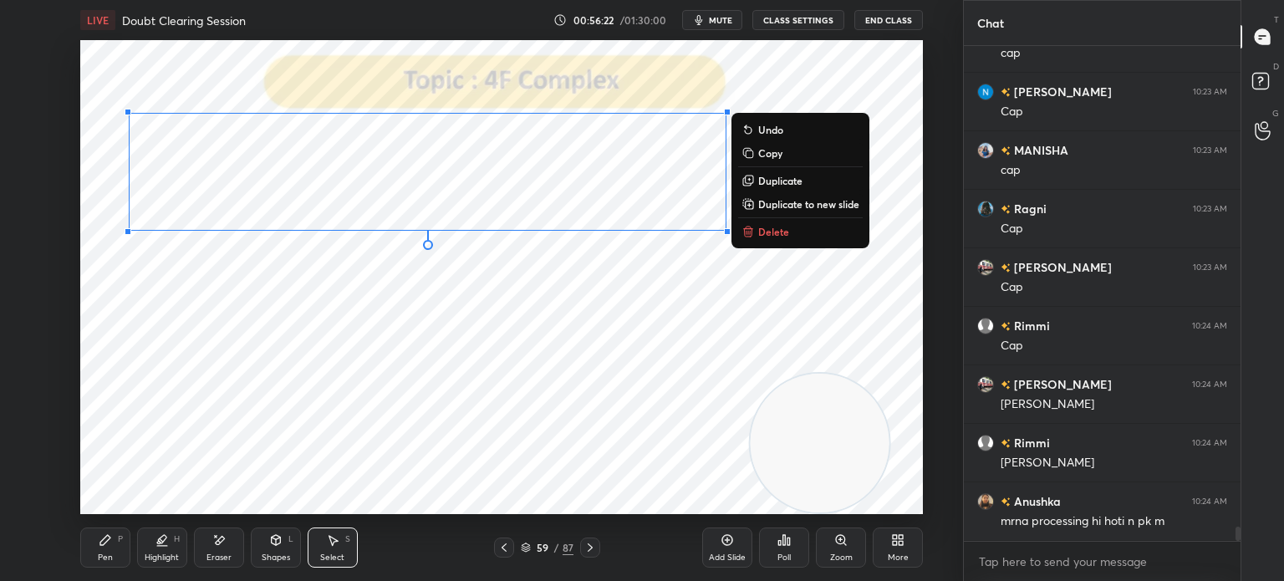
click at [191, 314] on div "0 ° Undo Copy Duplicate Duplicate to new slide Delete" at bounding box center [501, 277] width 843 height 474
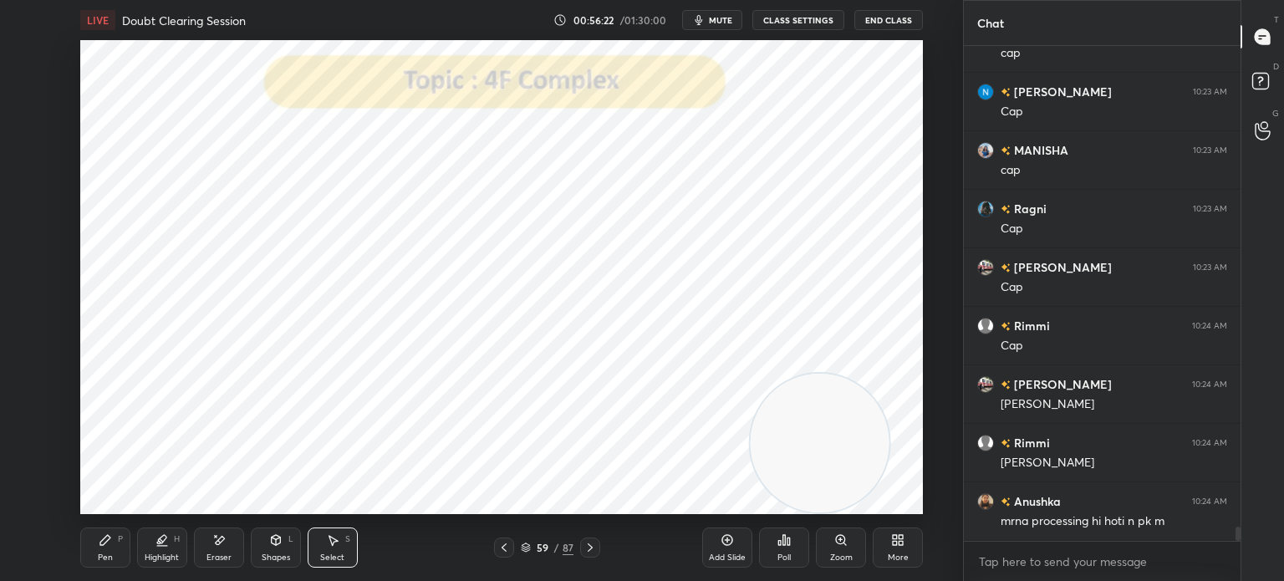
scroll to position [16561, 0]
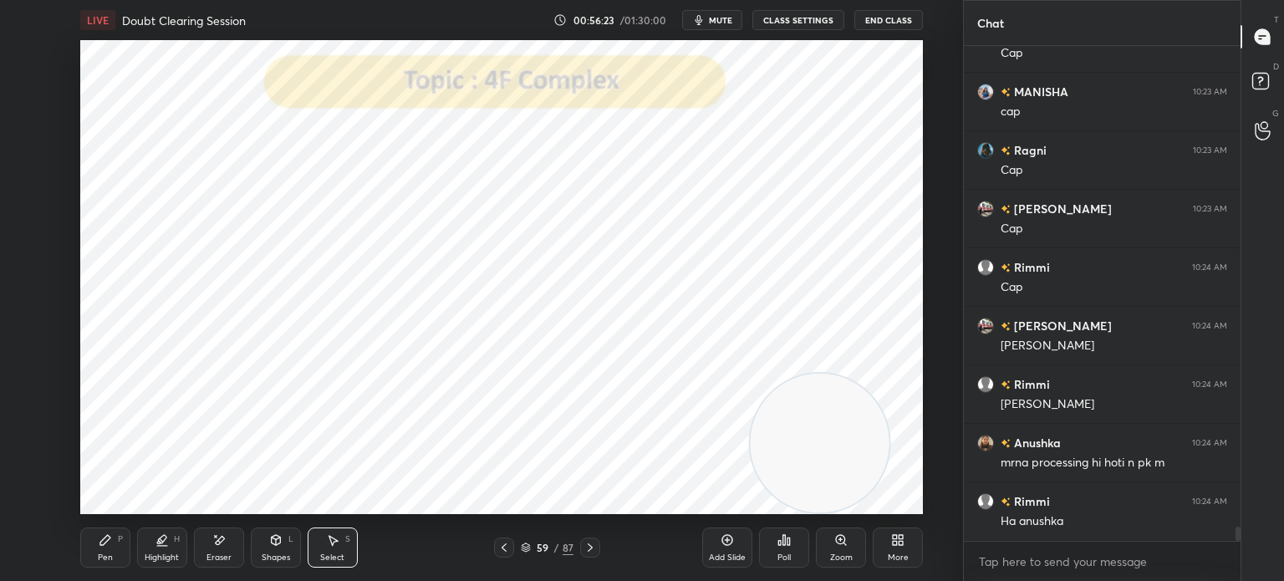
click at [103, 529] on div "Pen P" at bounding box center [105, 548] width 50 height 40
click at [328, 564] on div "Select S" at bounding box center [333, 548] width 50 height 40
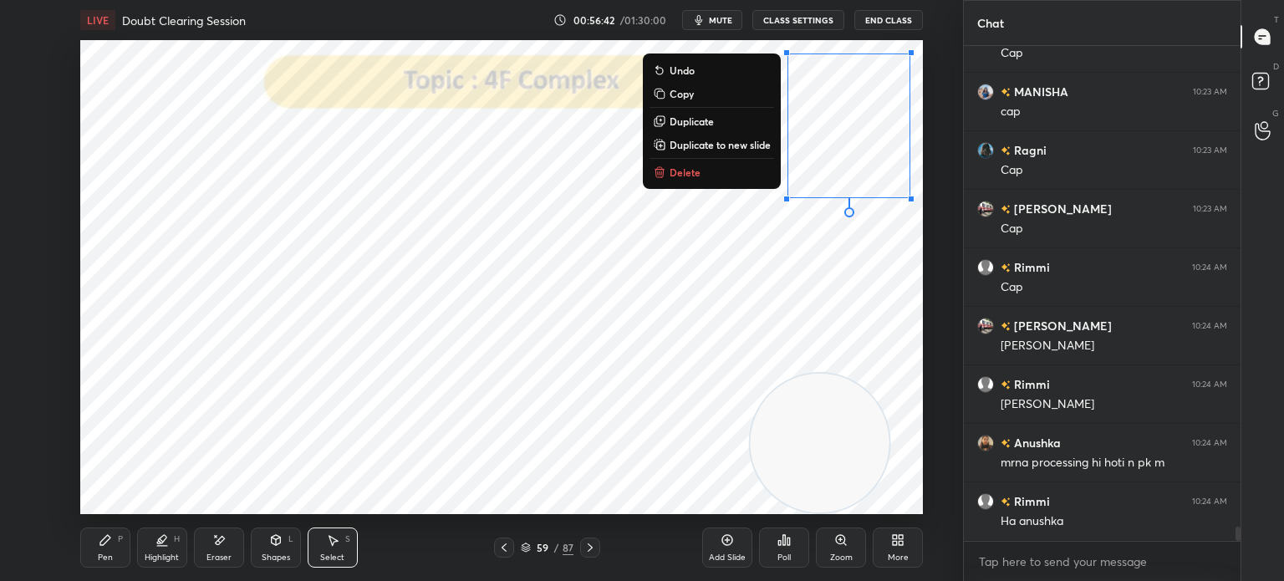
click at [716, 170] on button "Delete" at bounding box center [712, 172] width 125 height 20
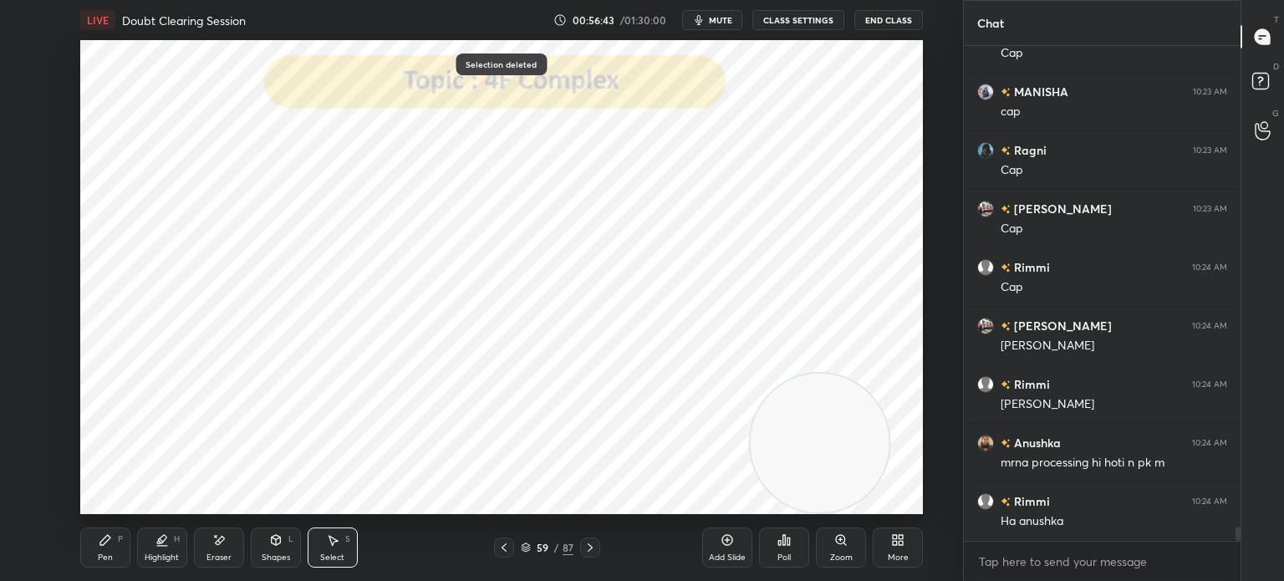
click at [101, 539] on icon at bounding box center [105, 540] width 13 height 13
click at [33, 456] on div at bounding box center [26, 467] width 27 height 27
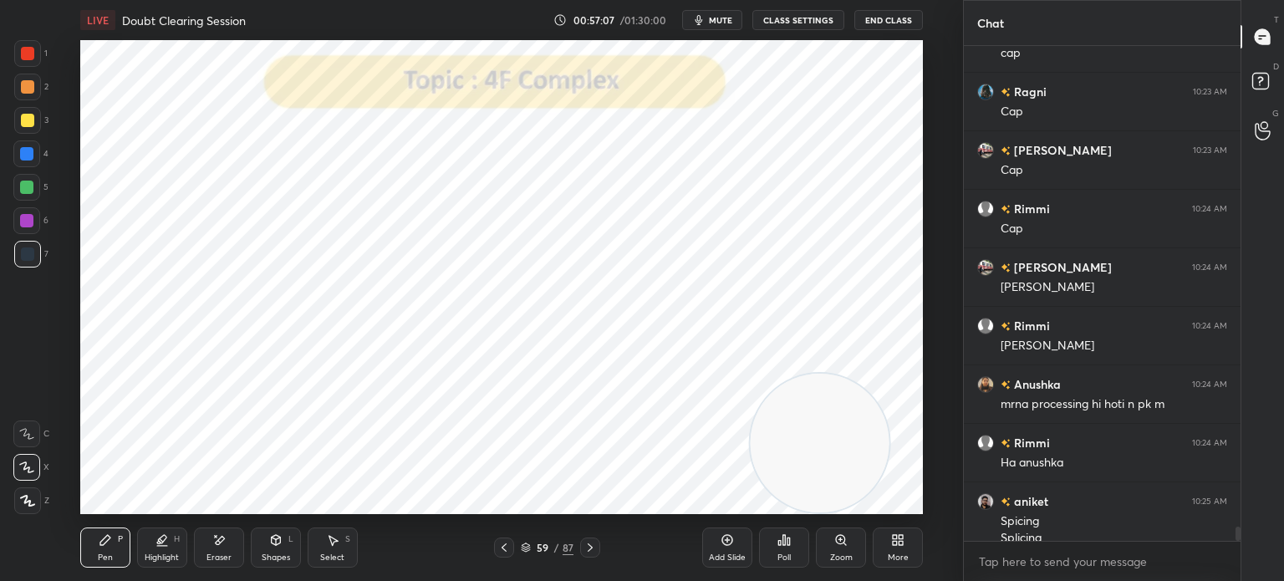
scroll to position [16636, 0]
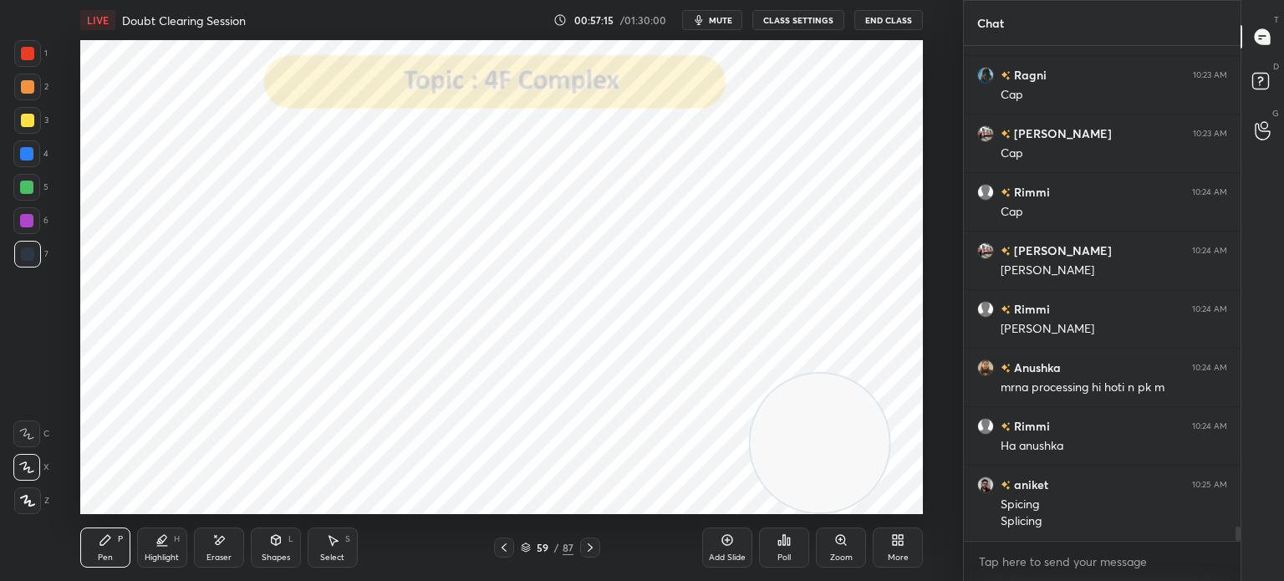
click at [37, 223] on div at bounding box center [26, 220] width 27 height 27
click at [28, 503] on icon at bounding box center [27, 501] width 15 height 12
click at [271, 548] on div "Shapes L" at bounding box center [276, 548] width 50 height 40
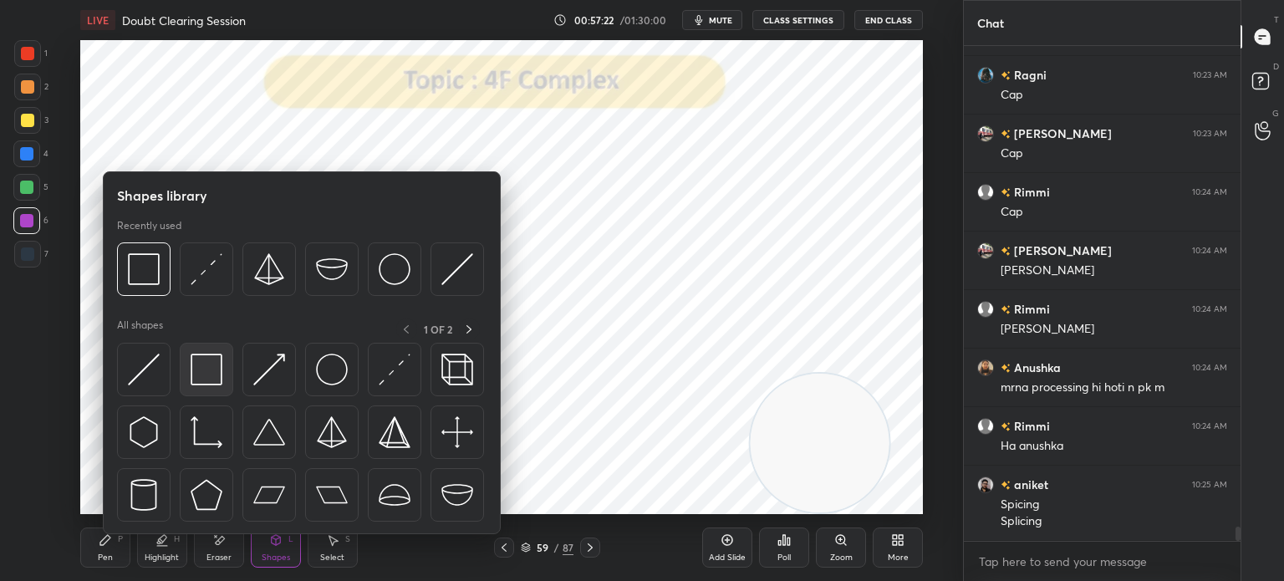
click at [211, 378] on img at bounding box center [207, 370] width 32 height 32
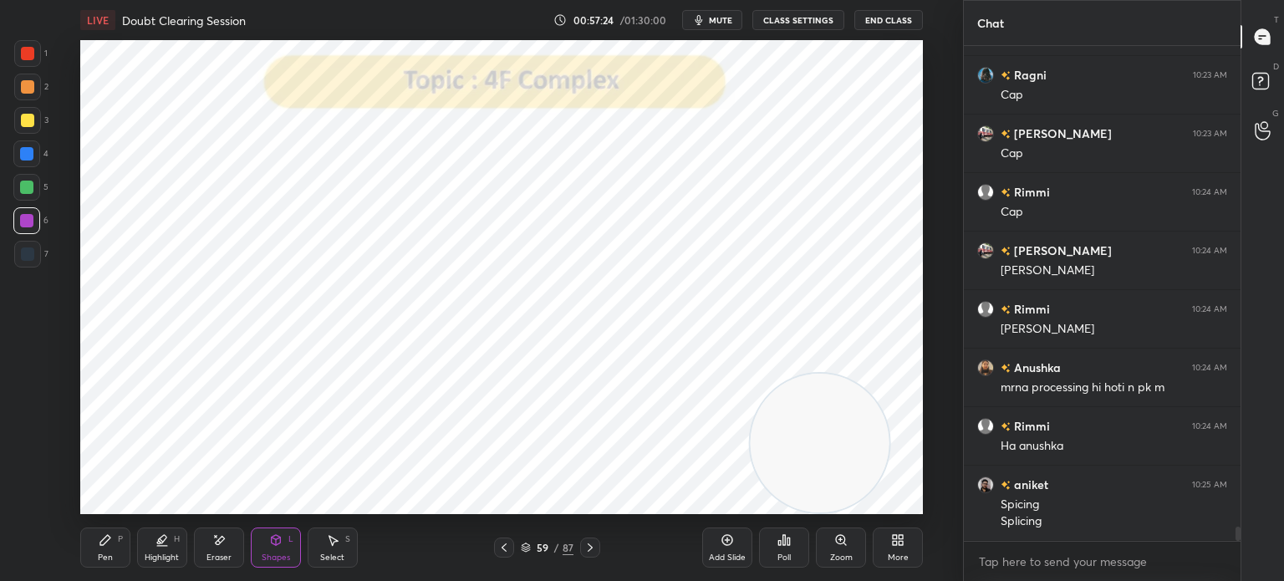
click at [15, 260] on div at bounding box center [27, 254] width 27 height 27
click at [110, 532] on div "Pen P" at bounding box center [105, 548] width 50 height 40
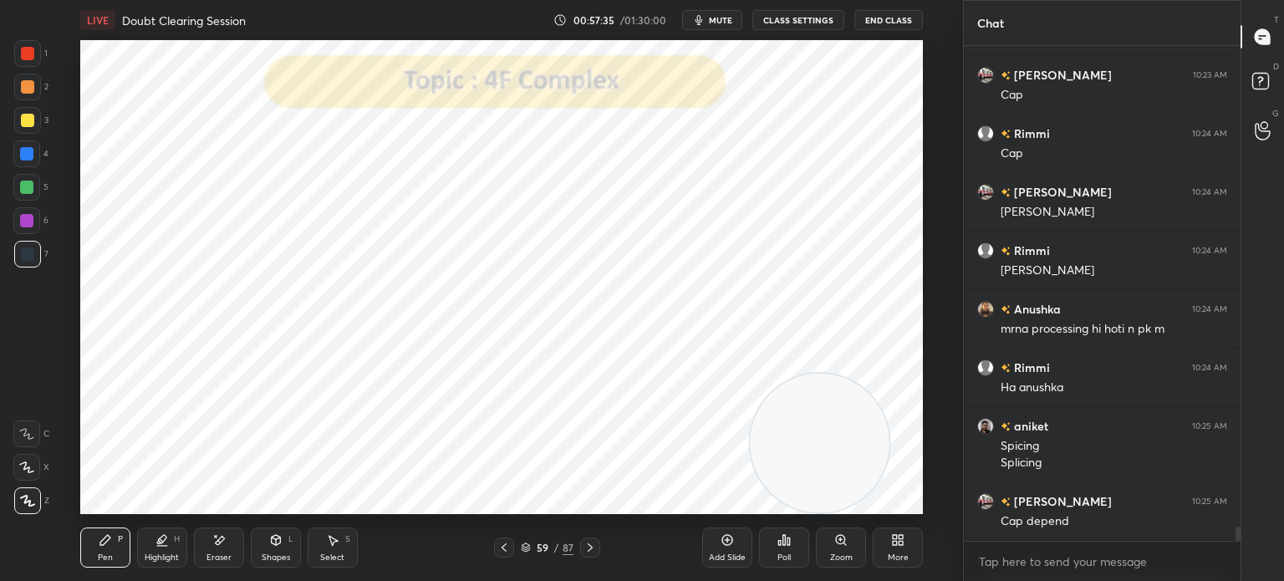
scroll to position [16753, 0]
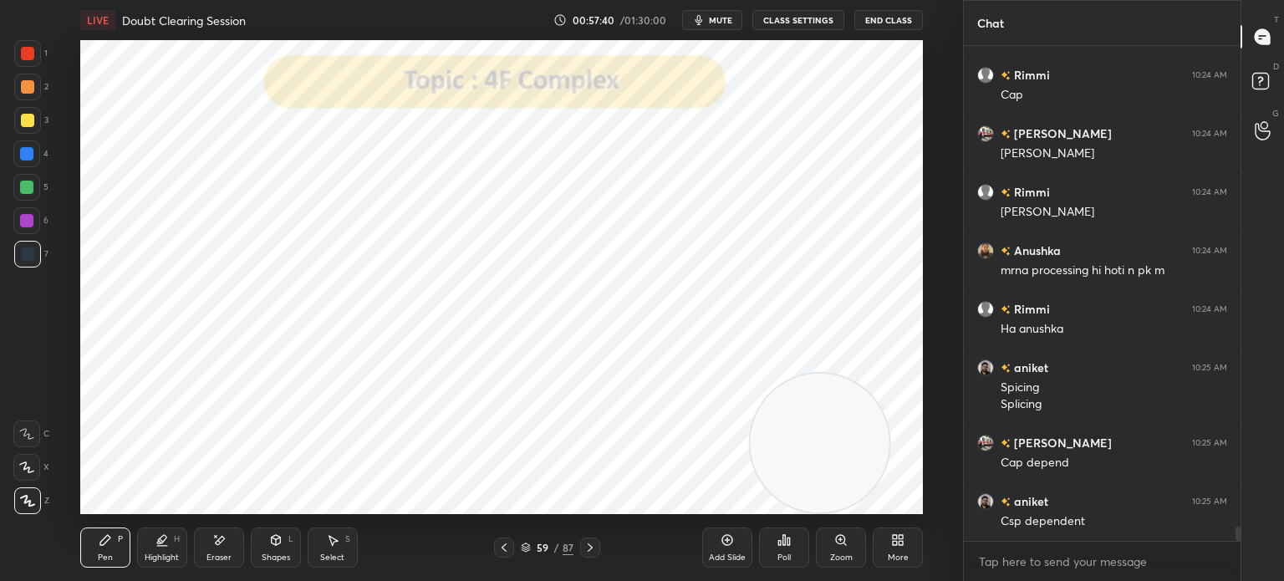
click at [41, 57] on div "1" at bounding box center [30, 53] width 33 height 27
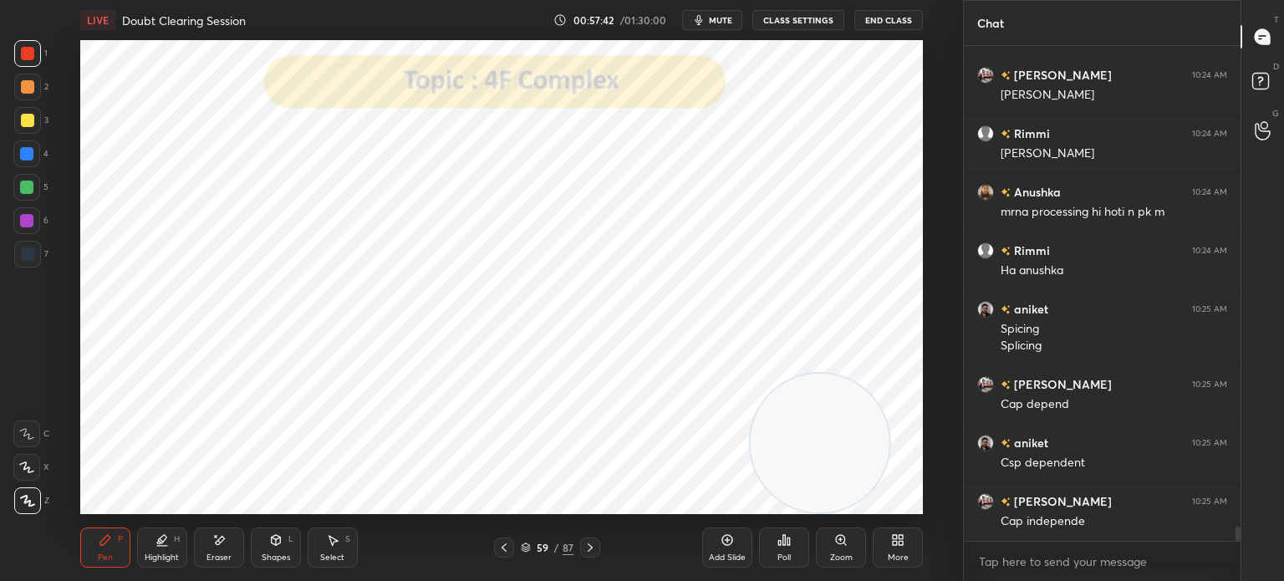
click at [27, 467] on icon at bounding box center [26, 467] width 13 height 10
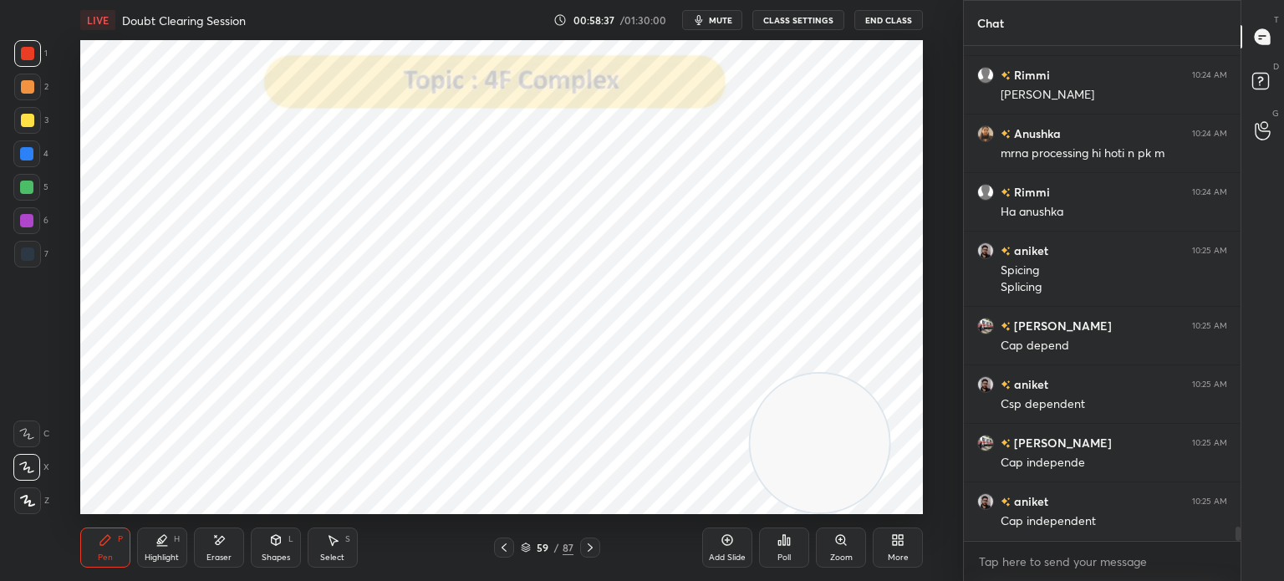
click at [32, 152] on div at bounding box center [26, 153] width 13 height 13
click at [597, 546] on div at bounding box center [590, 548] width 20 height 20
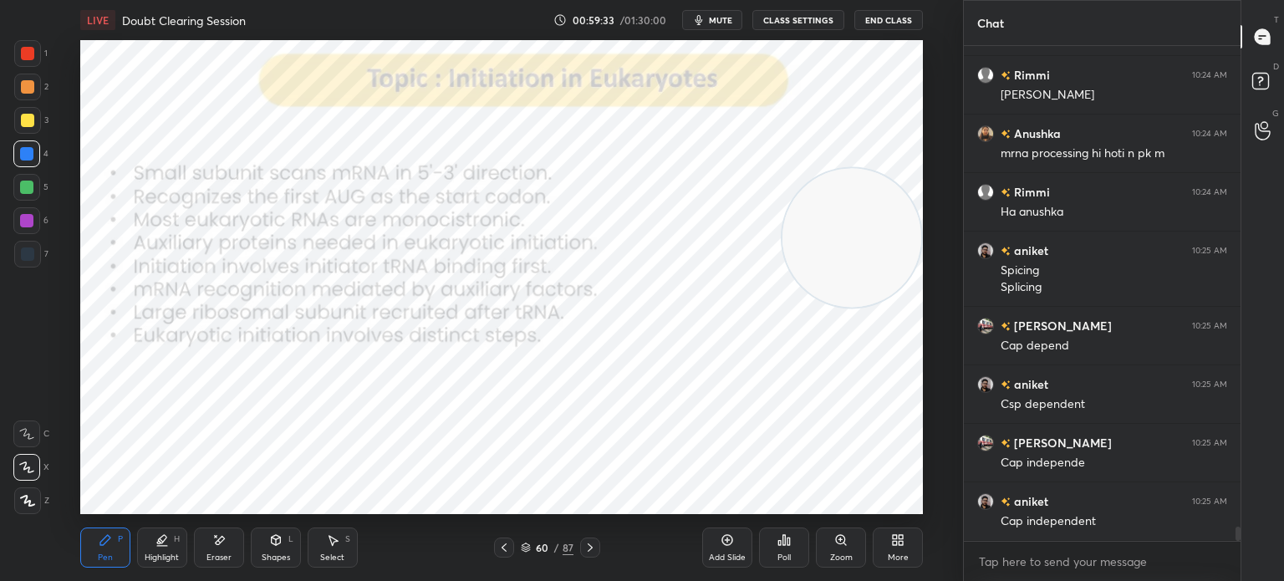
scroll to position [16929, 0]
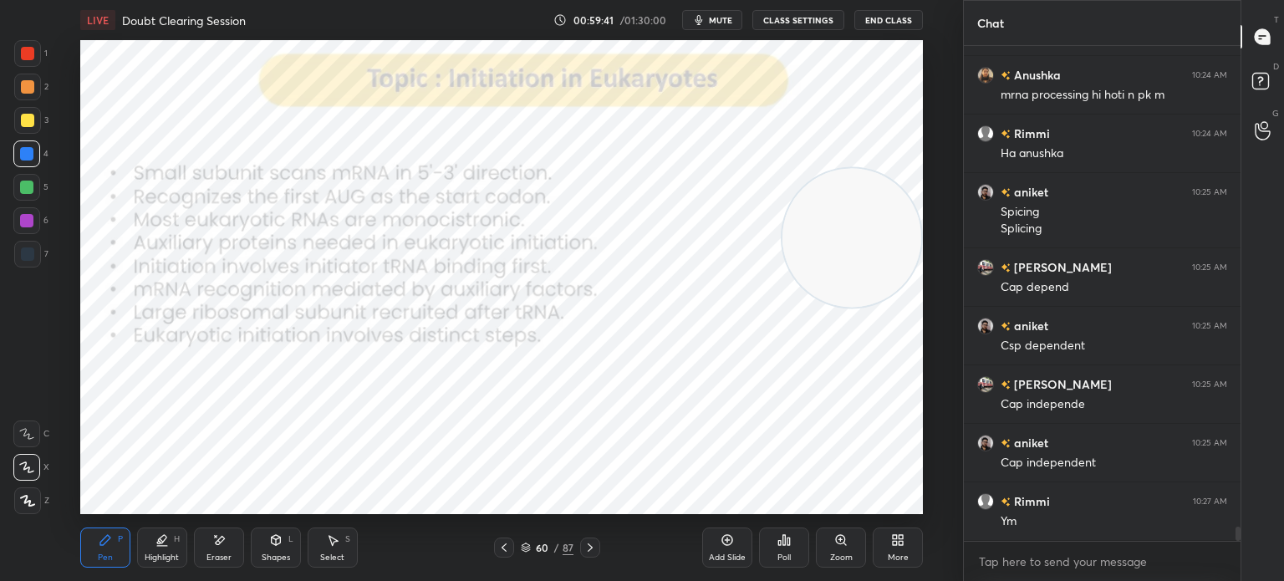
click at [26, 63] on div at bounding box center [27, 53] width 27 height 27
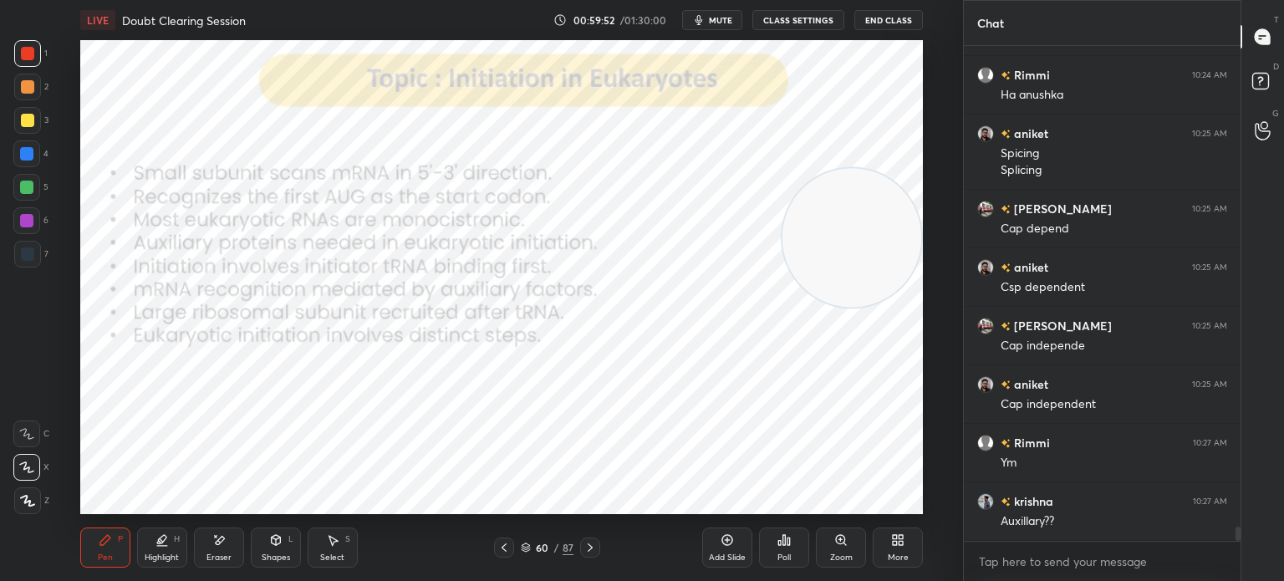
scroll to position [17046, 0]
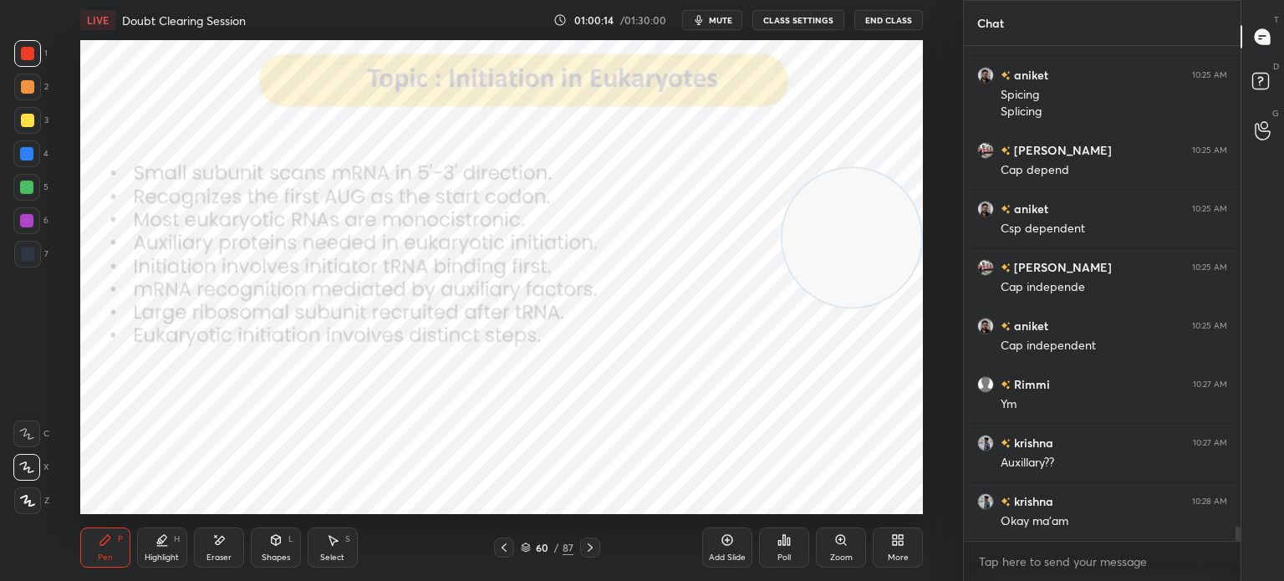
click at [524, 548] on icon at bounding box center [526, 546] width 8 height 4
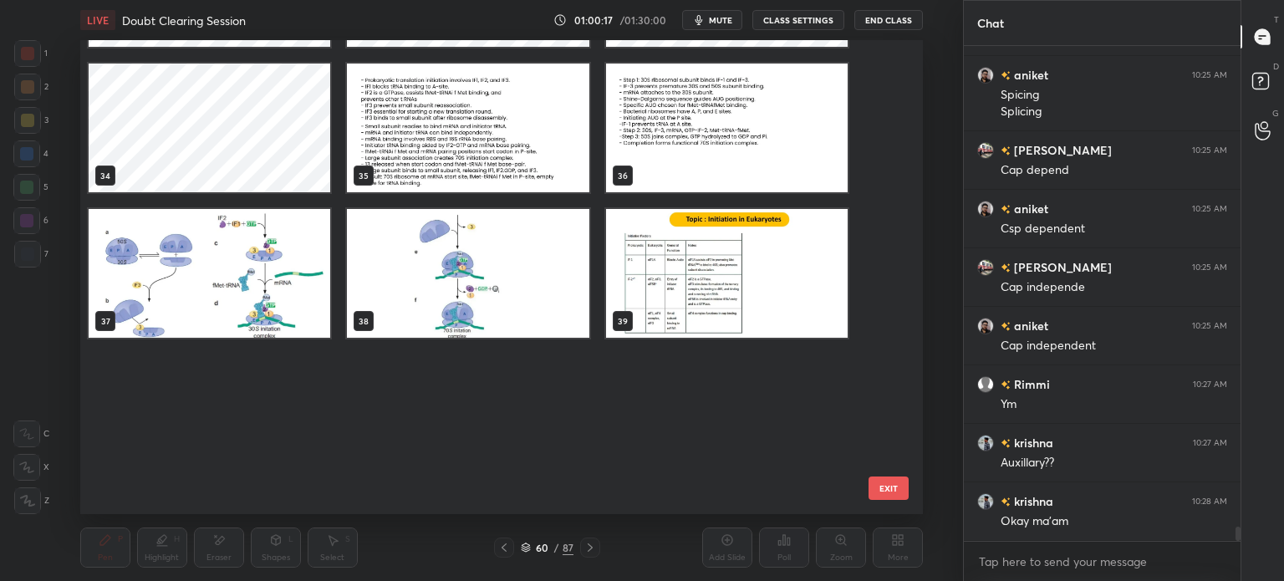
scroll to position [1391, 0]
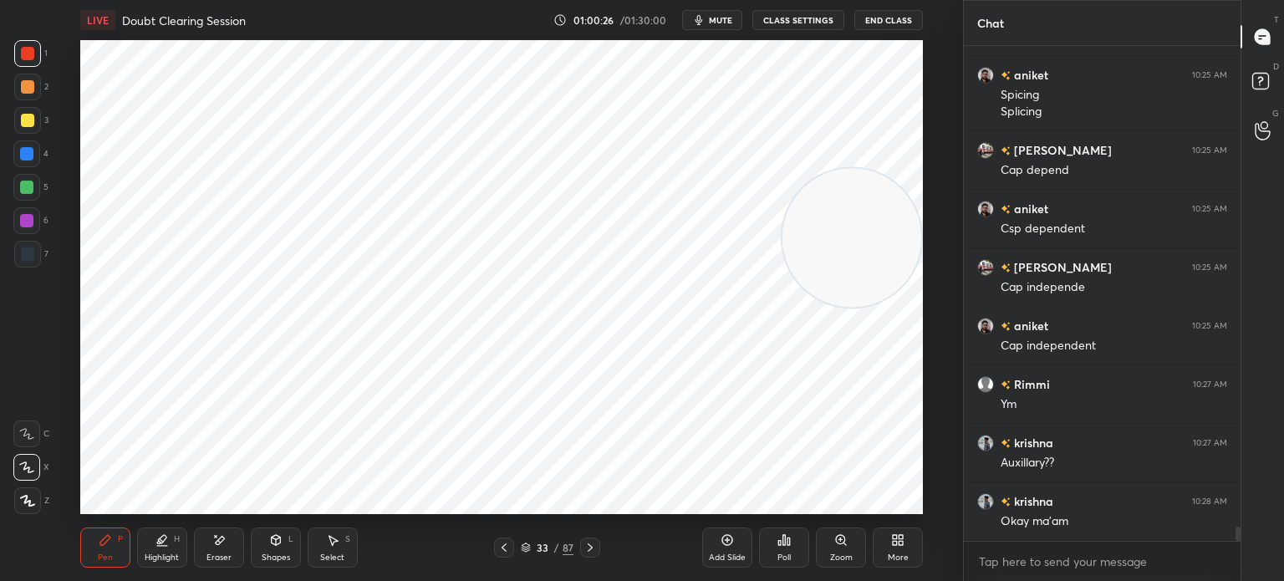
click at [525, 547] on icon at bounding box center [526, 548] width 10 height 10
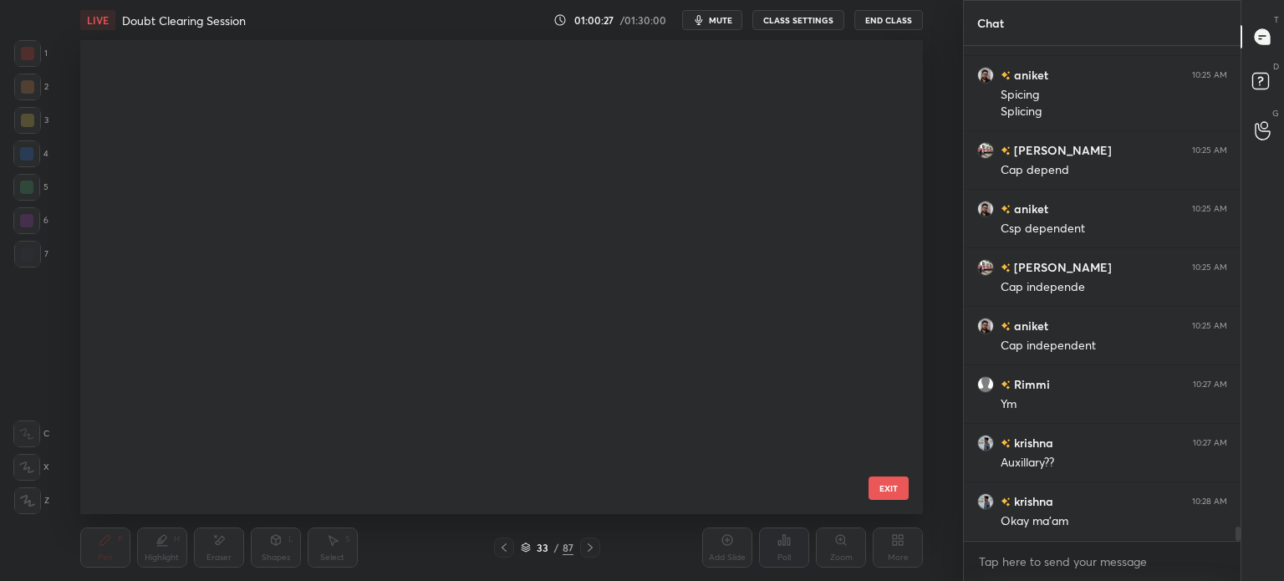
scroll to position [469, 835]
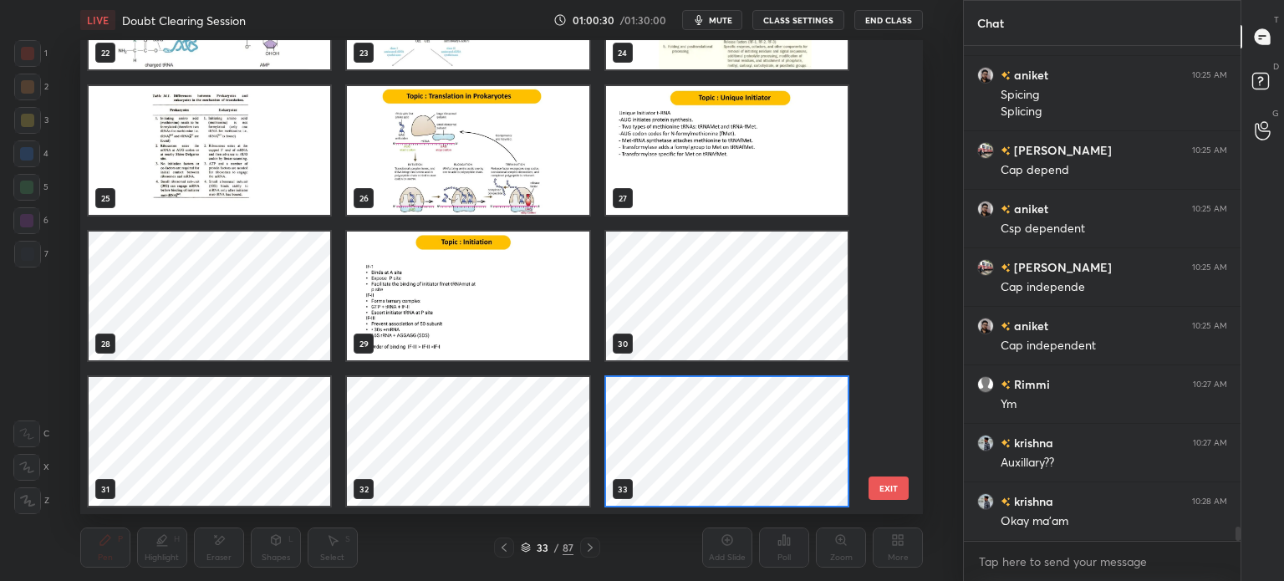
click at [883, 406] on div "22 23 24 25 26 27 28 29 30 31 32 33 34 35 36 37 38 39" at bounding box center [487, 277] width 814 height 474
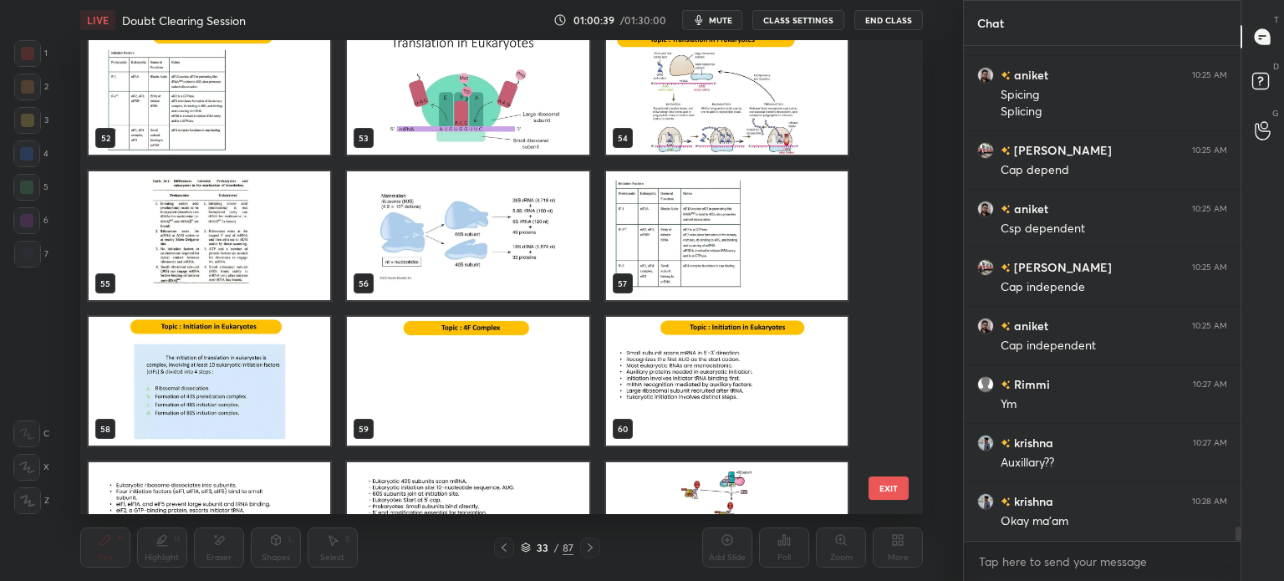
scroll to position [2499, 0]
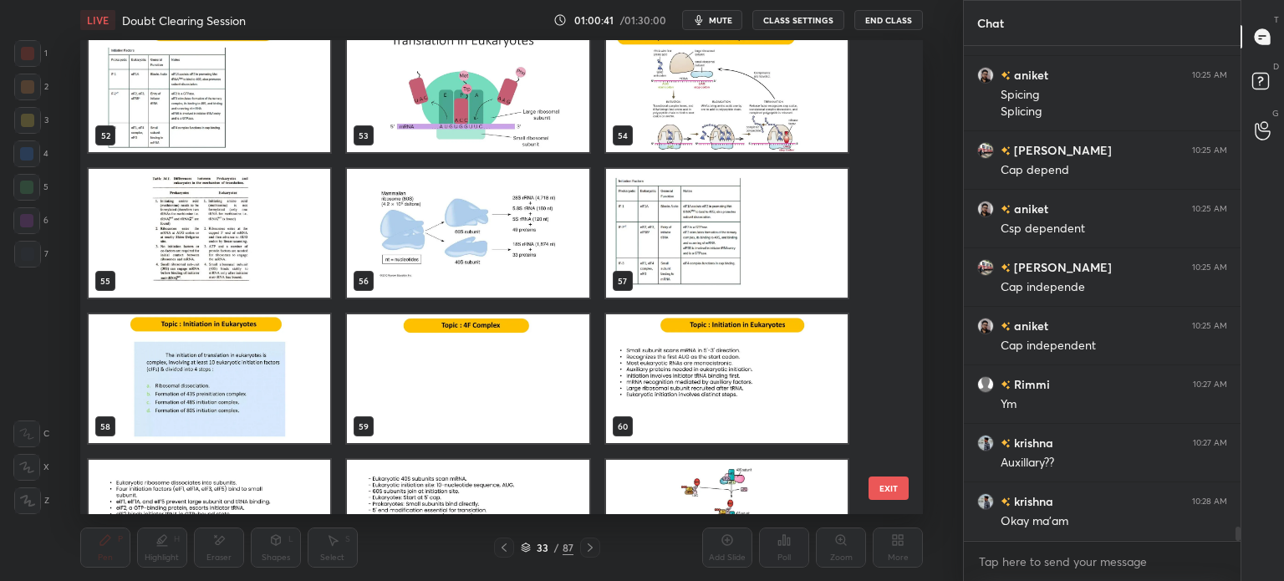
click at [479, 356] on img "grid" at bounding box center [468, 378] width 242 height 129
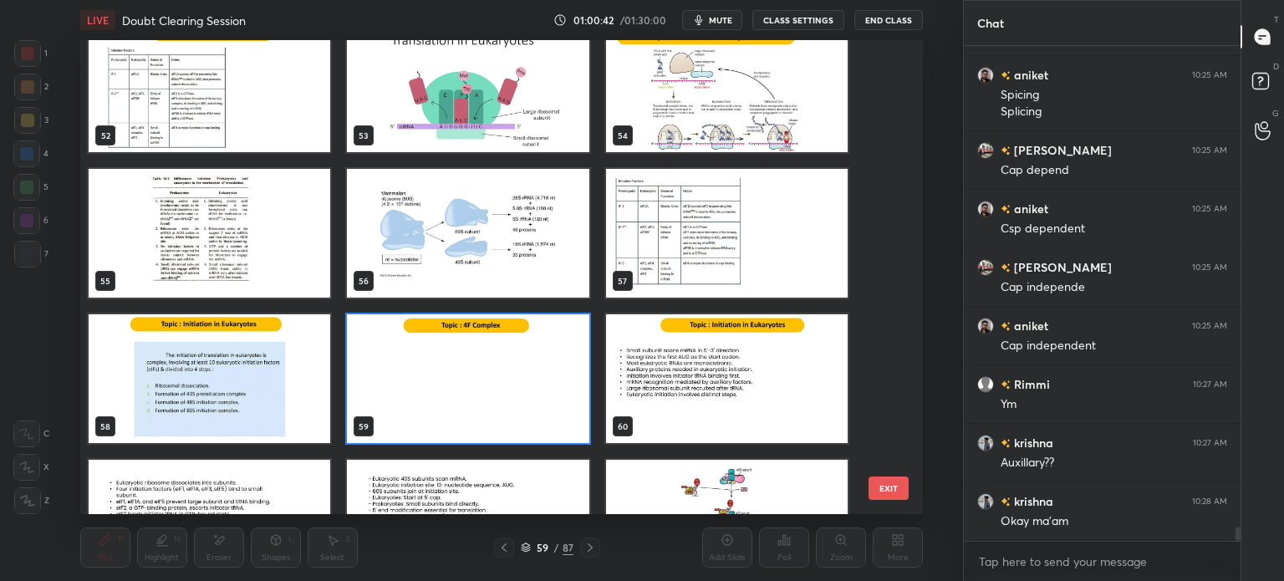
click at [482, 370] on img "grid" at bounding box center [468, 378] width 242 height 129
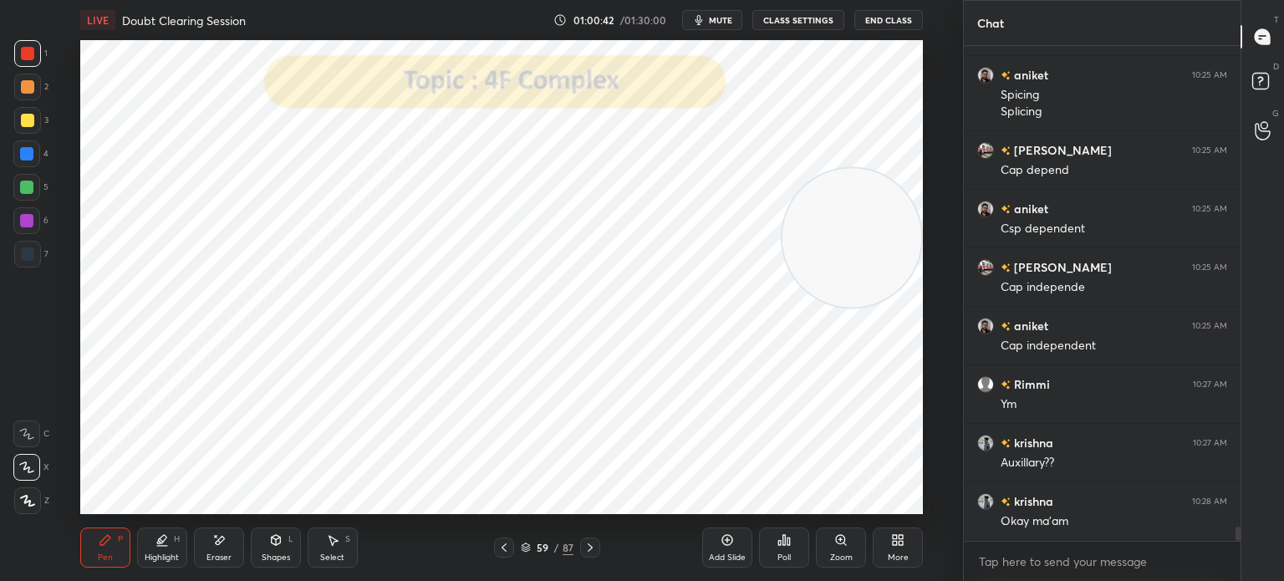
click at [481, 374] on img "grid" at bounding box center [468, 378] width 242 height 129
click at [585, 549] on icon at bounding box center [590, 547] width 13 height 13
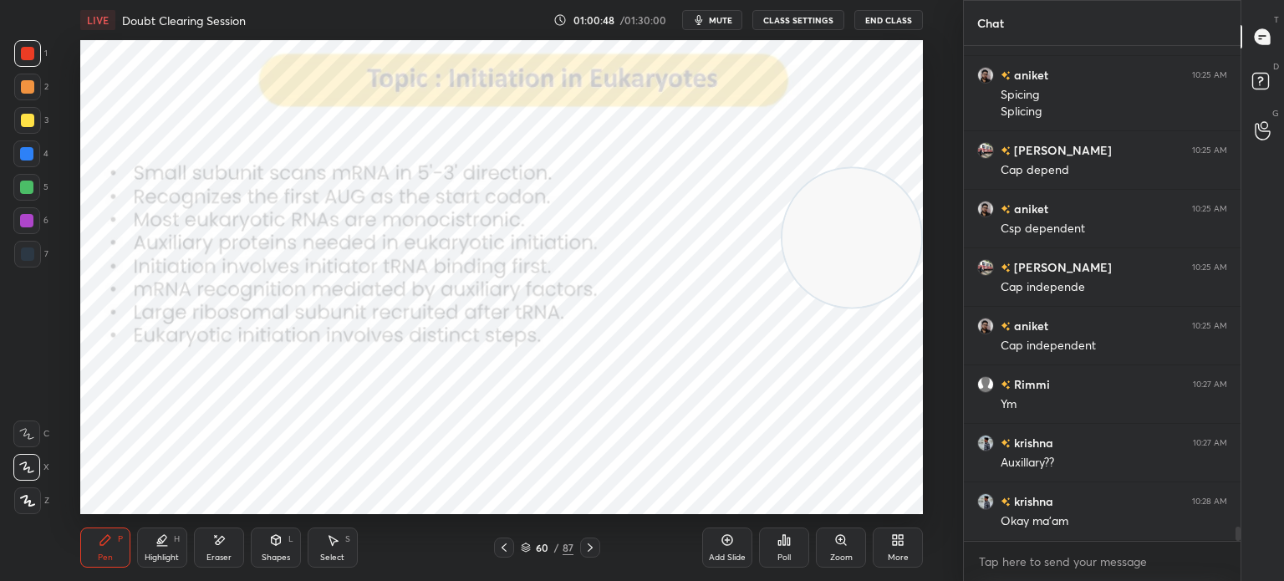
click at [591, 551] on icon at bounding box center [590, 547] width 13 height 13
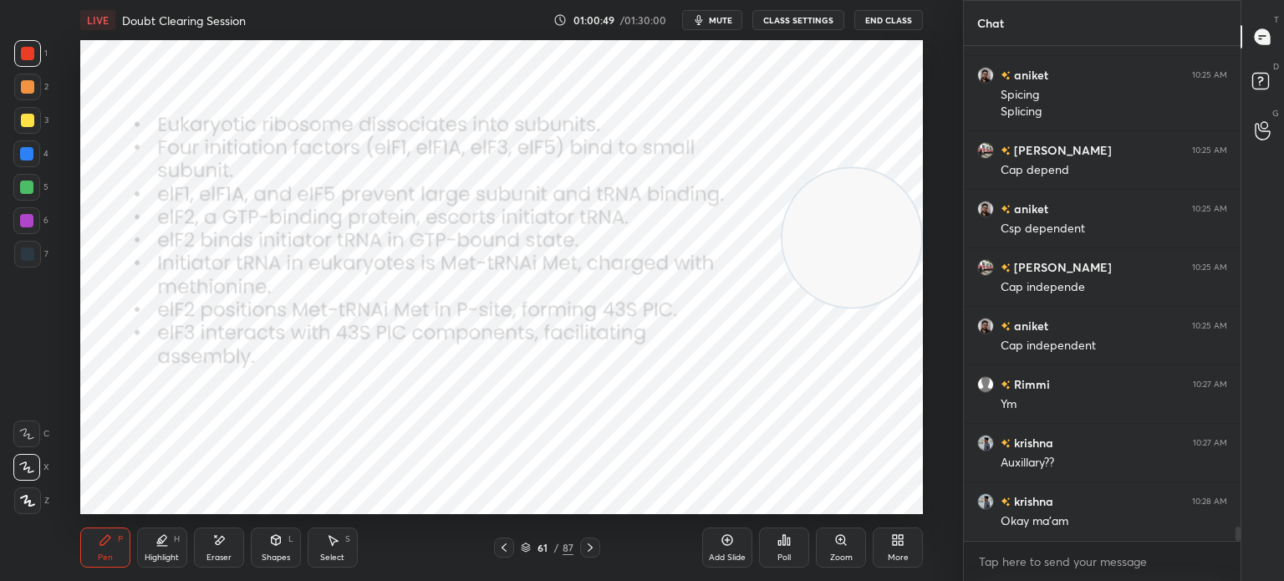
click at [499, 550] on icon at bounding box center [504, 547] width 13 height 13
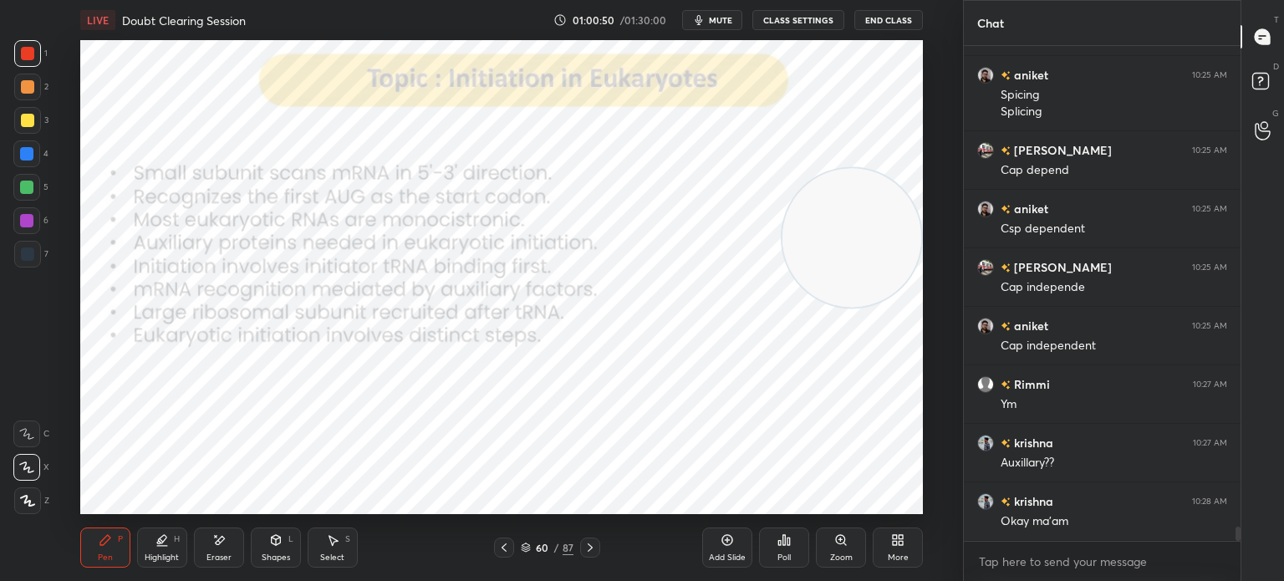
click at [721, 547] on icon at bounding box center [727, 540] width 13 height 13
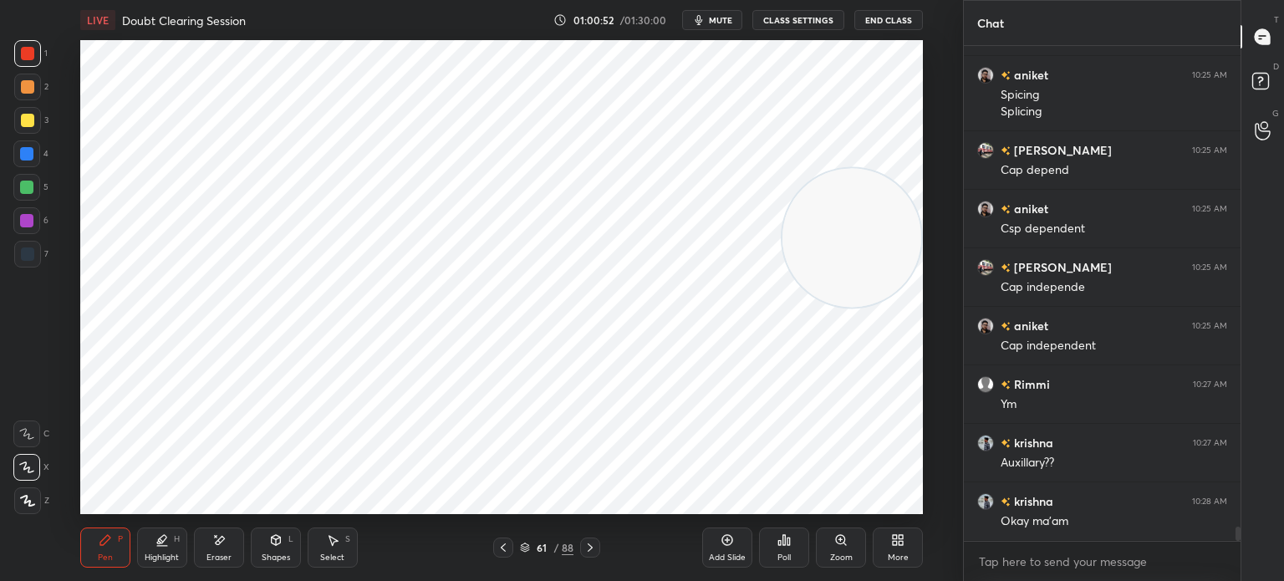
click at [37, 257] on div at bounding box center [27, 254] width 27 height 27
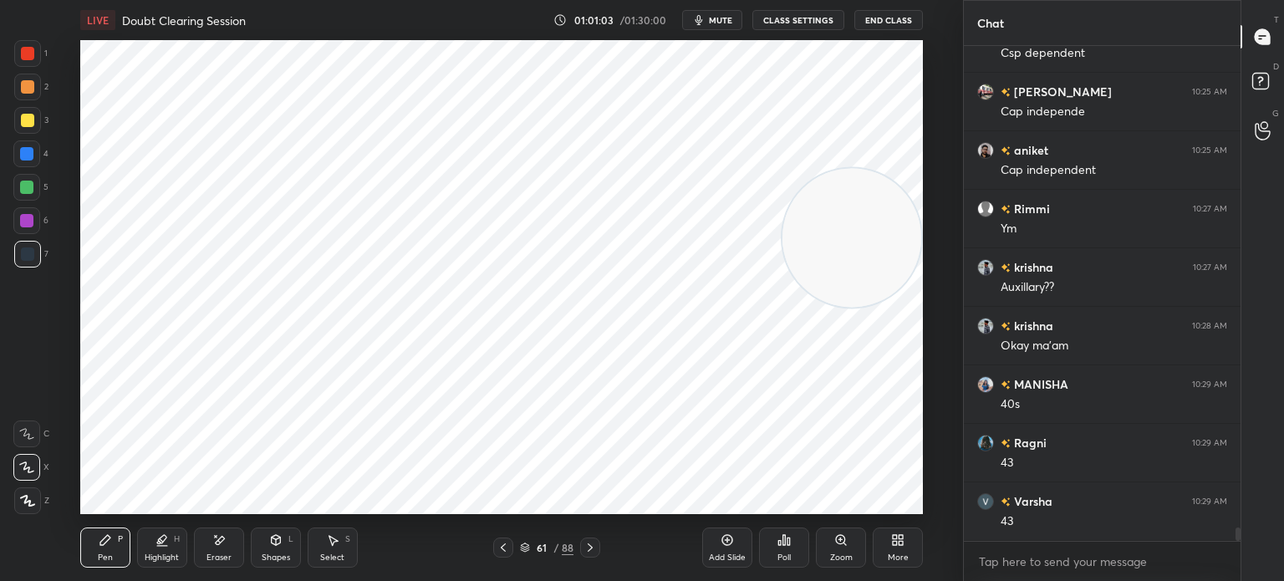
scroll to position [17280, 0]
click at [281, 557] on div "Shapes" at bounding box center [276, 558] width 28 height 8
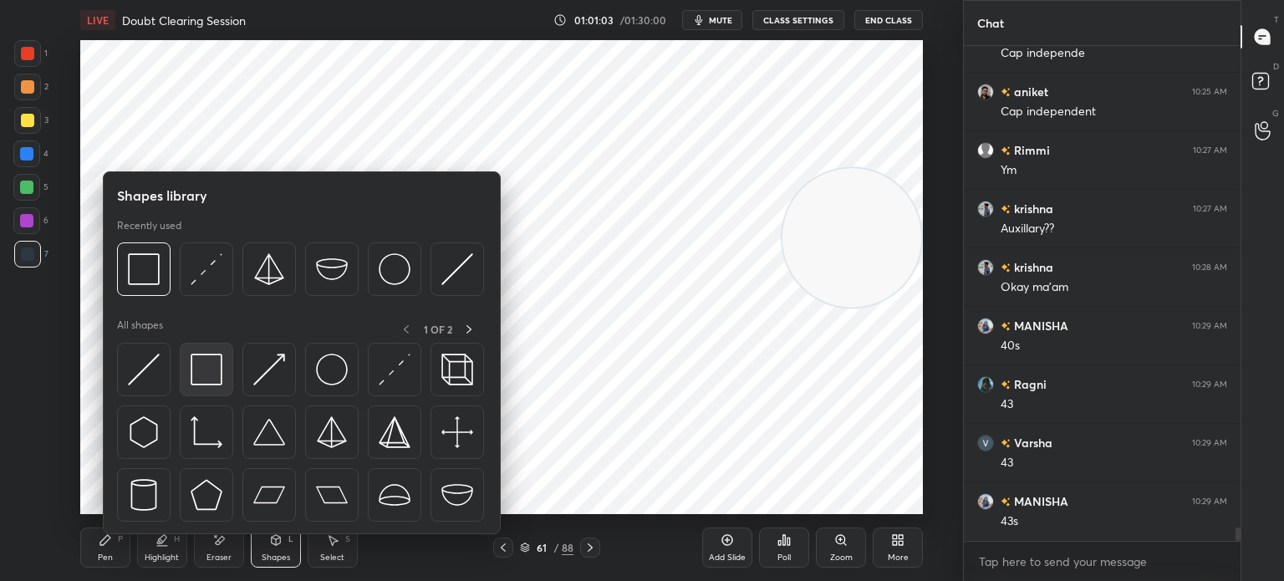
click at [191, 365] on img at bounding box center [207, 370] width 32 height 32
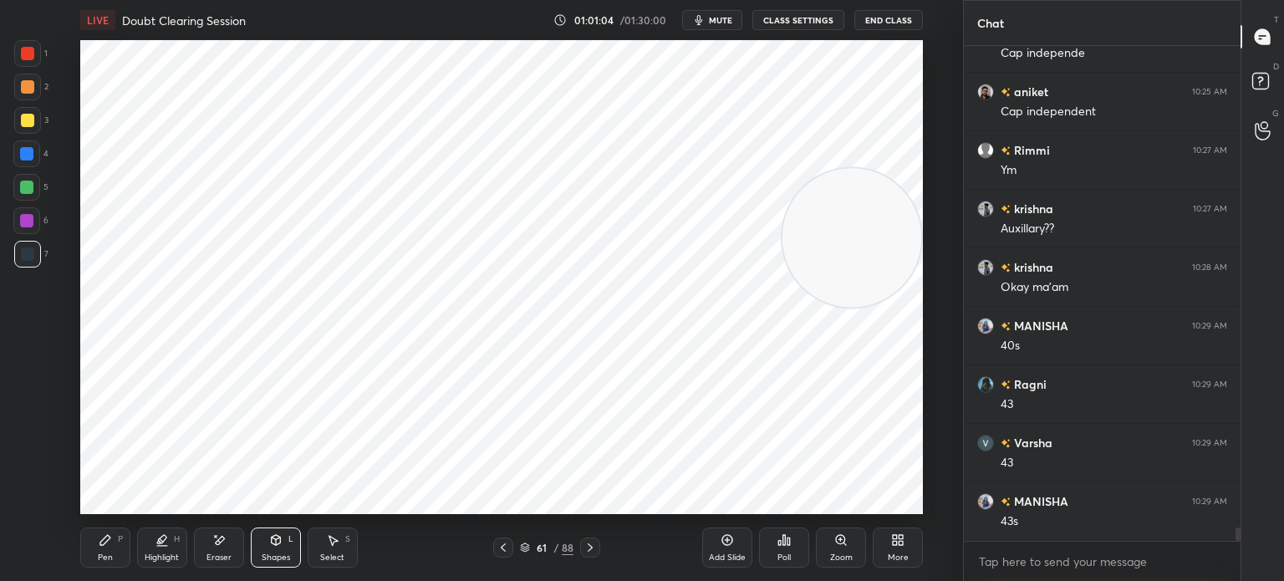
scroll to position [17338, 0]
click at [99, 547] on icon at bounding box center [105, 540] width 13 height 13
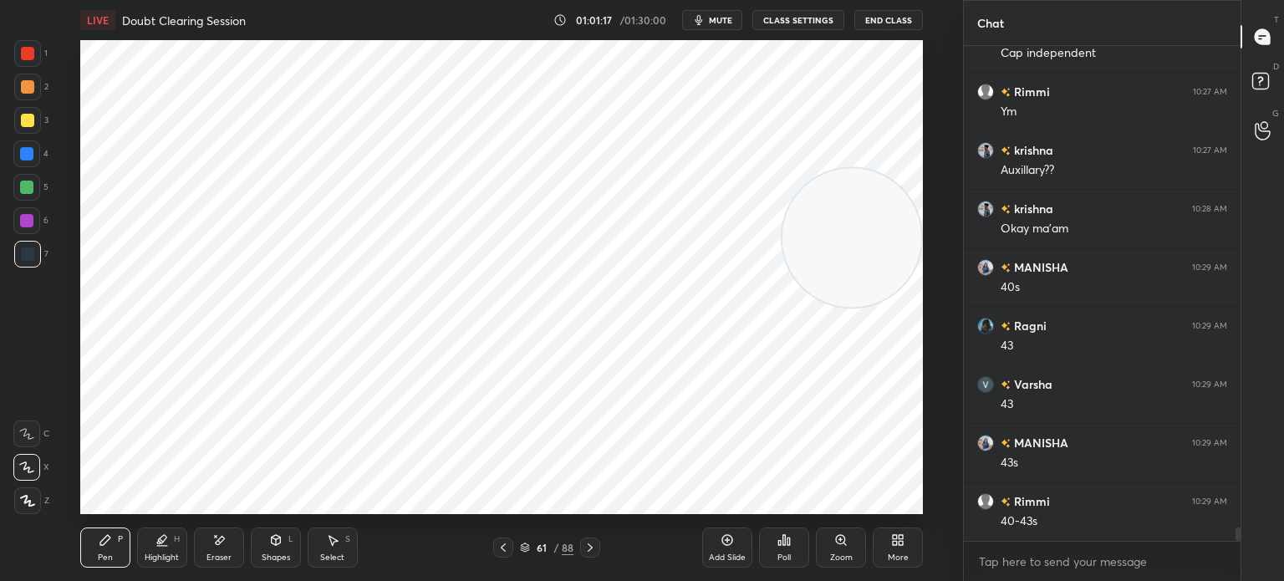
click at [273, 555] on div "Shapes" at bounding box center [276, 558] width 28 height 8
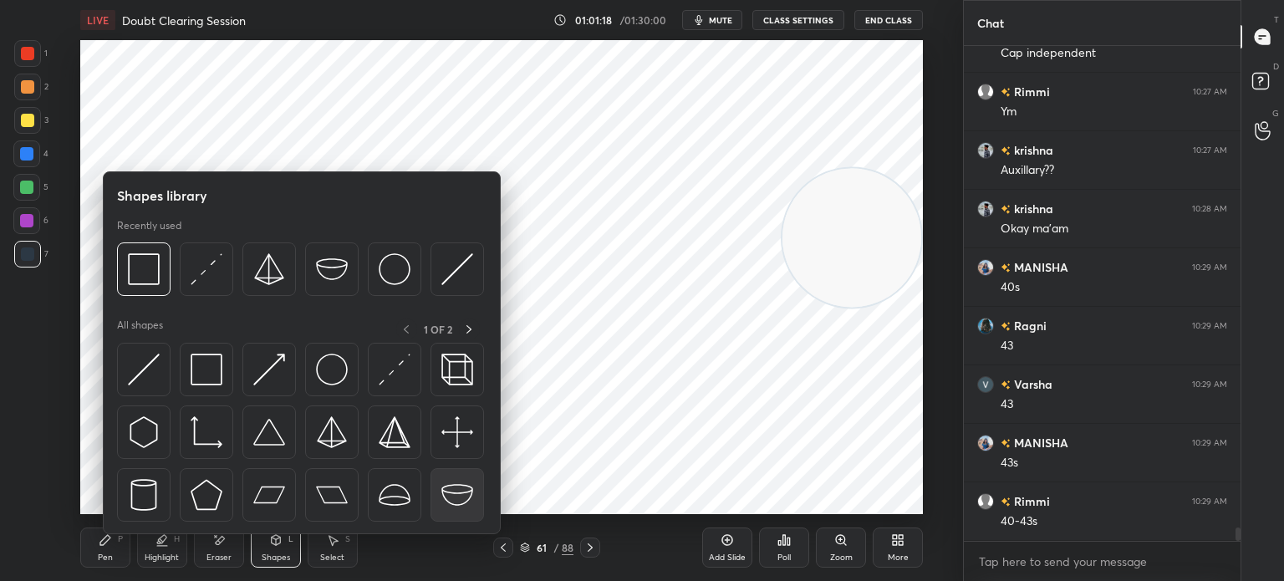
click at [463, 492] on img at bounding box center [458, 495] width 32 height 32
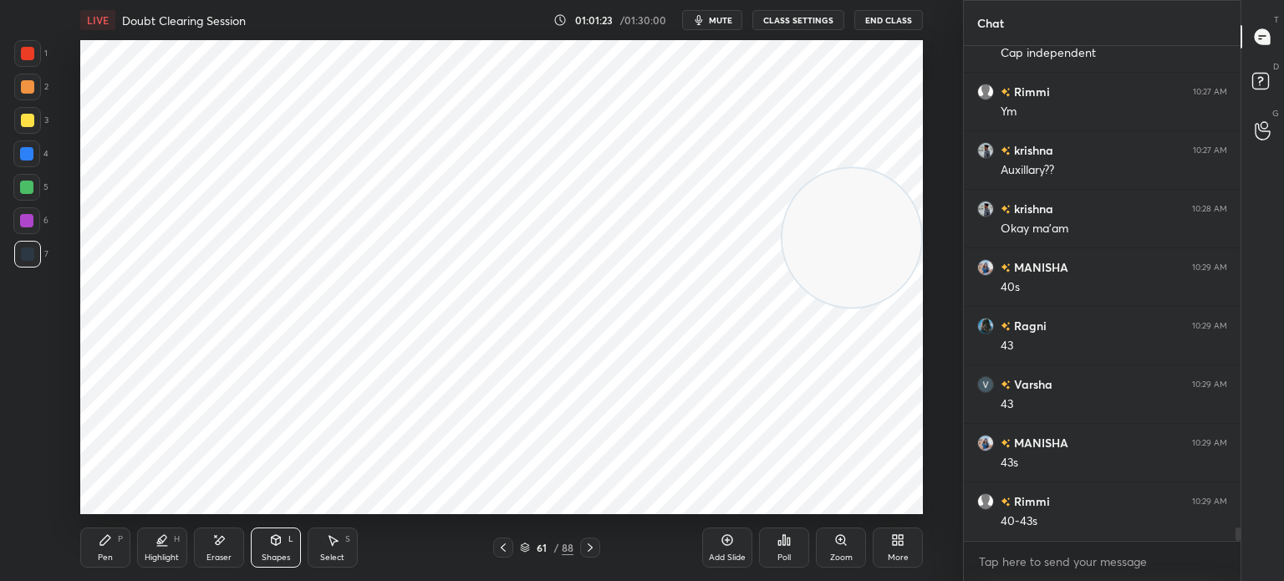
click at [284, 558] on div "Shapes" at bounding box center [276, 558] width 28 height 8
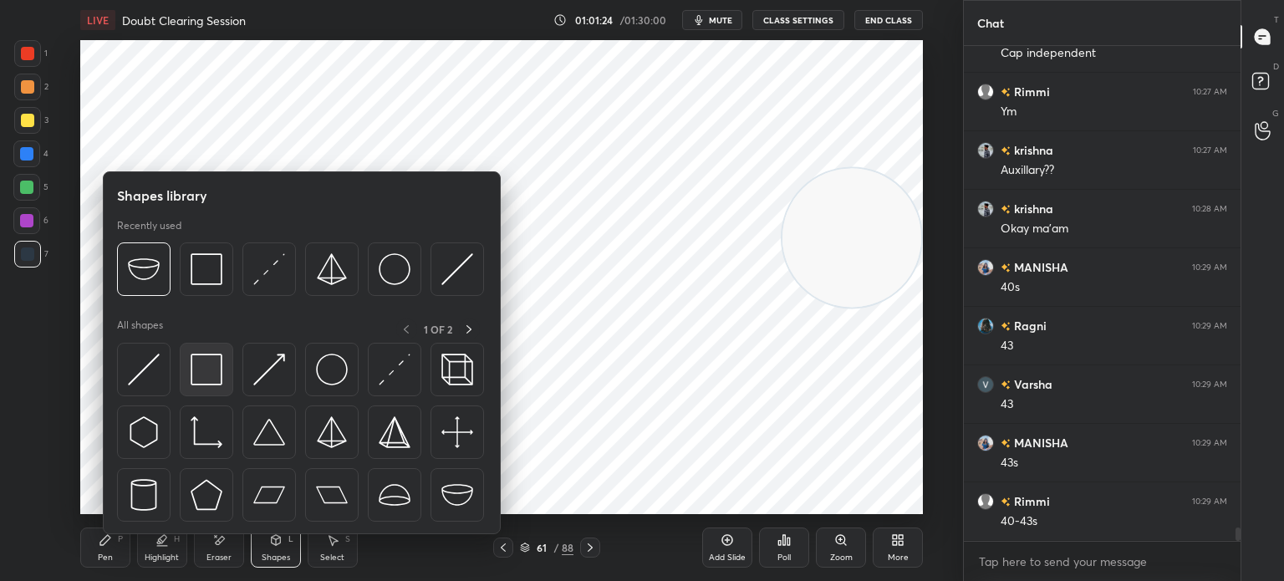
click at [207, 368] on img at bounding box center [207, 370] width 32 height 32
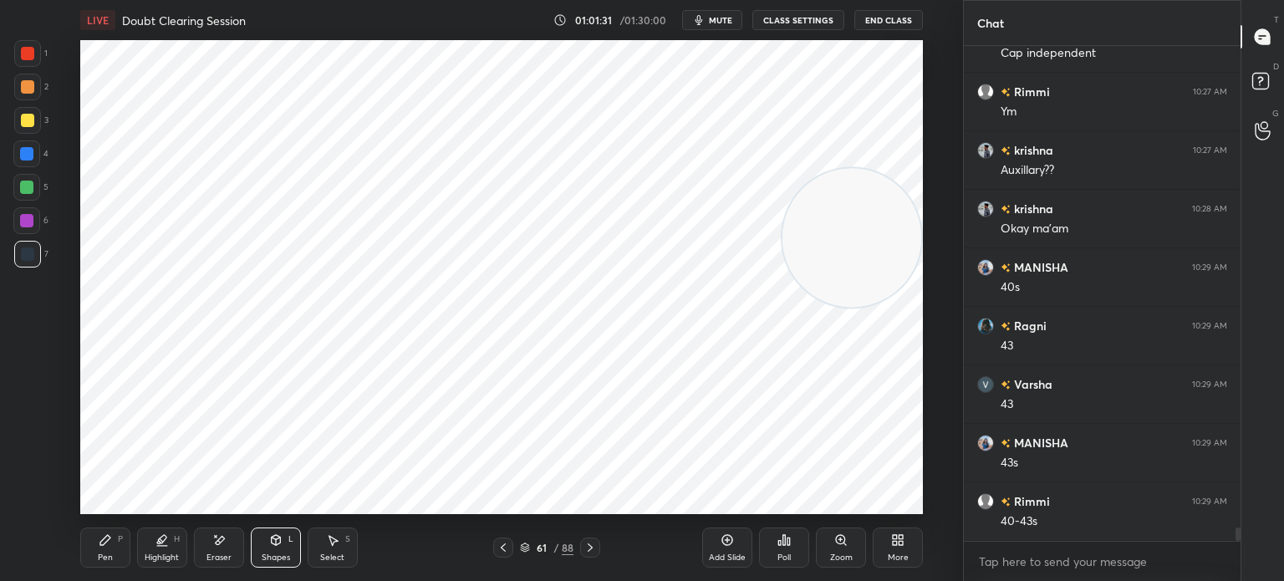
click at [111, 544] on icon at bounding box center [105, 540] width 13 height 13
click at [330, 550] on div "Select S" at bounding box center [333, 548] width 50 height 40
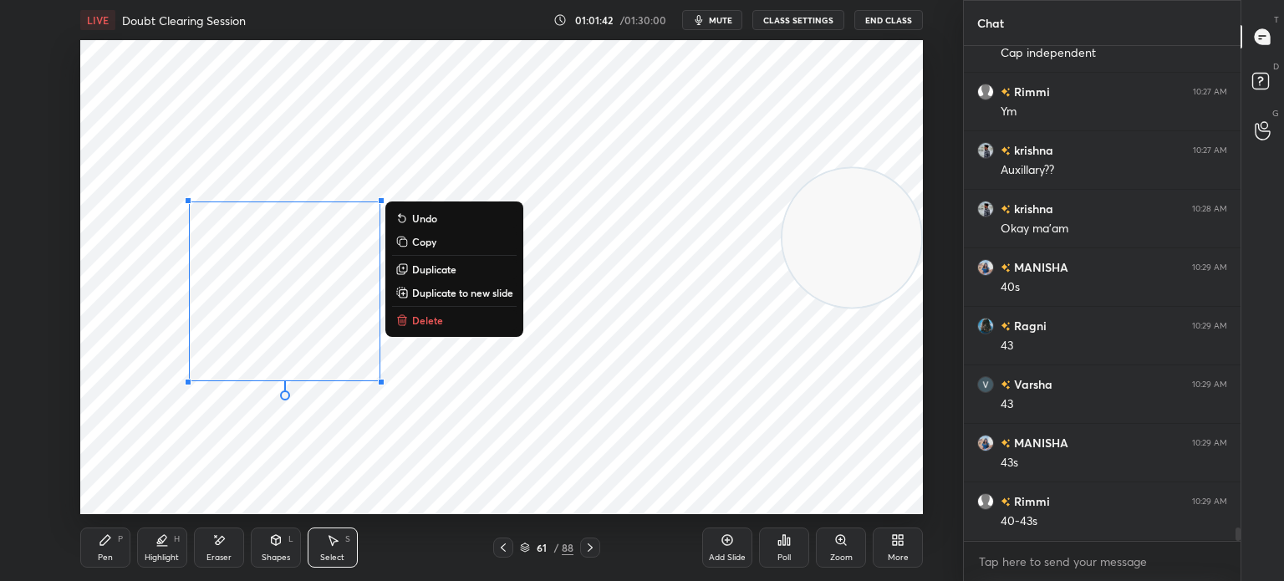
click at [448, 273] on p "Duplicate" at bounding box center [434, 269] width 44 height 13
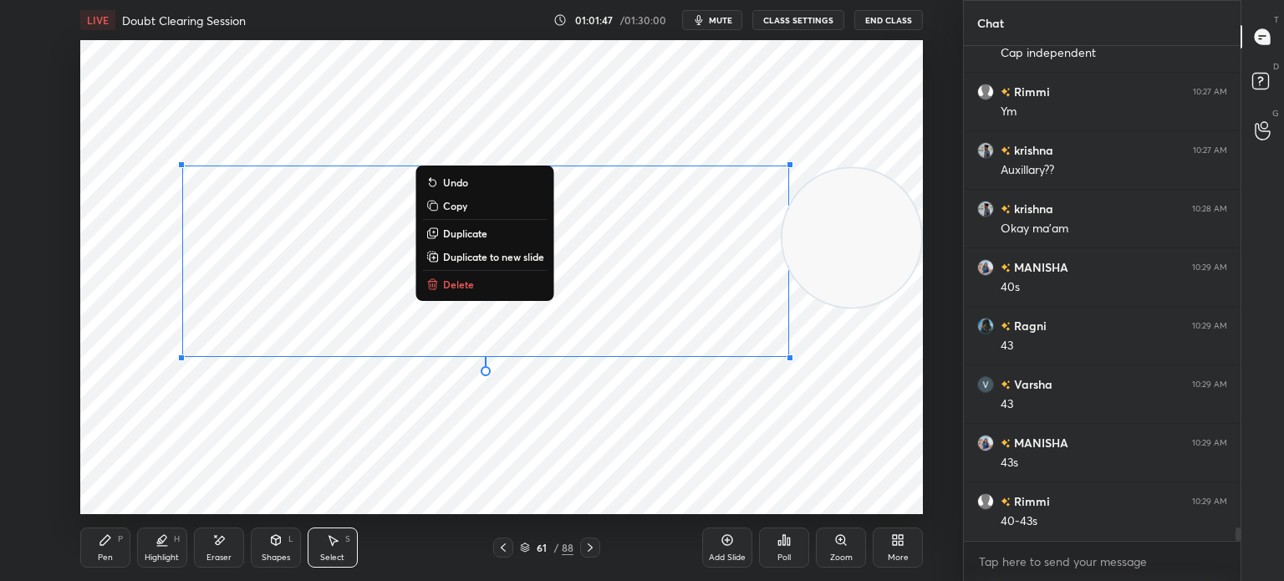
click at [552, 426] on div "0 ° Undo Copy Duplicate Duplicate to new slide Delete" at bounding box center [501, 277] width 843 height 474
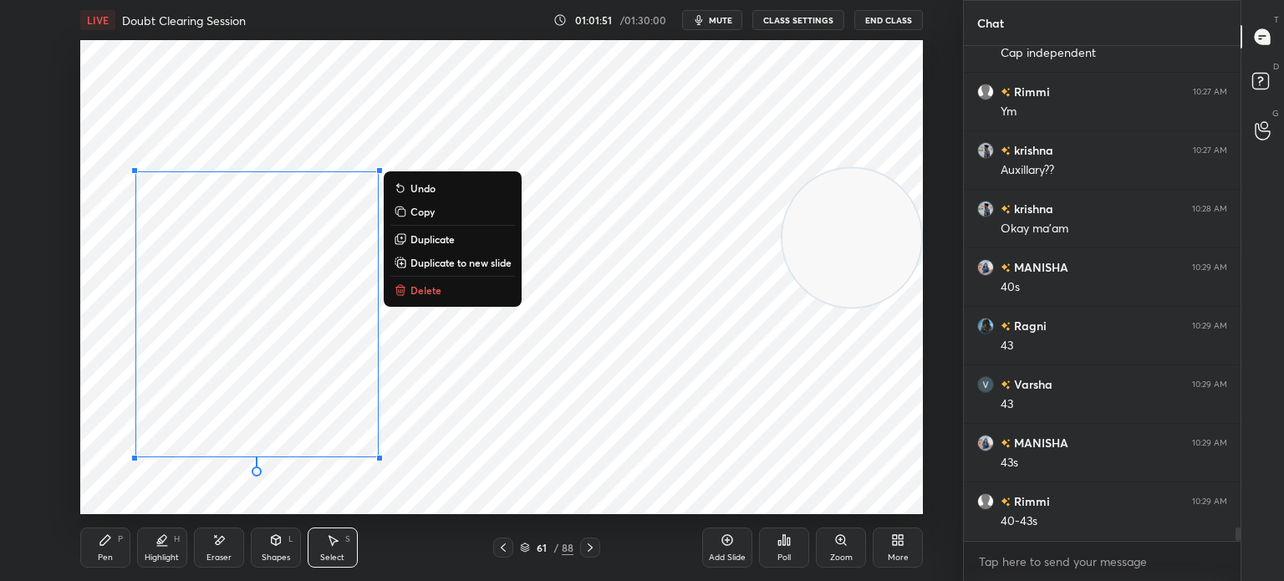
click at [569, 493] on div "0 ° Undo Copy Duplicate Duplicate to new slide Delete" at bounding box center [501, 277] width 843 height 474
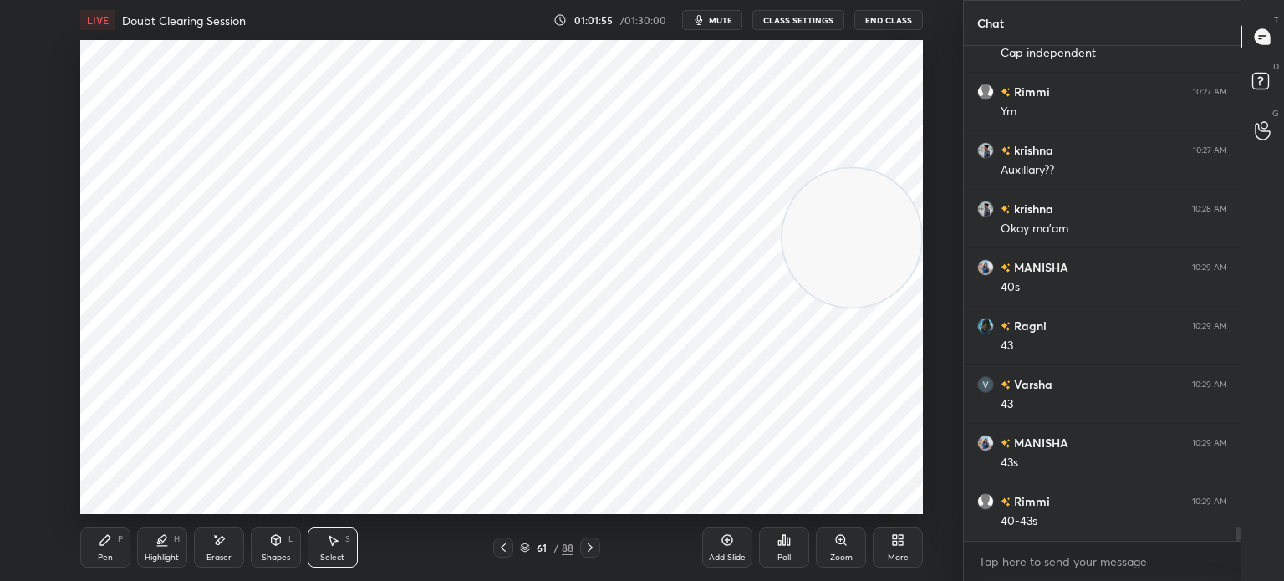
click at [102, 552] on div "Pen P" at bounding box center [105, 548] width 50 height 40
click at [263, 554] on div "Shapes" at bounding box center [276, 558] width 28 height 8
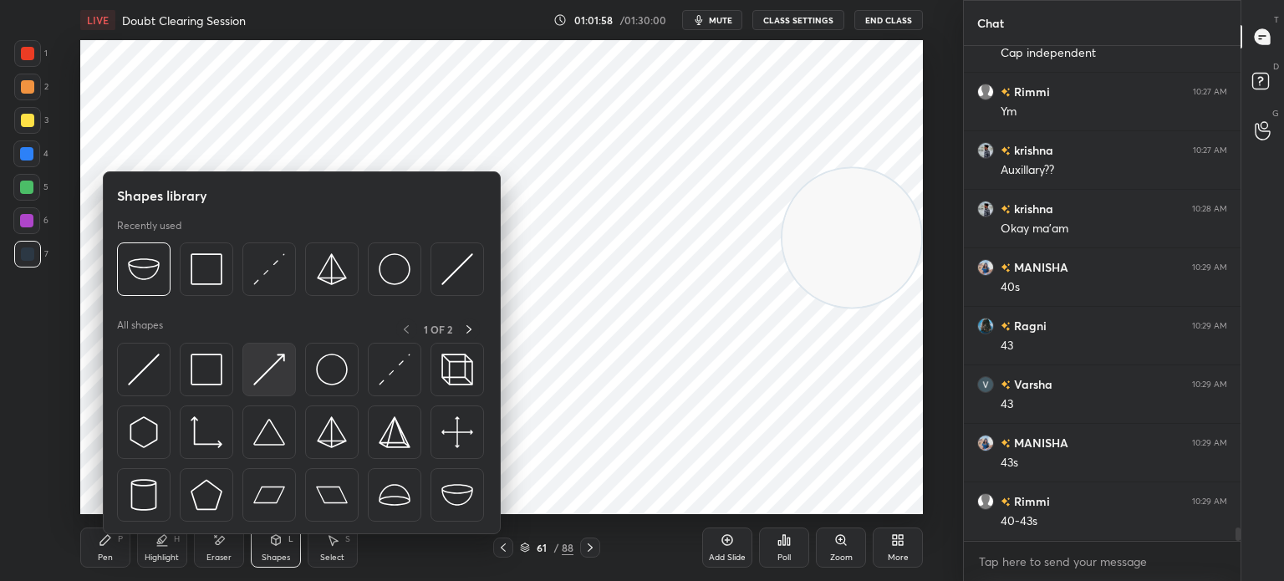
click at [276, 377] on img at bounding box center [269, 370] width 32 height 32
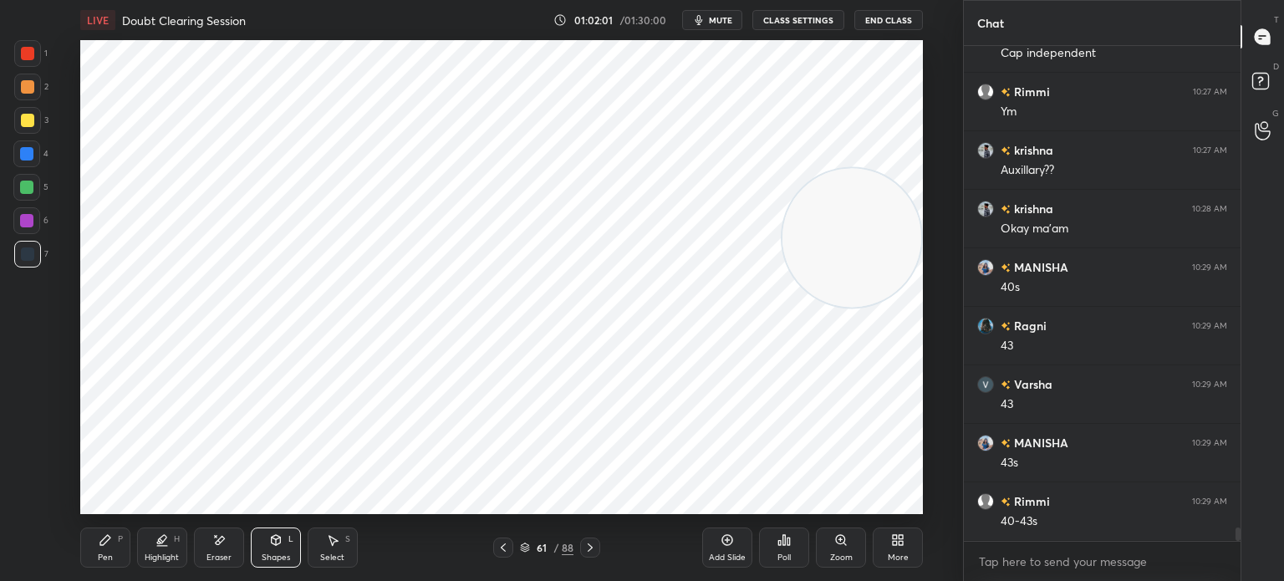
click at [110, 554] on div "Pen" at bounding box center [105, 558] width 15 height 8
click at [27, 60] on div at bounding box center [27, 53] width 27 height 27
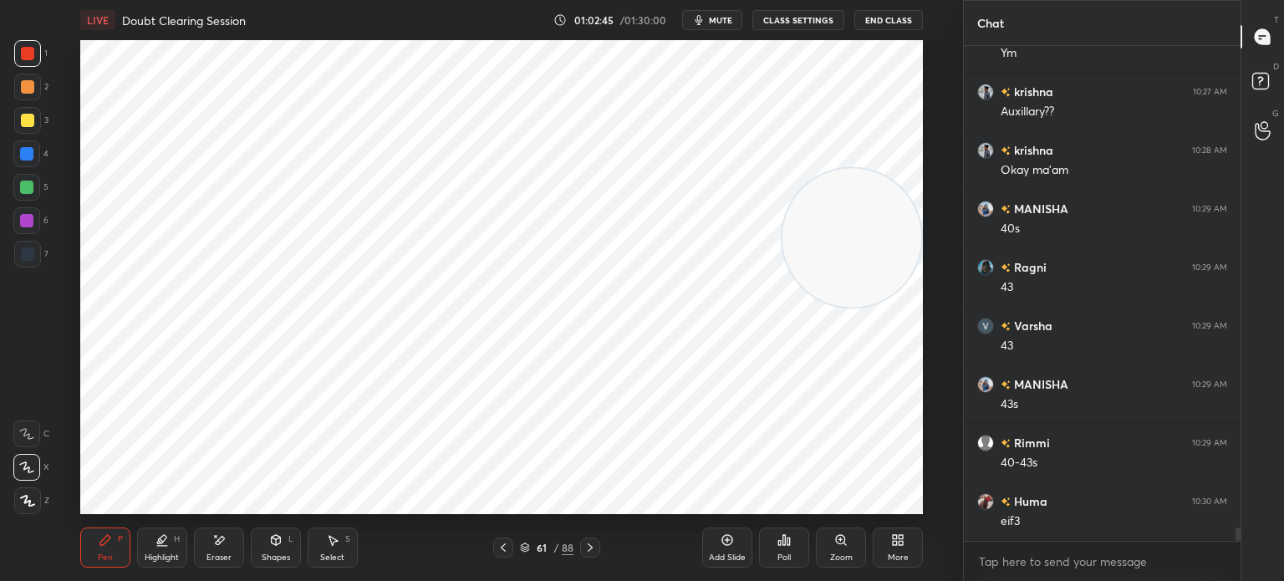
click at [33, 494] on div at bounding box center [27, 501] width 27 height 27
click at [28, 155] on div at bounding box center [26, 153] width 13 height 13
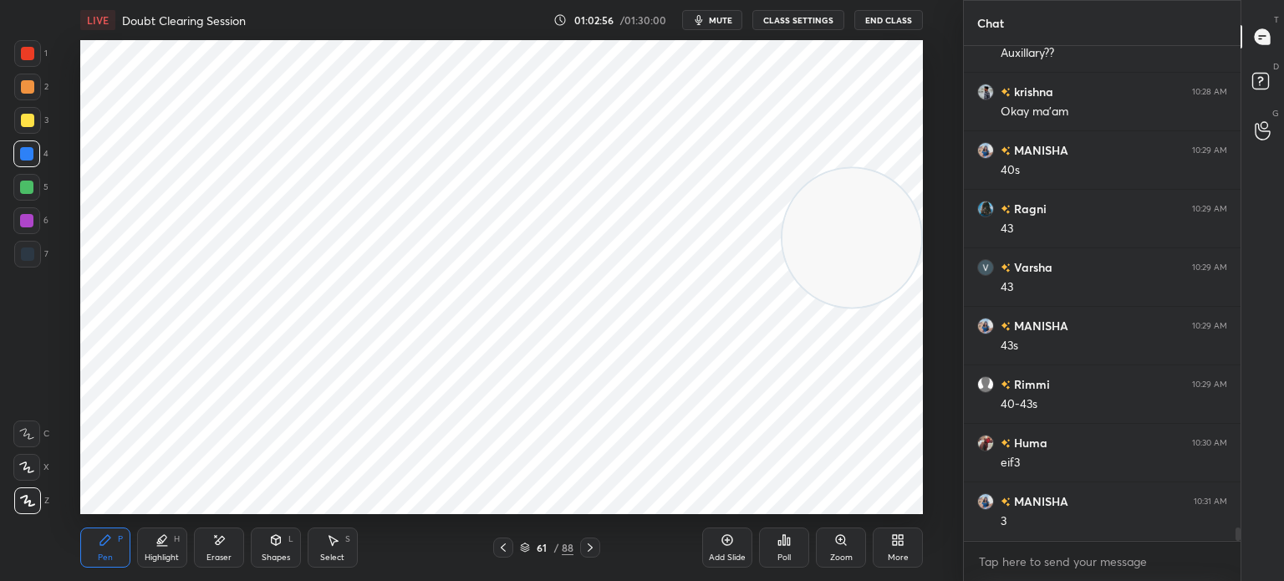
click at [38, 464] on div at bounding box center [26, 467] width 27 height 27
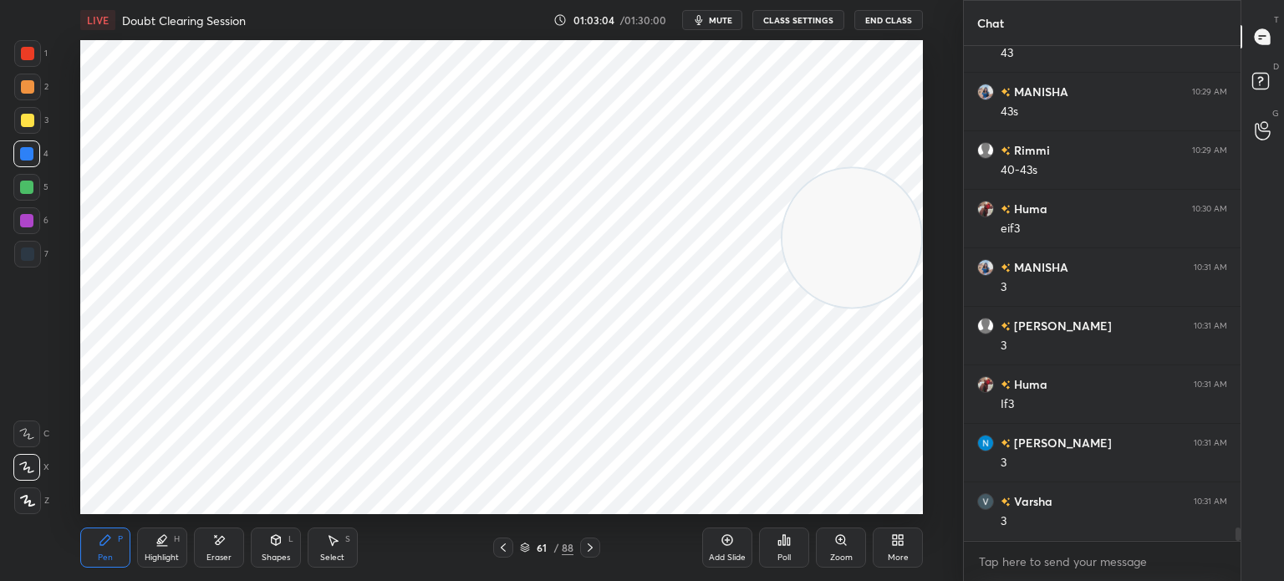
scroll to position [17748, 0]
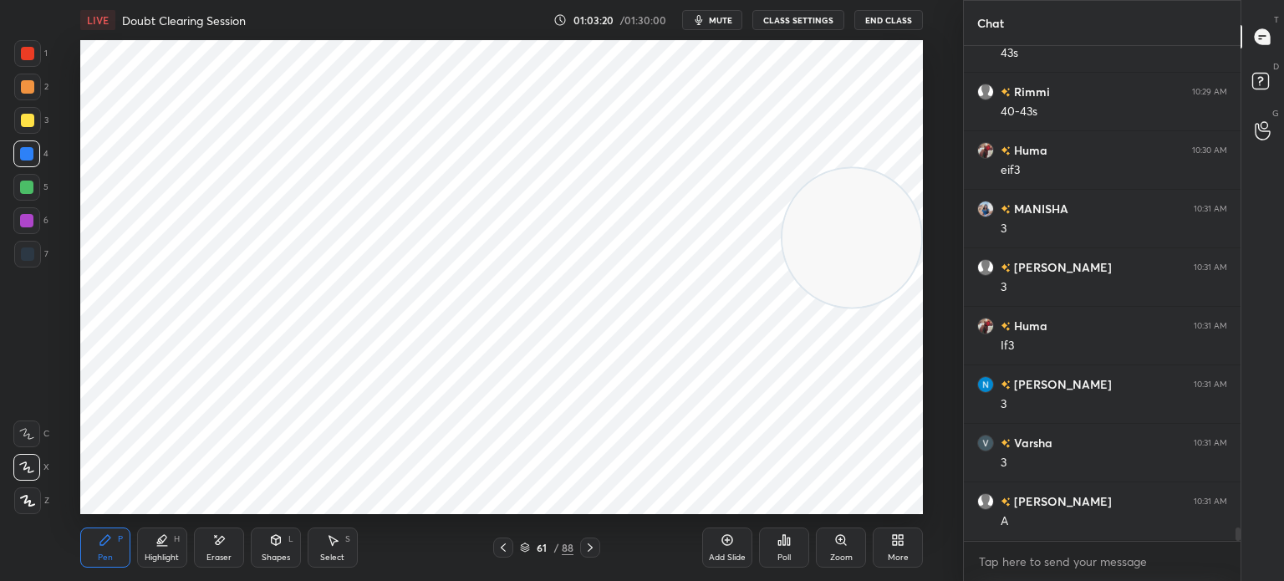
click at [228, 552] on div "Eraser" at bounding box center [219, 548] width 50 height 40
click at [110, 554] on div "Pen" at bounding box center [105, 558] width 15 height 8
click at [31, 224] on div at bounding box center [26, 220] width 13 height 13
click at [335, 538] on icon at bounding box center [332, 540] width 13 height 13
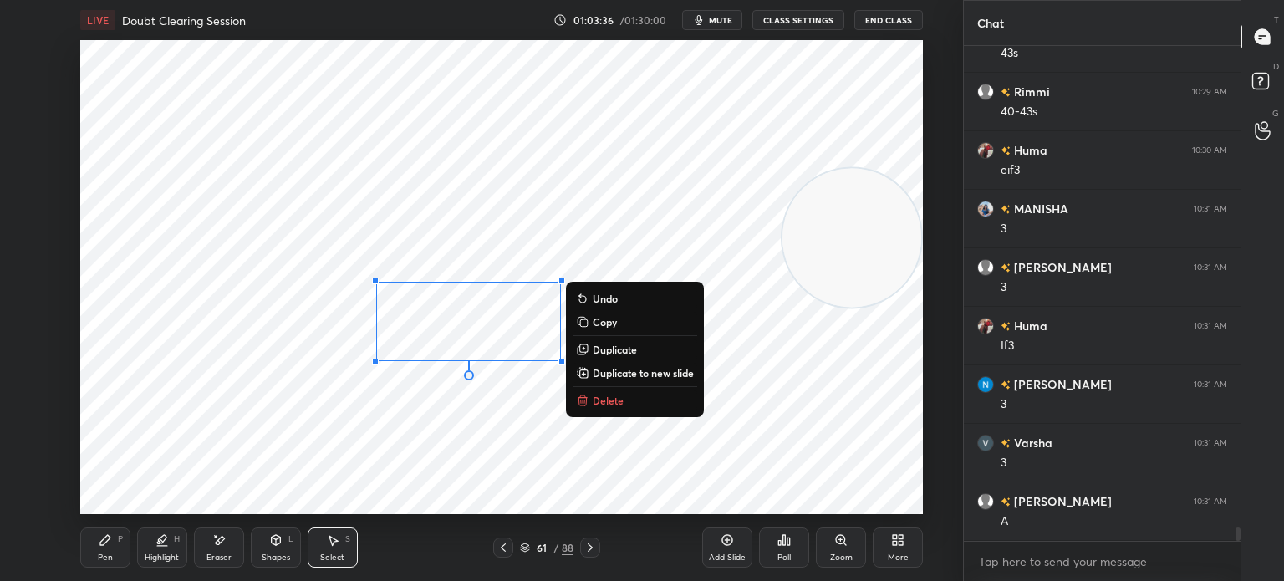
click at [508, 454] on div "0 ° Undo Copy Duplicate Duplicate to new slide Delete" at bounding box center [501, 277] width 843 height 474
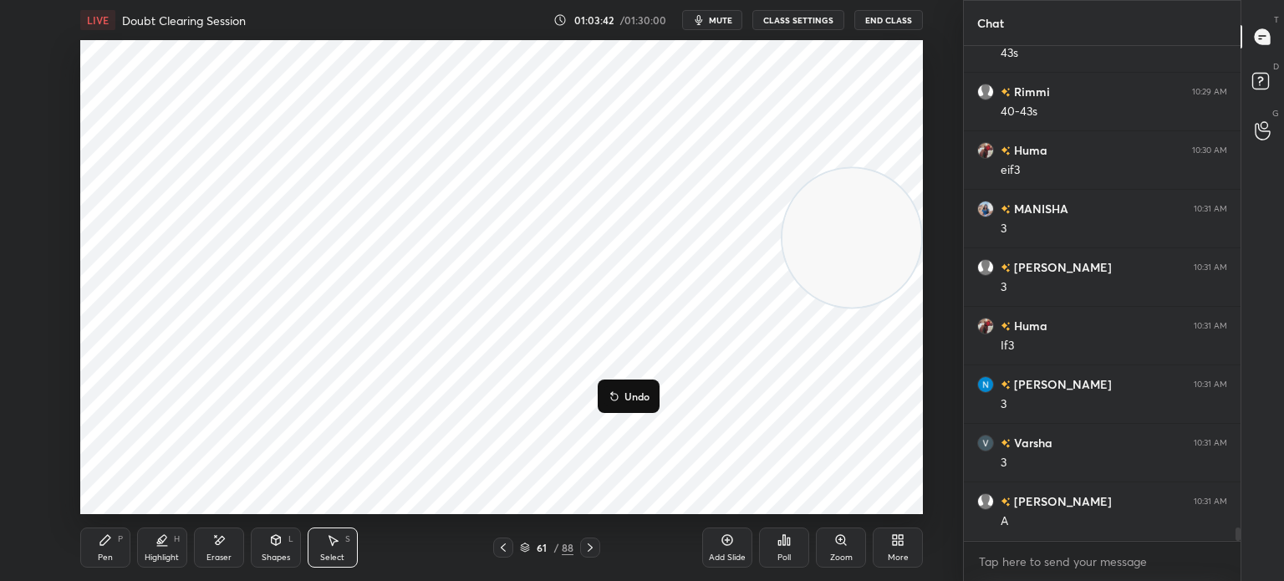
click at [635, 404] on button "Undo" at bounding box center [629, 396] width 49 height 20
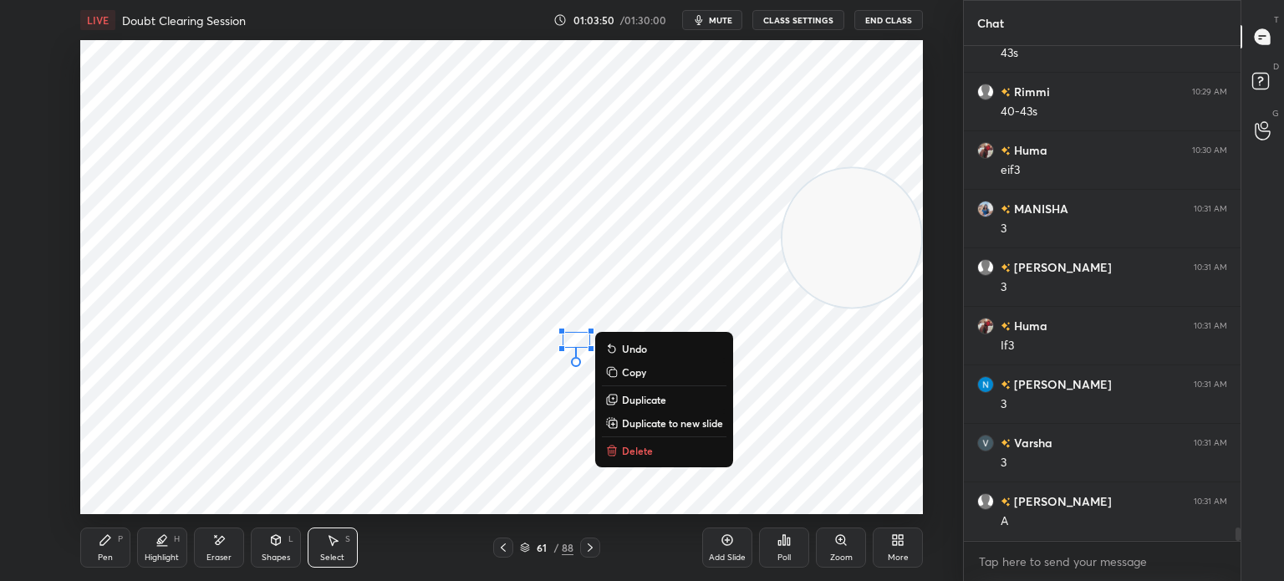
click at [476, 443] on div "0 ° Undo Copy Duplicate Duplicate to new slide Delete" at bounding box center [501, 277] width 843 height 474
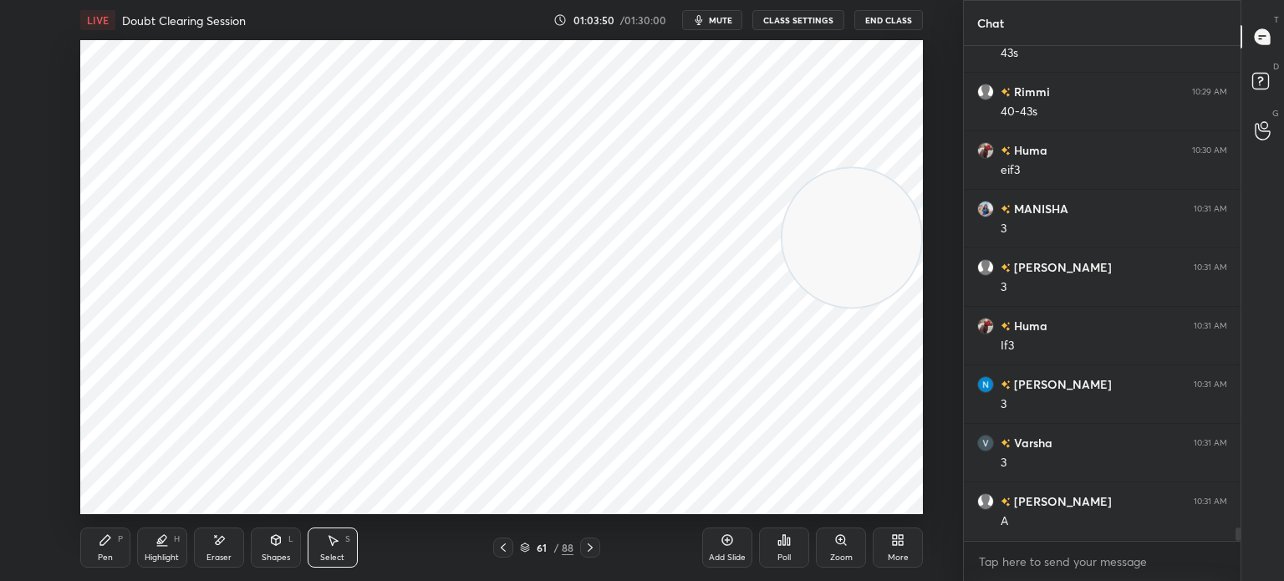
click at [104, 548] on div "Pen P" at bounding box center [105, 548] width 50 height 40
click at [26, 260] on div at bounding box center [27, 254] width 13 height 13
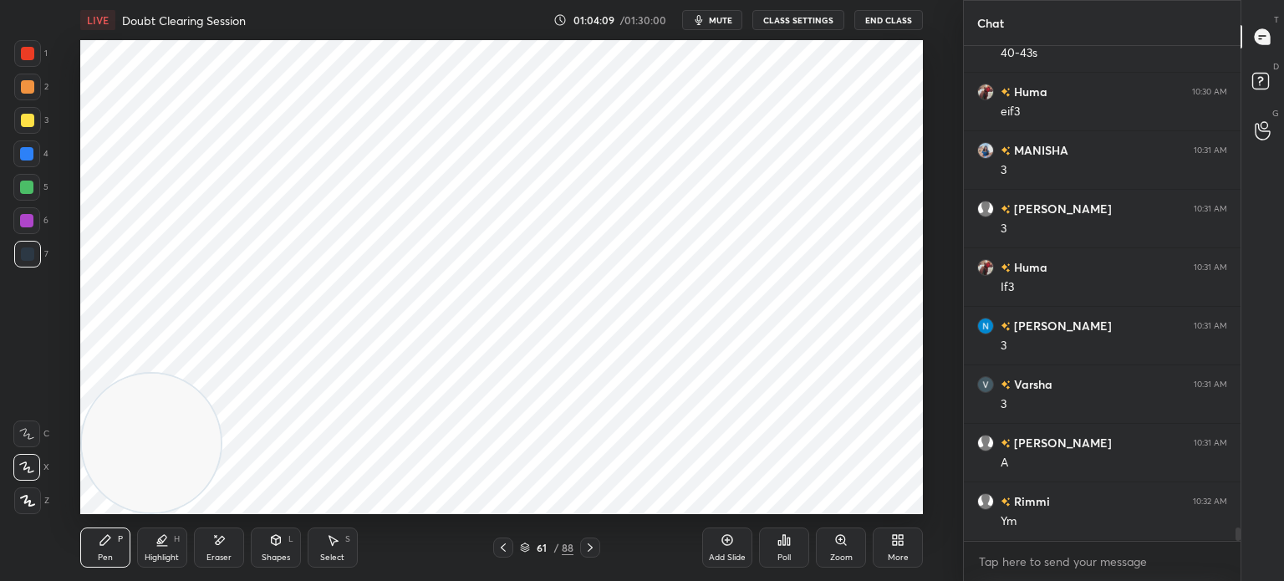
click at [25, 50] on div at bounding box center [27, 53] width 13 height 13
click at [30, 497] on icon at bounding box center [27, 501] width 15 height 12
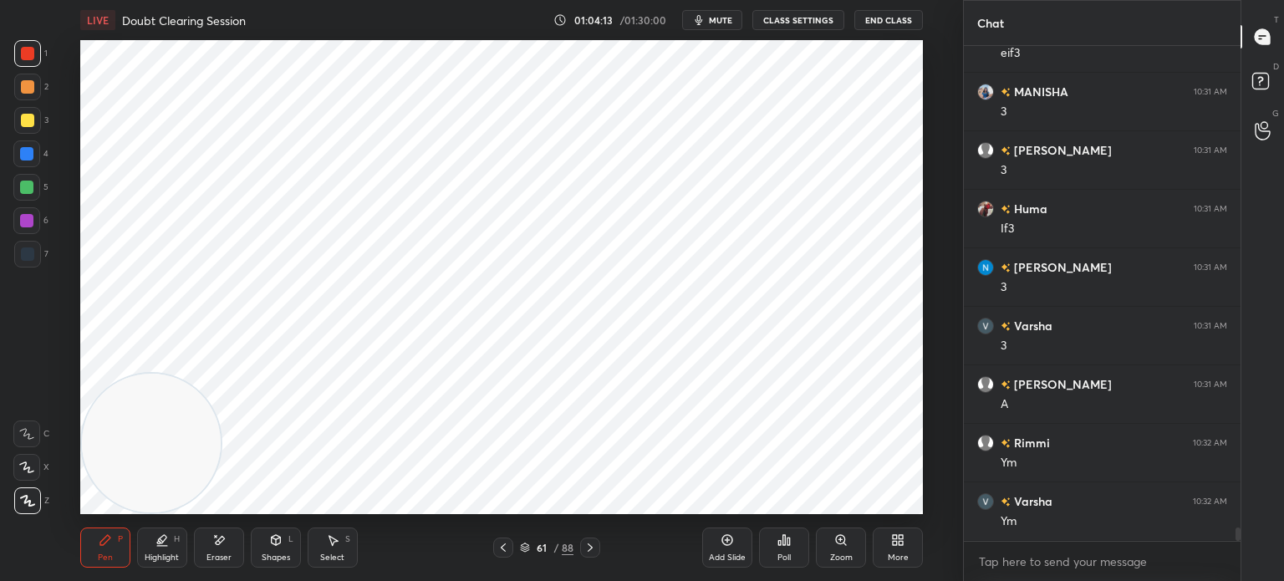
click at [30, 157] on div at bounding box center [26, 153] width 13 height 13
click at [277, 554] on div "Shapes" at bounding box center [276, 558] width 28 height 8
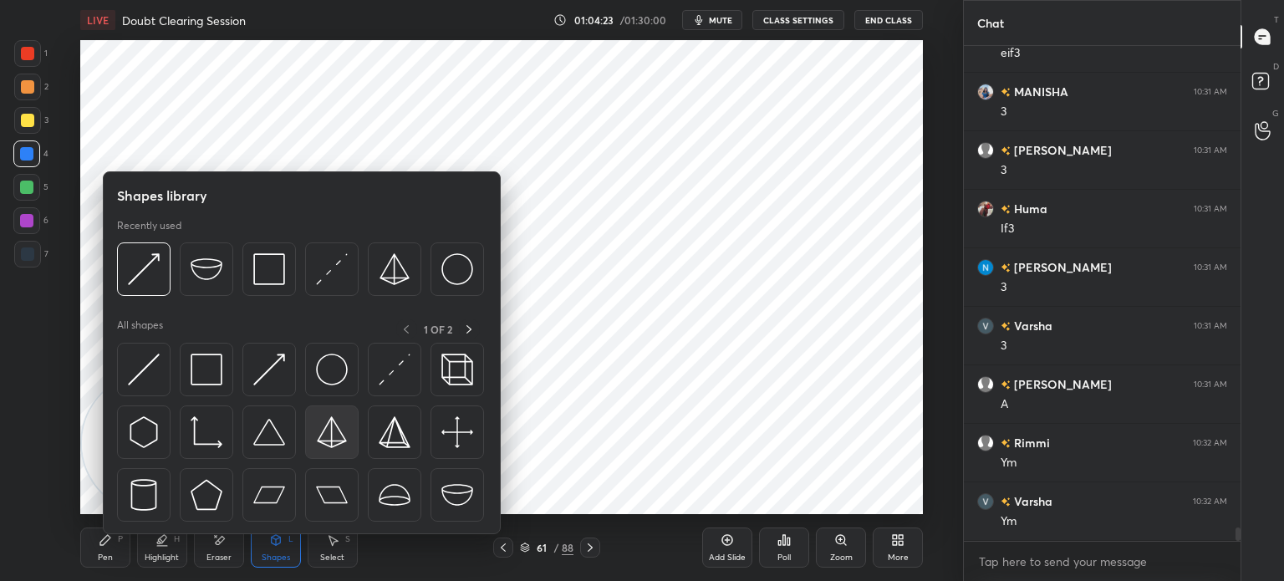
click at [351, 439] on div at bounding box center [332, 433] width 54 height 54
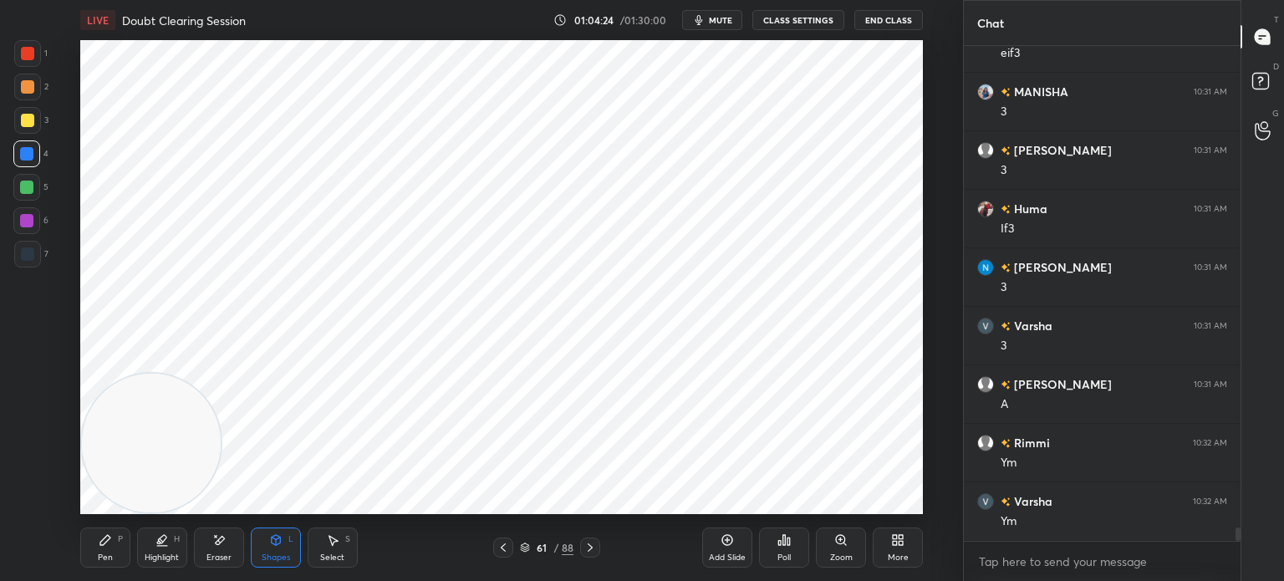
click at [30, 218] on div at bounding box center [26, 220] width 13 height 13
click at [80, 532] on div "Pen P" at bounding box center [105, 548] width 50 height 40
click at [29, 158] on div at bounding box center [26, 153] width 13 height 13
click at [31, 184] on div at bounding box center [26, 187] width 13 height 13
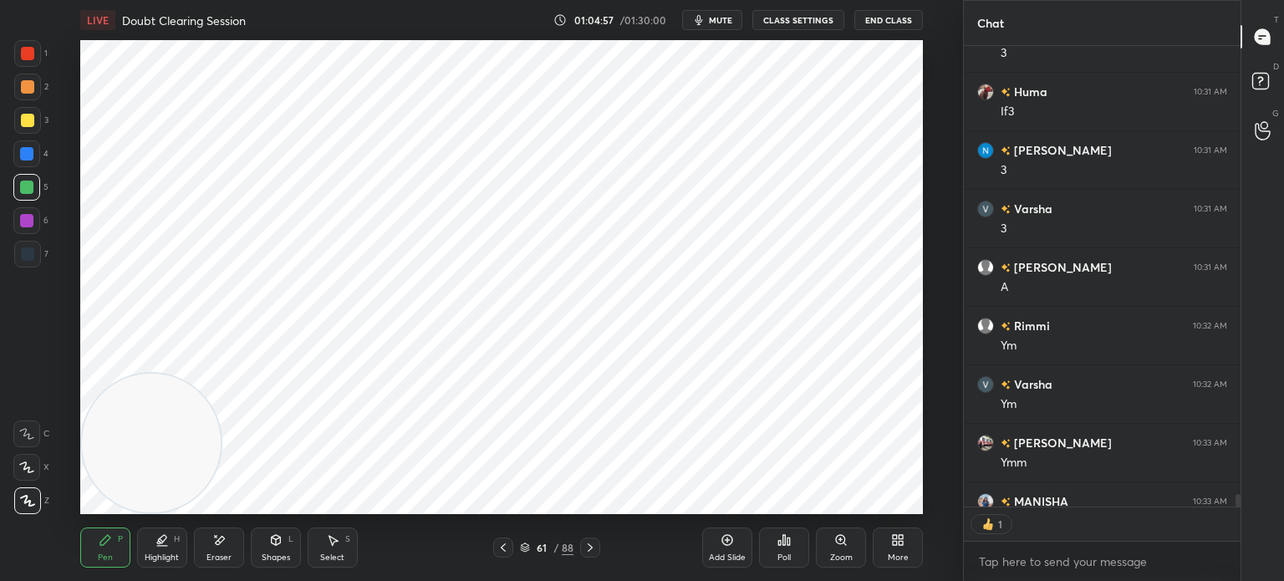
scroll to position [457, 272]
click at [726, 542] on icon at bounding box center [727, 540] width 13 height 13
click at [32, 257] on div at bounding box center [27, 254] width 13 height 13
click at [221, 546] on icon at bounding box center [218, 541] width 13 height 14
click at [111, 544] on icon at bounding box center [105, 540] width 13 height 13
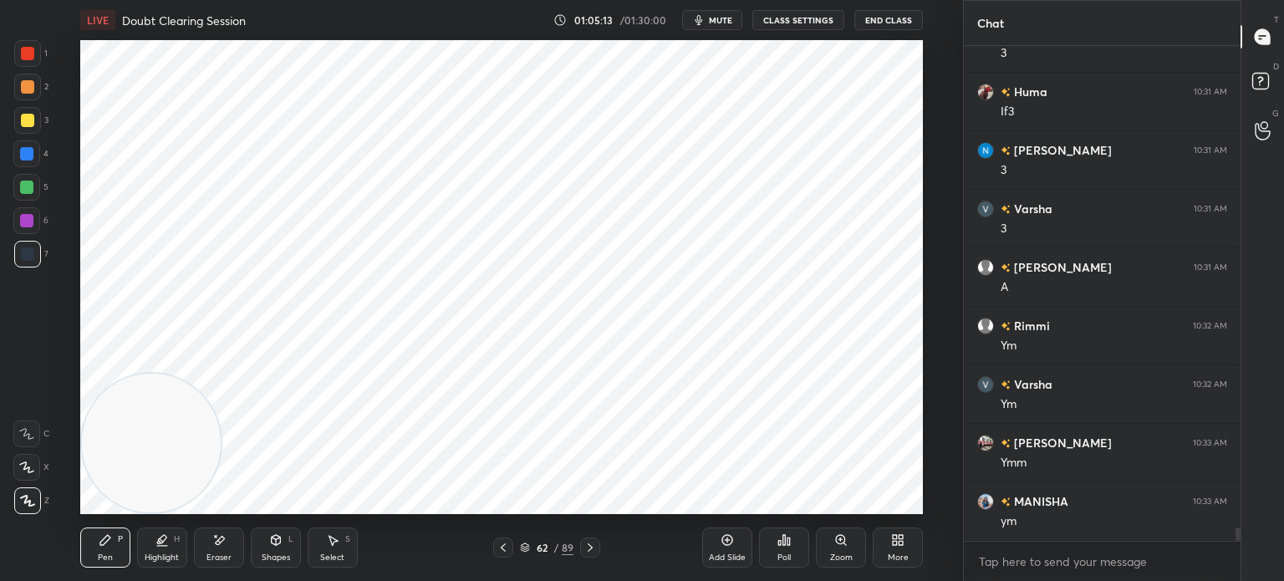
scroll to position [17982, 0]
click at [31, 463] on icon at bounding box center [26, 468] width 15 height 12
click at [207, 541] on div "Eraser" at bounding box center [219, 548] width 50 height 40
click at [324, 554] on div "Select" at bounding box center [332, 558] width 24 height 8
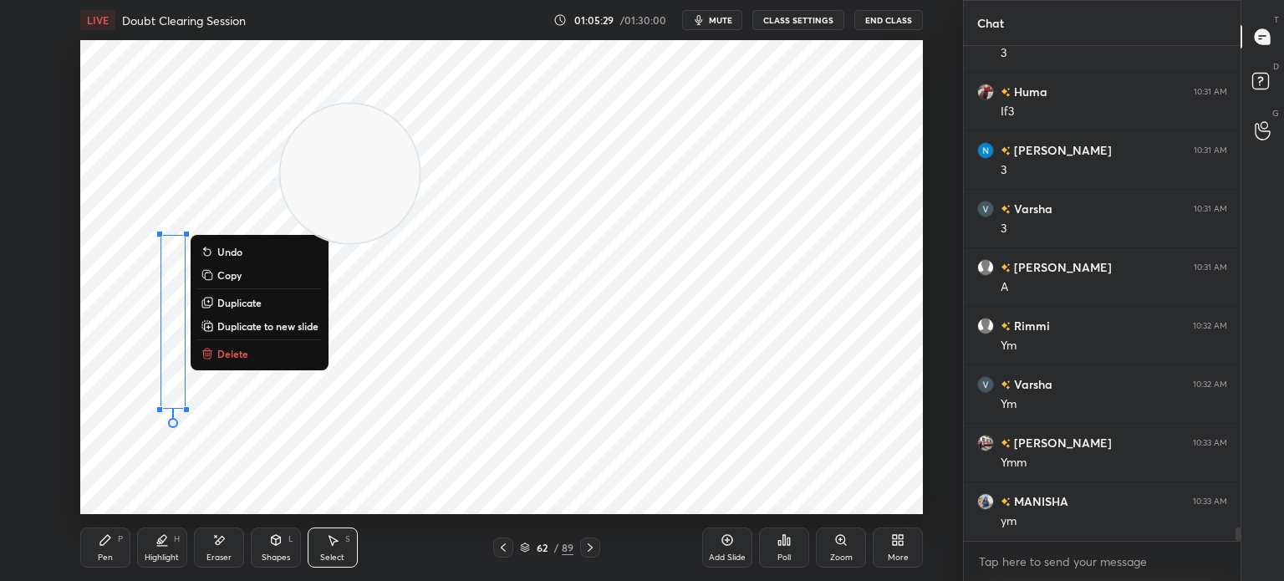
click at [164, 311] on div "0 ° Undo Copy Duplicate Duplicate to new slide Delete" at bounding box center [501, 277] width 843 height 474
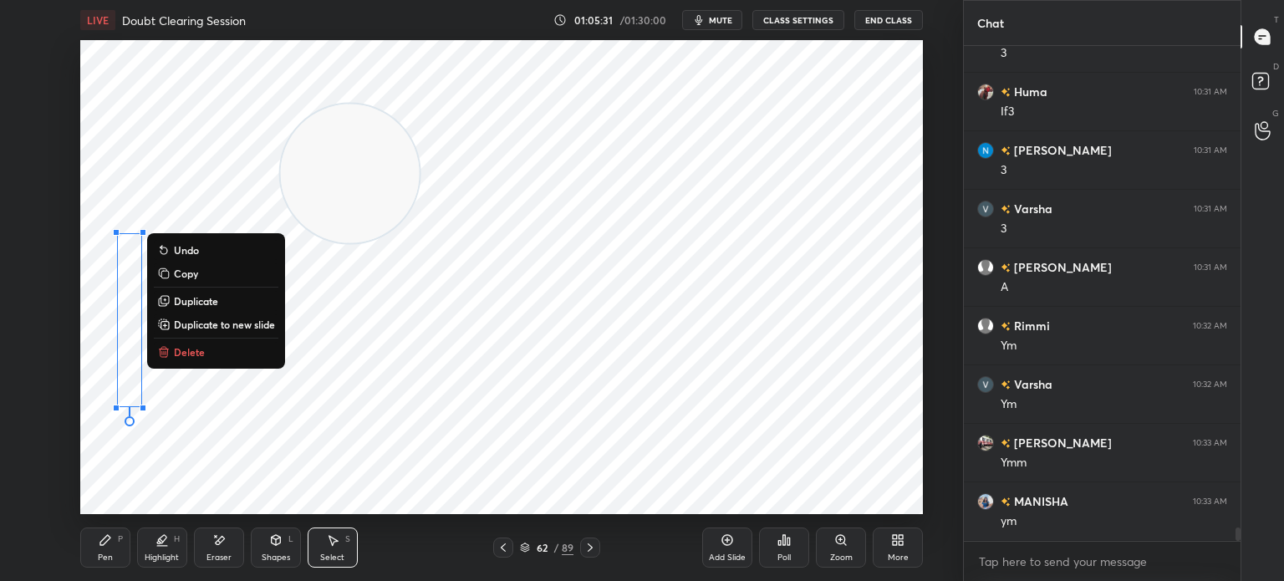
click at [127, 443] on div "0 ° Undo Copy Duplicate Duplicate to new slide Delete" at bounding box center [501, 277] width 843 height 474
click at [94, 551] on div "Pen P" at bounding box center [105, 548] width 50 height 40
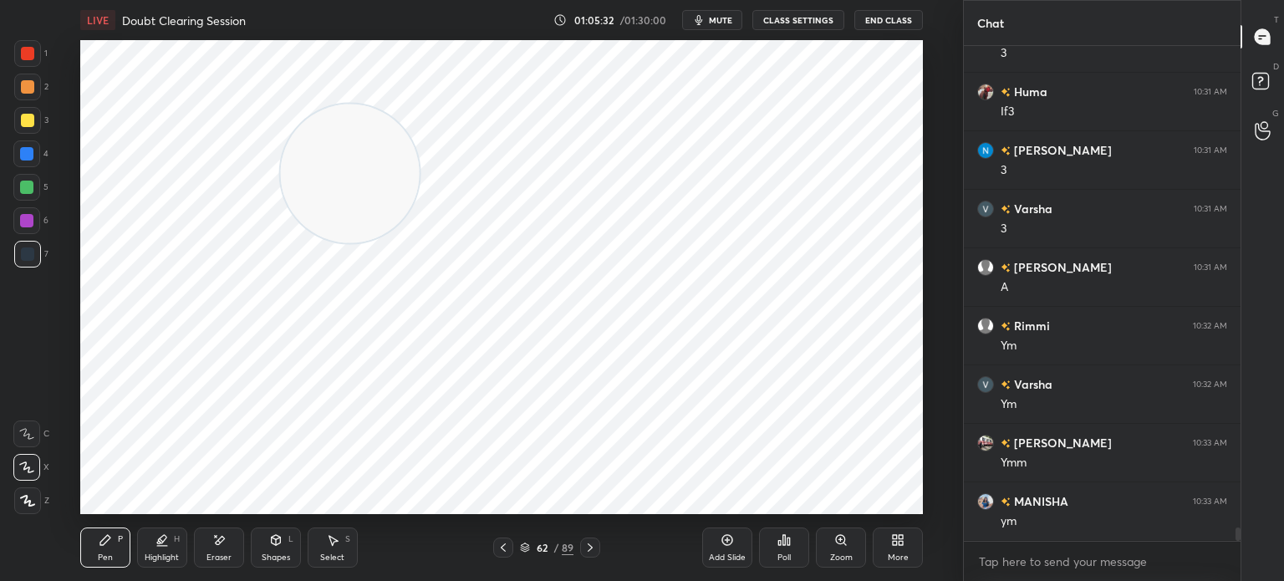
click at [33, 258] on div at bounding box center [27, 254] width 13 height 13
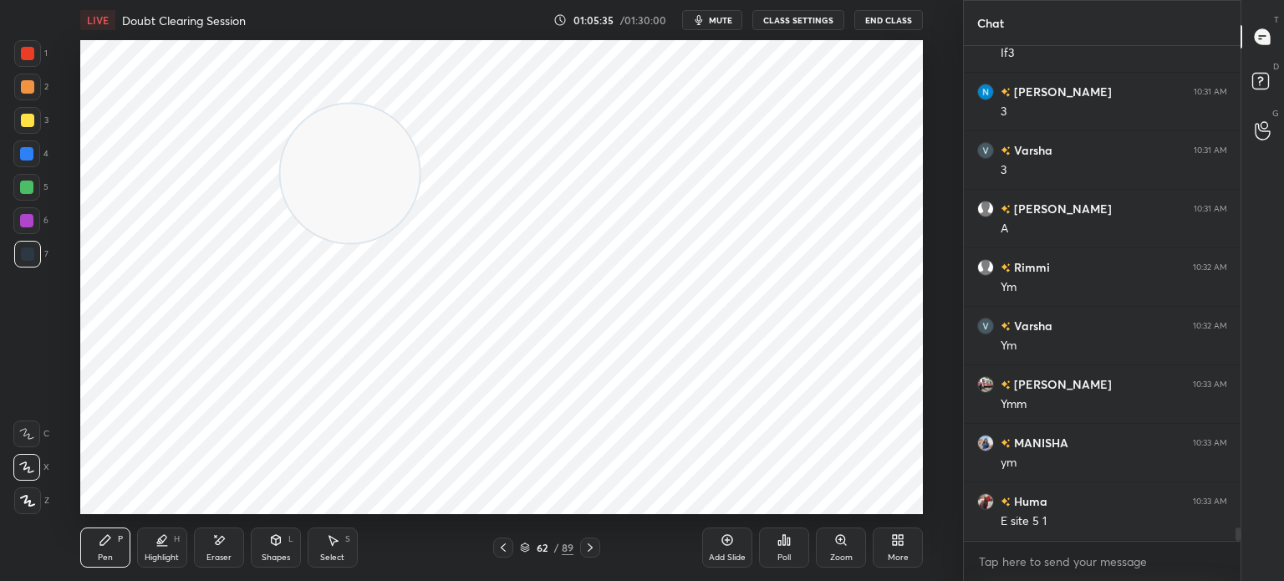
click at [49, 54] on div "1 2 3 4 5 6 7 C X Z E E Erase all H H" at bounding box center [27, 277] width 54 height 474
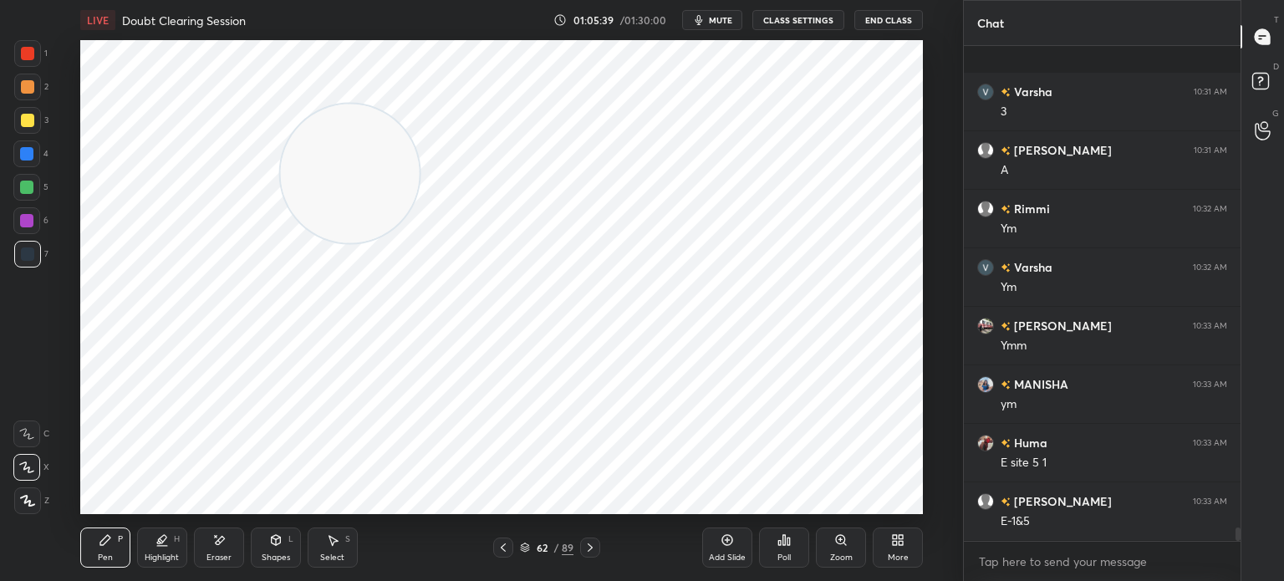
scroll to position [18216, 0]
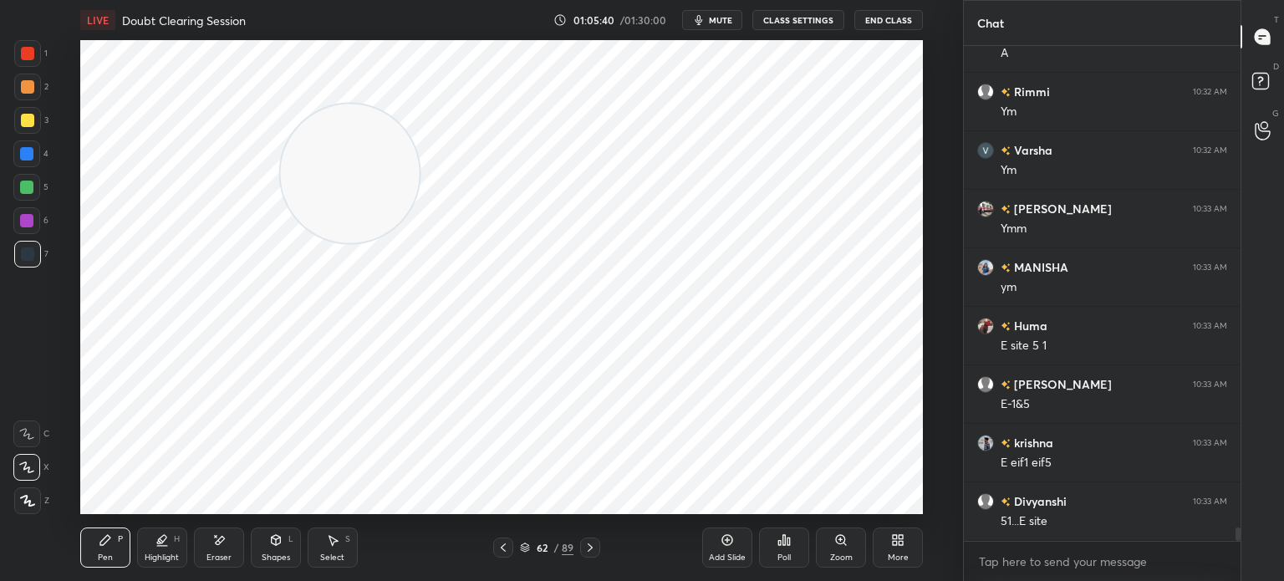
click at [34, 213] on div at bounding box center [26, 220] width 27 height 27
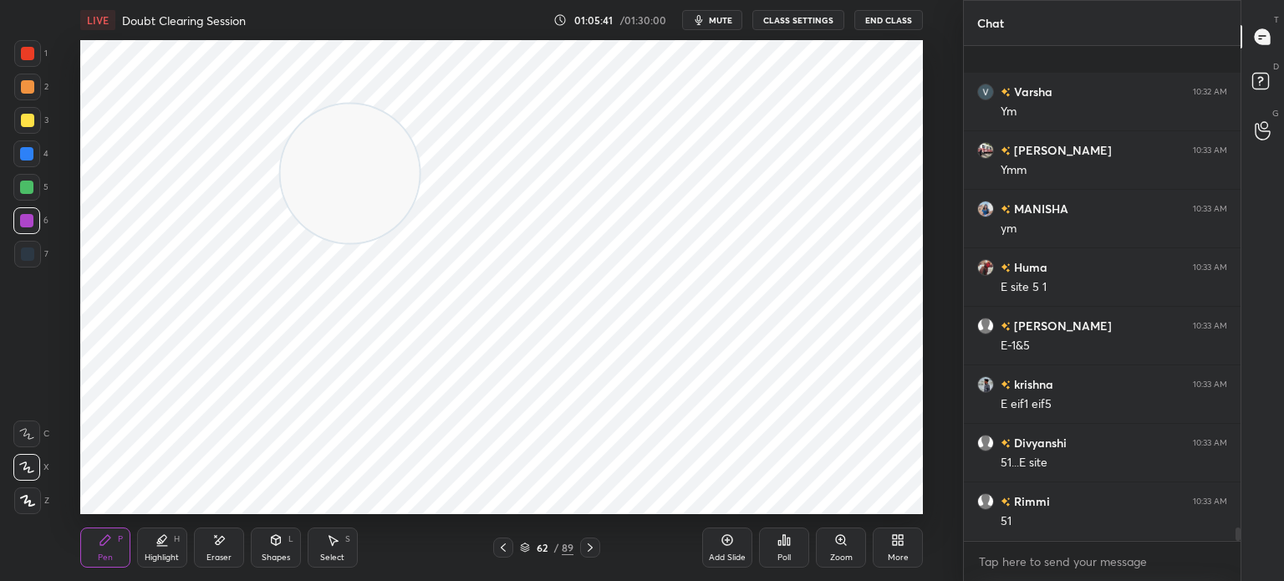
scroll to position [18392, 0]
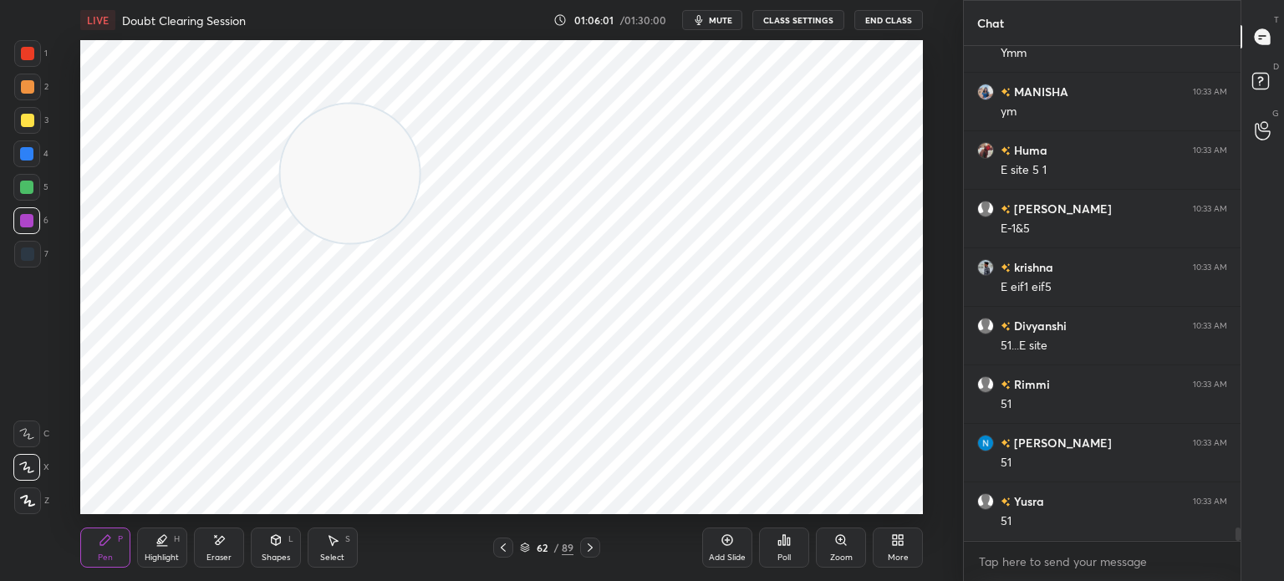
click at [324, 554] on div "Select" at bounding box center [332, 558] width 24 height 8
click at [103, 534] on icon at bounding box center [105, 540] width 13 height 13
click at [36, 59] on div at bounding box center [27, 53] width 27 height 27
click at [226, 537] on div "Eraser" at bounding box center [219, 548] width 50 height 40
click at [110, 538] on icon at bounding box center [105, 540] width 13 height 13
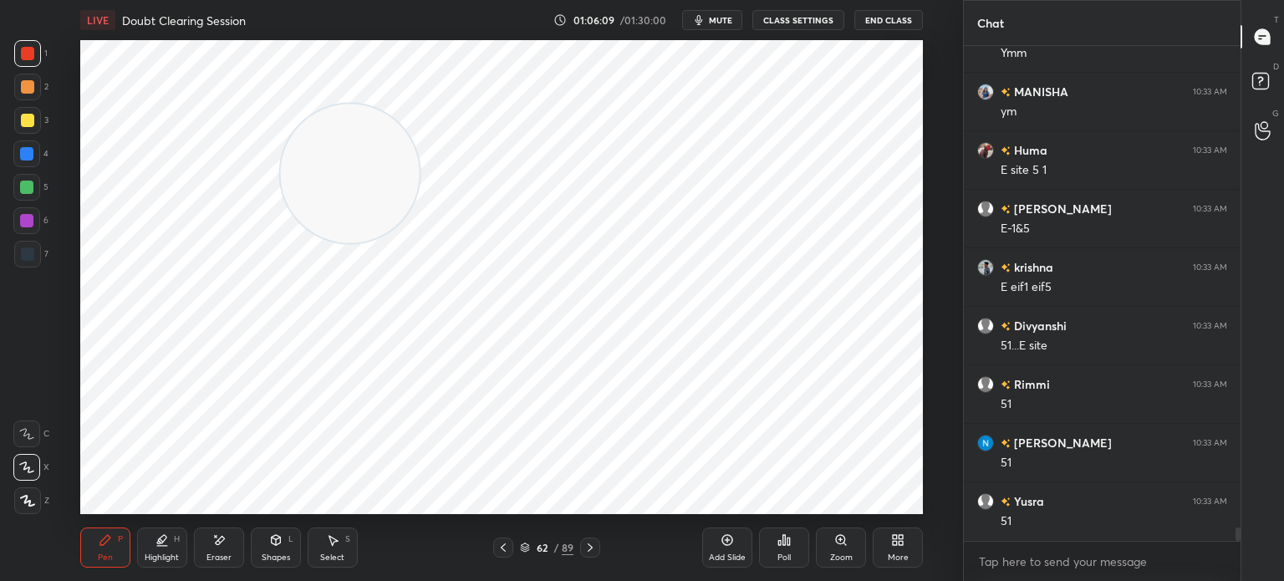
click at [30, 260] on div at bounding box center [27, 254] width 13 height 13
click at [33, 56] on div at bounding box center [27, 53] width 13 height 13
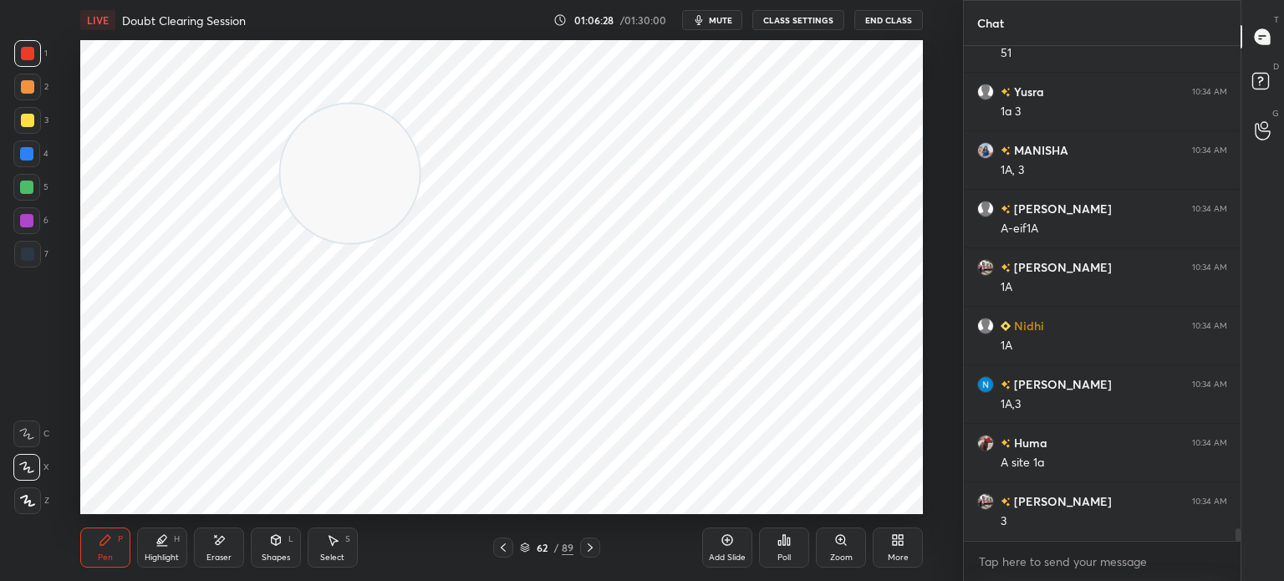
scroll to position [18919, 0]
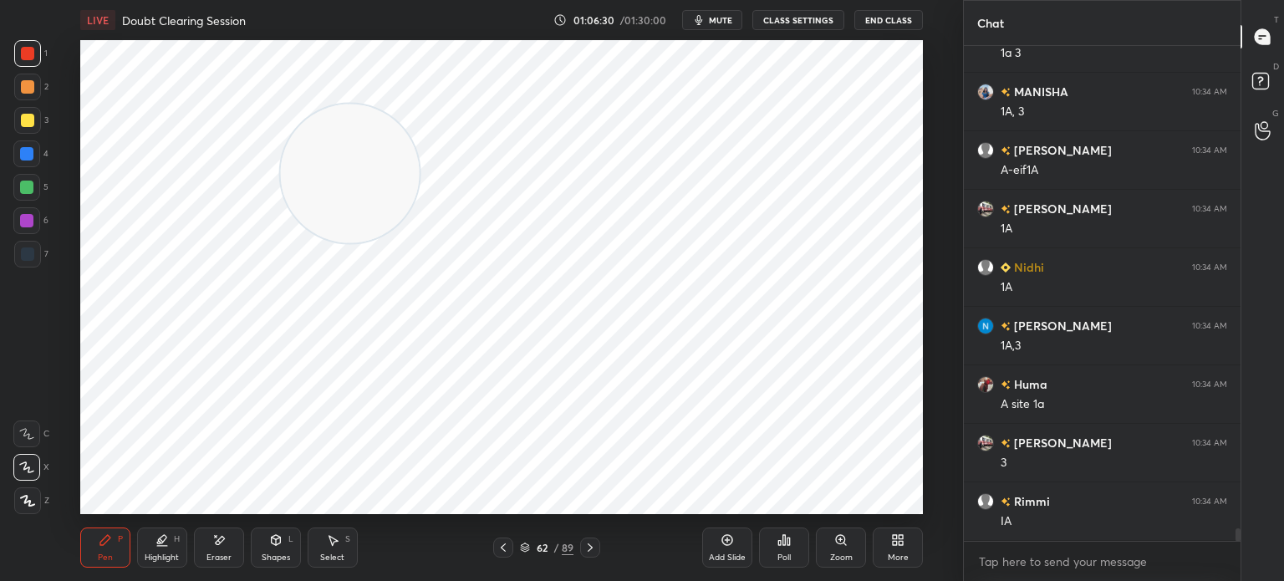
click at [28, 262] on div at bounding box center [27, 254] width 27 height 27
click at [25, 228] on div at bounding box center [26, 220] width 27 height 27
click at [31, 159] on div at bounding box center [26, 153] width 13 height 13
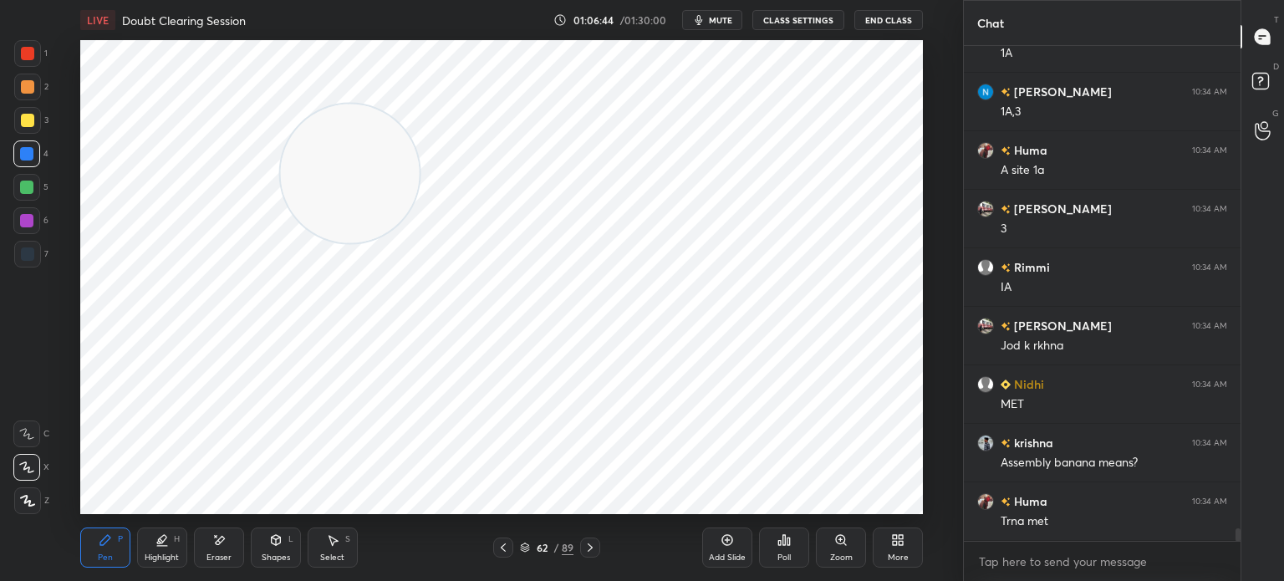
scroll to position [19211, 0]
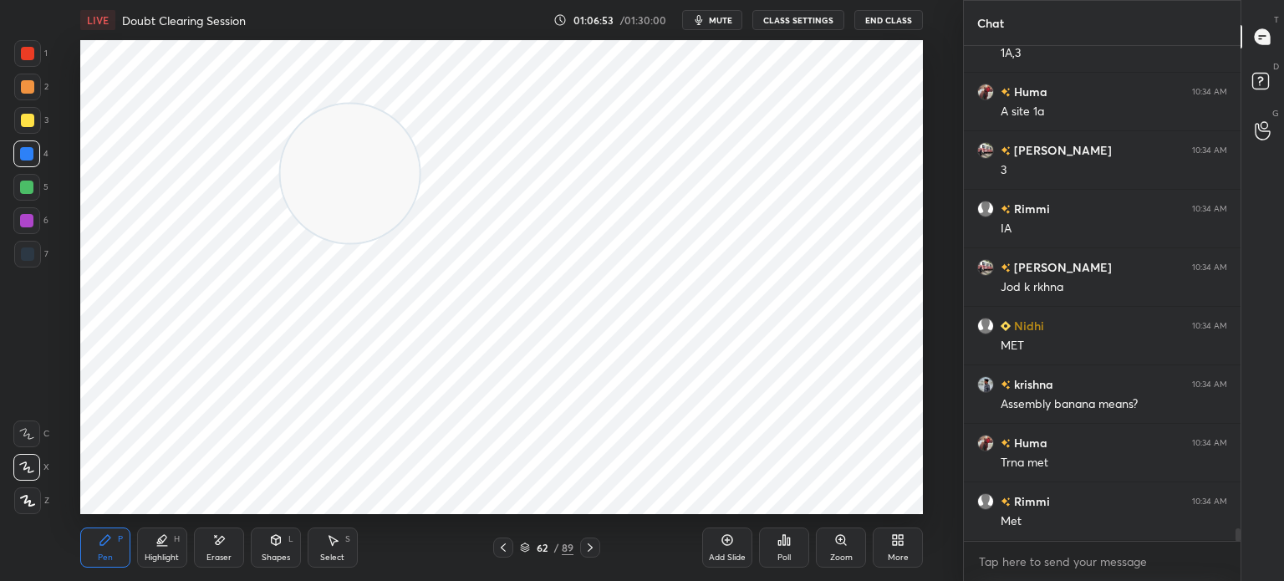
click at [282, 558] on div "Shapes" at bounding box center [276, 558] width 28 height 8
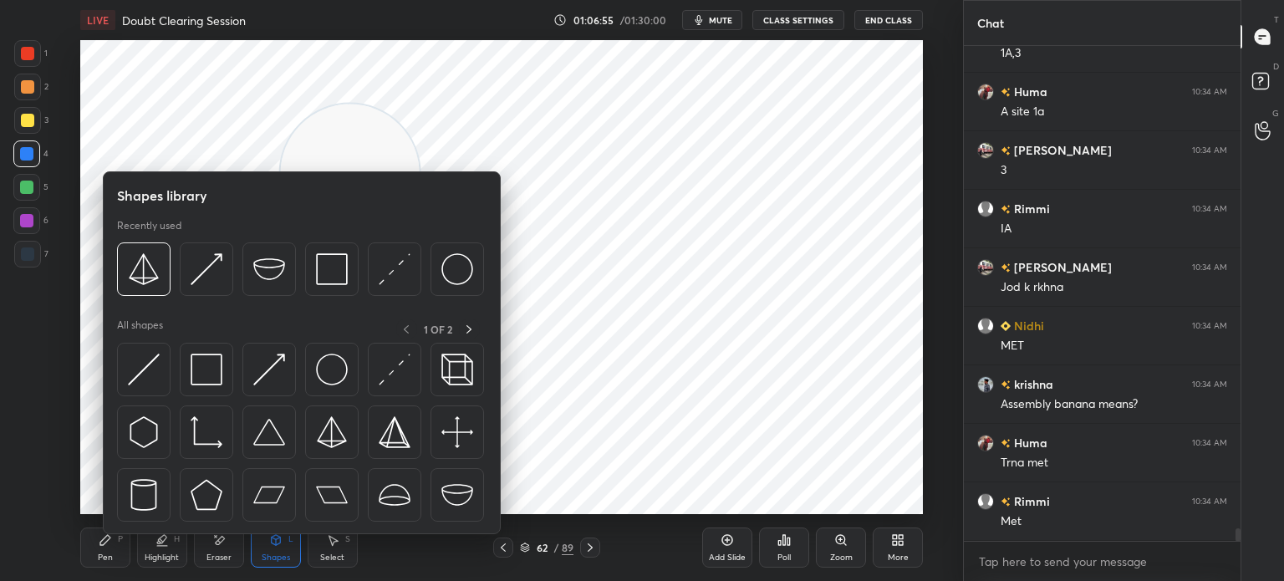
scroll to position [19270, 0]
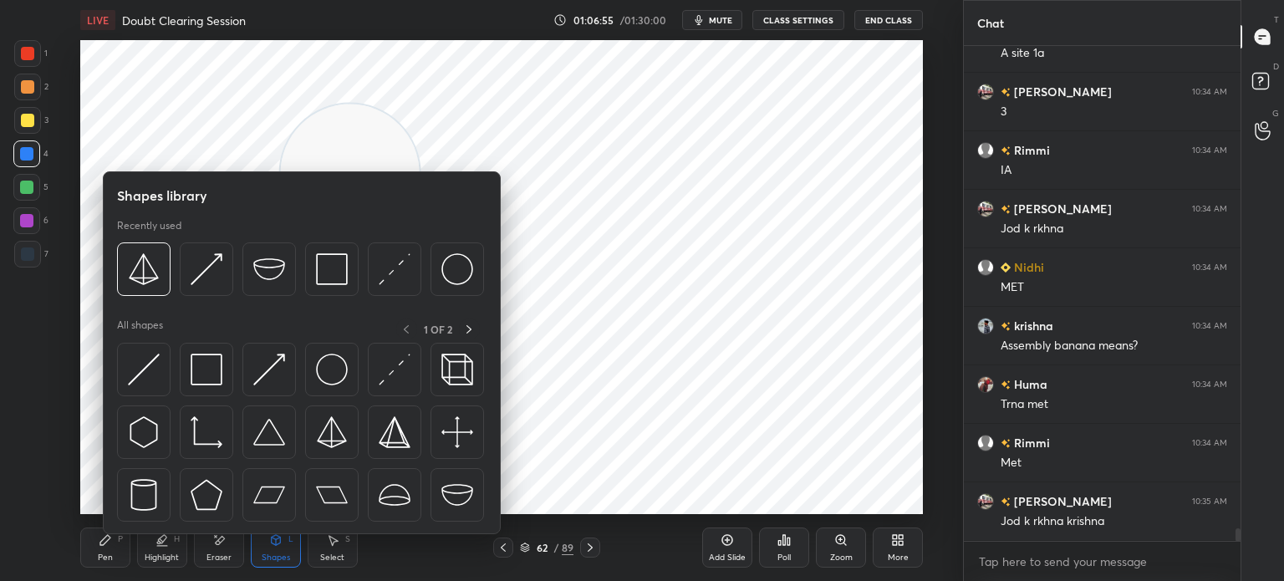
click at [114, 548] on div "Pen P" at bounding box center [105, 548] width 50 height 40
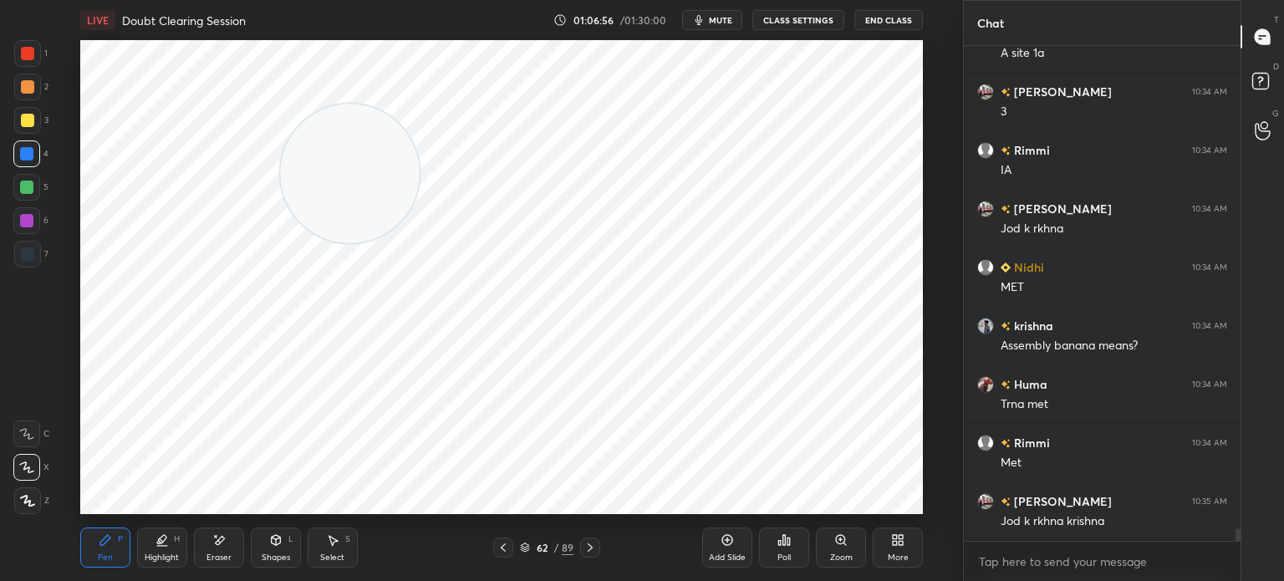
click at [28, 496] on icon at bounding box center [27, 501] width 15 height 12
click at [27, 250] on div at bounding box center [27, 254] width 13 height 13
click at [27, 59] on div at bounding box center [27, 53] width 13 height 13
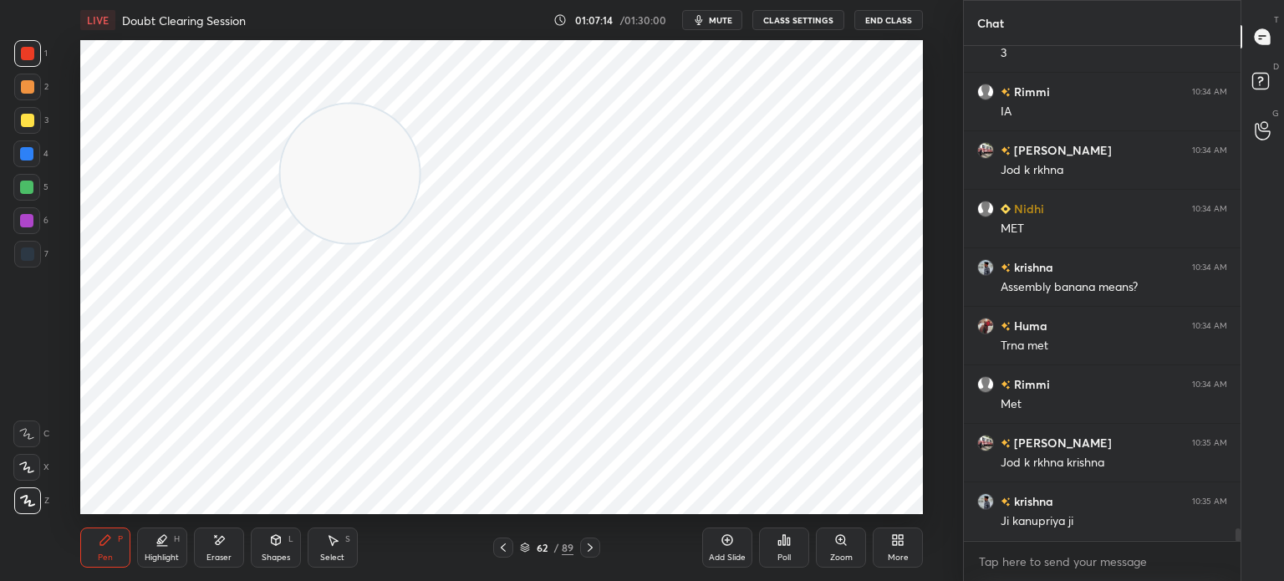
click at [331, 552] on div "Select S" at bounding box center [333, 548] width 50 height 40
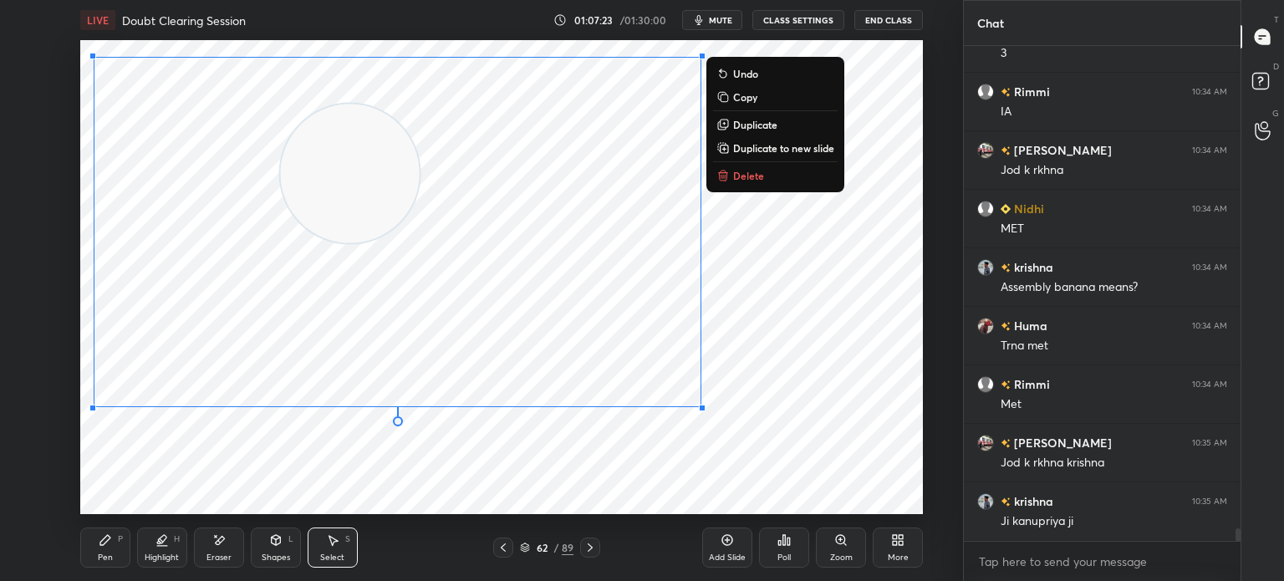
click at [284, 491] on div "0 ° Undo Copy Duplicate Duplicate to new slide Delete" at bounding box center [501, 277] width 843 height 474
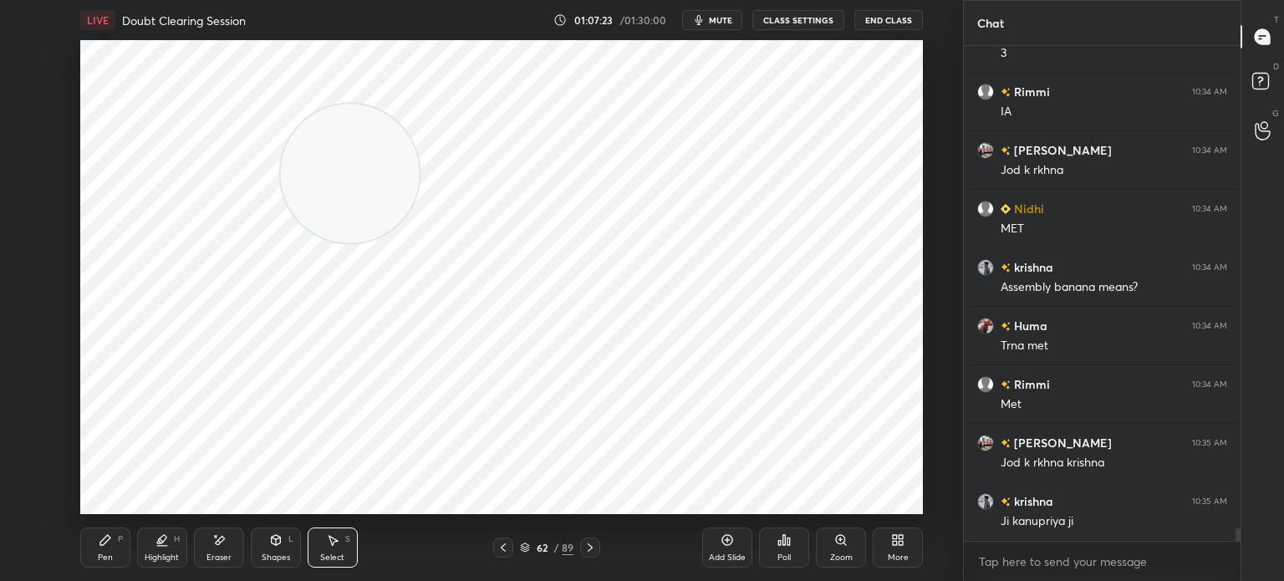
click at [116, 548] on div "Pen P" at bounding box center [105, 548] width 50 height 40
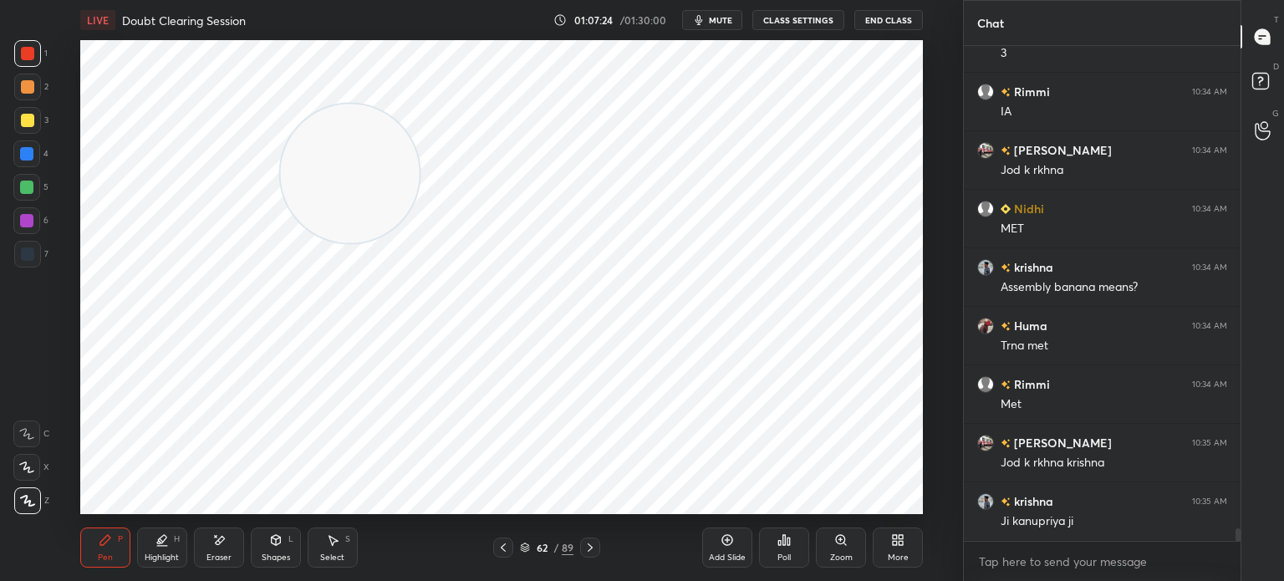
scroll to position [19387, 0]
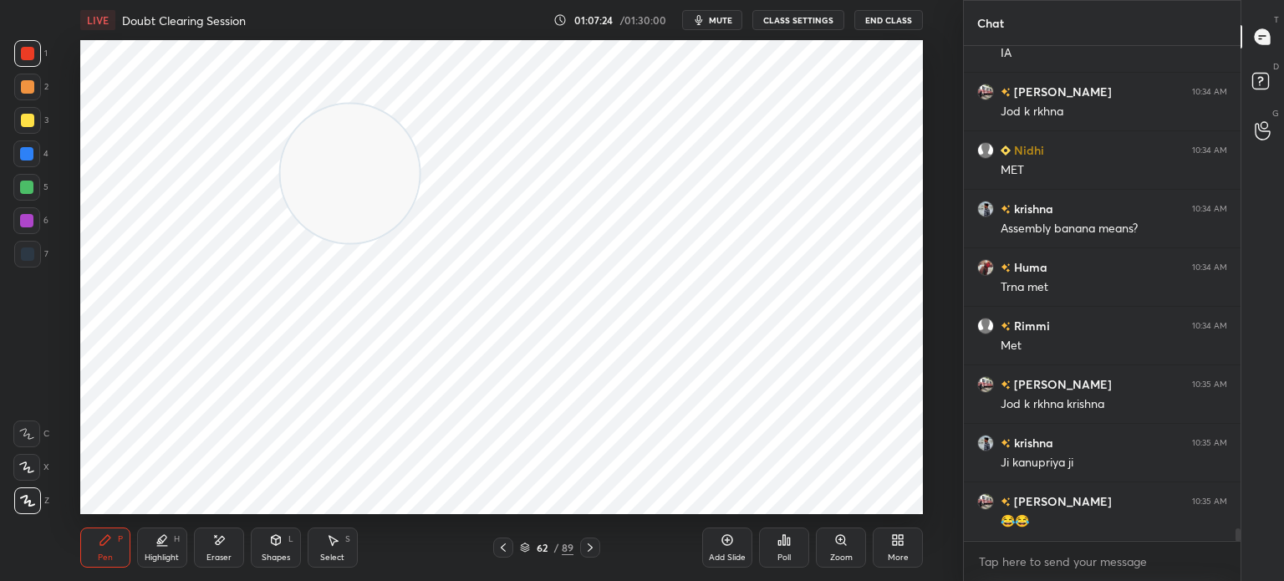
click at [36, 253] on div at bounding box center [27, 254] width 27 height 27
click at [27, 222] on div at bounding box center [26, 220] width 13 height 13
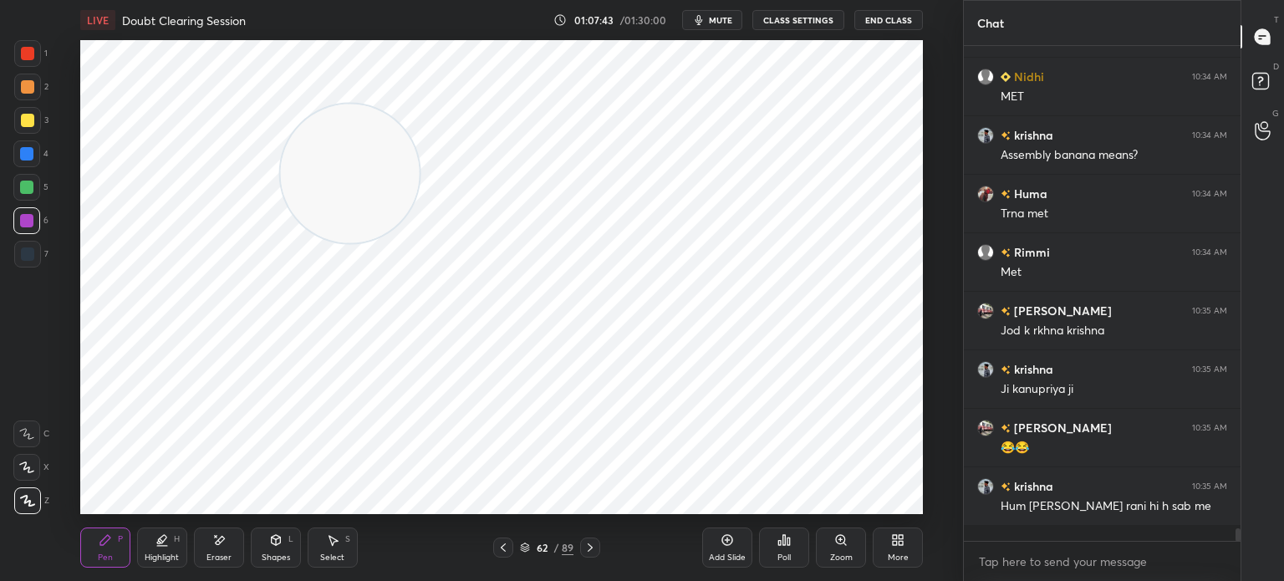
click at [221, 558] on div "Eraser" at bounding box center [219, 558] width 25 height 8
click at [104, 538] on icon at bounding box center [105, 540] width 13 height 13
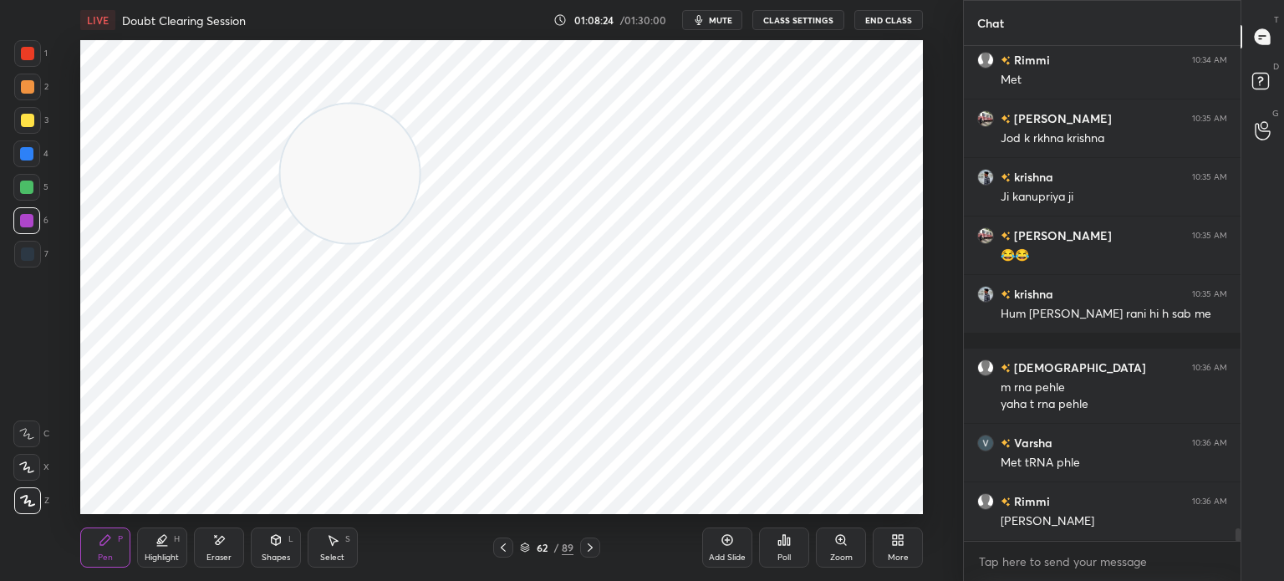
scroll to position [5, 5]
click at [595, 550] on icon at bounding box center [590, 547] width 13 height 13
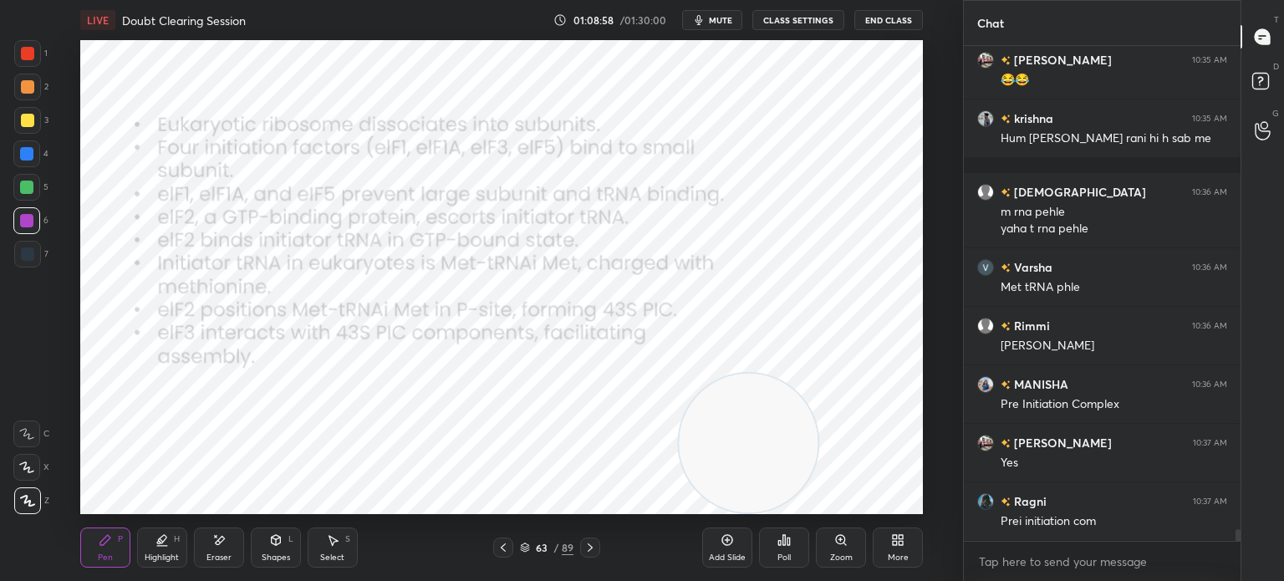
scroll to position [19887, 0]
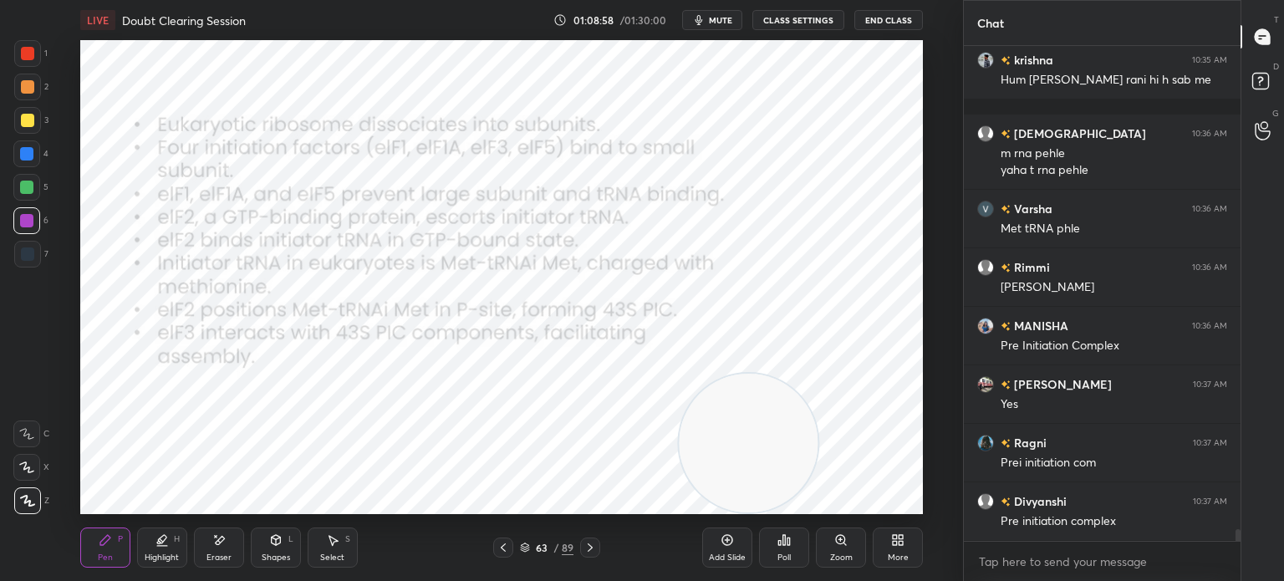
click at [28, 56] on div at bounding box center [27, 53] width 13 height 13
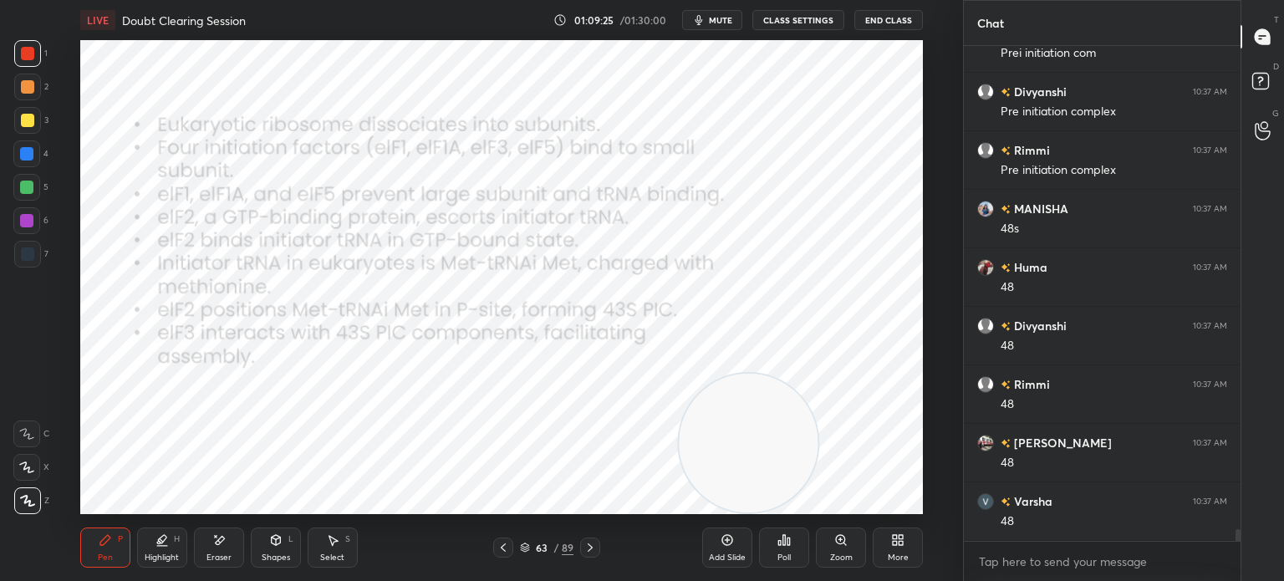
scroll to position [20355, 0]
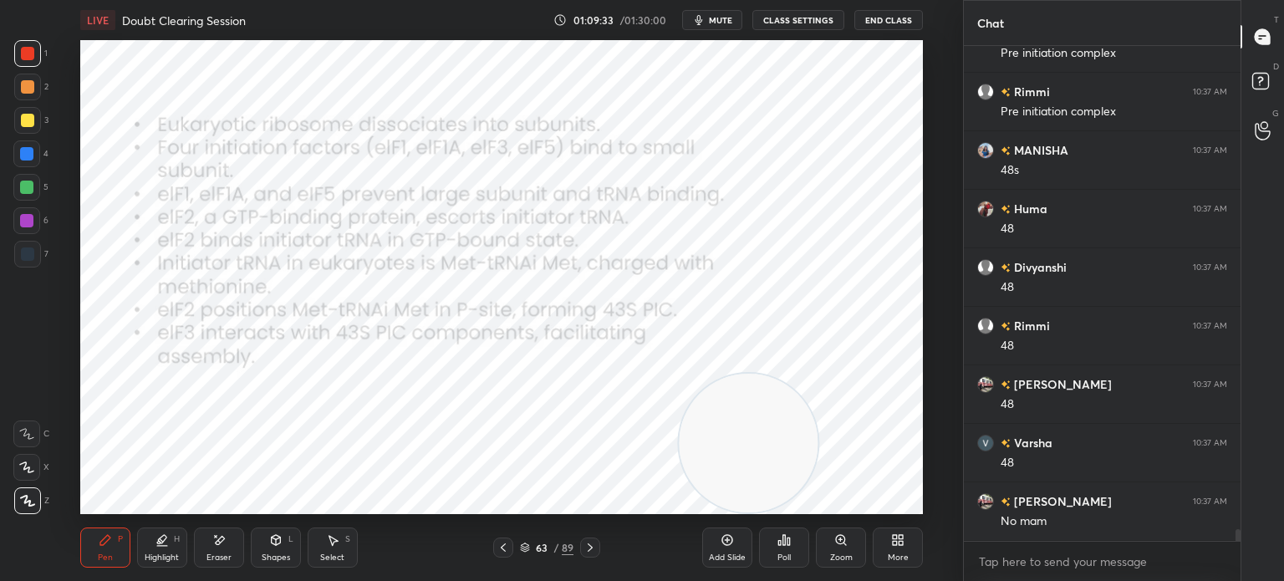
click at [600, 543] on div at bounding box center [590, 548] width 20 height 20
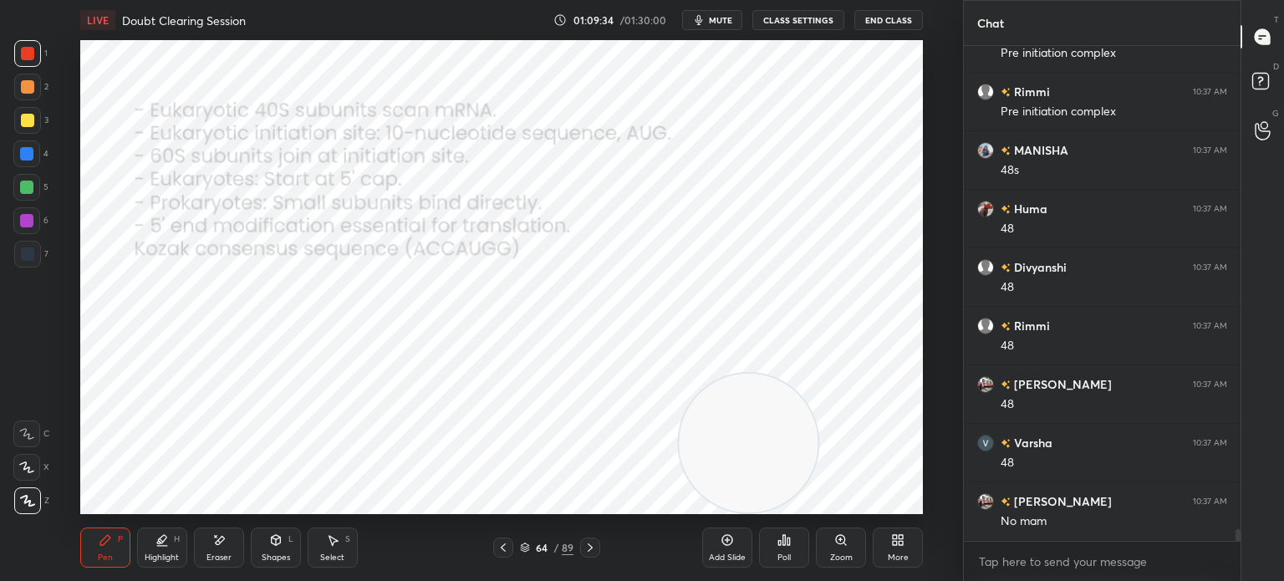
click at [505, 548] on icon at bounding box center [503, 547] width 13 height 13
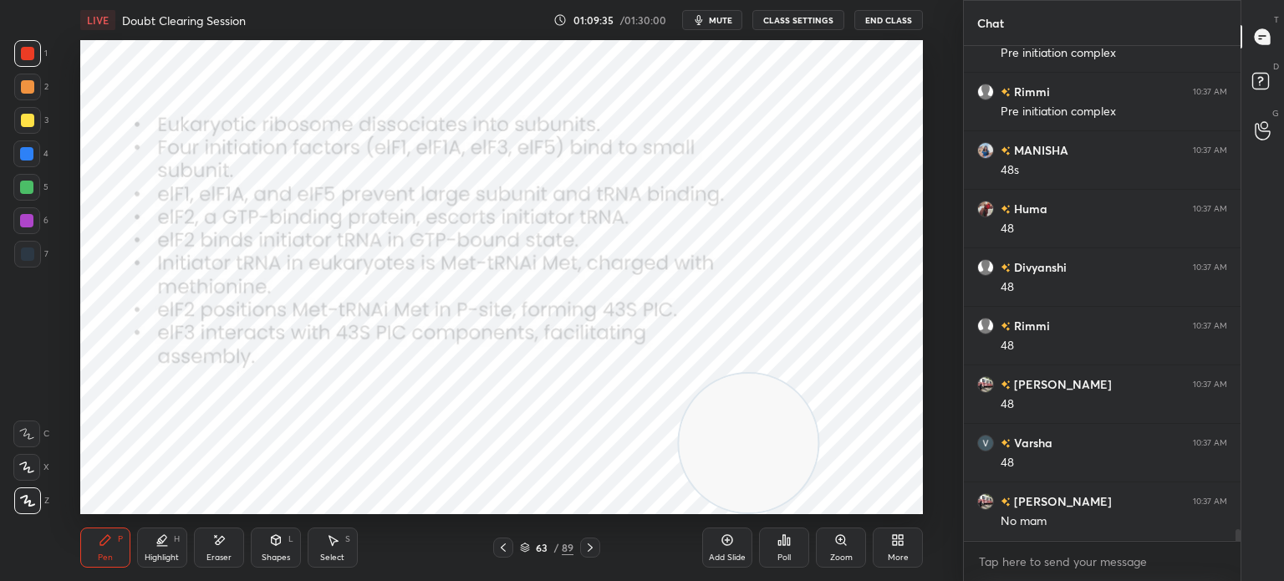
click at [719, 558] on div "Add Slide" at bounding box center [727, 558] width 37 height 8
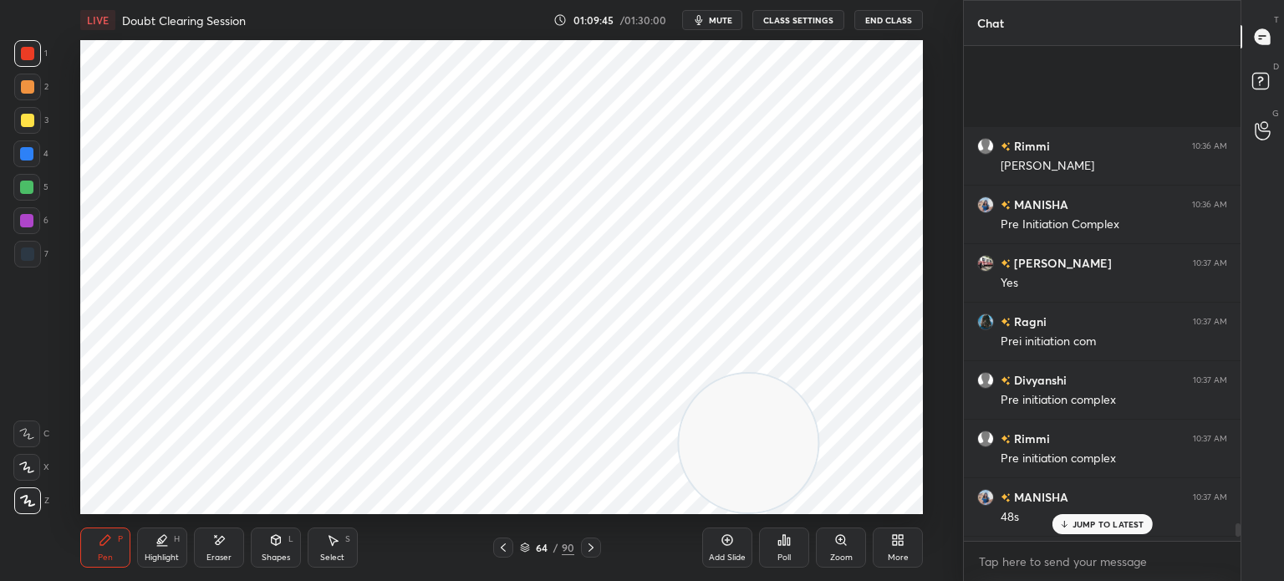
scroll to position [20414, 0]
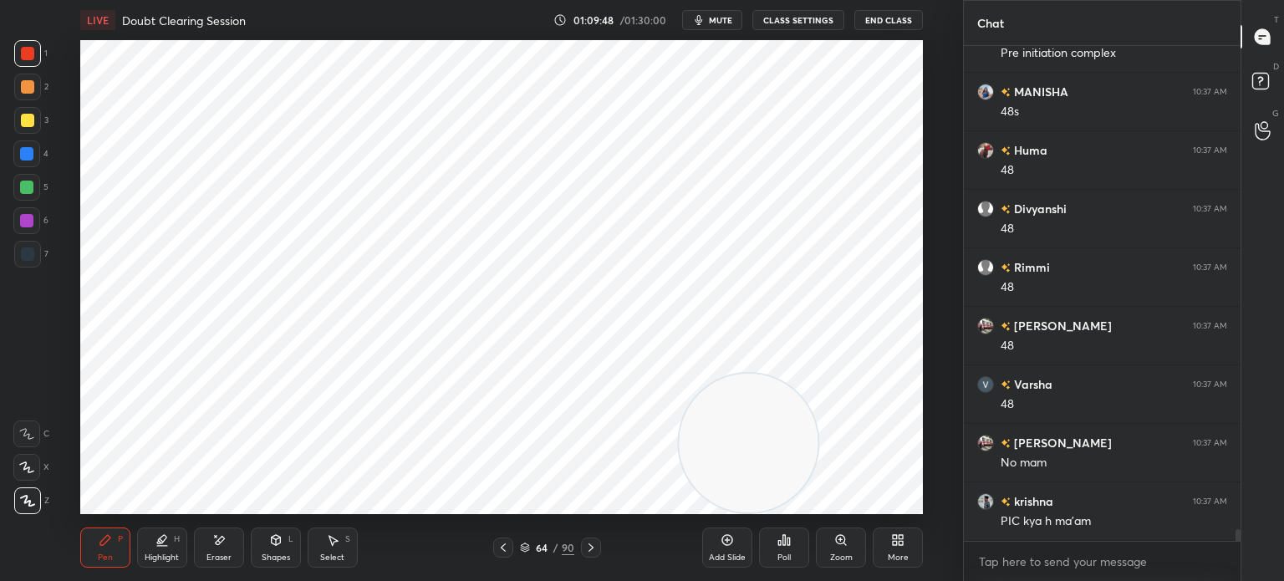
click at [268, 545] on div "Shapes L" at bounding box center [276, 548] width 50 height 40
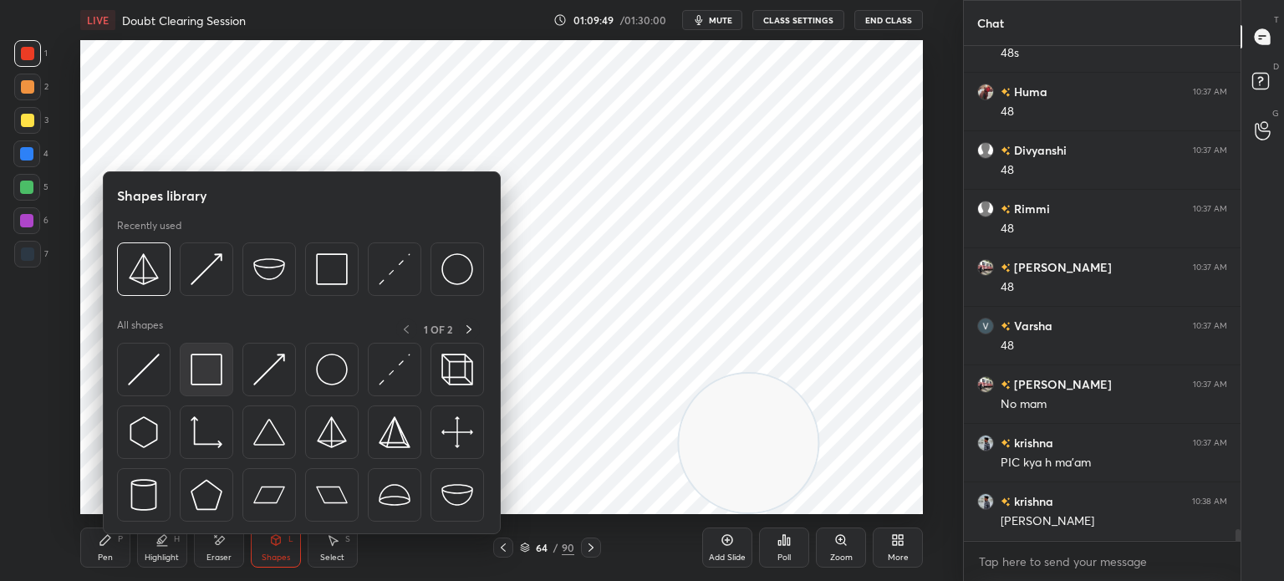
click at [206, 384] on img at bounding box center [207, 370] width 32 height 32
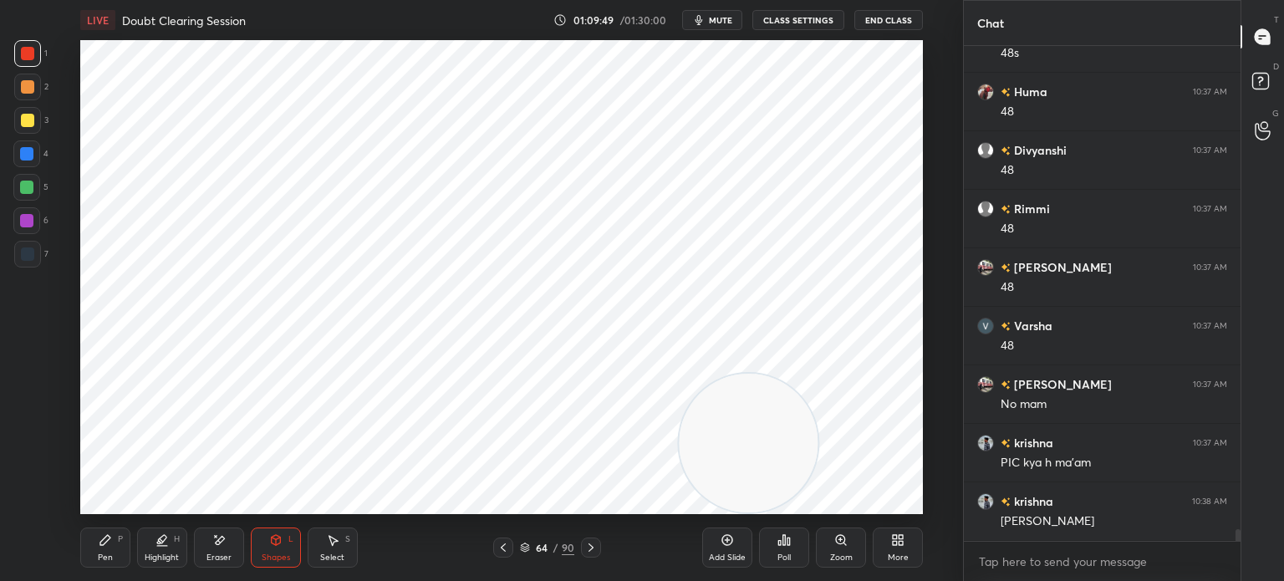
scroll to position [20531, 0]
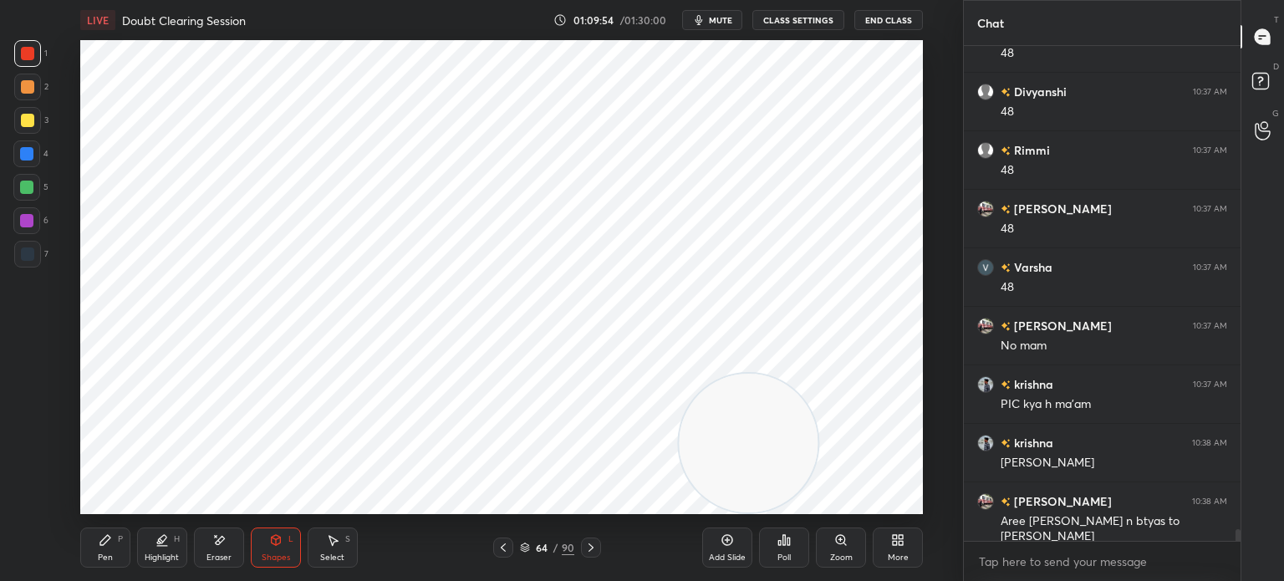
click at [110, 551] on div "Pen P" at bounding box center [105, 548] width 50 height 40
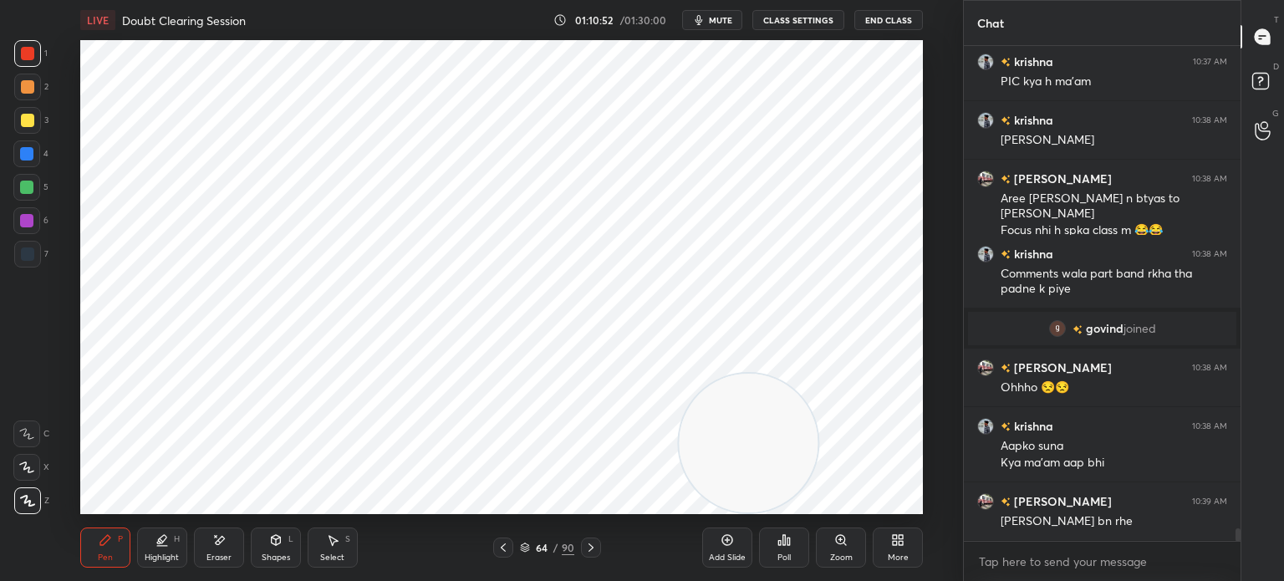
scroll to position [19243, 0]
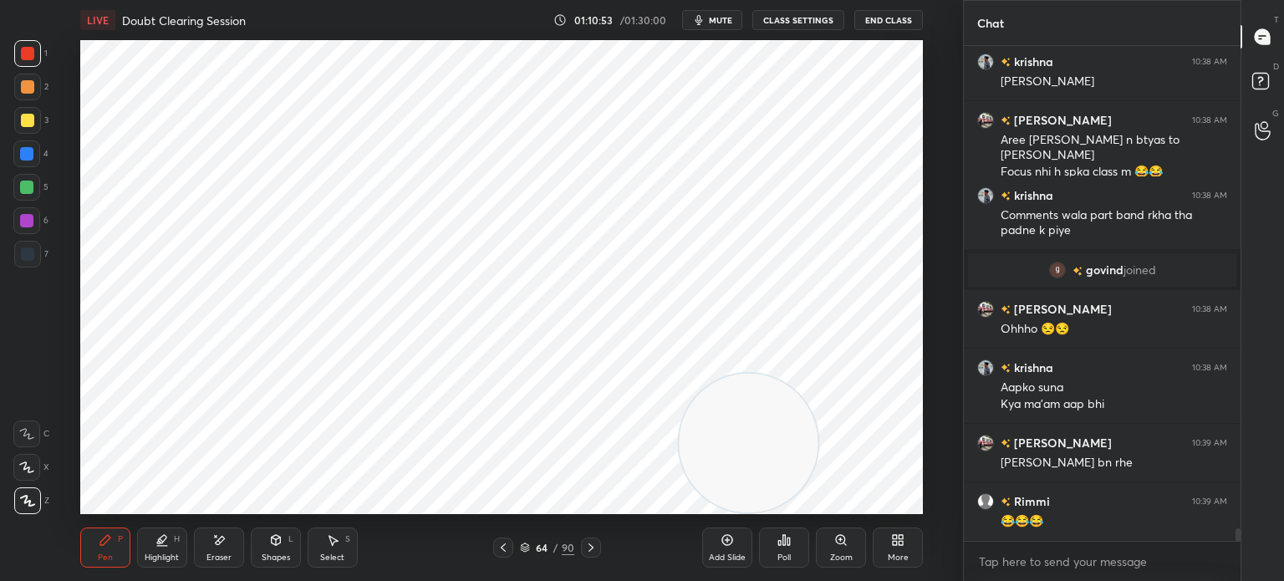
click at [33, 265] on div at bounding box center [27, 254] width 27 height 27
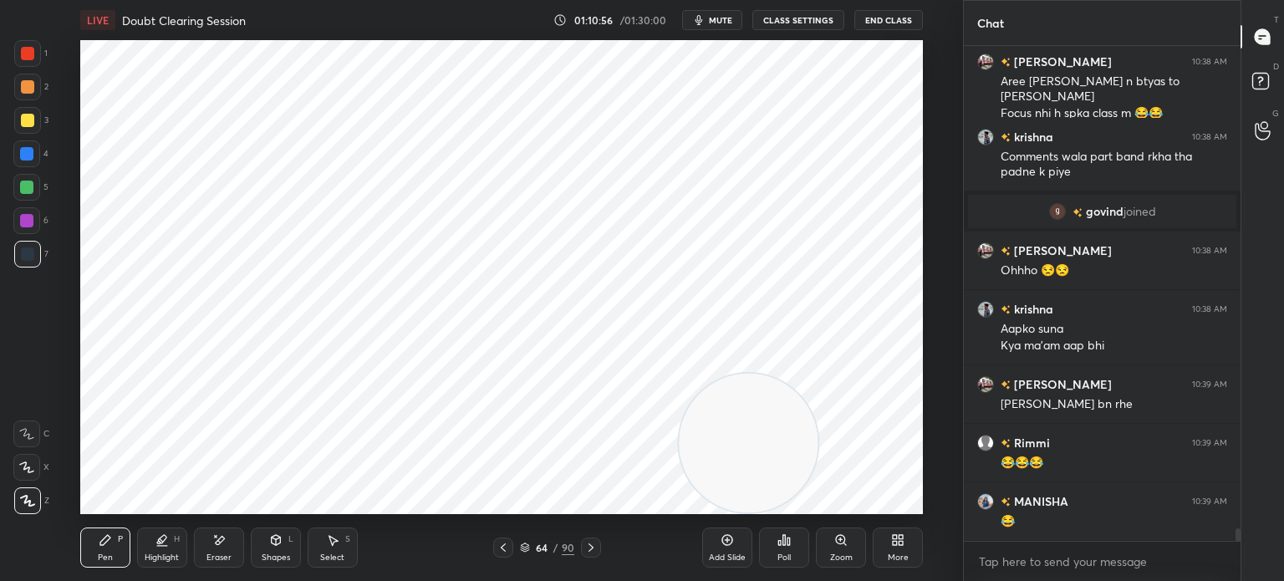
click at [209, 539] on div "Eraser" at bounding box center [219, 548] width 50 height 40
click at [123, 555] on div "Pen P" at bounding box center [105, 548] width 50 height 40
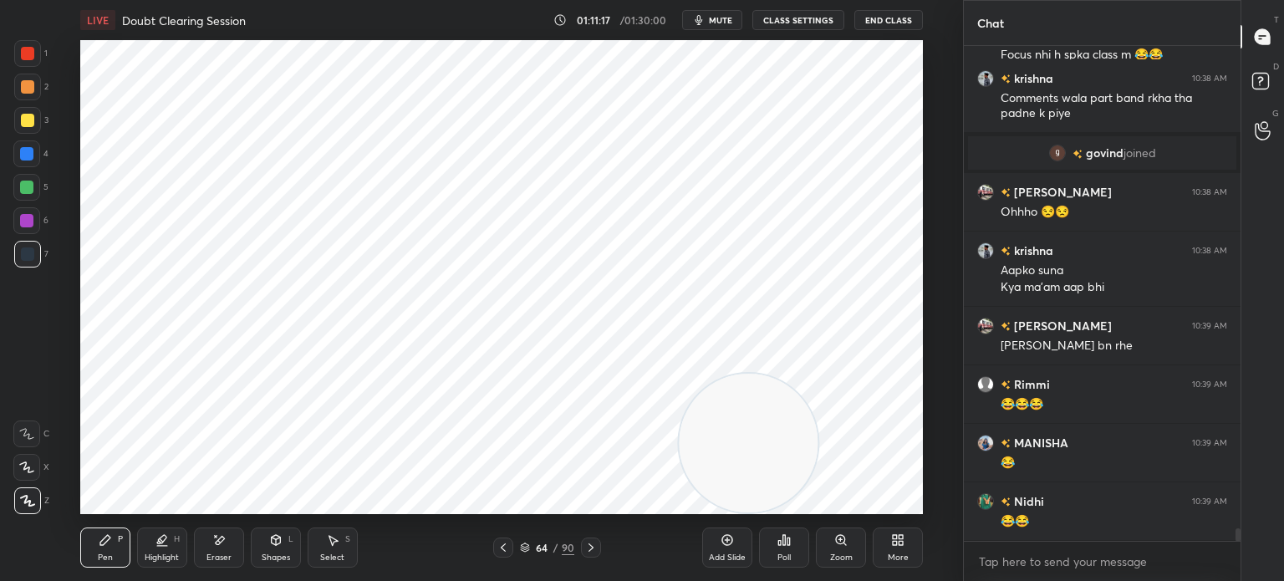
scroll to position [19419, 0]
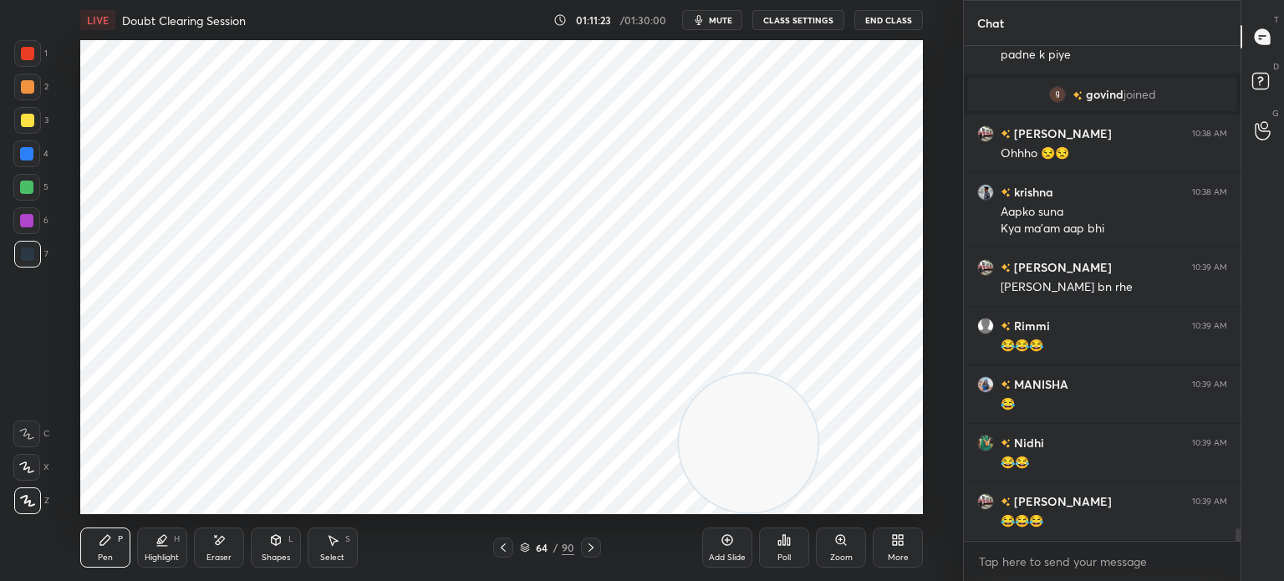
click at [28, 463] on icon at bounding box center [26, 468] width 15 height 12
click at [321, 552] on div "Select S" at bounding box center [333, 548] width 50 height 40
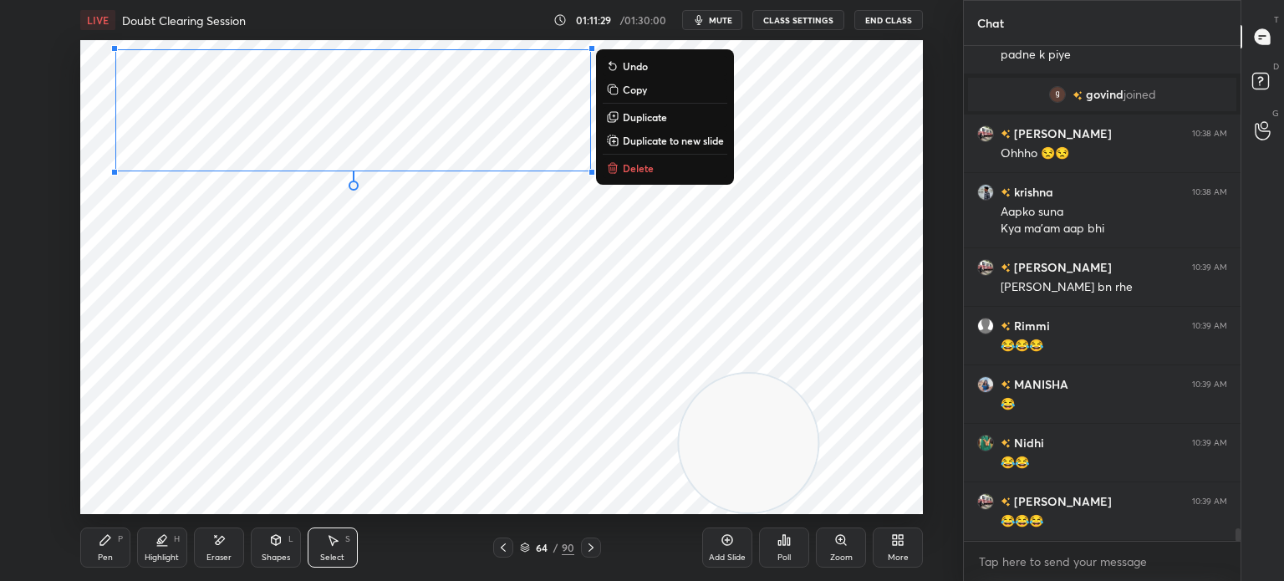
click at [448, 398] on div "0 ° Undo Copy Duplicate Duplicate to new slide Delete" at bounding box center [501, 277] width 843 height 474
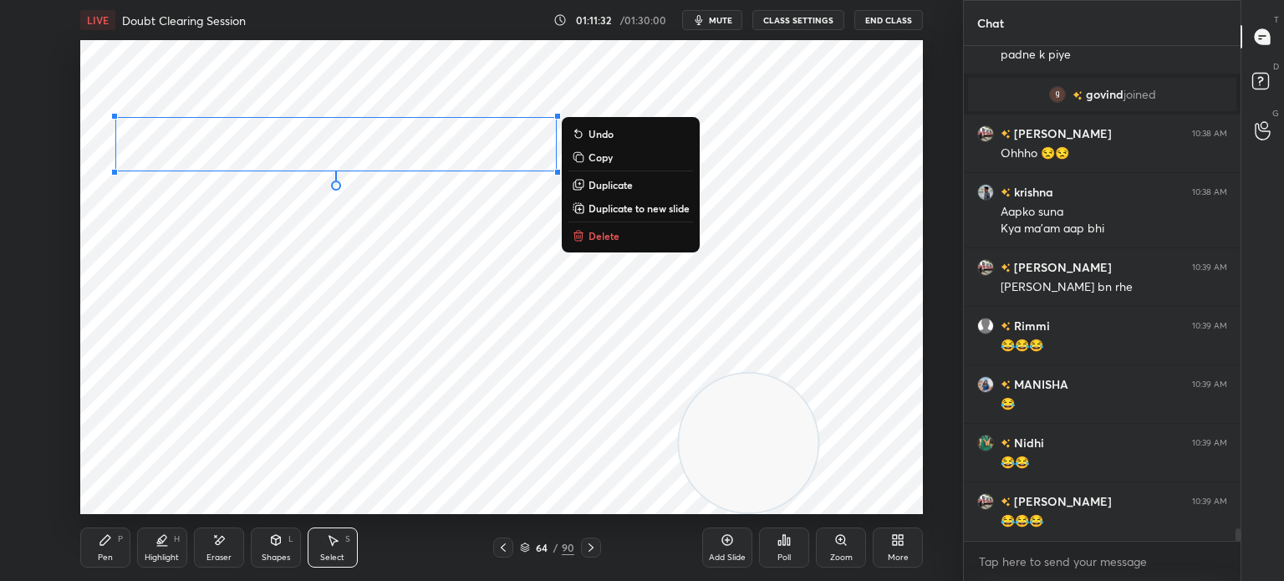
click at [618, 190] on p "Duplicate" at bounding box center [611, 184] width 44 height 13
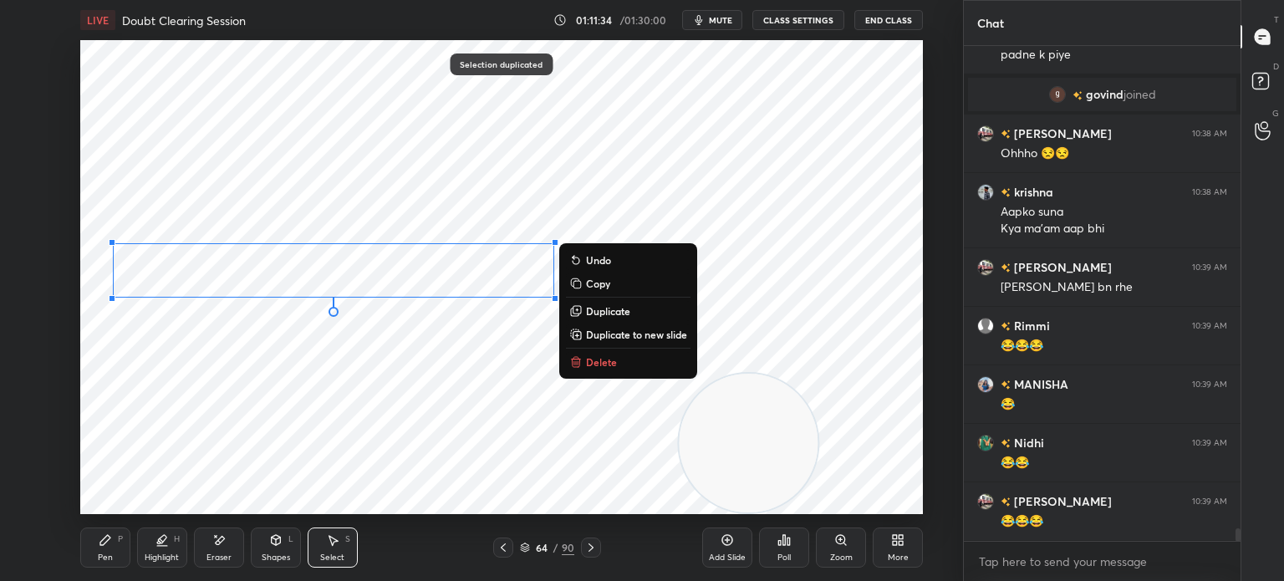
click at [327, 387] on div "0 ° Undo Copy Duplicate Duplicate to new slide Delete" at bounding box center [501, 277] width 843 height 474
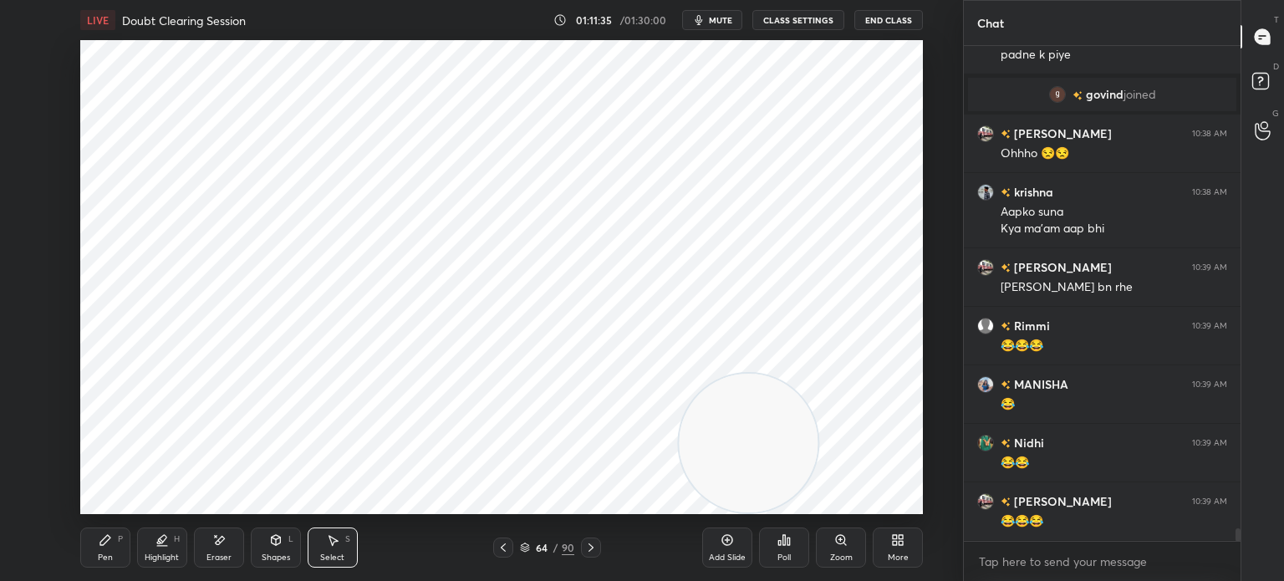
click at [106, 547] on icon at bounding box center [105, 540] width 13 height 13
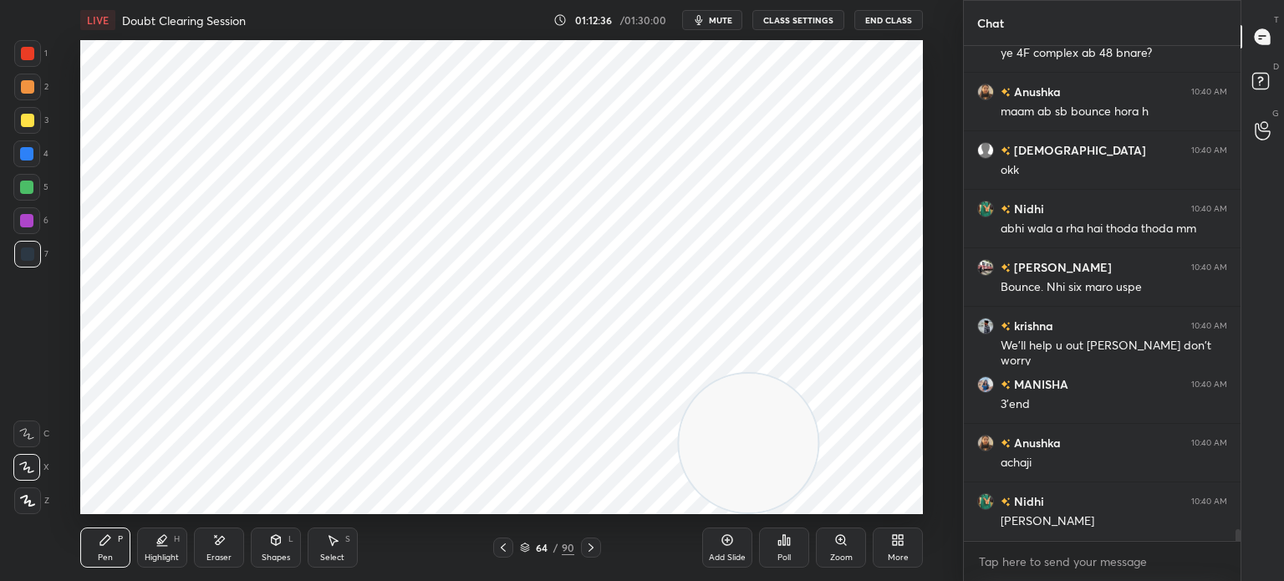
scroll to position [20063, 0]
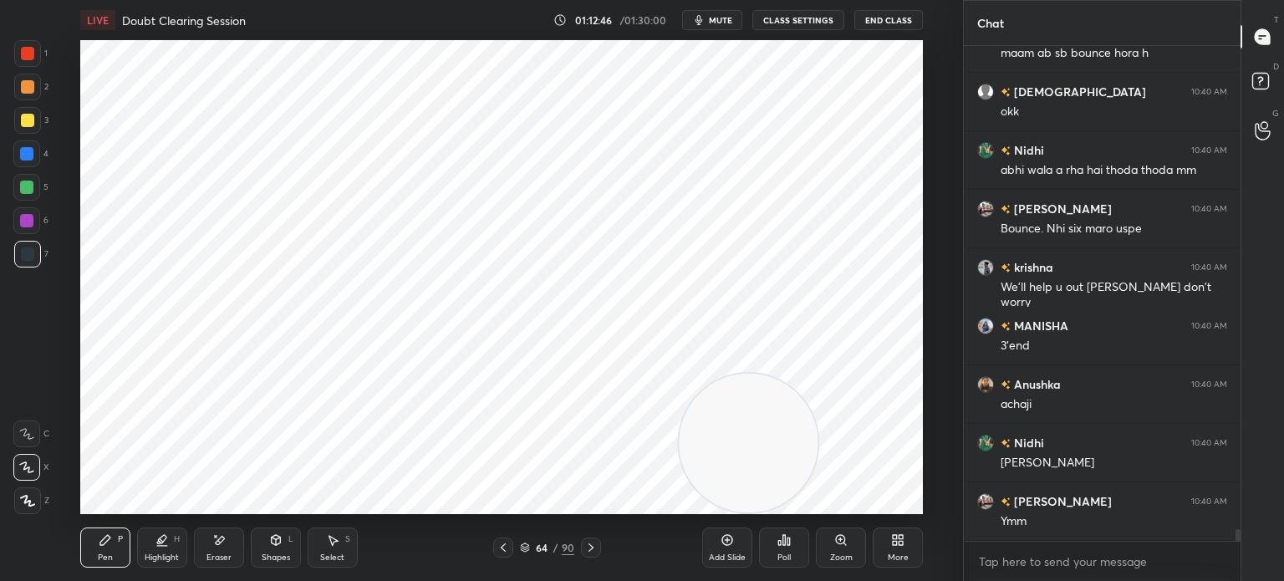
click at [504, 547] on icon at bounding box center [503, 547] width 13 height 13
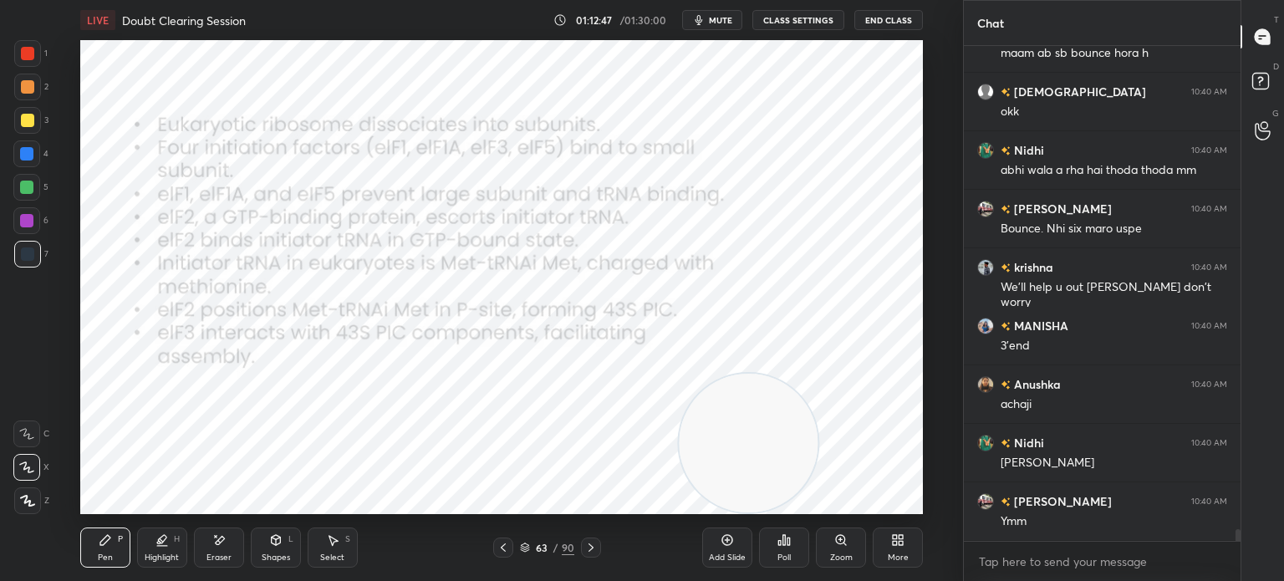
click at [523, 546] on icon at bounding box center [525, 548] width 10 height 10
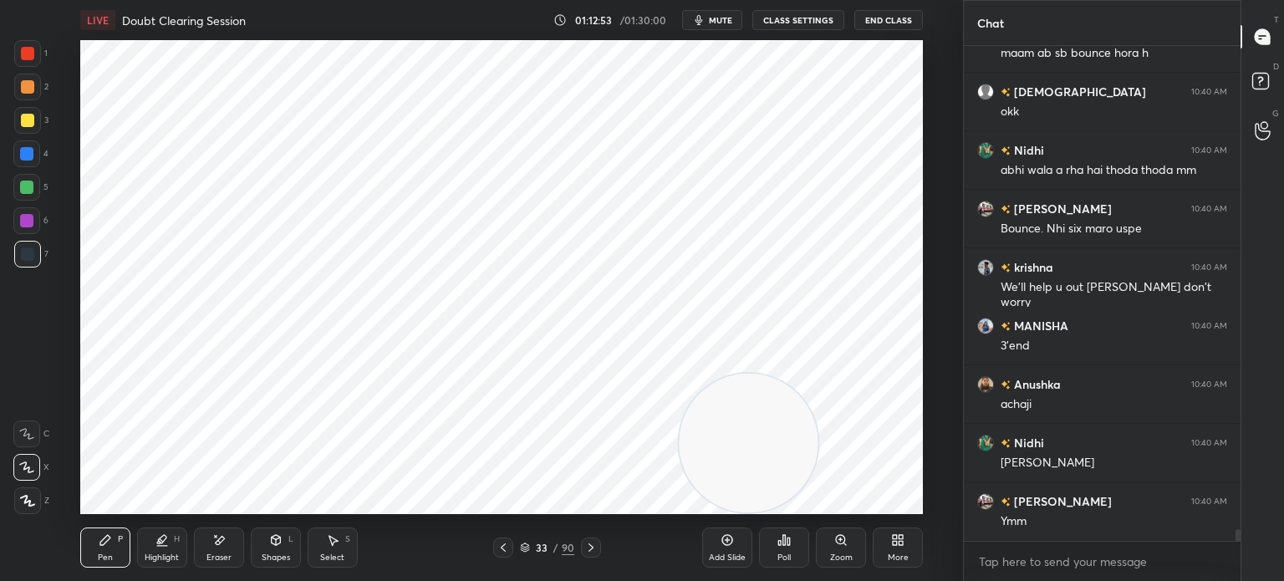
scroll to position [0, 0]
click at [595, 553] on icon at bounding box center [591, 547] width 13 height 13
click at [504, 551] on icon at bounding box center [503, 548] width 5 height 8
click at [590, 544] on icon at bounding box center [591, 547] width 13 height 13
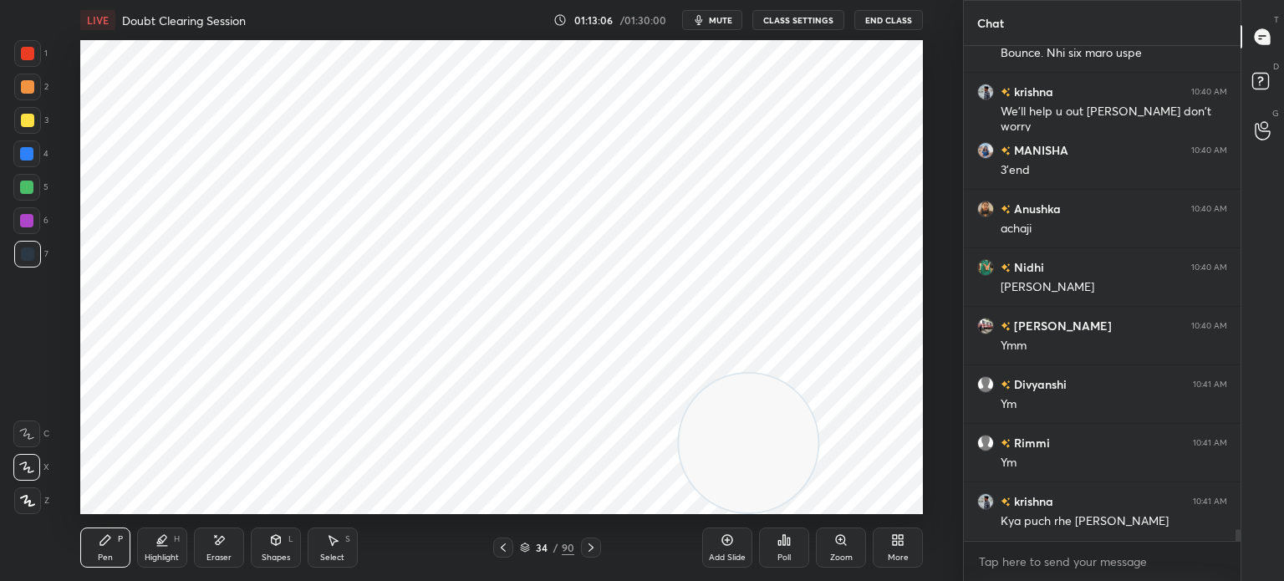
scroll to position [20297, 0]
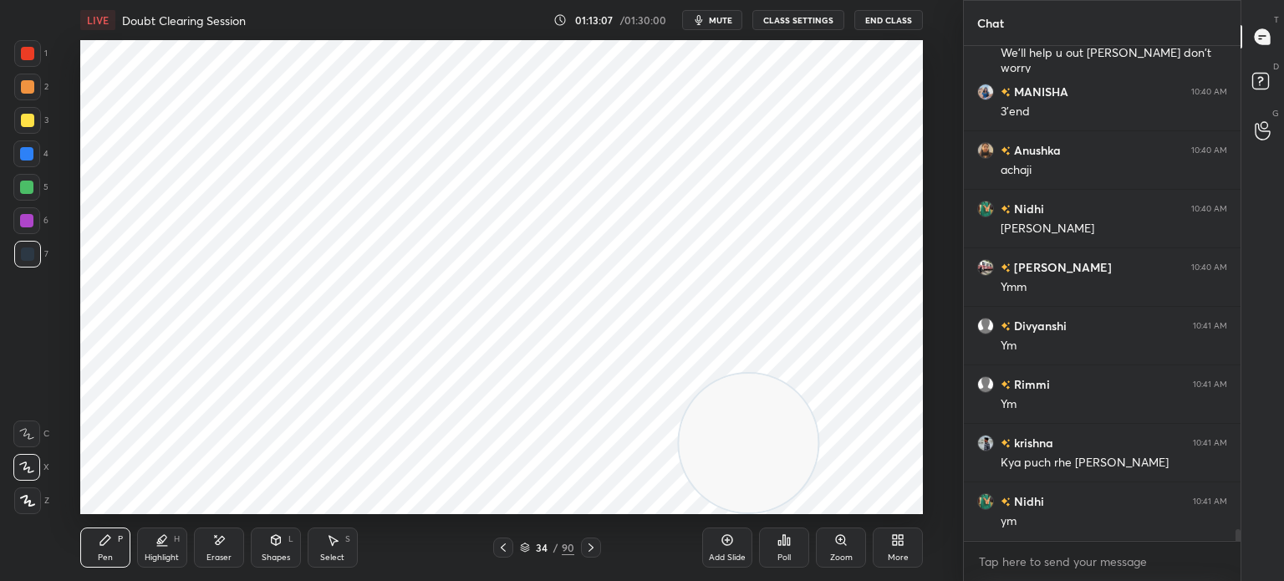
click at [528, 548] on icon at bounding box center [525, 548] width 10 height 10
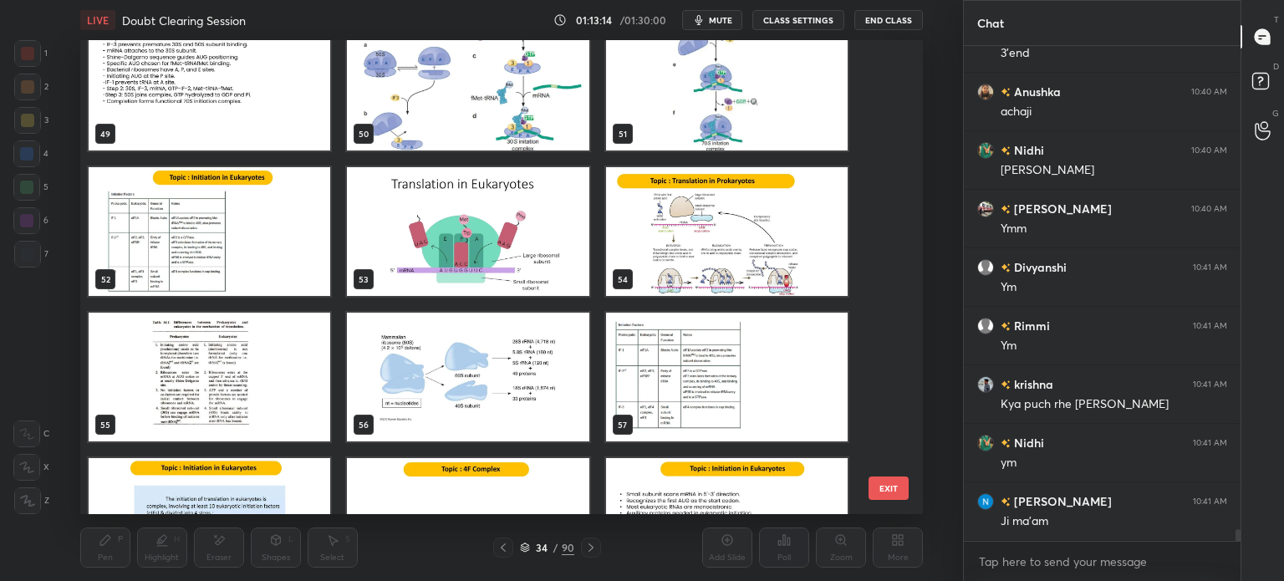
scroll to position [2508, 0]
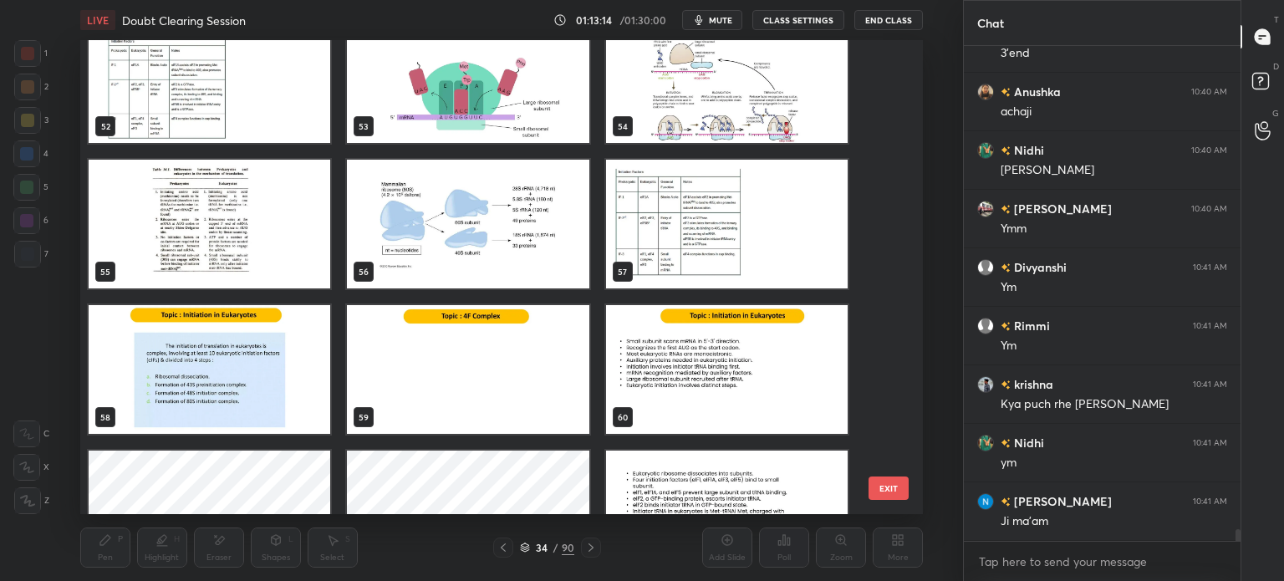
click at [253, 385] on img "grid" at bounding box center [210, 369] width 242 height 129
click at [251, 380] on img "grid" at bounding box center [210, 369] width 242 height 129
click at [258, 377] on img "grid" at bounding box center [210, 369] width 242 height 129
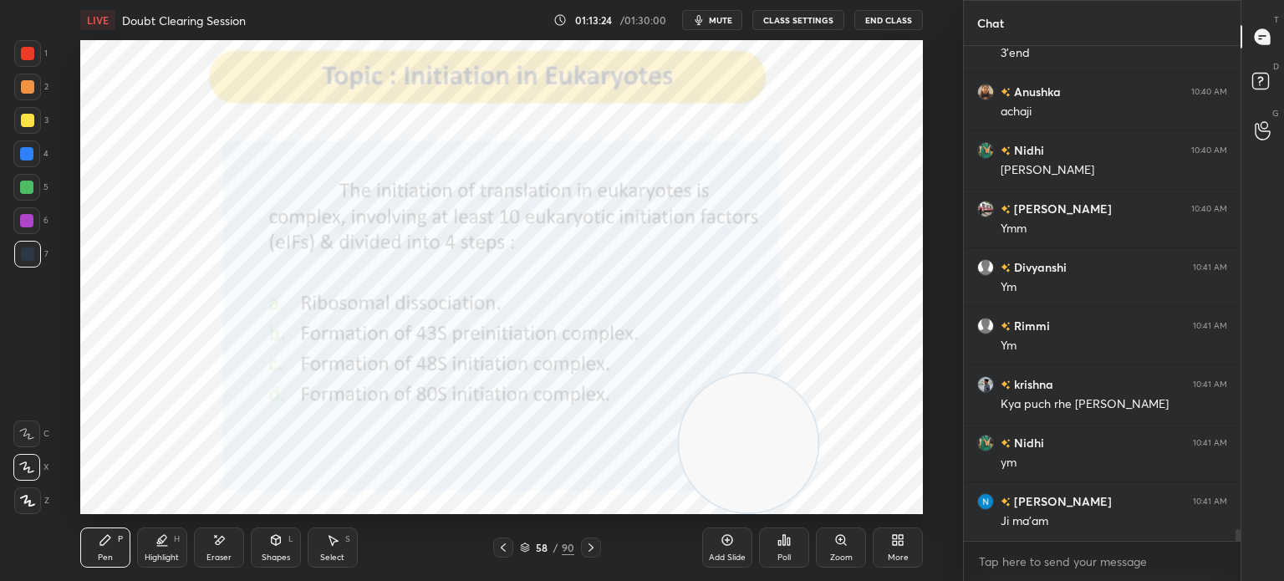
click at [596, 551] on icon at bounding box center [591, 547] width 13 height 13
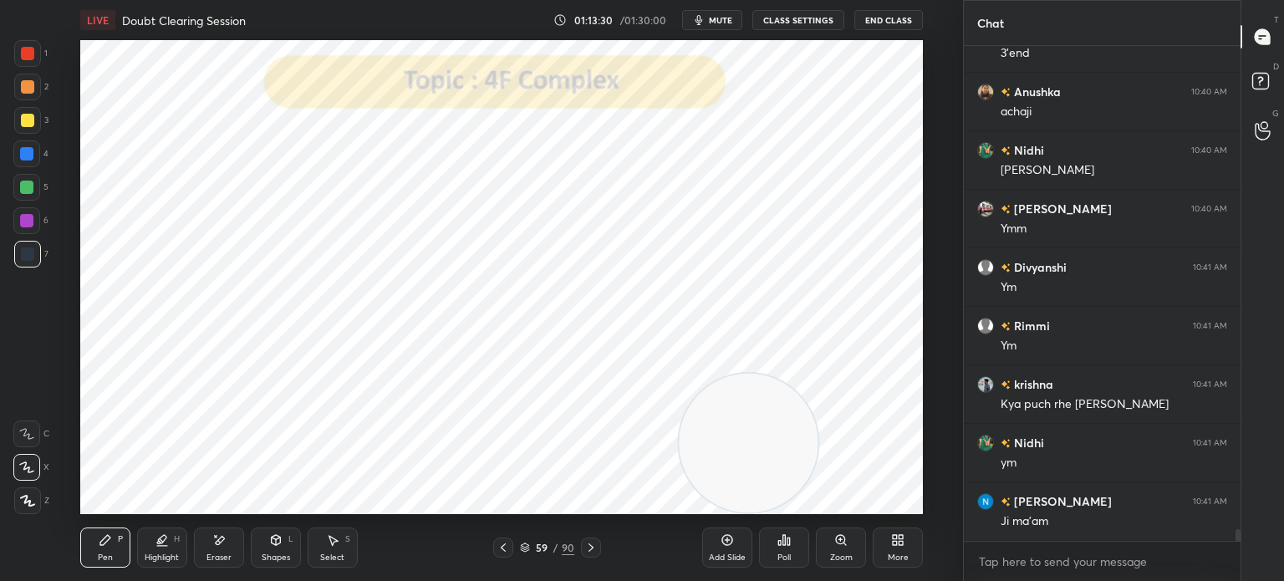
click at [525, 550] on icon at bounding box center [525, 549] width 8 height 3
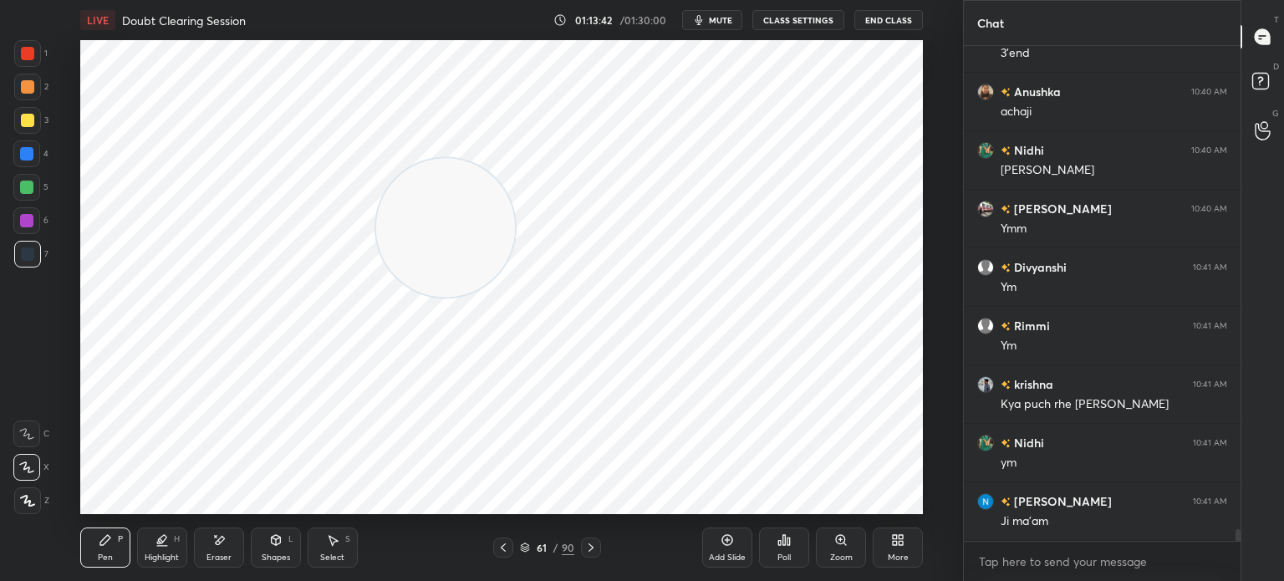
scroll to position [20414, 0]
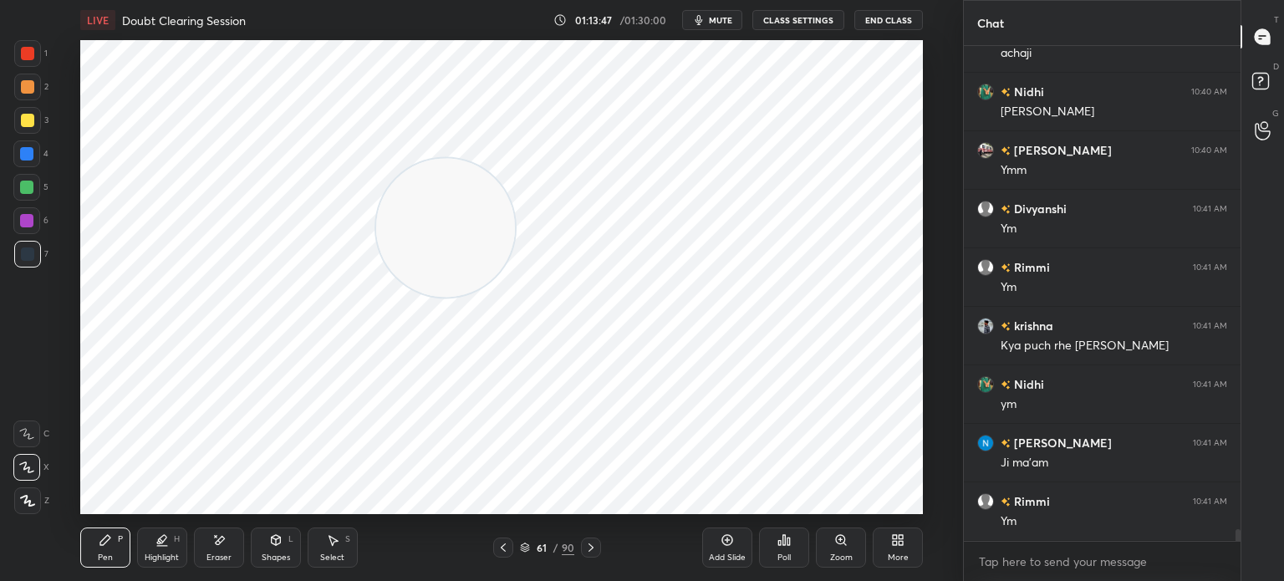
click at [592, 551] on icon at bounding box center [591, 547] width 13 height 13
click at [591, 551] on icon at bounding box center [591, 547] width 13 height 13
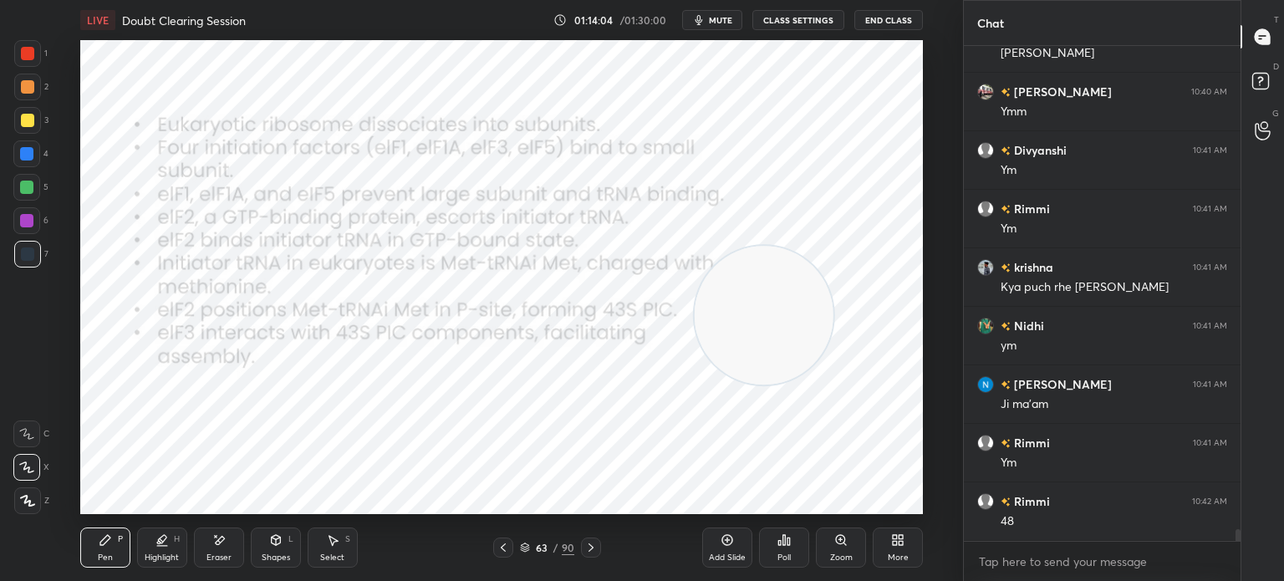
scroll to position [4, 5]
click at [590, 546] on icon at bounding box center [591, 548] width 5 height 8
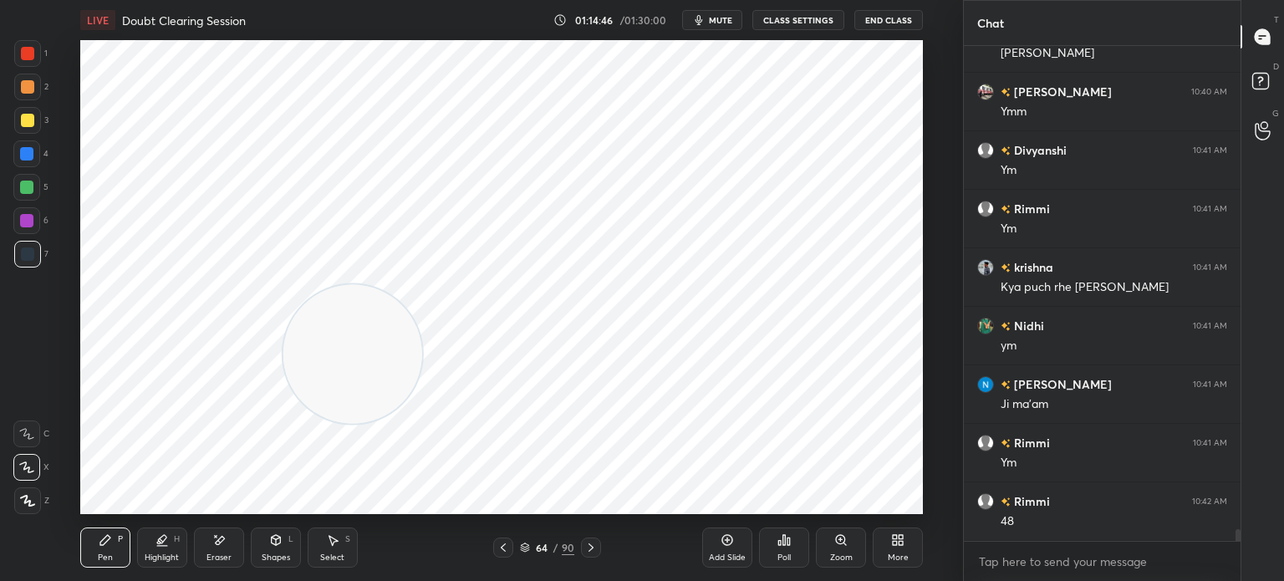
click at [26, 64] on div at bounding box center [27, 53] width 27 height 27
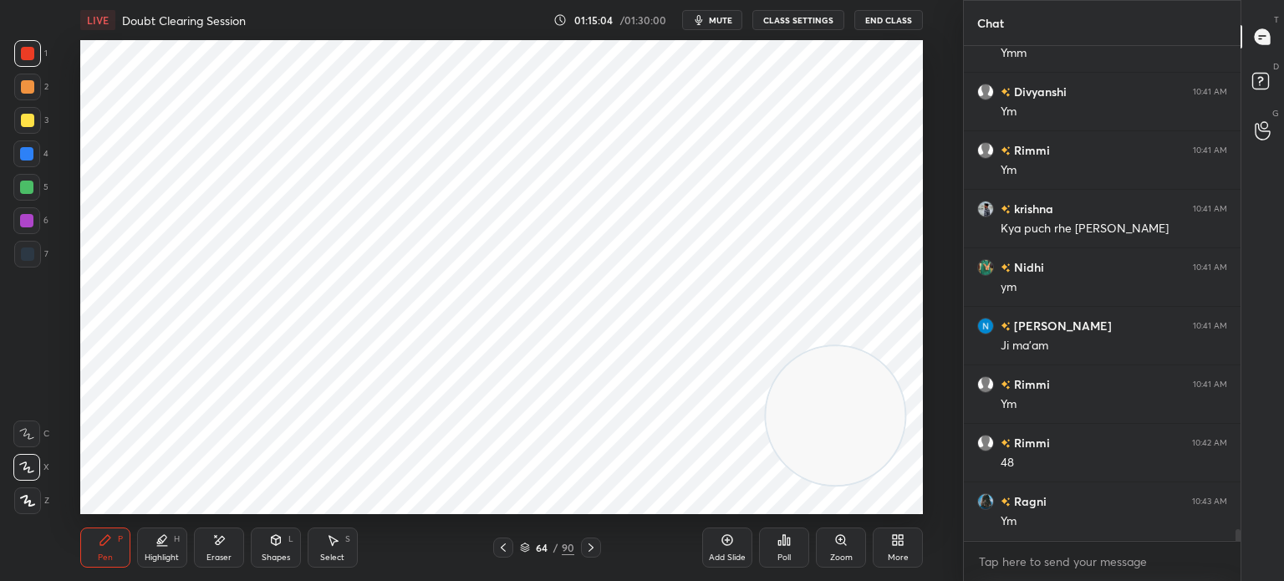
click at [24, 507] on icon at bounding box center [27, 501] width 15 height 12
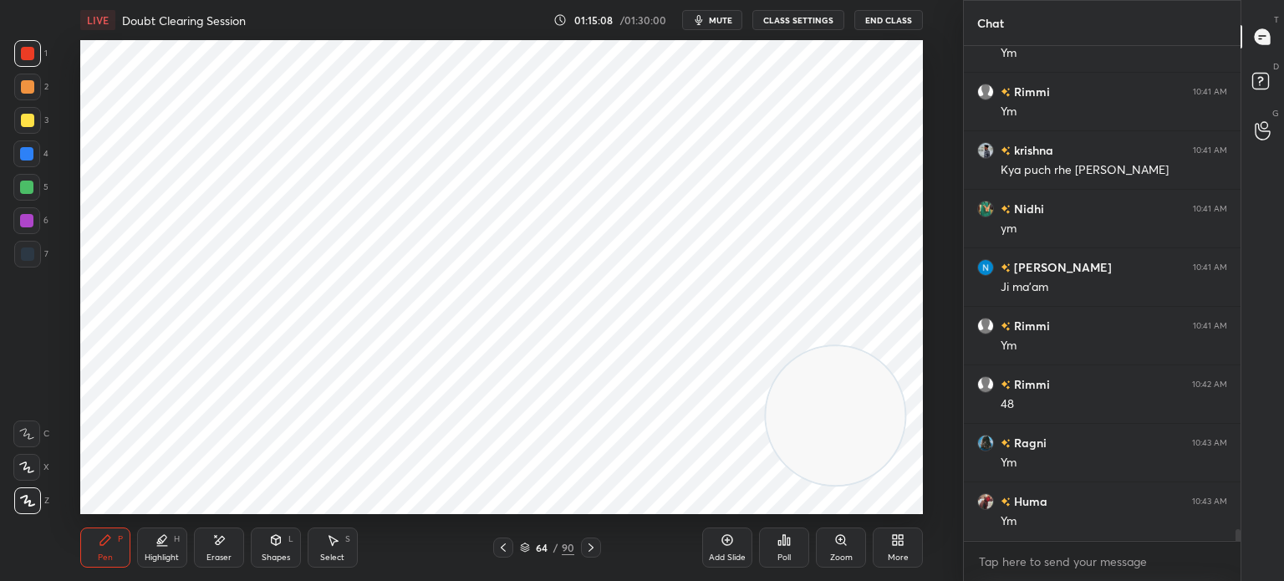
click at [34, 250] on div at bounding box center [27, 254] width 27 height 27
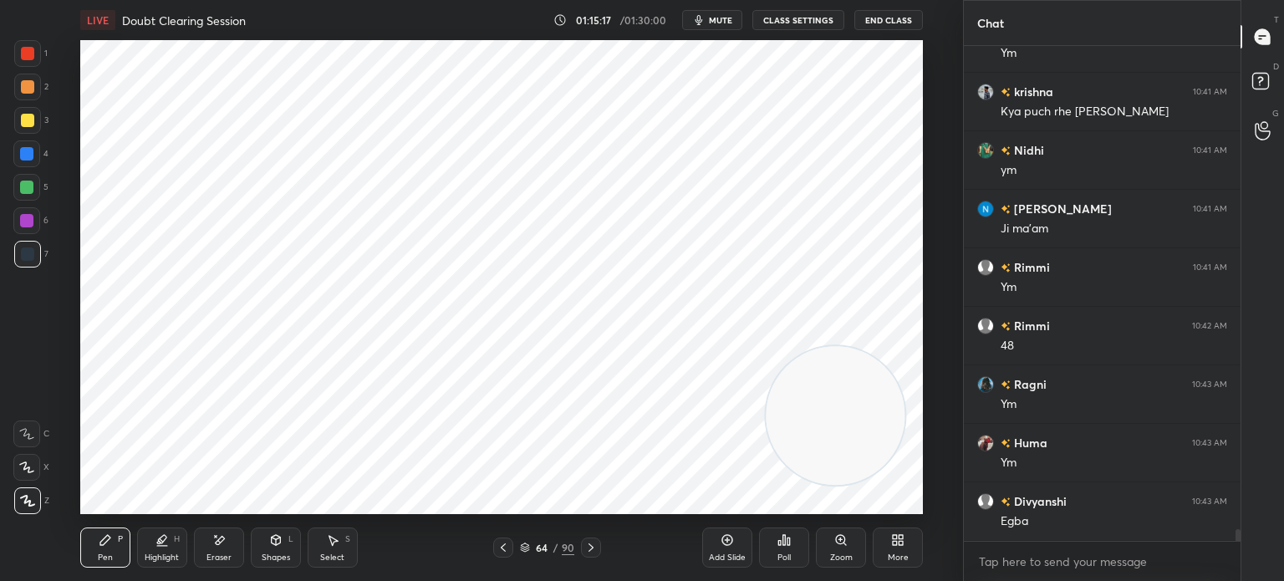
click at [27, 68] on div "1" at bounding box center [30, 56] width 33 height 33
click at [97, 540] on div "Pen P" at bounding box center [105, 548] width 50 height 40
click at [24, 270] on div "7" at bounding box center [31, 257] width 34 height 33
click at [27, 227] on div at bounding box center [26, 220] width 27 height 27
click at [325, 552] on div "Select S" at bounding box center [333, 548] width 50 height 40
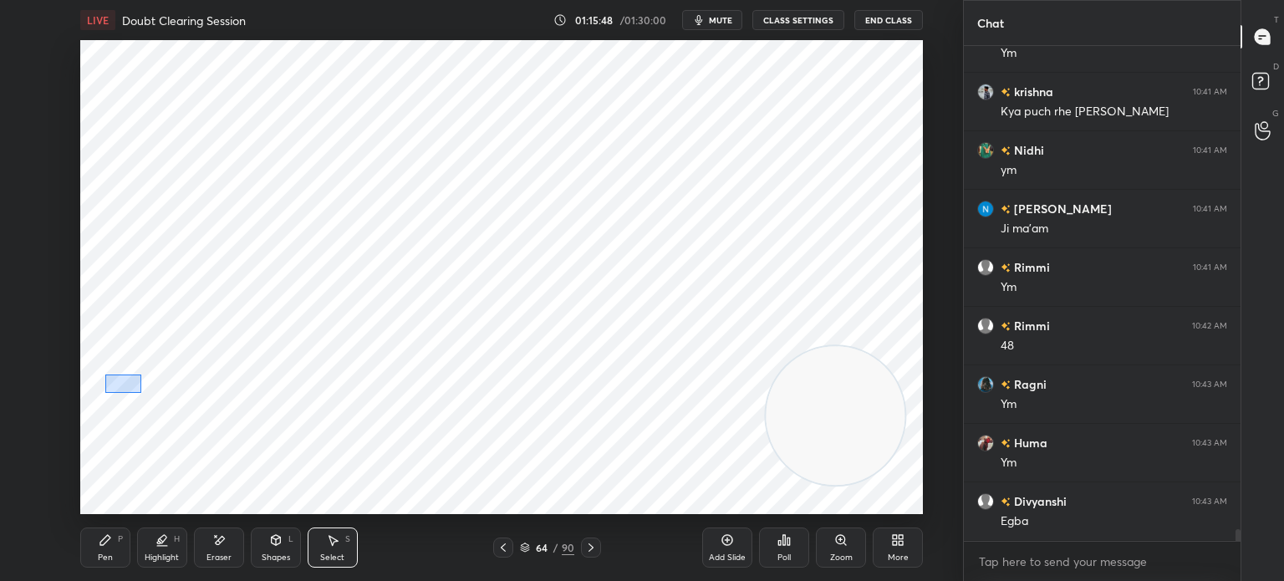
scroll to position [20707, 0]
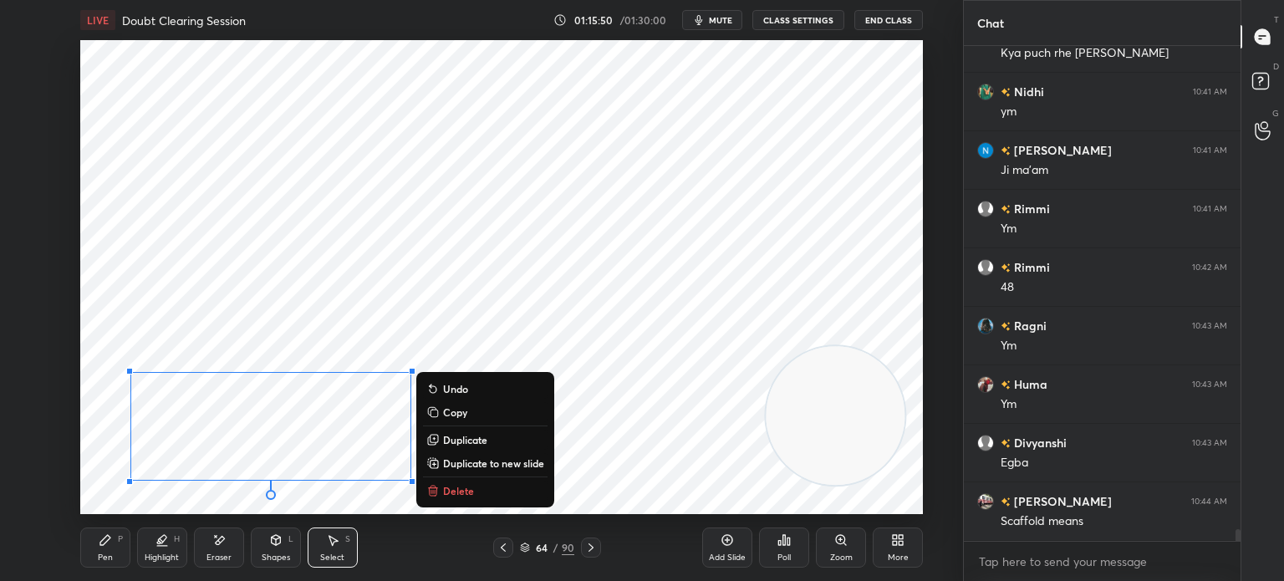
click at [654, 452] on div "0 ° Undo Copy Duplicate Duplicate to new slide Delete" at bounding box center [501, 277] width 843 height 474
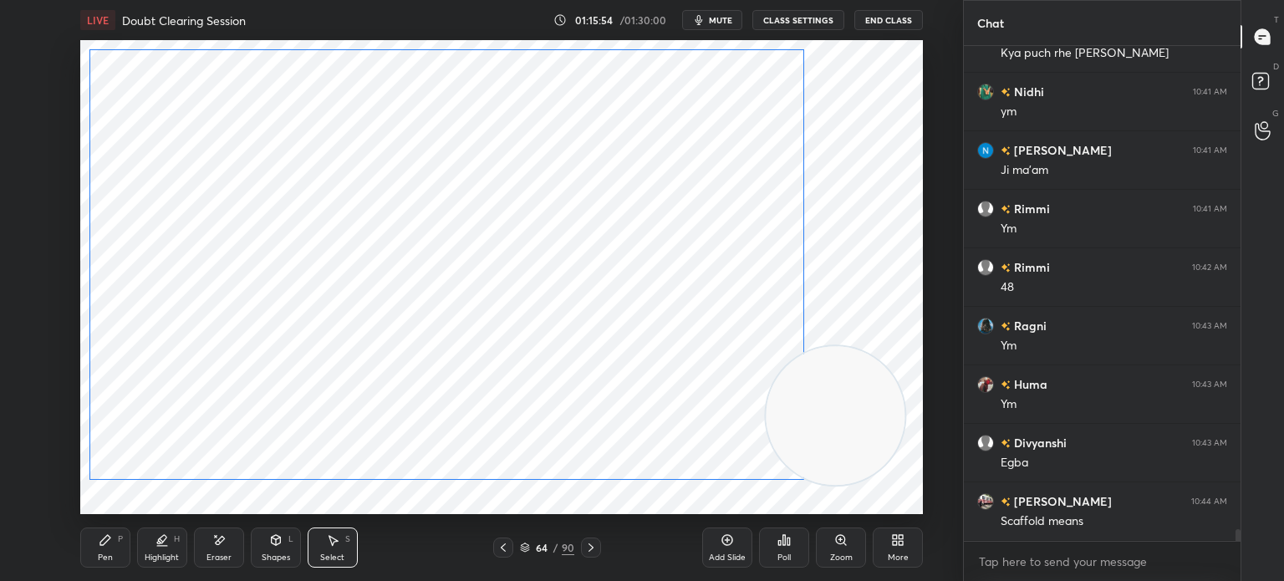
click at [394, 375] on div "0 ° Undo Copy Duplicate Duplicate to new slide Delete" at bounding box center [501, 277] width 843 height 474
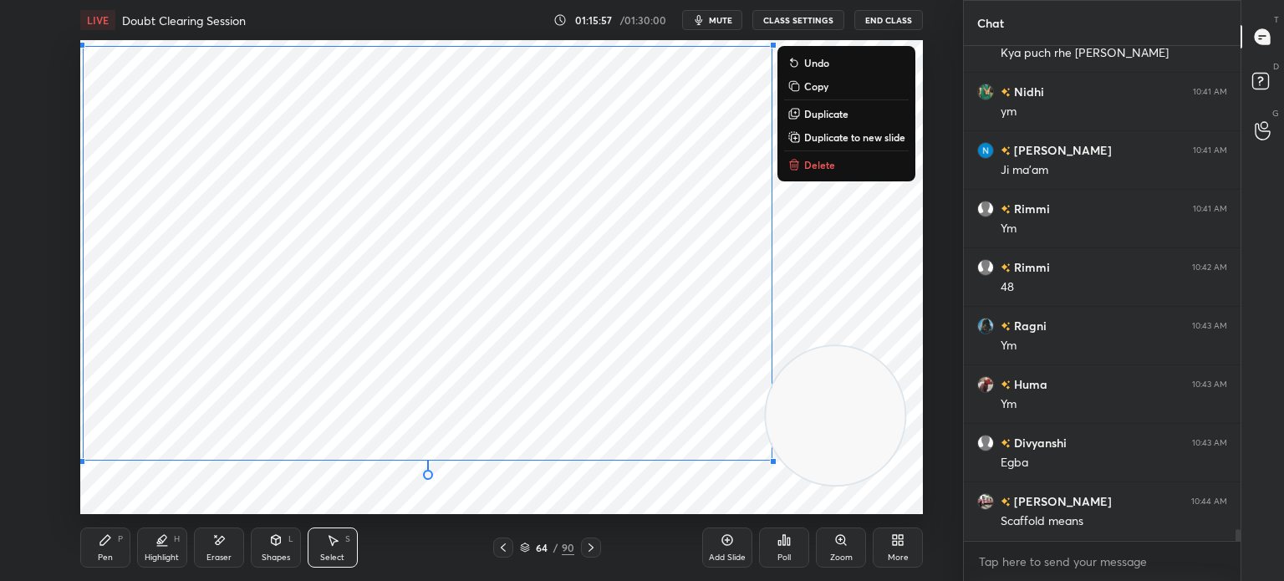
click at [198, 504] on div "0 ° Undo Copy Duplicate Duplicate to new slide Delete" at bounding box center [501, 277] width 843 height 474
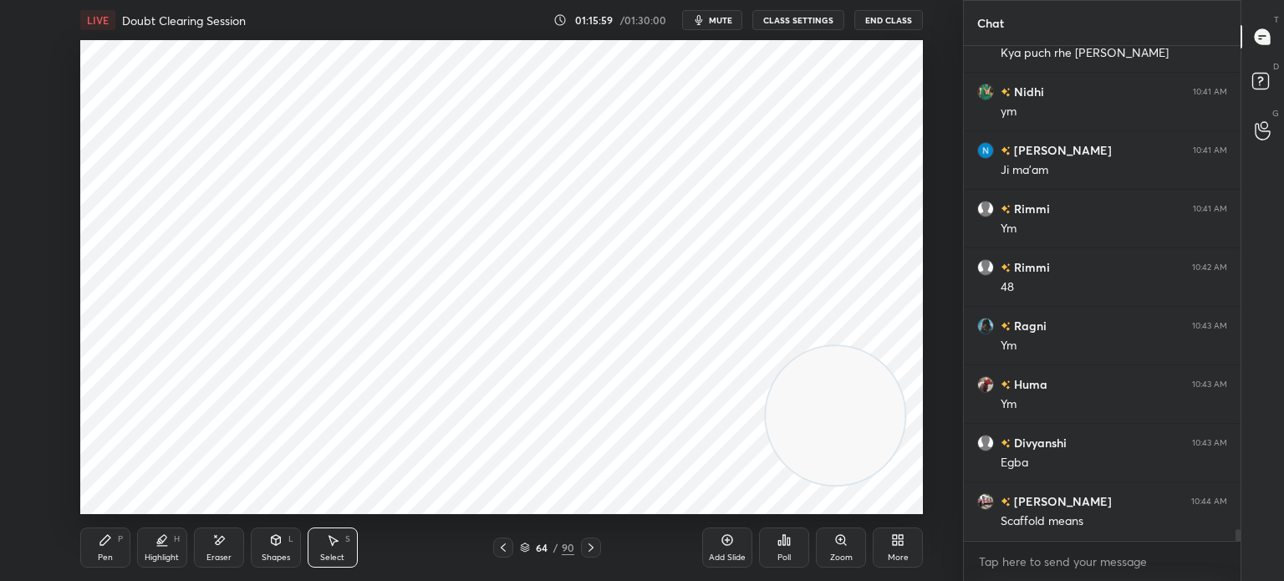
click at [105, 534] on icon at bounding box center [105, 540] width 13 height 13
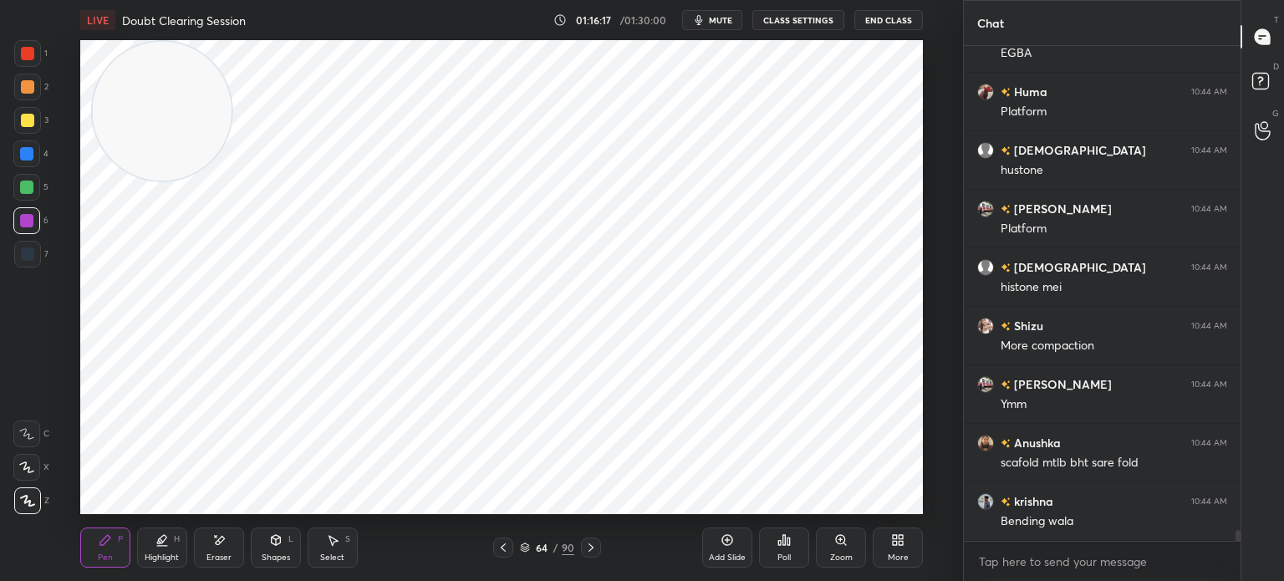
scroll to position [21350, 0]
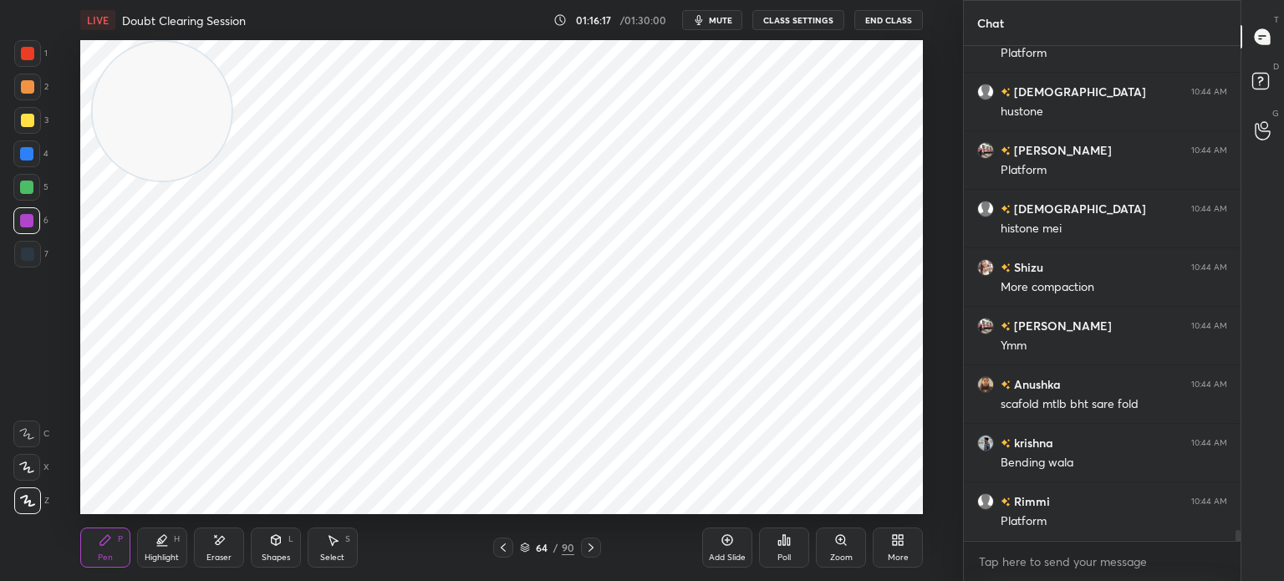
click at [340, 544] on div "Select S" at bounding box center [333, 548] width 50 height 40
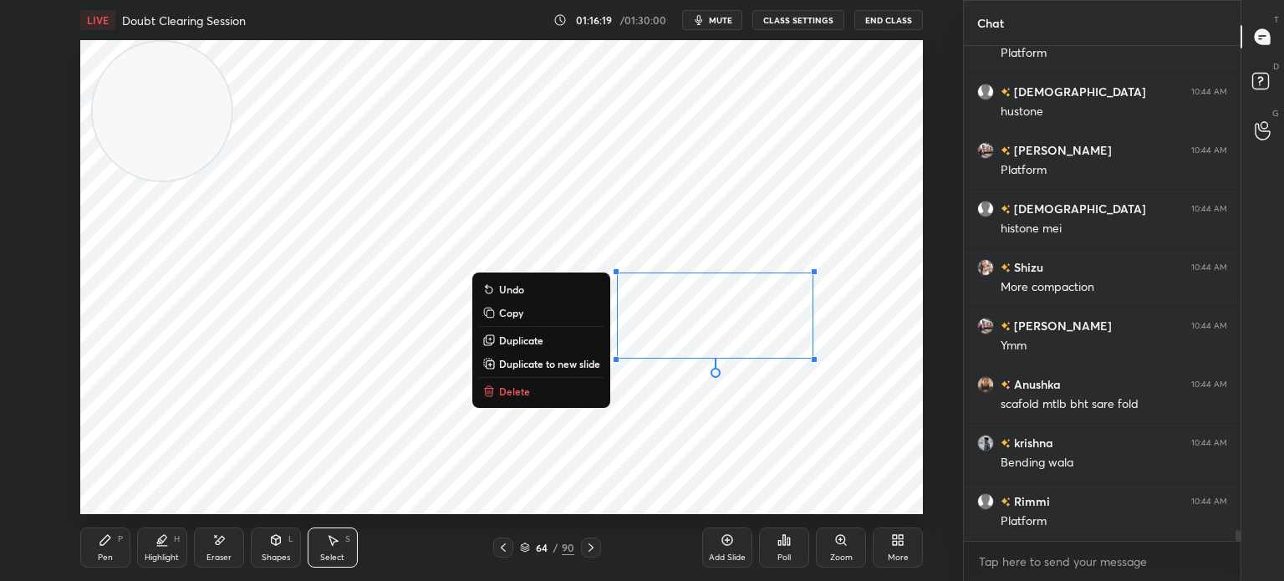
click at [564, 401] on button "Delete" at bounding box center [541, 391] width 125 height 20
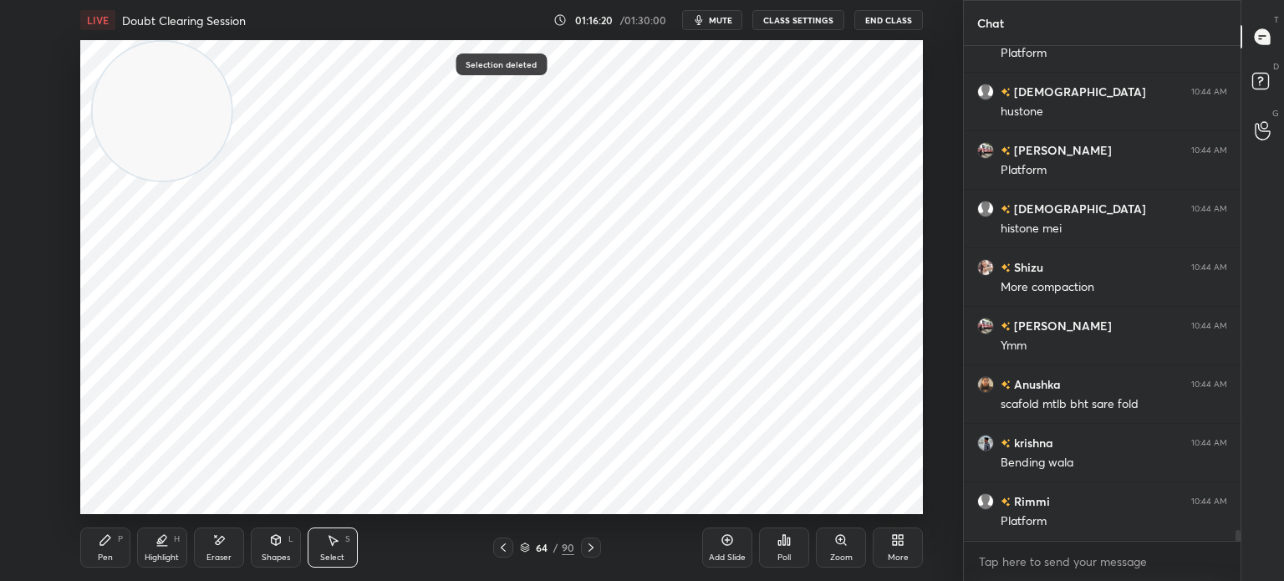
click at [100, 544] on icon at bounding box center [105, 540] width 10 height 10
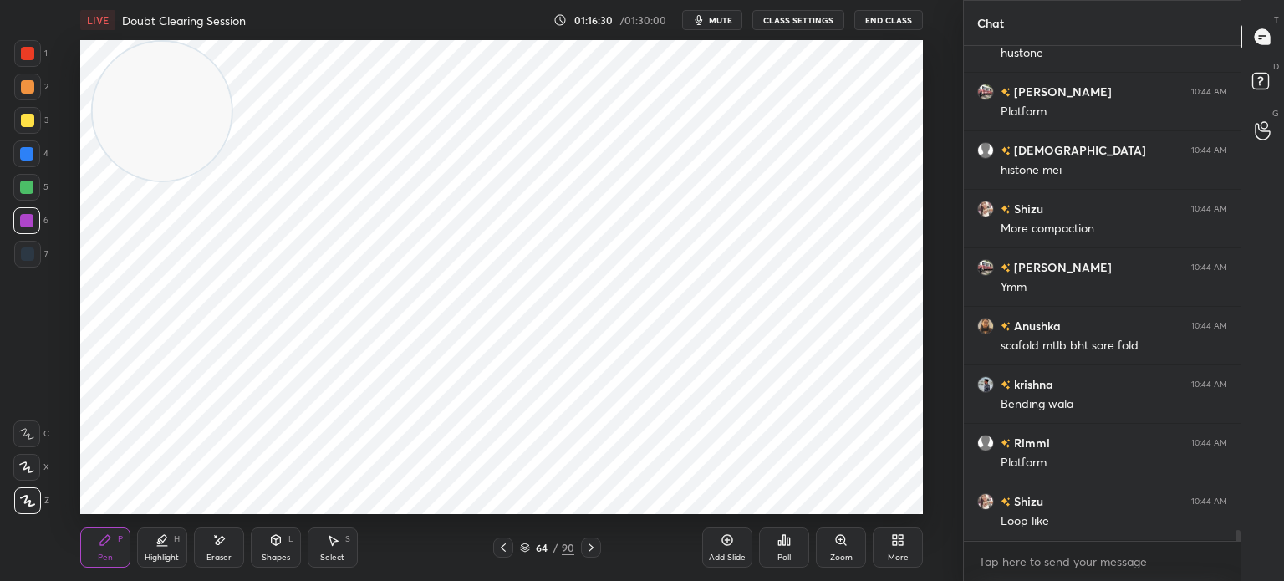
scroll to position [21468, 0]
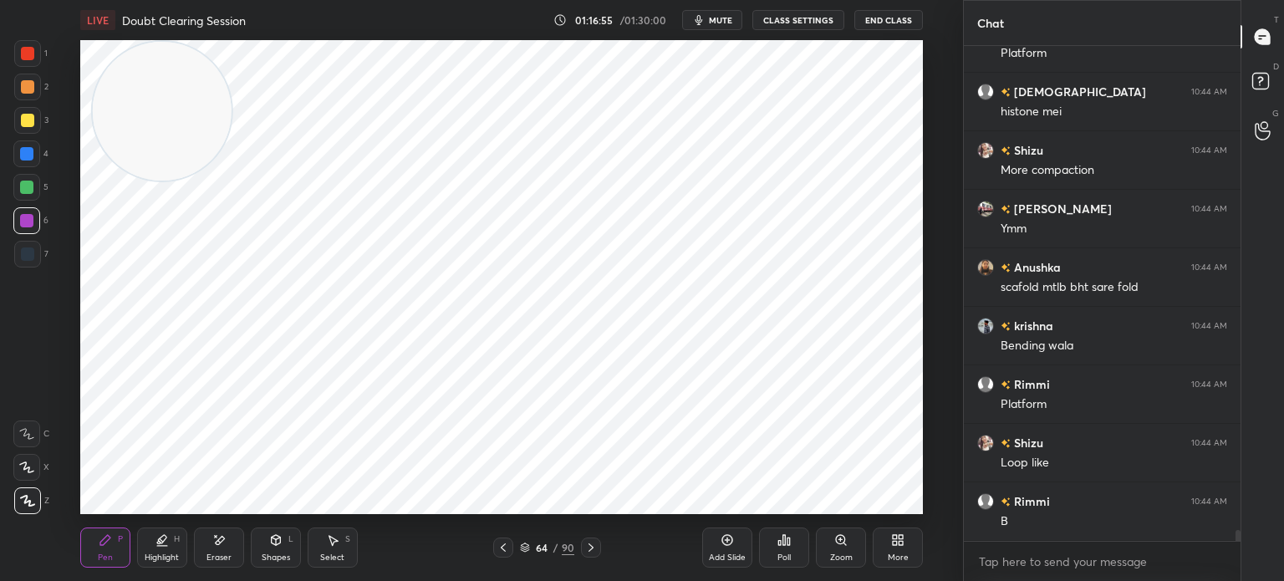
click at [30, 250] on div at bounding box center [27, 254] width 13 height 13
click at [23, 471] on icon at bounding box center [26, 468] width 15 height 12
click at [334, 544] on icon at bounding box center [333, 541] width 9 height 10
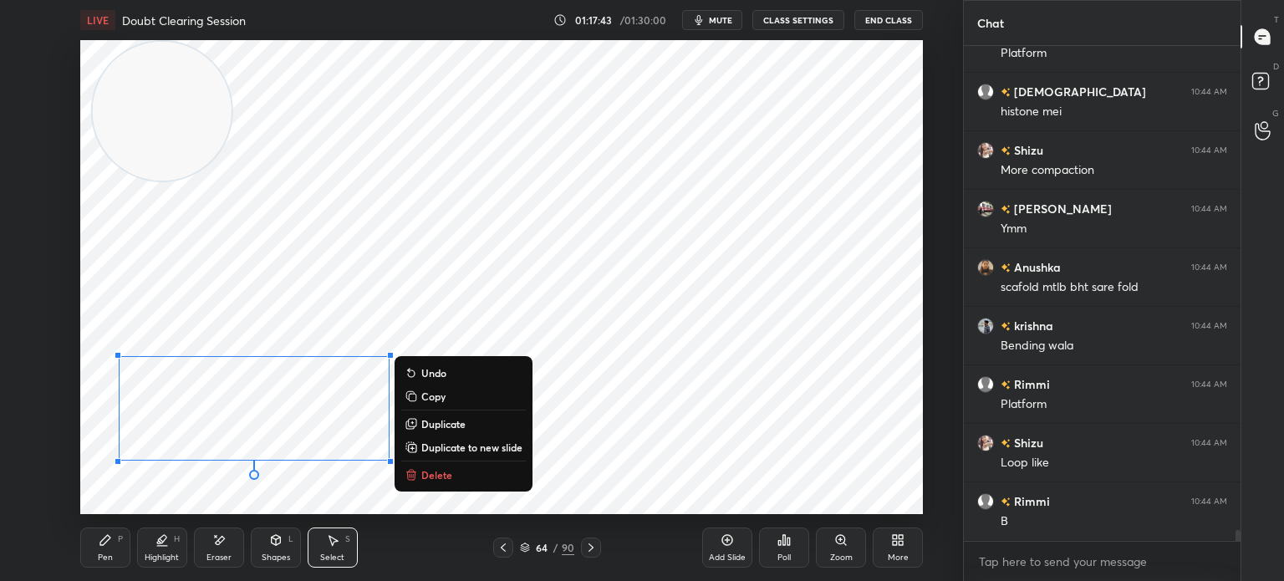
click at [447, 427] on p "Duplicate" at bounding box center [443, 423] width 44 height 13
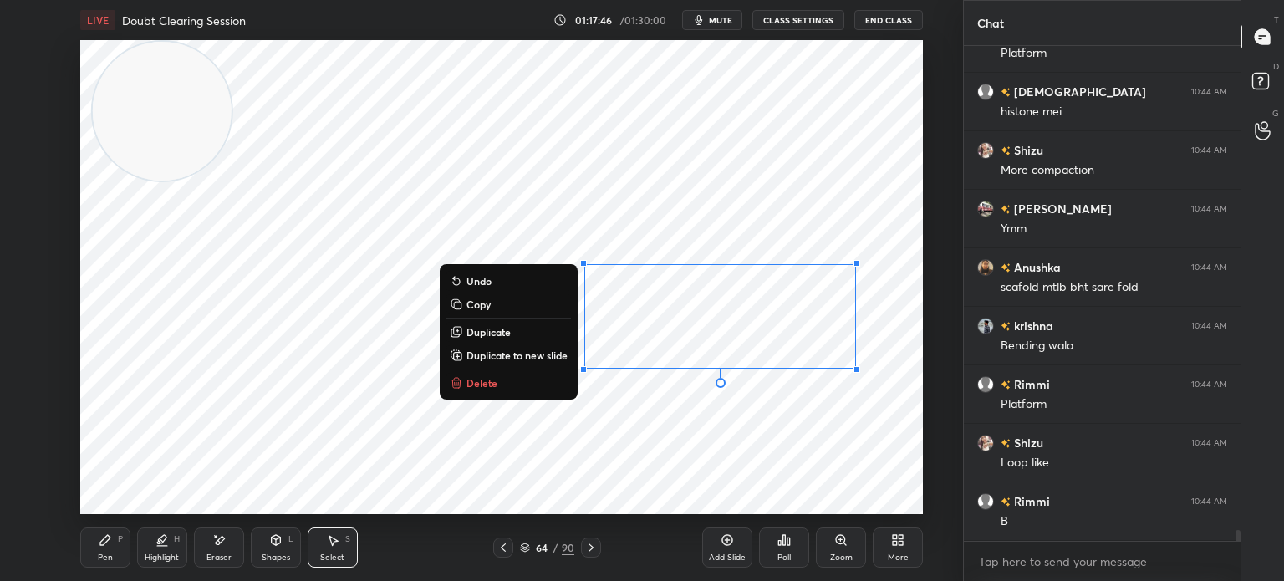
click at [110, 557] on div "Pen" at bounding box center [105, 558] width 15 height 8
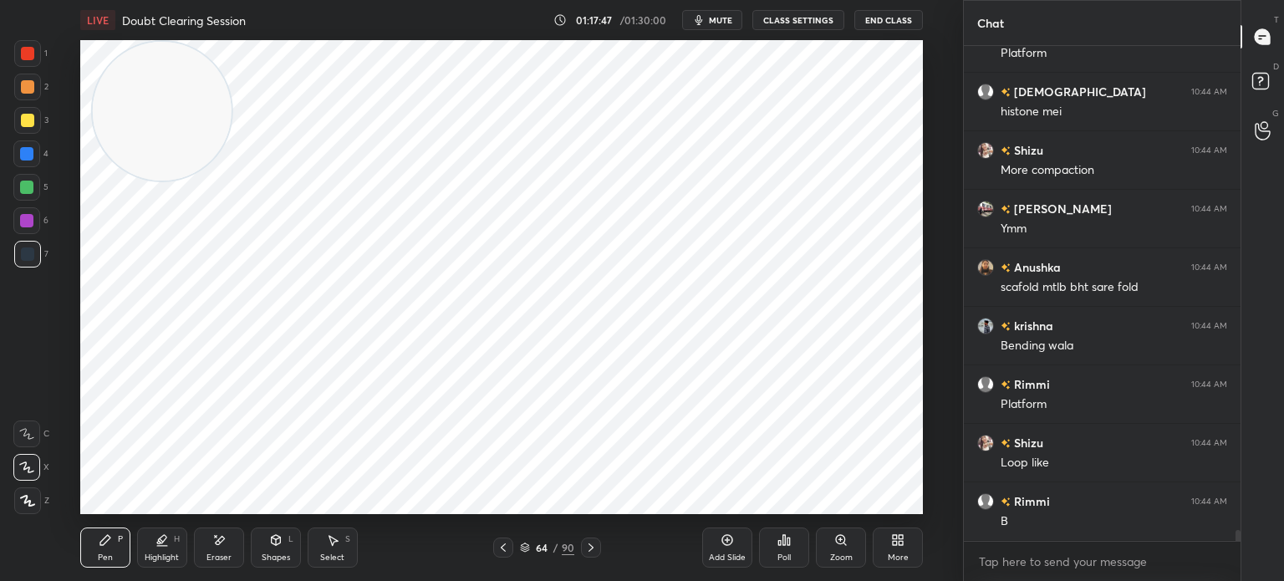
click at [33, 160] on div at bounding box center [26, 153] width 13 height 13
click at [29, 508] on div at bounding box center [27, 501] width 27 height 27
click at [726, 548] on div "Add Slide" at bounding box center [727, 548] width 50 height 40
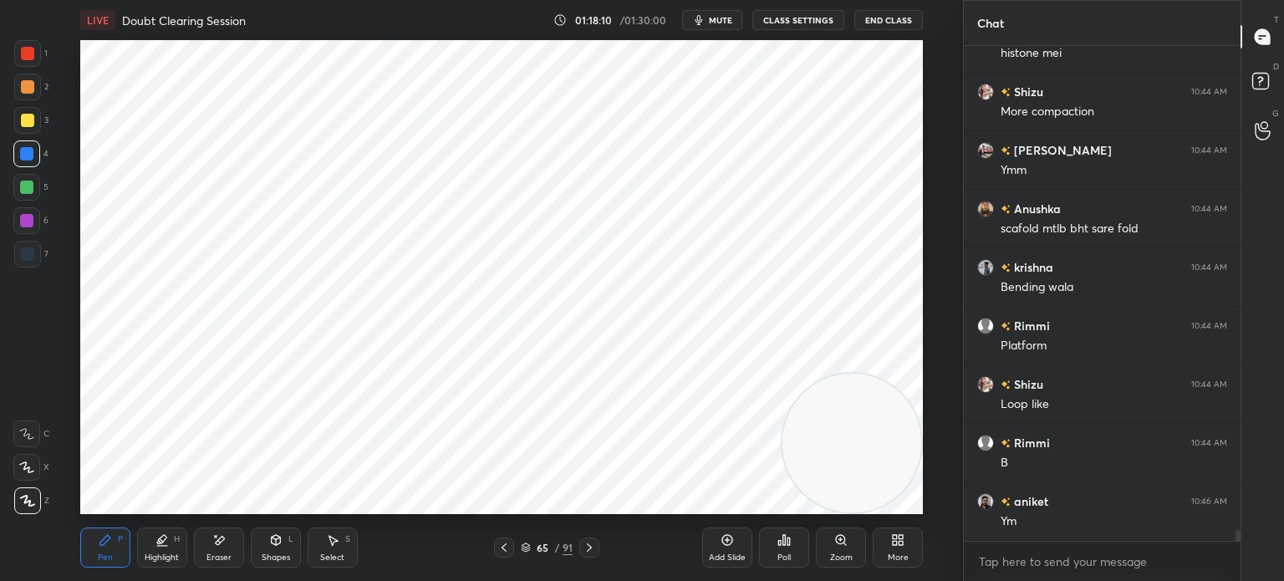
click at [36, 477] on div at bounding box center [26, 467] width 27 height 27
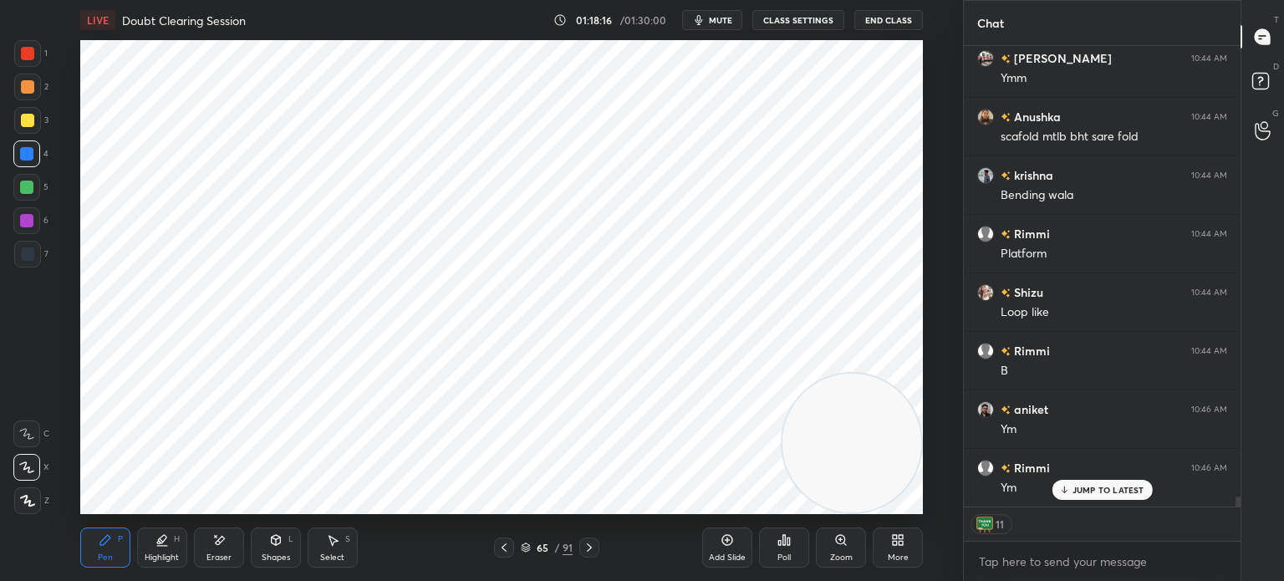
click at [35, 254] on div at bounding box center [27, 254] width 27 height 27
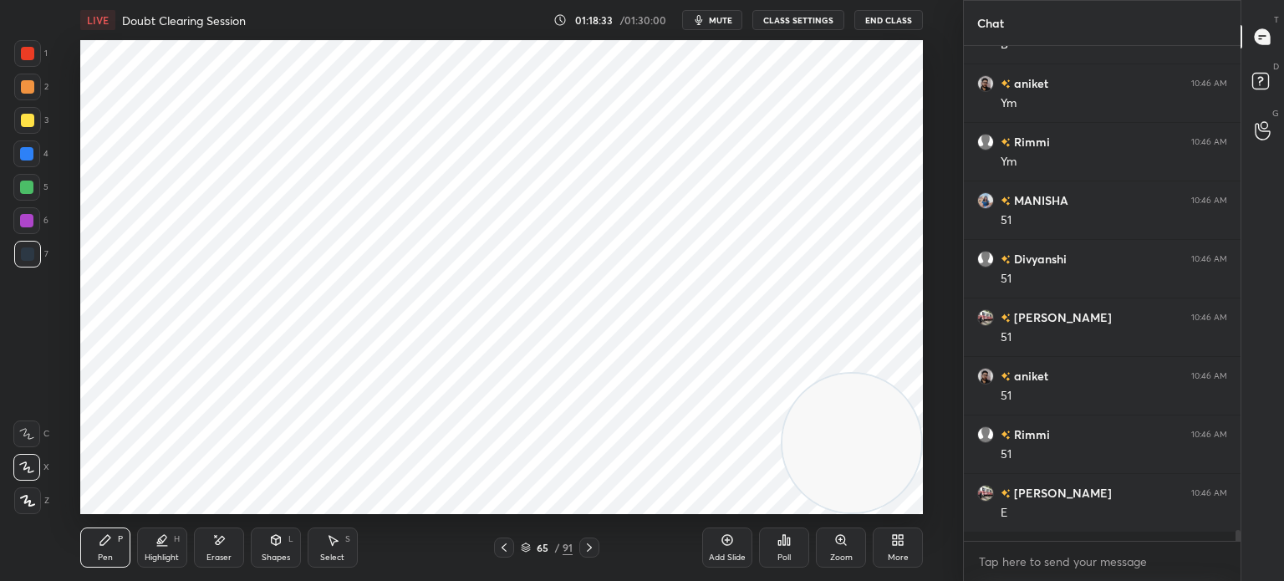
scroll to position [490, 272]
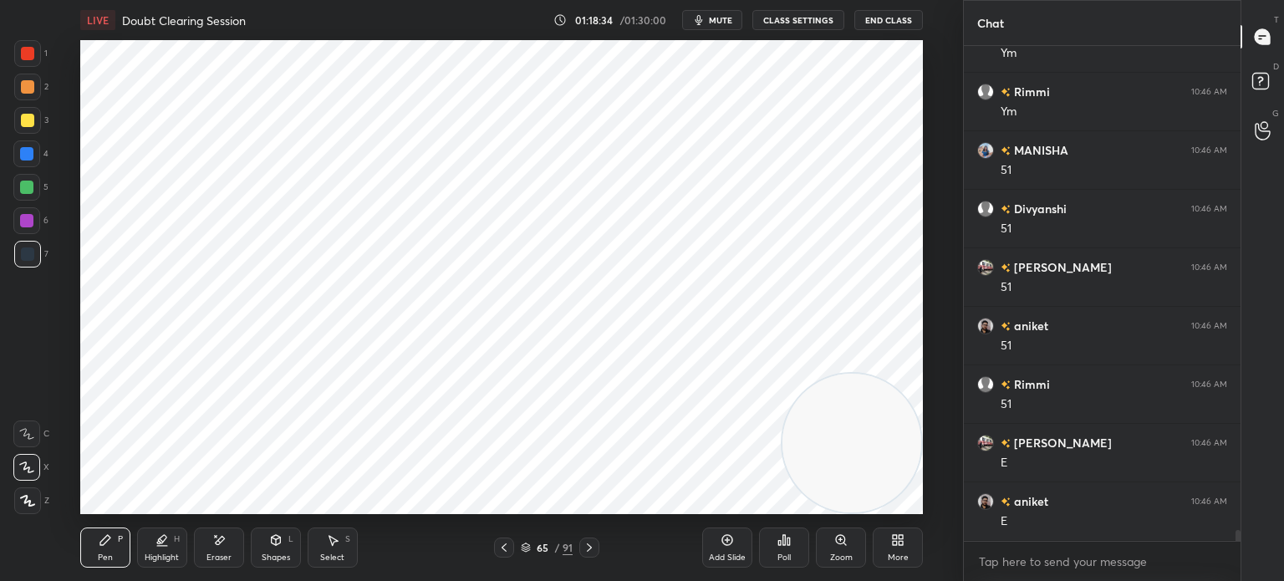
click at [28, 59] on div at bounding box center [27, 53] width 13 height 13
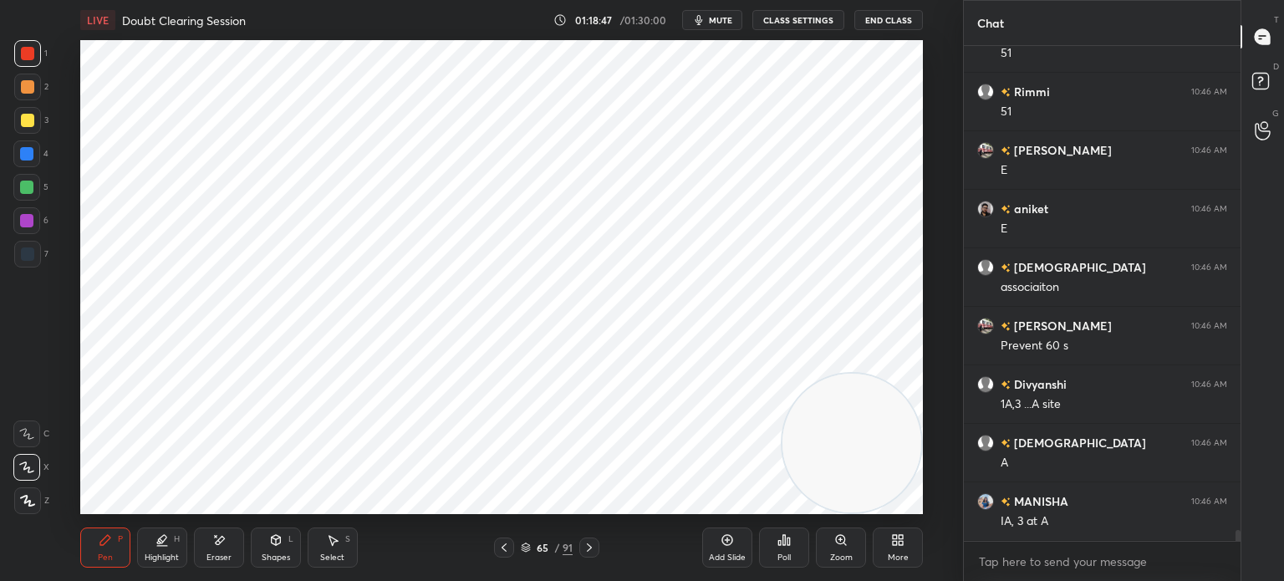
scroll to position [22346, 0]
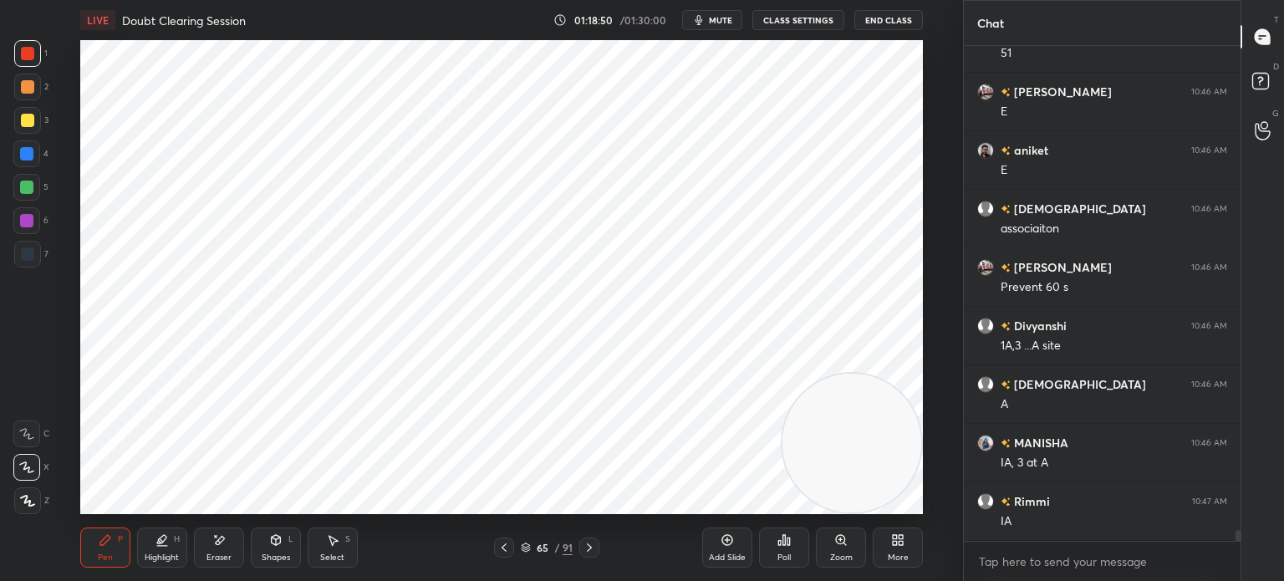
click at [28, 186] on div at bounding box center [26, 187] width 13 height 13
click at [25, 158] on div at bounding box center [26, 153] width 13 height 13
click at [27, 223] on div at bounding box center [26, 220] width 13 height 13
click at [17, 165] on div at bounding box center [26, 153] width 27 height 27
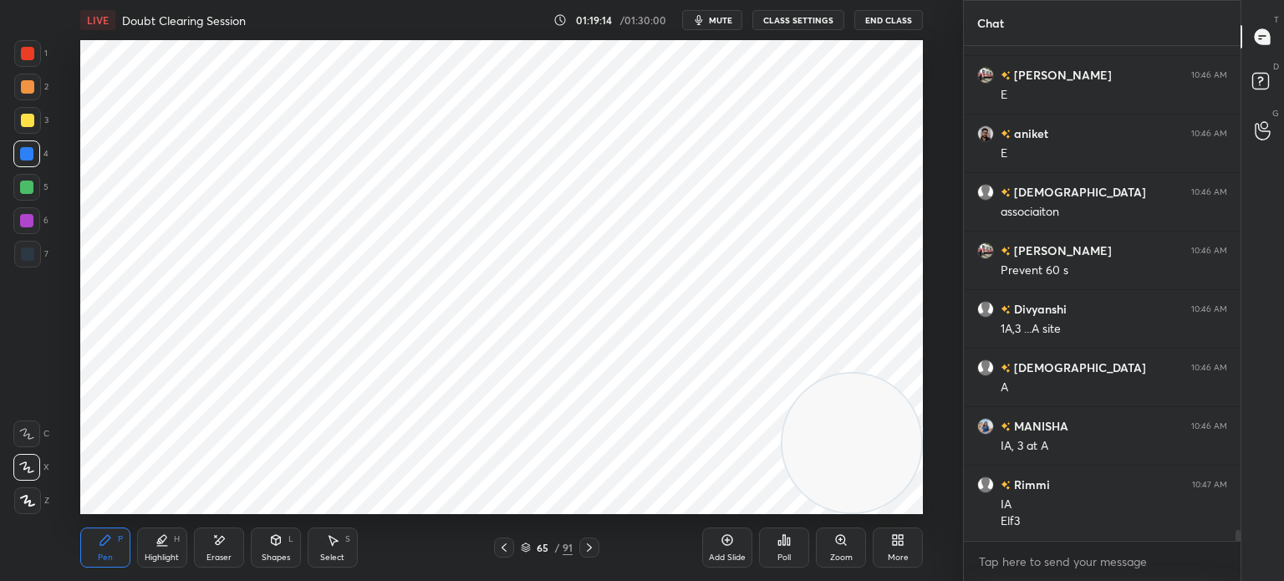
scroll to position [22421, 0]
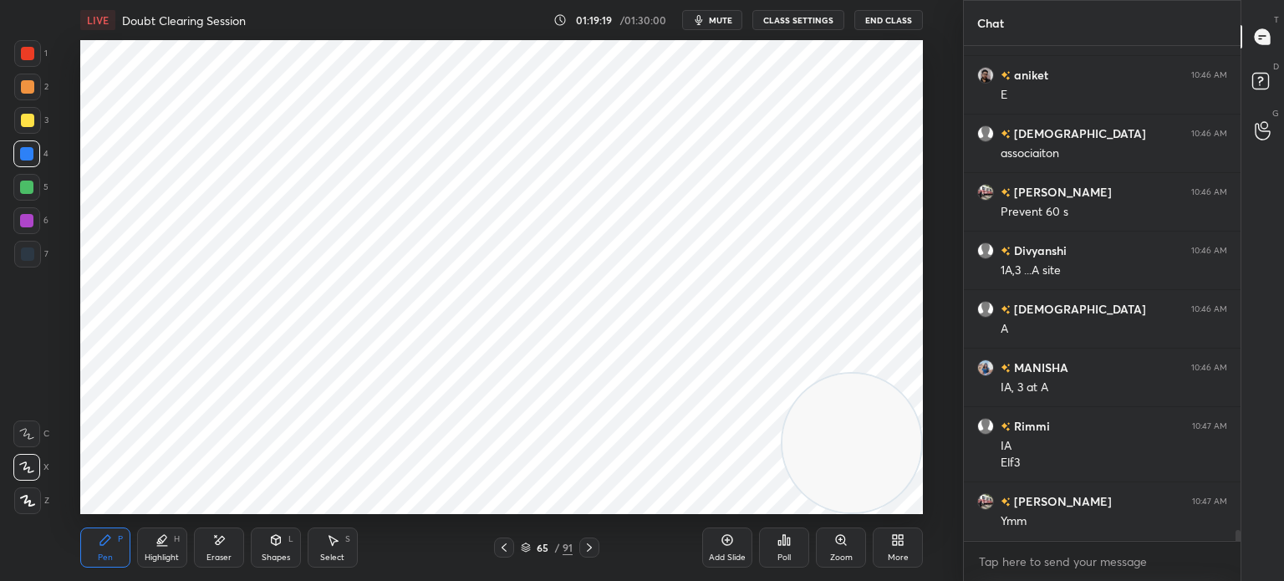
click at [330, 548] on div "Select S" at bounding box center [333, 548] width 50 height 40
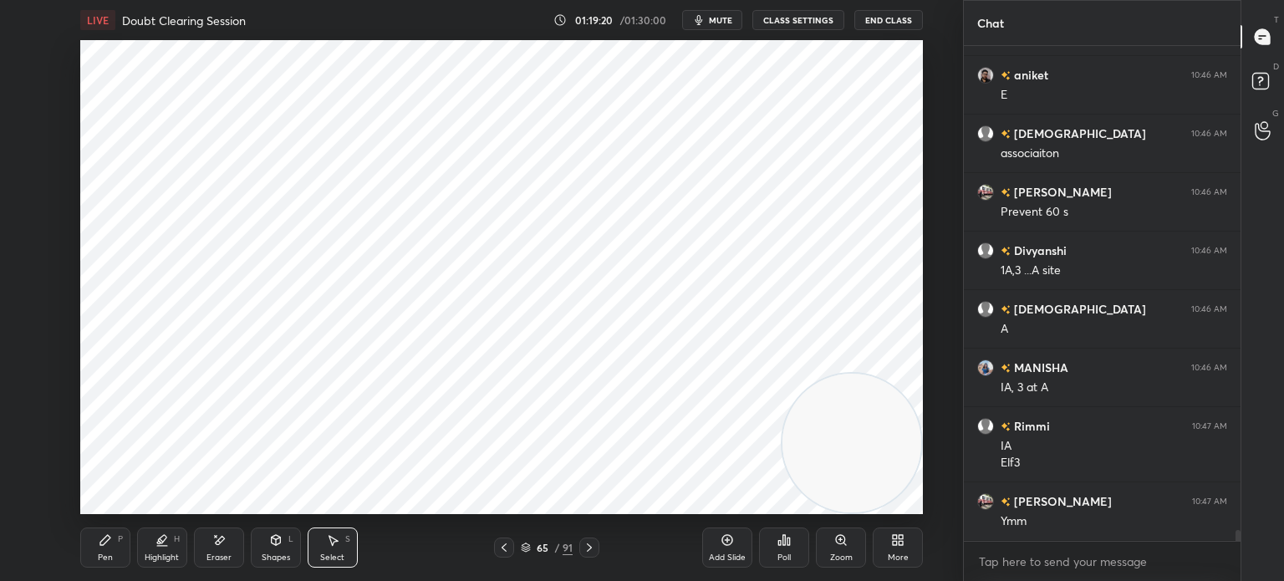
click at [268, 546] on div "Shapes L" at bounding box center [276, 548] width 50 height 40
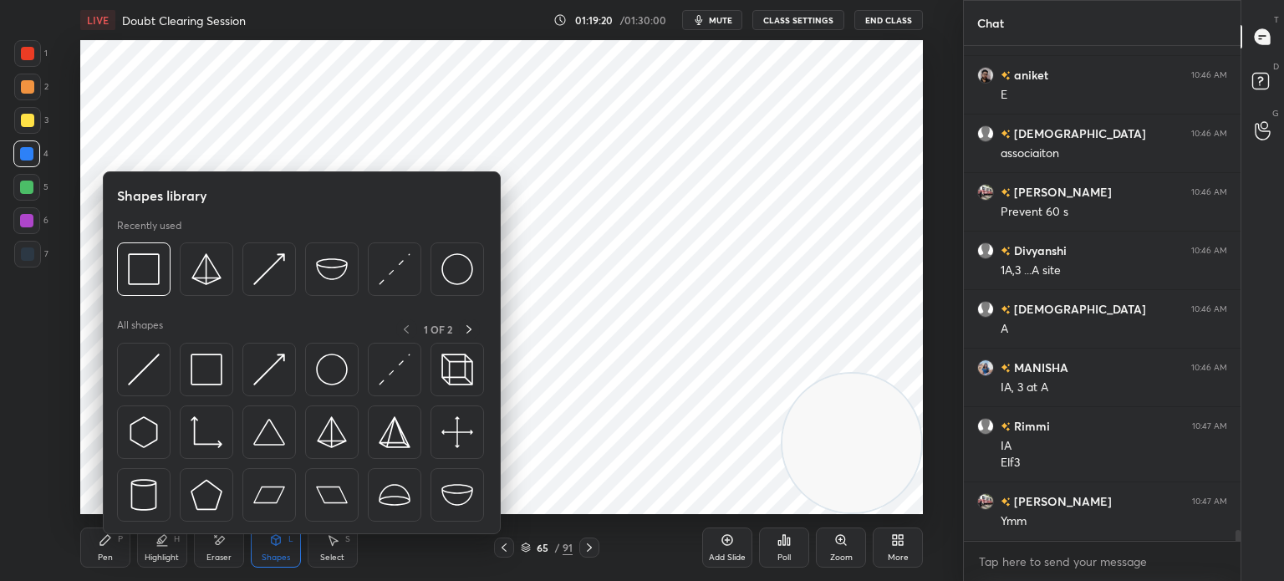
click at [197, 367] on img at bounding box center [207, 370] width 32 height 32
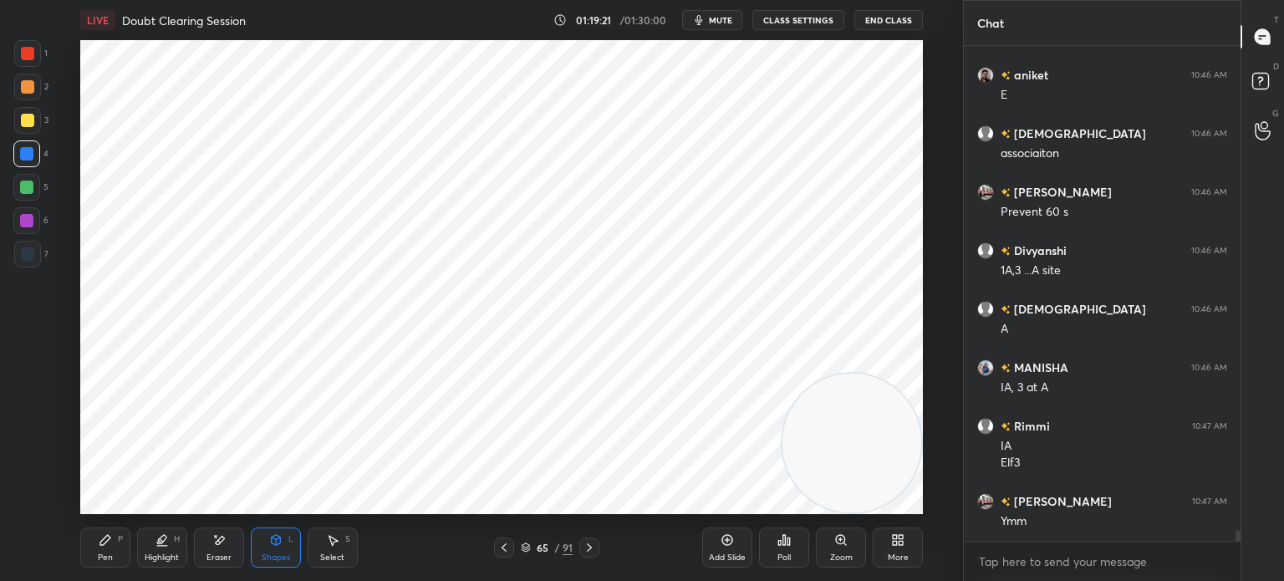
click at [23, 251] on div at bounding box center [27, 254] width 13 height 13
click at [115, 554] on div "Pen P" at bounding box center [105, 548] width 50 height 40
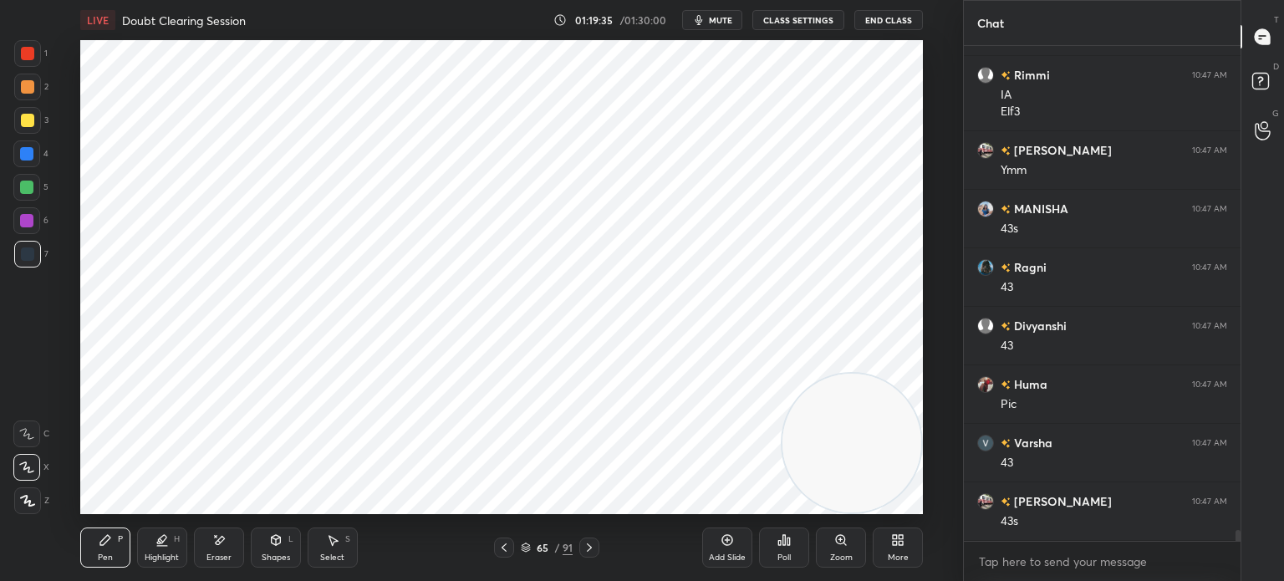
scroll to position [22831, 0]
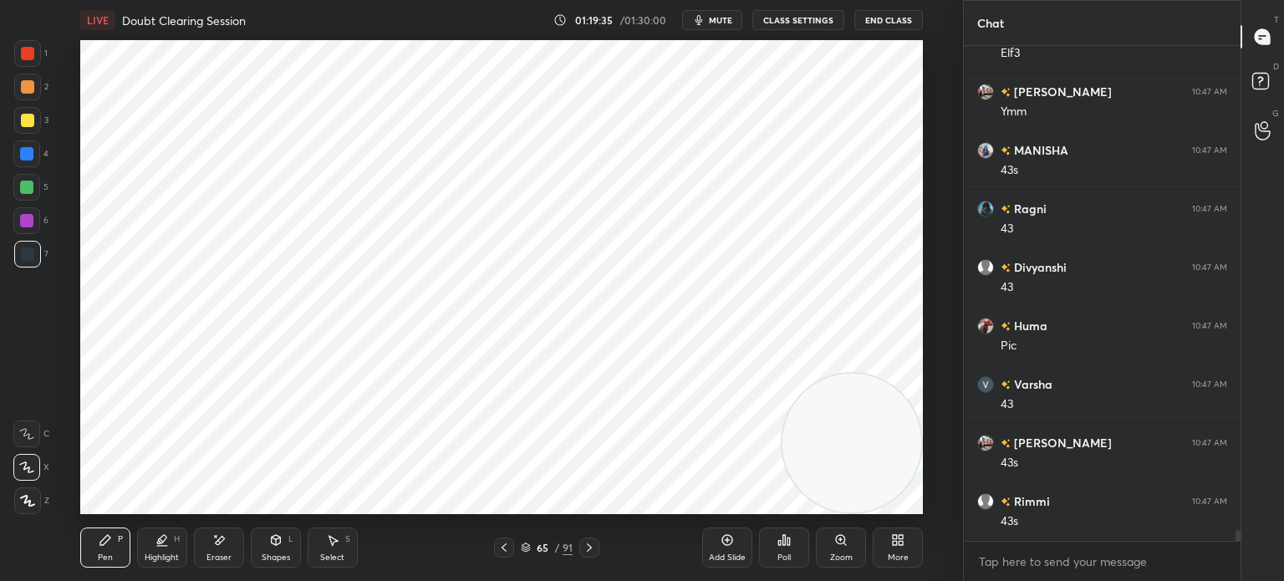
click at [345, 544] on div "S" at bounding box center [347, 539] width 5 height 8
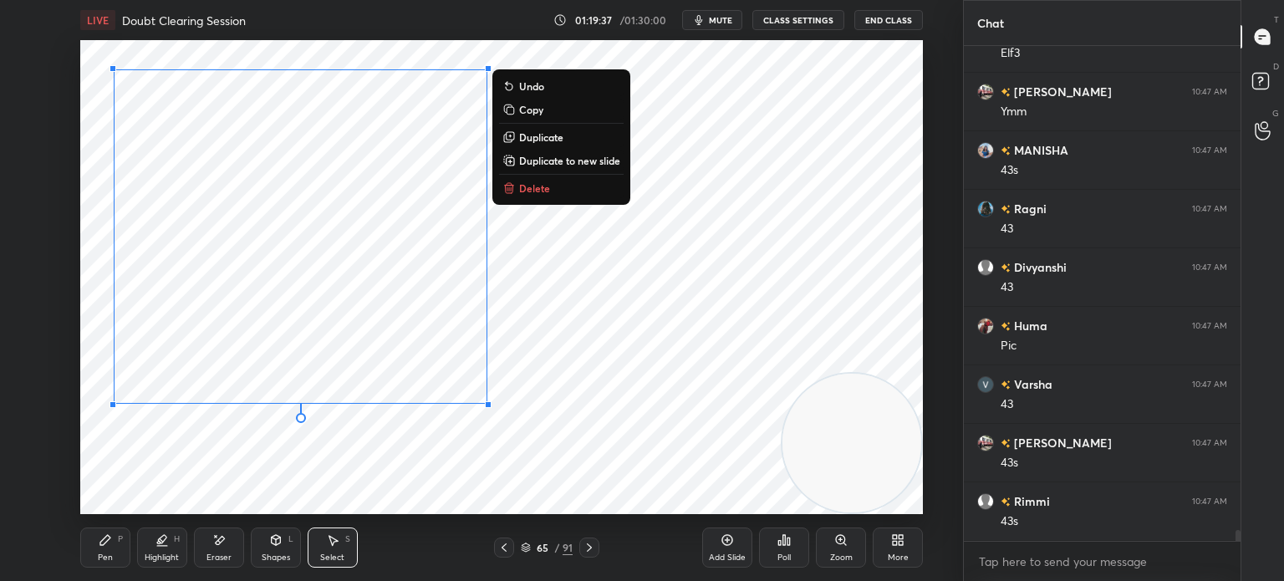
scroll to position [22889, 0]
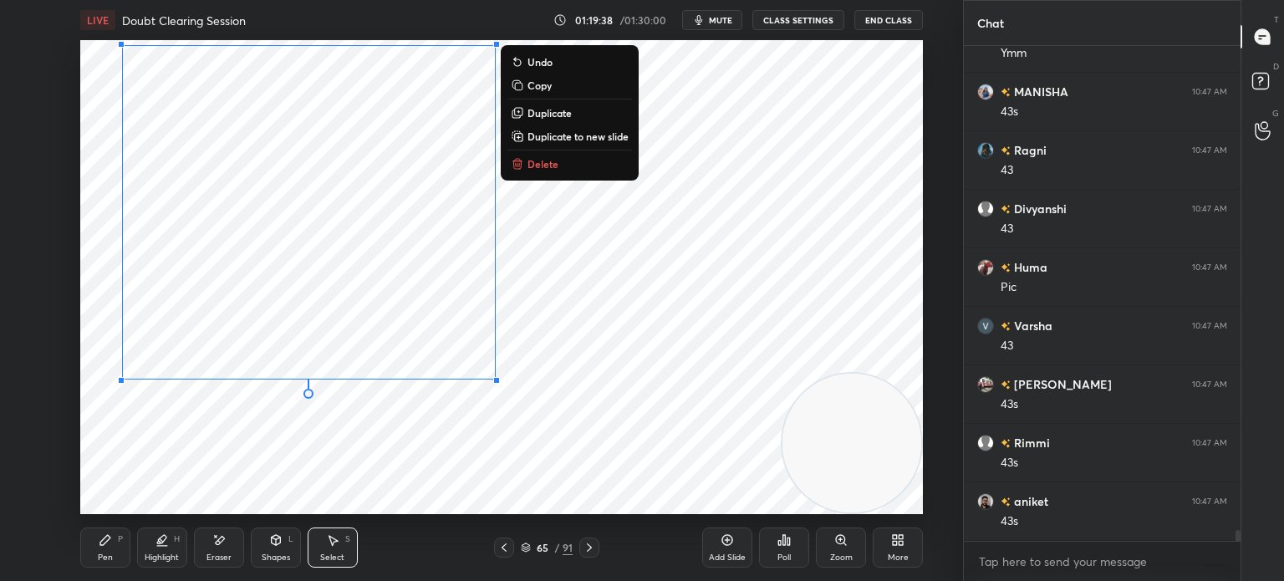
click at [258, 445] on div "0 ° Undo Copy Duplicate Duplicate to new slide Delete" at bounding box center [501, 277] width 843 height 474
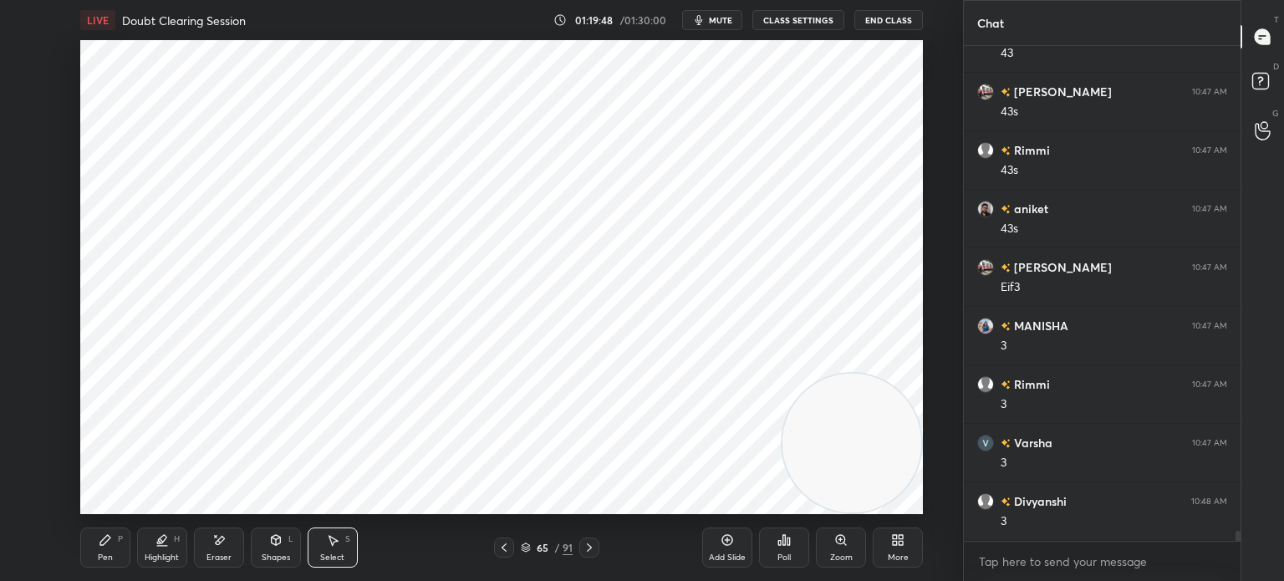
scroll to position [23240, 0]
click at [270, 556] on div "Shapes" at bounding box center [276, 558] width 28 height 8
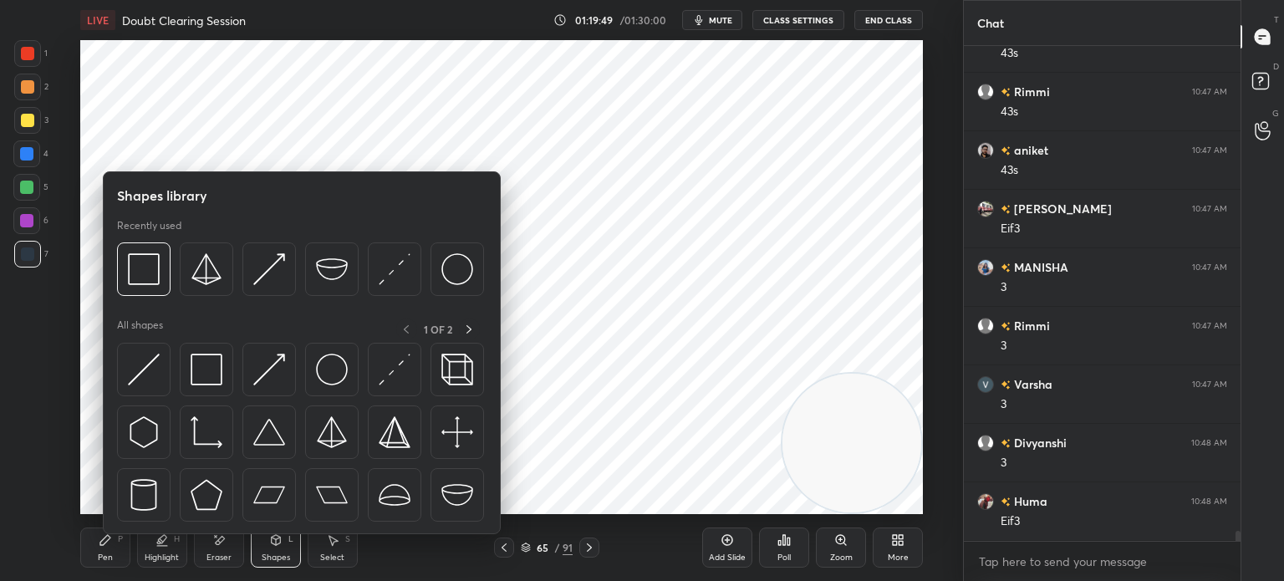
click at [216, 381] on img at bounding box center [207, 370] width 32 height 32
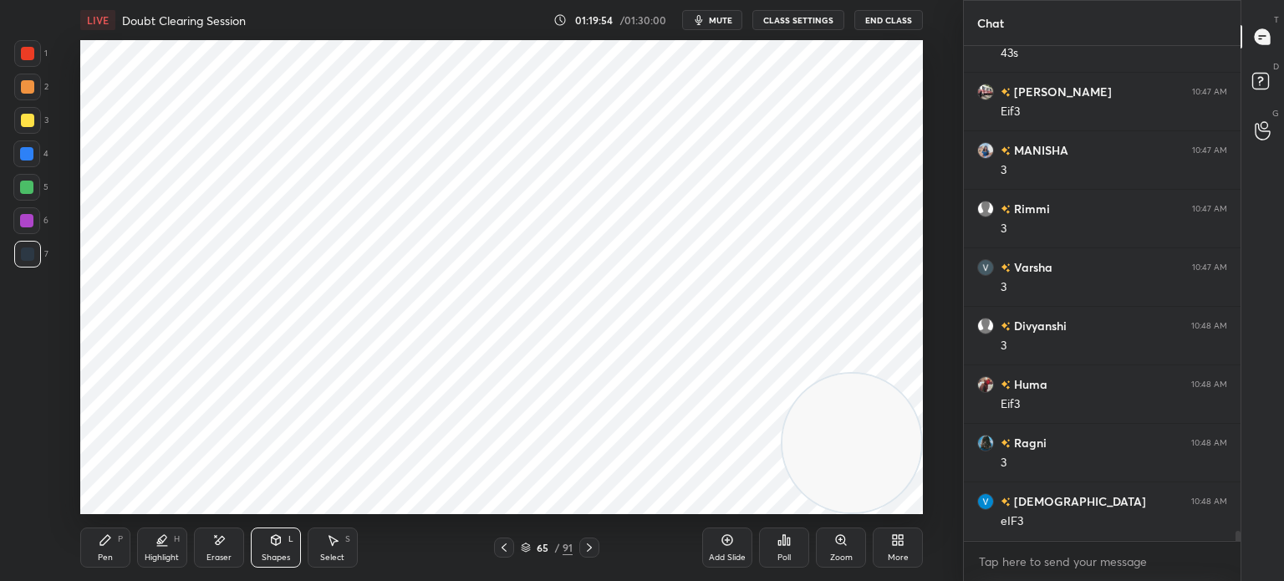
scroll to position [23416, 0]
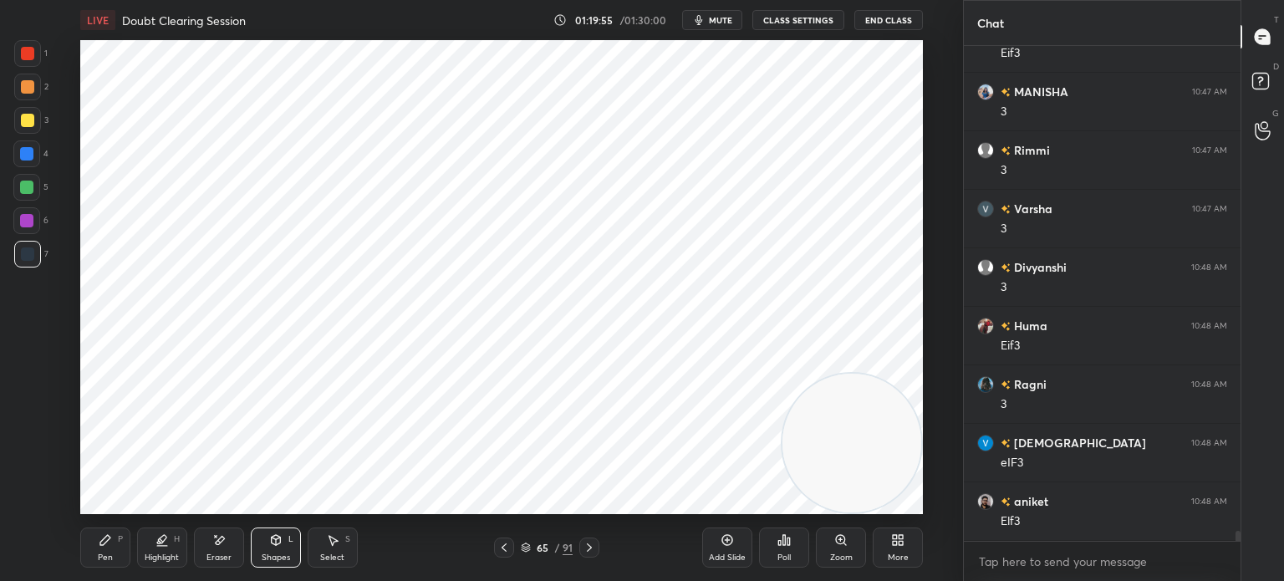
click at [114, 550] on div "Pen P" at bounding box center [105, 548] width 50 height 40
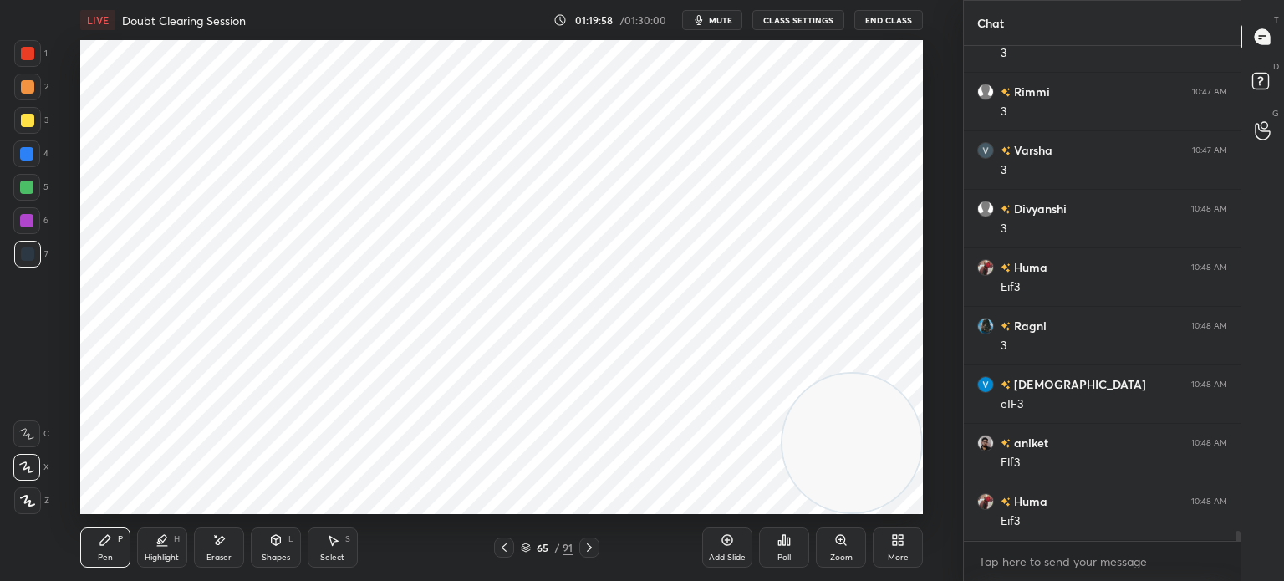
scroll to position [23533, 0]
click at [23, 60] on div at bounding box center [27, 53] width 27 height 27
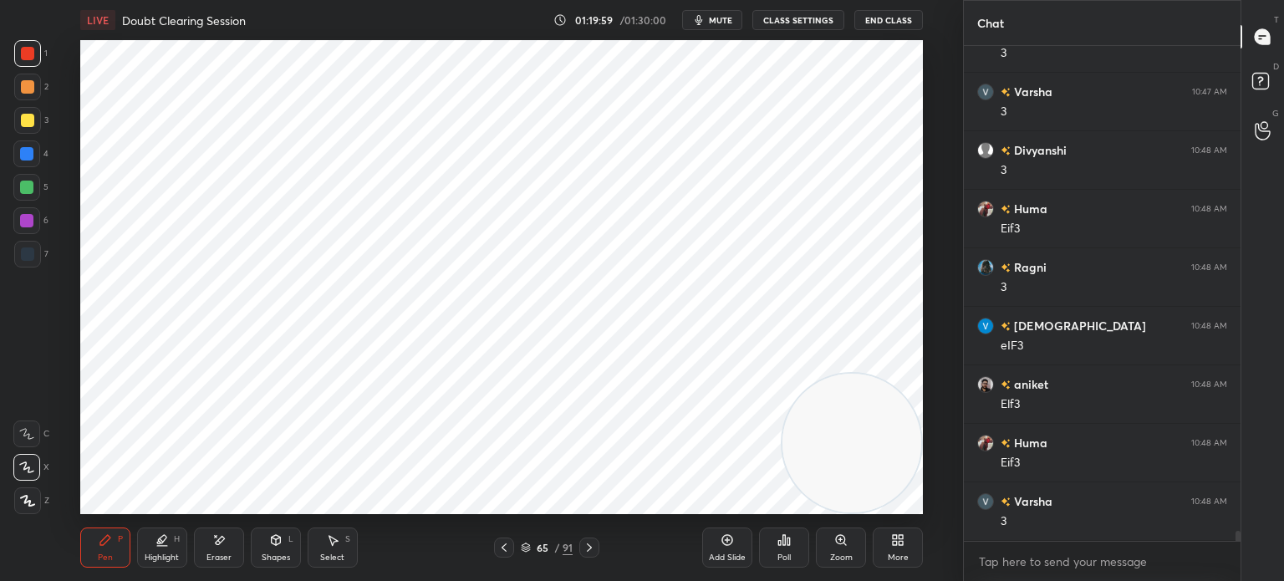
scroll to position [23592, 0]
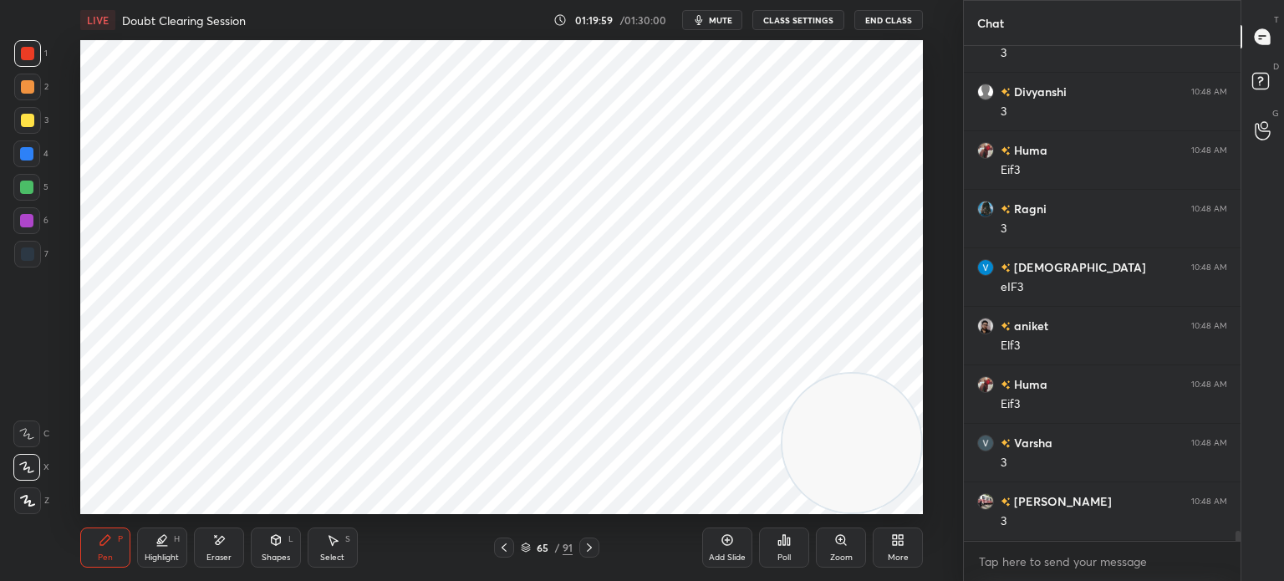
click at [35, 497] on div at bounding box center [27, 501] width 27 height 27
click at [27, 261] on div at bounding box center [27, 254] width 27 height 27
click at [34, 236] on div "6" at bounding box center [30, 223] width 35 height 33
click at [22, 477] on div at bounding box center [26, 467] width 27 height 27
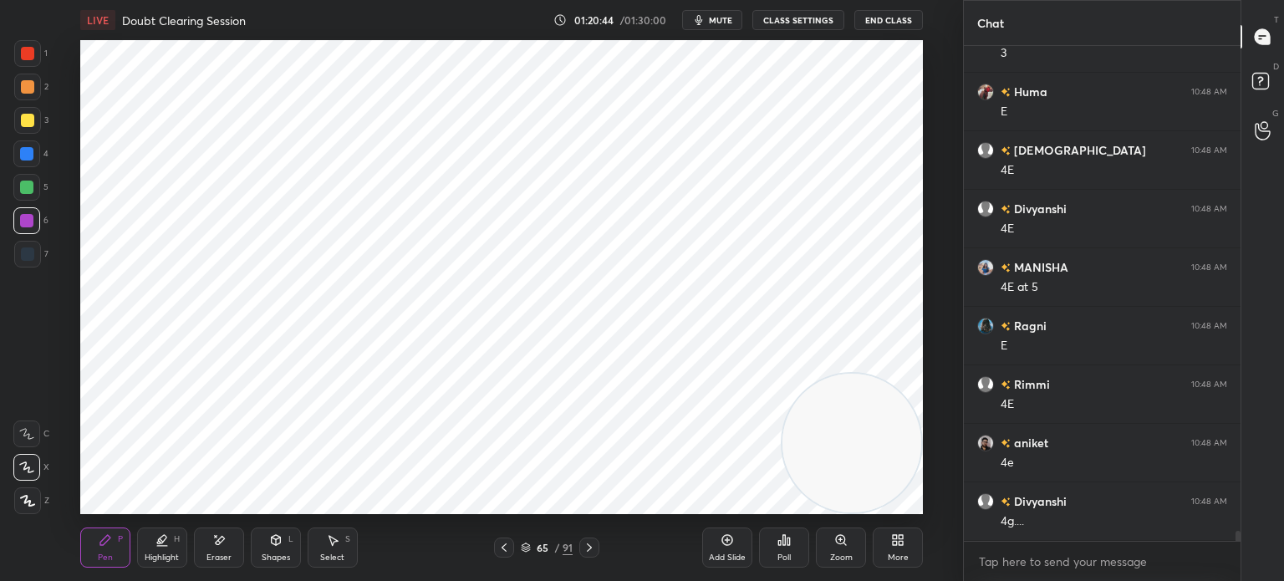
scroll to position [24118, 0]
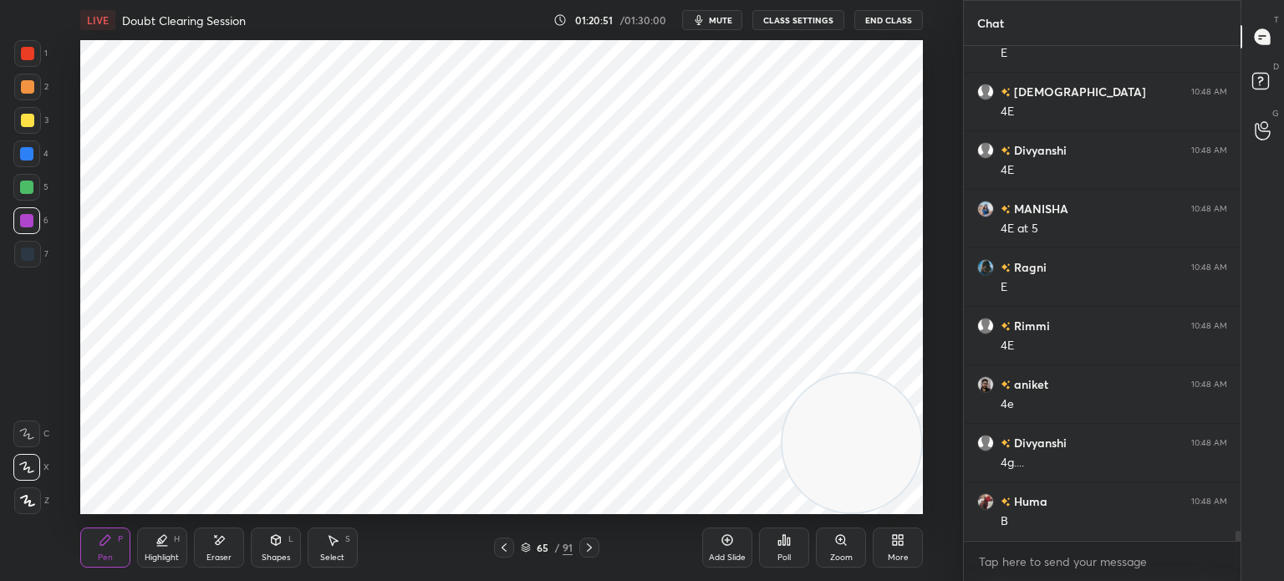
click at [38, 157] on div at bounding box center [26, 153] width 27 height 27
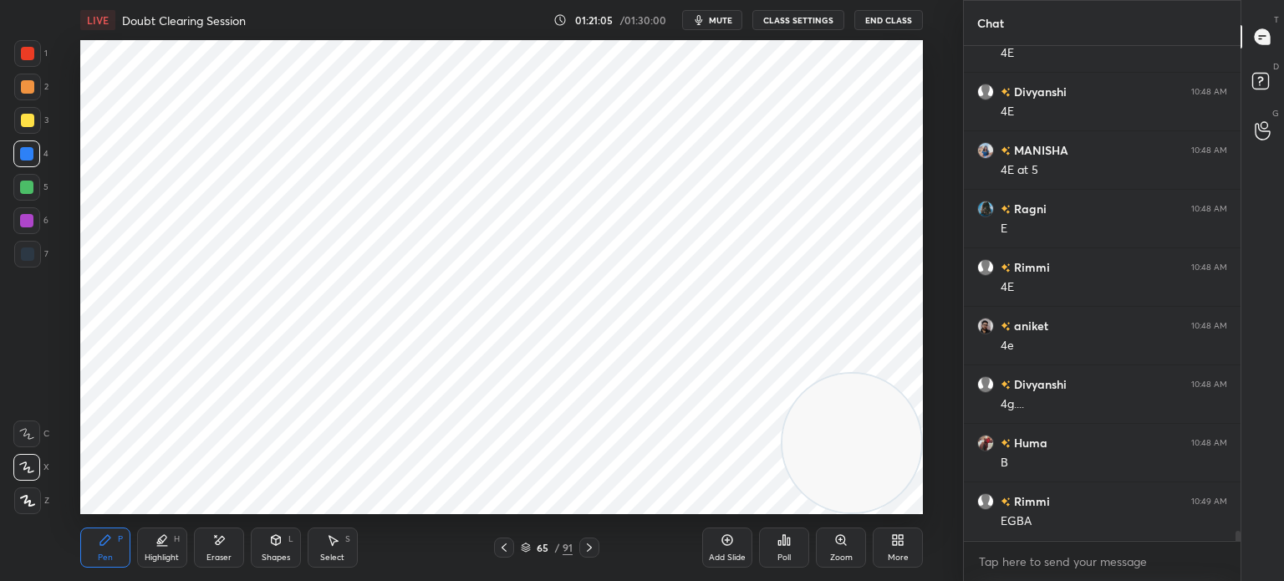
scroll to position [24235, 0]
click at [28, 59] on div at bounding box center [27, 53] width 13 height 13
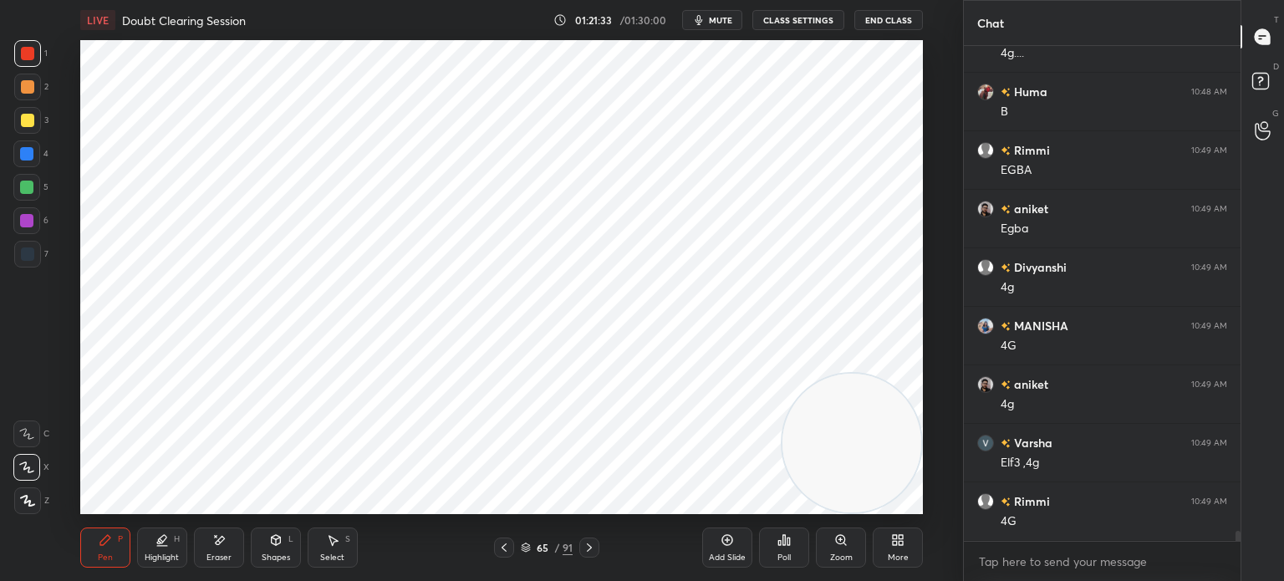
click at [336, 554] on div "Select" at bounding box center [332, 558] width 24 height 8
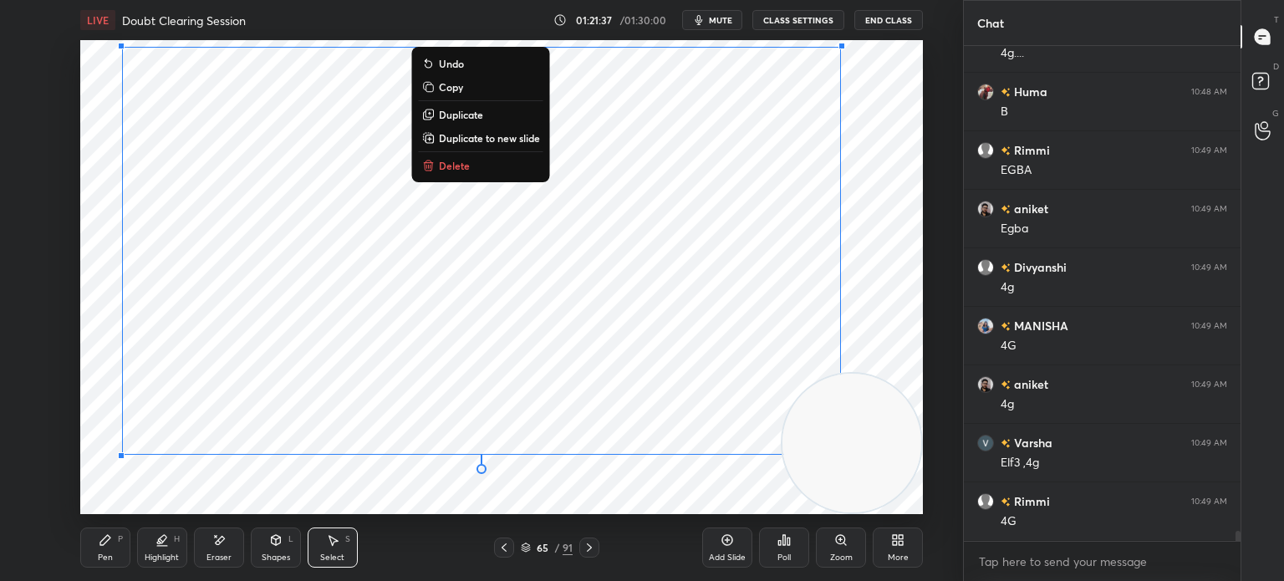
click at [188, 475] on div "0 ° Undo Copy Duplicate Duplicate to new slide Delete" at bounding box center [501, 277] width 843 height 474
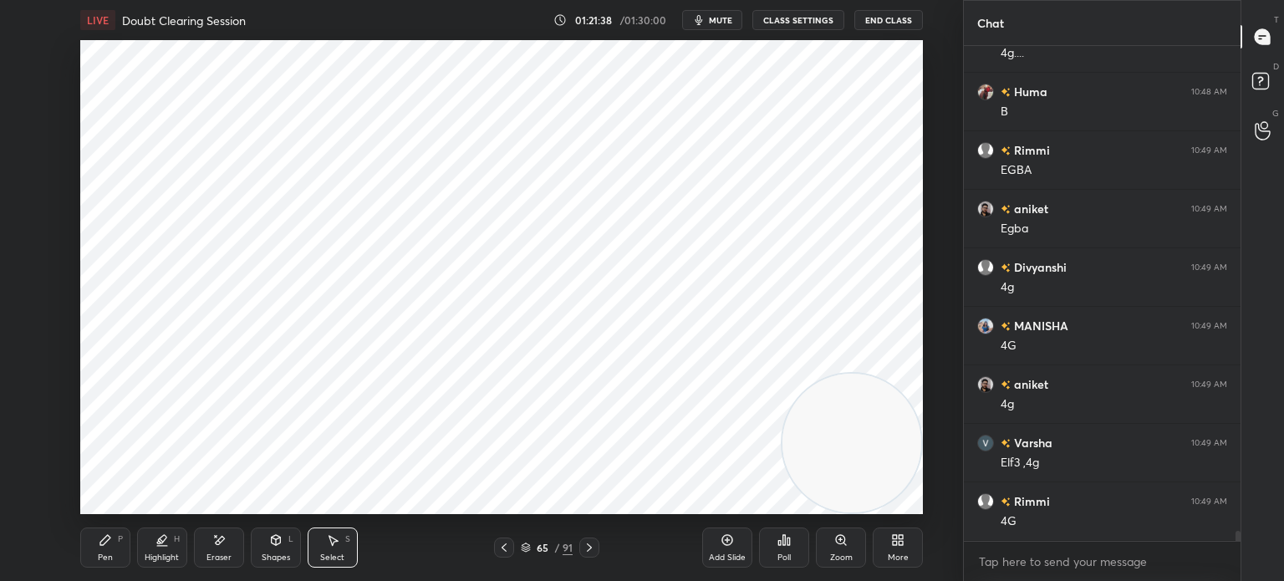
click at [113, 548] on div "Pen P" at bounding box center [105, 548] width 50 height 40
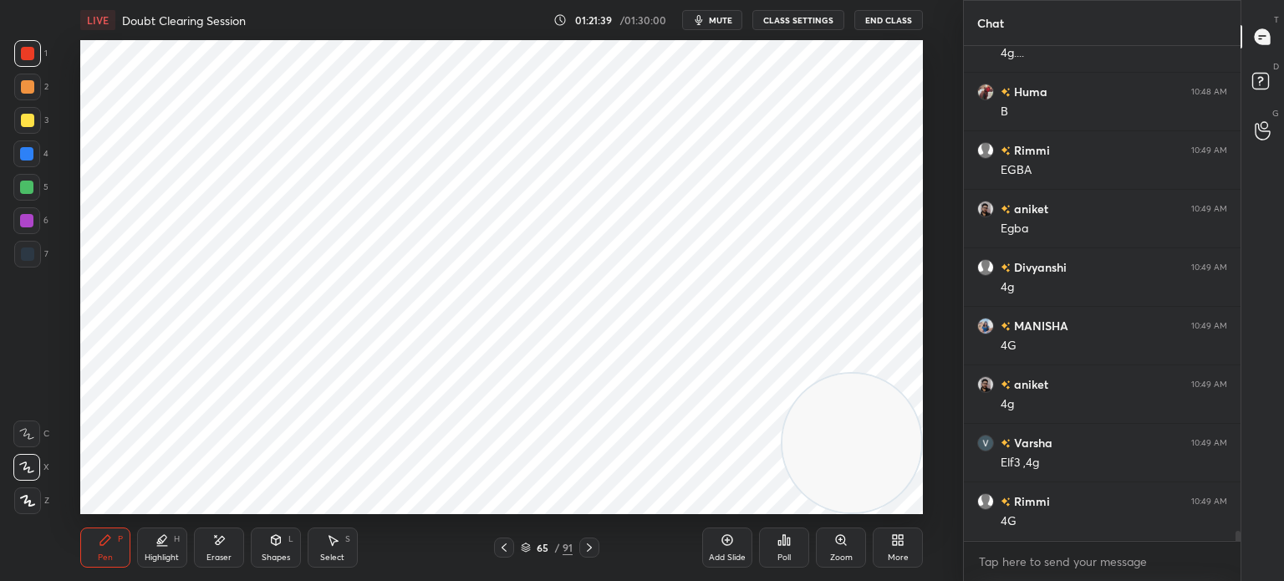
click at [33, 258] on div at bounding box center [27, 254] width 27 height 27
click at [272, 560] on div "Shapes" at bounding box center [276, 558] width 28 height 8
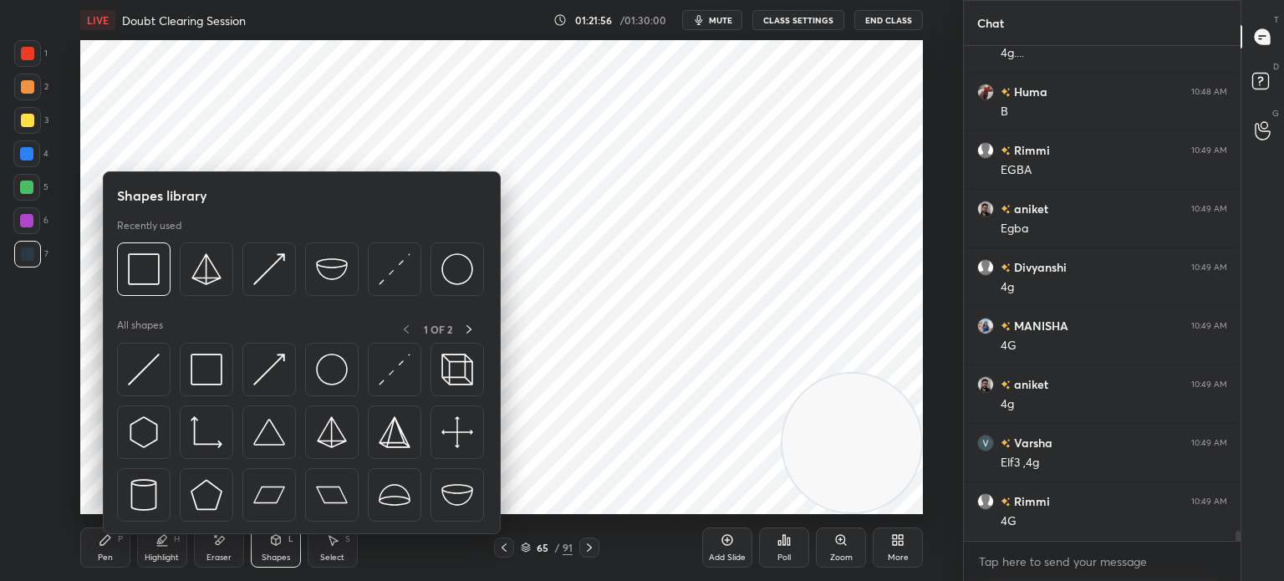
click at [198, 369] on img at bounding box center [207, 370] width 32 height 32
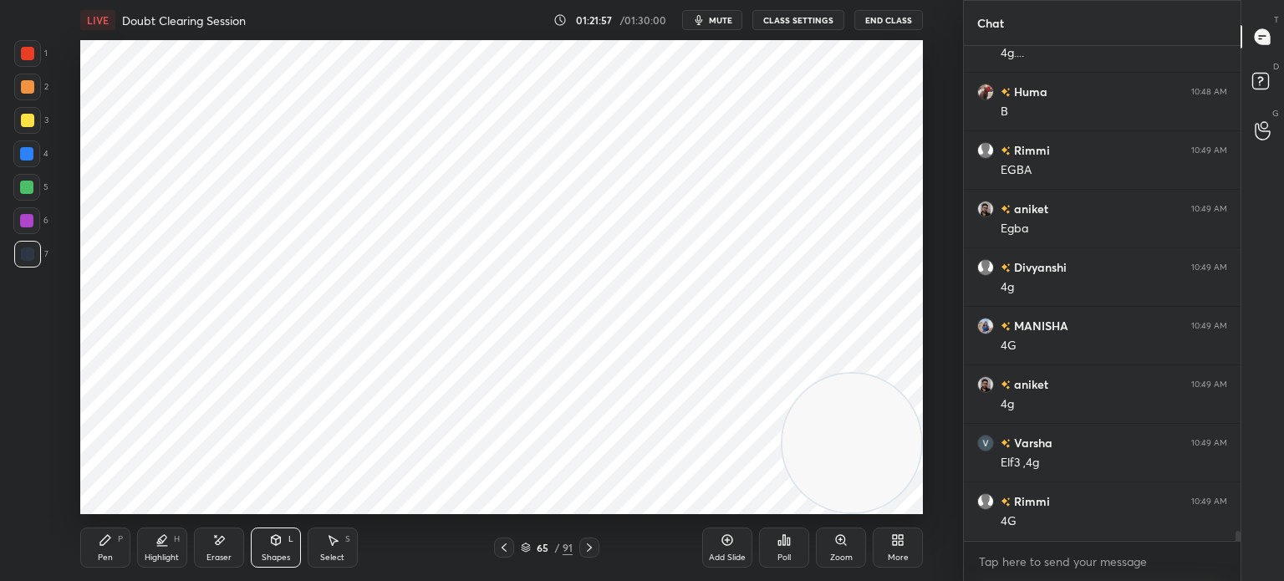
click at [30, 149] on div at bounding box center [26, 153] width 13 height 13
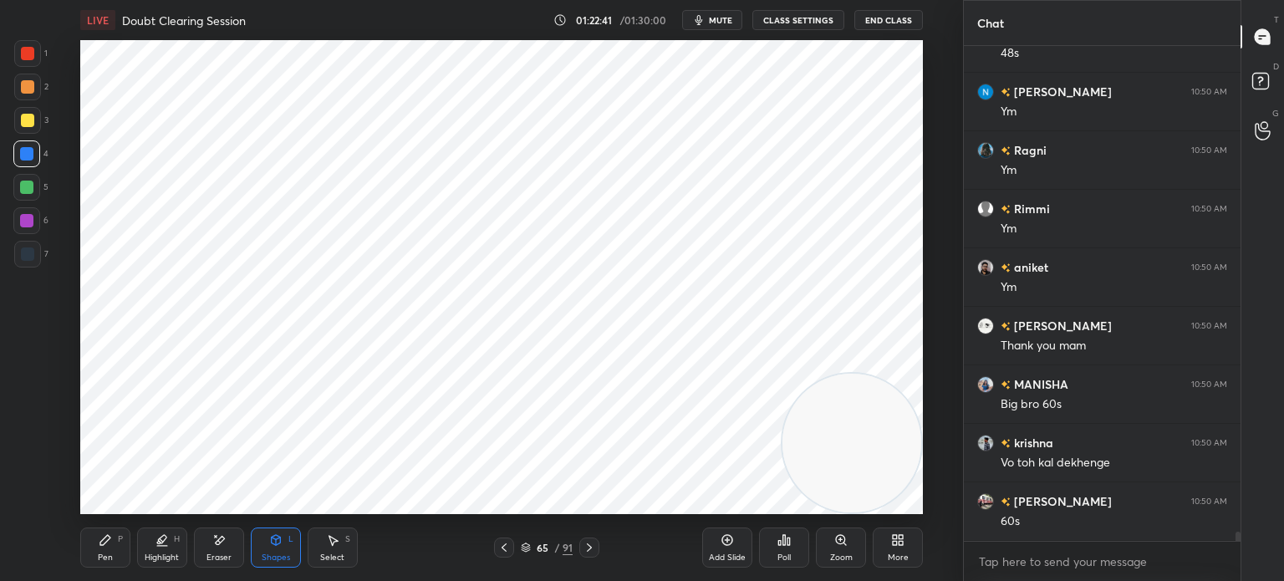
scroll to position [25172, 0]
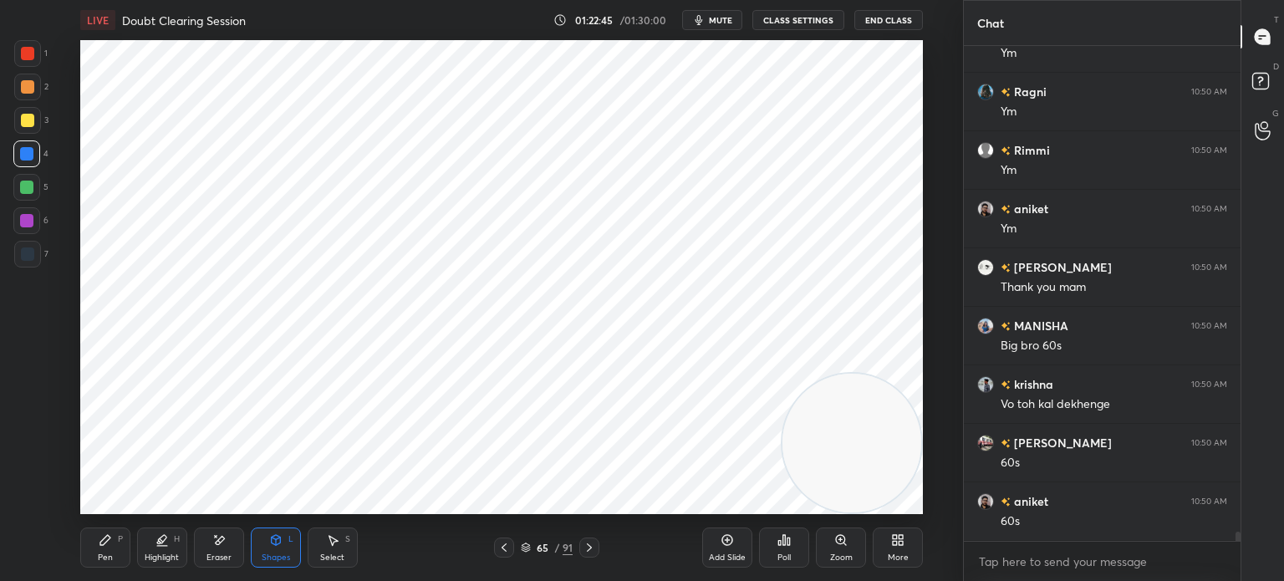
click at [521, 541] on div "65 / 91" at bounding box center [547, 547] width 52 height 15
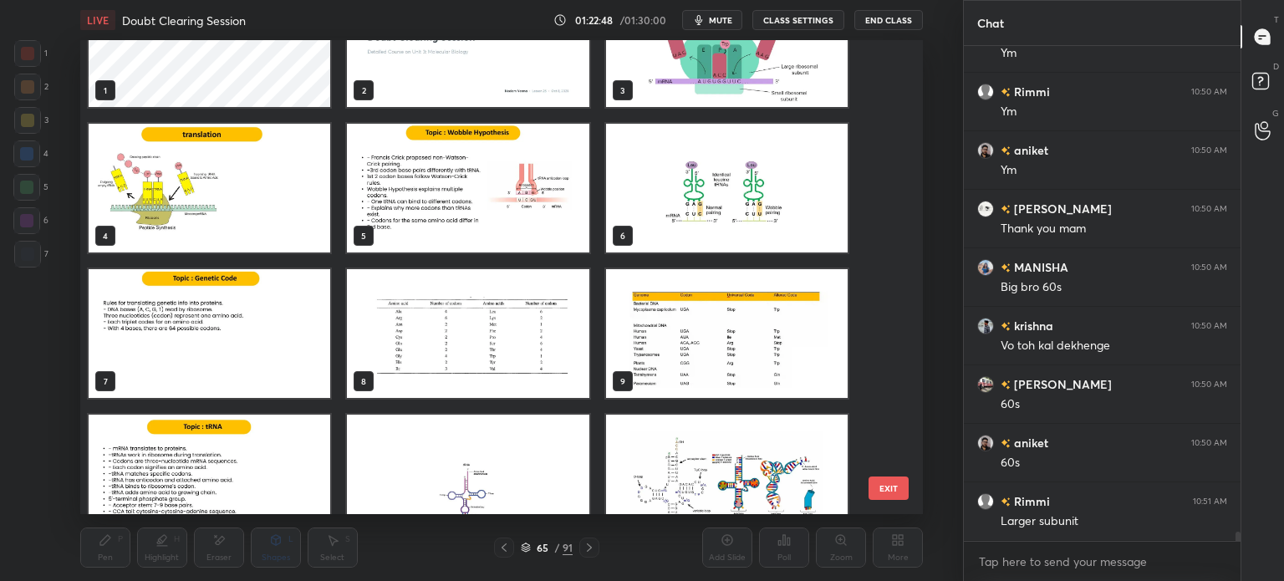
scroll to position [0, 0]
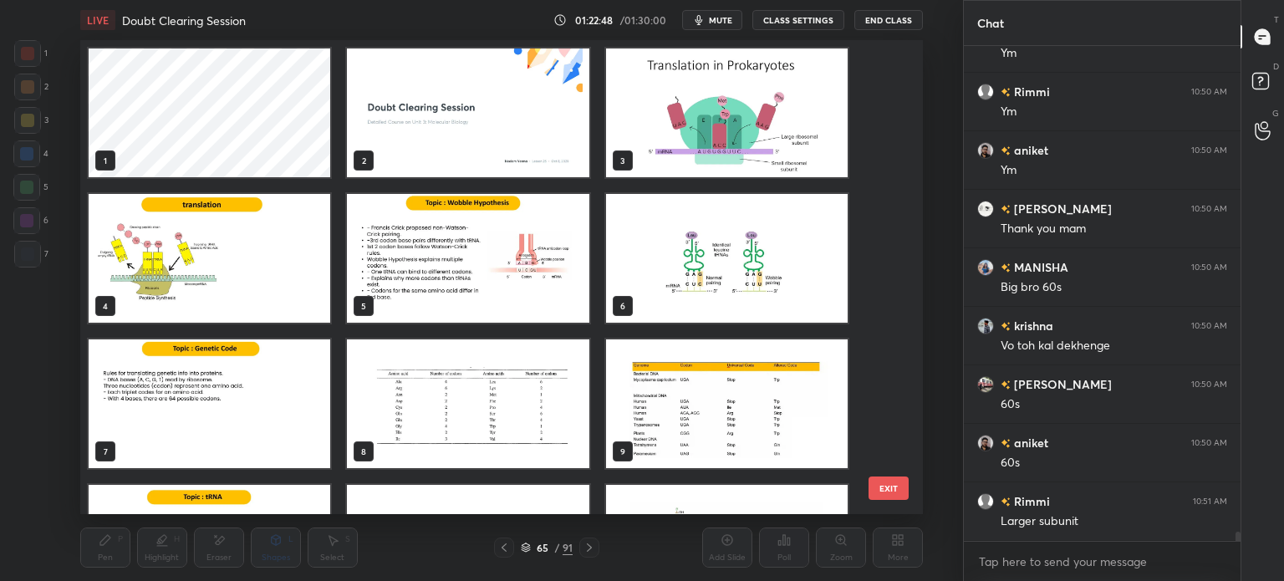
click at [485, 106] on img "grid" at bounding box center [468, 113] width 242 height 129
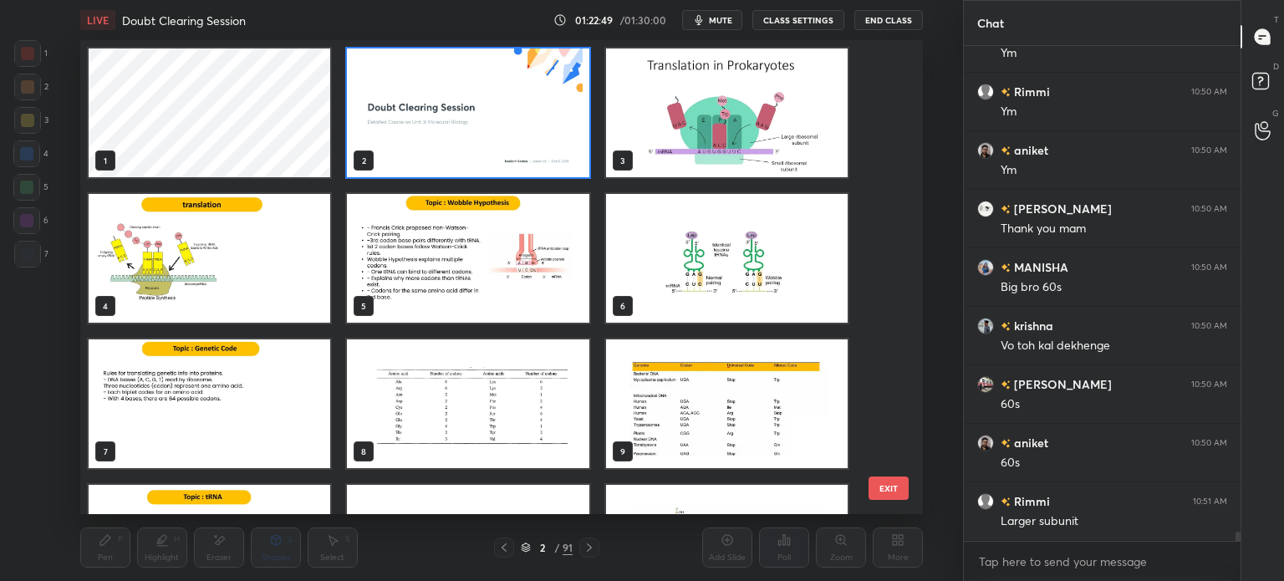
click at [481, 111] on img "grid" at bounding box center [468, 113] width 242 height 129
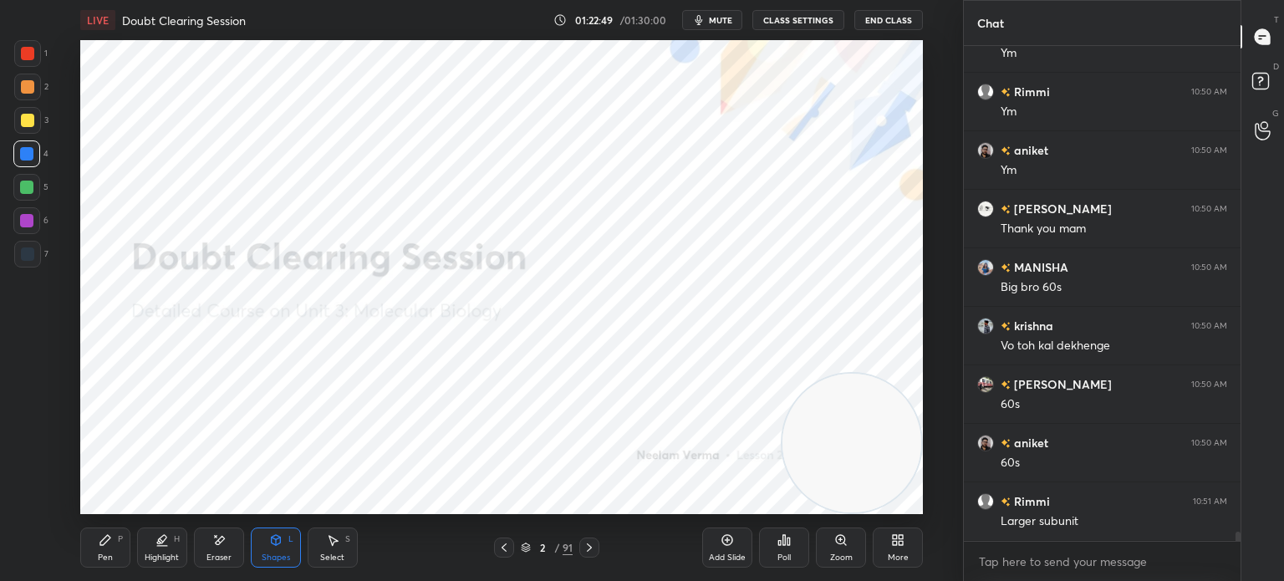
click at [492, 107] on img "grid" at bounding box center [468, 113] width 242 height 129
click at [110, 544] on icon at bounding box center [105, 540] width 13 height 13
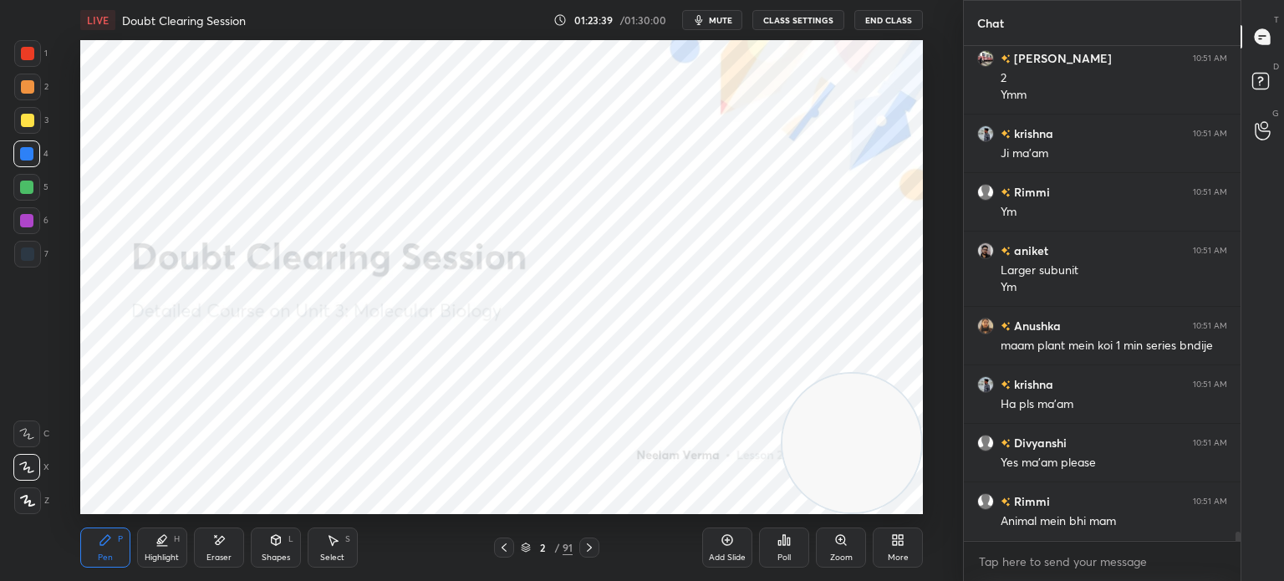
scroll to position [25791, 0]
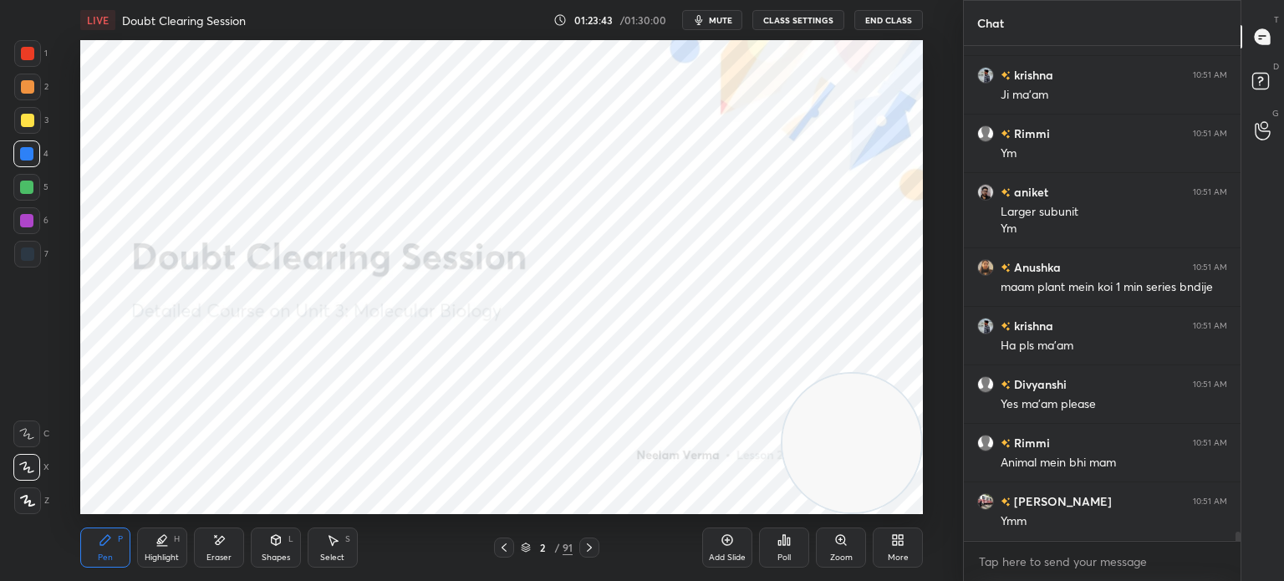
click at [30, 250] on div at bounding box center [27, 254] width 13 height 13
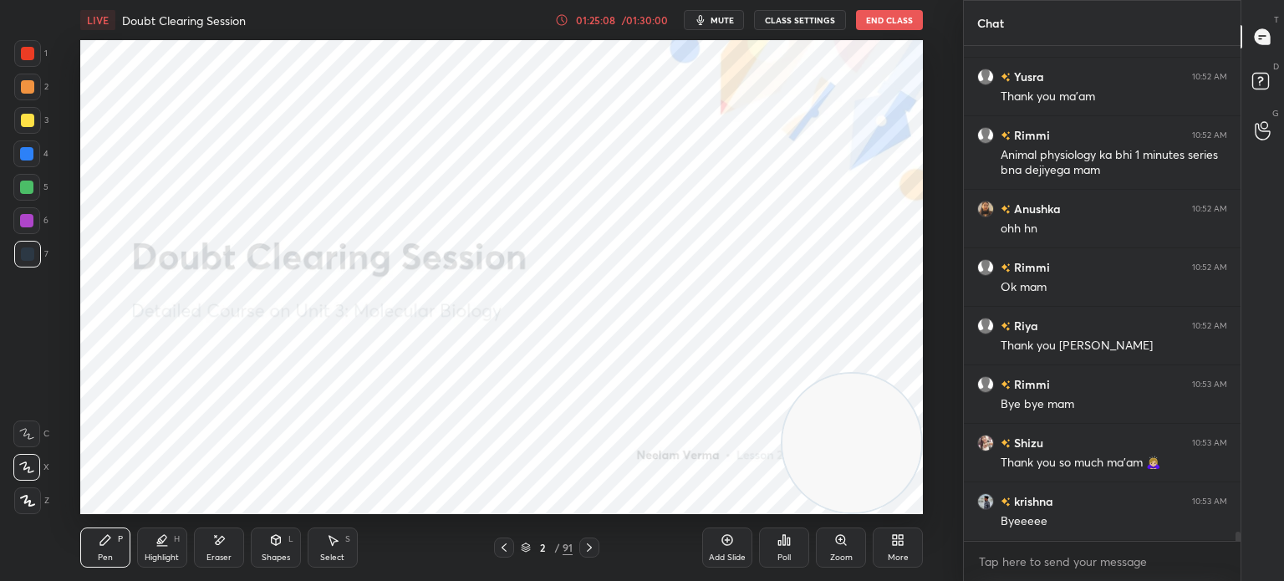
scroll to position [27022, 0]
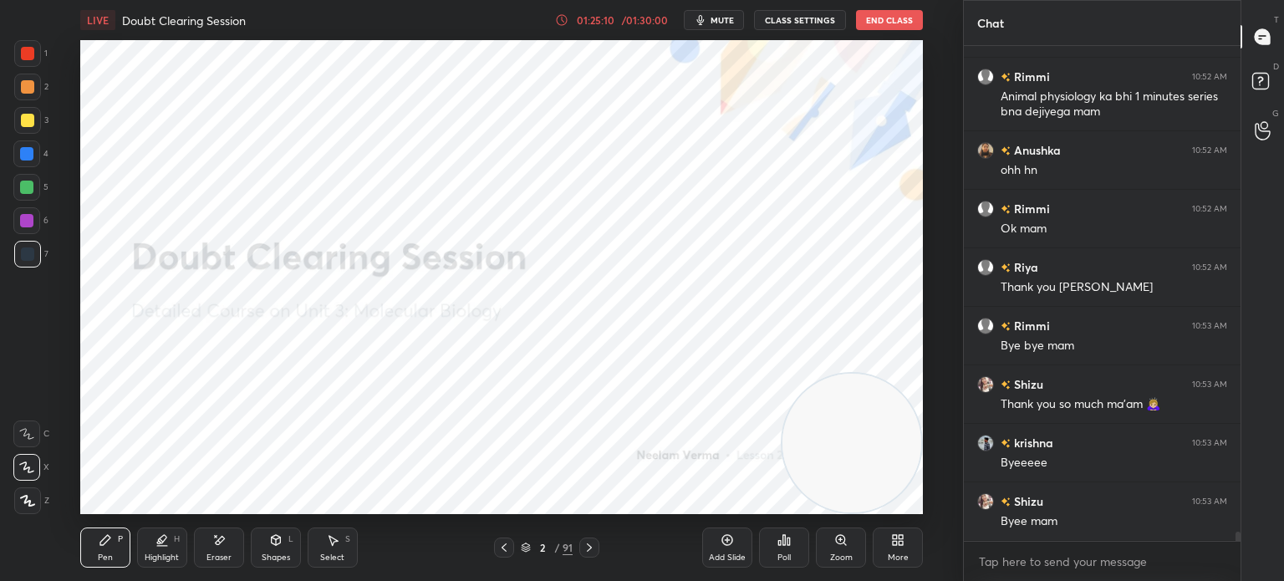
click at [910, 18] on button "End Class" at bounding box center [889, 20] width 67 height 20
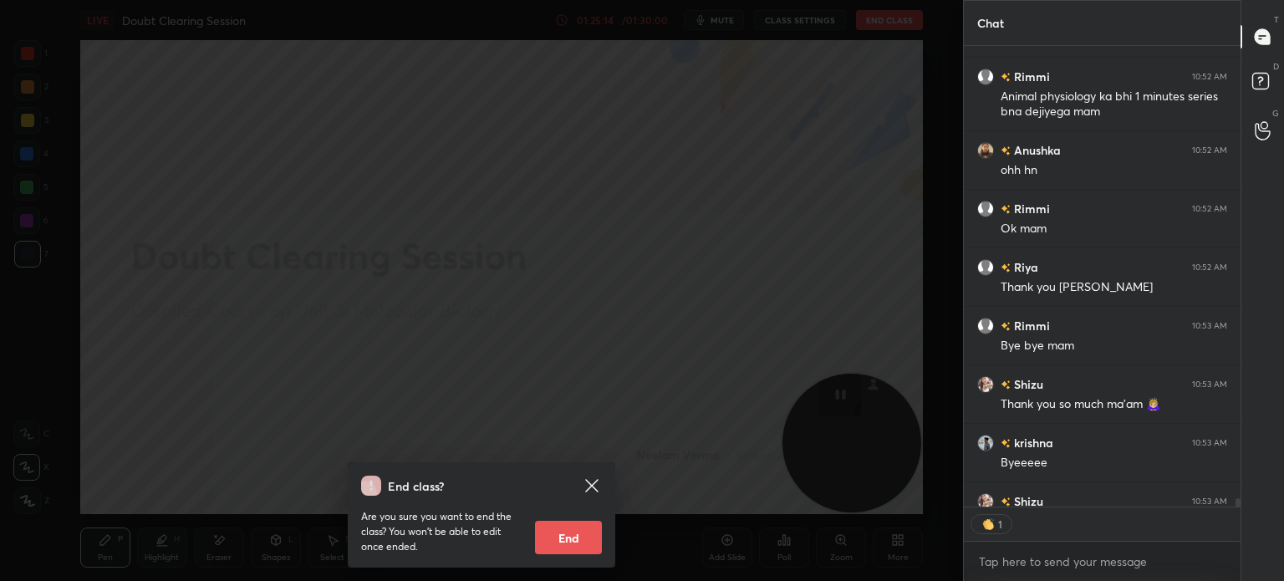
scroll to position [5, 5]
click at [425, 394] on div "End class? Are you sure you want to end the class? You won’t be able to edit on…" at bounding box center [481, 290] width 963 height 581
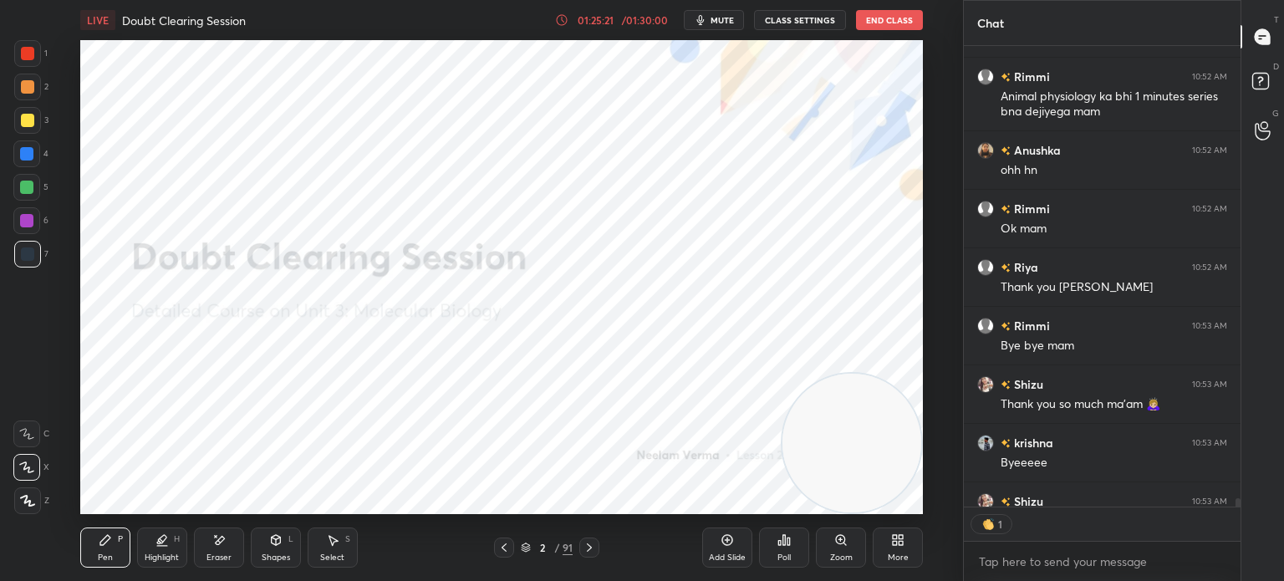
click at [896, 16] on button "End Class" at bounding box center [889, 20] width 67 height 20
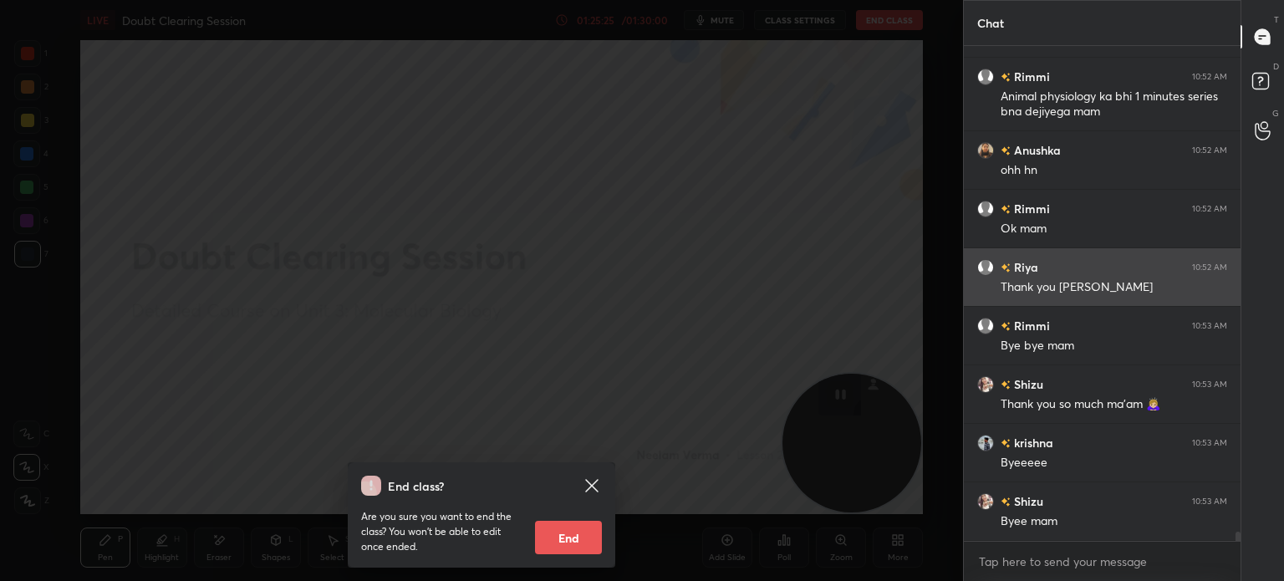
scroll to position [4, 5]
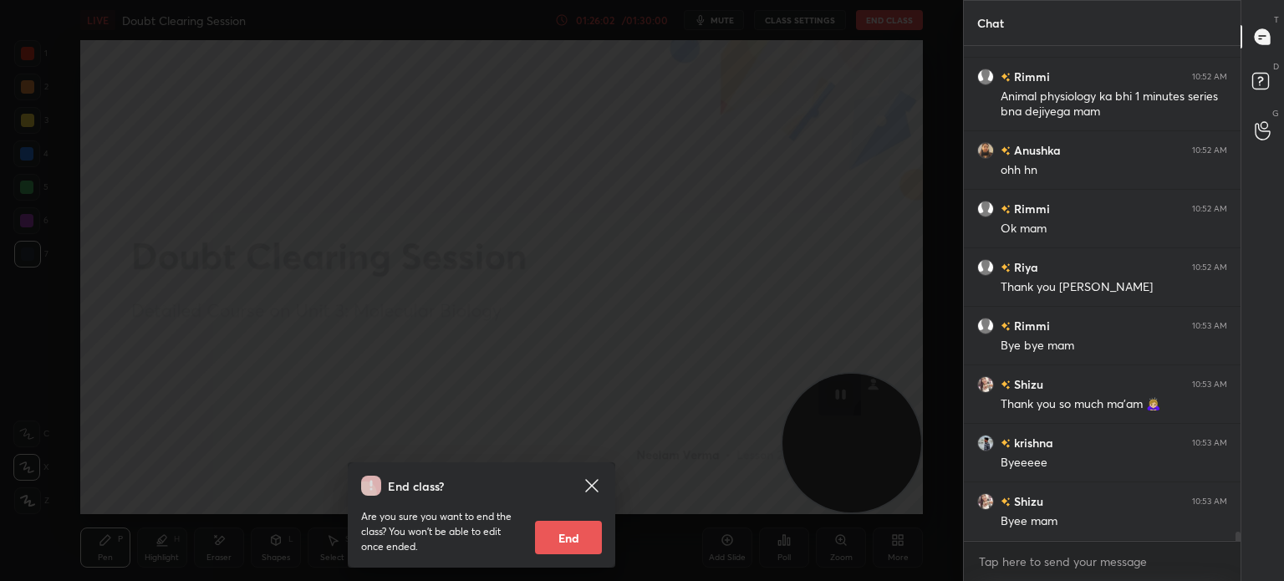
click at [576, 535] on button "End" at bounding box center [568, 537] width 67 height 33
type textarea "x"
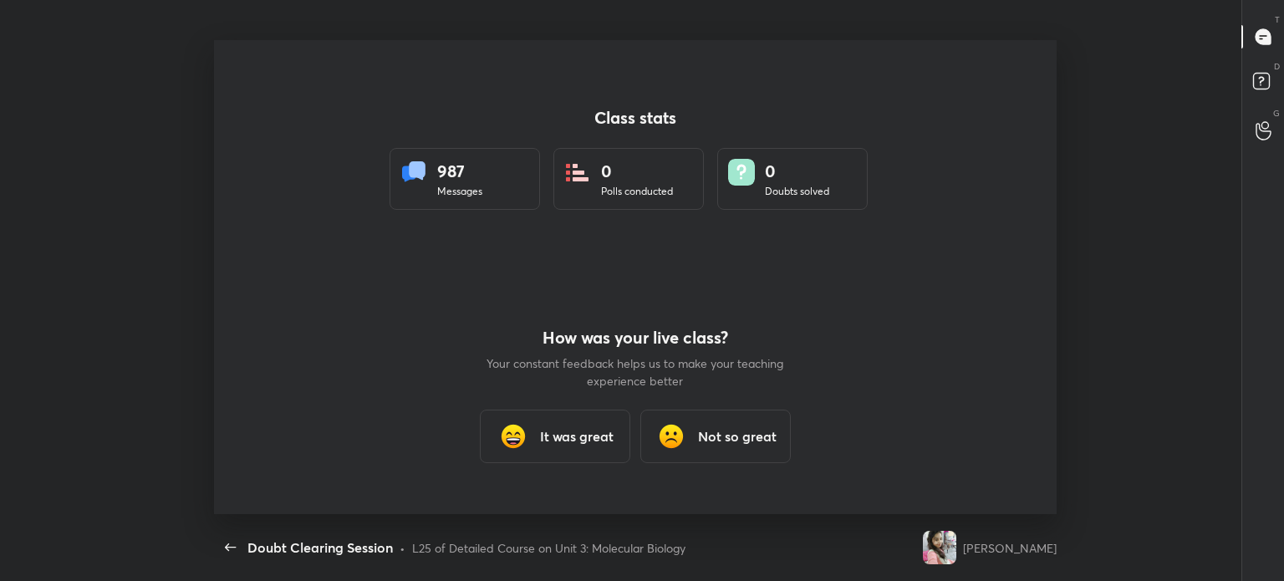
scroll to position [0, 0]
click at [589, 430] on h3 "It was great" at bounding box center [577, 436] width 74 height 20
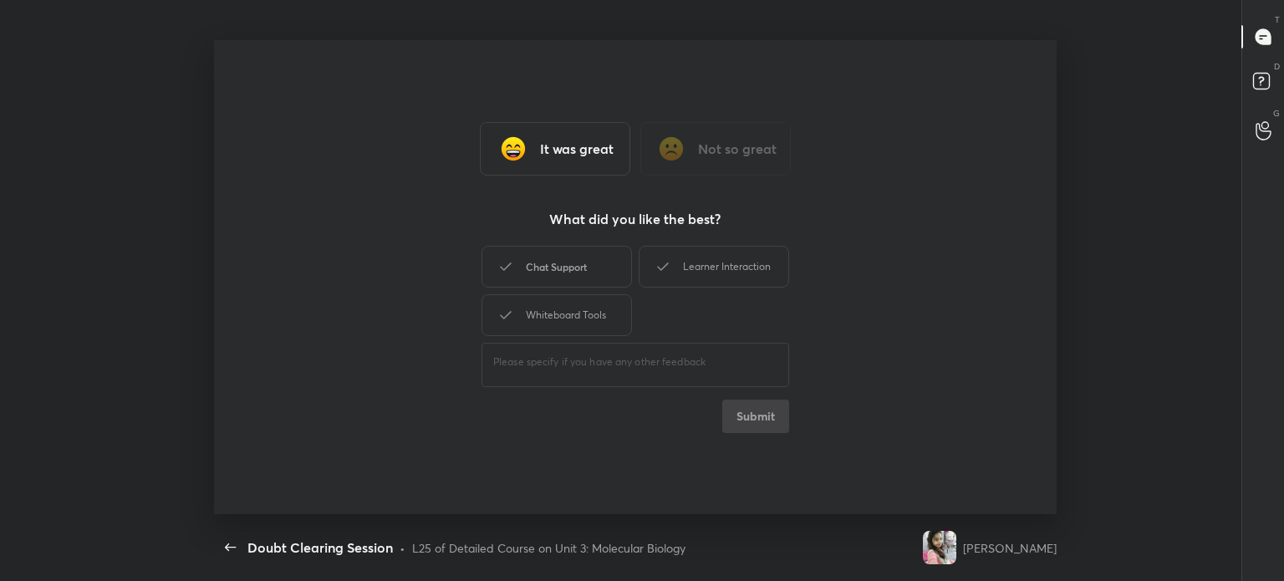
click at [582, 283] on div "Chat Support" at bounding box center [557, 267] width 151 height 42
click at [580, 329] on div "Whiteboard Tools" at bounding box center [557, 315] width 151 height 42
click at [763, 257] on div "Learner Interaction" at bounding box center [714, 267] width 151 height 42
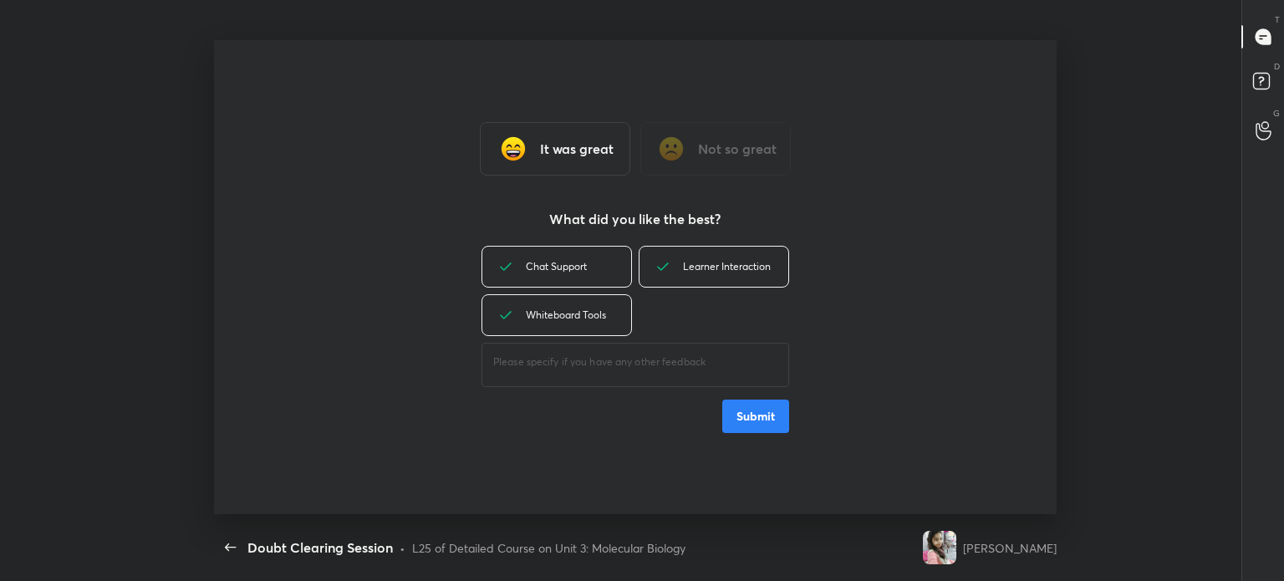
click at [764, 417] on button "Submit" at bounding box center [755, 416] width 67 height 33
